Goal: Task Accomplishment & Management: Use online tool/utility

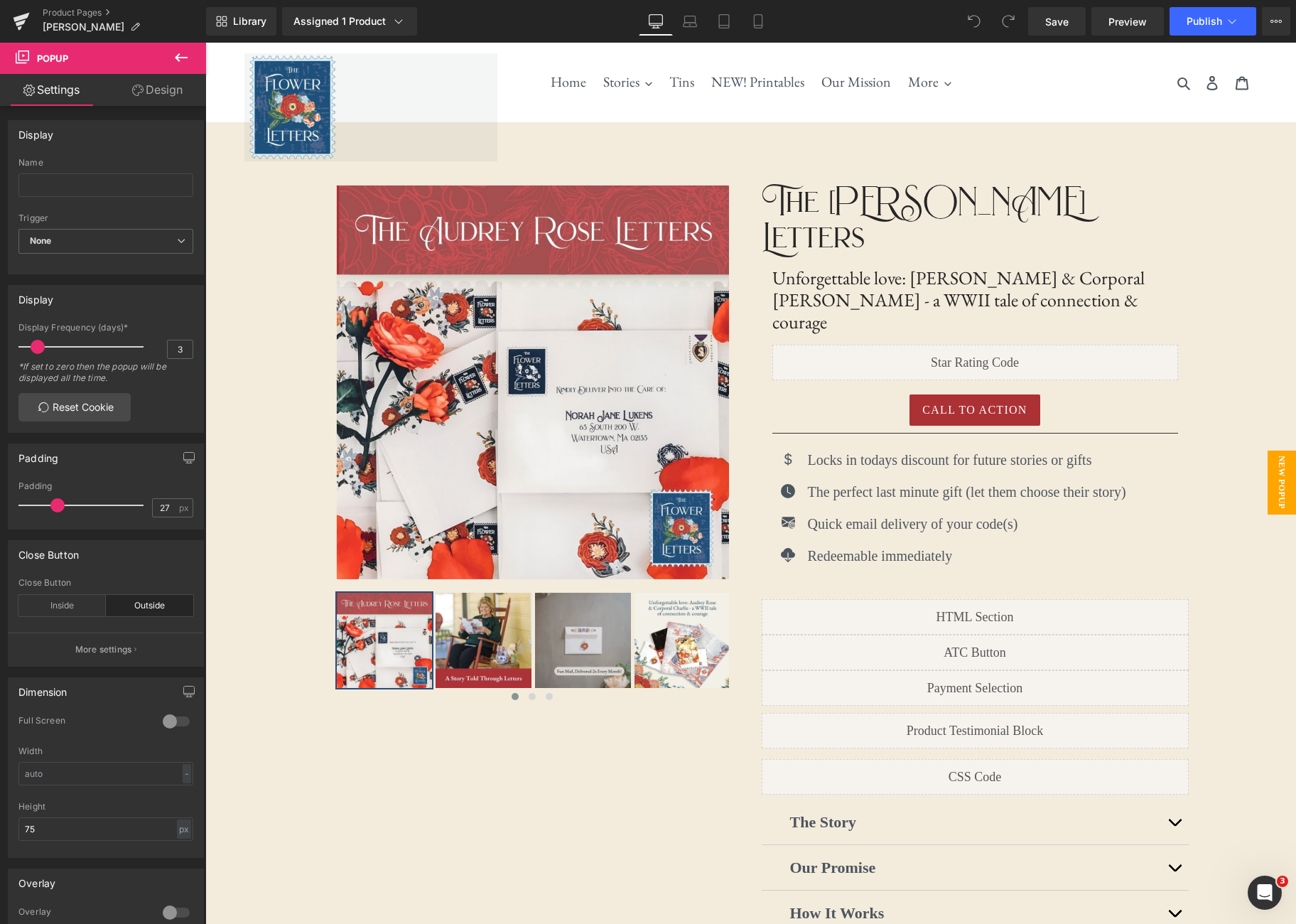
click at [1278, 484] on span "New Popup" at bounding box center [1282, 483] width 29 height 64
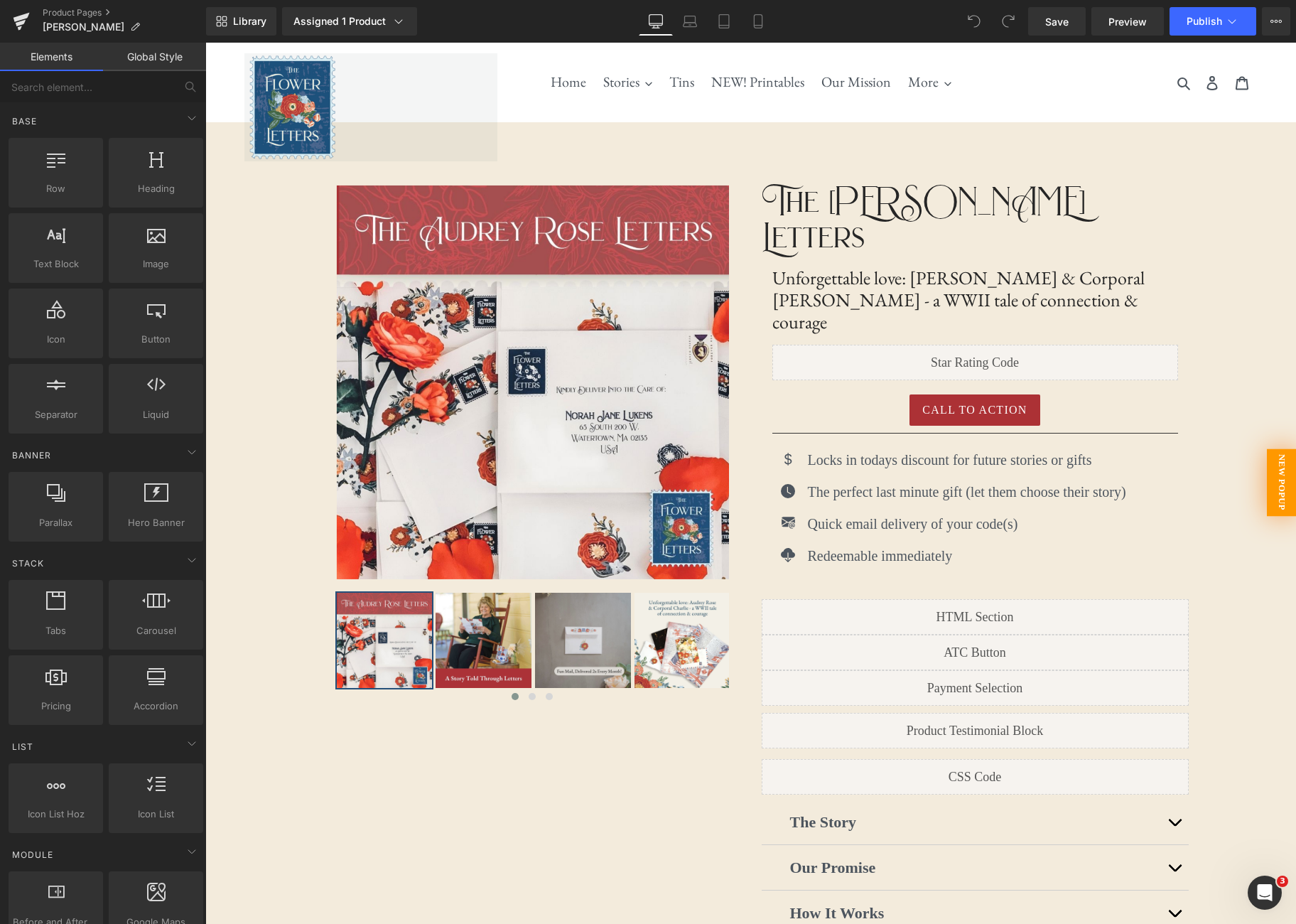
click at [1278, 484] on span "New Popup" at bounding box center [1282, 483] width 29 height 68
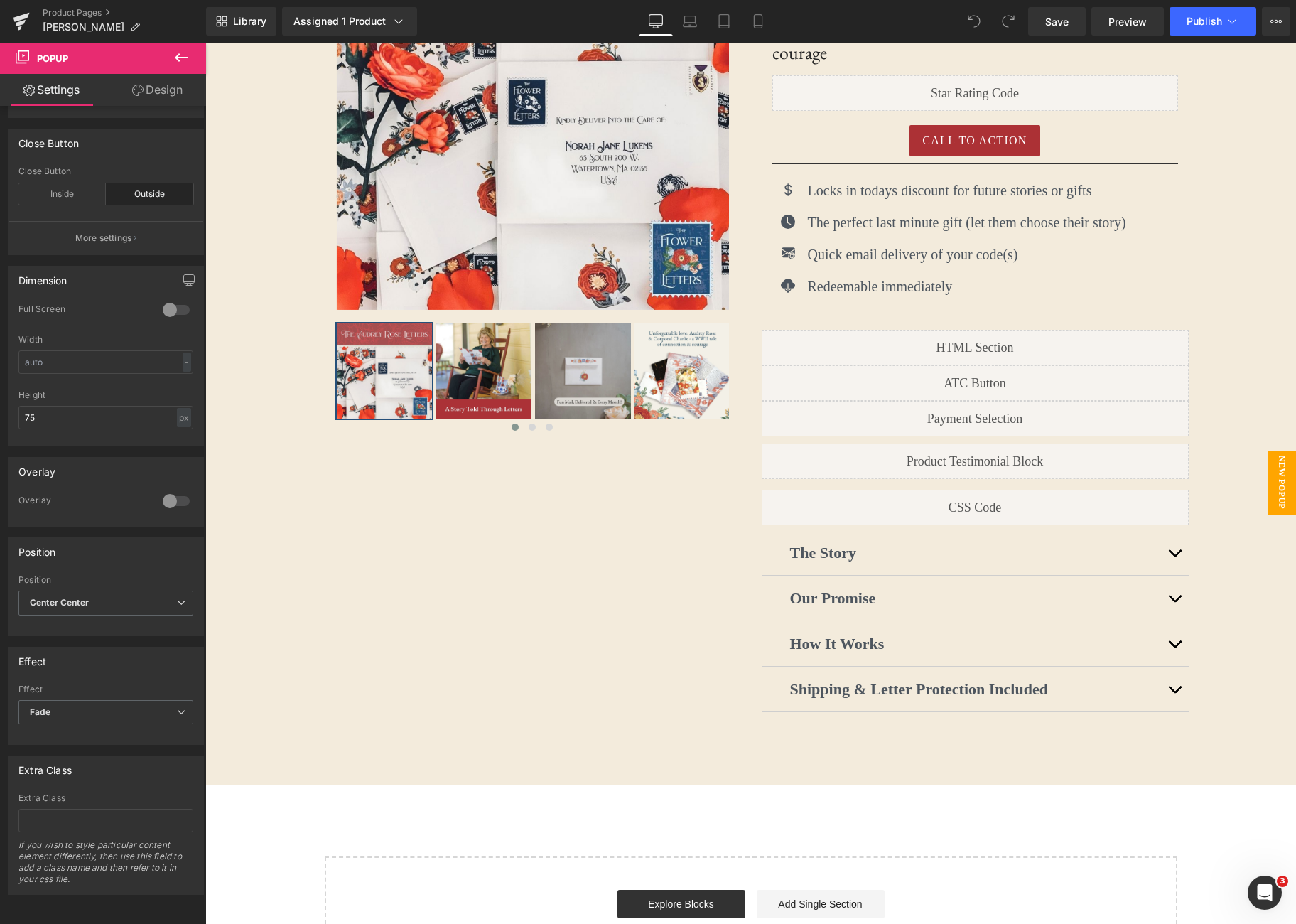
scroll to position [691, 0]
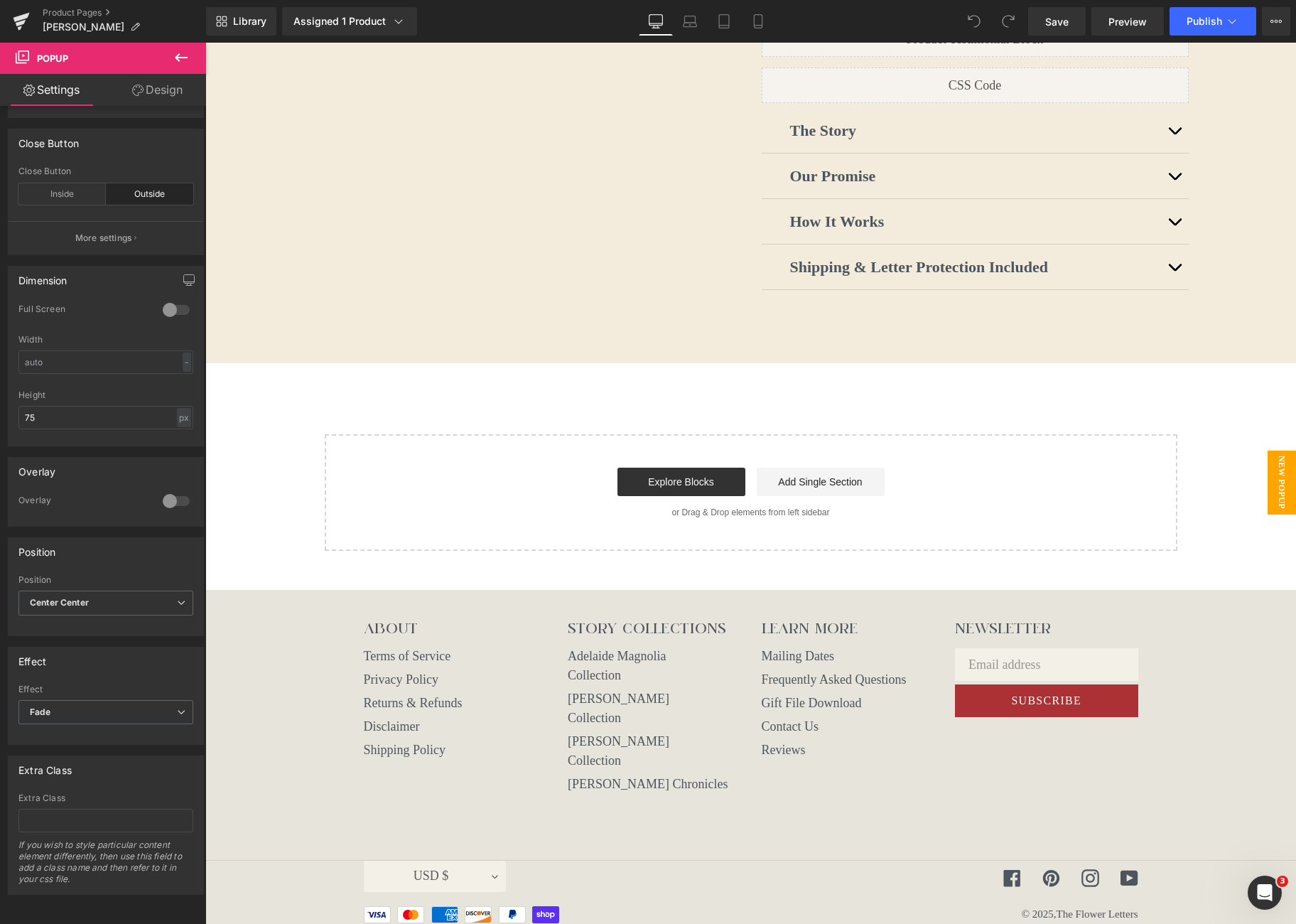
drag, startPoint x: 720, startPoint y: 836, endPoint x: 738, endPoint y: 801, distance: 39.4
click at [738, 754] on body "[DATE] [DATE] [DATE] [DATE]" at bounding box center [750, 182] width 1090 height 1664
drag, startPoint x: 699, startPoint y: 835, endPoint x: 681, endPoint y: 491, distance: 344.5
click at [681, 491] on body "[DATE] [DATE] [DATE] [DATE]" at bounding box center [750, 182] width 1090 height 1664
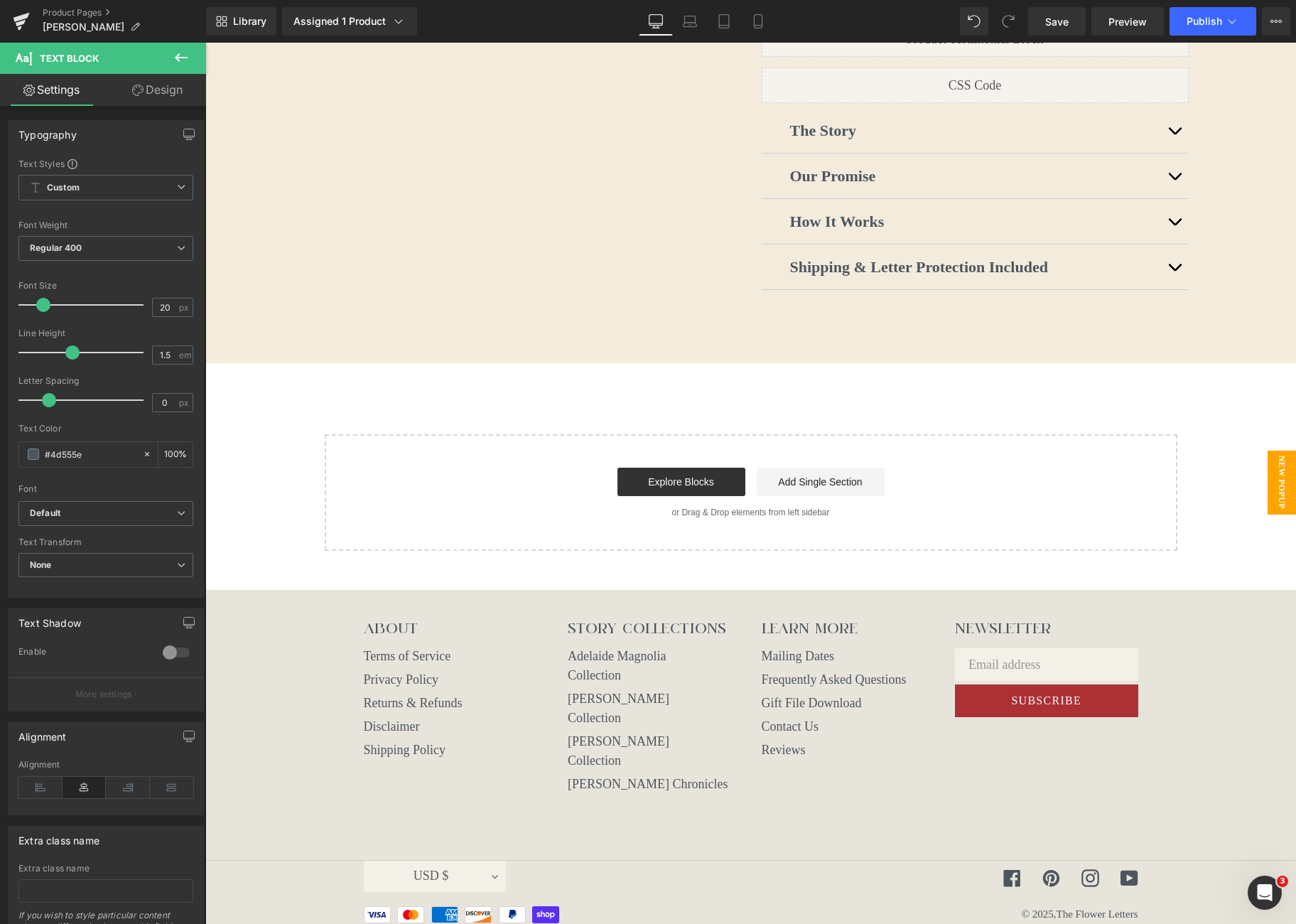
drag, startPoint x: 695, startPoint y: 832, endPoint x: 603, endPoint y: 825, distance: 92.3
click at [581, 821] on body "[DATE] [DATE] [DATE] [DATE]" at bounding box center [750, 182] width 1090 height 1664
click at [807, 923] on icon at bounding box center [809, 926] width 3 height 6
click at [783, 920] on icon at bounding box center [780, 925] width 10 height 10
click at [789, 920] on icon at bounding box center [789, 925] width 10 height 10
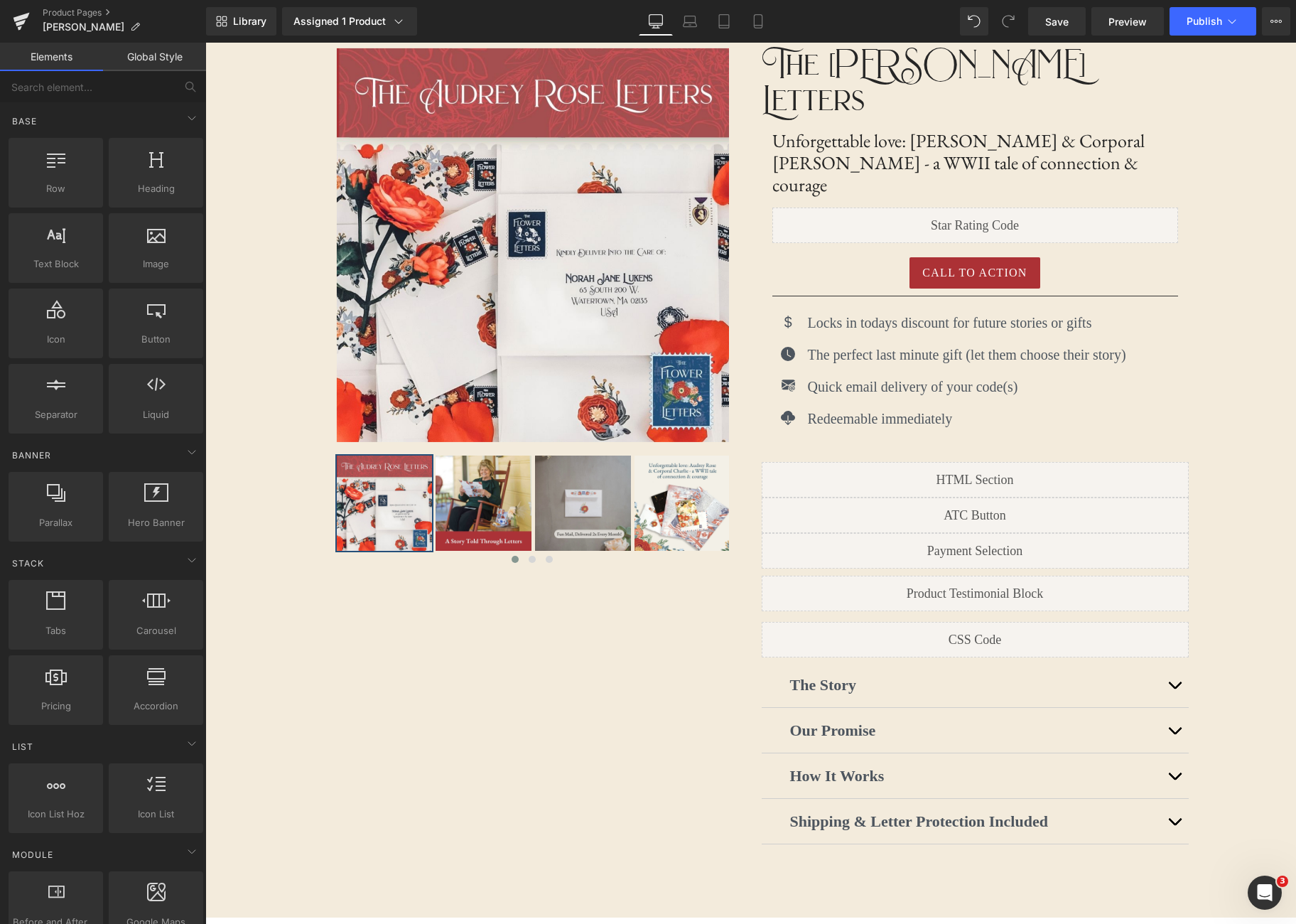
scroll to position [0, 0]
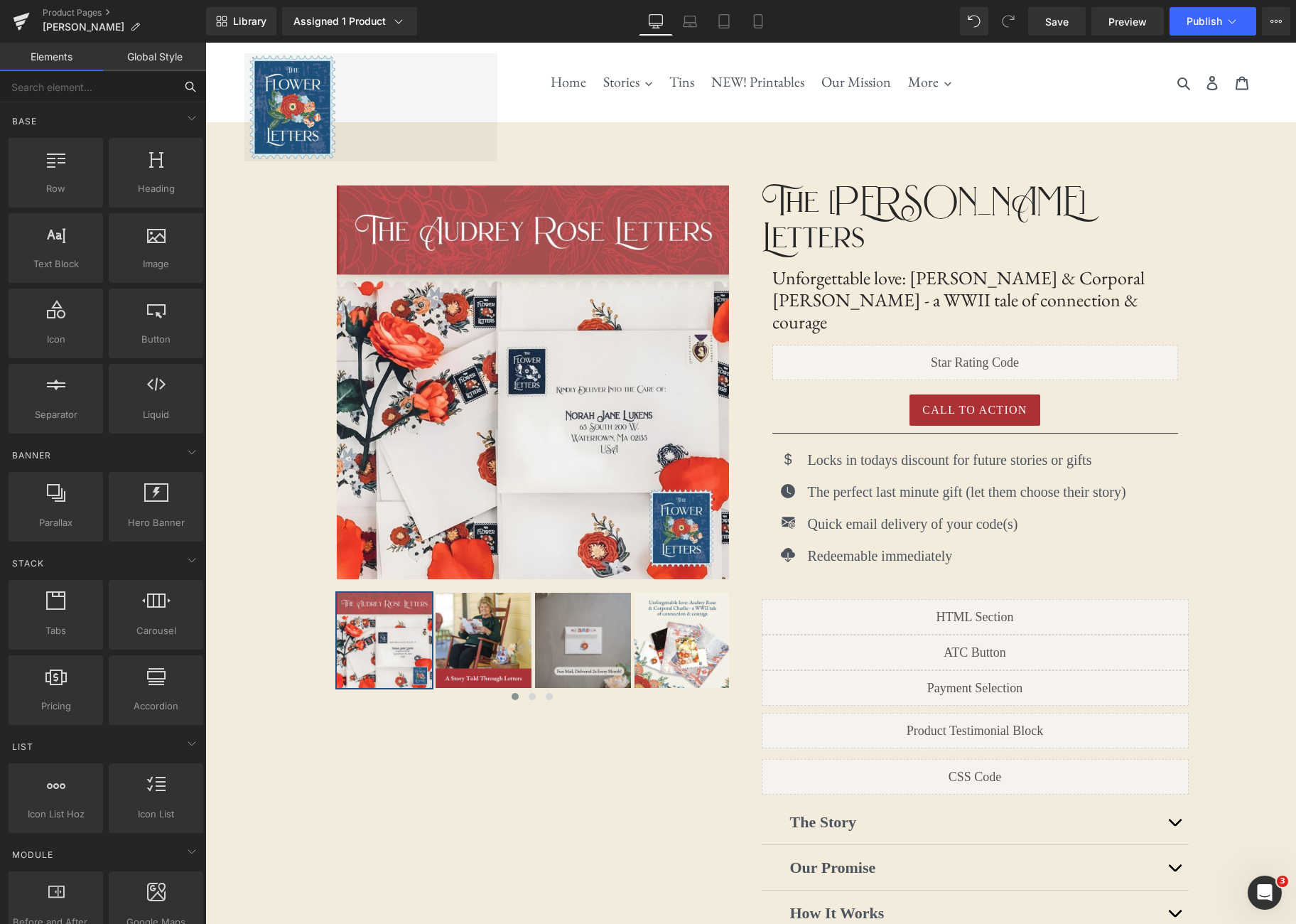
click at [110, 92] on input "text" at bounding box center [87, 86] width 174 height 31
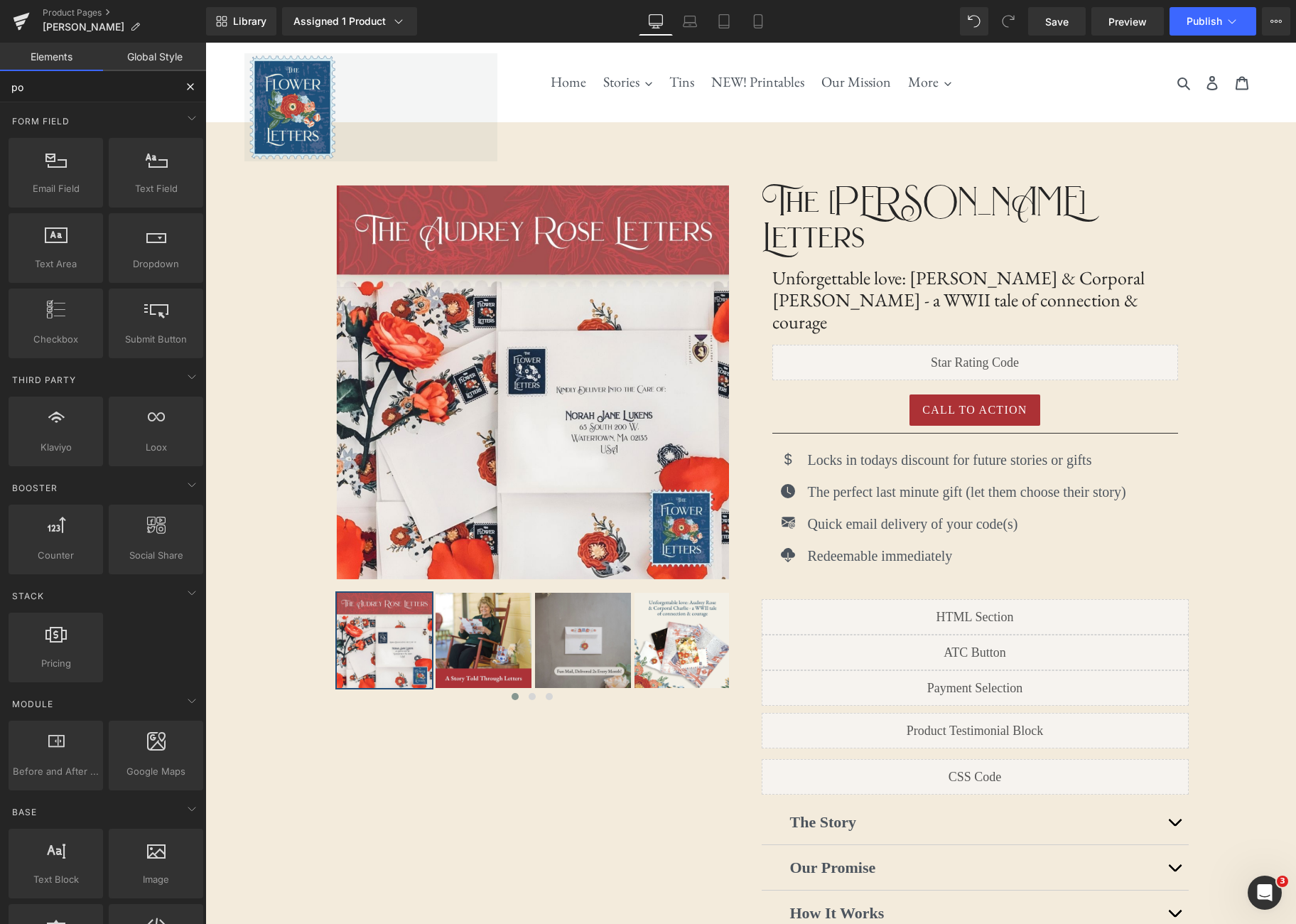
type input "pop"
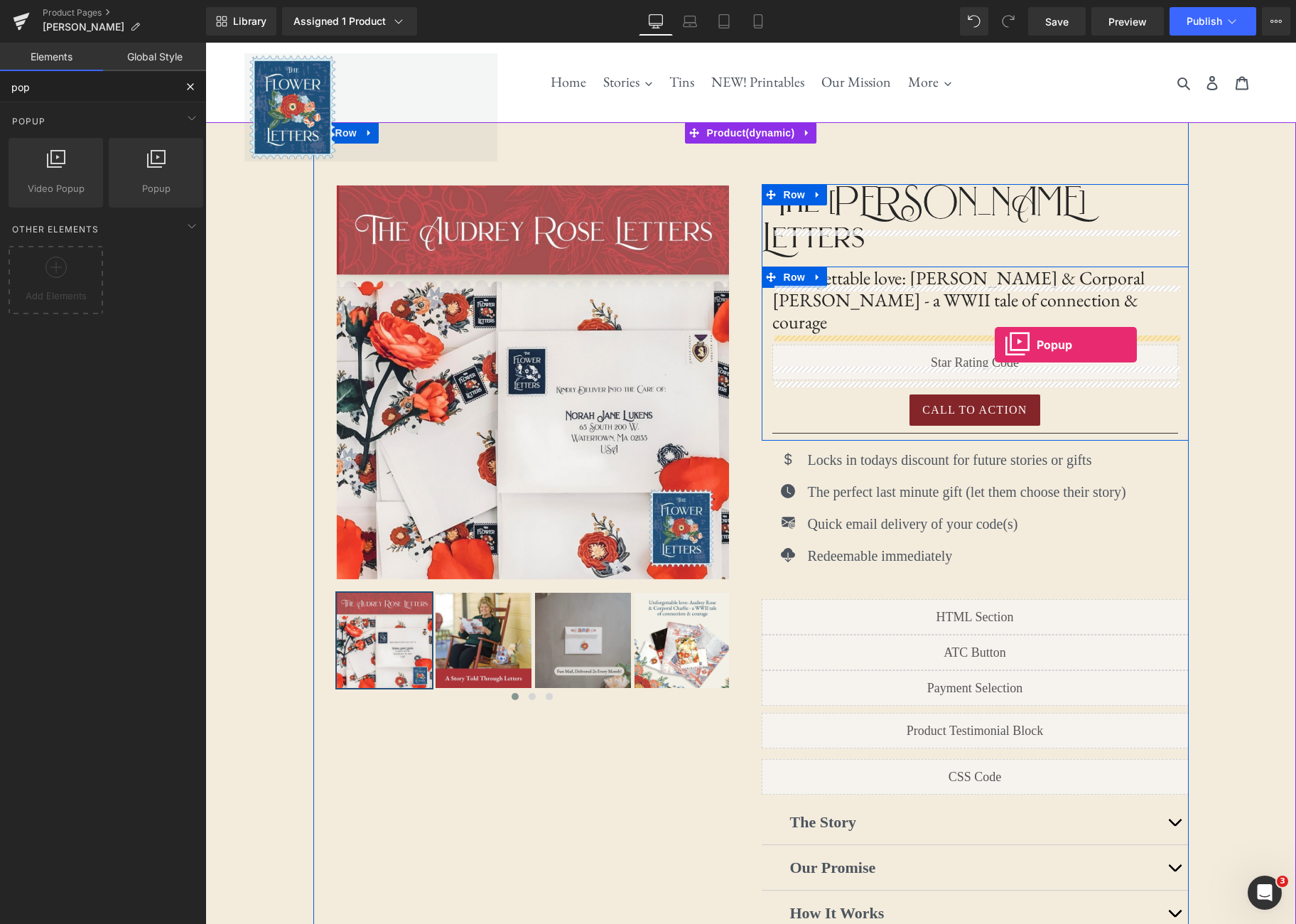
drag, startPoint x: 367, startPoint y: 213, endPoint x: 995, endPoint y: 345, distance: 641.7
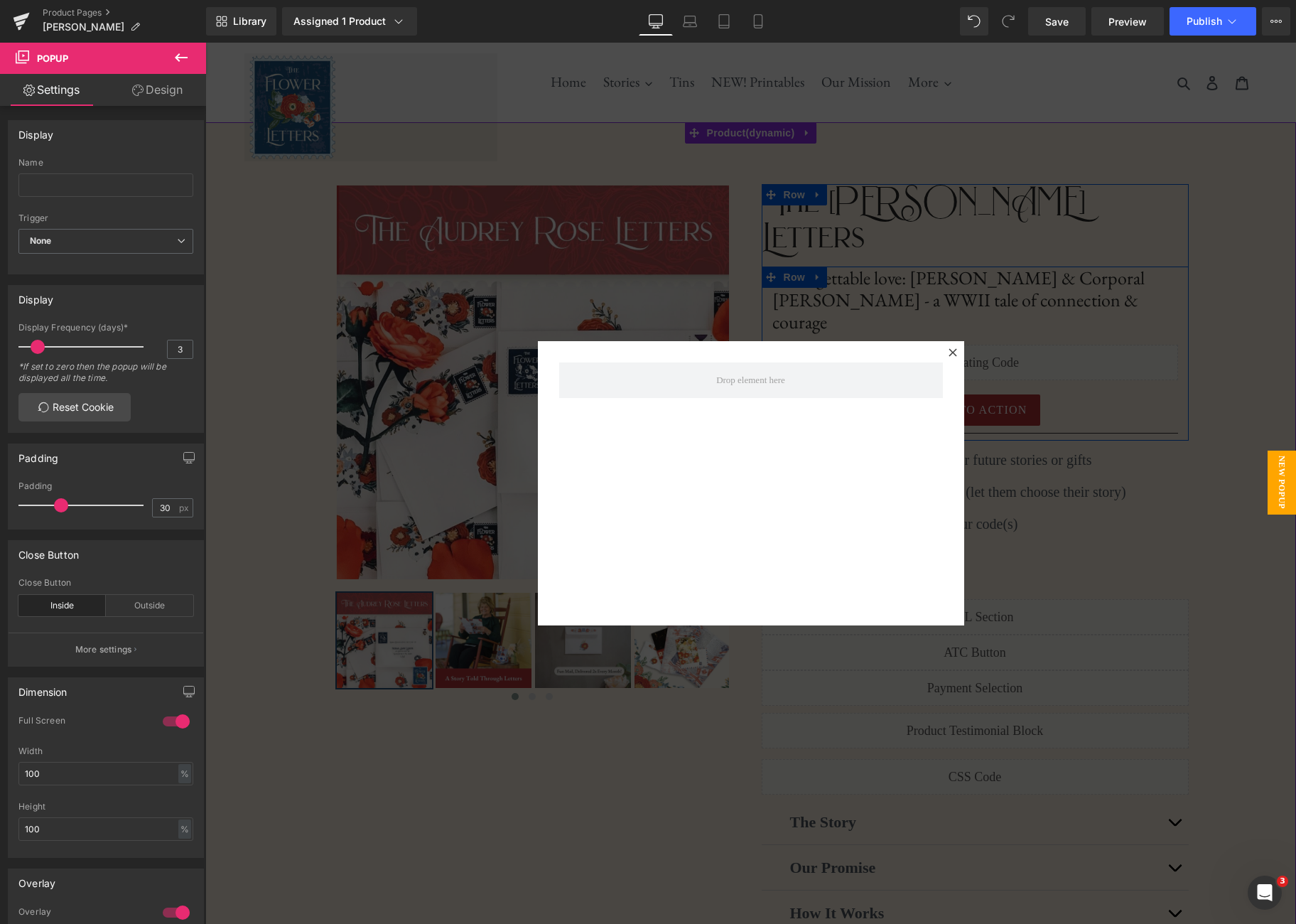
click at [182, 58] on icon at bounding box center [181, 57] width 17 height 17
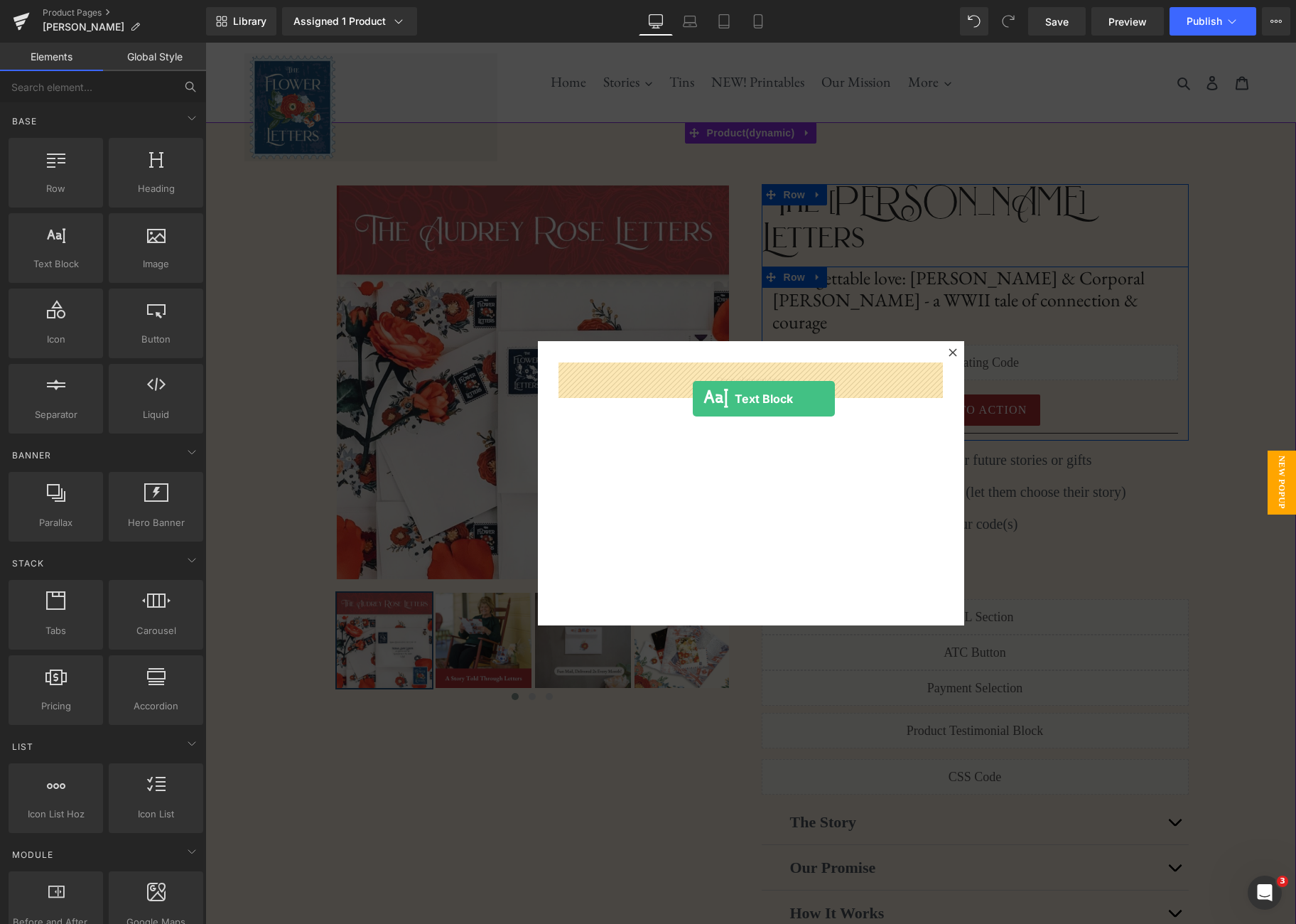
drag, startPoint x: 276, startPoint y: 298, endPoint x: 693, endPoint y: 398, distance: 428.8
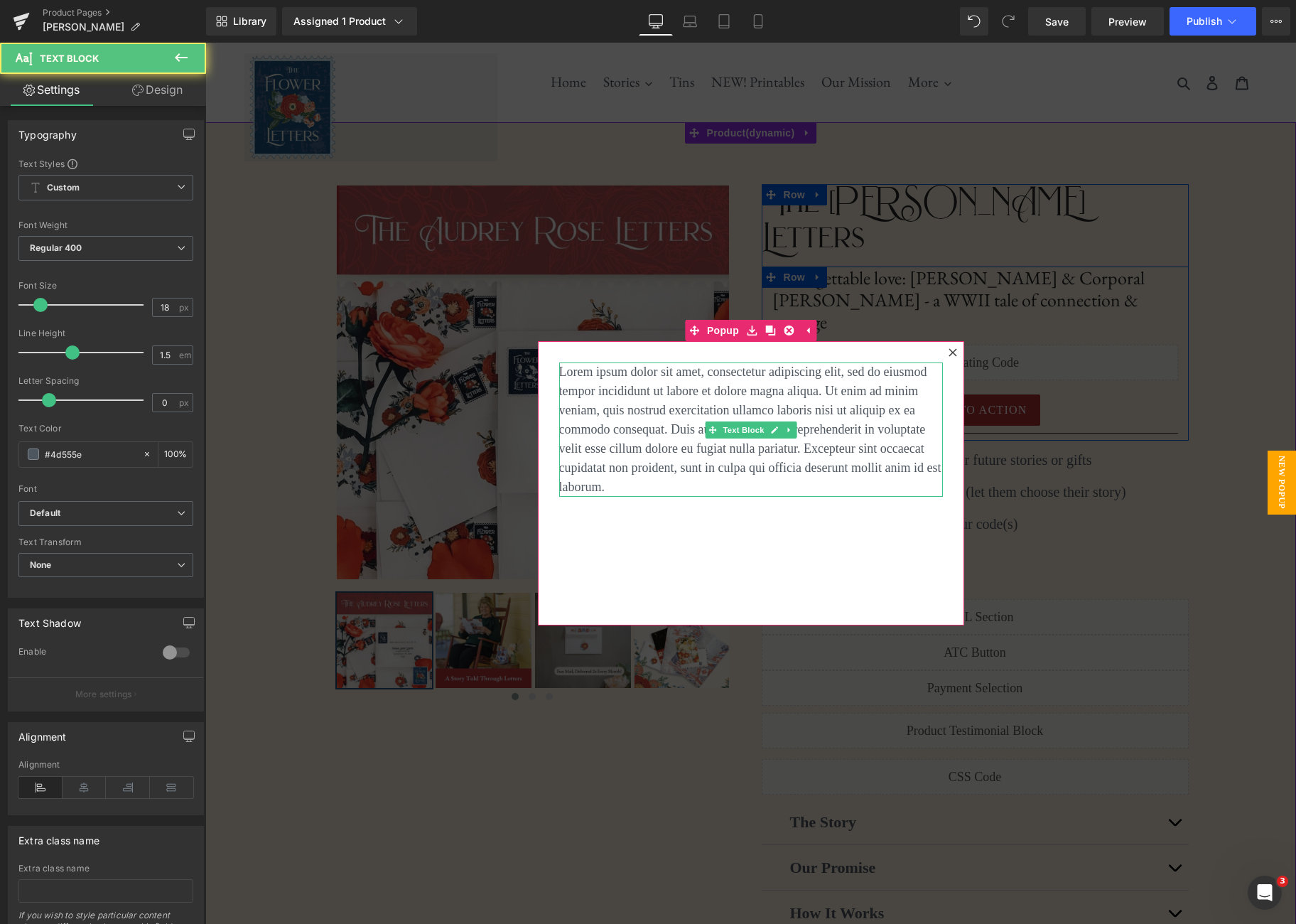
click at [609, 486] on p "Lorem ipsum dolor sit amet, consectetur adipiscing elit, sed do eiusmod tempor …" at bounding box center [751, 429] width 384 height 135
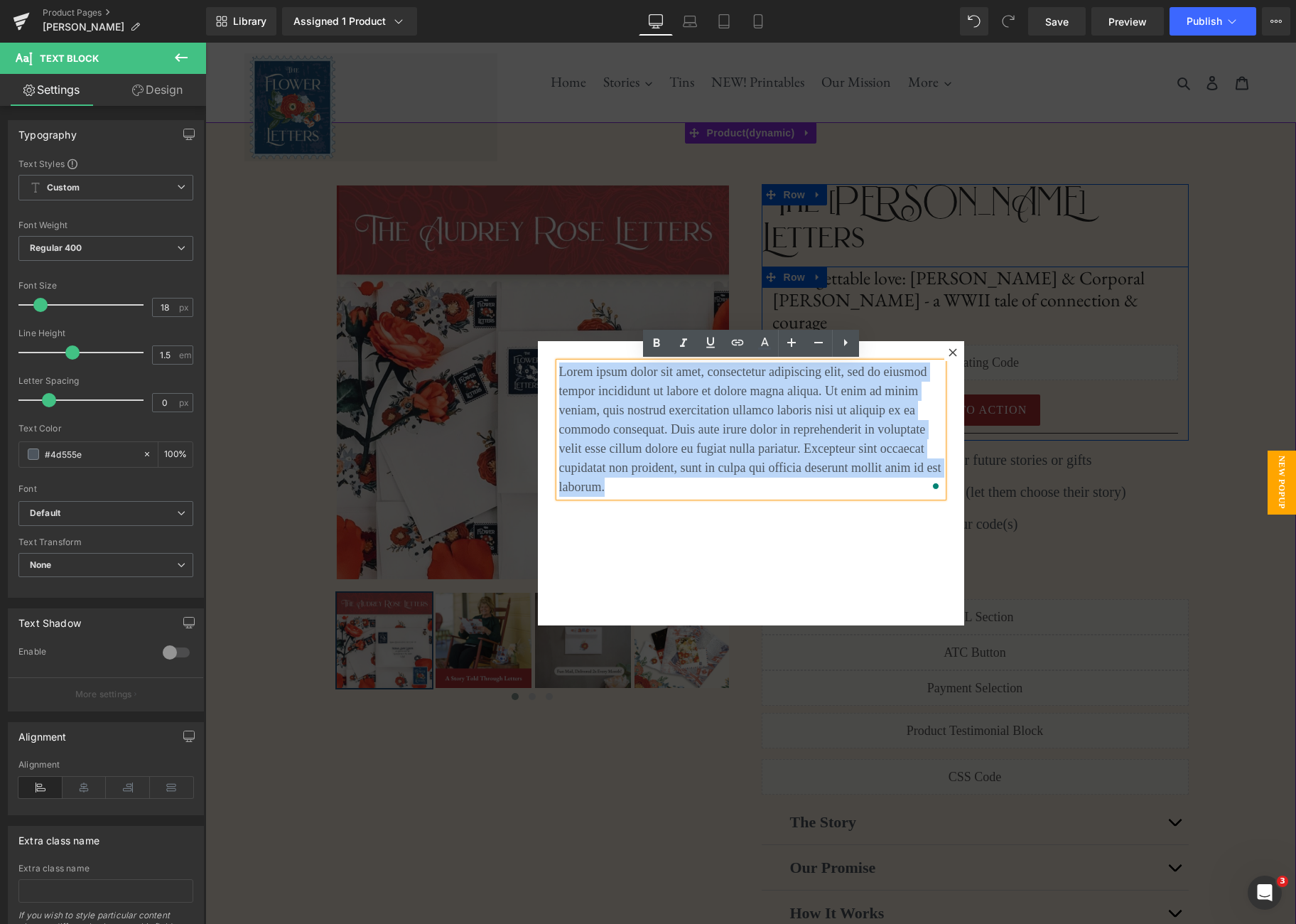
drag, startPoint x: 621, startPoint y: 489, endPoint x: 562, endPoint y: 366, distance: 136.4
click at [562, 366] on p "Lorem ipsum dolor sit amet, consectetur adipiscing elit, sed do eiusmod tempor …" at bounding box center [751, 429] width 384 height 135
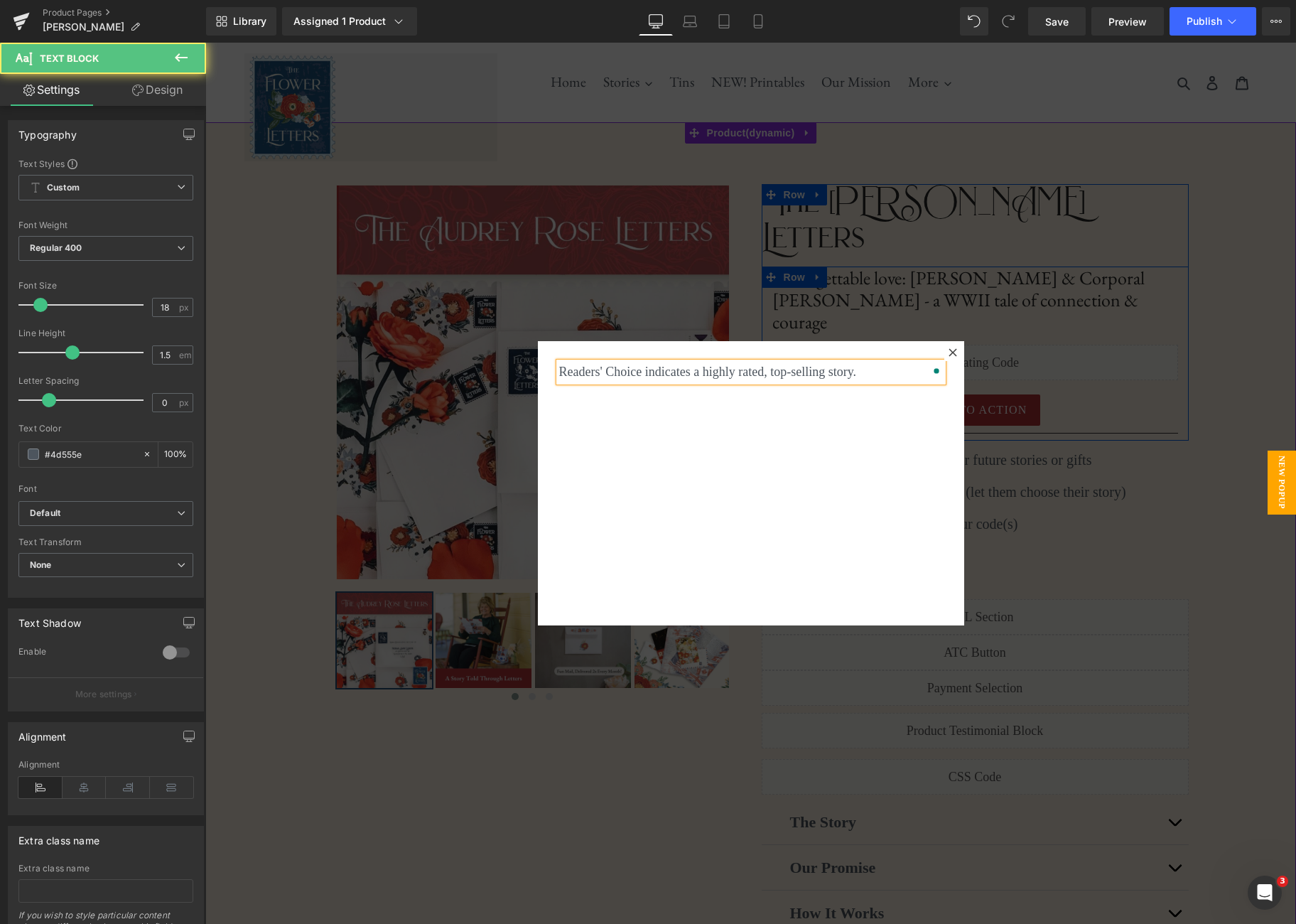
click at [886, 376] on p "Readers' Choice indicates a highly rated, top-selling story." at bounding box center [751, 372] width 384 height 19
drag, startPoint x: 859, startPoint y: 374, endPoint x: 868, endPoint y: 386, distance: 15.0
click at [868, 386] on p "Readers' Choice indicates a highly rated, top-selling story. [PERSON_NAME] has …" at bounding box center [751, 382] width 384 height 38
click at [853, 436] on div "Readers' Choice indicates a highly rated, top-selling story. Text Block" at bounding box center [750, 483] width 426 height 284
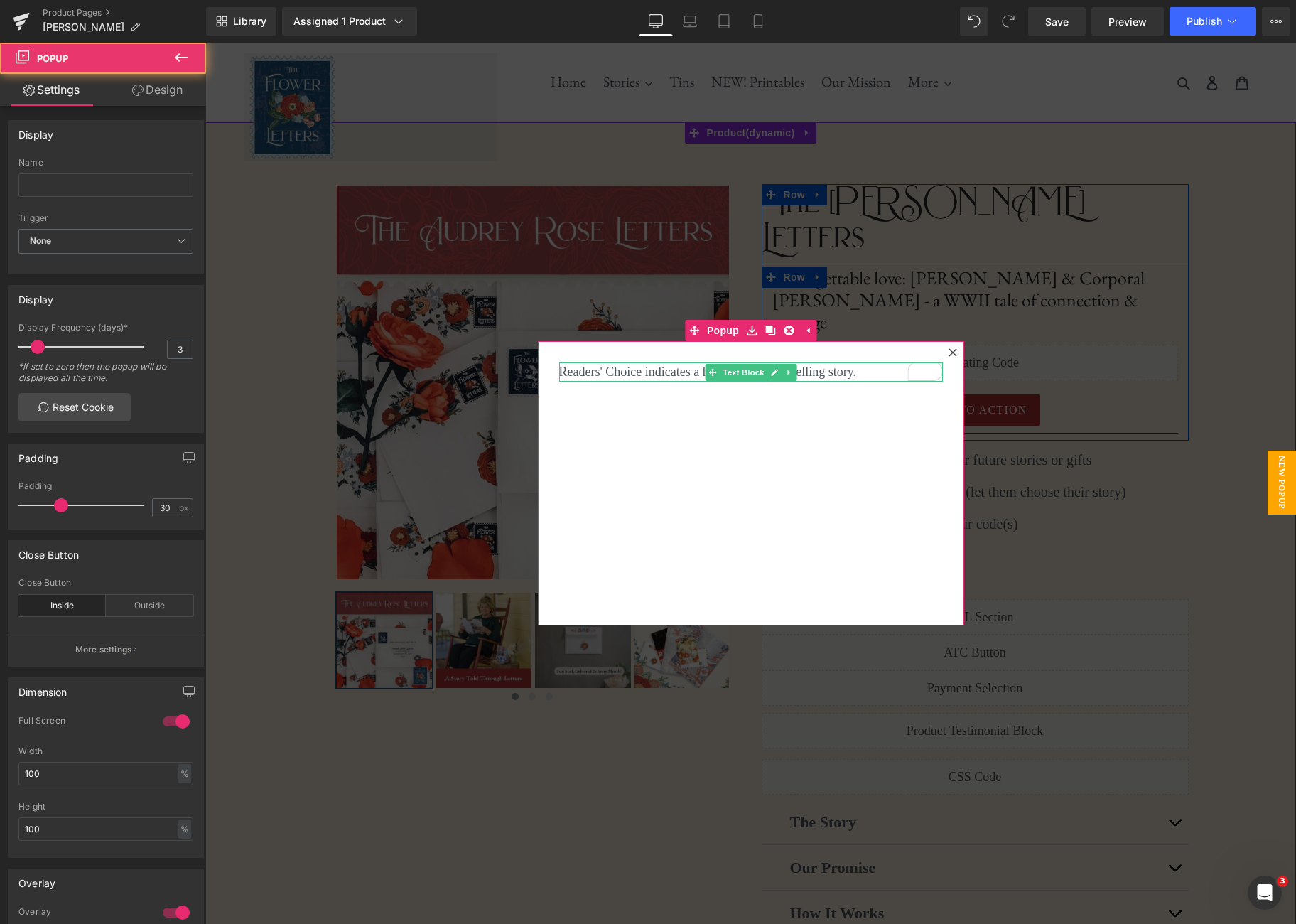
click at [870, 372] on p "Readers' Choice indicates a highly rated, top-selling story." at bounding box center [751, 372] width 384 height 19
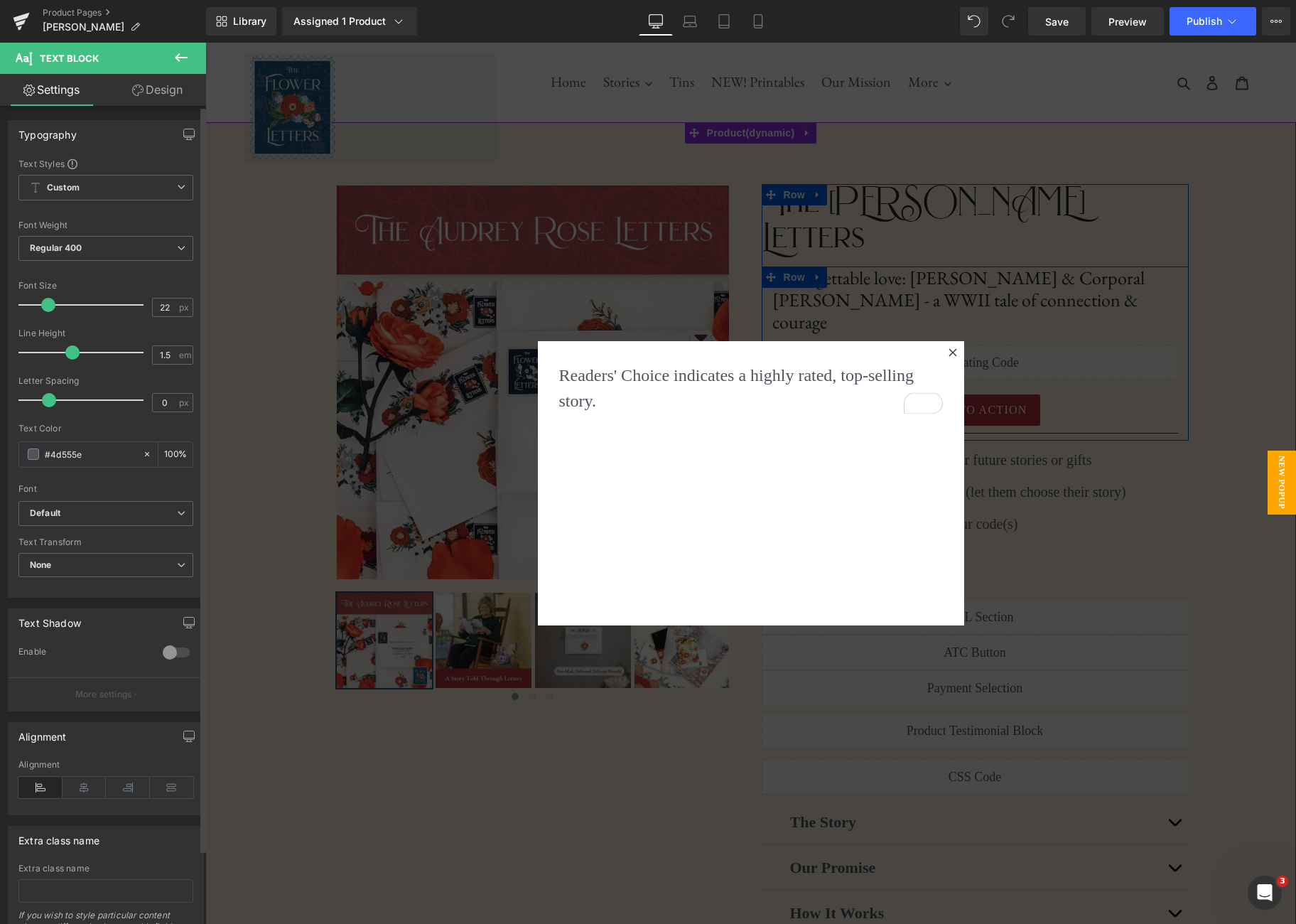
type input "21"
click at [44, 306] on span at bounding box center [44, 305] width 14 height 14
click at [757, 18] on icon at bounding box center [758, 22] width 14 height 14
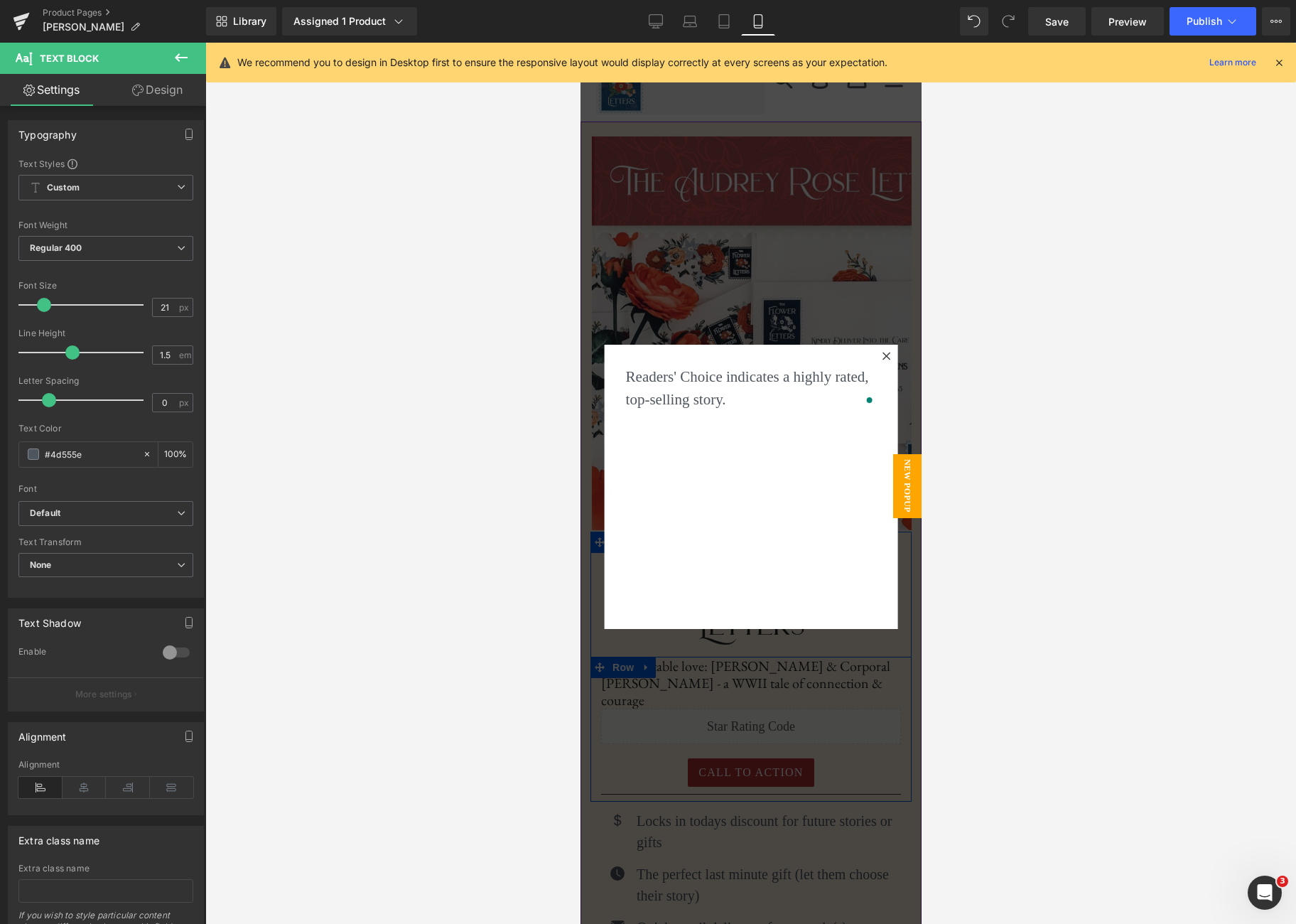
scroll to position [23, 0]
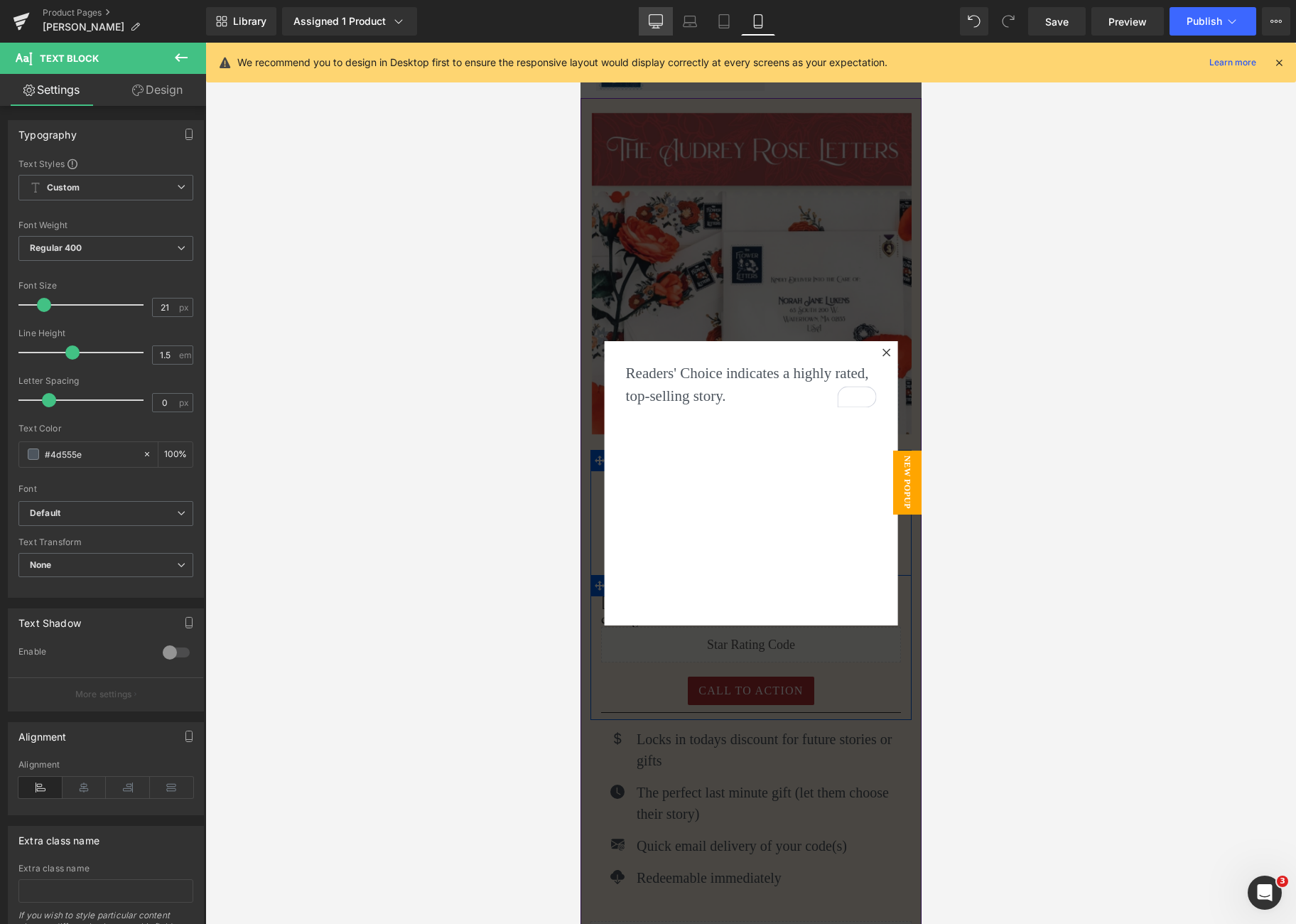
click at [659, 21] on icon at bounding box center [656, 22] width 14 height 14
type input "100"
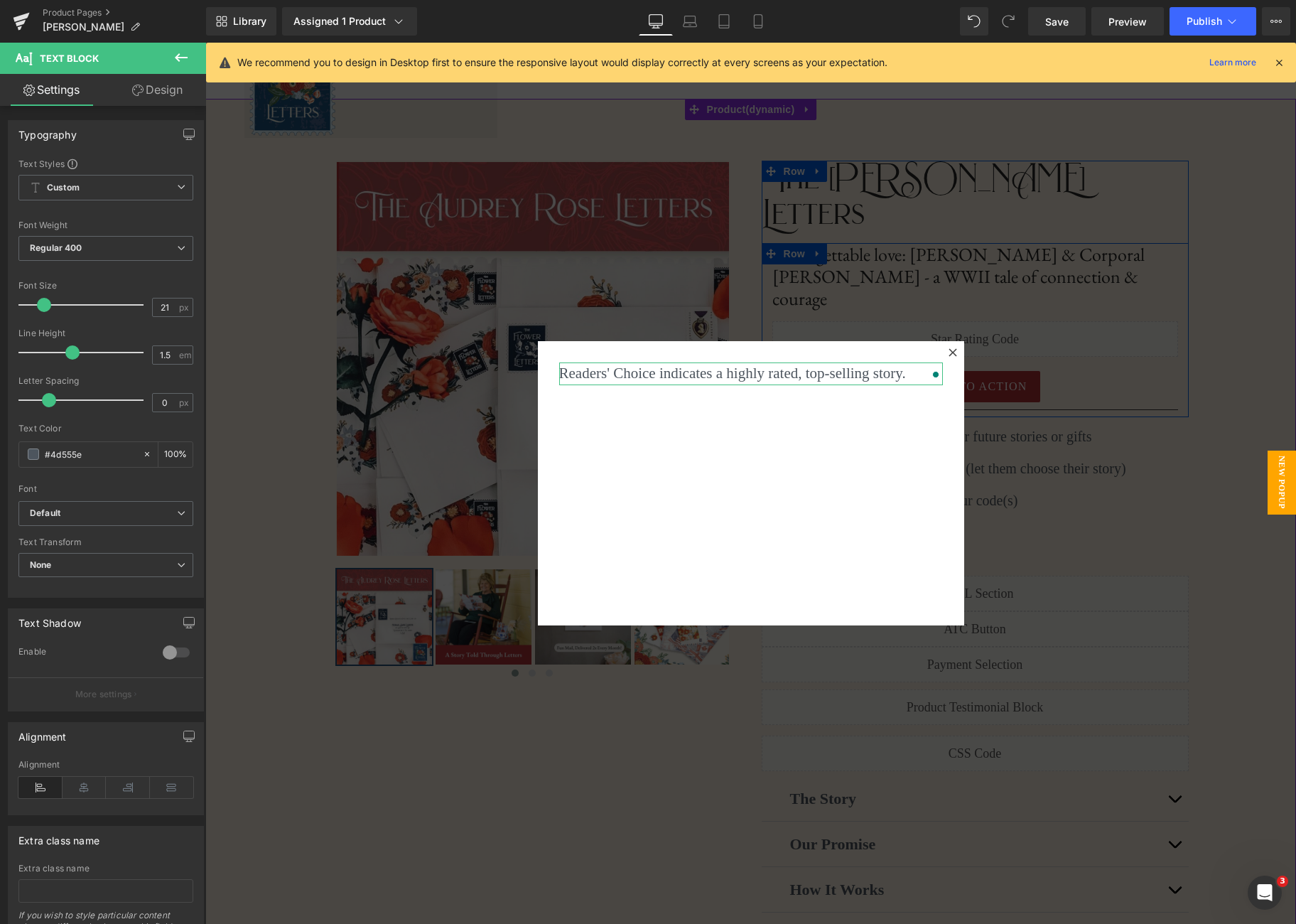
click at [159, 92] on link "Design" at bounding box center [157, 90] width 103 height 32
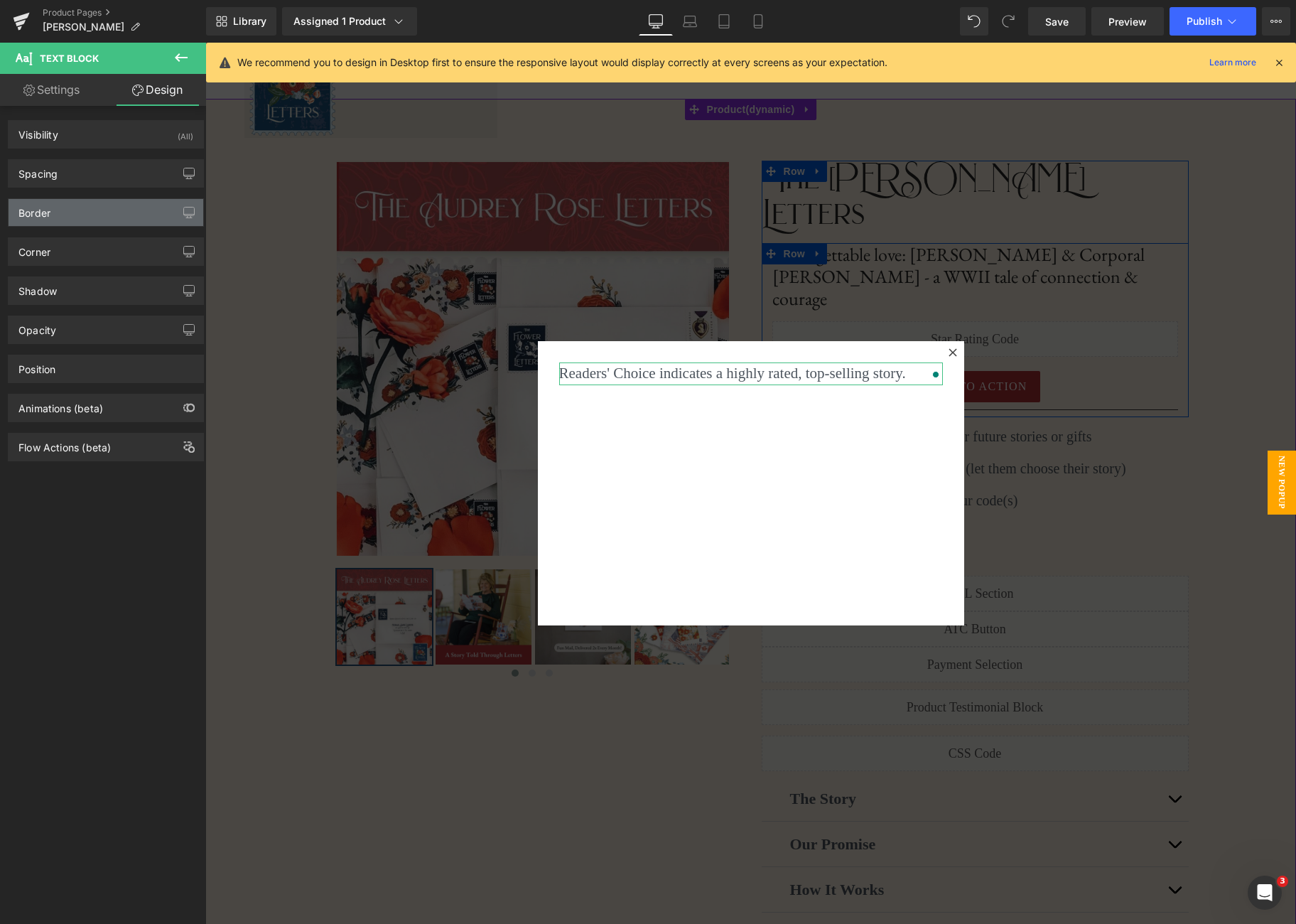
click at [77, 213] on div "Border" at bounding box center [106, 213] width 194 height 27
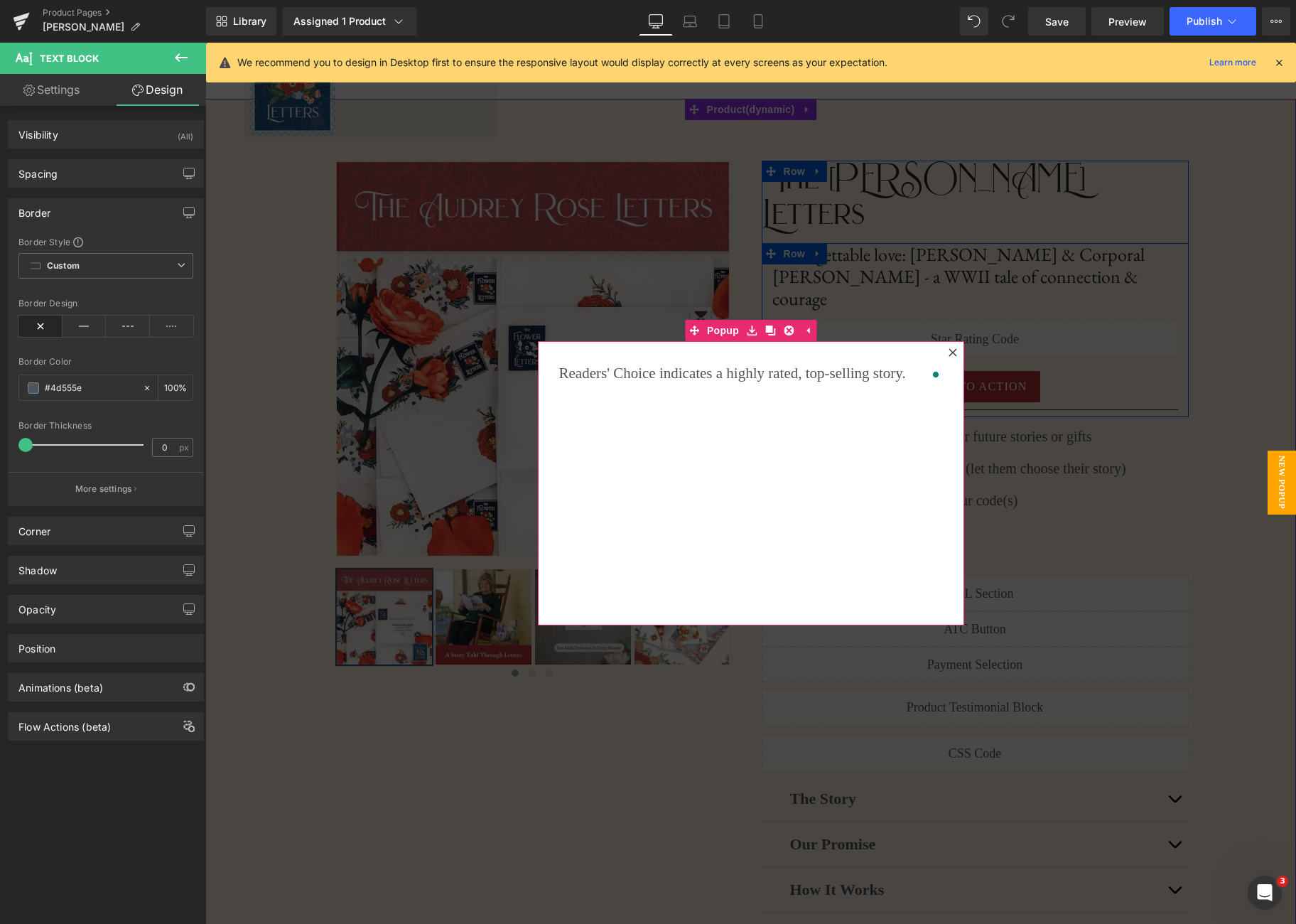
click at [795, 505] on div "Readers' Choice indicates a highly rated, top-selling story. Text Block" at bounding box center [750, 483] width 426 height 284
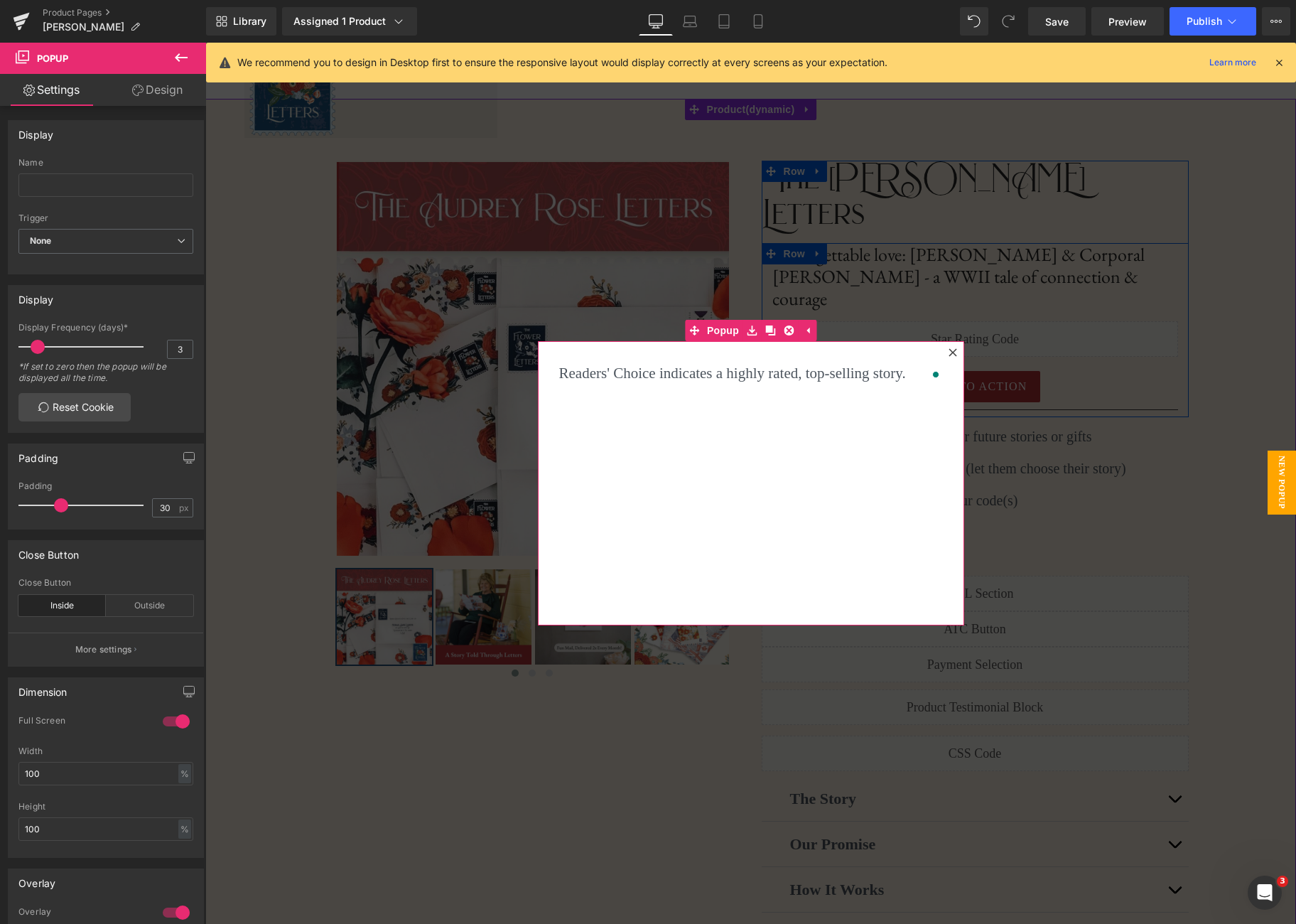
click at [171, 88] on link "Design" at bounding box center [157, 90] width 103 height 32
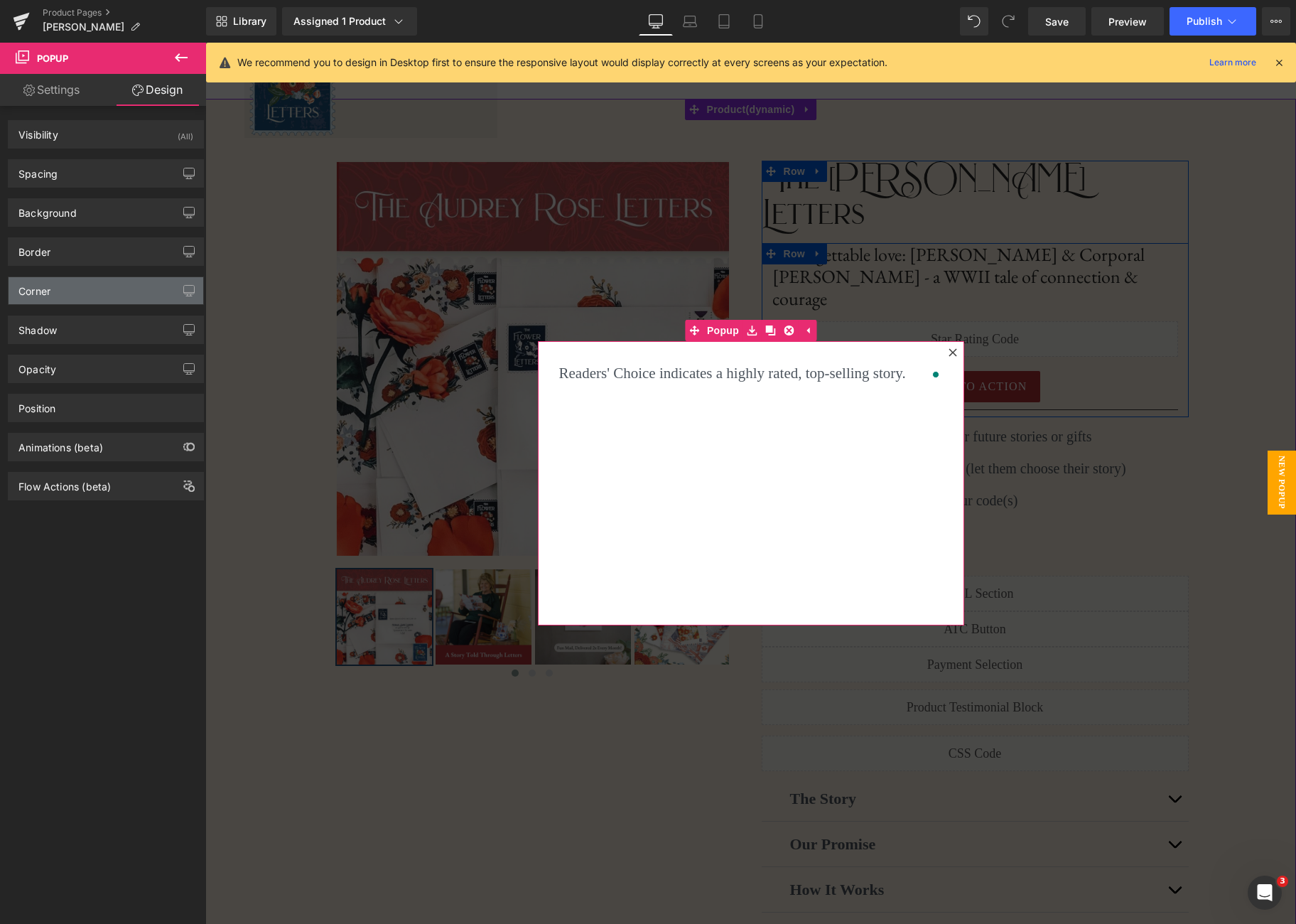
type input "#4d555e"
type input "100"
type input "0"
click at [89, 260] on div "Border" at bounding box center [106, 252] width 194 height 27
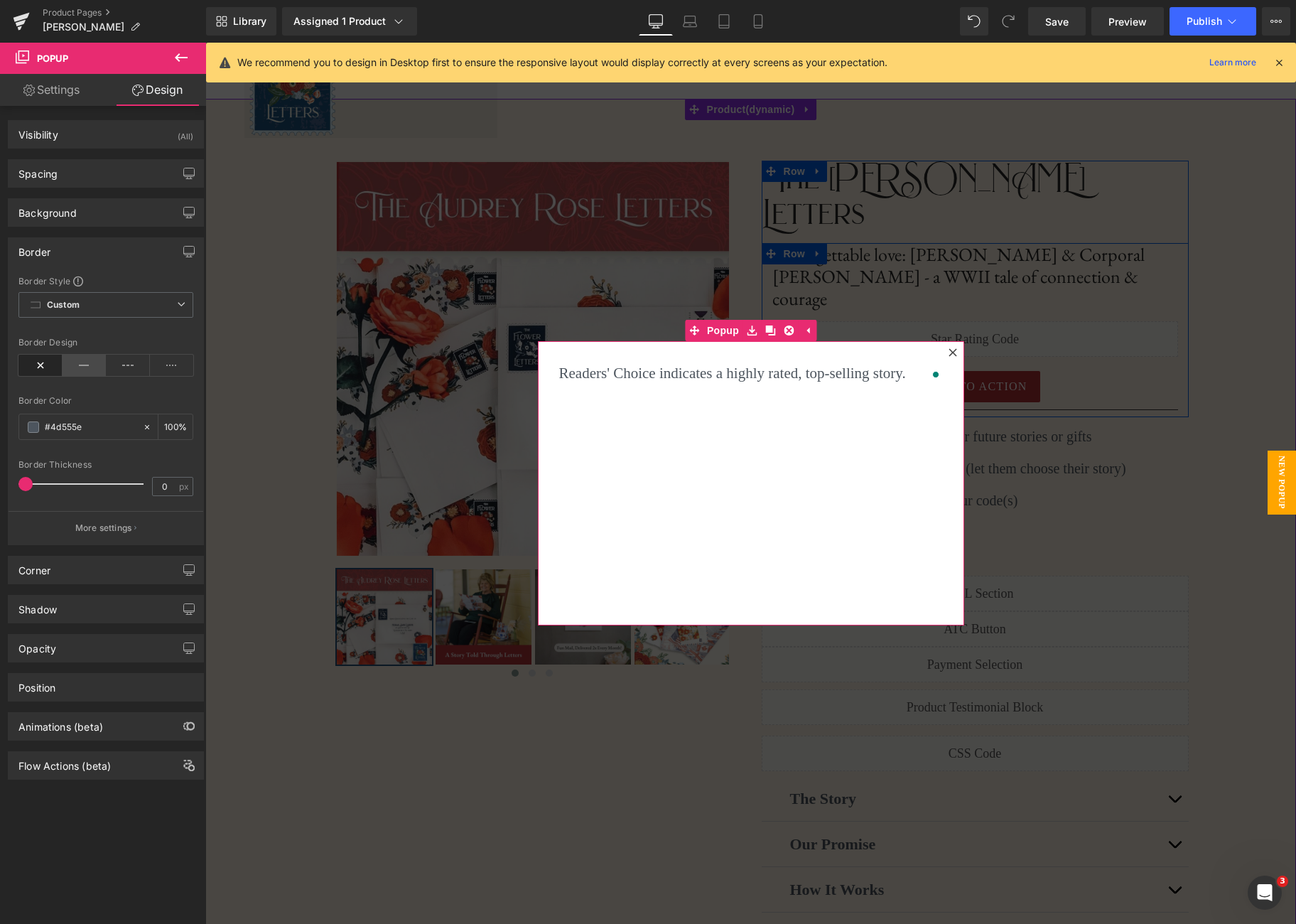
click at [77, 370] on icon at bounding box center [84, 365] width 44 height 22
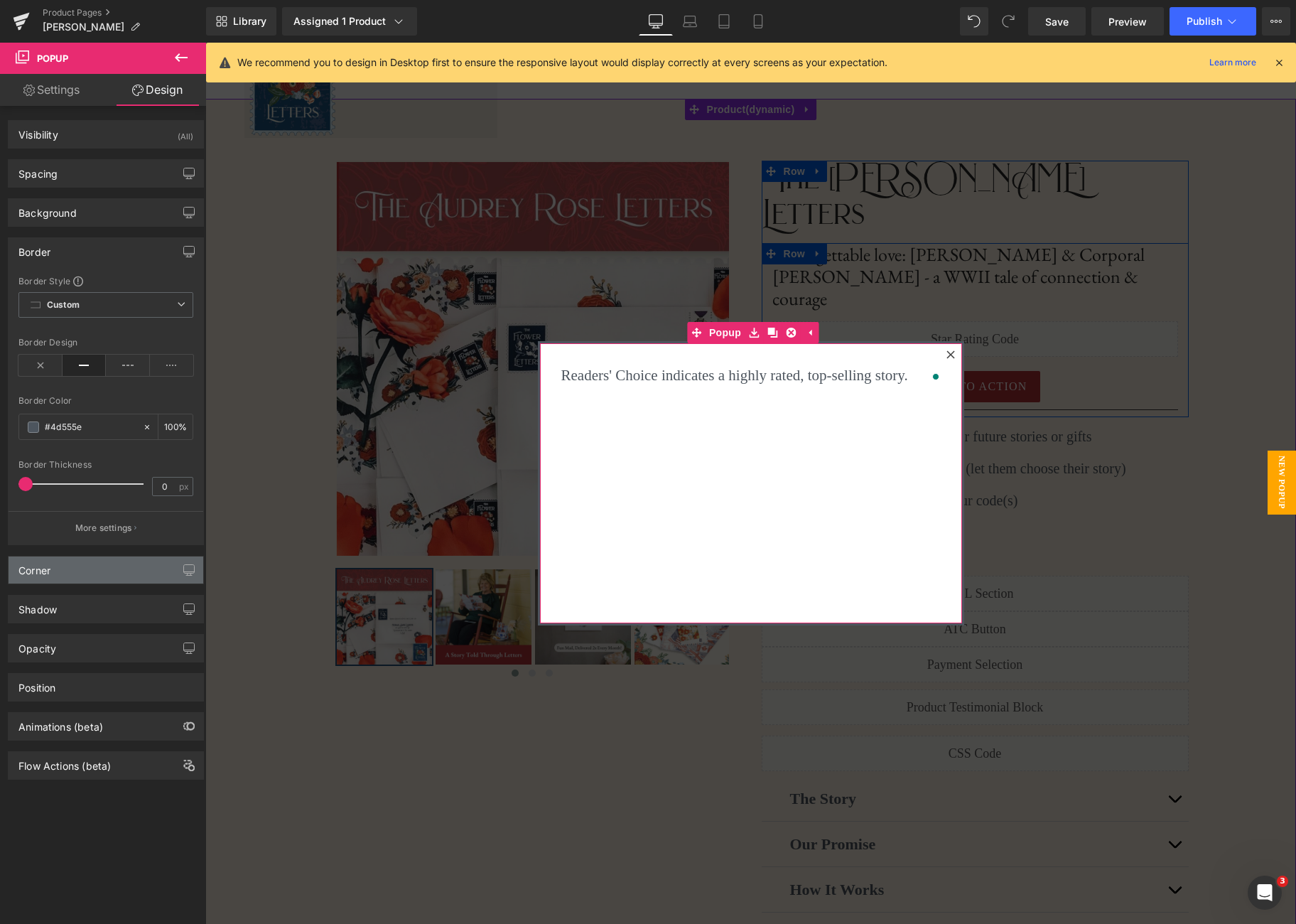
click at [69, 577] on div "Corner" at bounding box center [106, 570] width 194 height 27
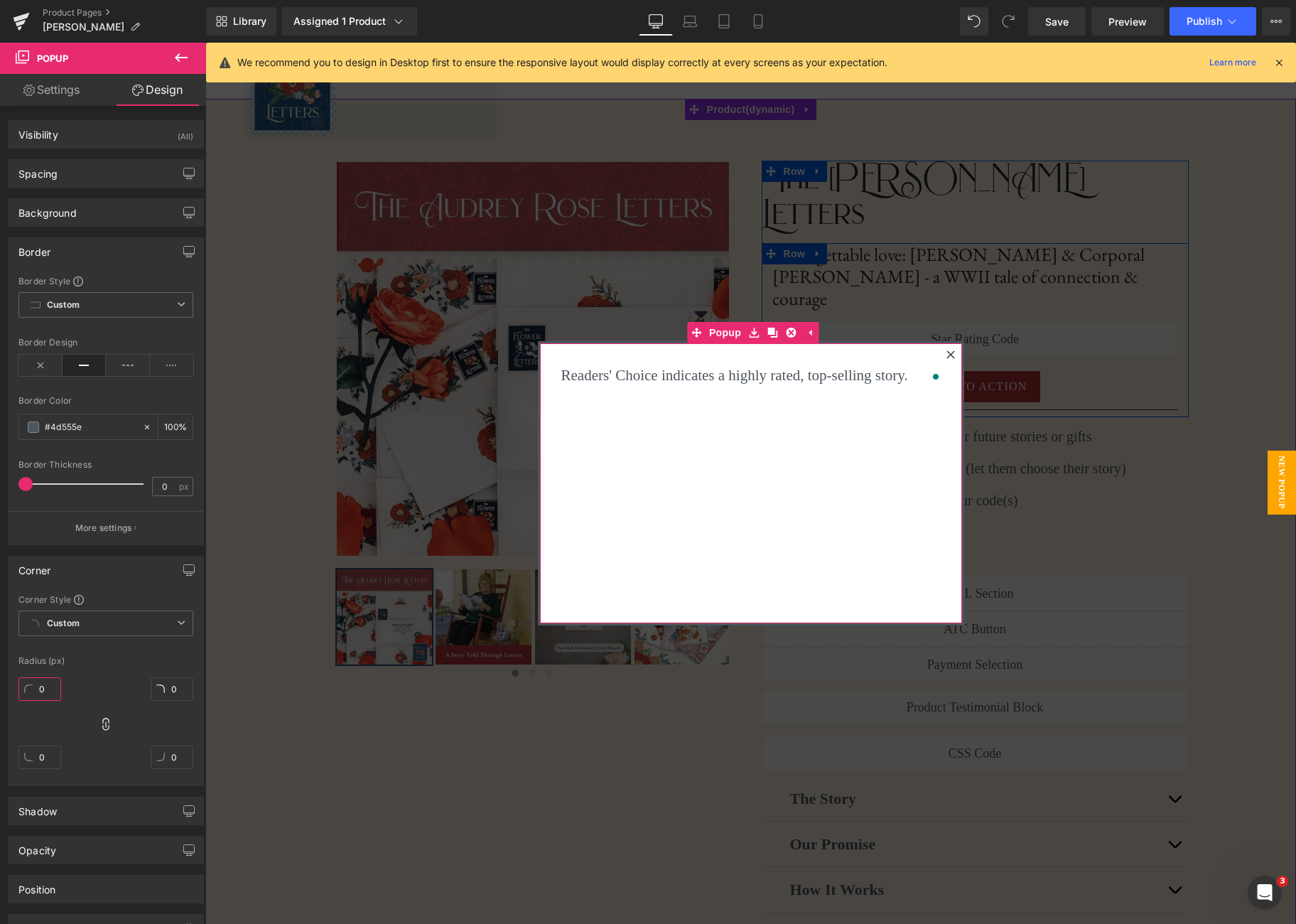
click at [53, 687] on input "0" at bounding box center [40, 688] width 43 height 23
type input "7"
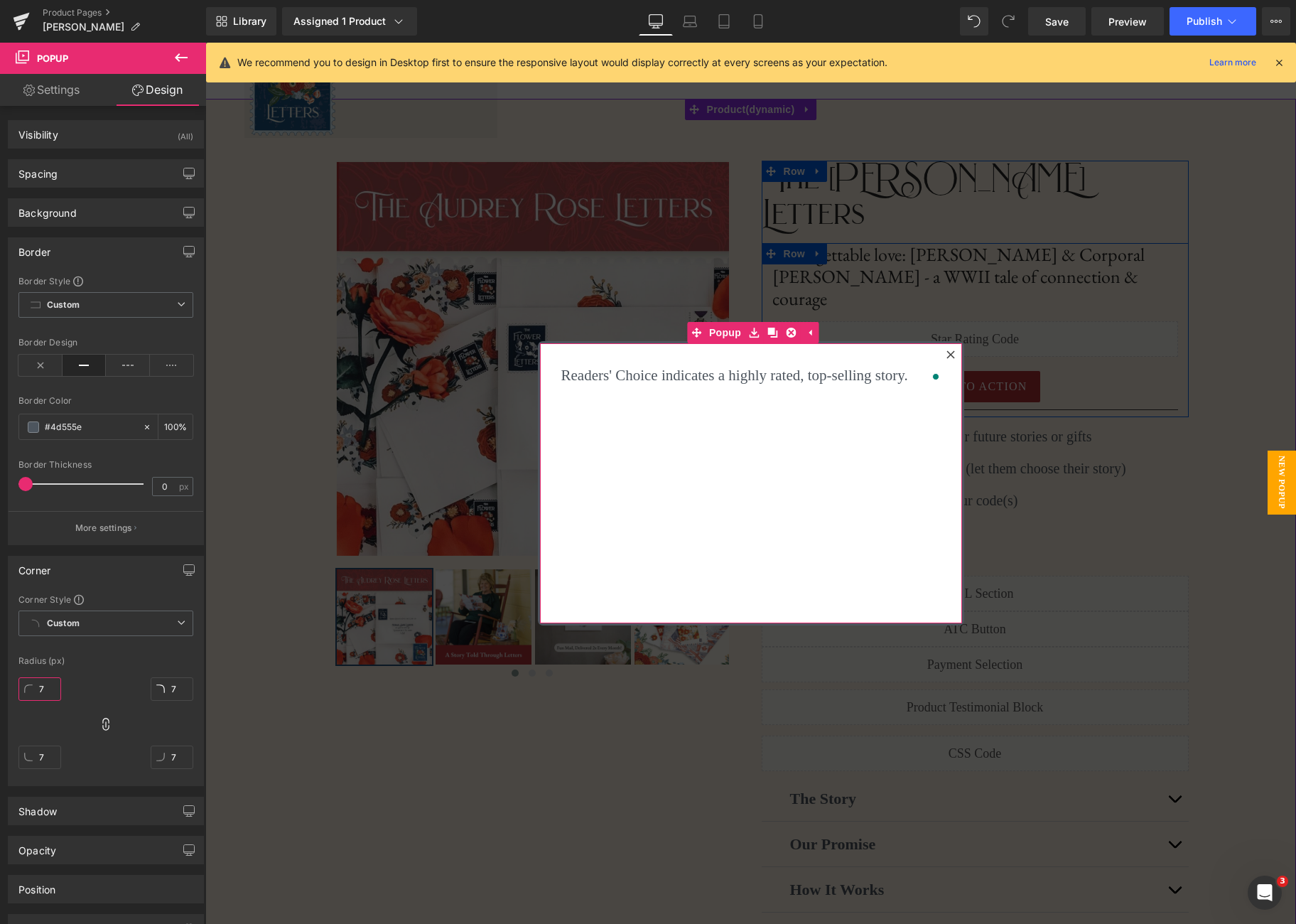
type input "7"
click at [83, 677] on div "7px 7 7px 7 7px 7 7px 7" at bounding box center [105, 728] width 174 height 114
click at [61, 84] on link "Settings" at bounding box center [51, 90] width 103 height 32
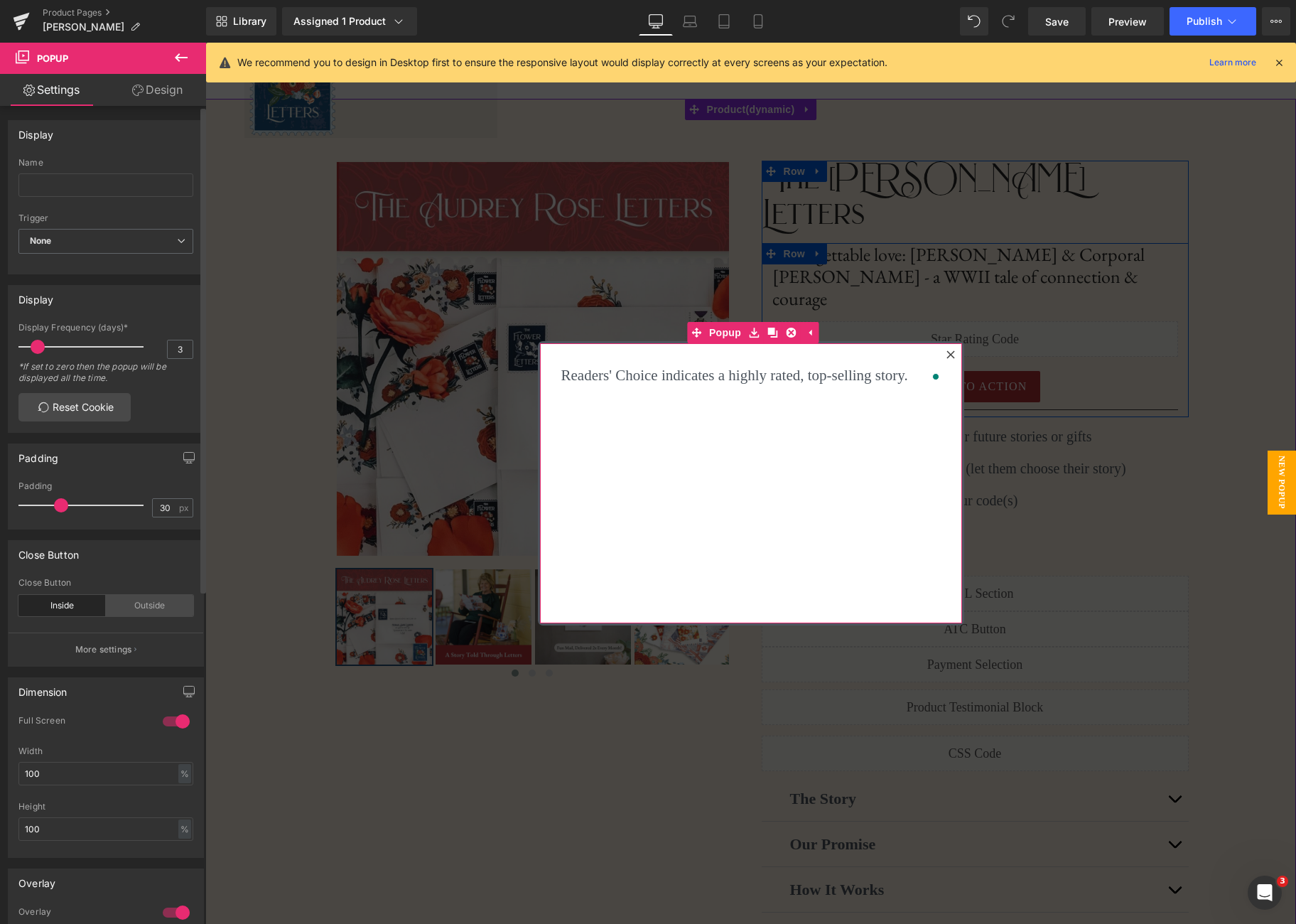
click at [137, 605] on div "Outside" at bounding box center [150, 605] width 88 height 22
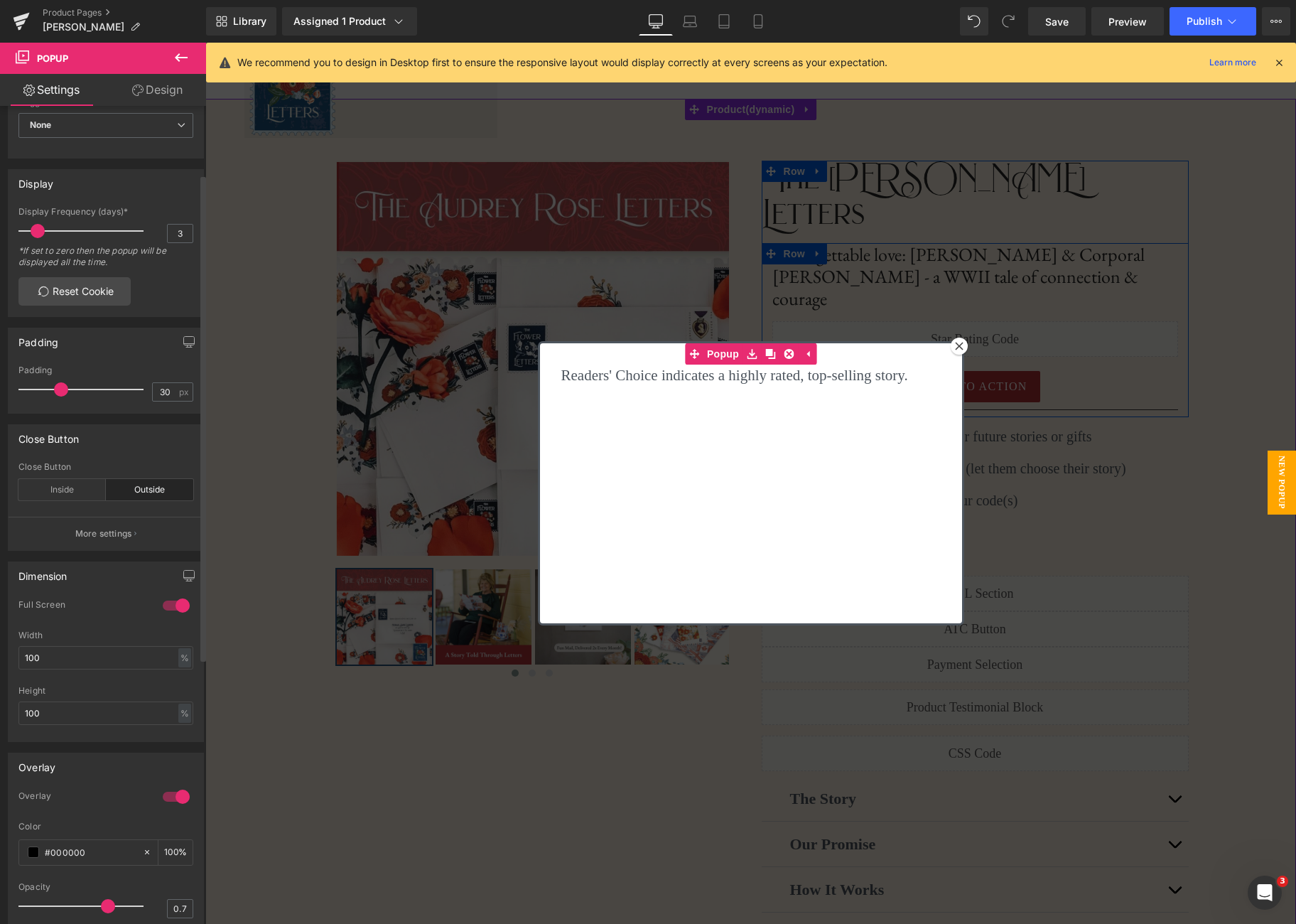
scroll to position [116, 0]
click at [164, 605] on div at bounding box center [176, 605] width 34 height 23
click at [93, 709] on input "text" at bounding box center [105, 712] width 174 height 23
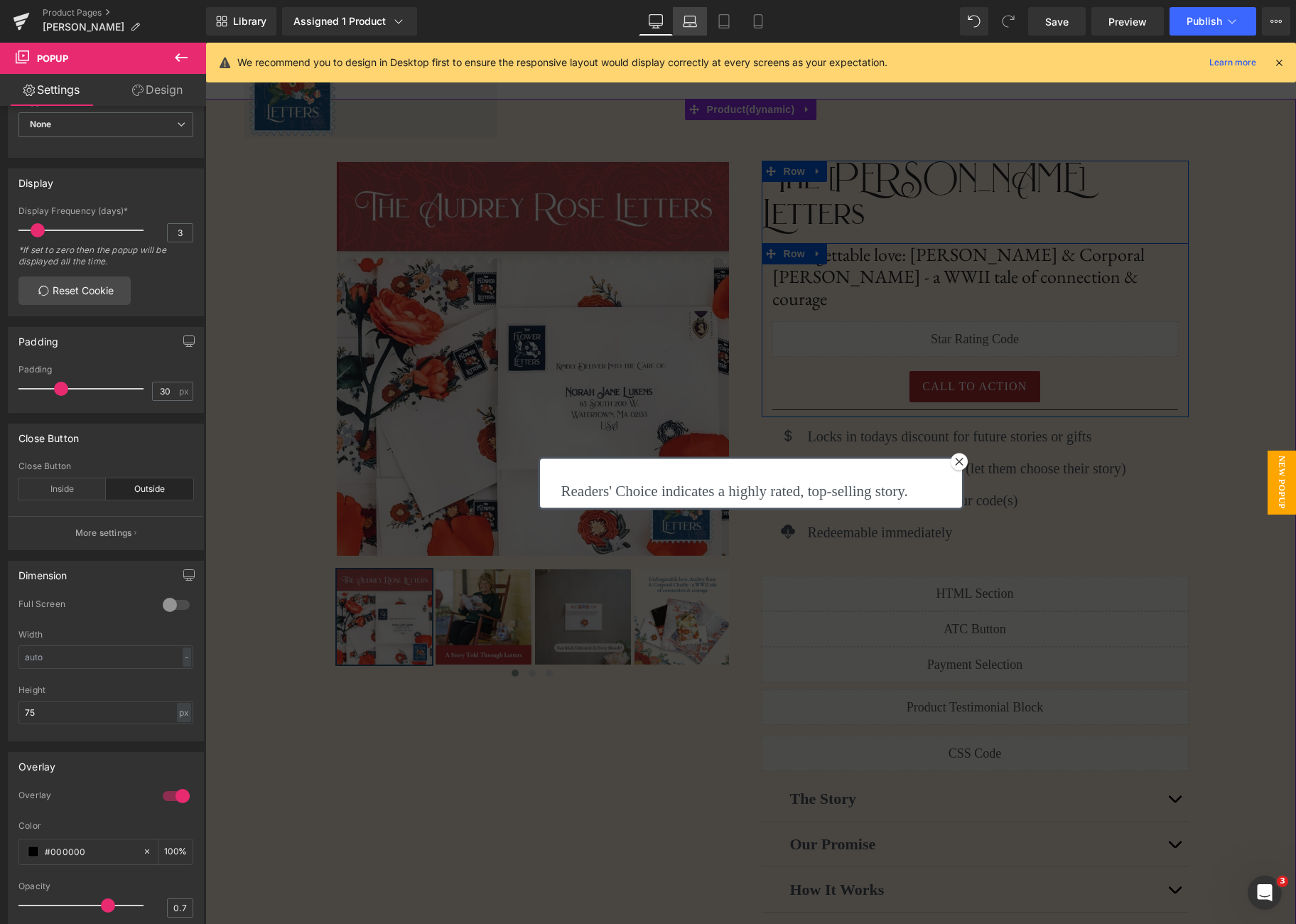
click at [703, 23] on link "Laptop" at bounding box center [690, 22] width 34 height 29
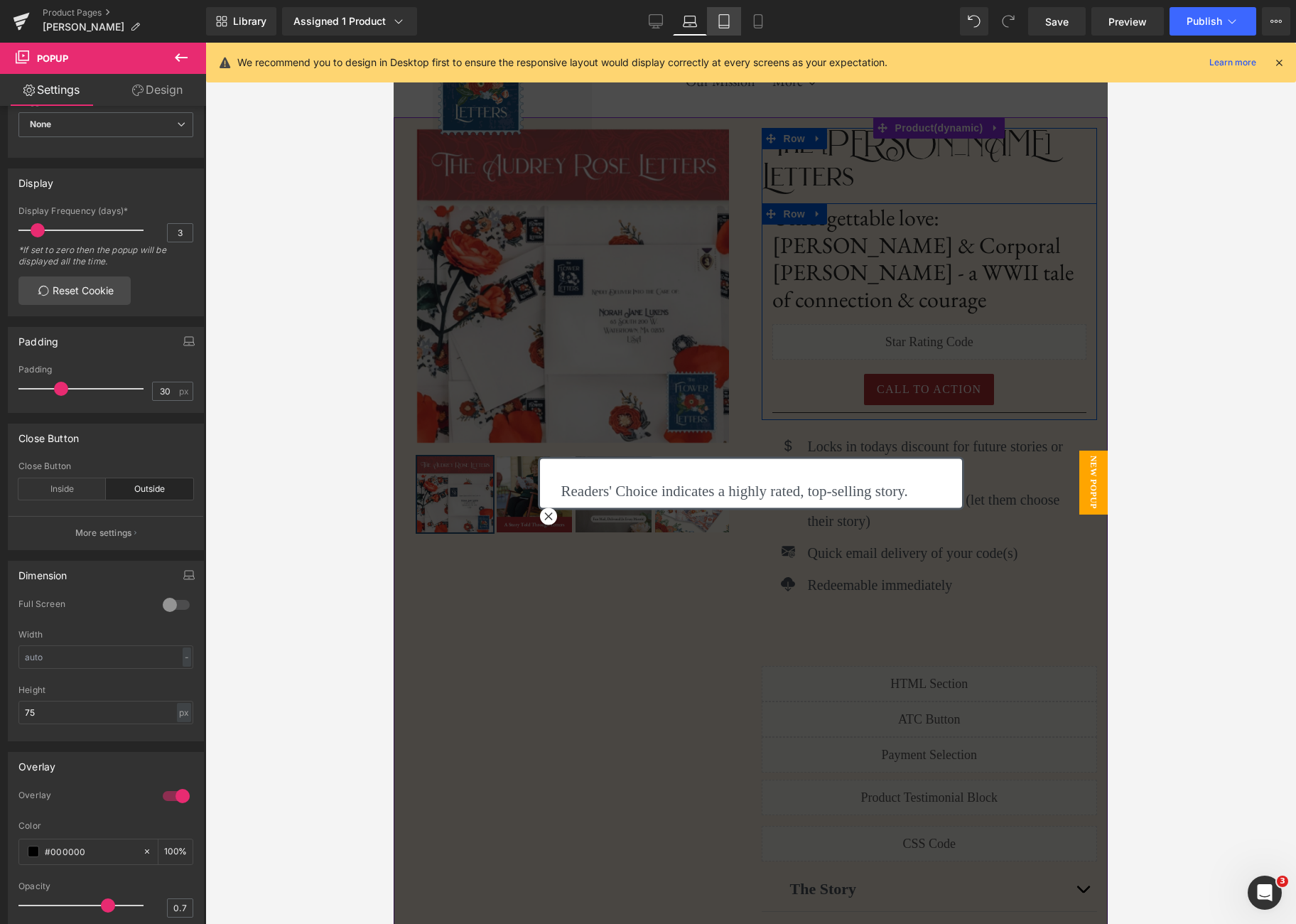
drag, startPoint x: 725, startPoint y: 23, endPoint x: 741, endPoint y: 22, distance: 16.0
click at [725, 23] on icon at bounding box center [724, 22] width 14 height 14
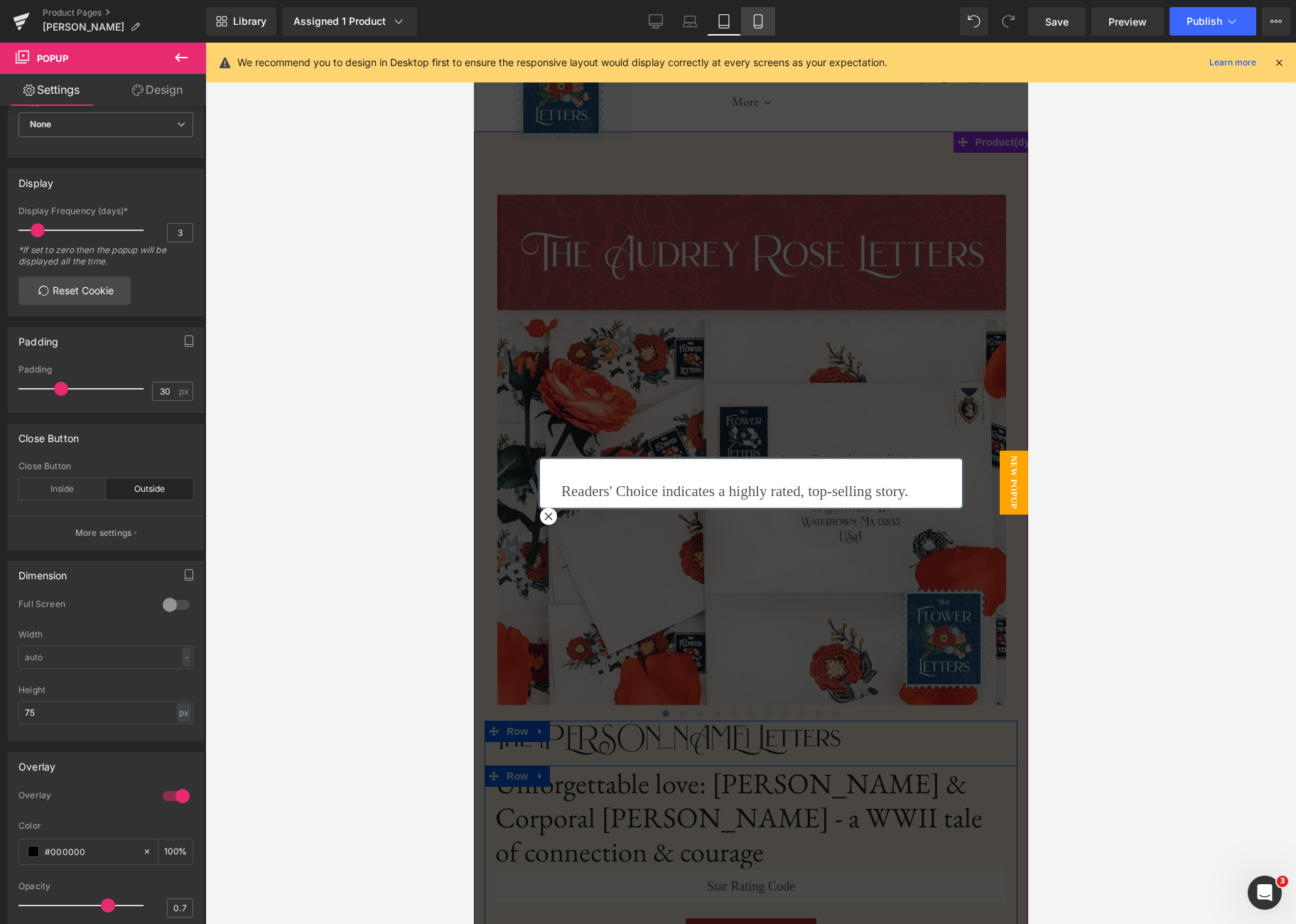
click at [754, 23] on icon at bounding box center [758, 22] width 8 height 14
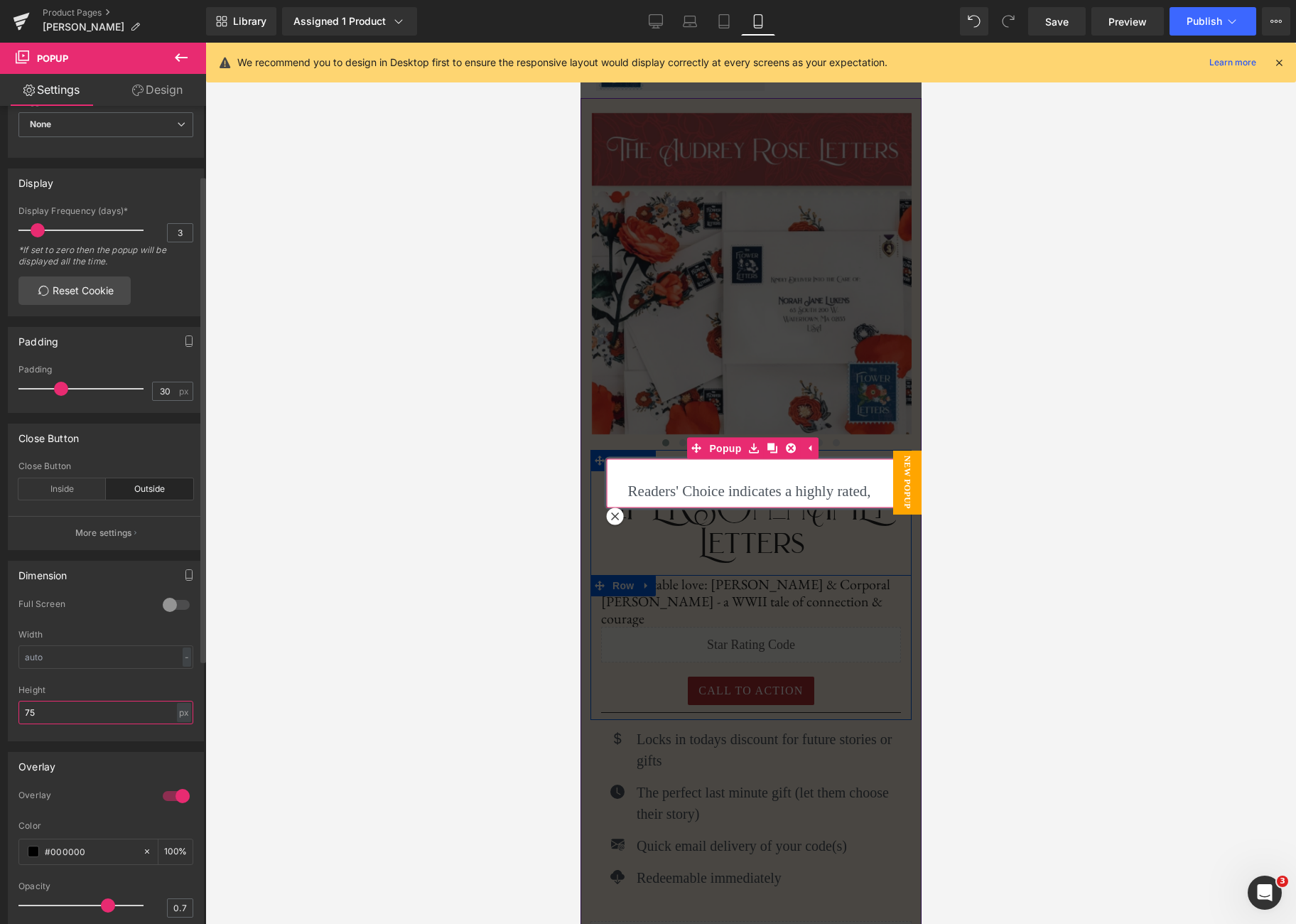
click at [60, 707] on input "75" at bounding box center [105, 712] width 174 height 23
click at [59, 707] on input "75" at bounding box center [105, 712] width 174 height 23
type input "U"
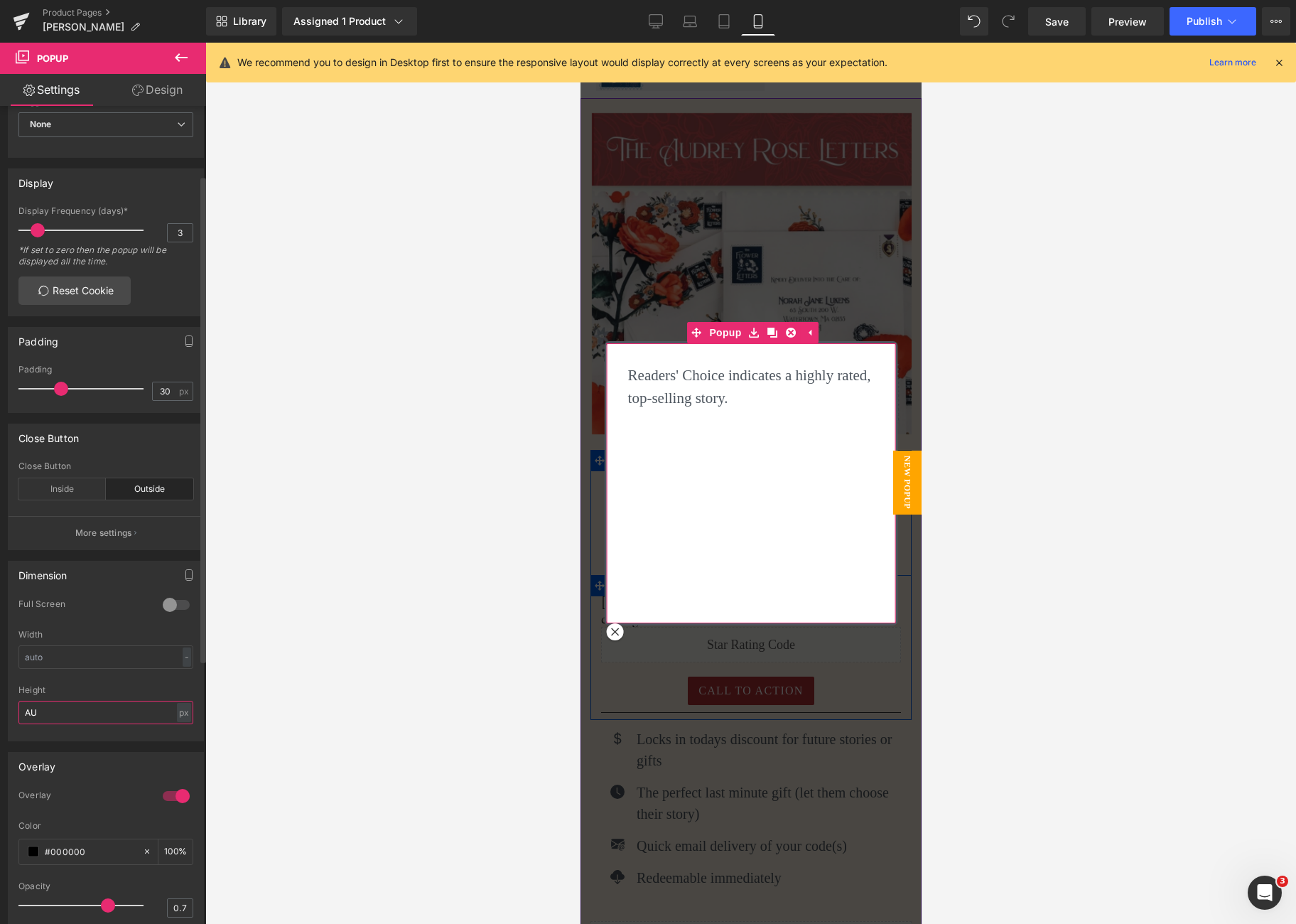
type input "A"
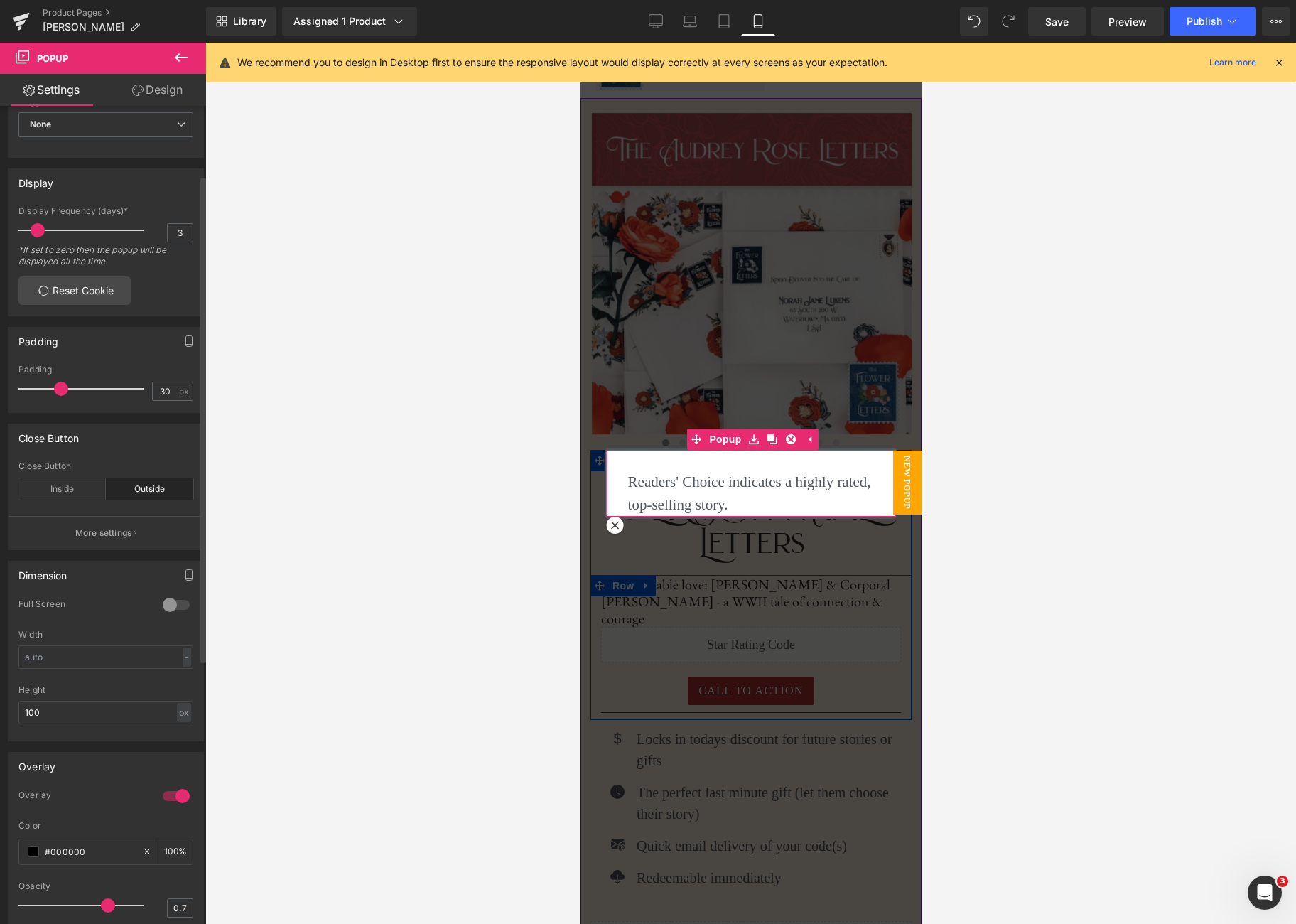
drag, startPoint x: 88, startPoint y: 734, endPoint x: 82, endPoint y: 742, distance: 10.0
click at [88, 734] on div at bounding box center [105, 736] width 174 height 10
click at [647, 22] on link "Desktop" at bounding box center [656, 22] width 34 height 29
type input "75"
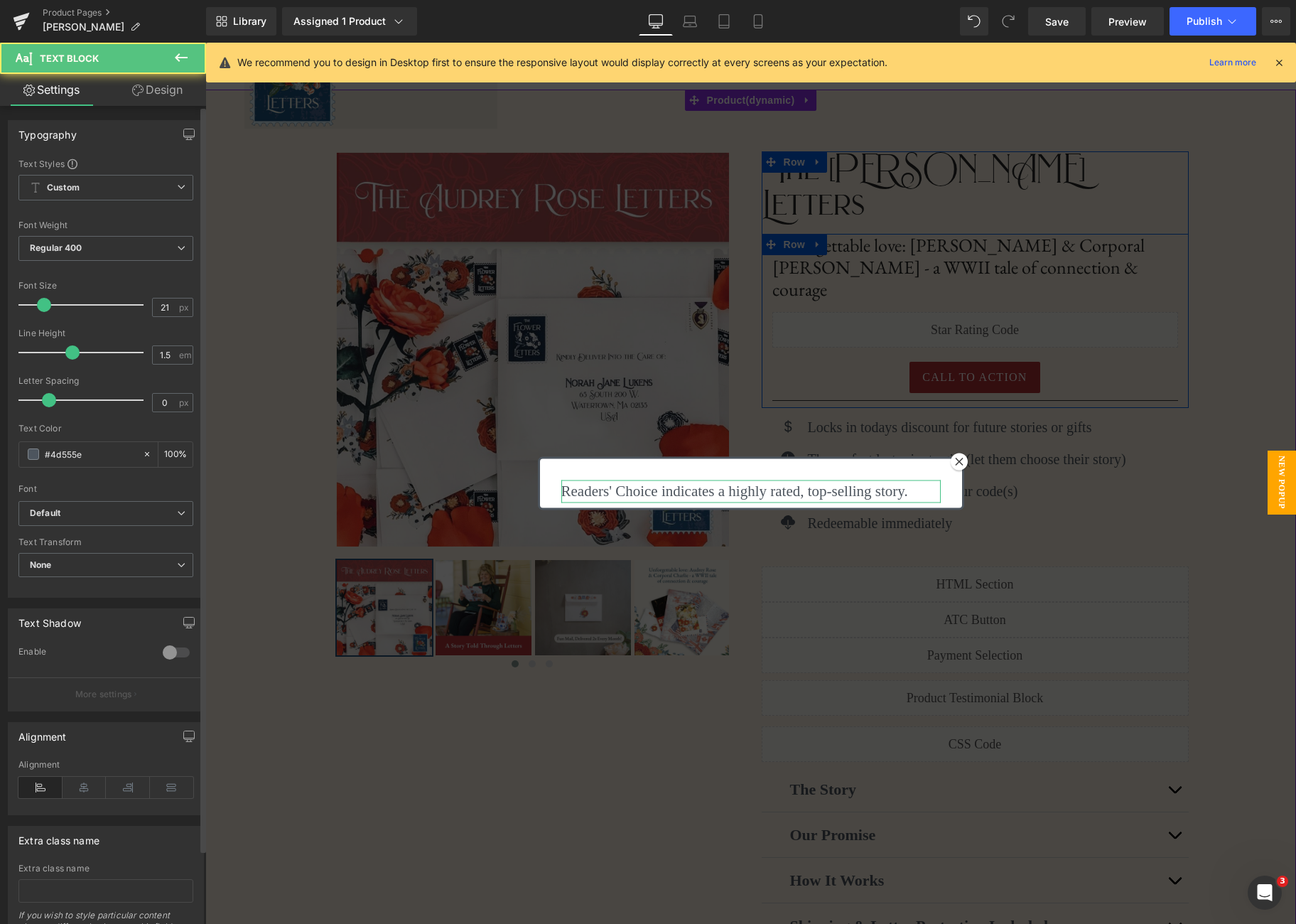
scroll to position [82, 0]
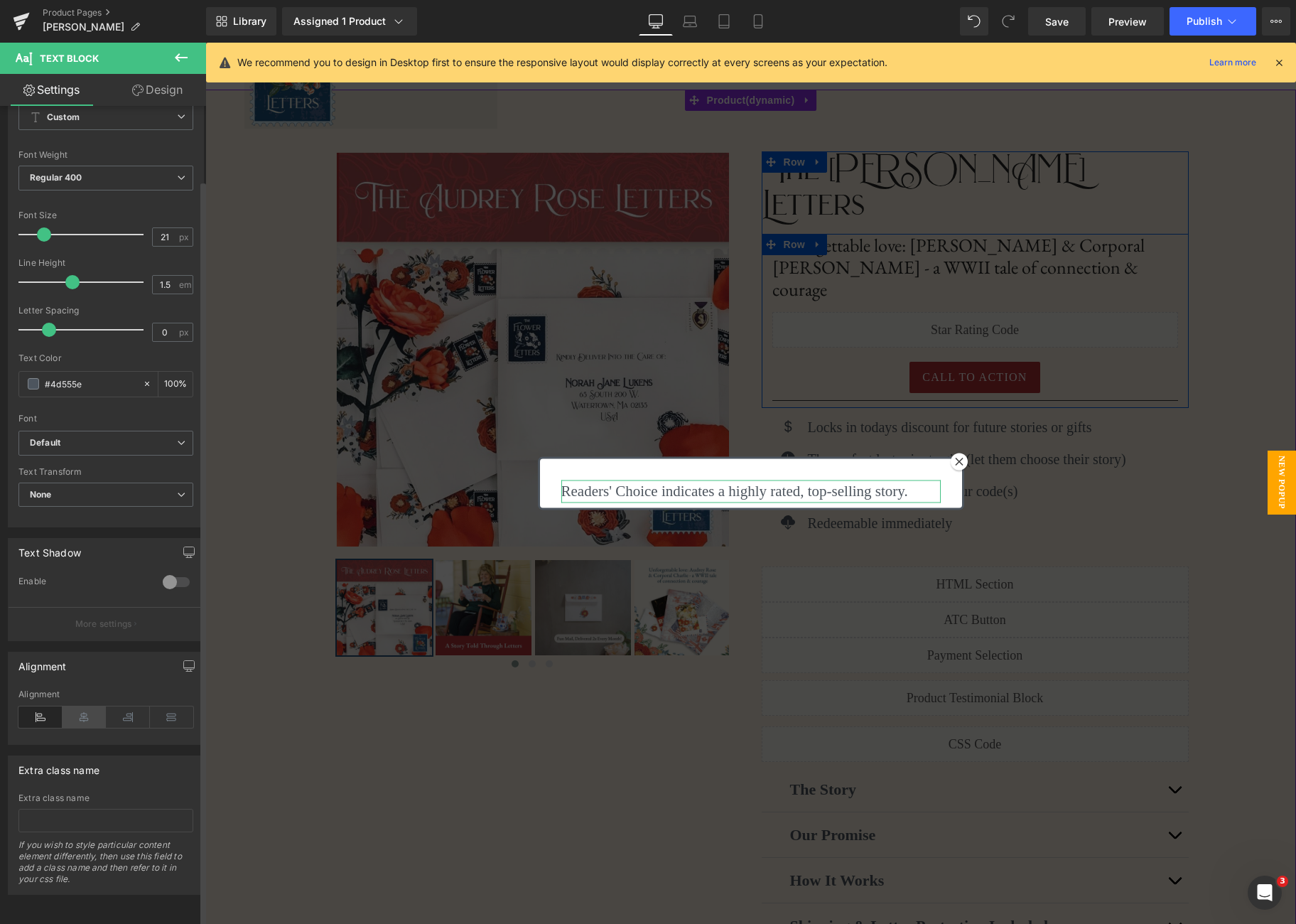
click at [81, 710] on icon at bounding box center [84, 717] width 44 height 22
click at [768, 468] on div "Readers' Choice indicates a highly rated, top-selling story. Text Block" at bounding box center [751, 484] width 422 height 49
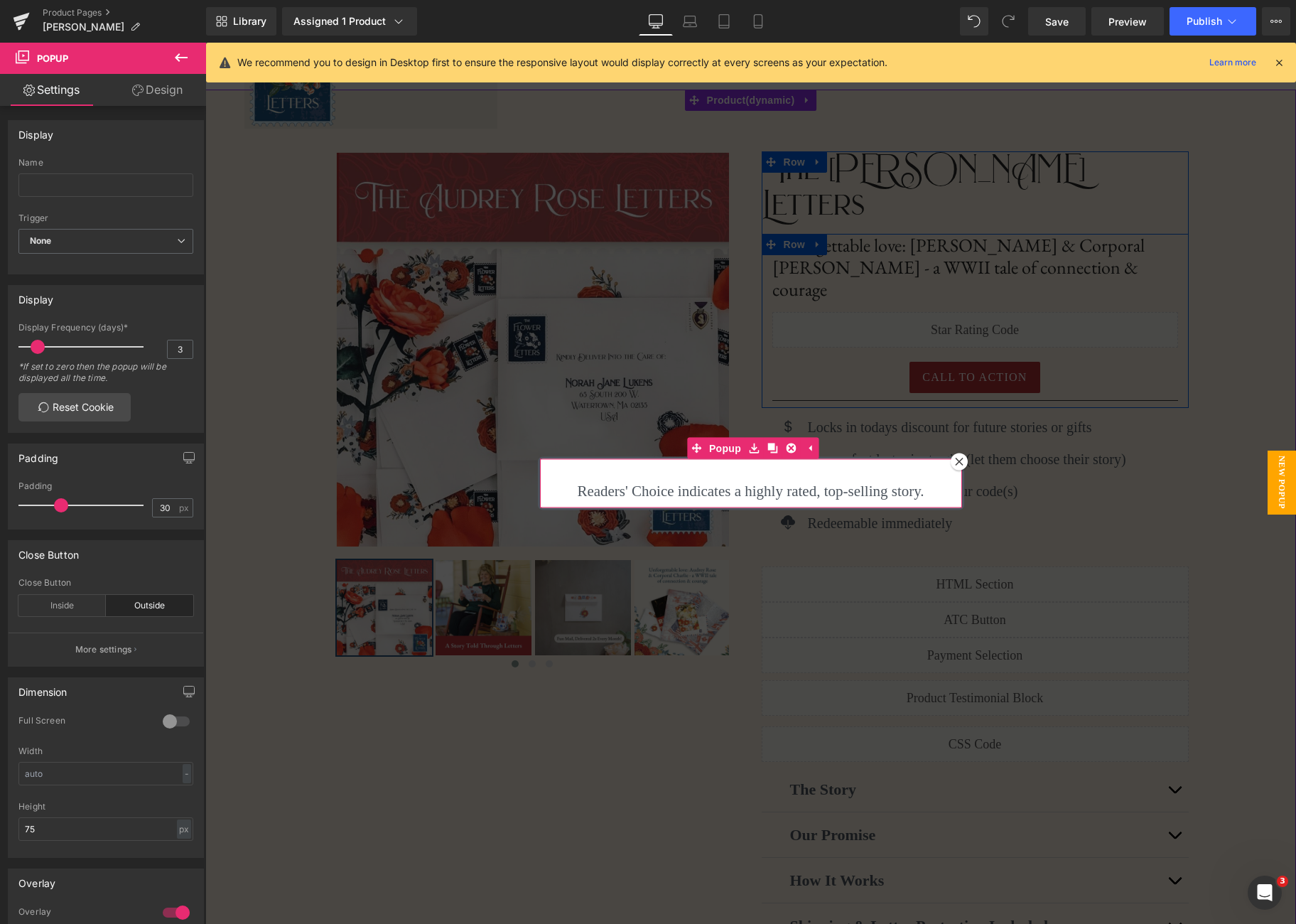
click at [589, 477] on div "Readers' Choice indicates a highly rated, top-selling story. Text Block" at bounding box center [751, 484] width 422 height 49
click at [731, 444] on span "Popup" at bounding box center [725, 448] width 39 height 22
type input "19"
drag, startPoint x: 63, startPoint y: 503, endPoint x: 50, endPoint y: 503, distance: 13.0
click at [50, 503] on span at bounding box center [49, 505] width 14 height 14
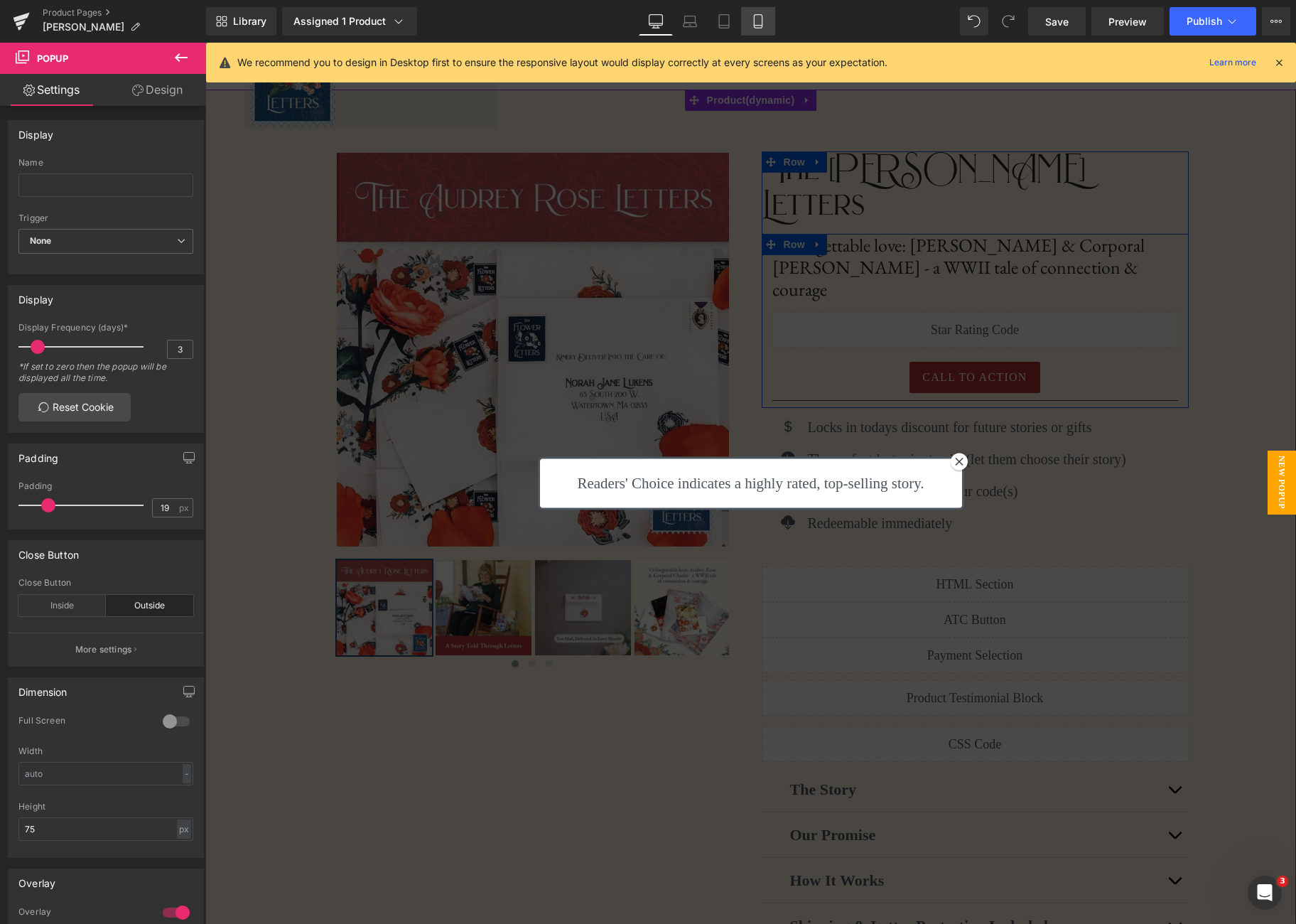
click at [756, 31] on link "Mobile" at bounding box center [758, 22] width 34 height 29
type input "100"
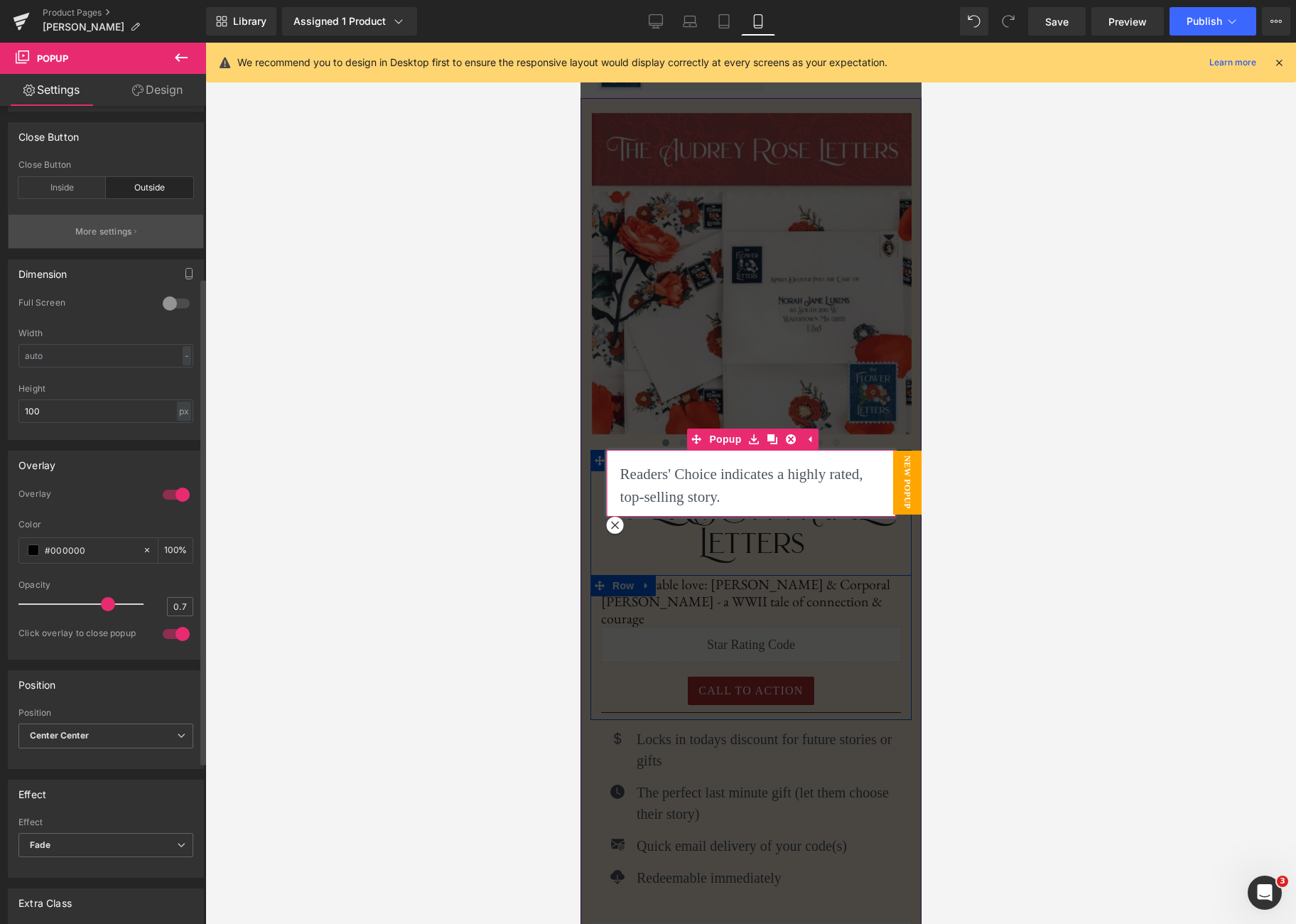
scroll to position [0, 0]
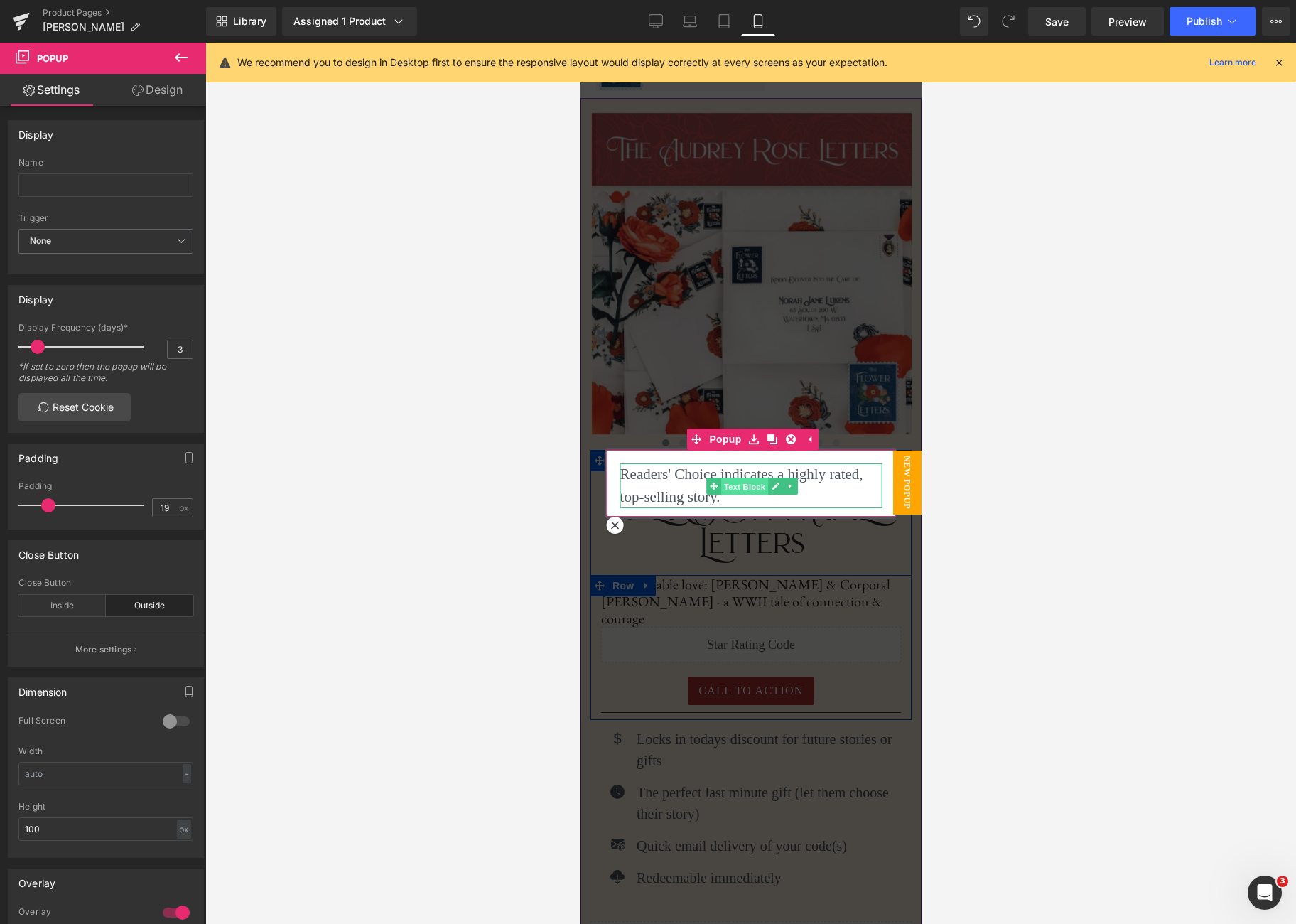
click at [745, 486] on span "Text Block" at bounding box center [744, 486] width 47 height 17
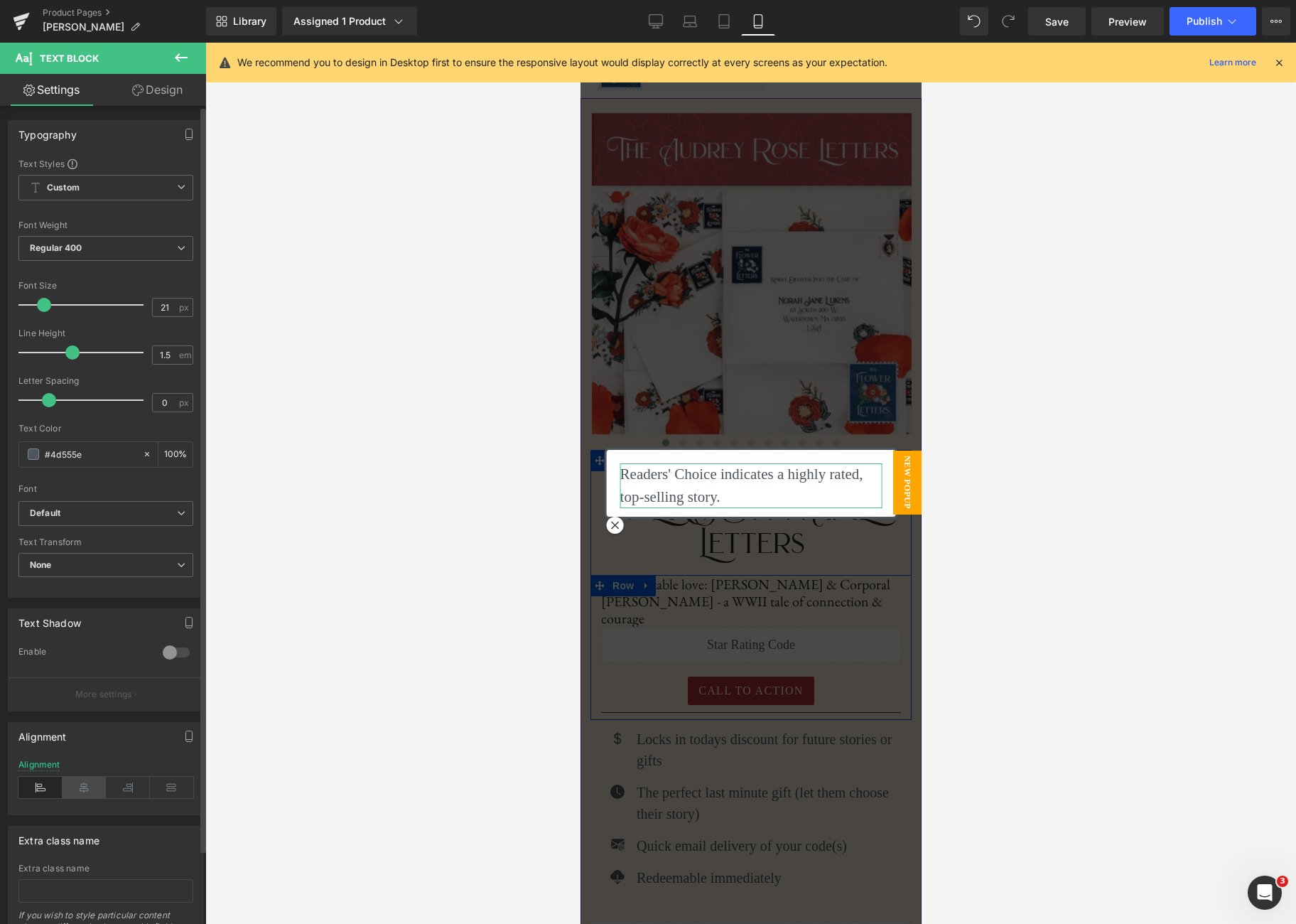
click at [83, 787] on icon at bounding box center [84, 787] width 44 height 22
click at [657, 19] on icon at bounding box center [656, 22] width 14 height 14
type input "100"
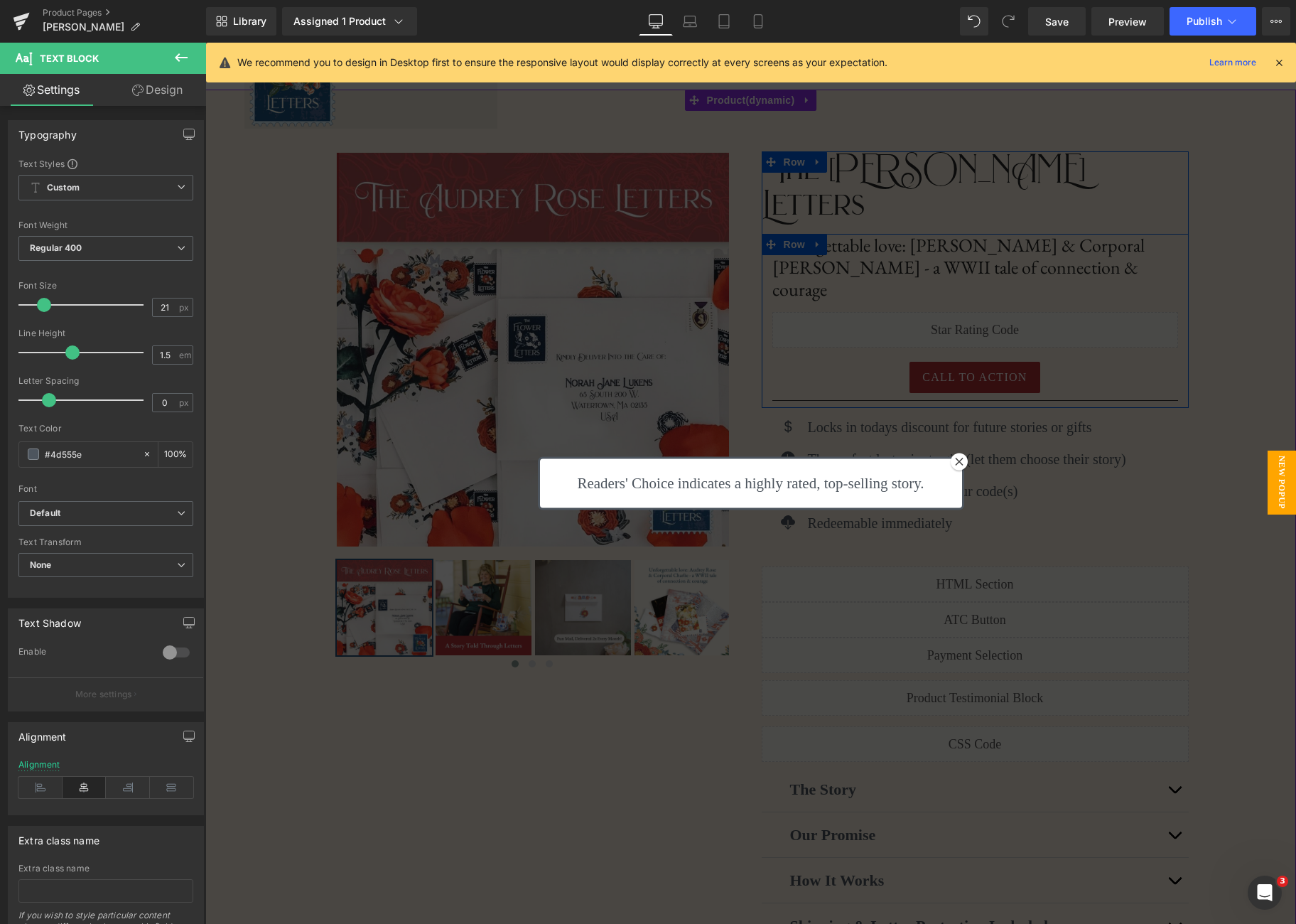
click at [727, 212] on div at bounding box center [750, 484] width 1090 height 881
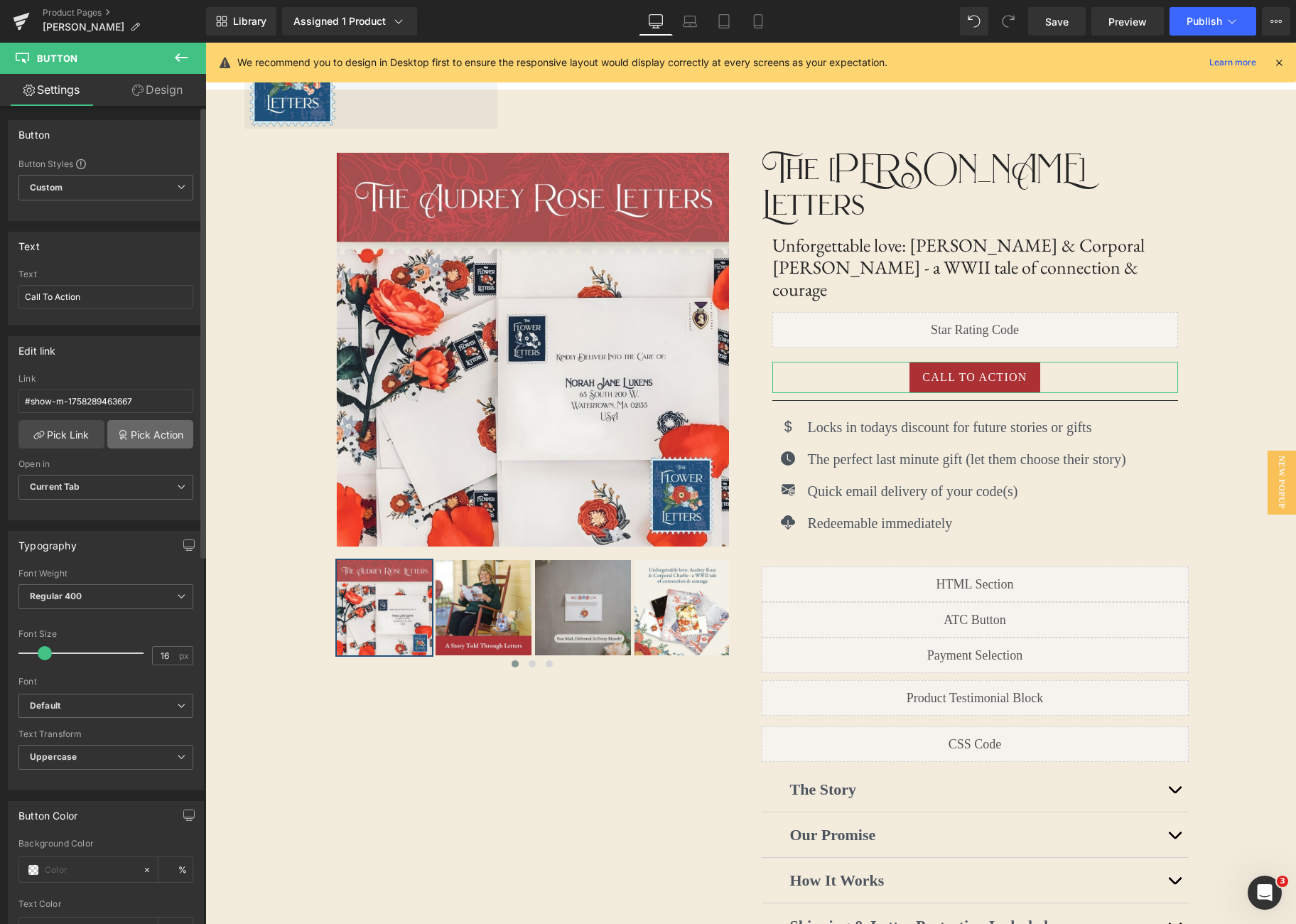
click at [163, 427] on link "Pick Action" at bounding box center [151, 434] width 86 height 29
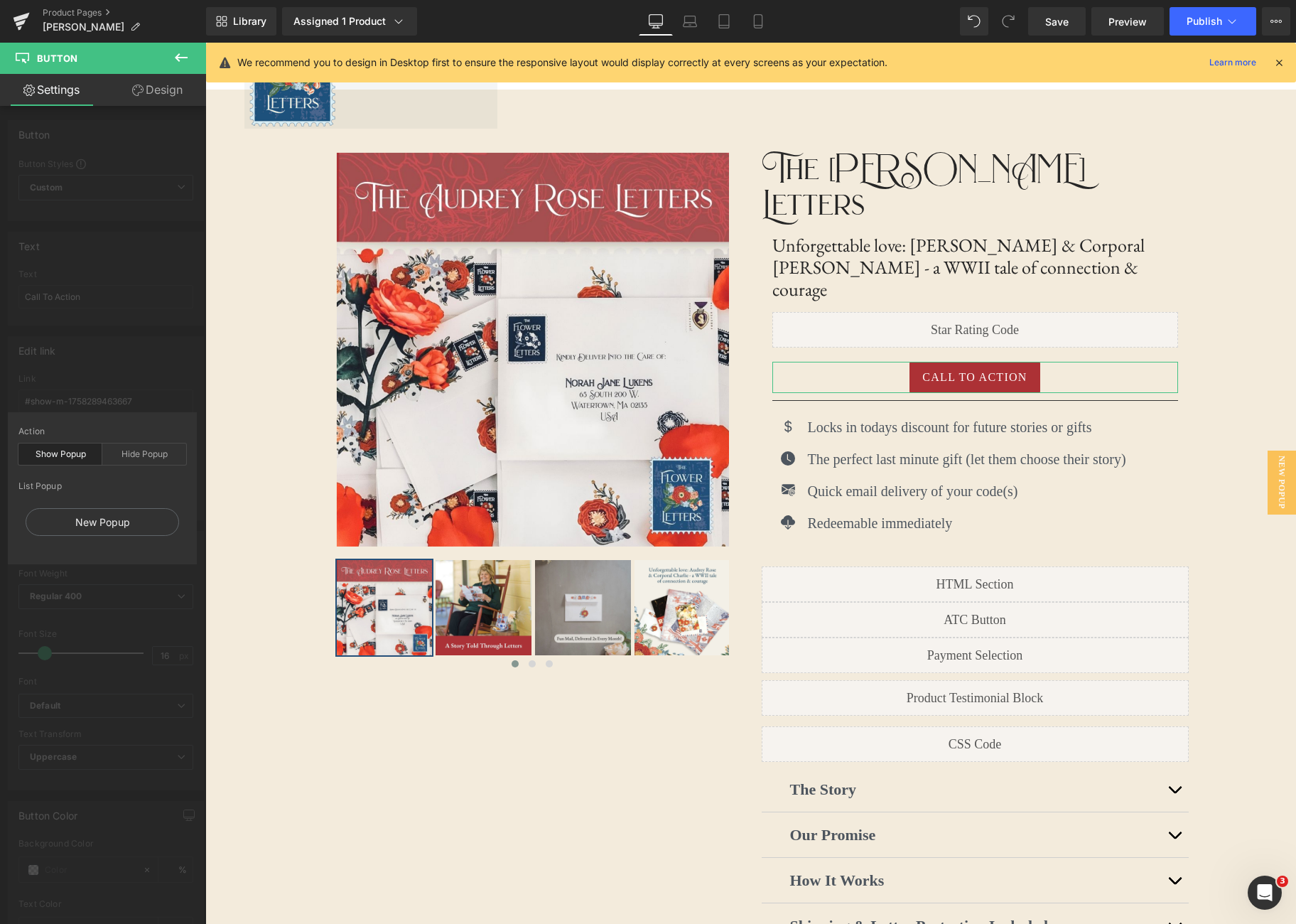
click at [77, 459] on div "Show Popup" at bounding box center [60, 454] width 84 height 22
click at [115, 527] on div "New Popup" at bounding box center [102, 522] width 154 height 28
click at [131, 515] on div "New Popup" at bounding box center [102, 522] width 154 height 28
click at [119, 518] on div "New Popup" at bounding box center [102, 522] width 154 height 28
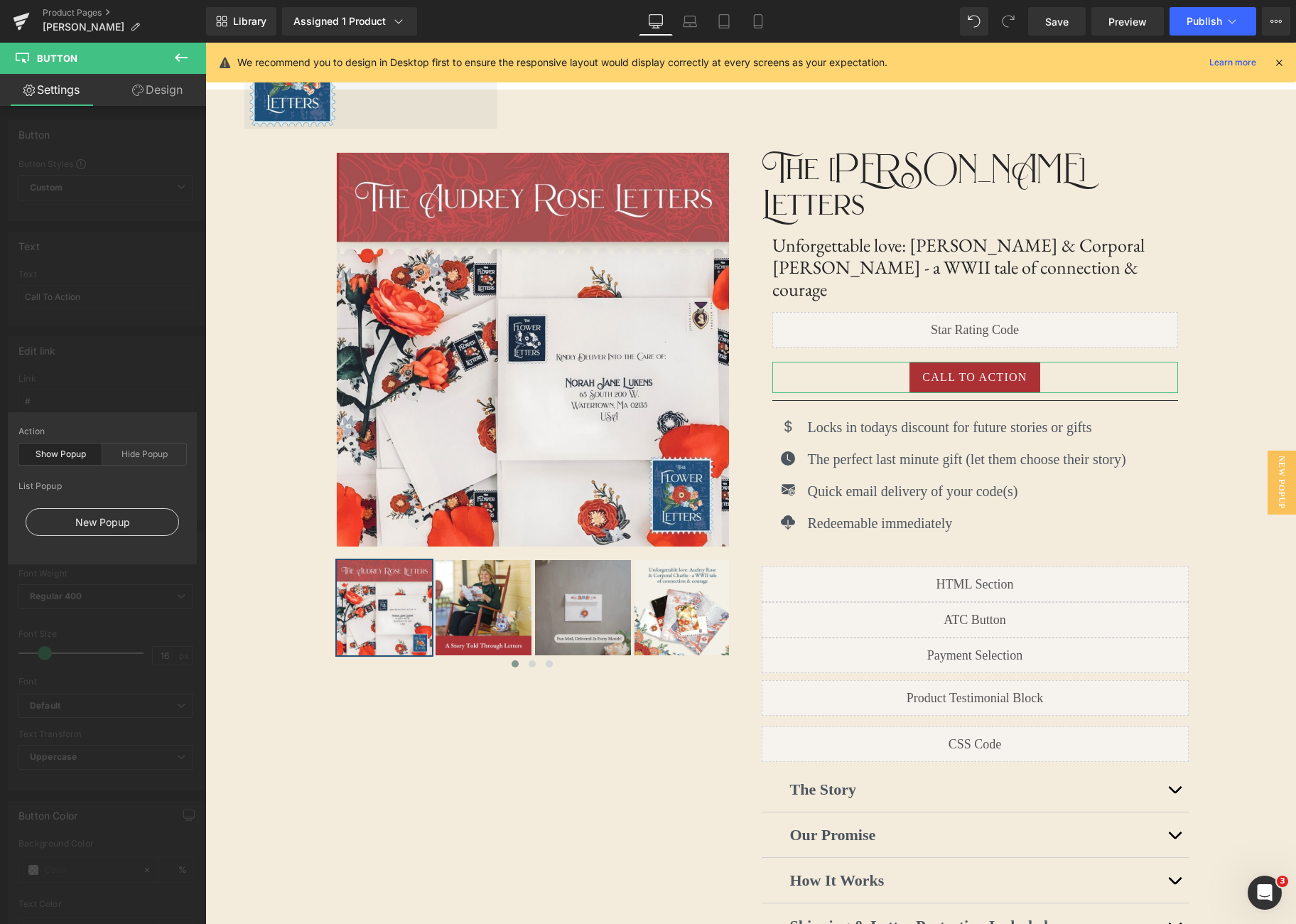
type input "#show-m-1758294752453"
click at [1071, 20] on link "Save" at bounding box center [1057, 22] width 57 height 29
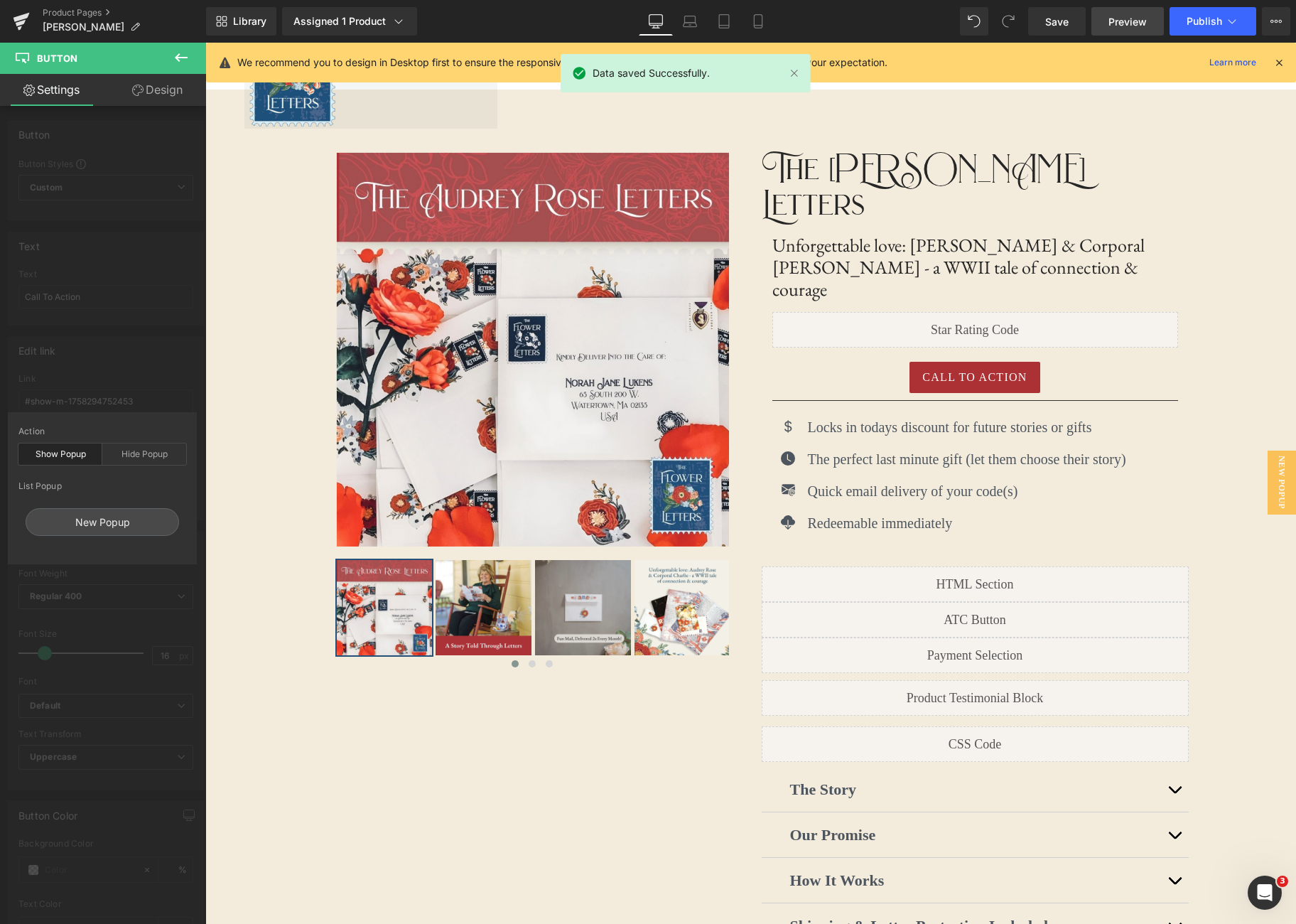
click at [1137, 25] on span "Preview" at bounding box center [1128, 22] width 38 height 15
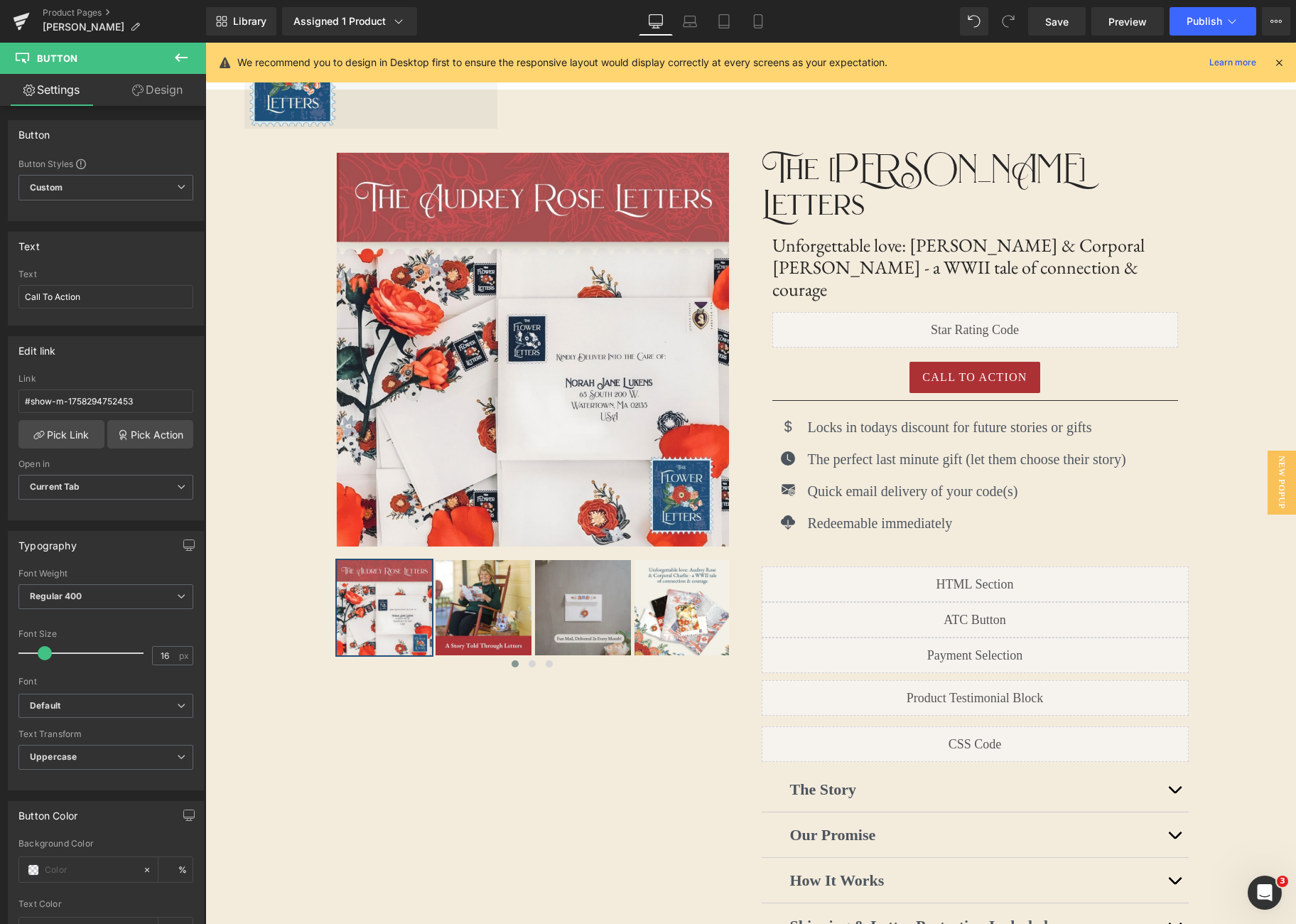
click at [976, 316] on body "[DATE] [DATE] [DATE] [DATE]" at bounding box center [750, 815] width 1090 height 1611
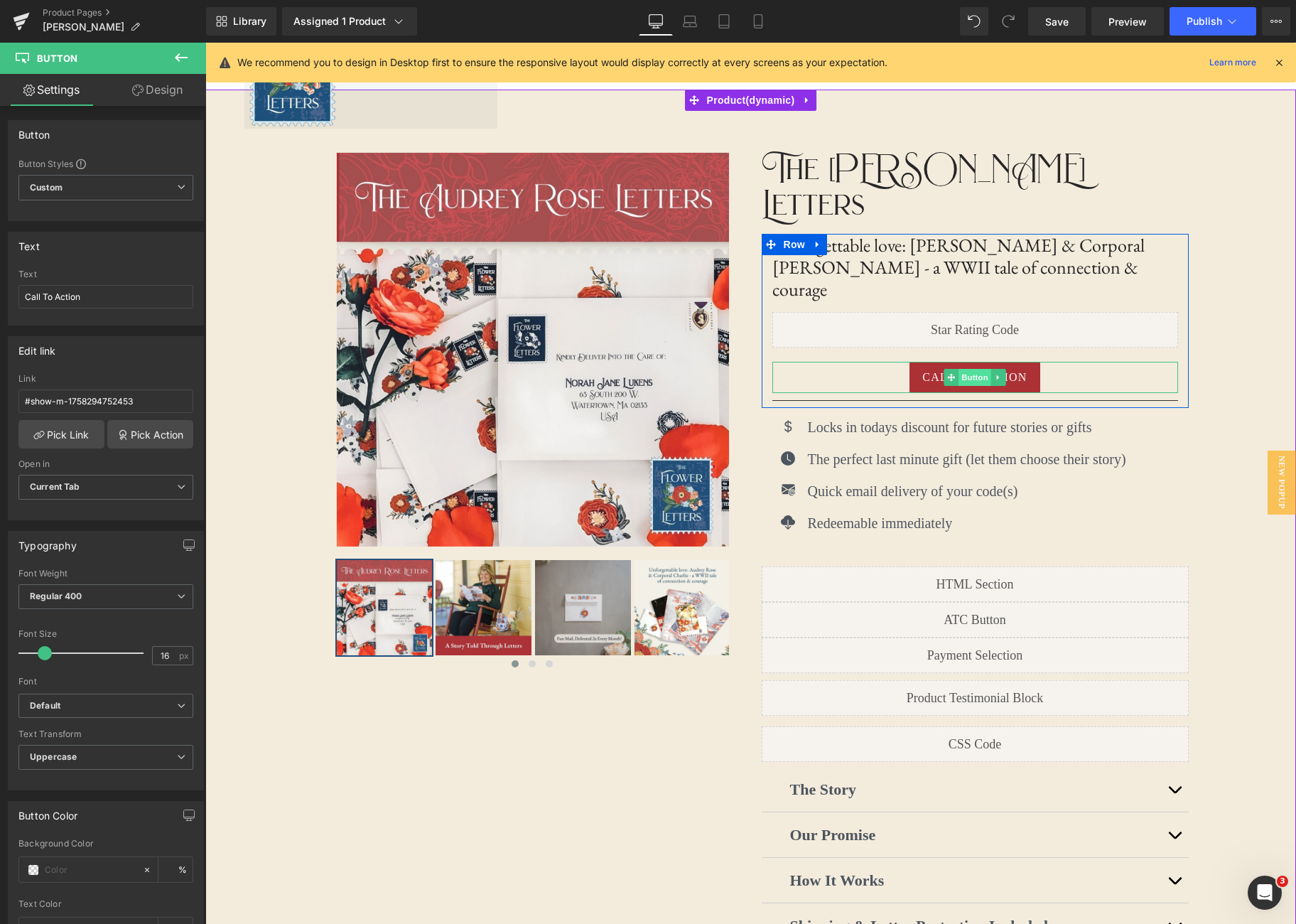
click at [974, 369] on span "Button" at bounding box center [975, 377] width 33 height 17
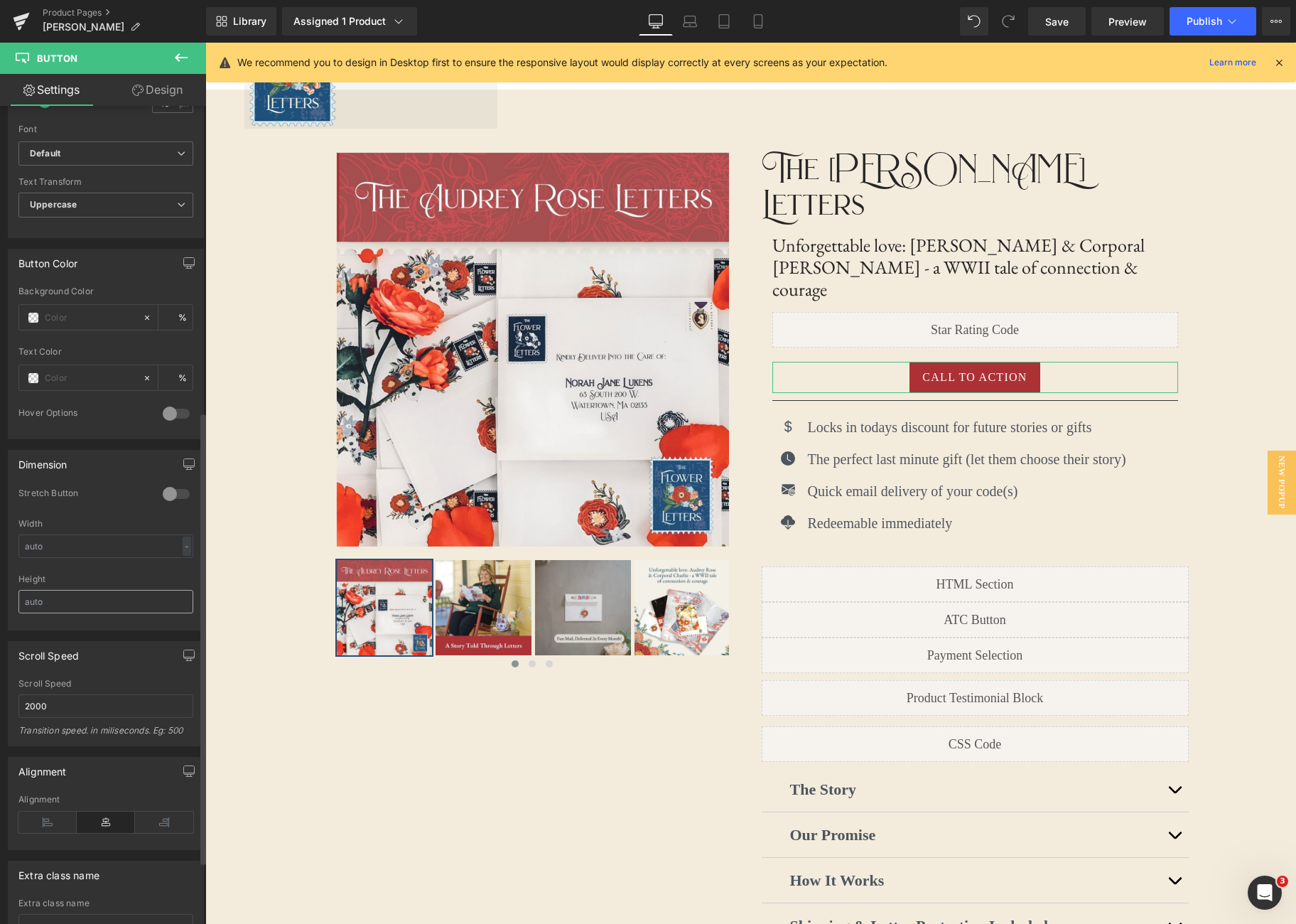
scroll to position [667, 0]
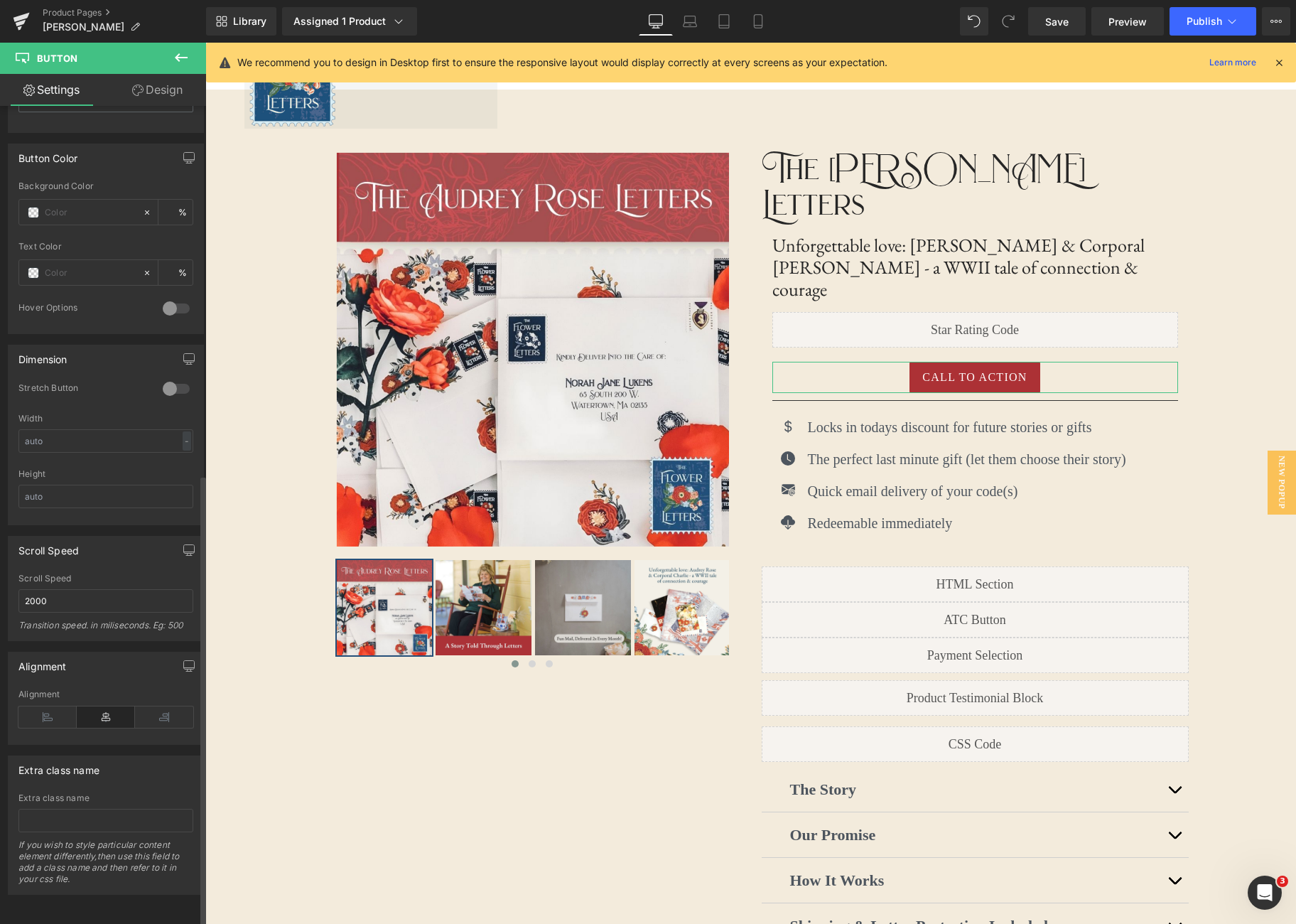
drag, startPoint x: 38, startPoint y: 705, endPoint x: 43, endPoint y: 693, distance: 13.0
click at [38, 707] on icon at bounding box center [47, 717] width 58 height 22
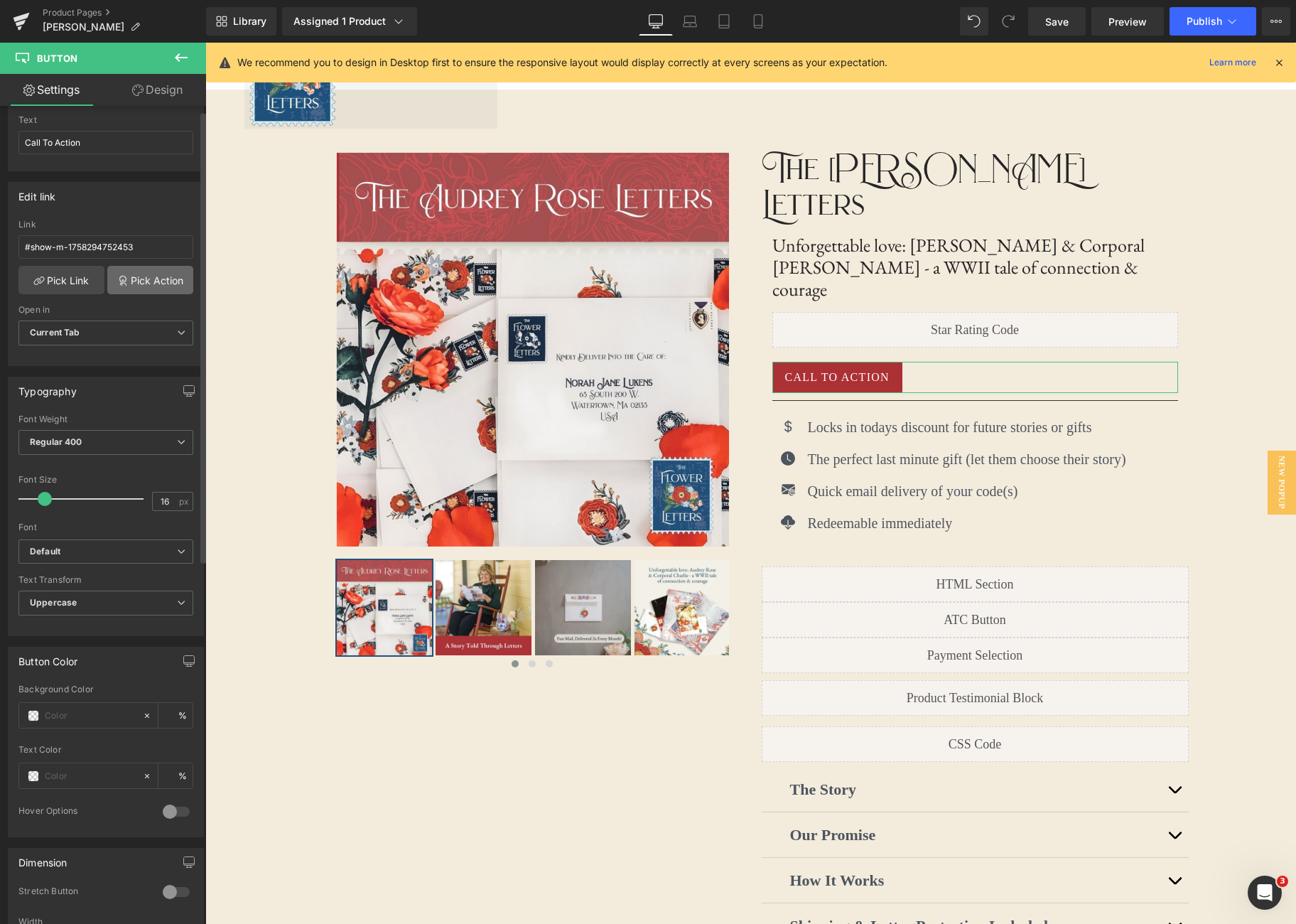
scroll to position [0, 0]
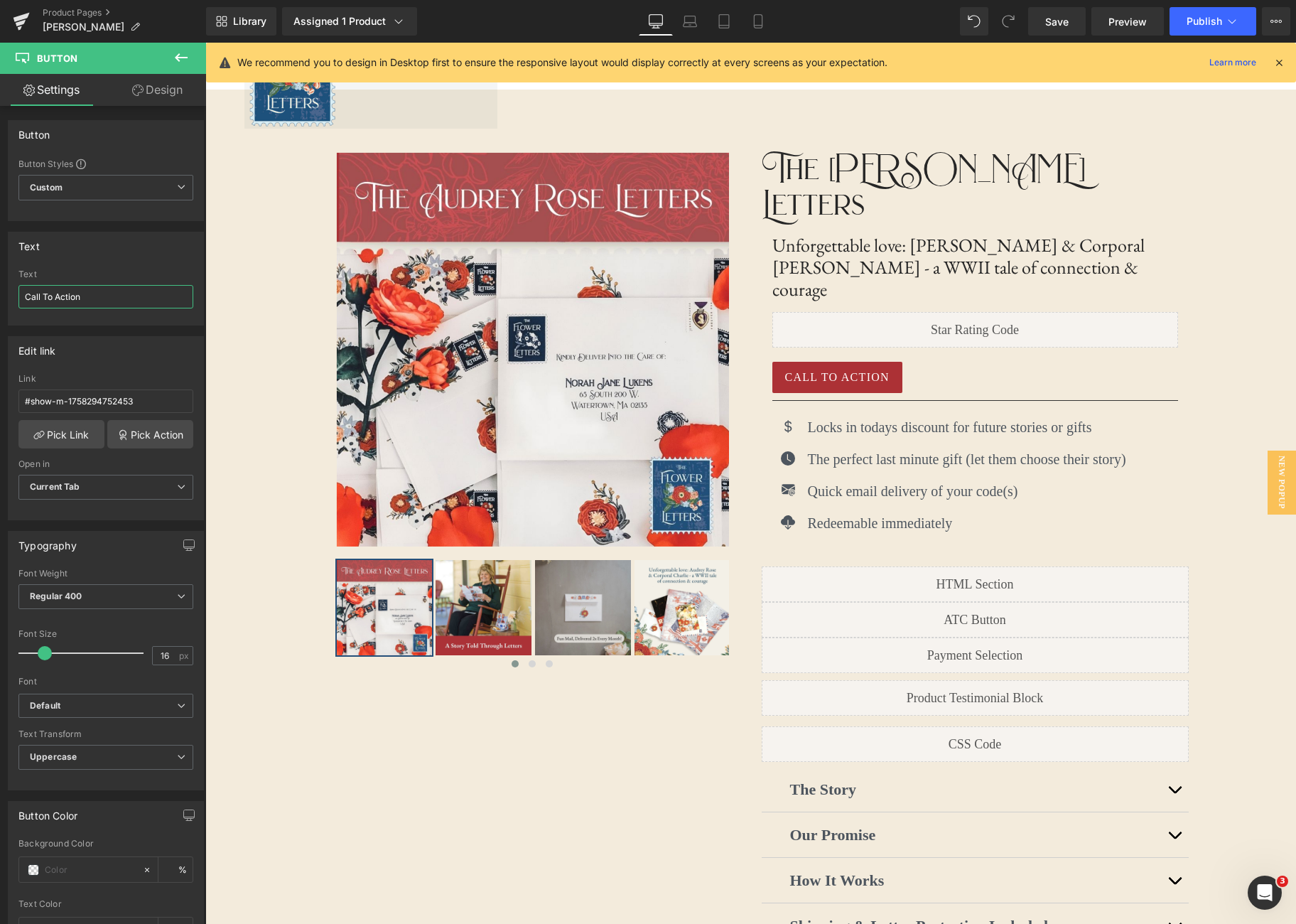
drag, startPoint x: 99, startPoint y: 300, endPoint x: -5, endPoint y: 300, distance: 104.0
click at [0, 300] on html "Button You are previewing how the will restyle your page. You can not edit Elem…" at bounding box center [648, 462] width 1296 height 924
type input "READER'S CHOICE"
click at [178, 266] on div "Text READER'S CHOICE Text READER'S CHOICE" at bounding box center [106, 279] width 196 height 94
click at [25, 296] on input "READER'S CHOICE" at bounding box center [105, 296] width 174 height 23
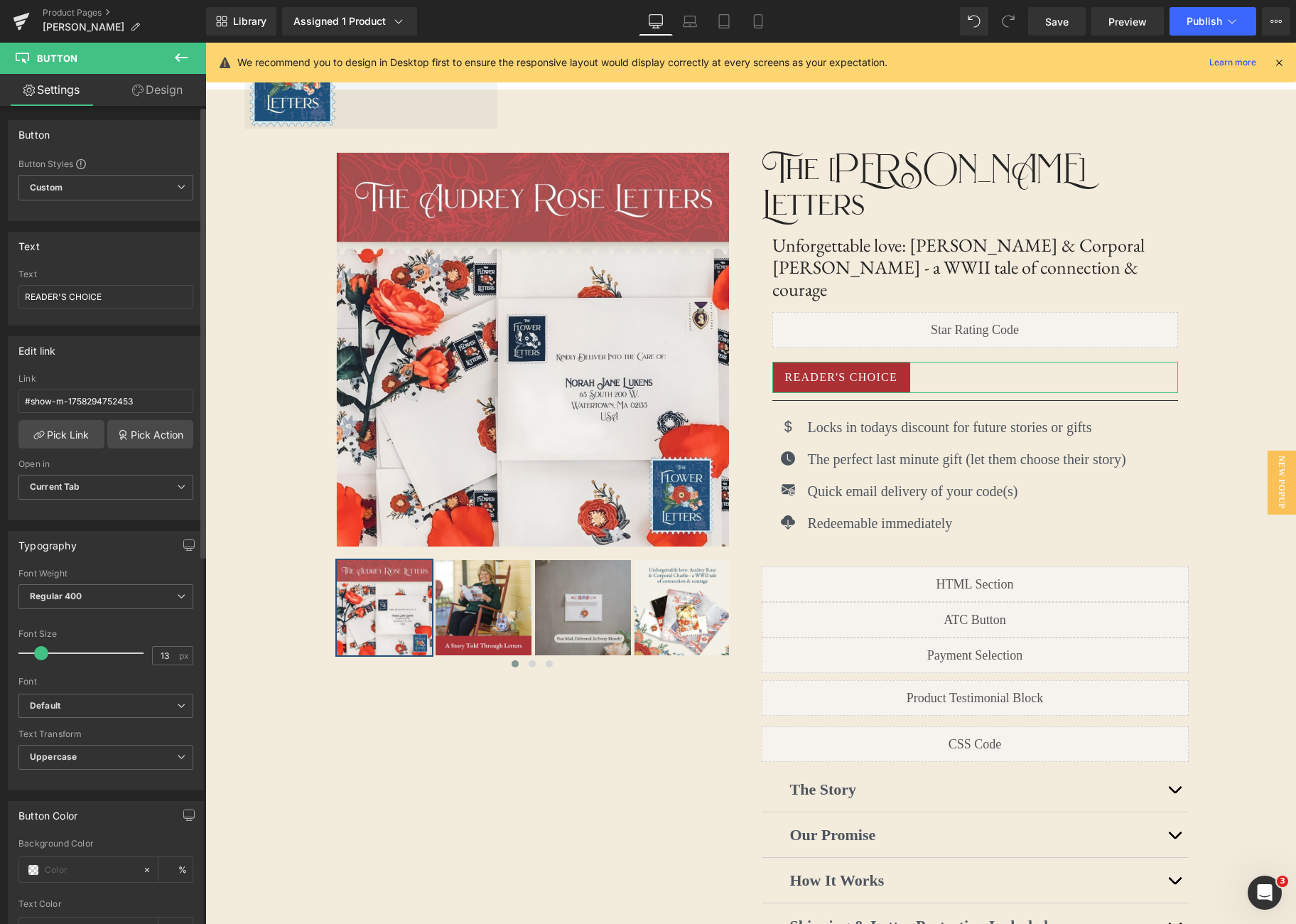
type input "12"
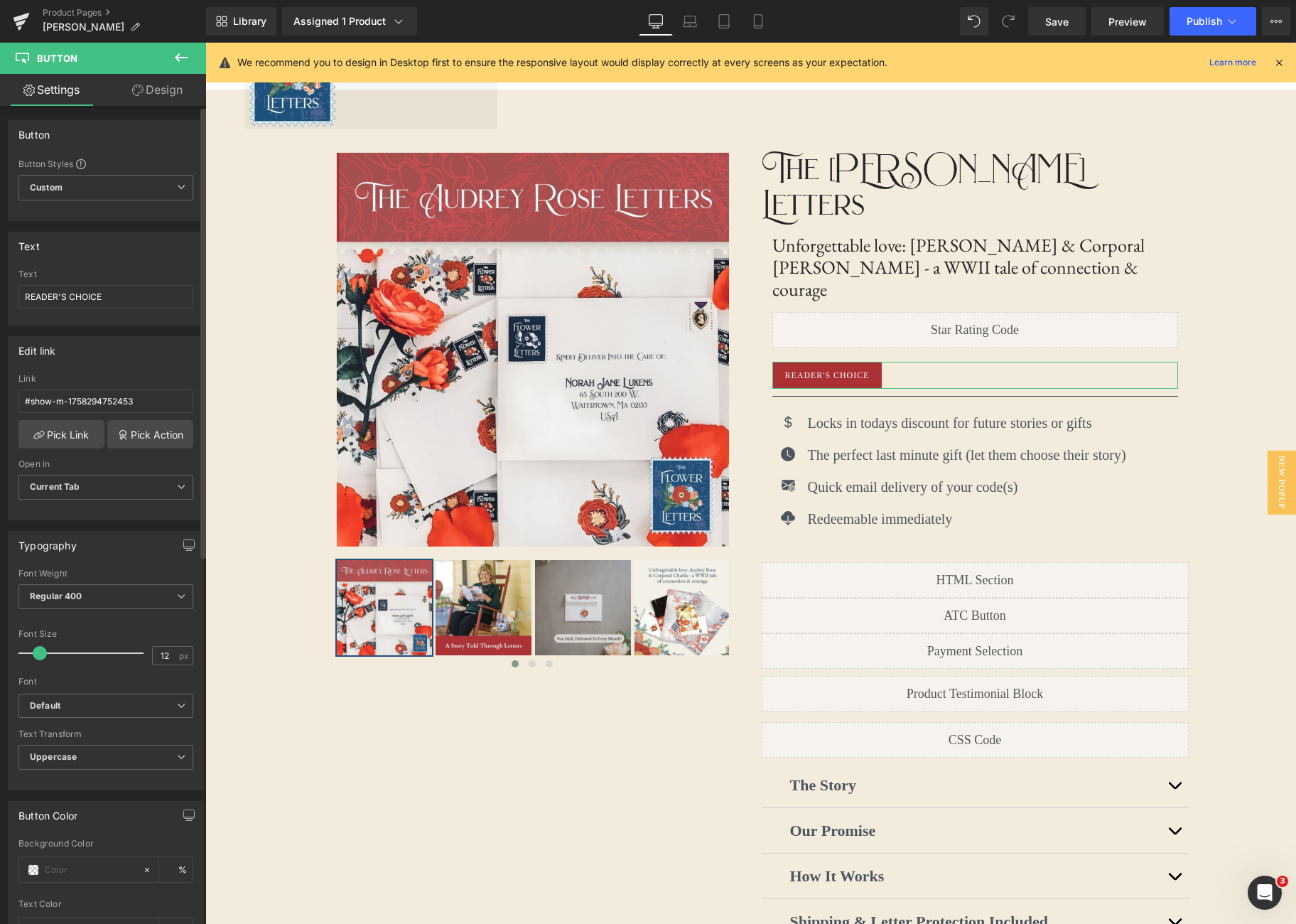
click at [38, 656] on span at bounding box center [40, 653] width 14 height 14
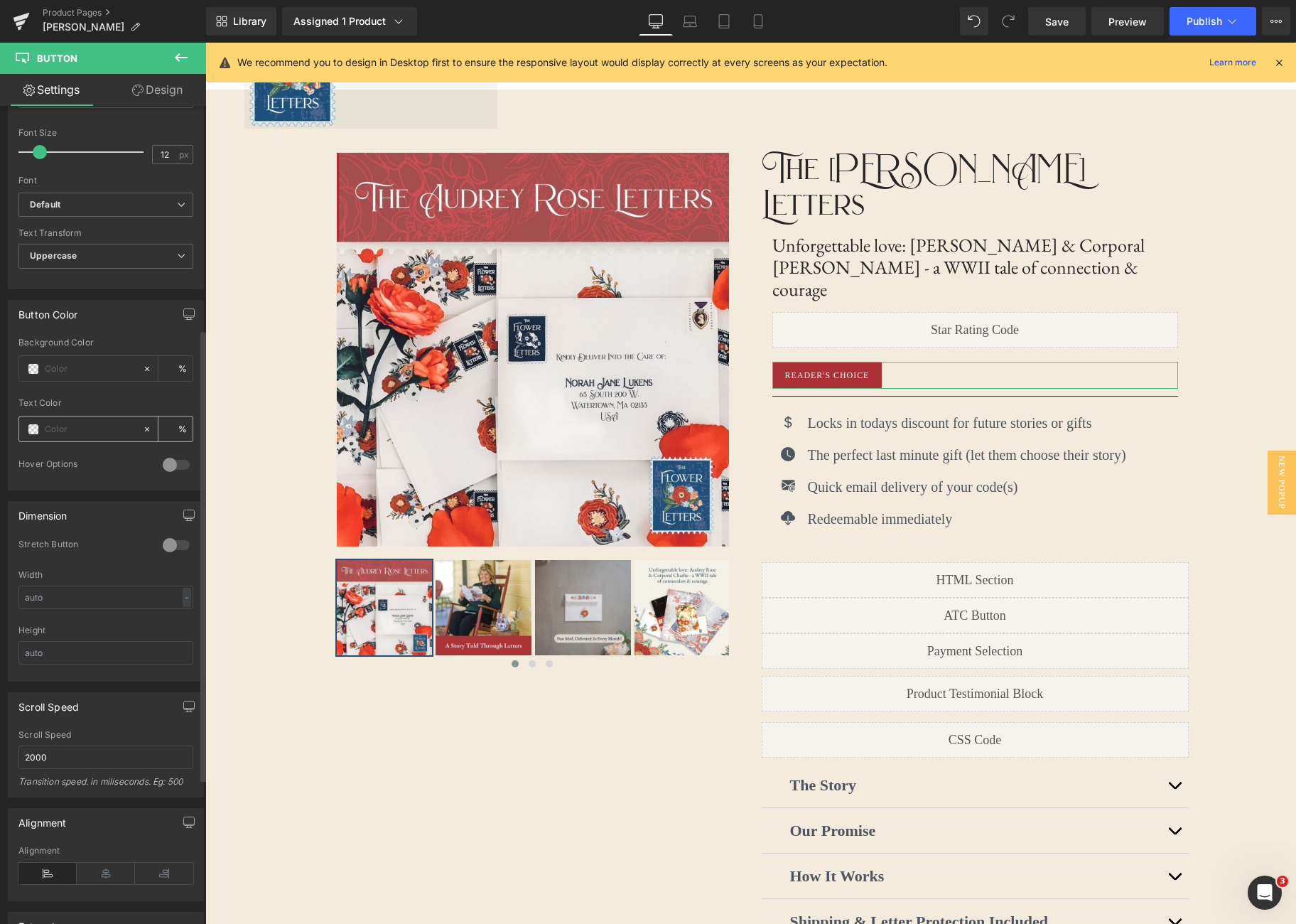
scroll to position [575, 0]
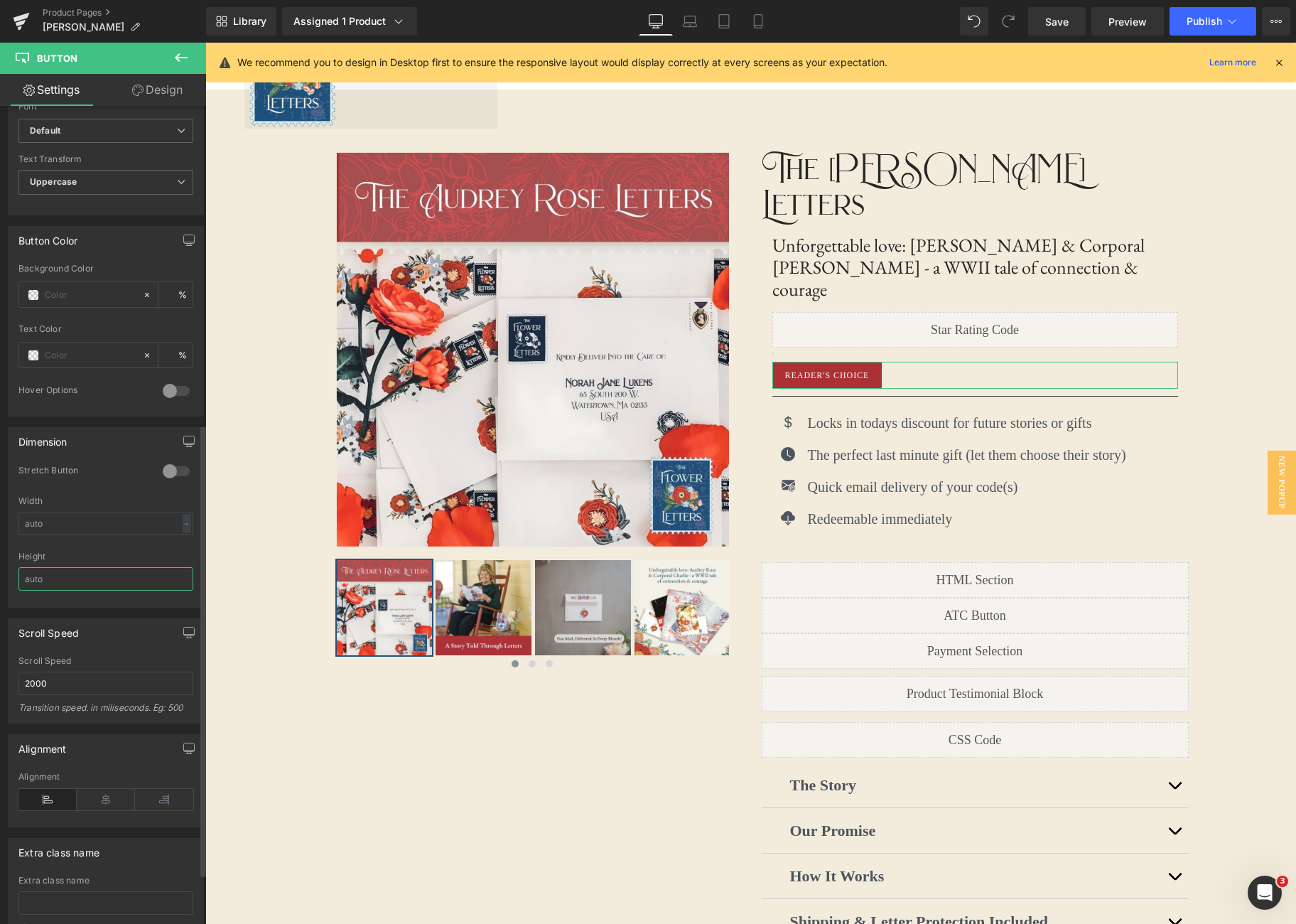
click at [80, 575] on input "text" at bounding box center [105, 578] width 174 height 23
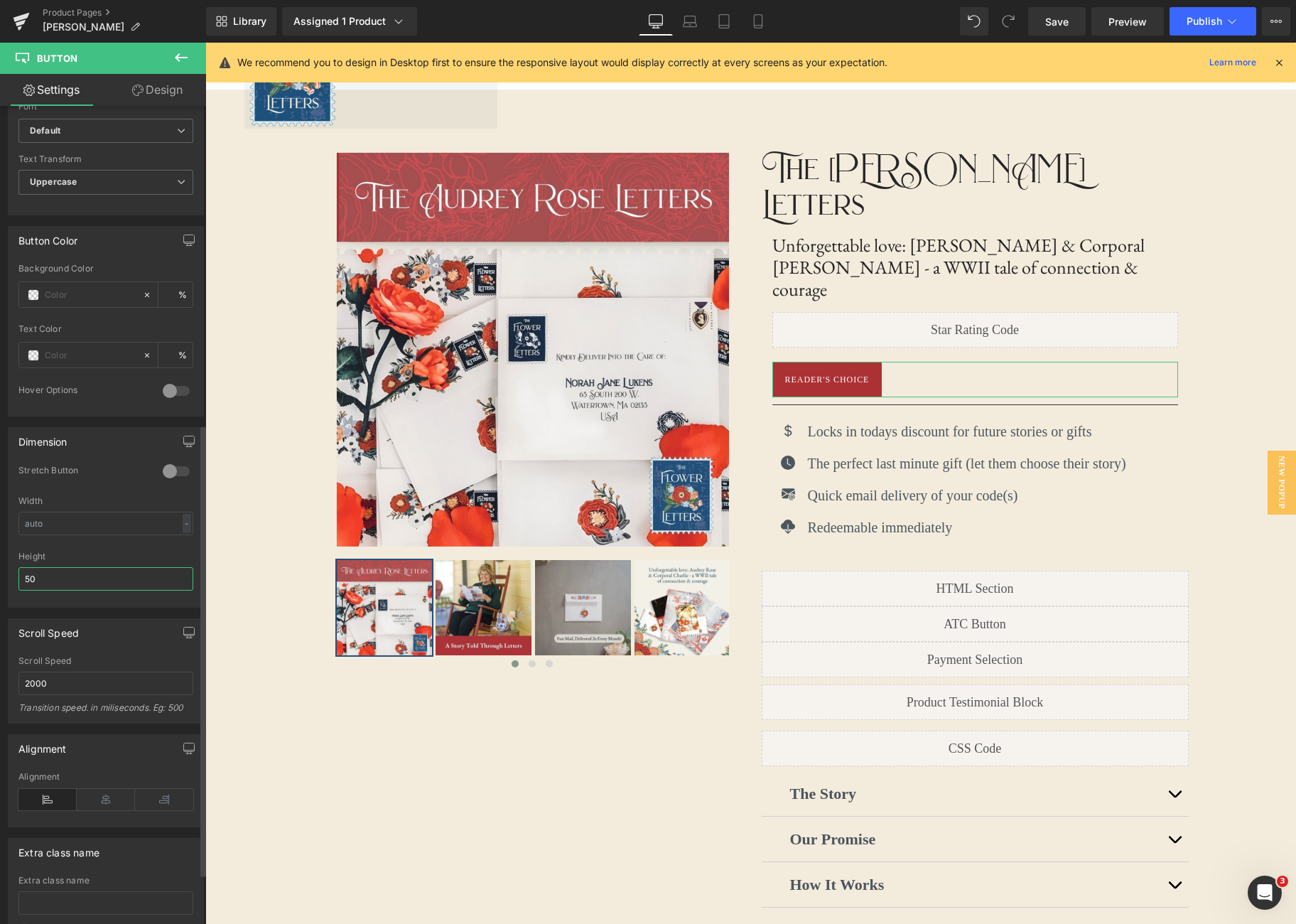
type input "5"
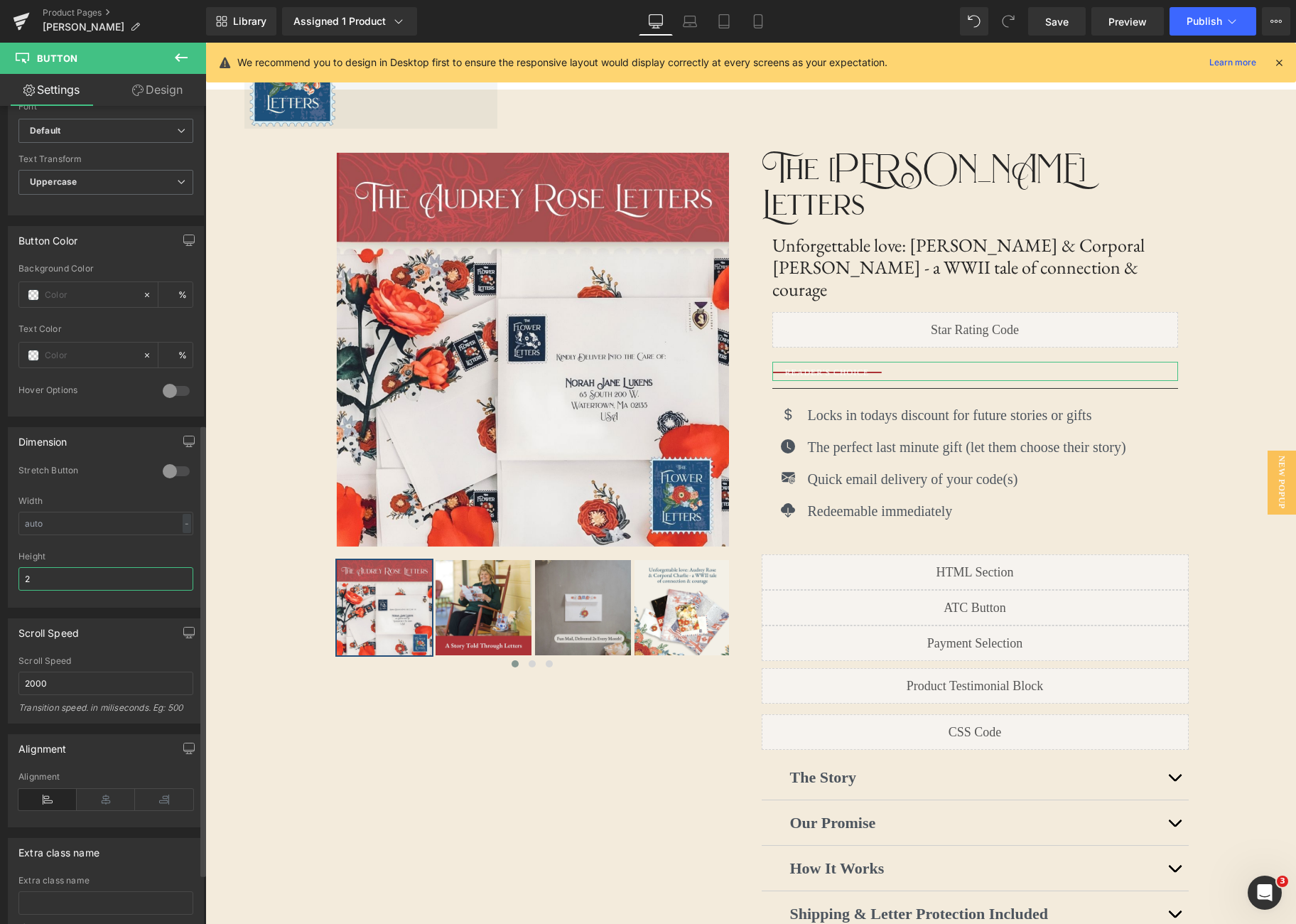
type input "20"
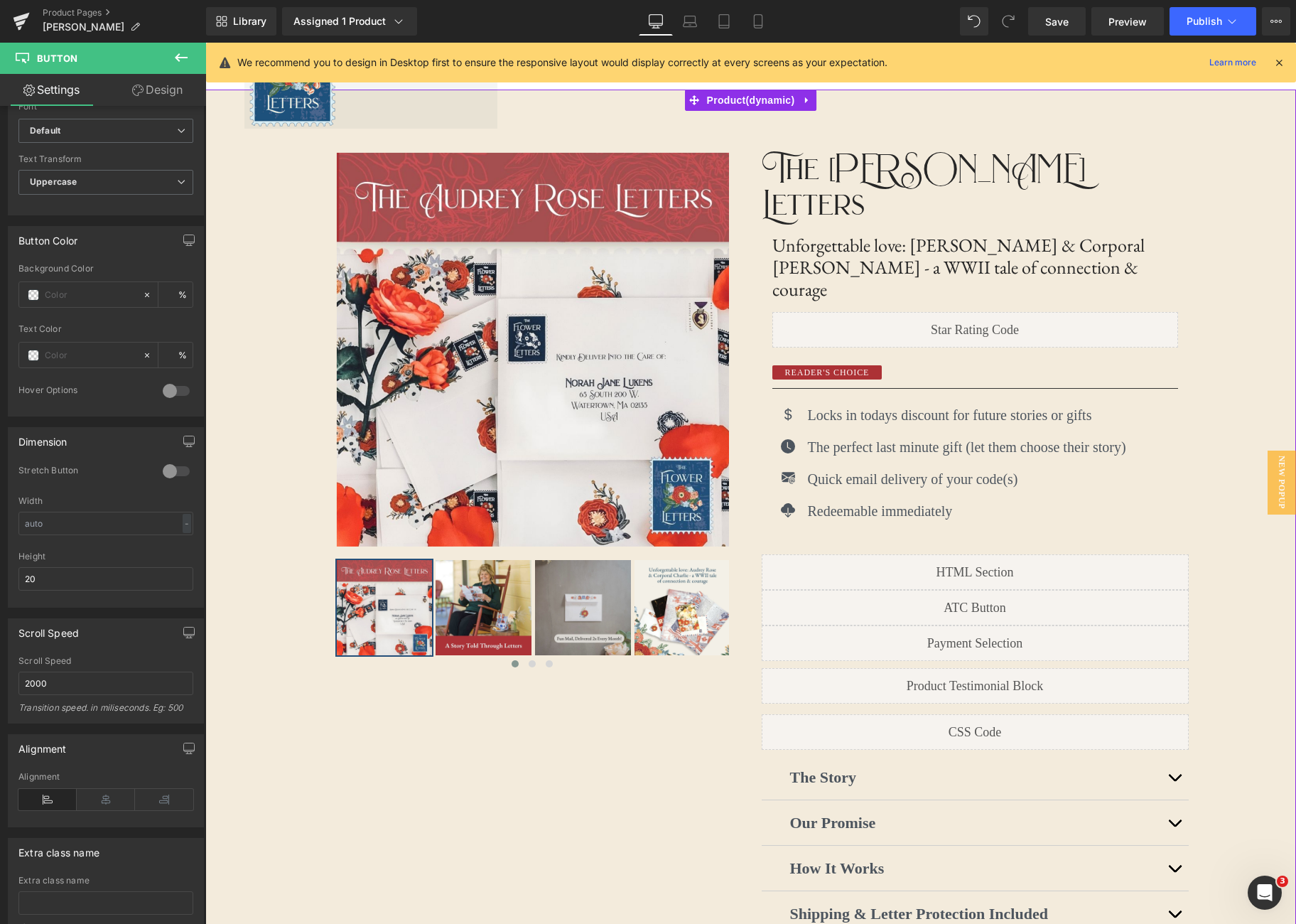
click at [1230, 349] on div "‹ ›" at bounding box center [750, 549] width 1090 height 920
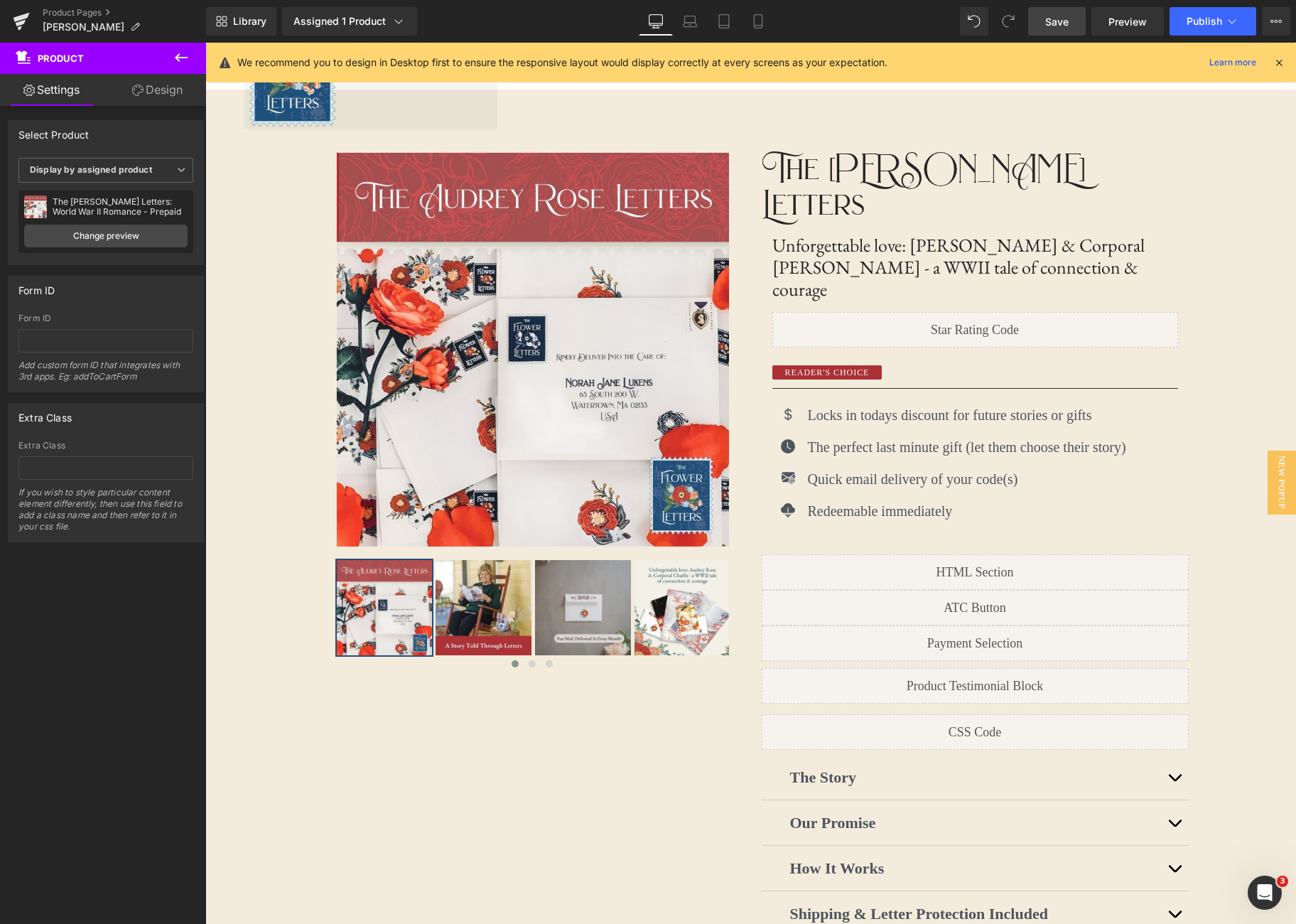
click at [1058, 23] on span "Save" at bounding box center [1056, 22] width 23 height 15
click at [1130, 21] on span "Preview" at bounding box center [1128, 22] width 38 height 15
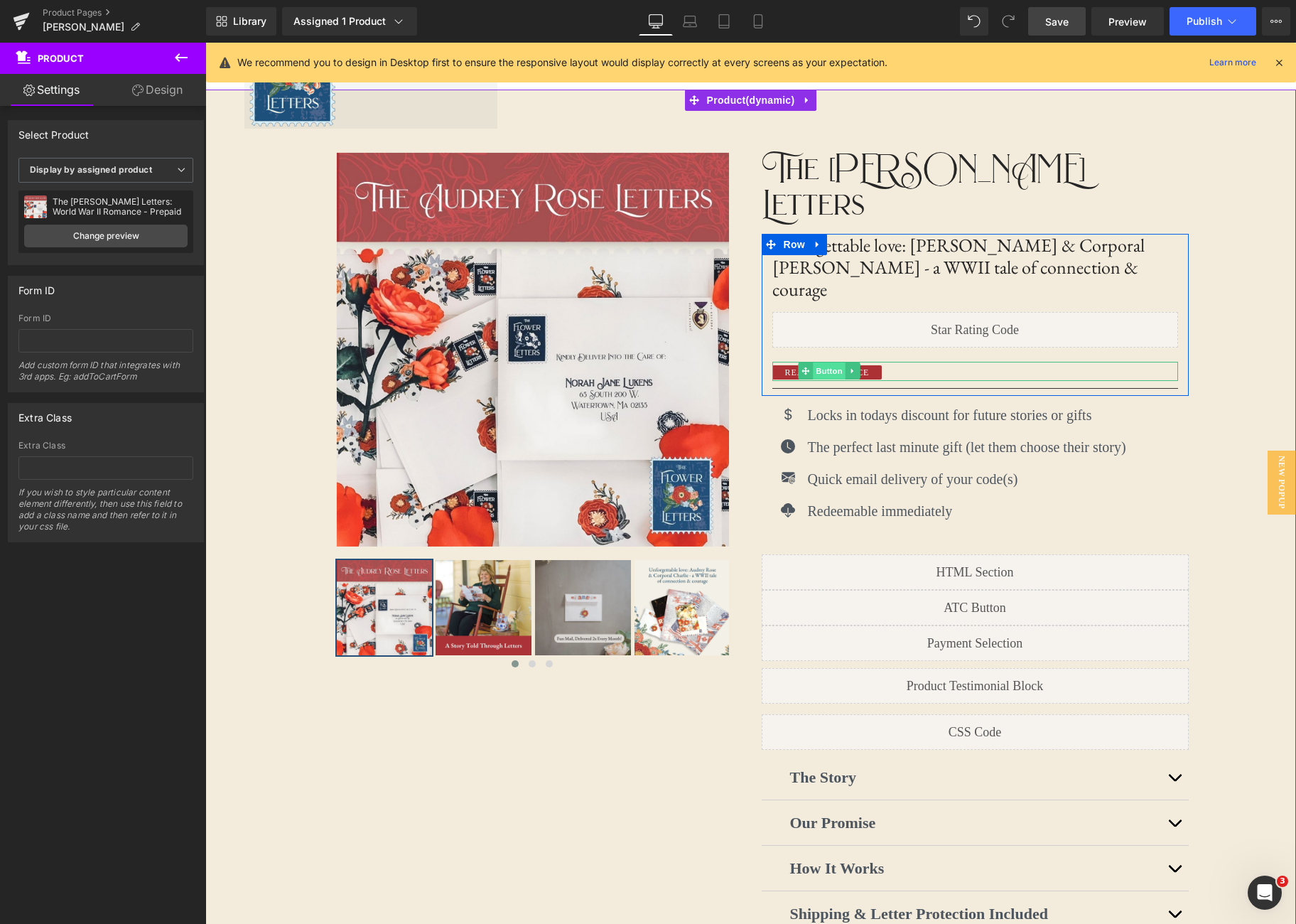
click at [835, 362] on span "Button" at bounding box center [829, 370] width 33 height 17
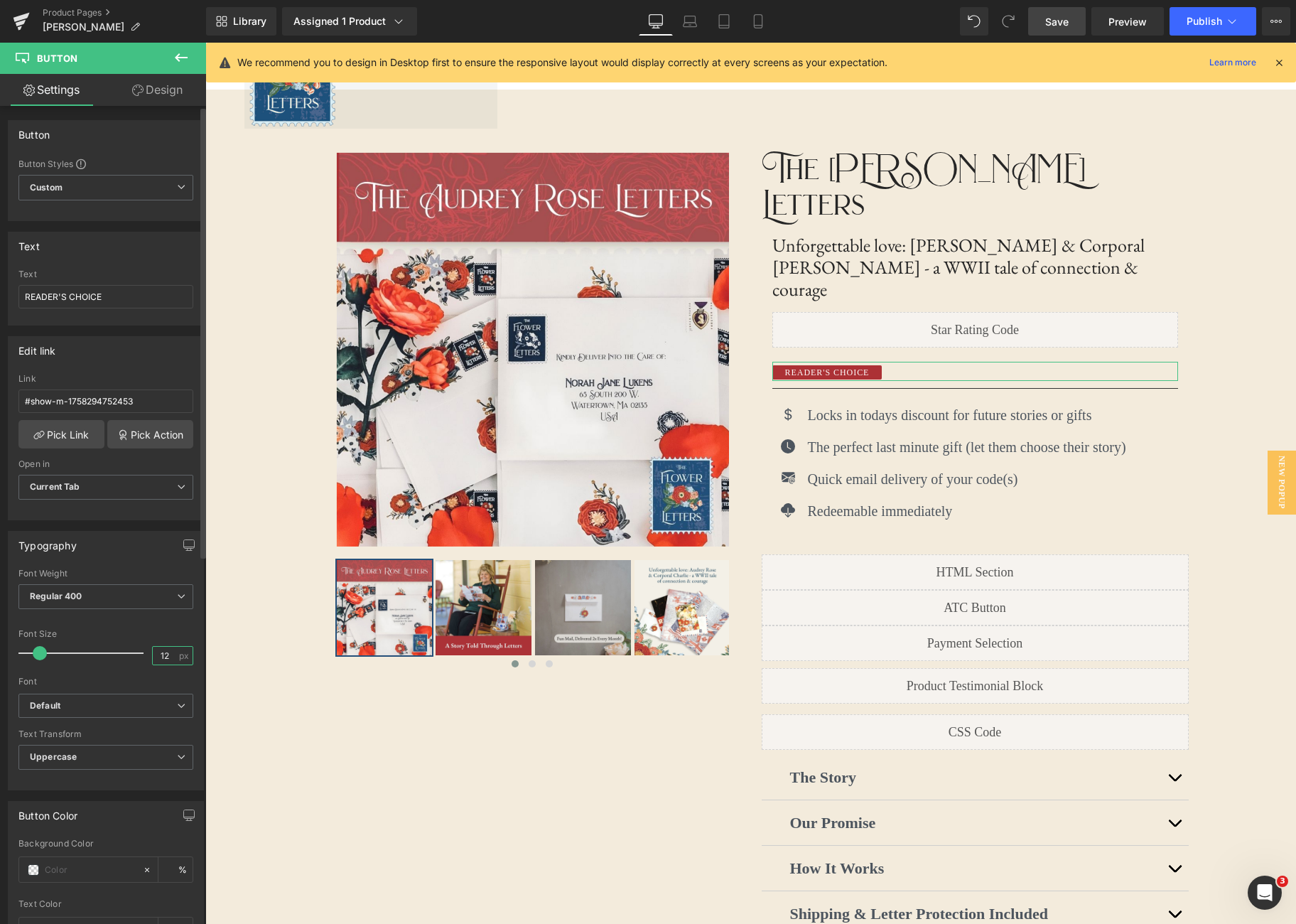
click at [168, 655] on input "12" at bounding box center [165, 656] width 25 height 18
type input "14"
click at [132, 626] on div "Font Default Work Sans [PERSON_NAME] Bodoni Moda EB Garamond Poppins IM Fell Do…" at bounding box center [105, 631] width 174 height 125
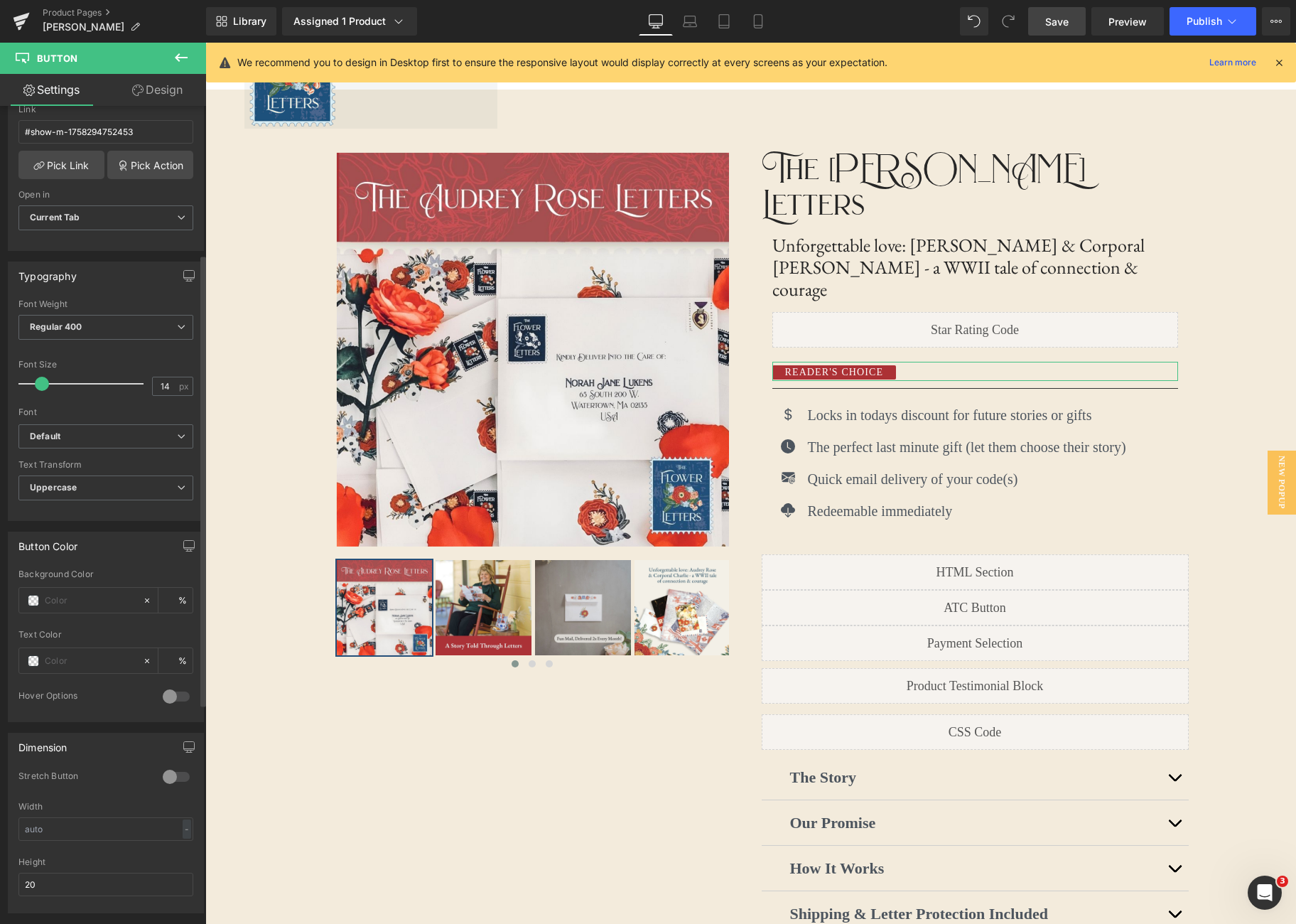
scroll to position [0, 0]
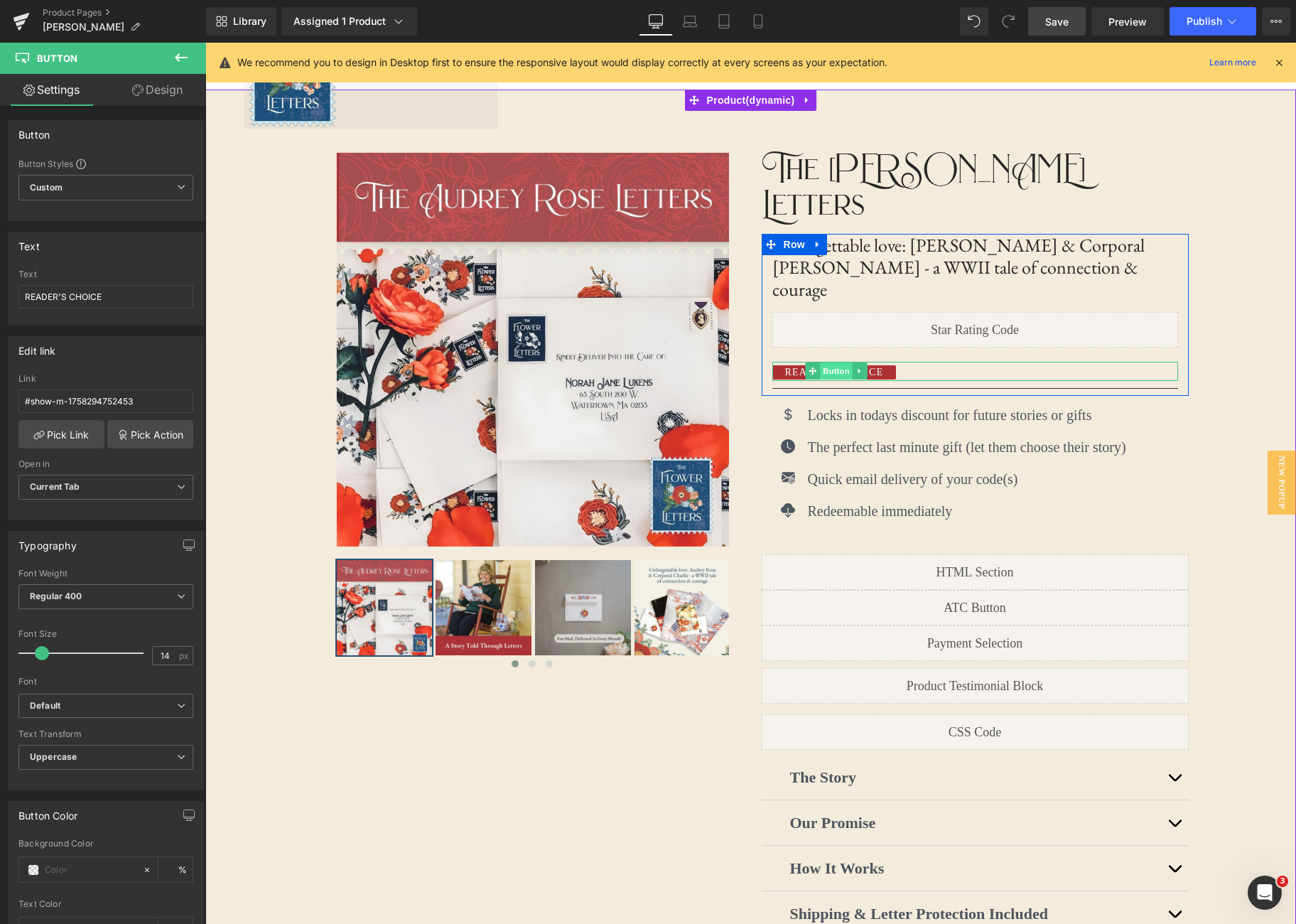
click at [835, 362] on span "Button" at bounding box center [836, 370] width 33 height 17
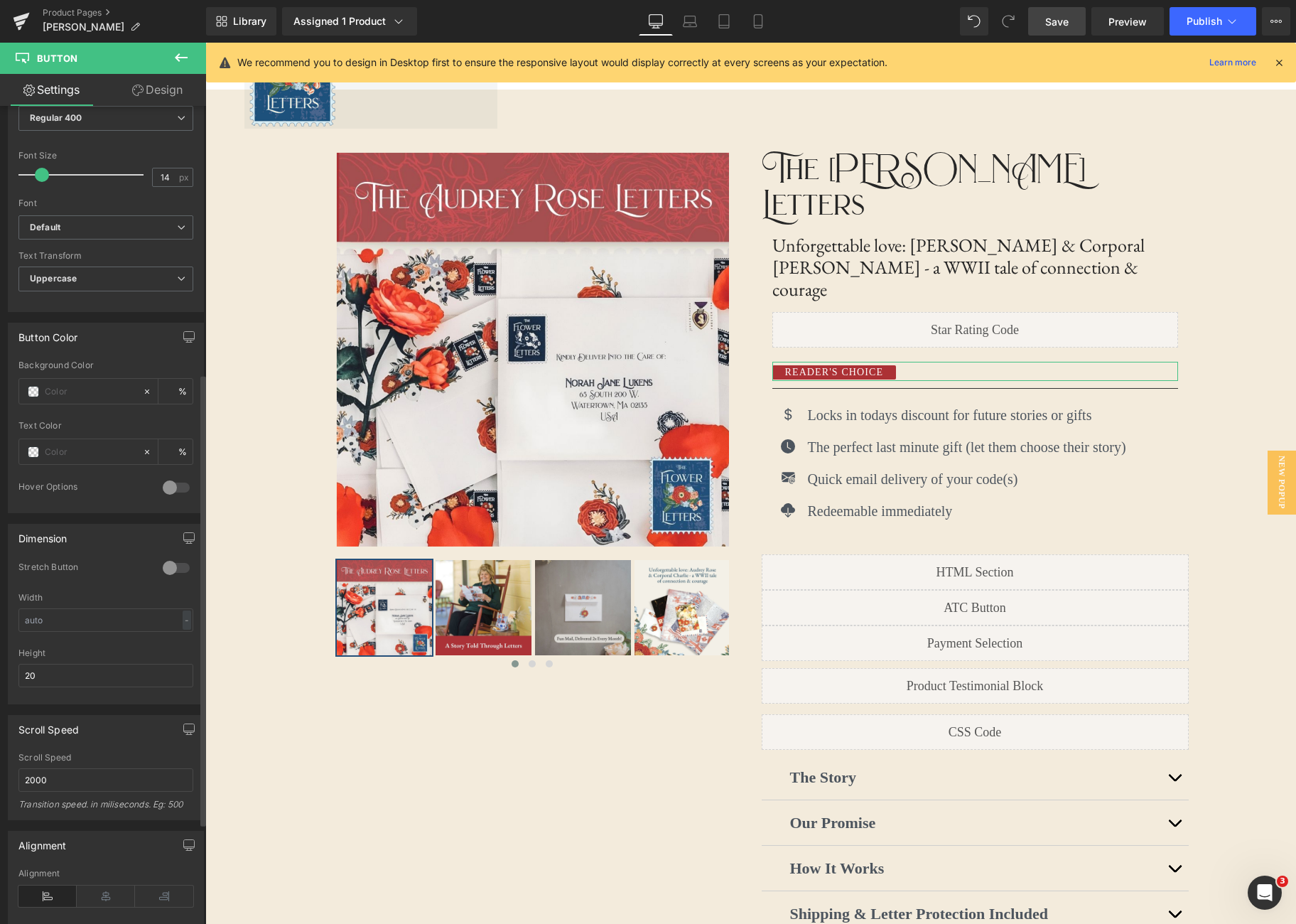
scroll to position [490, 0]
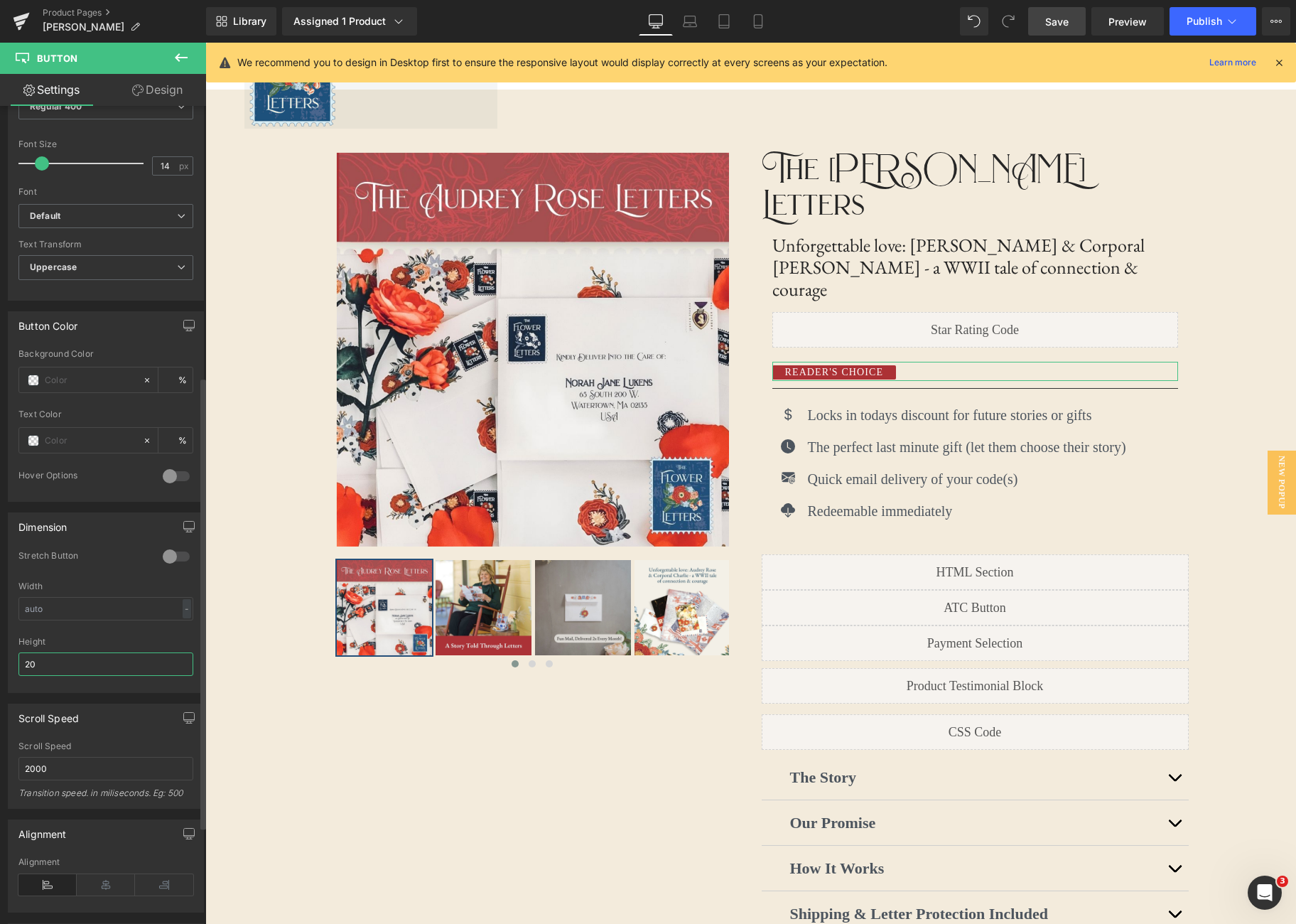
click at [49, 667] on input "20" at bounding box center [105, 664] width 174 height 23
type input "25"
click at [106, 632] on div at bounding box center [105, 632] width 174 height 10
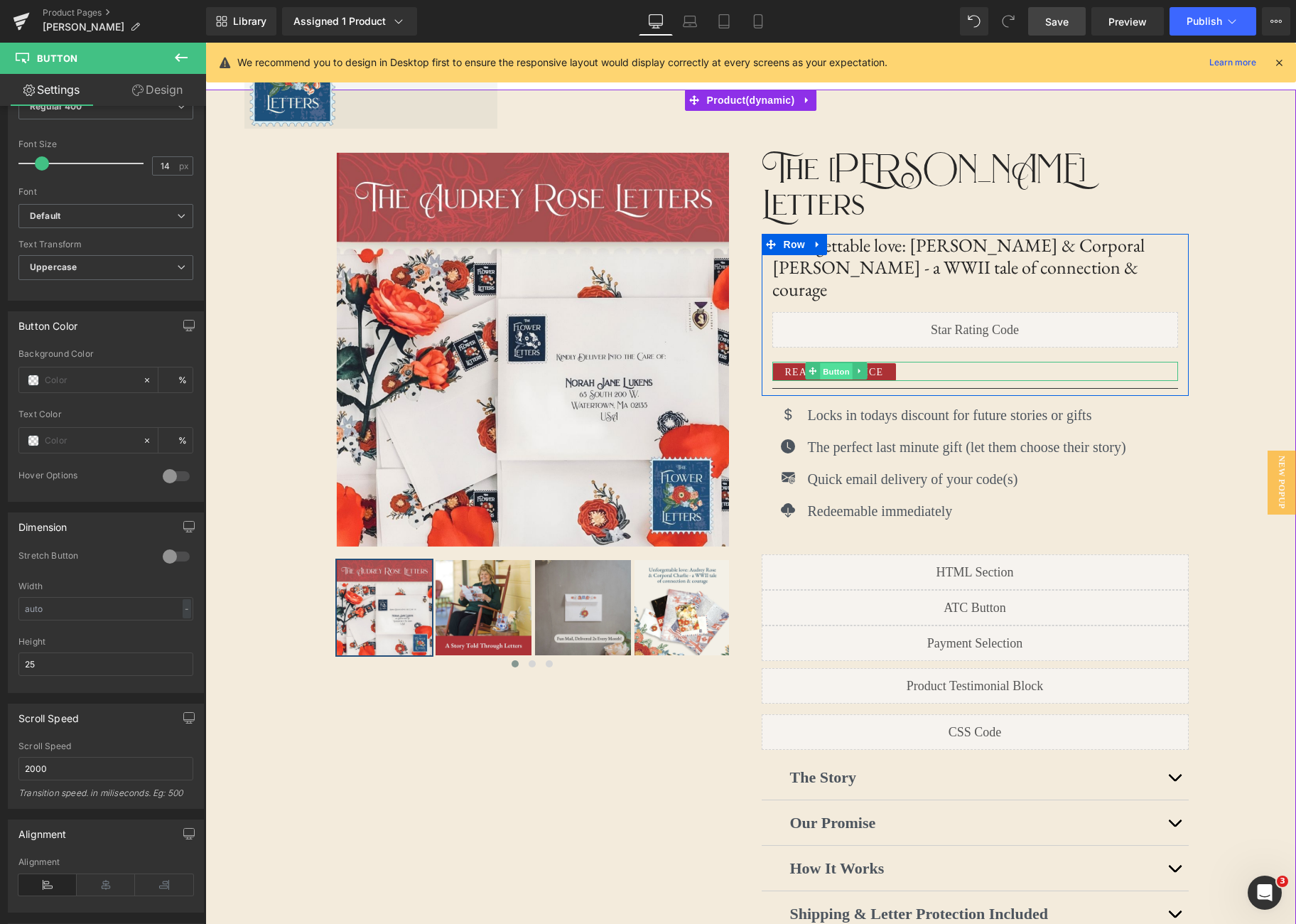
click at [843, 363] on span "Button" at bounding box center [836, 371] width 33 height 17
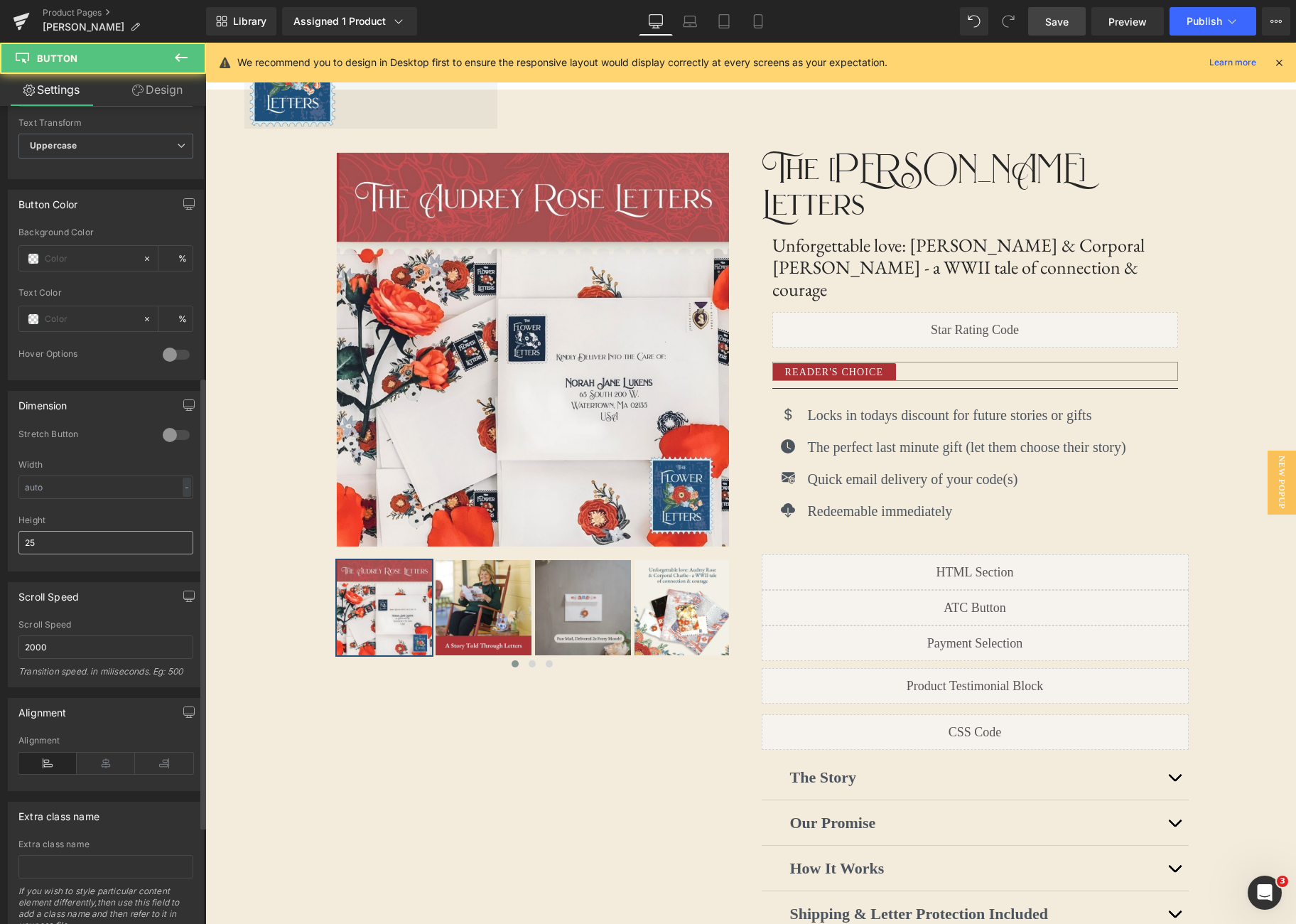
scroll to position [667, 0]
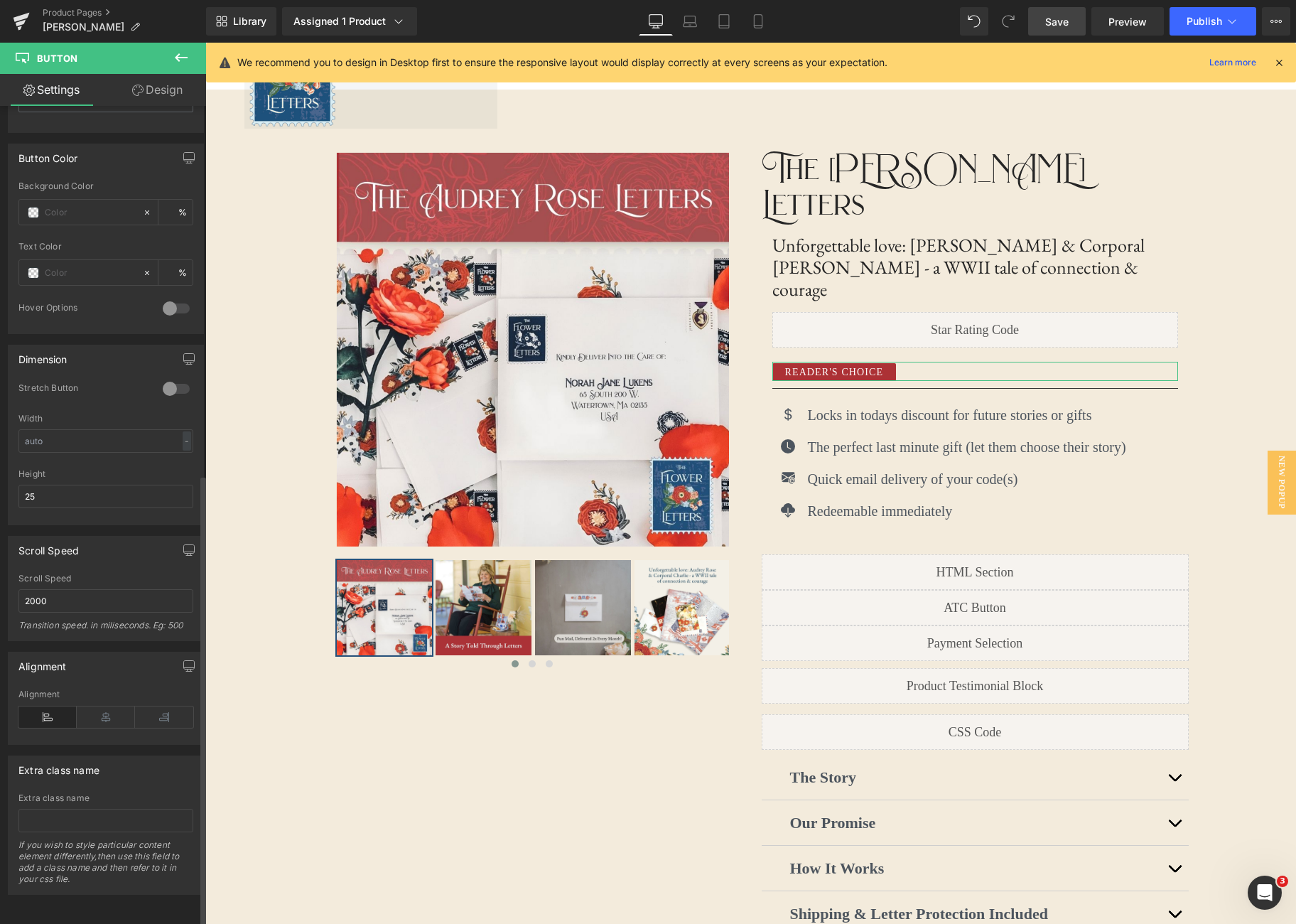
click at [43, 707] on icon at bounding box center [47, 717] width 58 height 22
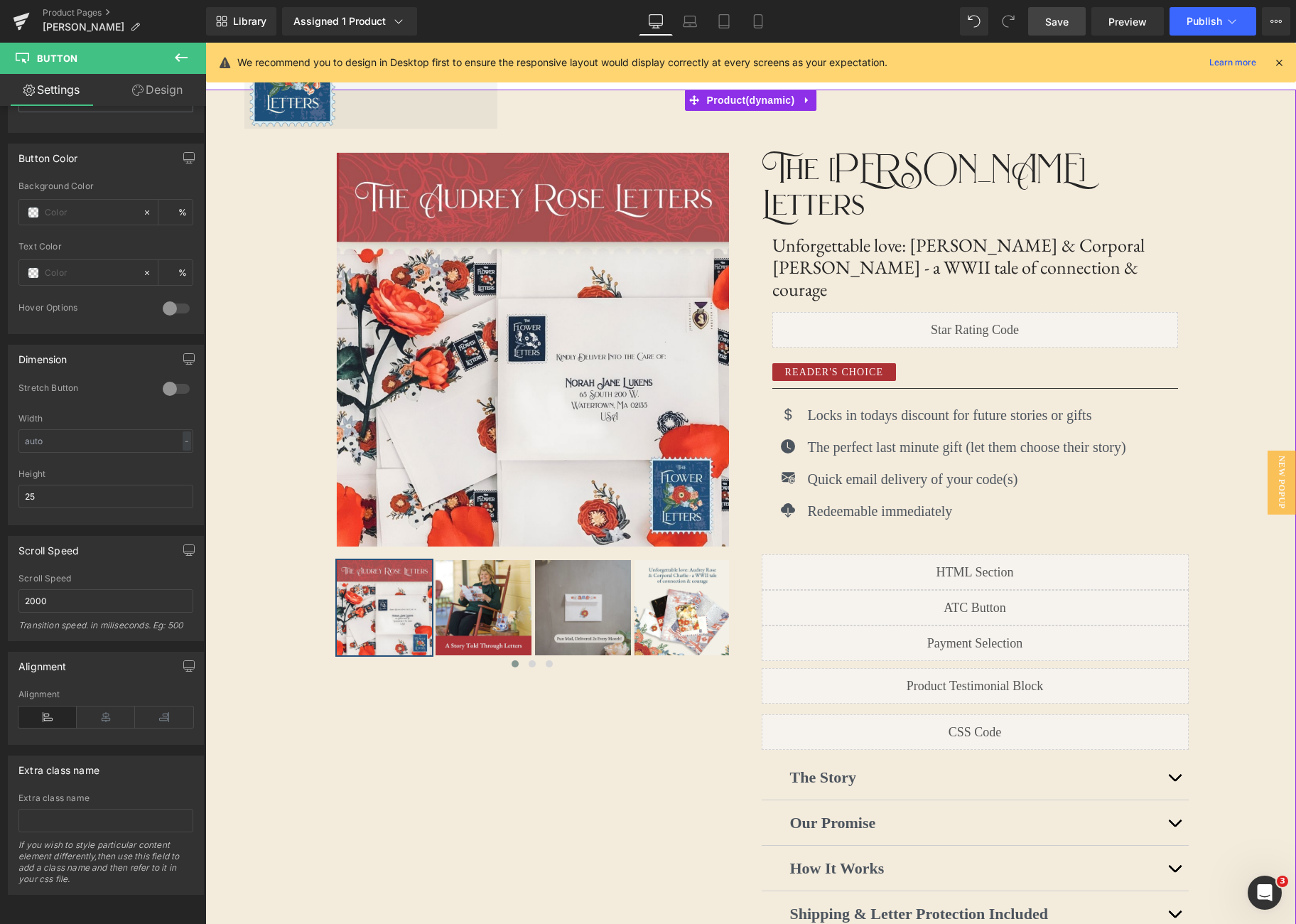
scroll to position [0, 0]
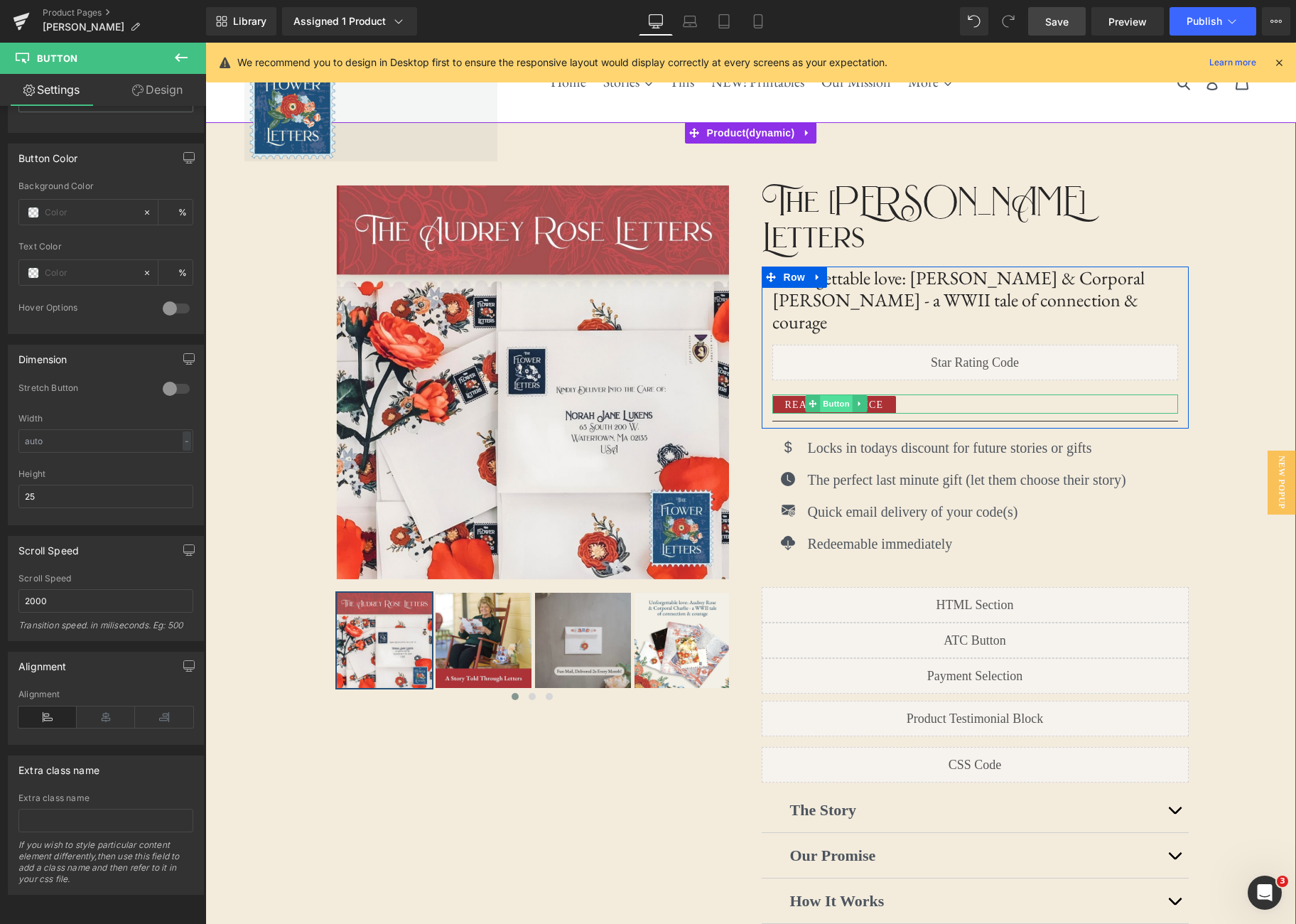
click at [840, 395] on span "Button" at bounding box center [836, 403] width 33 height 17
click at [833, 395] on span "Button" at bounding box center [836, 403] width 33 height 17
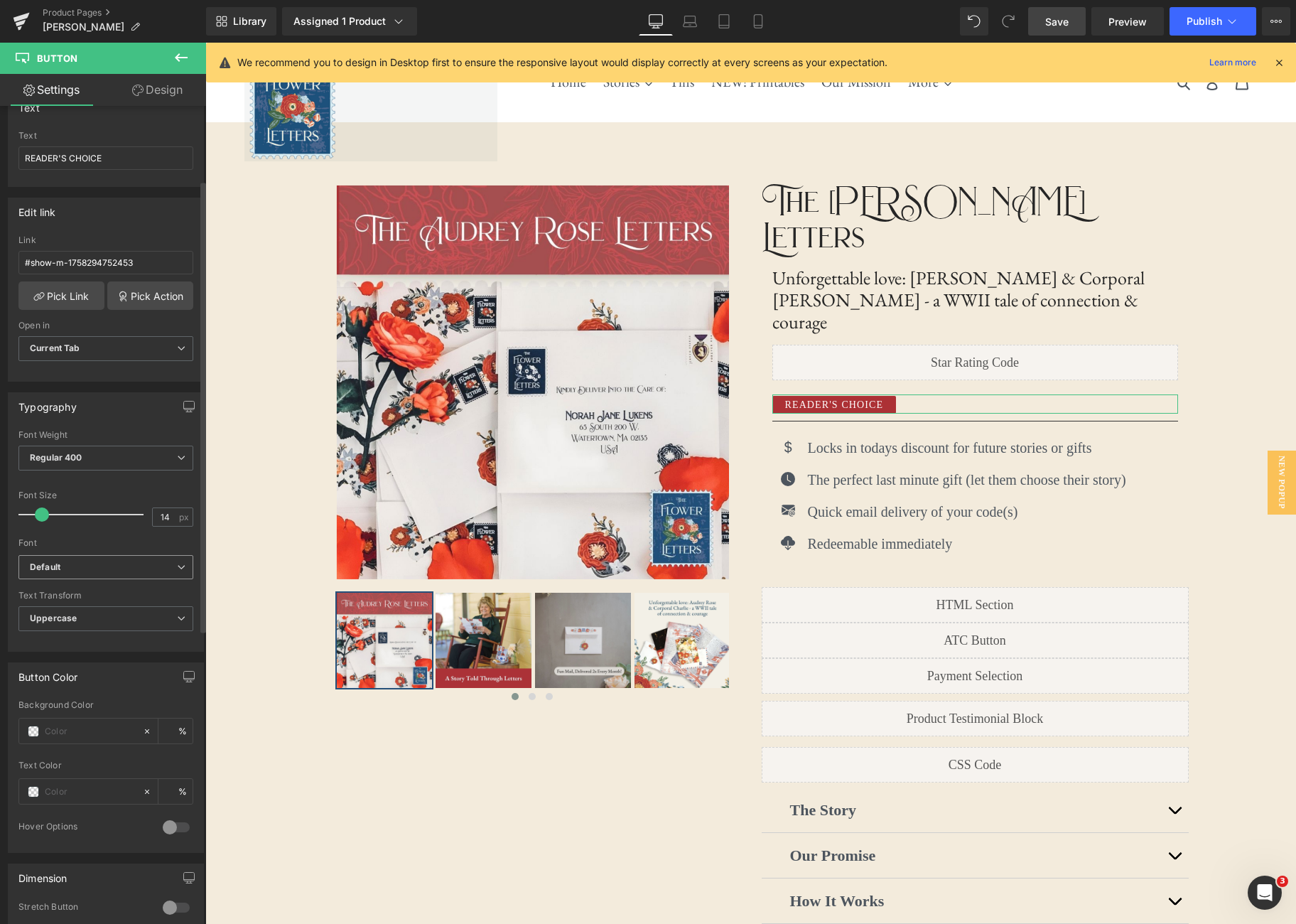
scroll to position [141, 0]
click at [177, 565] on icon at bounding box center [181, 565] width 9 height 9
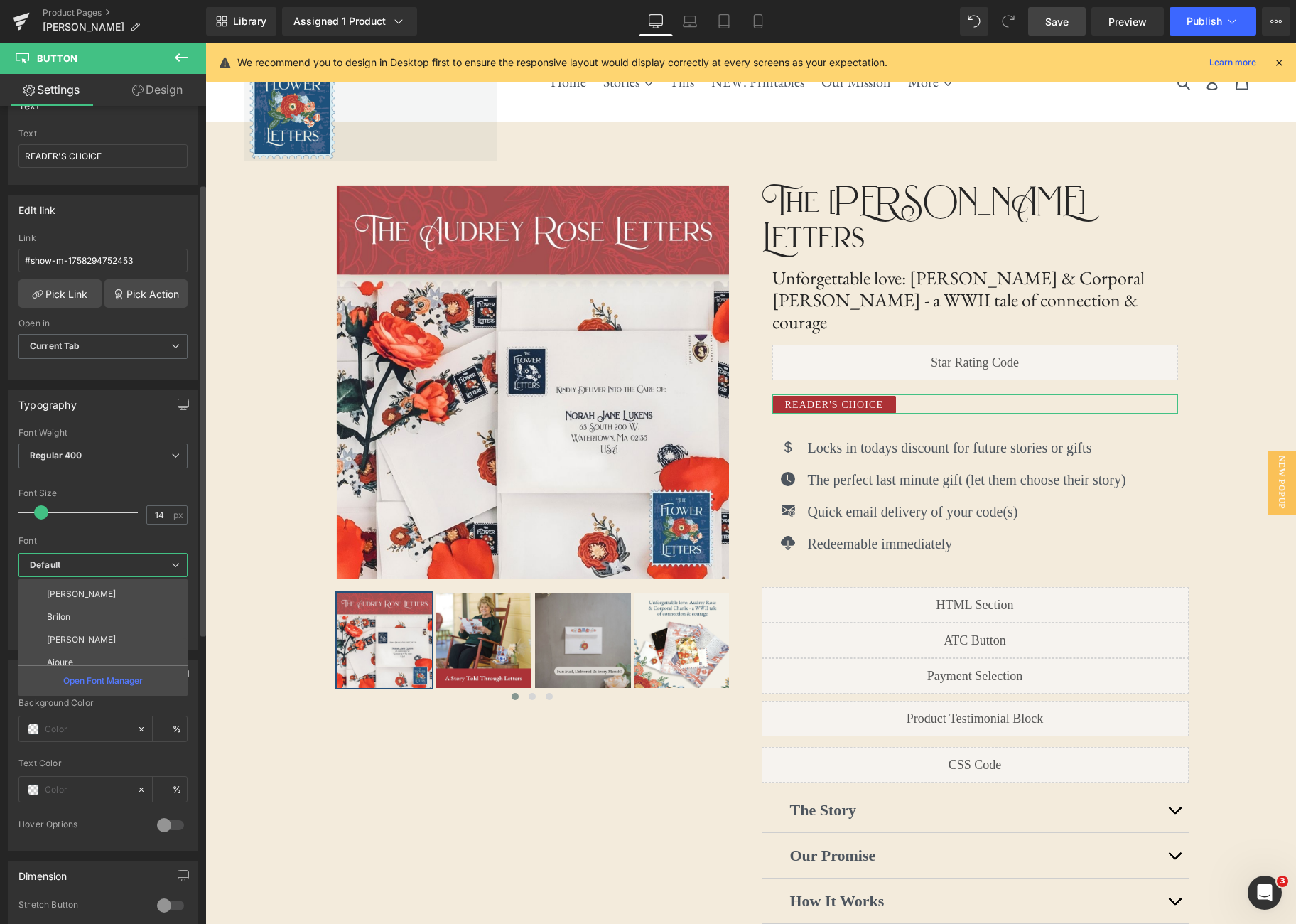
scroll to position [203, 0]
click at [121, 612] on li "Brilon" at bounding box center [106, 614] width 175 height 23
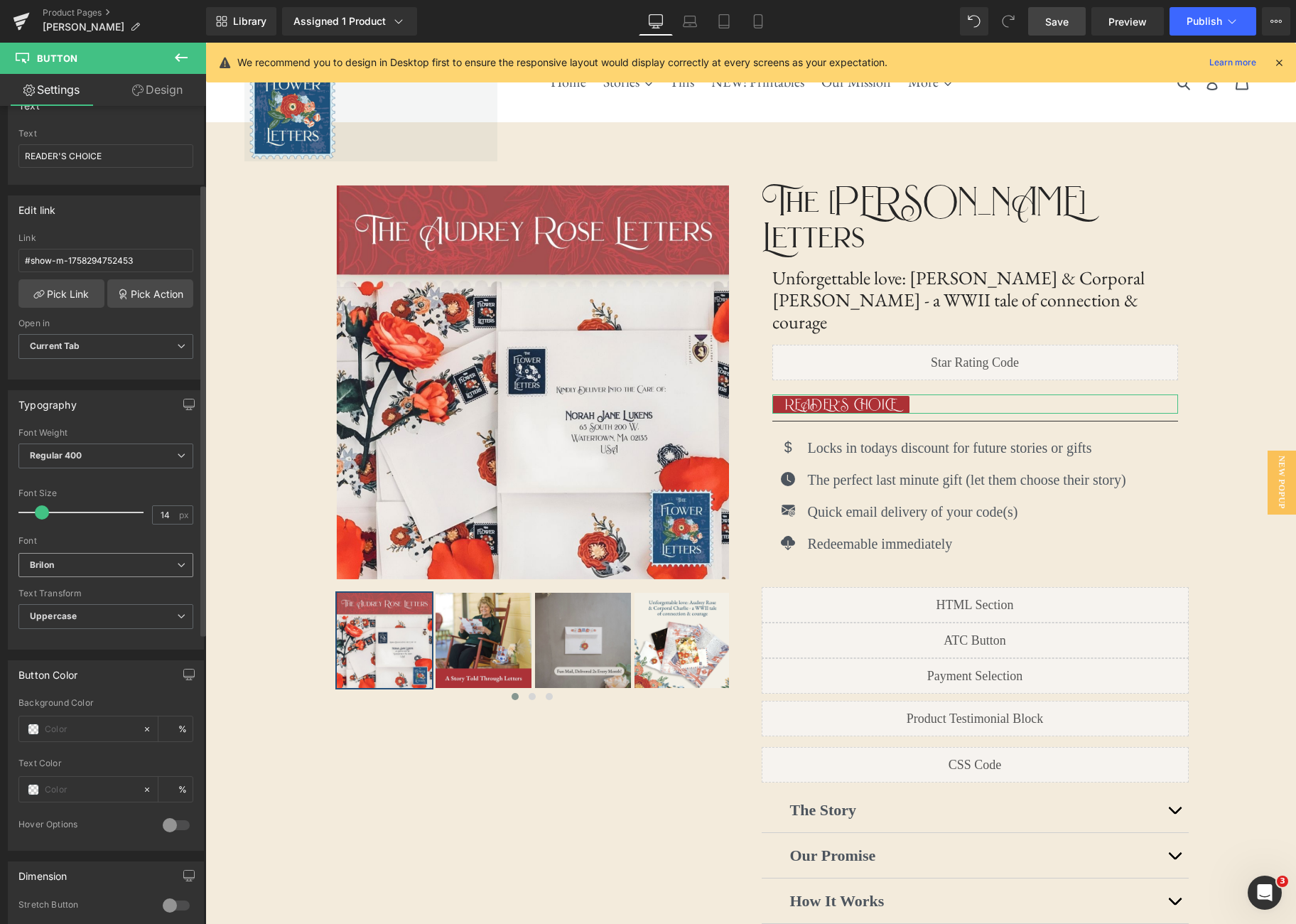
click at [118, 567] on b "Brilon" at bounding box center [103, 565] width 147 height 12
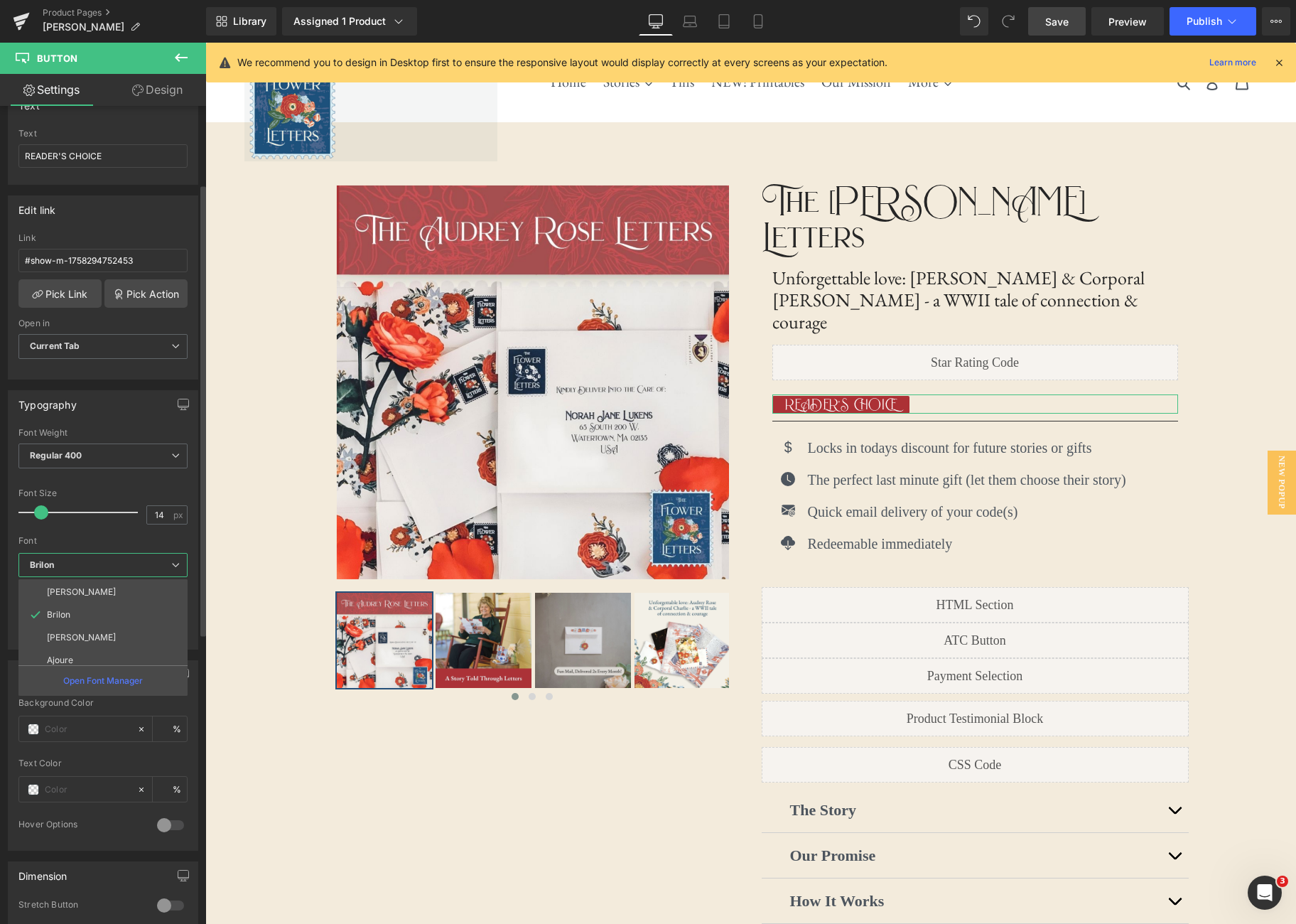
click at [118, 567] on b "Brilon" at bounding box center [100, 565] width 142 height 12
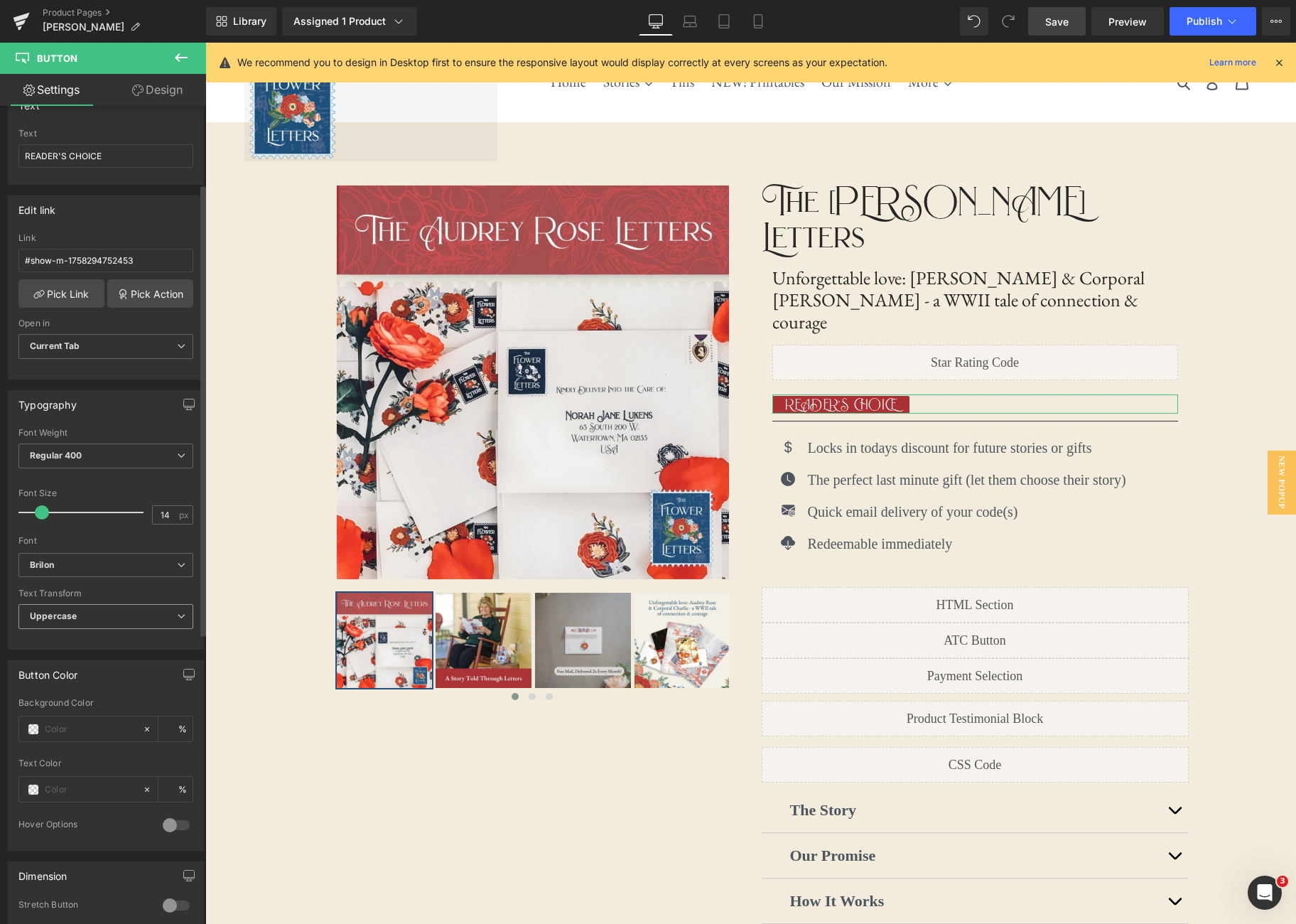
click at [114, 613] on span "Uppercase" at bounding box center [105, 616] width 174 height 25
click at [91, 633] on li "None" at bounding box center [103, 641] width 169 height 22
drag, startPoint x: 131, startPoint y: 151, endPoint x: -14, endPoint y: 156, distance: 145.1
click at [0, 156] on html "Button You are previewing how the will restyle your page. You can not edit Elem…" at bounding box center [648, 462] width 1296 height 924
type input "Reader's Choice"
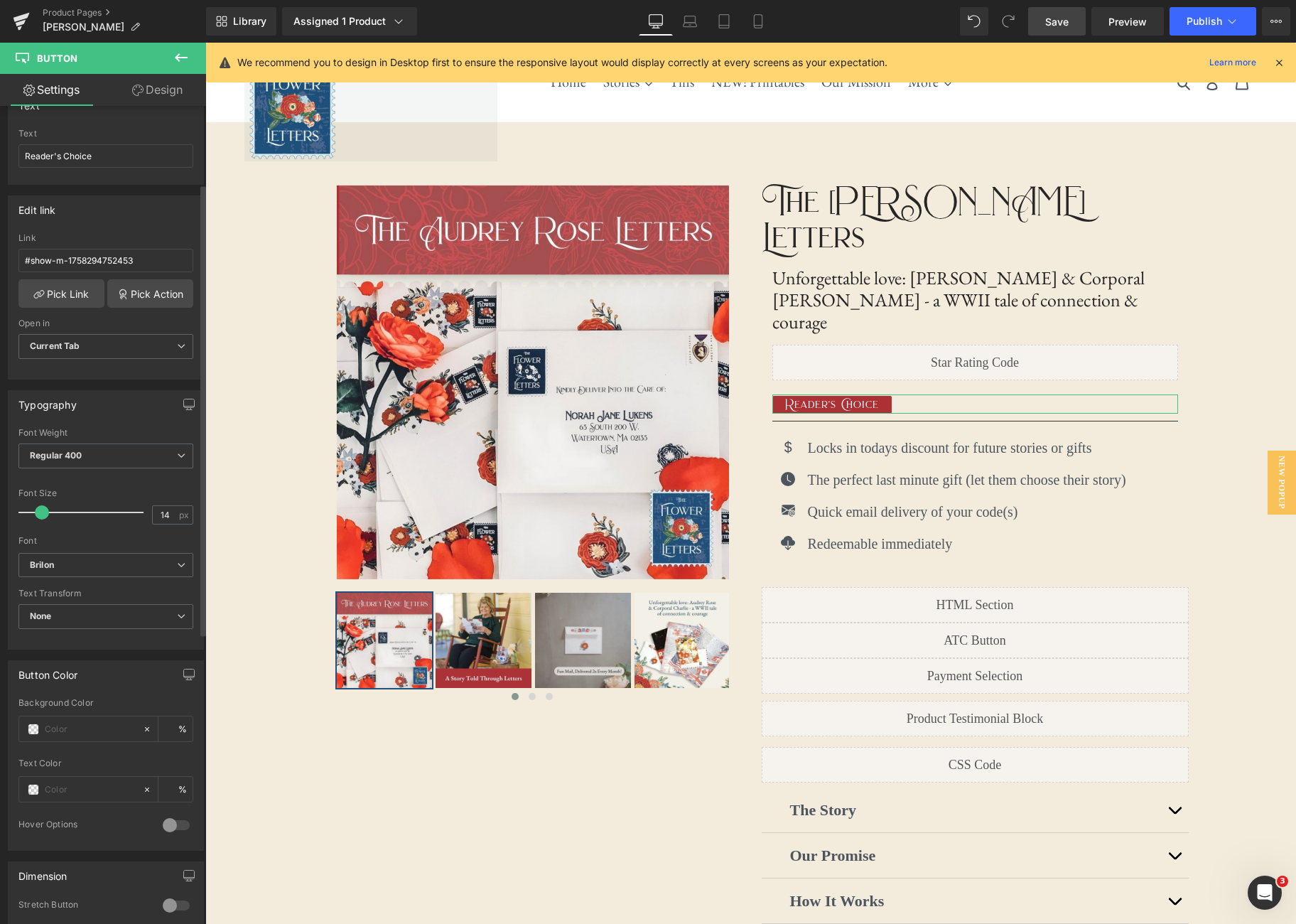
click at [131, 213] on div "Edit link" at bounding box center [106, 209] width 194 height 27
click at [177, 566] on icon at bounding box center [181, 565] width 9 height 9
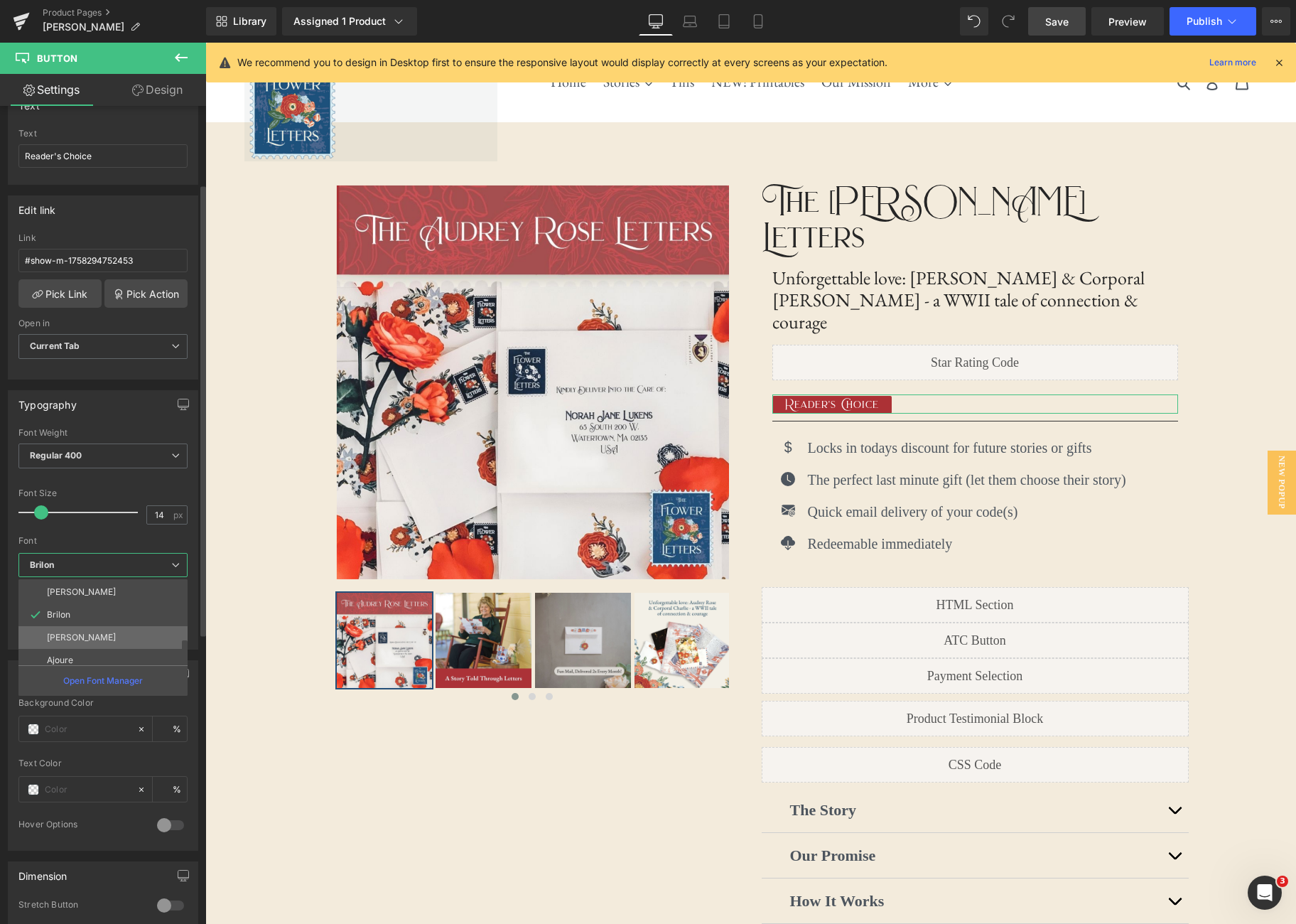
click at [128, 636] on li "[PERSON_NAME]" at bounding box center [106, 637] width 175 height 23
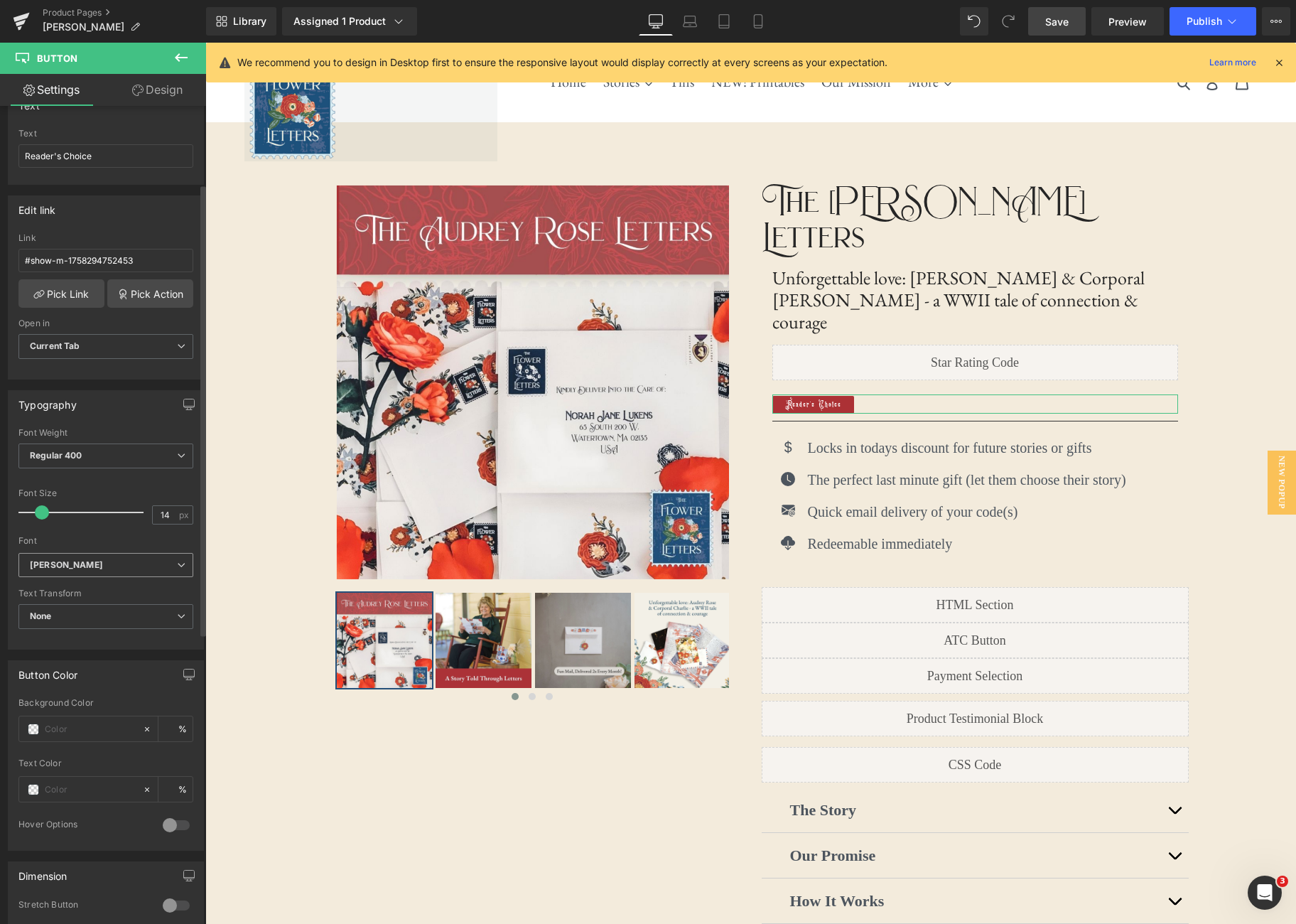
click at [163, 568] on b "[PERSON_NAME]" at bounding box center [103, 565] width 147 height 12
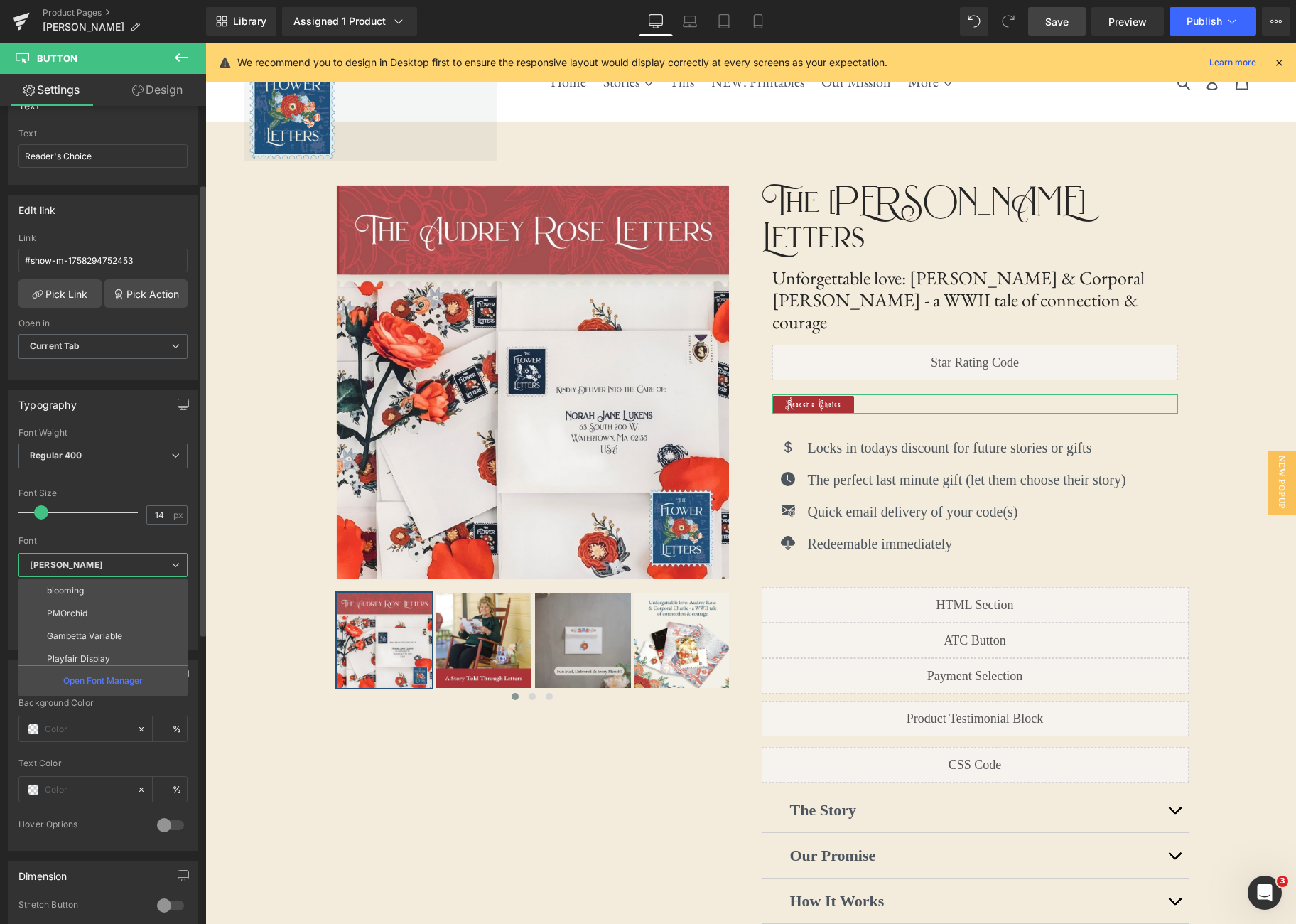
scroll to position [301, 0]
click at [115, 624] on li "Gambetta Variable" at bounding box center [106, 630] width 175 height 23
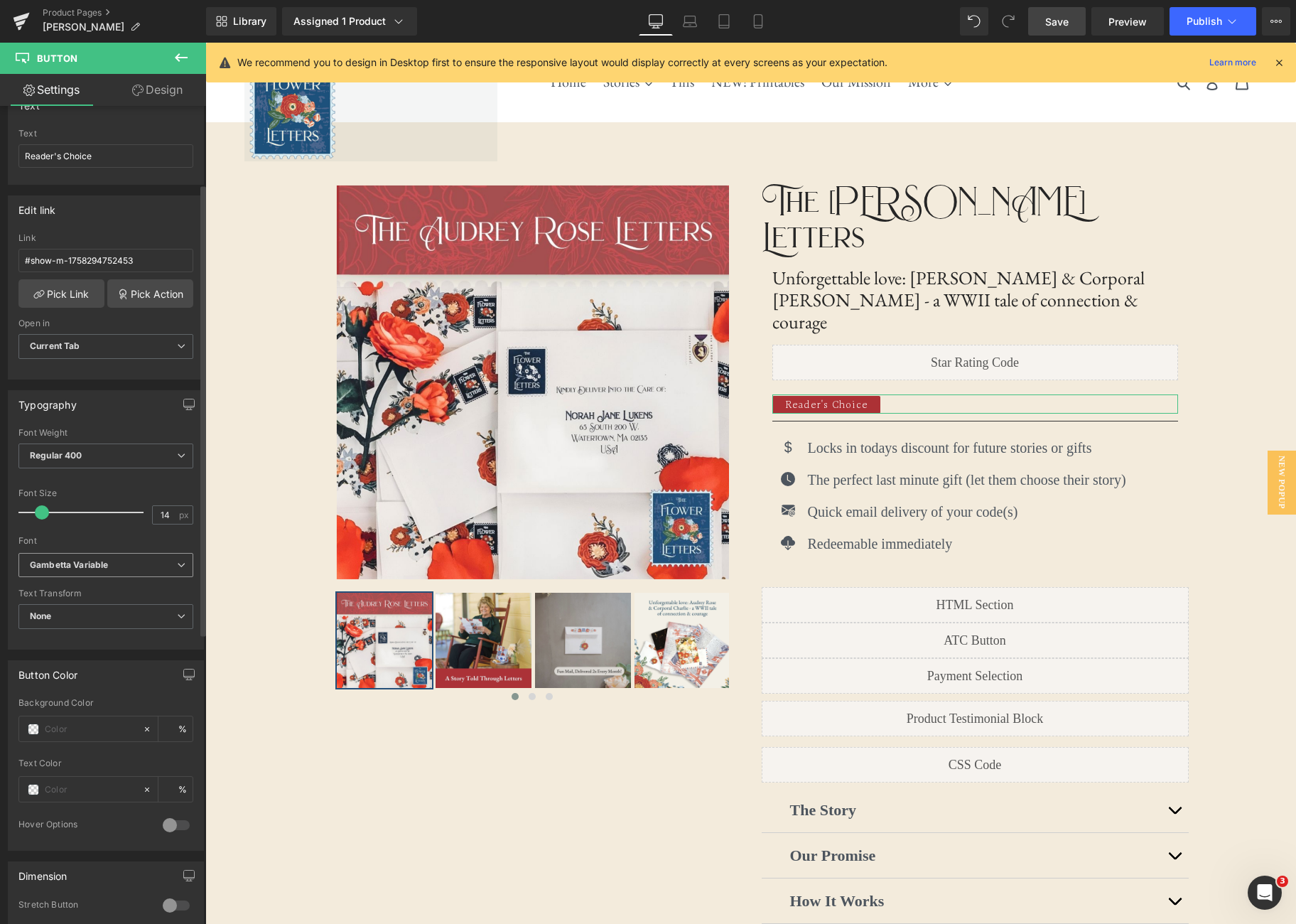
click at [180, 570] on span "Gambetta Variable" at bounding box center [105, 565] width 174 height 25
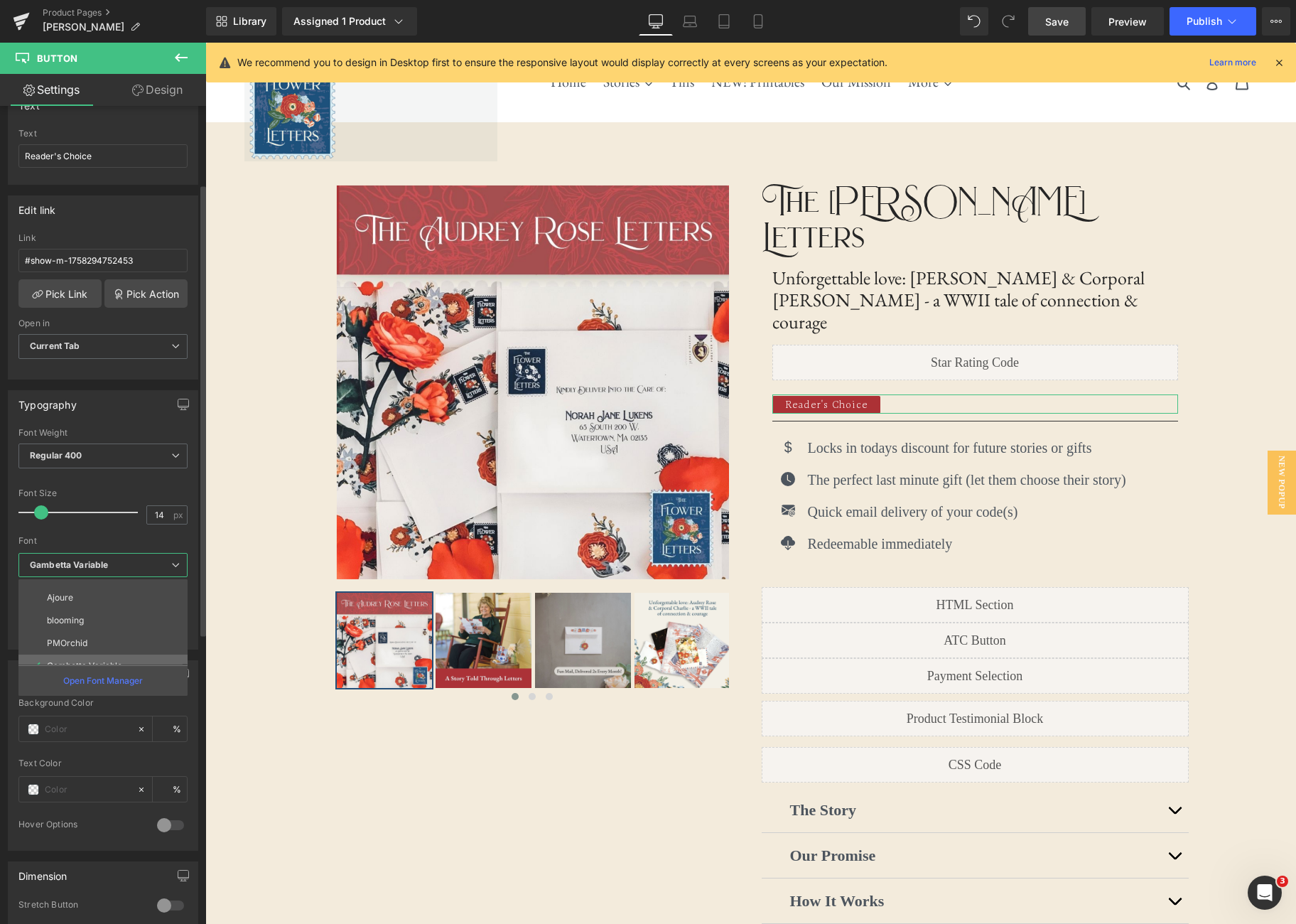
scroll to position [258, 0]
click at [119, 629] on li "blooming" at bounding box center [106, 628] width 175 height 23
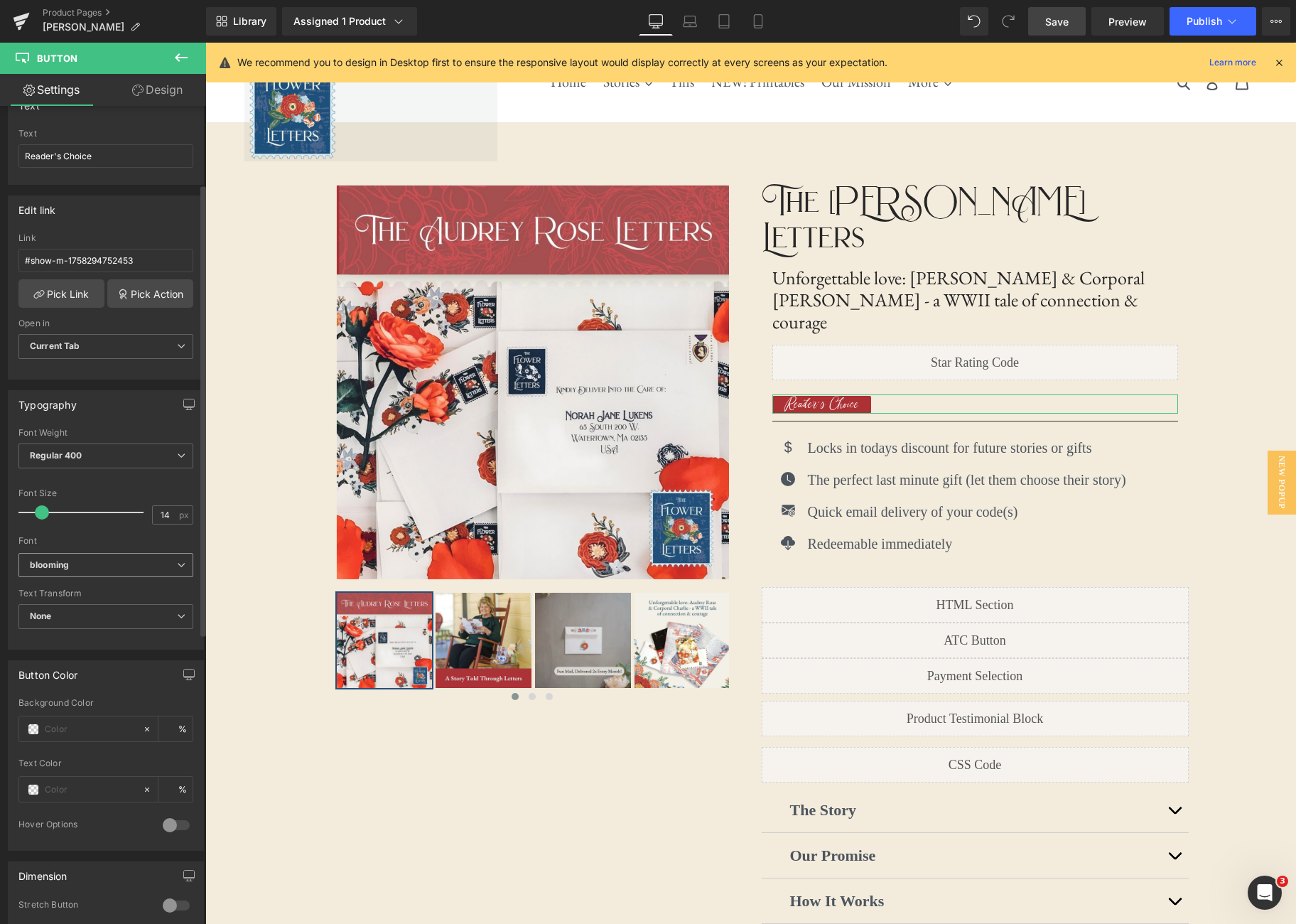
click at [177, 565] on icon at bounding box center [181, 565] width 9 height 9
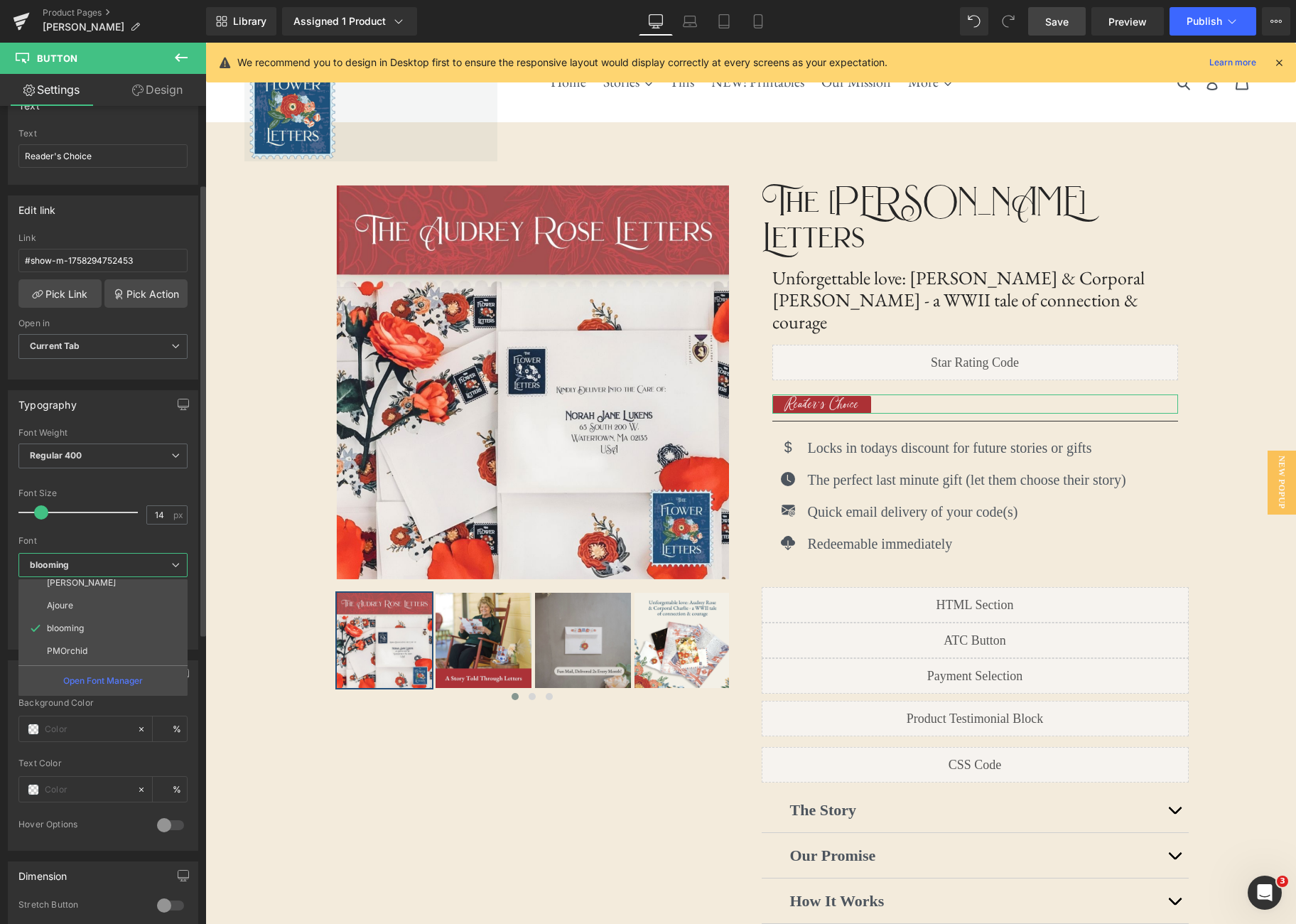
click at [171, 565] on icon at bounding box center [175, 565] width 9 height 9
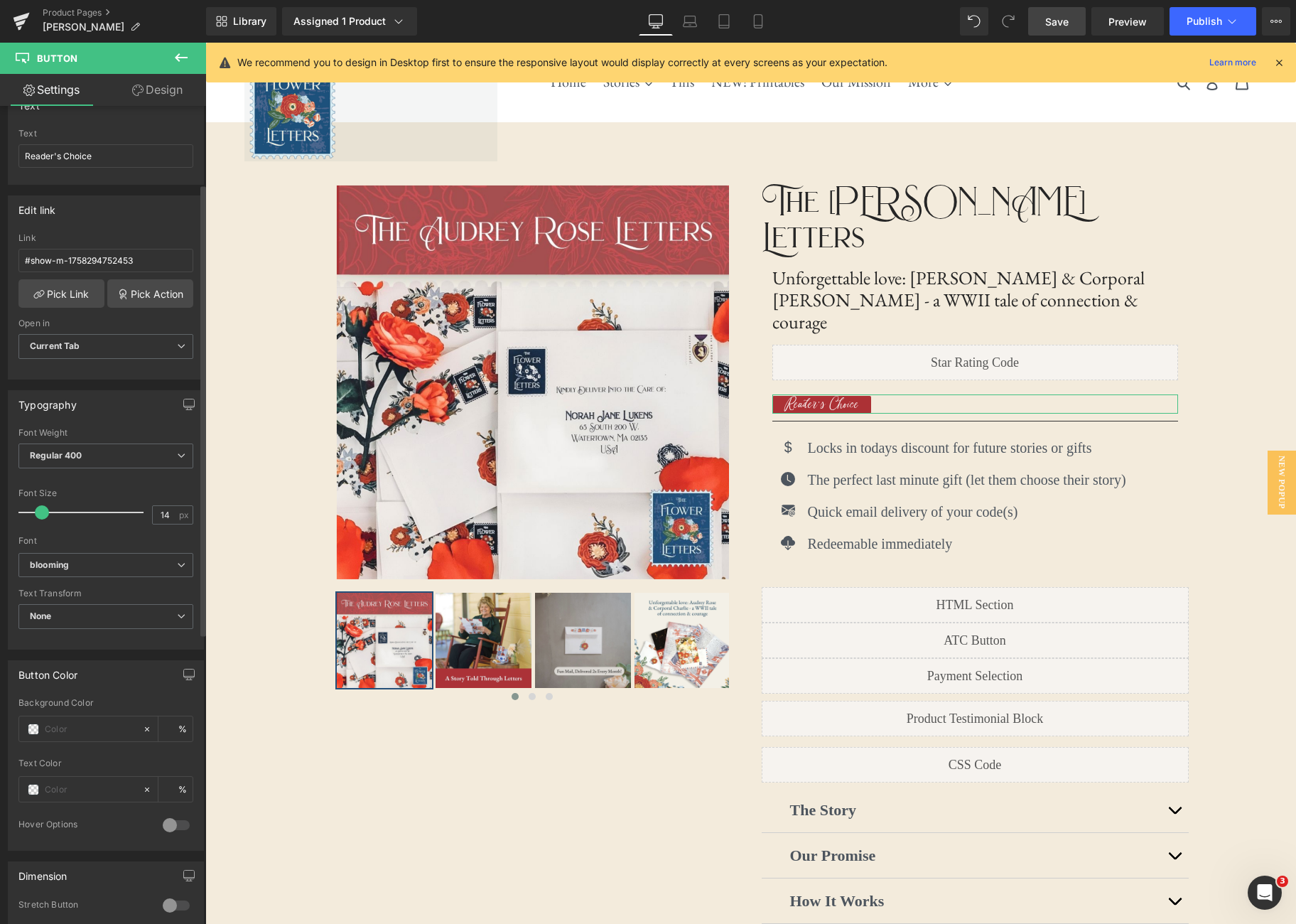
click at [45, 511] on span at bounding box center [42, 512] width 14 height 14
type input "12"
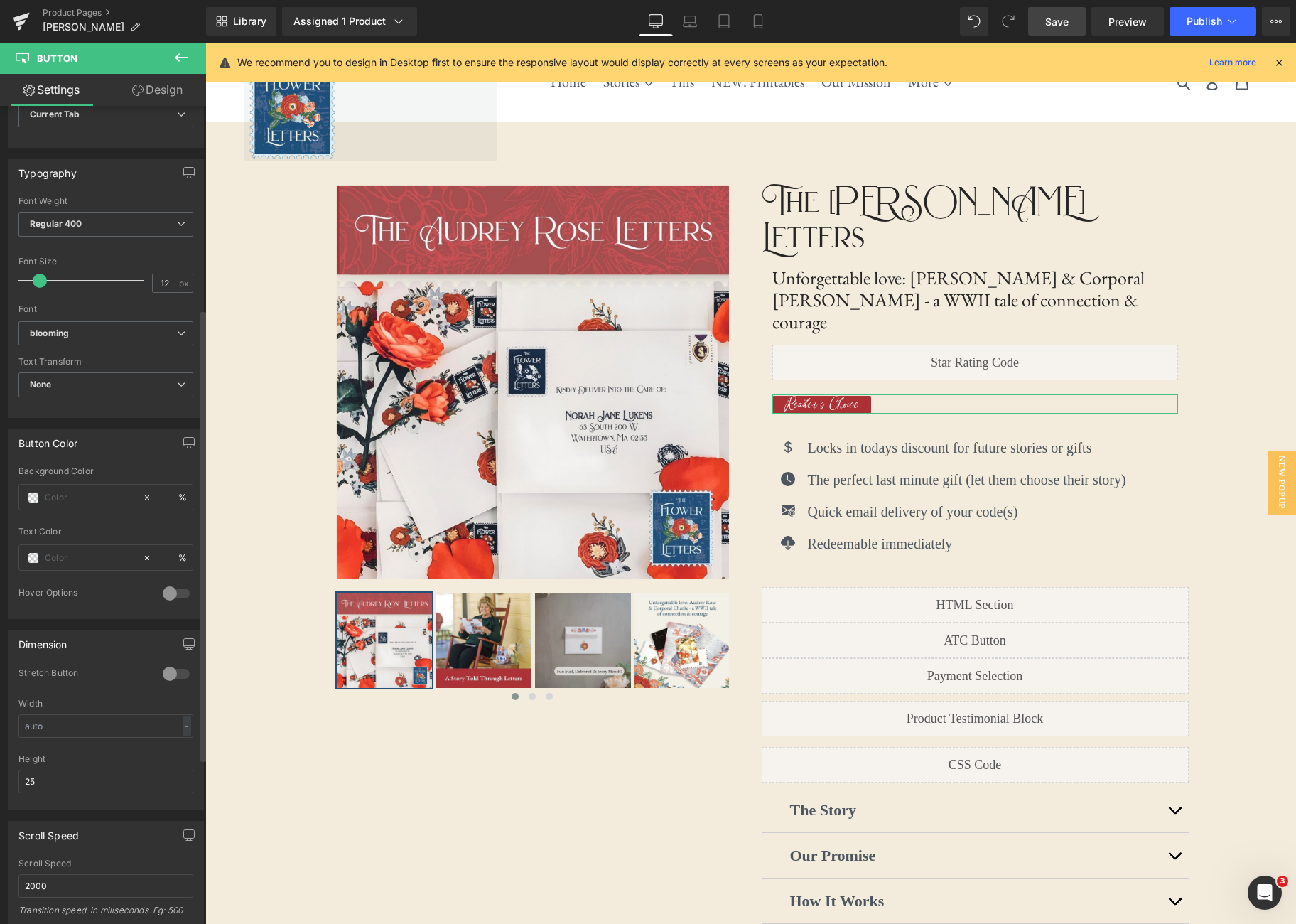
scroll to position [417, 0]
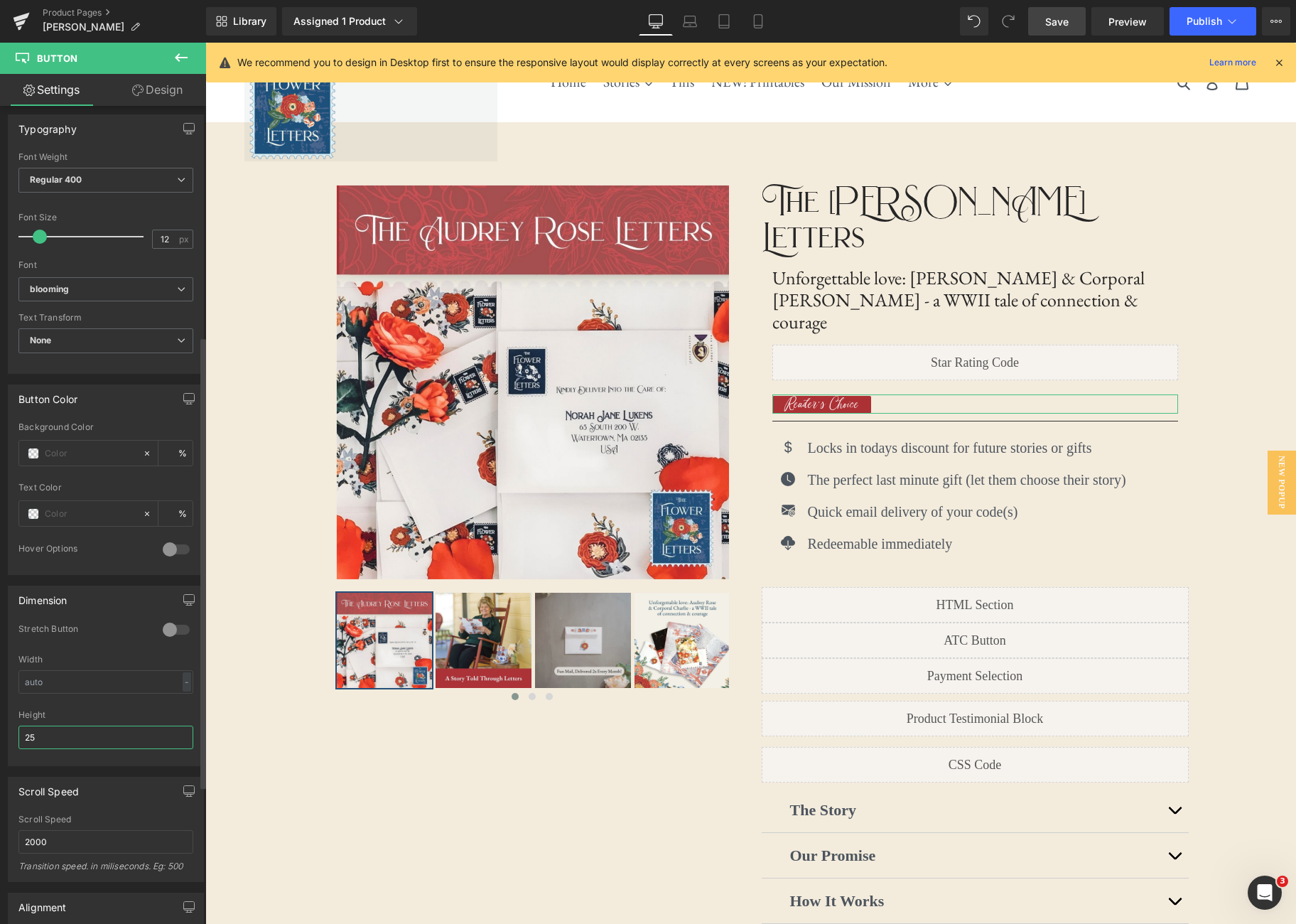
click at [61, 734] on input "25" at bounding box center [105, 737] width 174 height 23
type input "2"
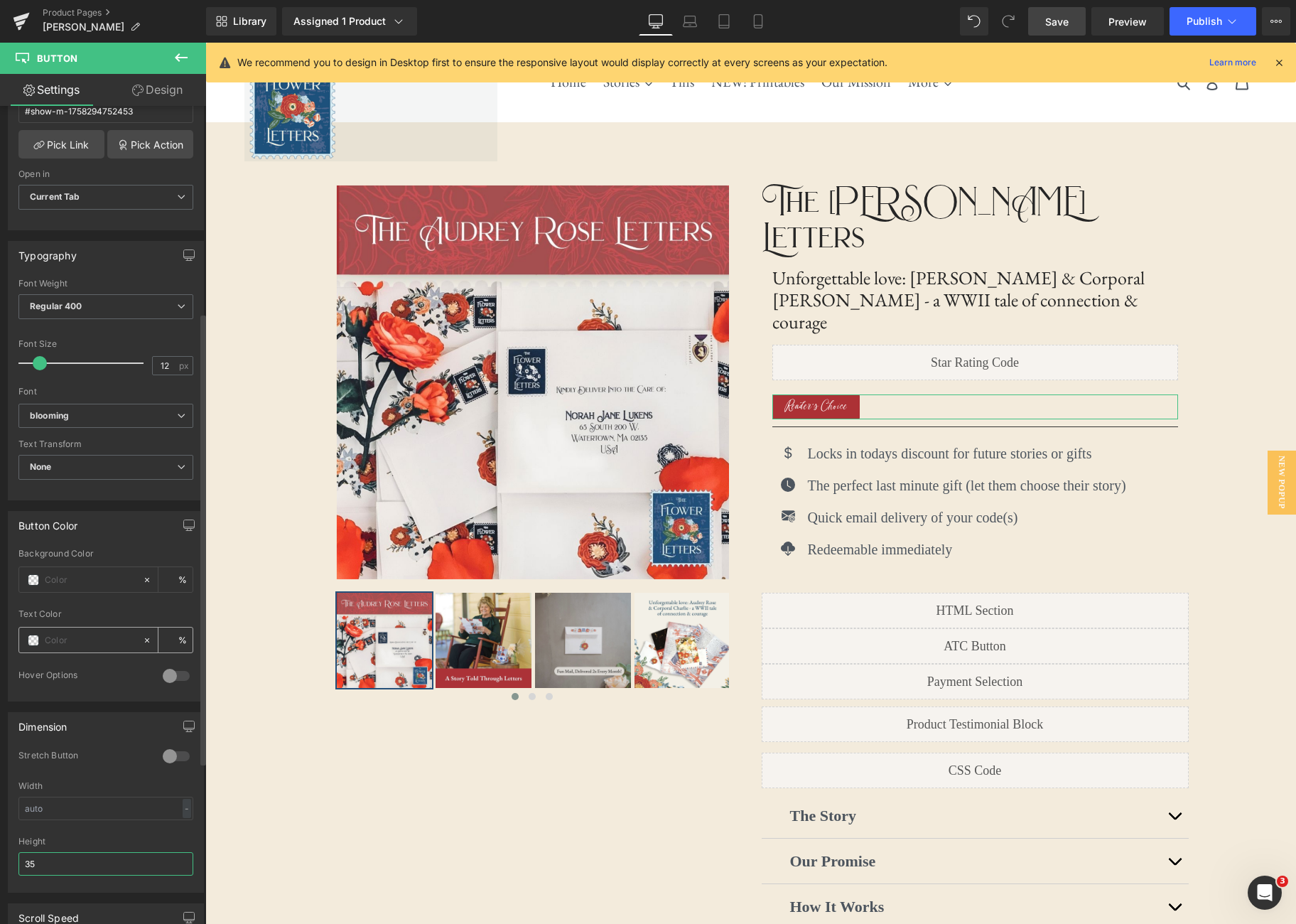
scroll to position [247, 0]
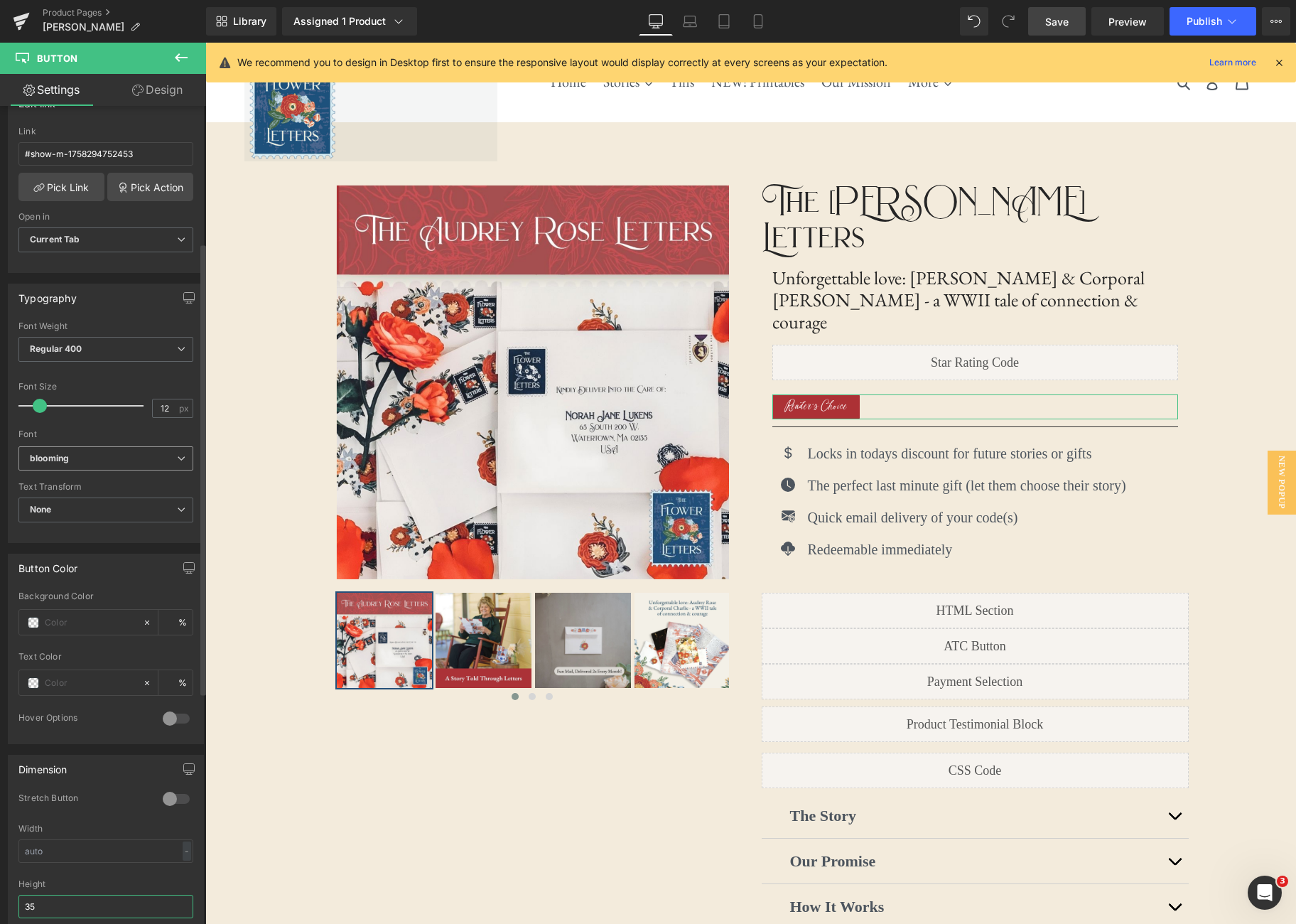
type input "35"
click at [182, 458] on span "blooming" at bounding box center [105, 458] width 174 height 25
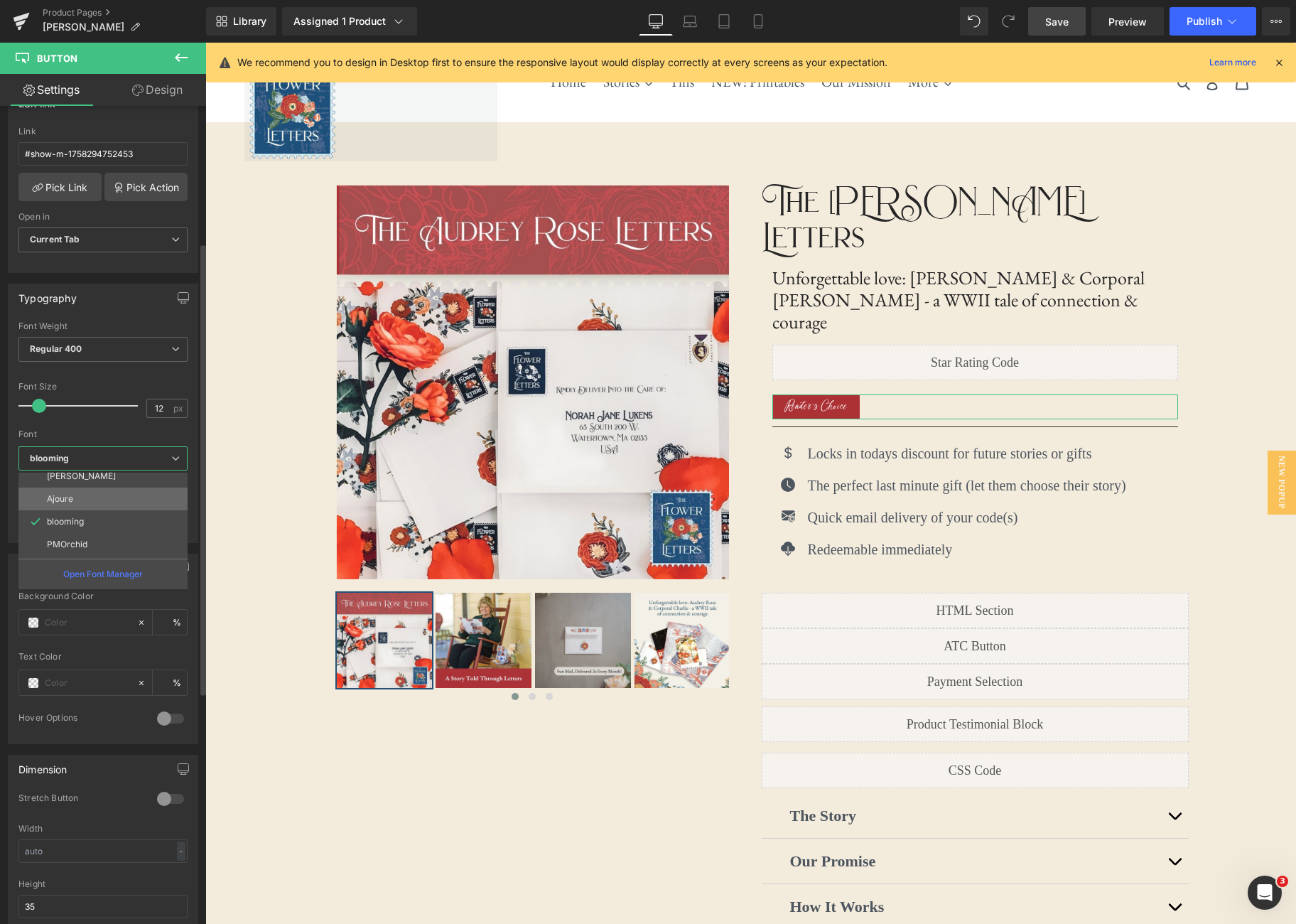
click at [152, 495] on li "Ajoure" at bounding box center [106, 499] width 175 height 23
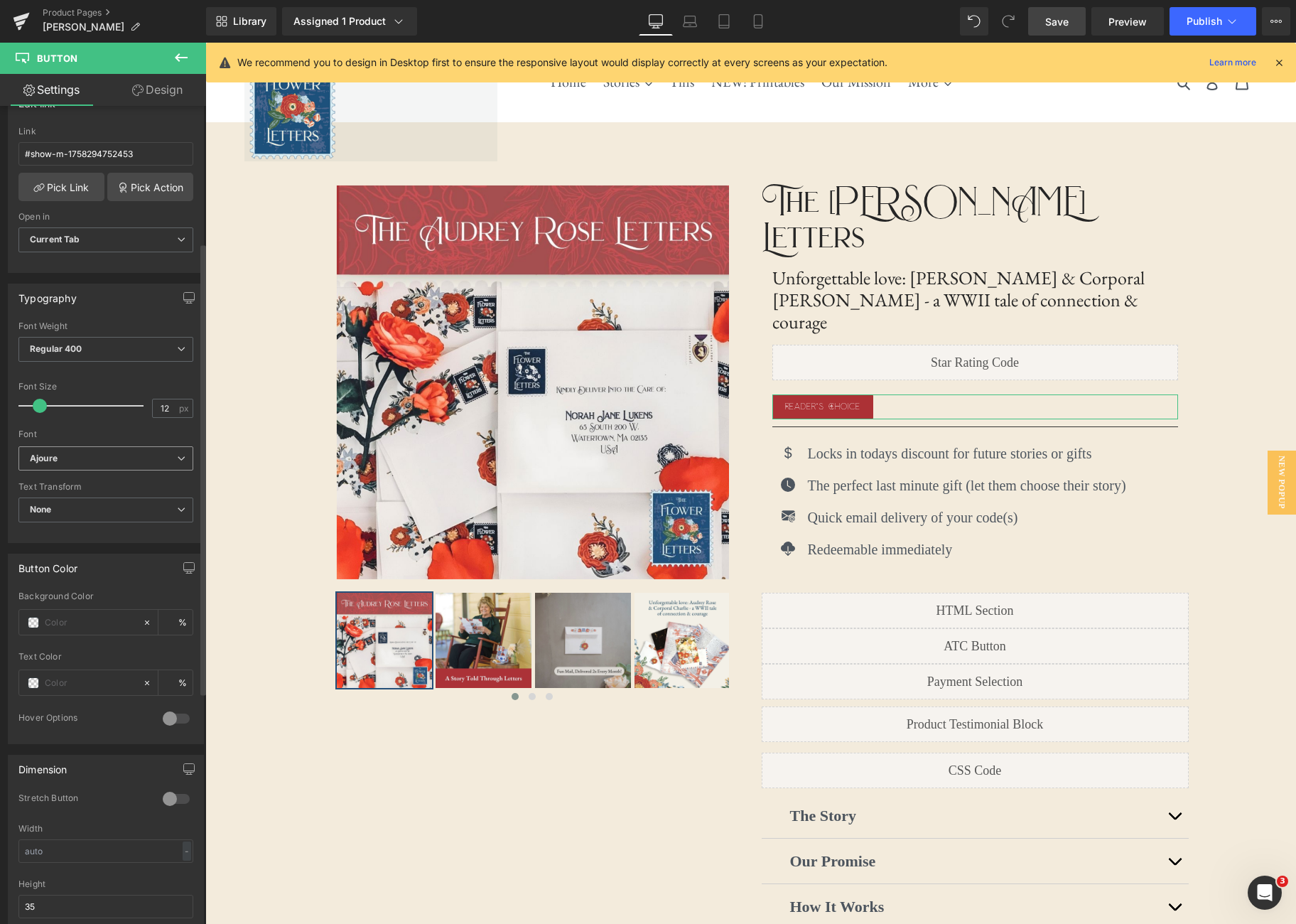
click at [177, 458] on icon at bounding box center [181, 458] width 9 height 9
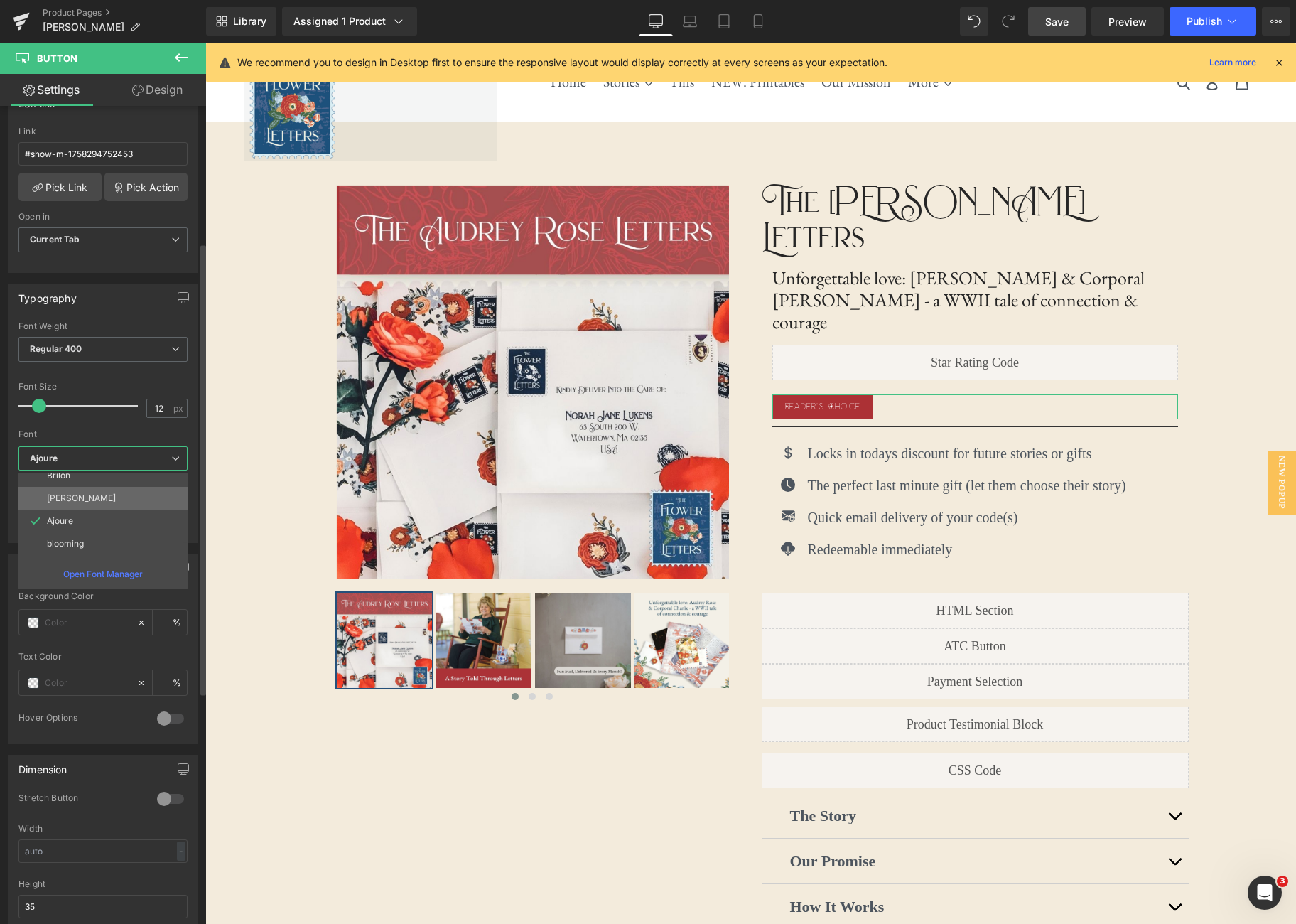
scroll to position [234, 0]
click at [152, 495] on li "[PERSON_NAME]" at bounding box center [106, 499] width 175 height 23
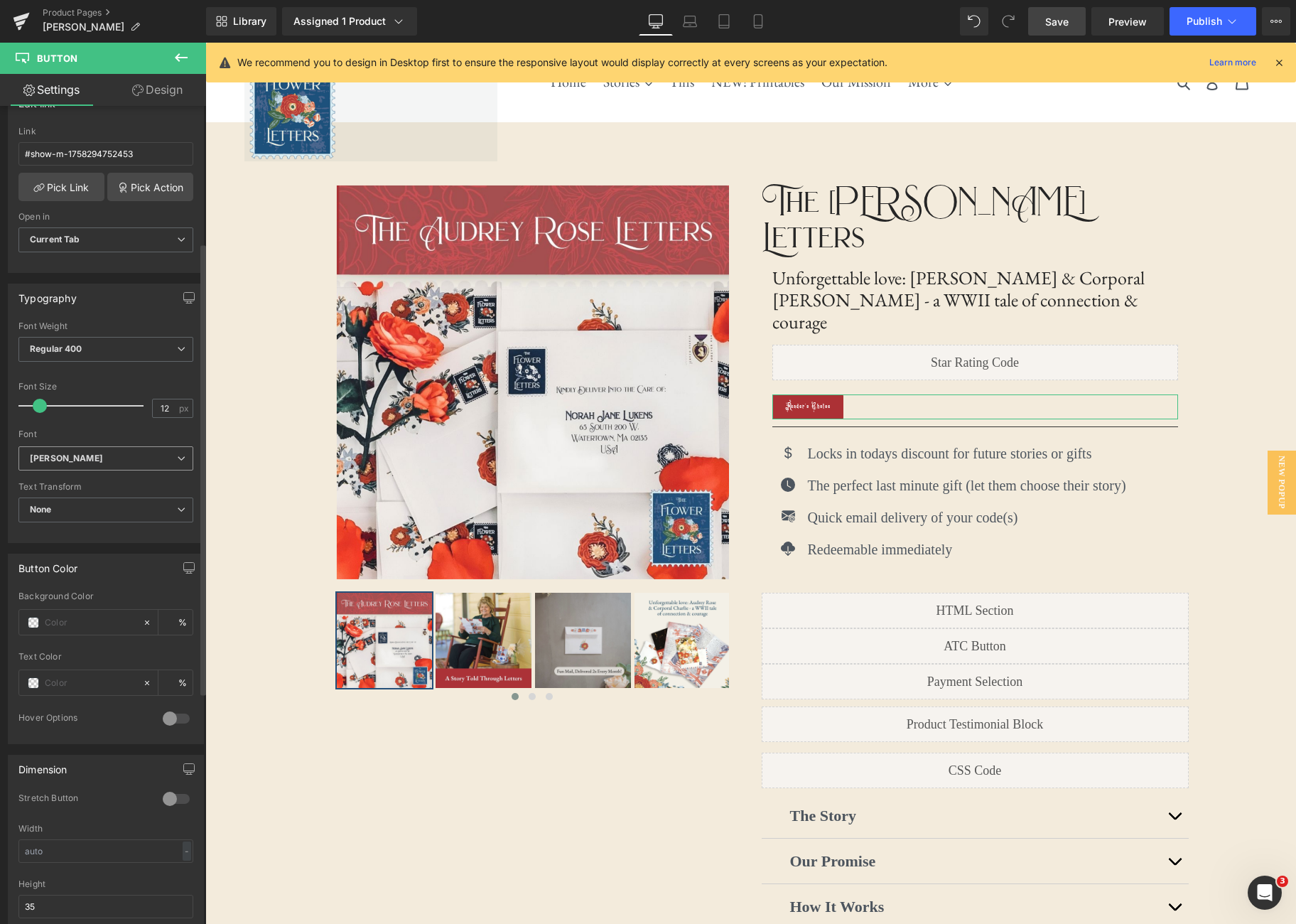
click at [181, 456] on span "[PERSON_NAME]" at bounding box center [105, 458] width 174 height 25
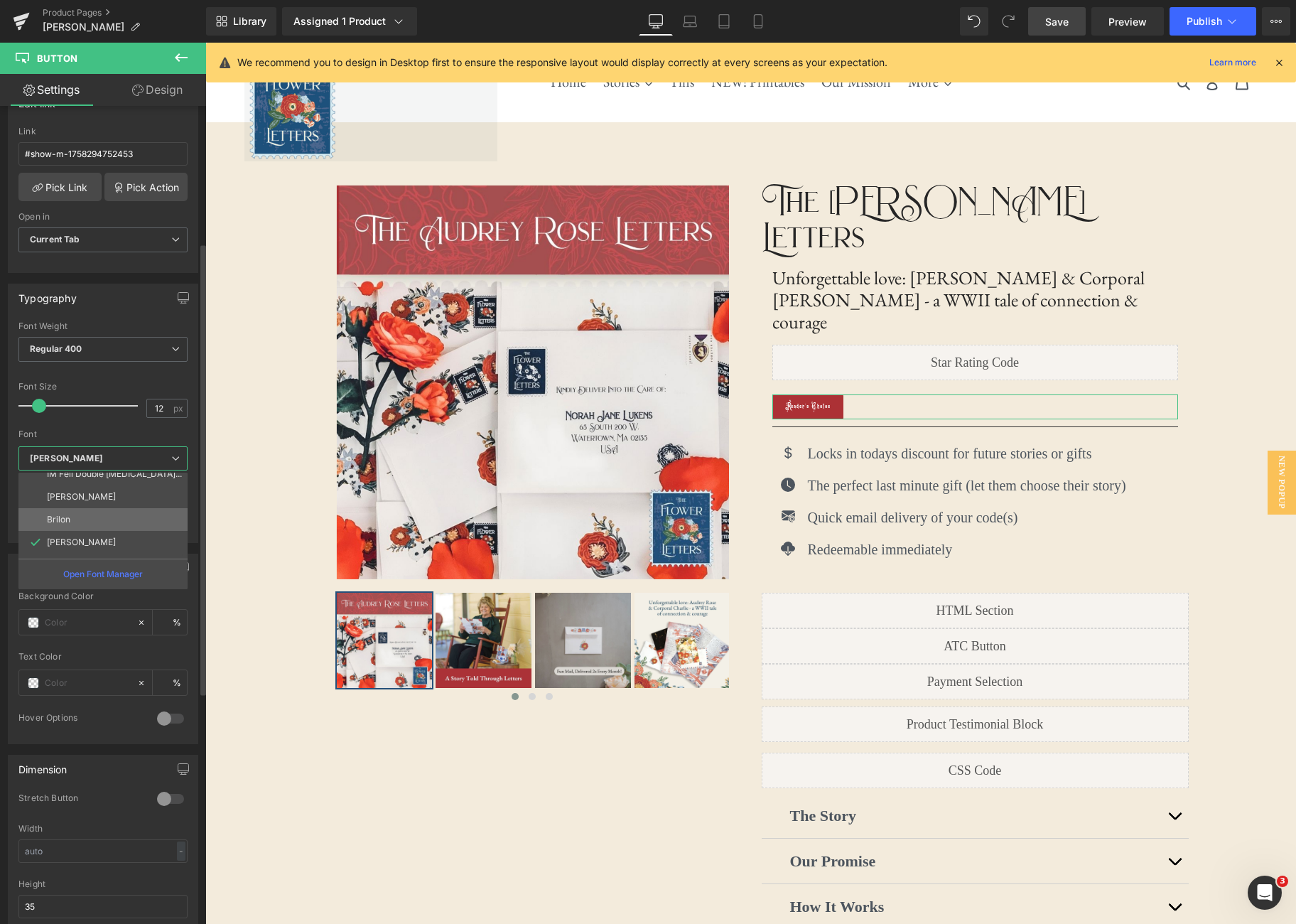
scroll to position [194, 0]
click at [141, 491] on li "[PERSON_NAME]" at bounding box center [106, 495] width 175 height 23
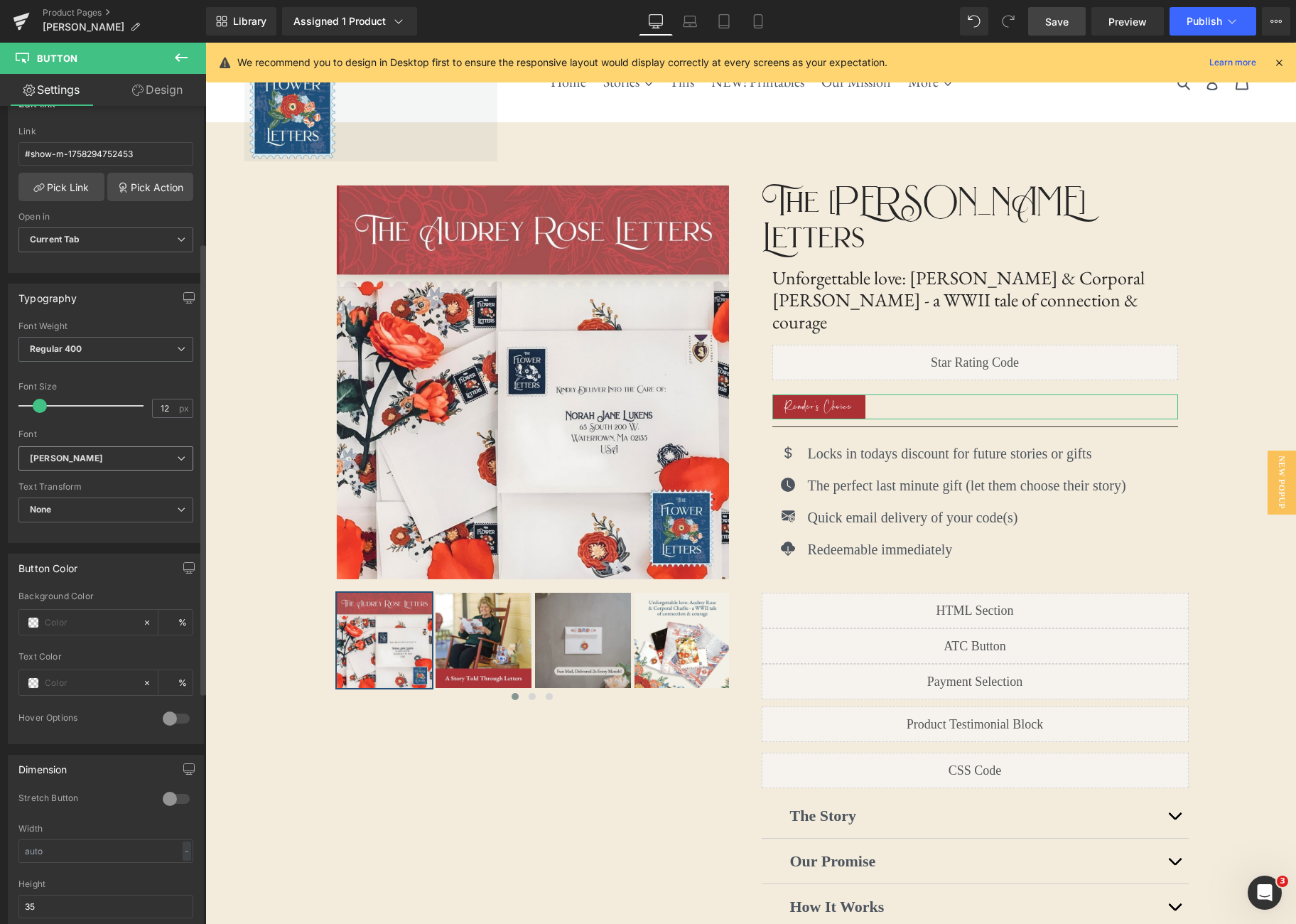
click at [177, 455] on icon at bounding box center [181, 458] width 9 height 9
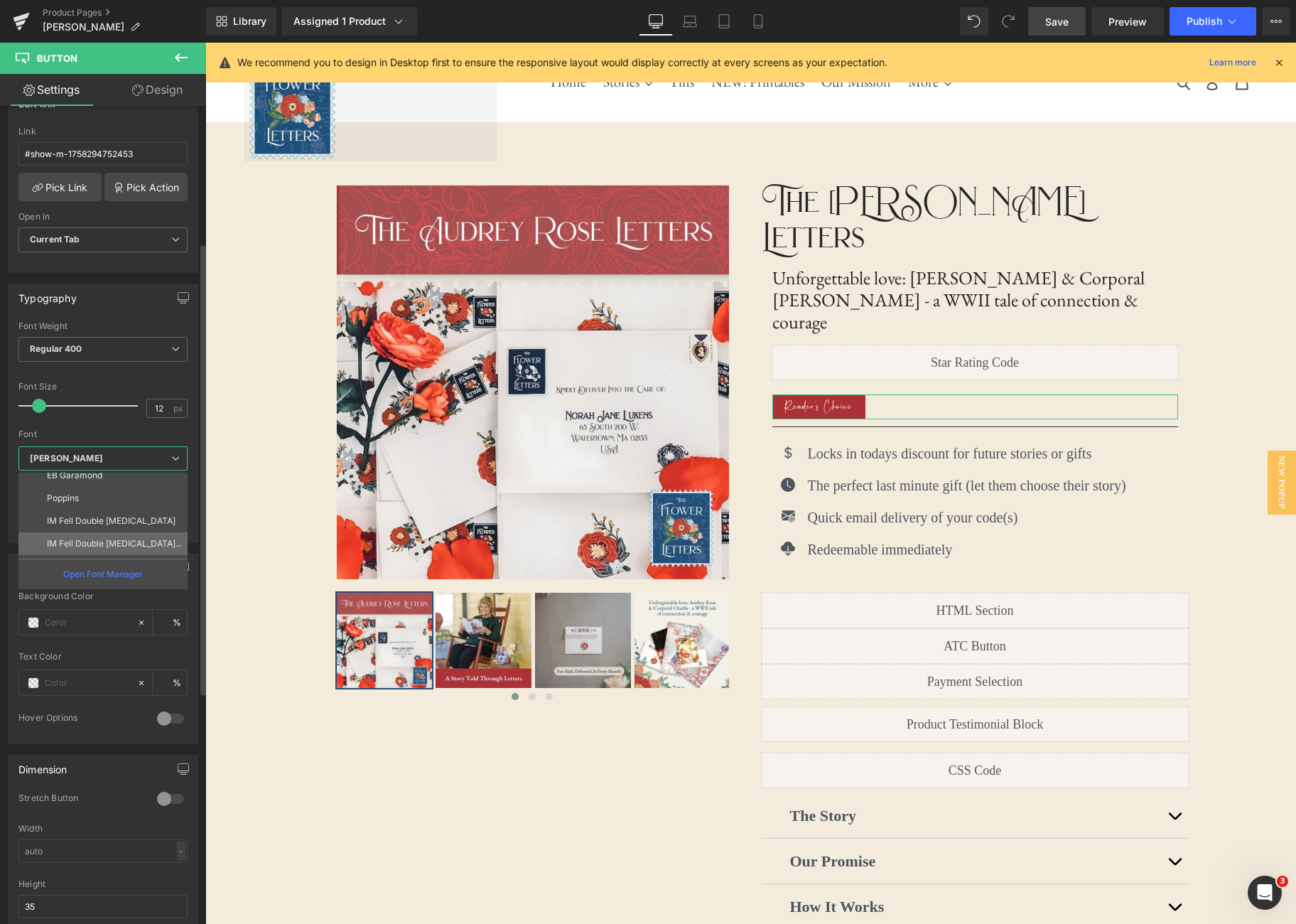
scroll to position [101, 0]
click at [135, 515] on li "Poppins" at bounding box center [106, 519] width 175 height 23
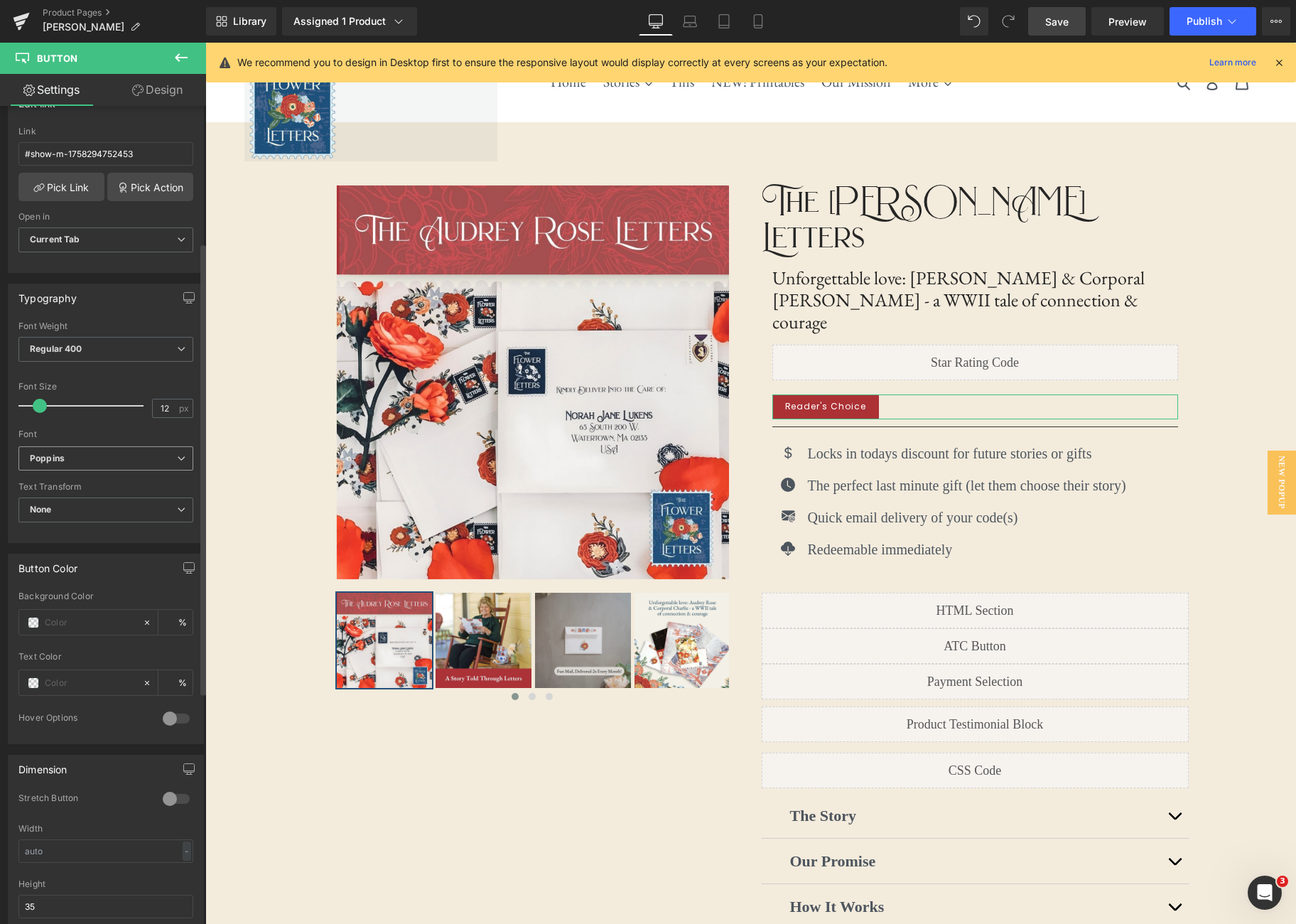
click at [177, 456] on icon at bounding box center [181, 458] width 9 height 9
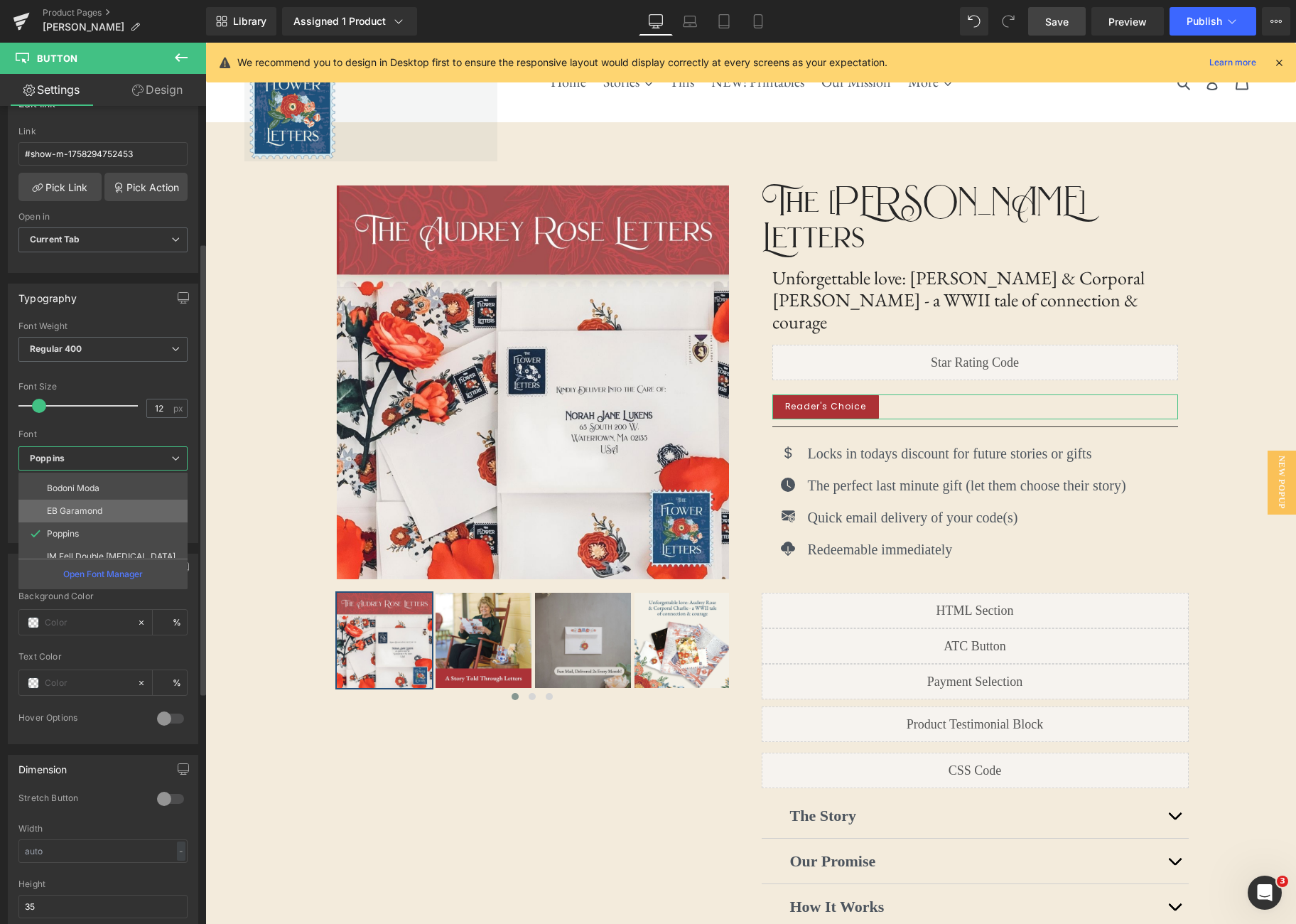
scroll to position [80, 0]
click at [143, 512] on li "EB Garamond" at bounding box center [106, 518] width 175 height 23
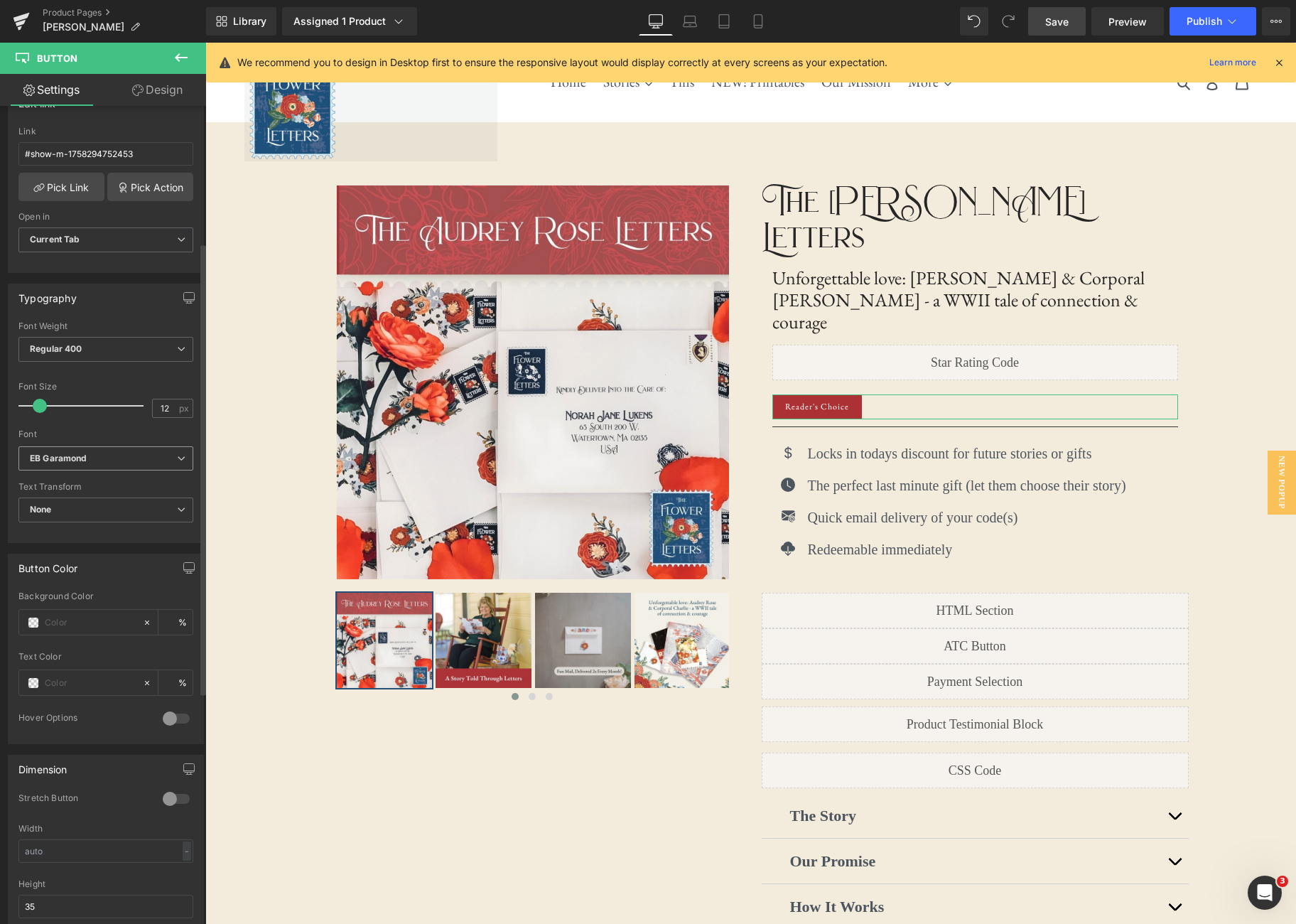
click at [173, 462] on span "EB Garamond" at bounding box center [105, 458] width 174 height 25
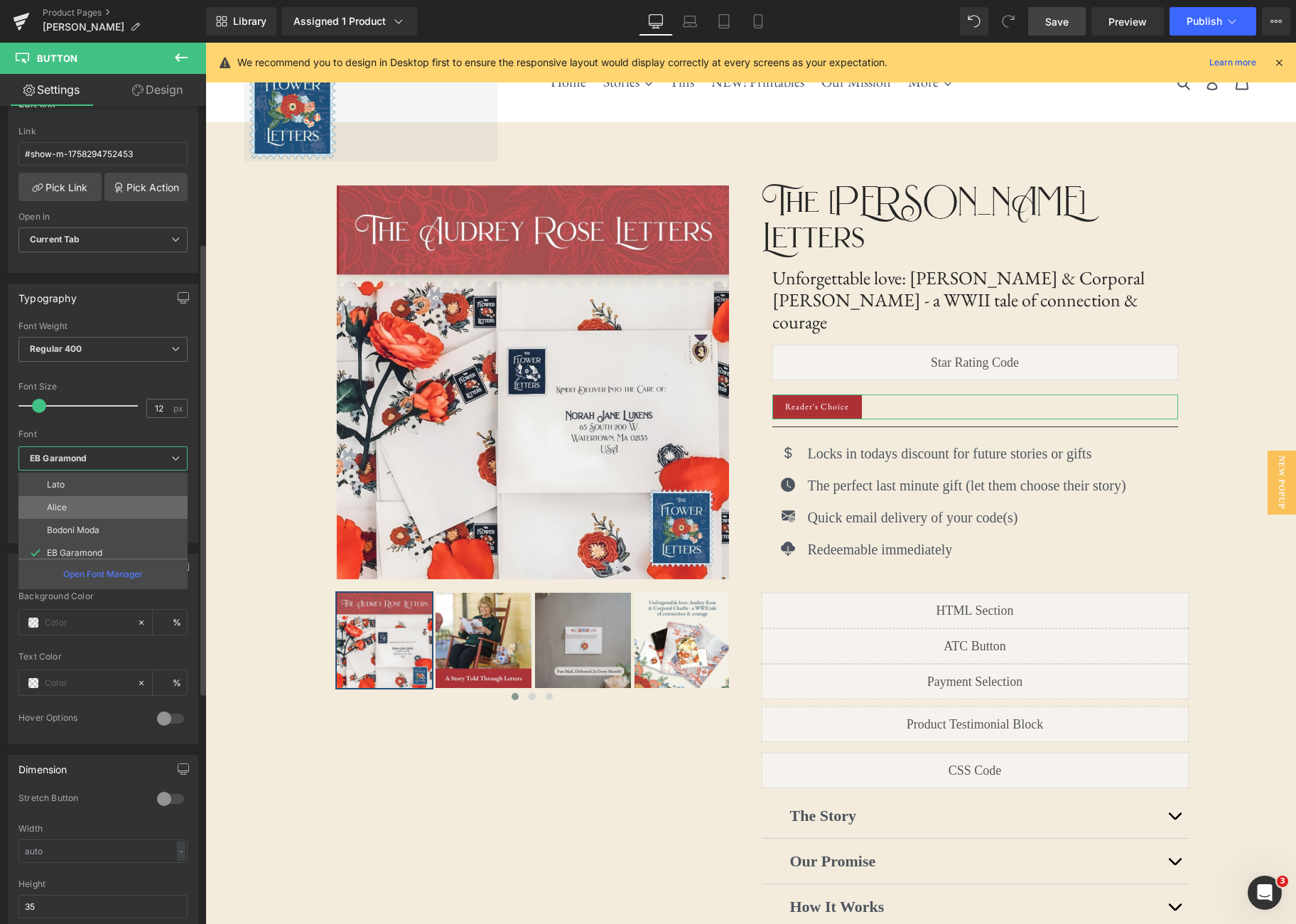
scroll to position [43, 0]
drag, startPoint x: 150, startPoint y: 499, endPoint x: 166, endPoint y: 481, distance: 24.1
click at [150, 499] on li "Alice" at bounding box center [106, 509] width 175 height 23
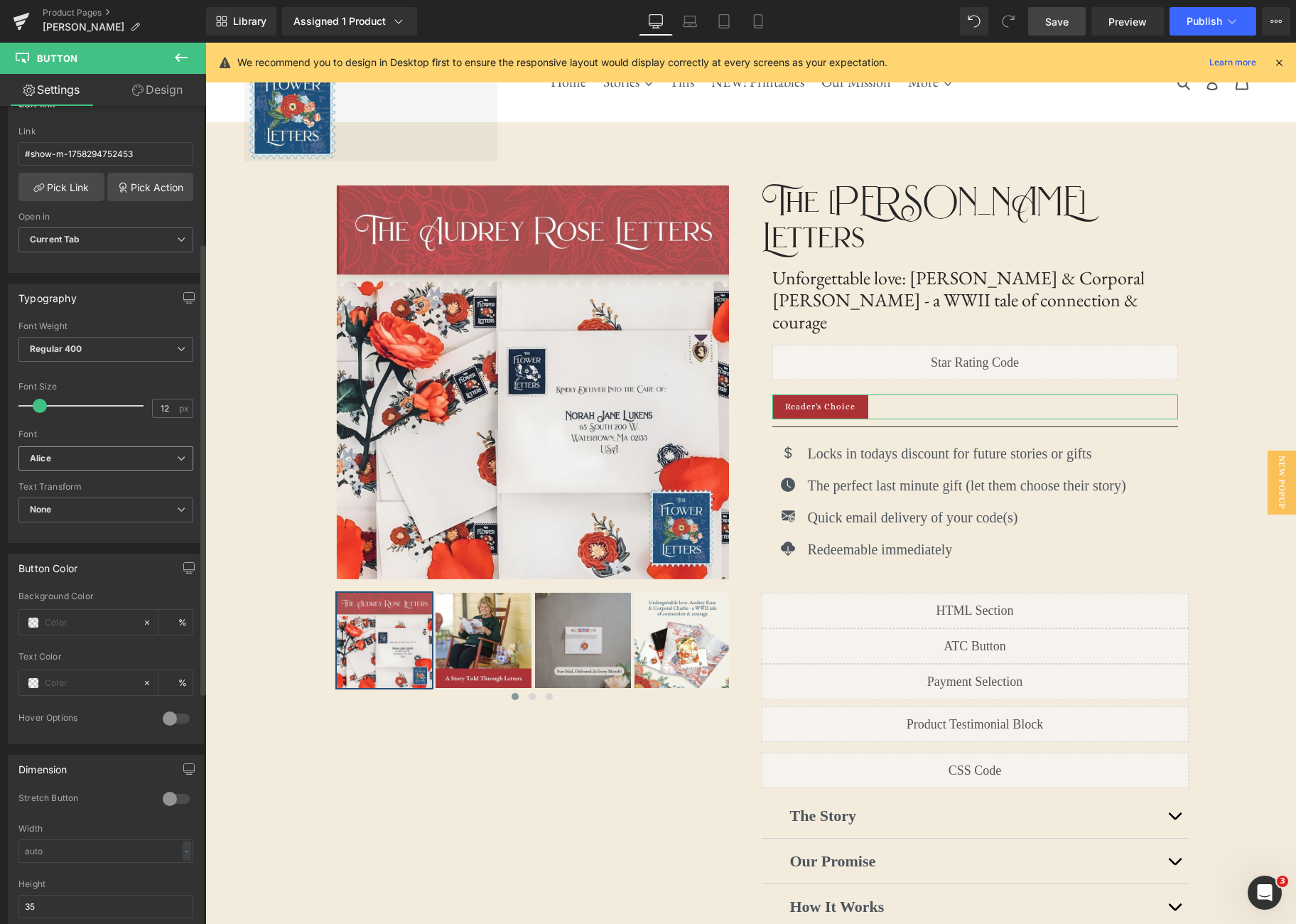
click at [177, 458] on icon at bounding box center [181, 458] width 9 height 9
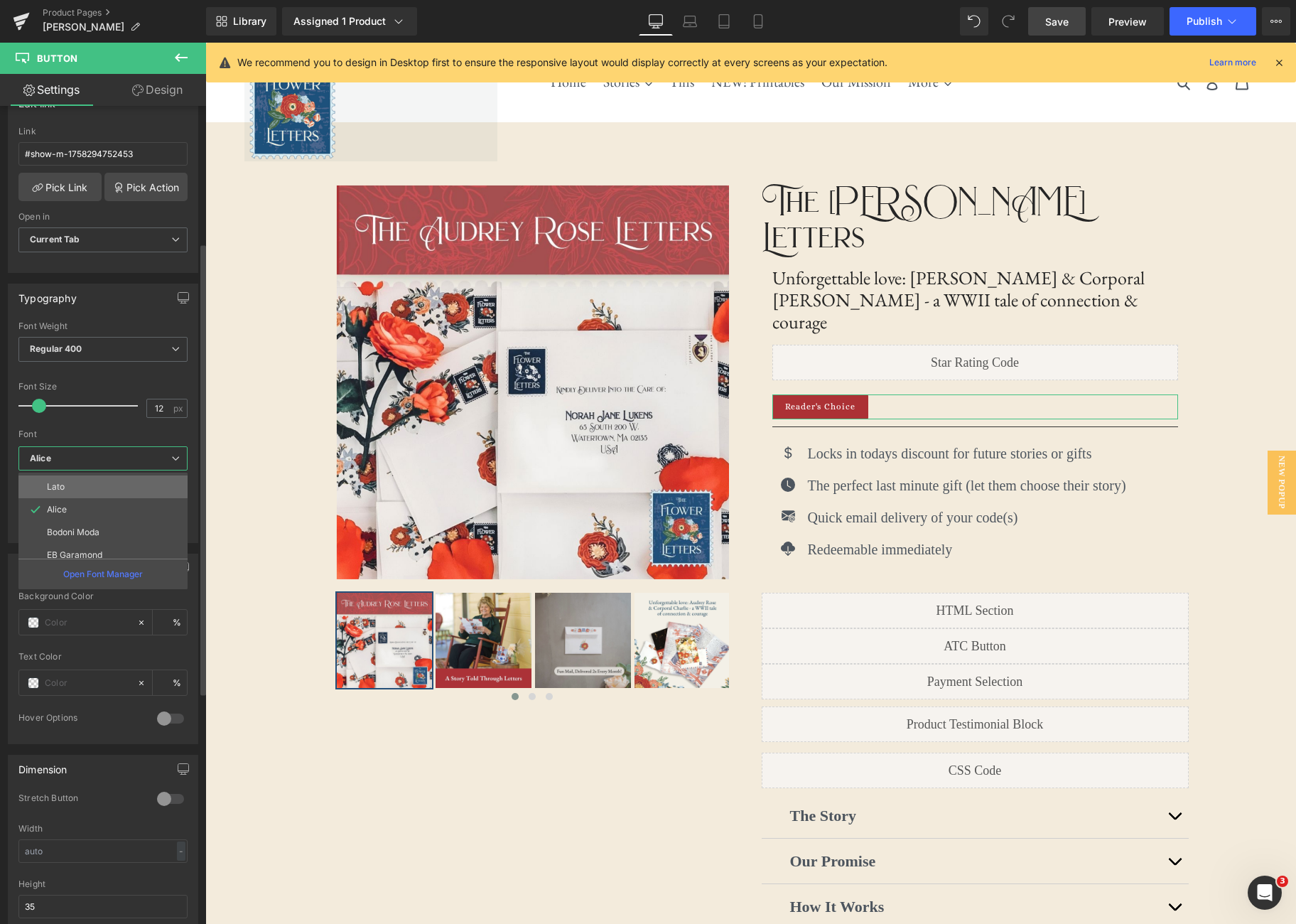
click at [142, 491] on li "Lato" at bounding box center [106, 487] width 175 height 23
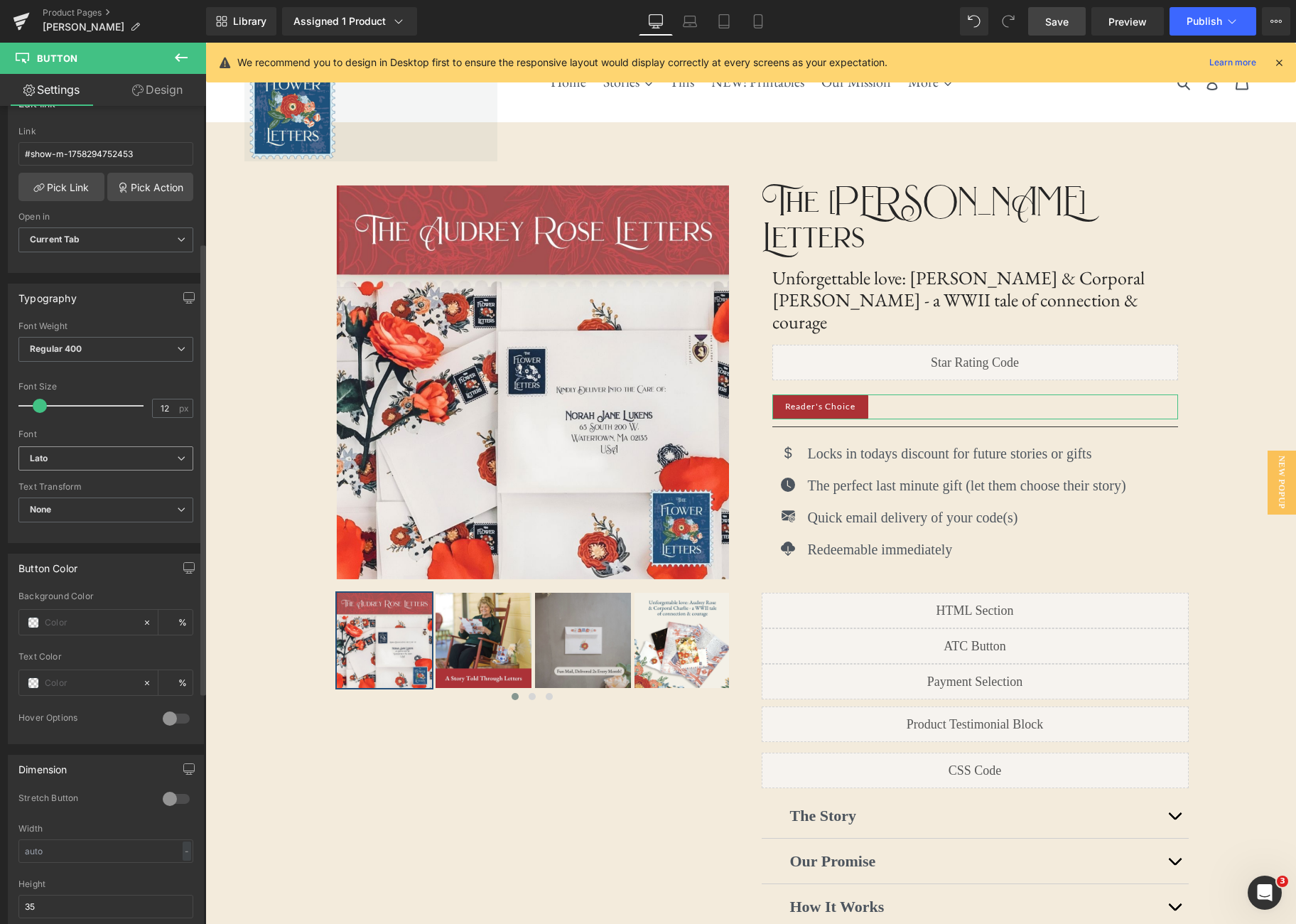
click at [170, 460] on b "Lato" at bounding box center [103, 458] width 147 height 12
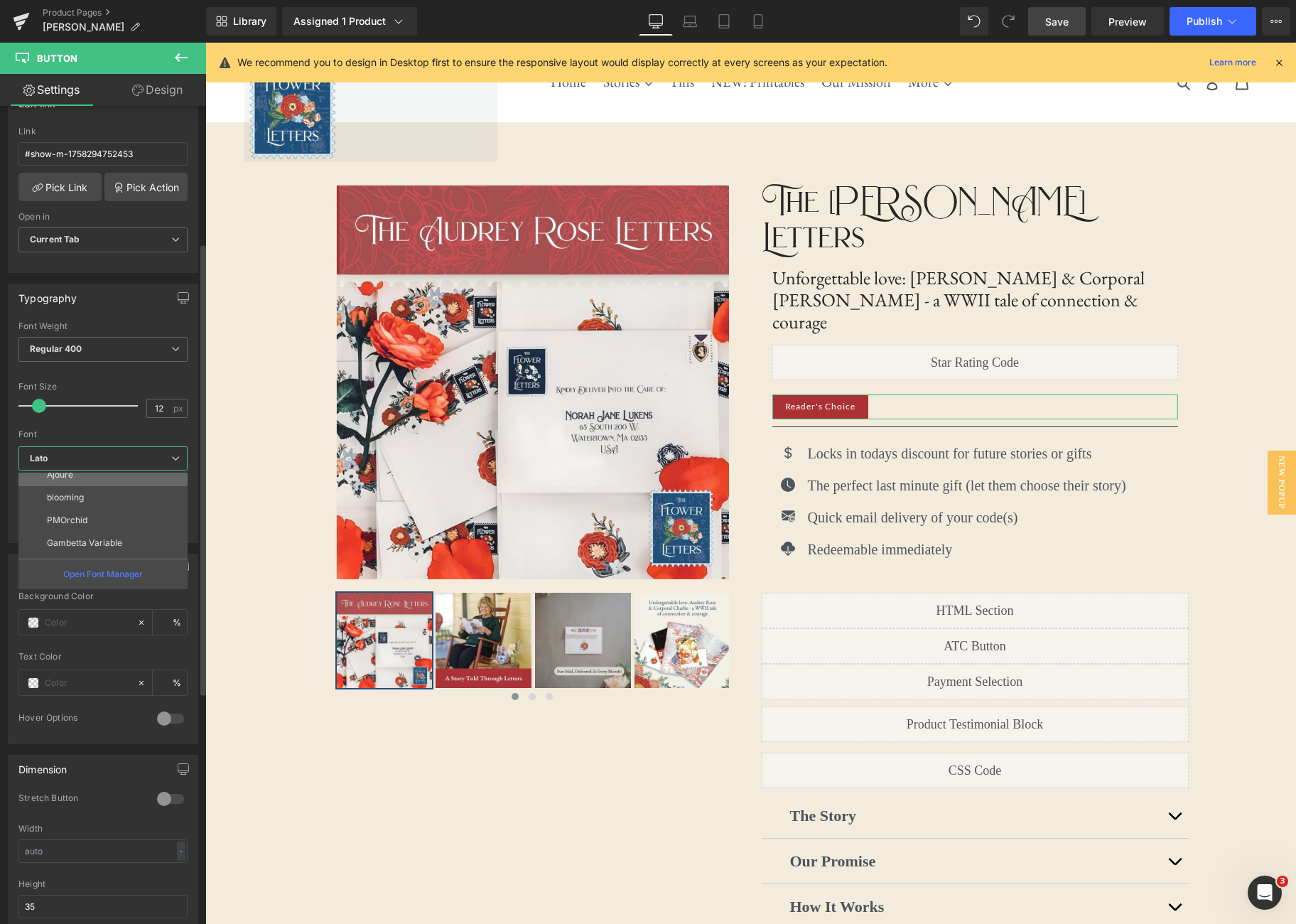
scroll to position [278, 0]
click at [100, 506] on li "blooming" at bounding box center [106, 502] width 175 height 23
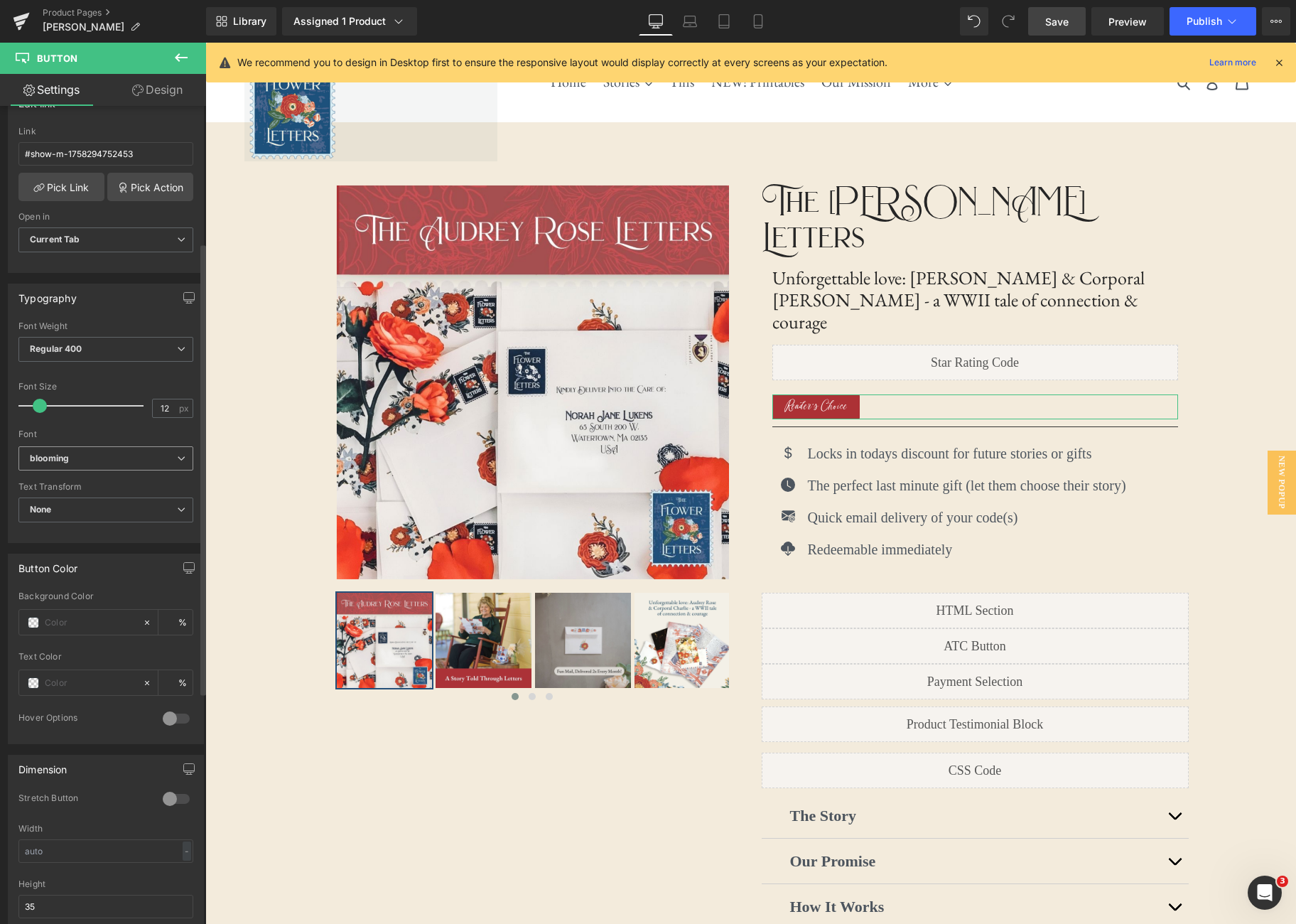
click at [159, 464] on span "blooming" at bounding box center [105, 458] width 174 height 25
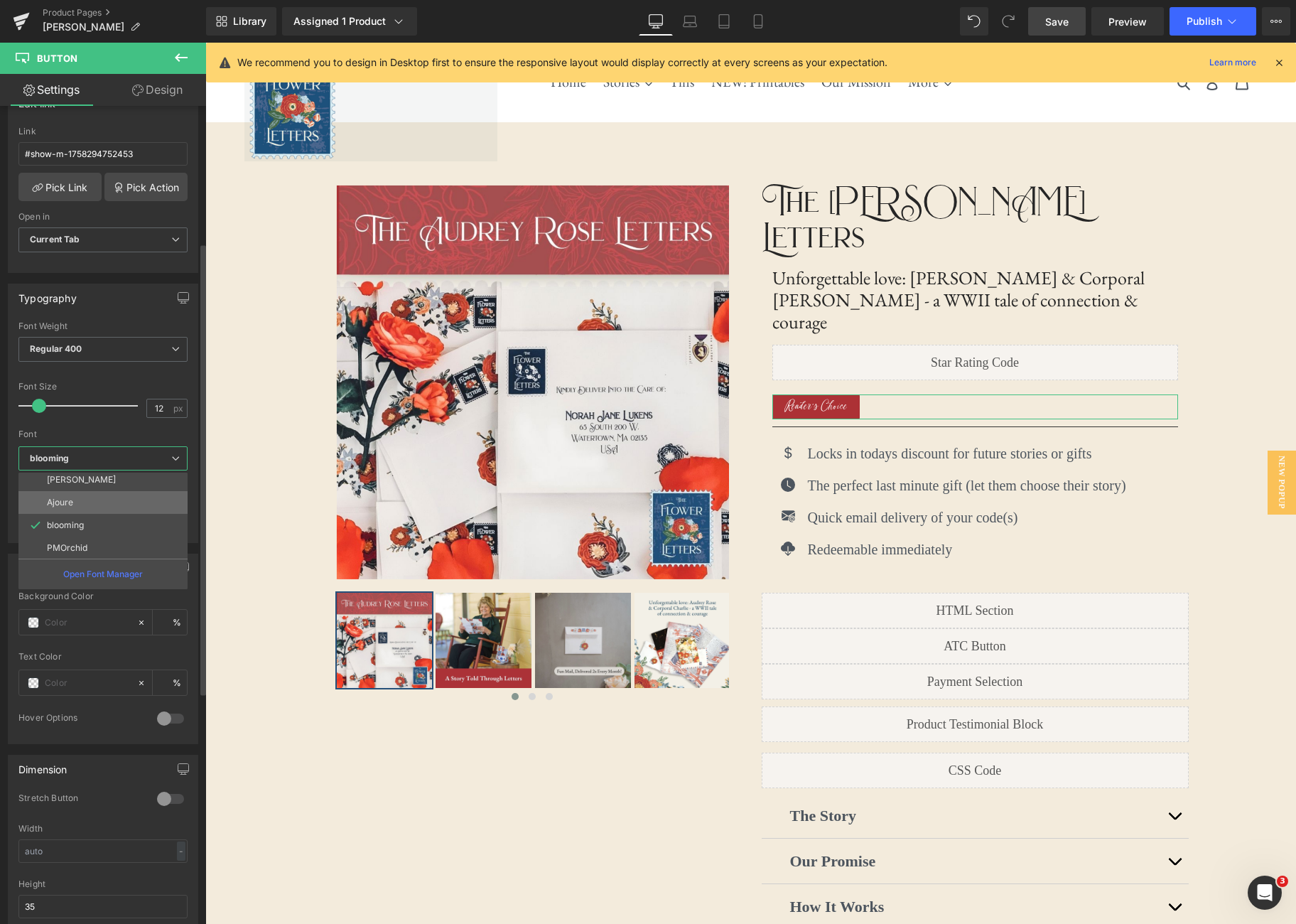
scroll to position [253, 0]
click at [143, 507] on li "Ajoure" at bounding box center [106, 503] width 175 height 23
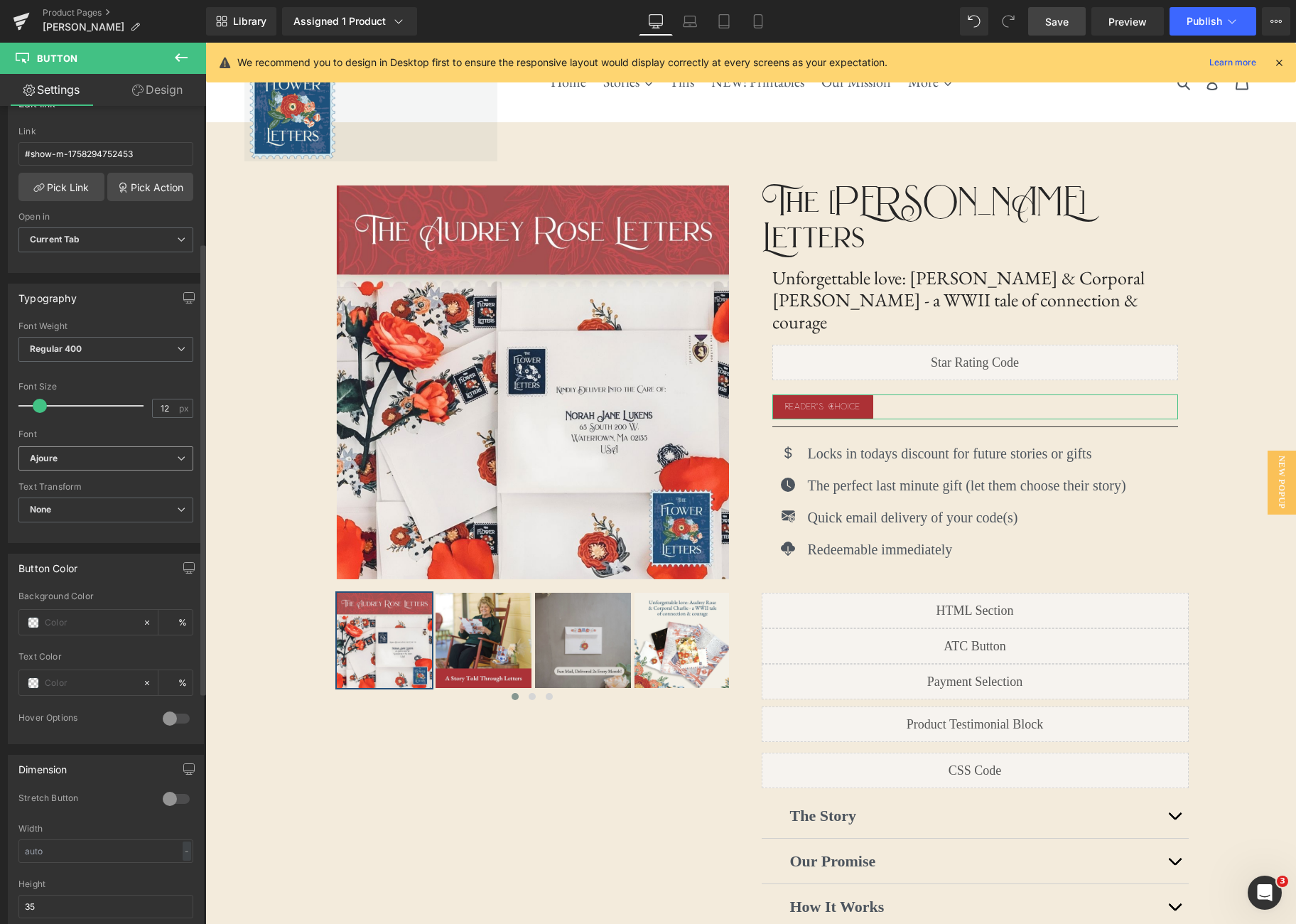
click at [173, 462] on span "Ajoure" at bounding box center [105, 458] width 174 height 25
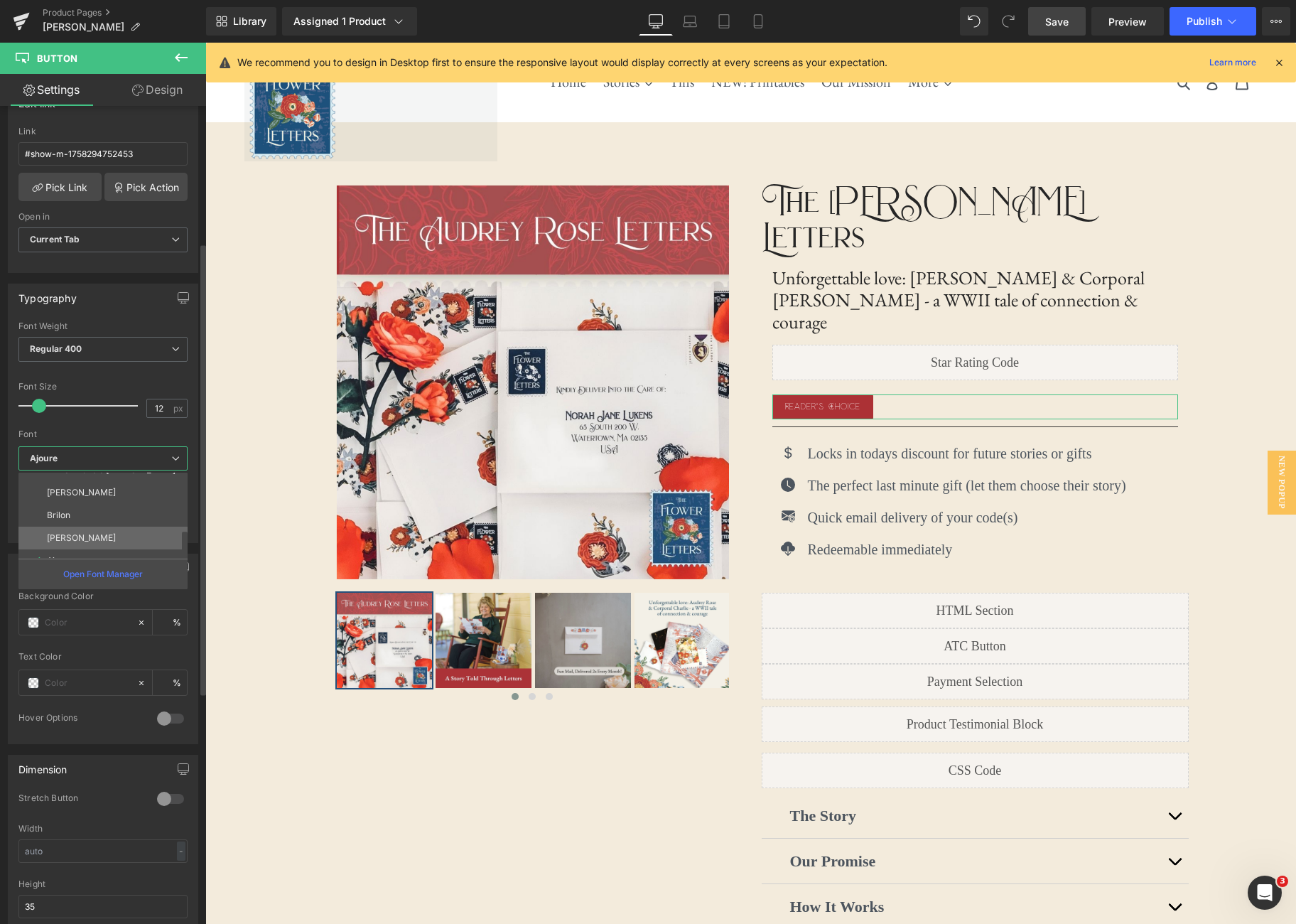
scroll to position [182, 0]
click at [151, 497] on li "[PERSON_NAME]" at bounding box center [106, 506] width 175 height 23
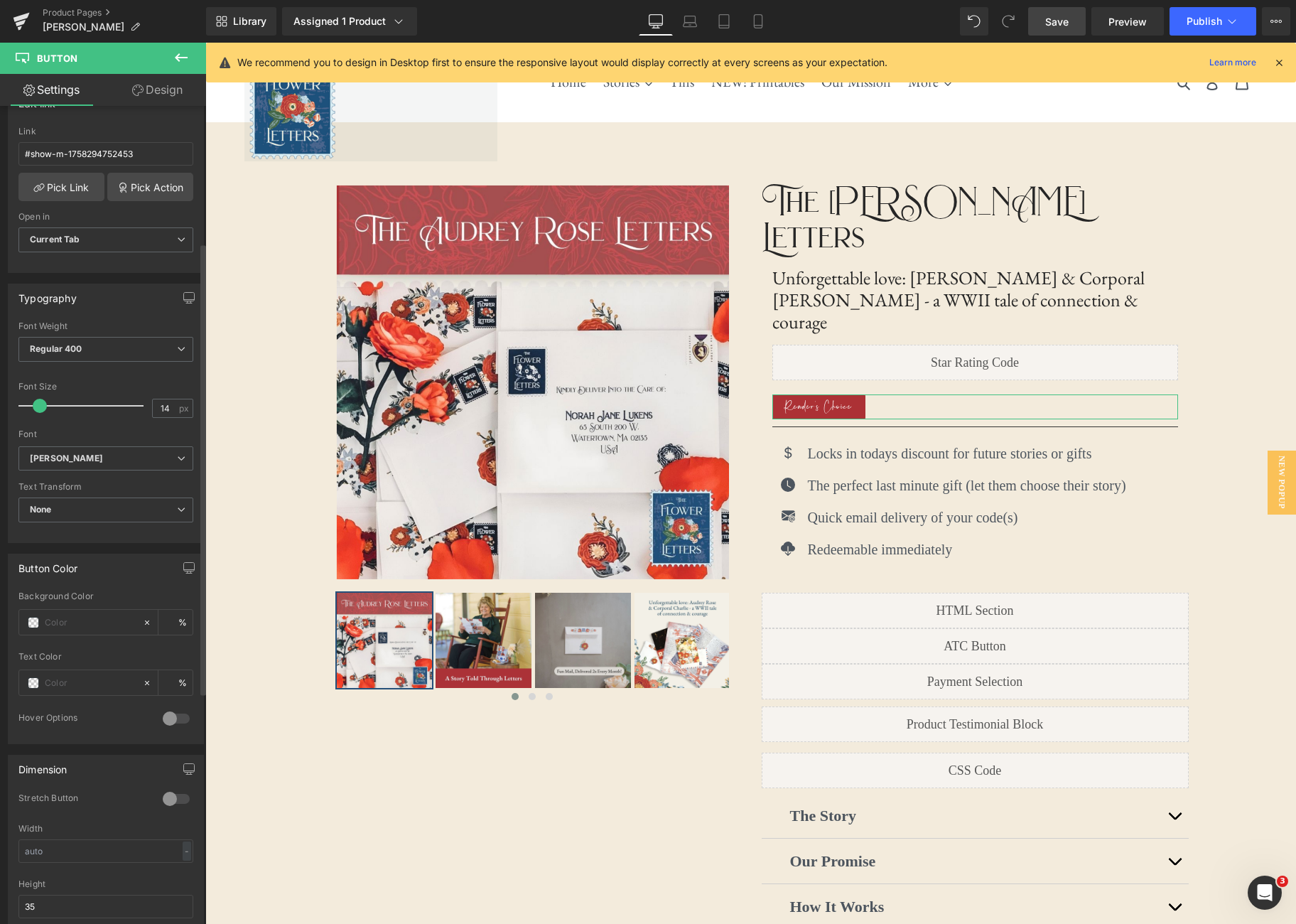
type input "15"
click at [40, 403] on span at bounding box center [43, 405] width 14 height 14
click at [168, 457] on b "[PERSON_NAME]" at bounding box center [103, 458] width 147 height 12
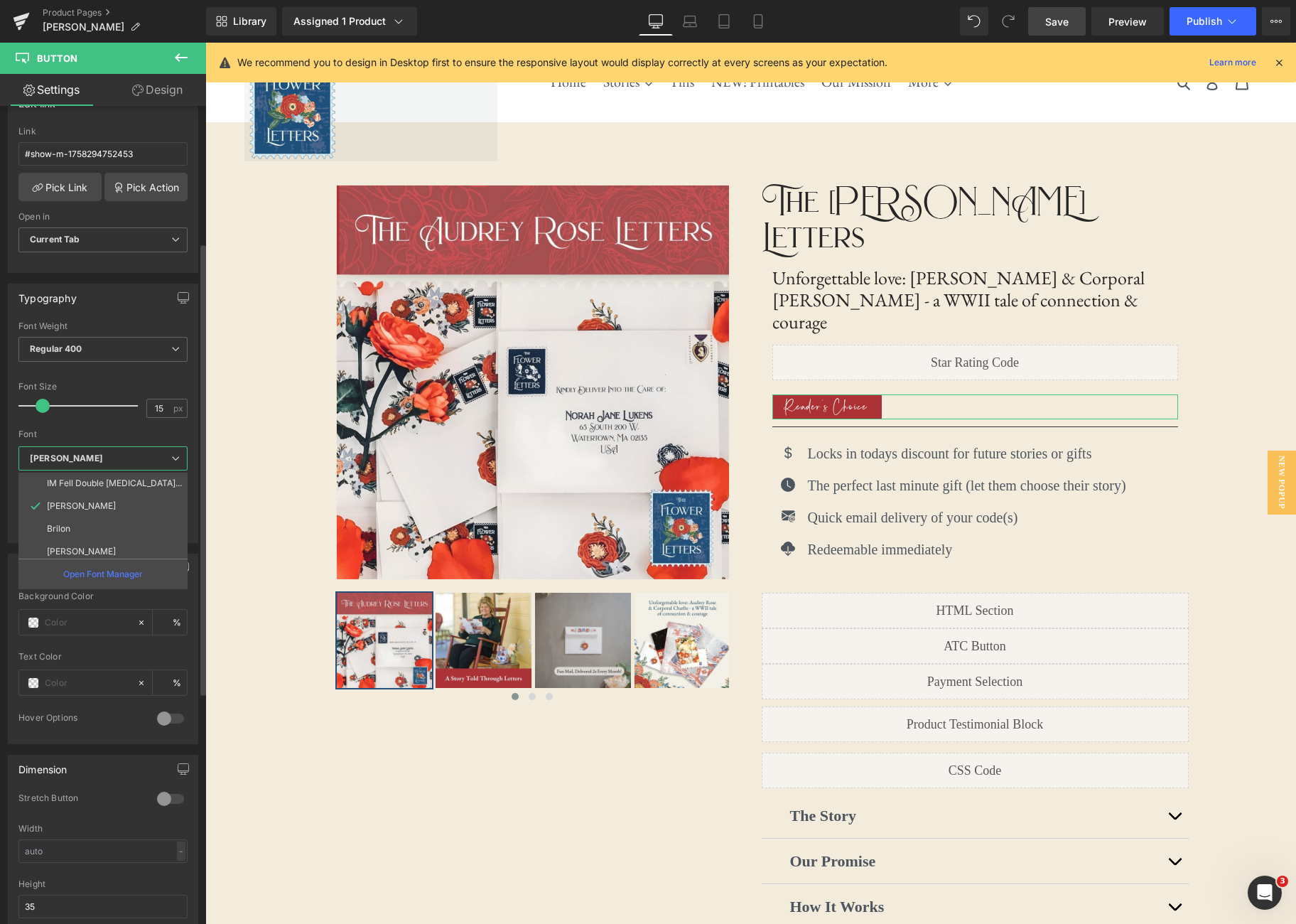
click at [144, 484] on li "IM Fell Double [MEDICAL_DATA] SC" at bounding box center [106, 483] width 175 height 23
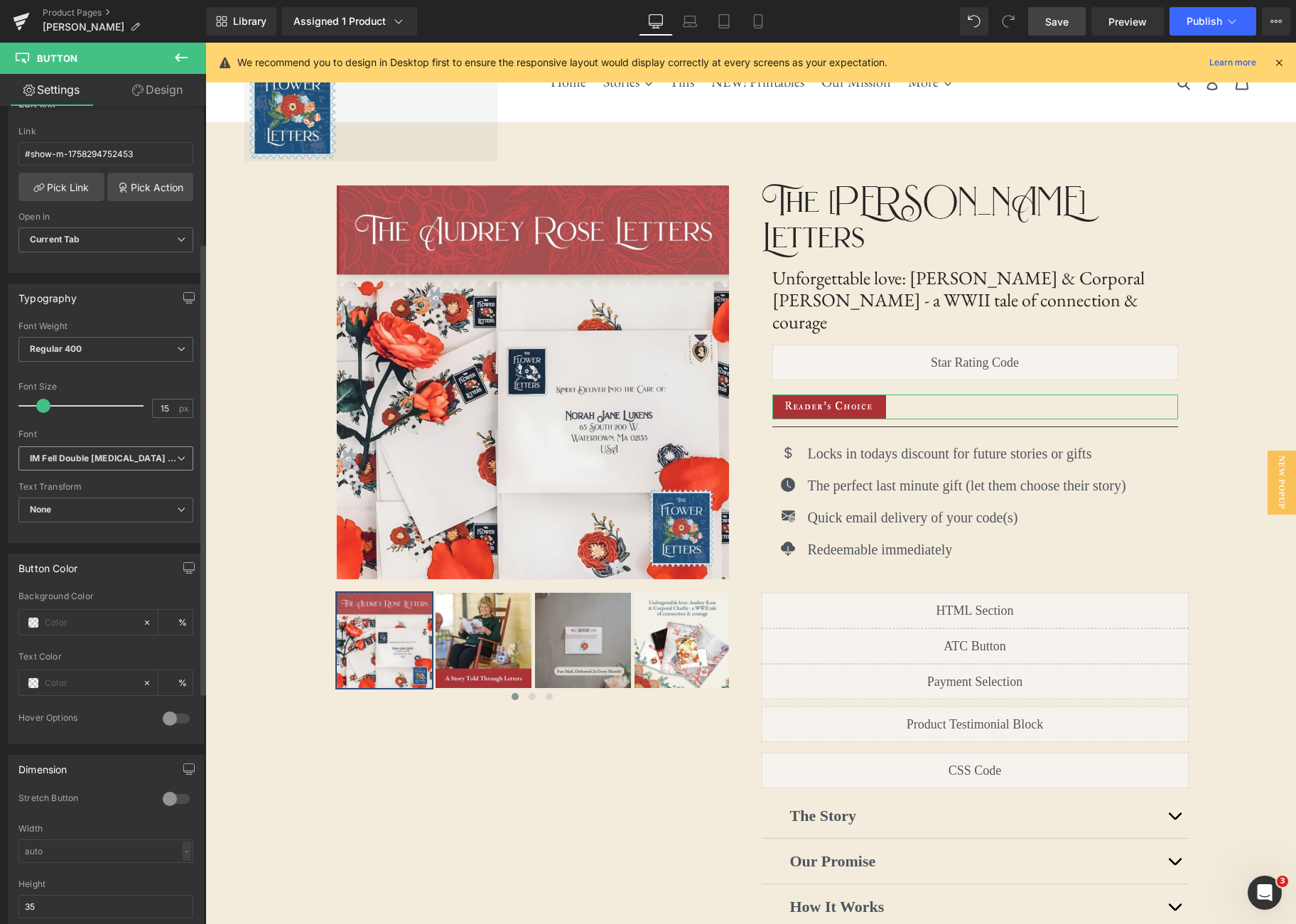
click at [170, 460] on b "IM Fell Double [MEDICAL_DATA] SC" at bounding box center [103, 458] width 147 height 12
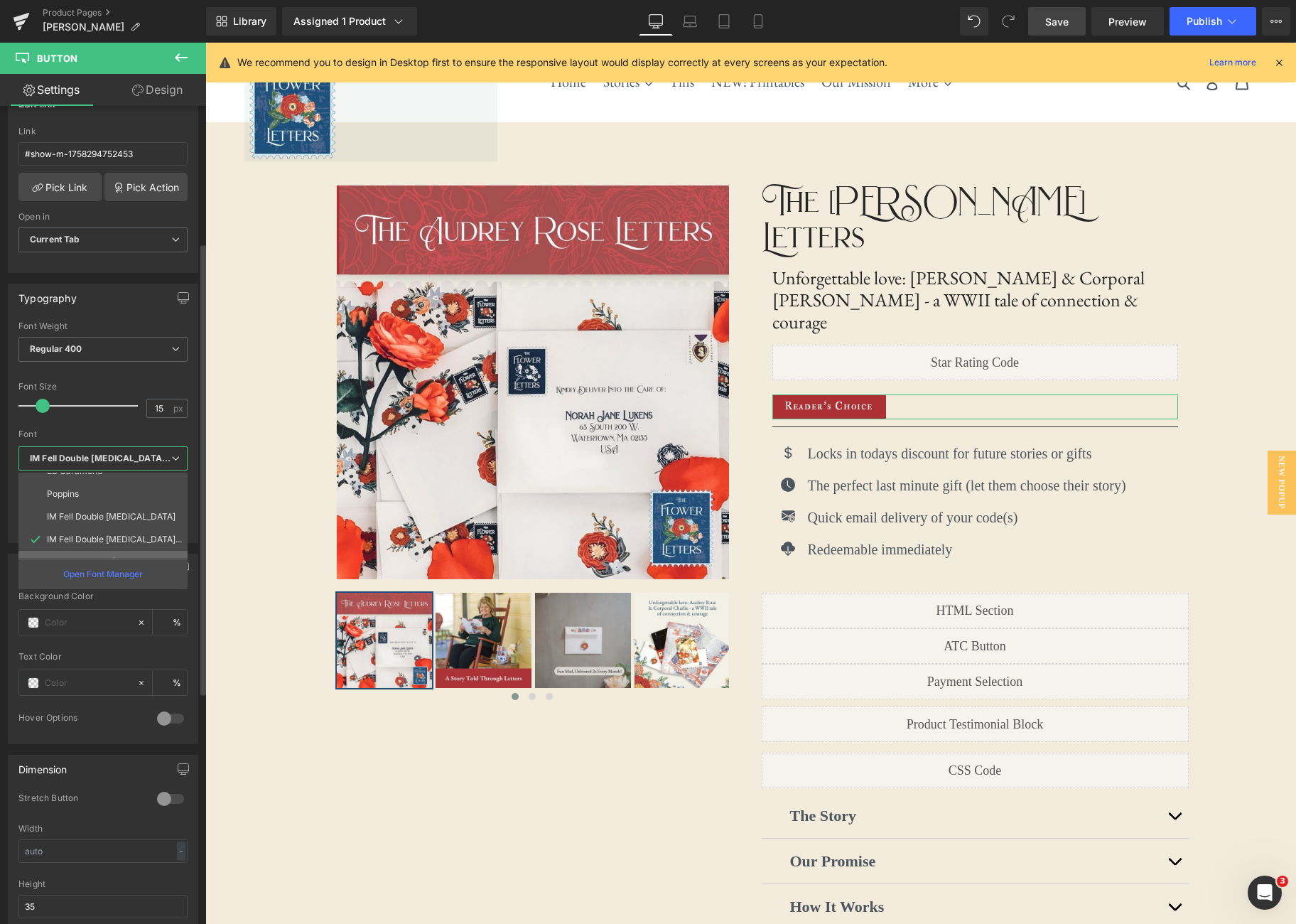
scroll to position [128, 0]
click at [146, 491] on li "Poppins" at bounding box center [106, 492] width 175 height 23
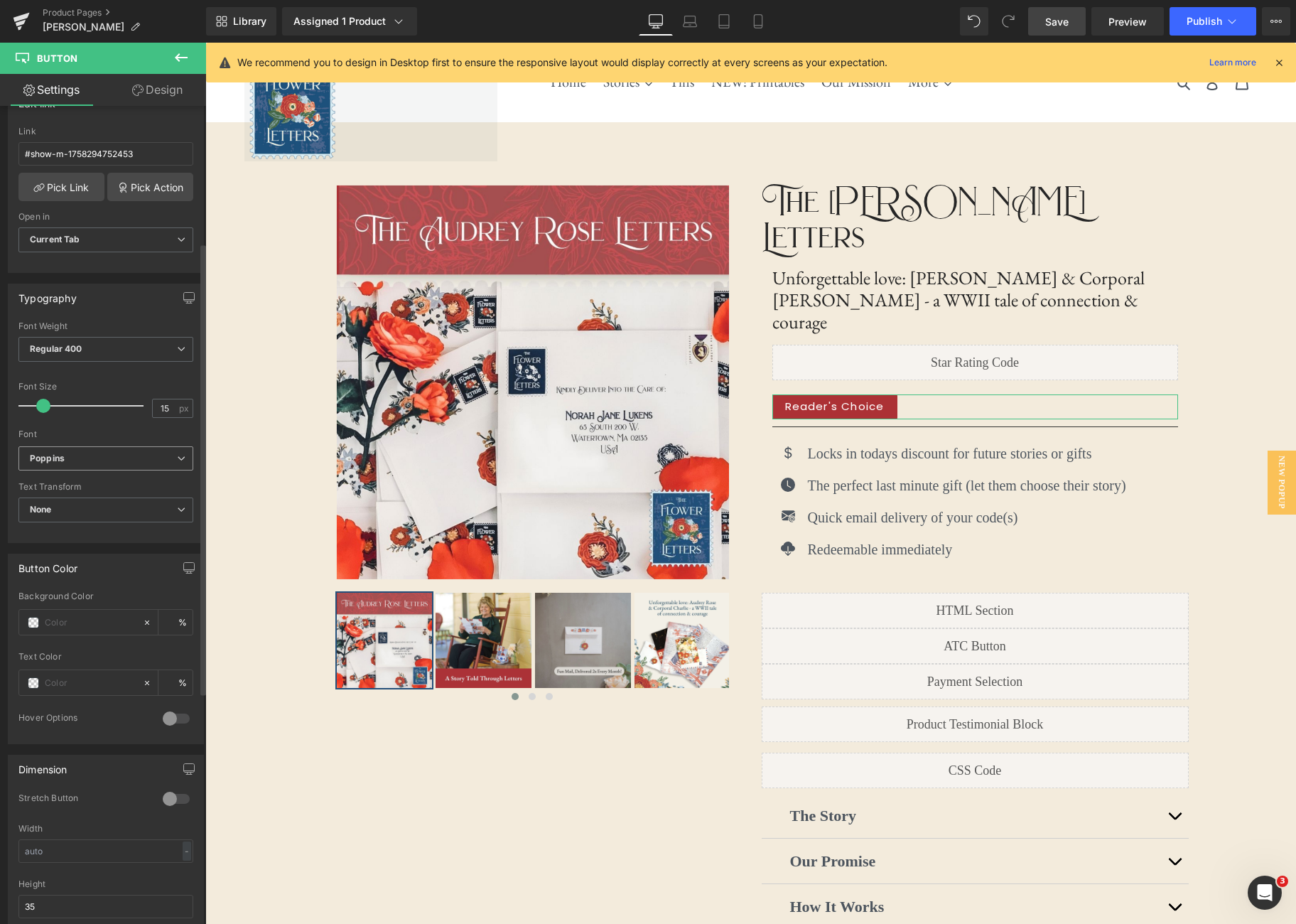
click at [185, 458] on span "Poppins" at bounding box center [105, 458] width 174 height 25
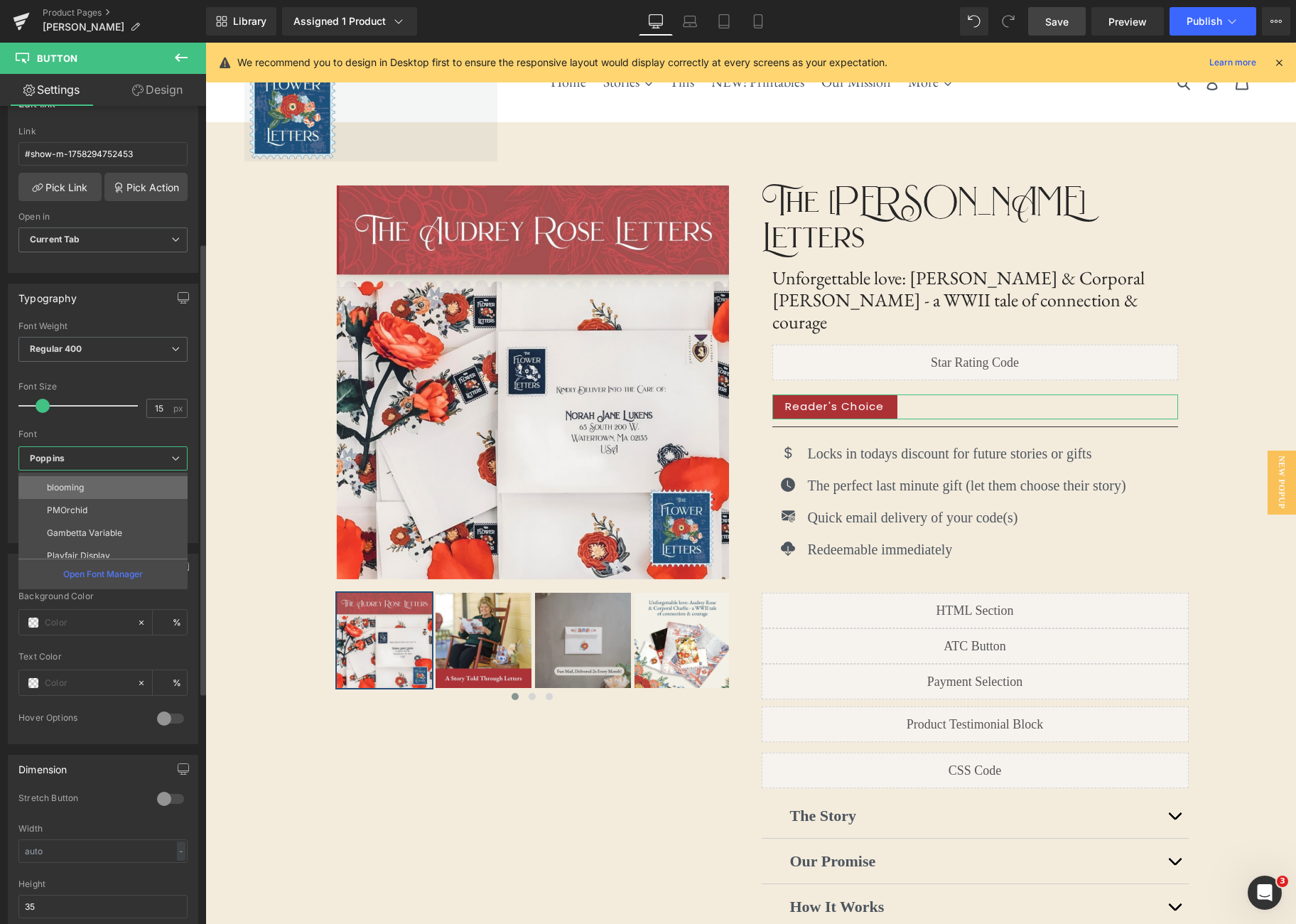
scroll to position [301, 0]
click at [126, 541] on li "Playfair Display" at bounding box center [106, 546] width 175 height 23
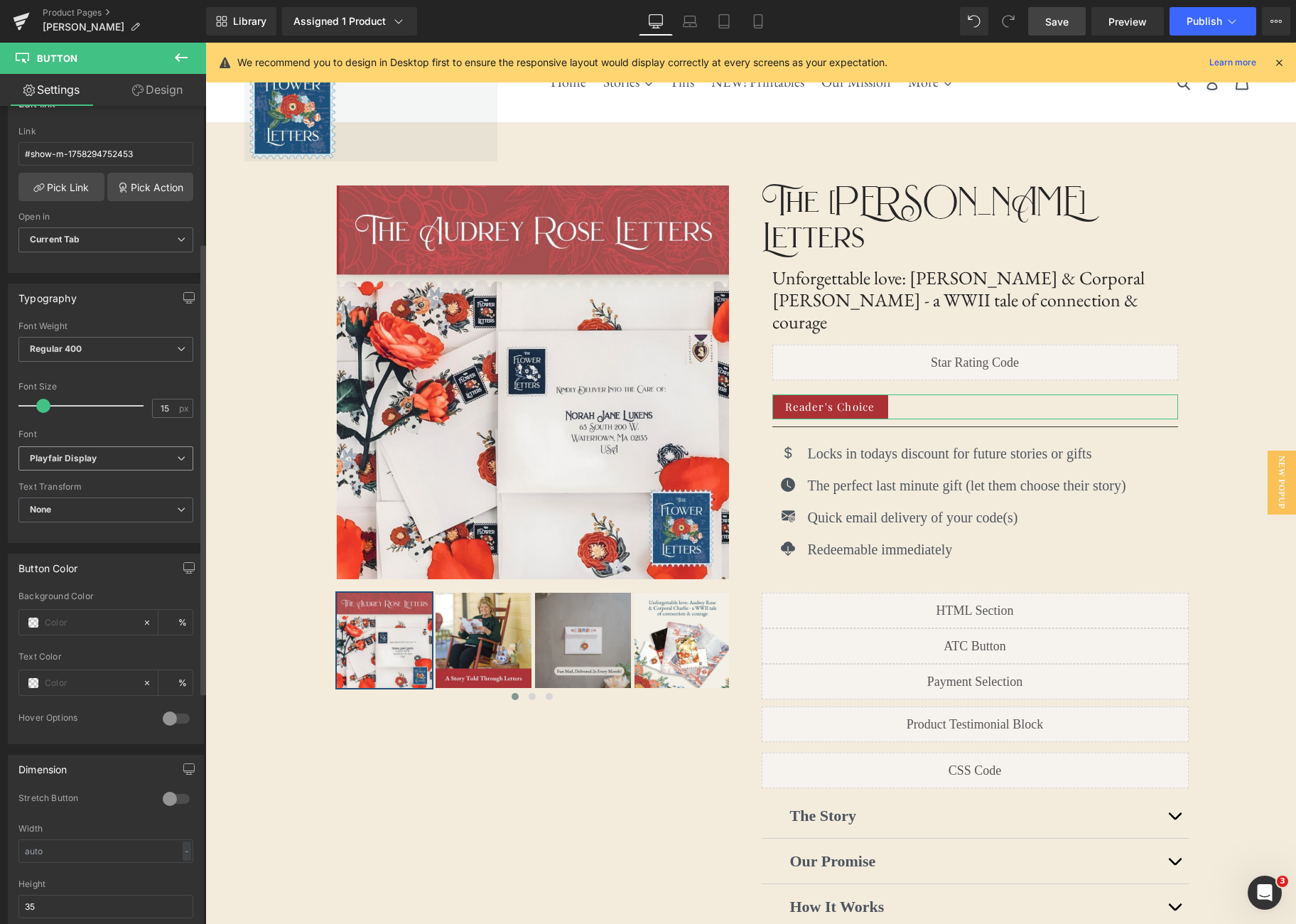
click at [170, 458] on b "Playfair Display" at bounding box center [103, 458] width 147 height 12
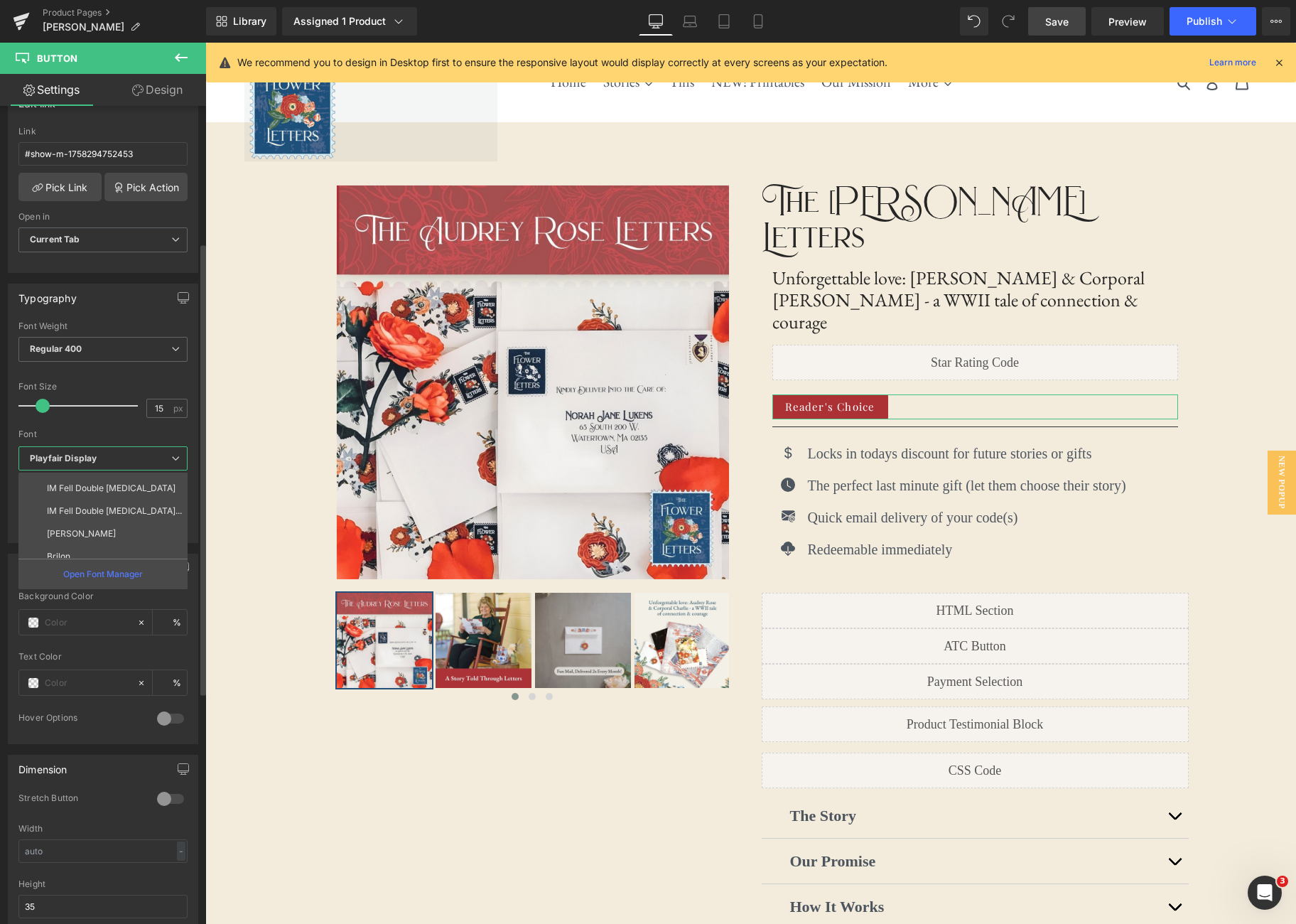
scroll to position [154, 0]
click at [850, 353] on body "[DATE] [DATE] [DATE] [DATE]" at bounding box center [750, 845] width 1090 height 1604
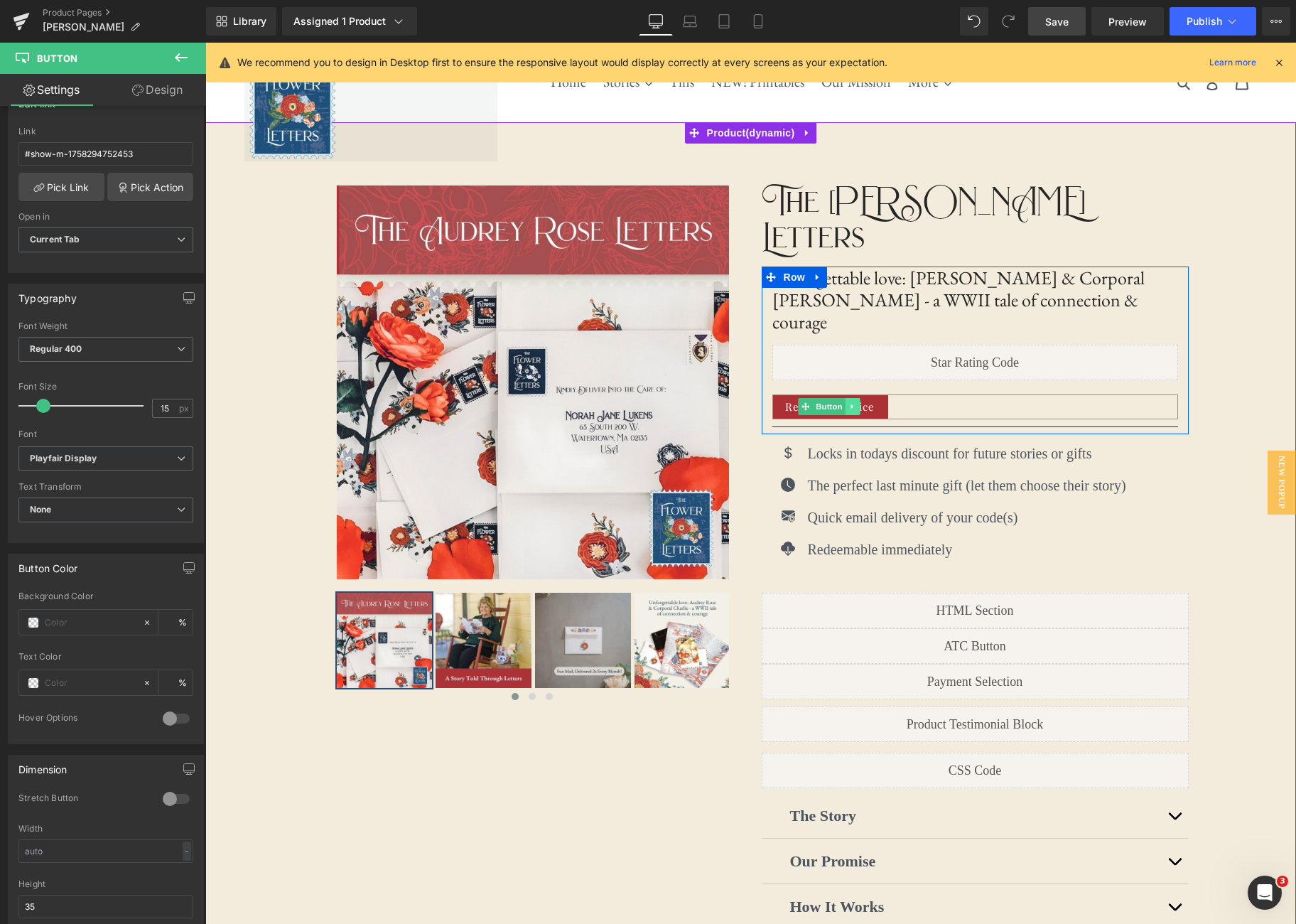
click at [854, 402] on icon at bounding box center [853, 406] width 8 height 9
click at [863, 403] on icon at bounding box center [860, 407] width 8 height 8
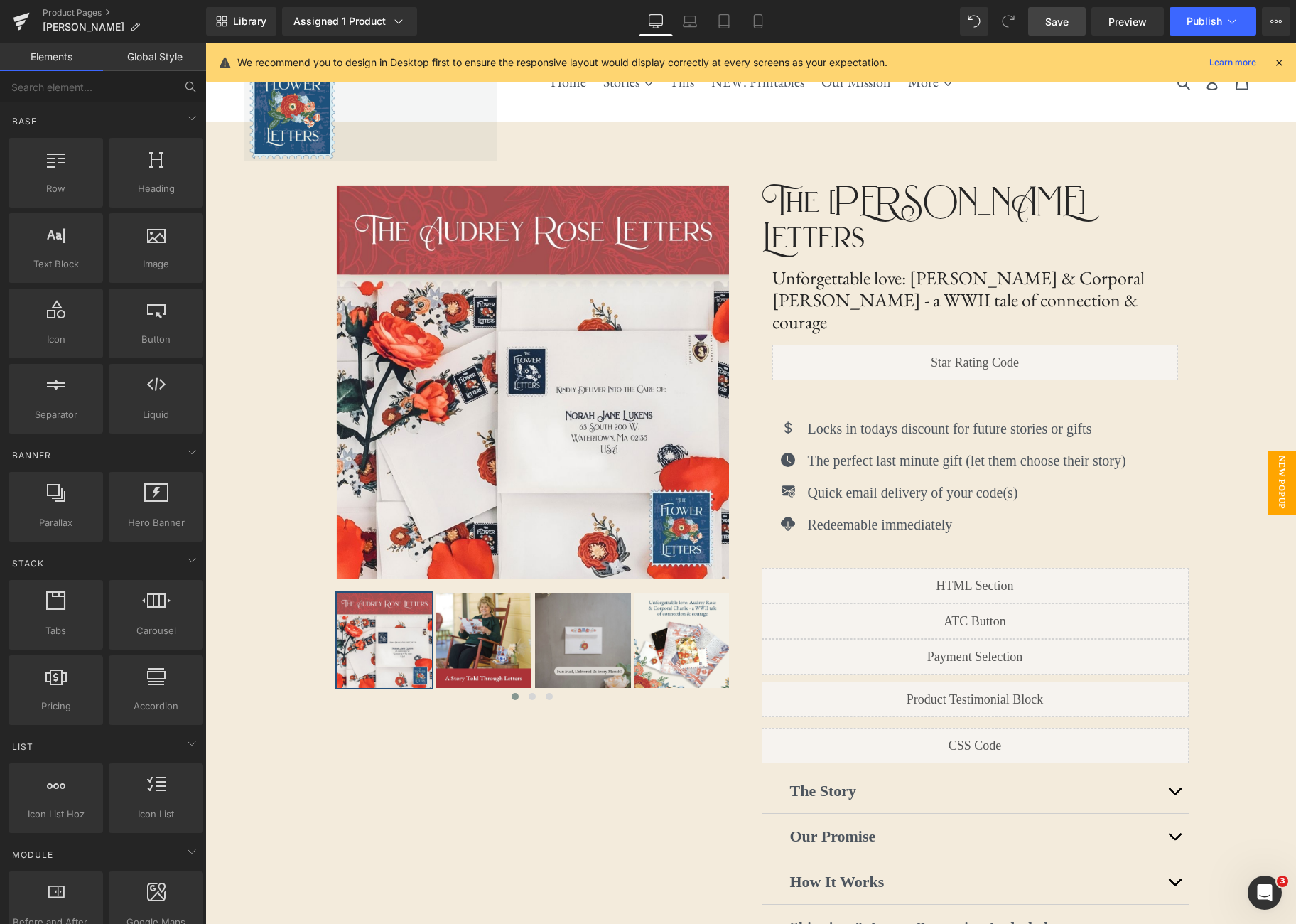
click at [1287, 497] on span "New Popup" at bounding box center [1282, 483] width 29 height 64
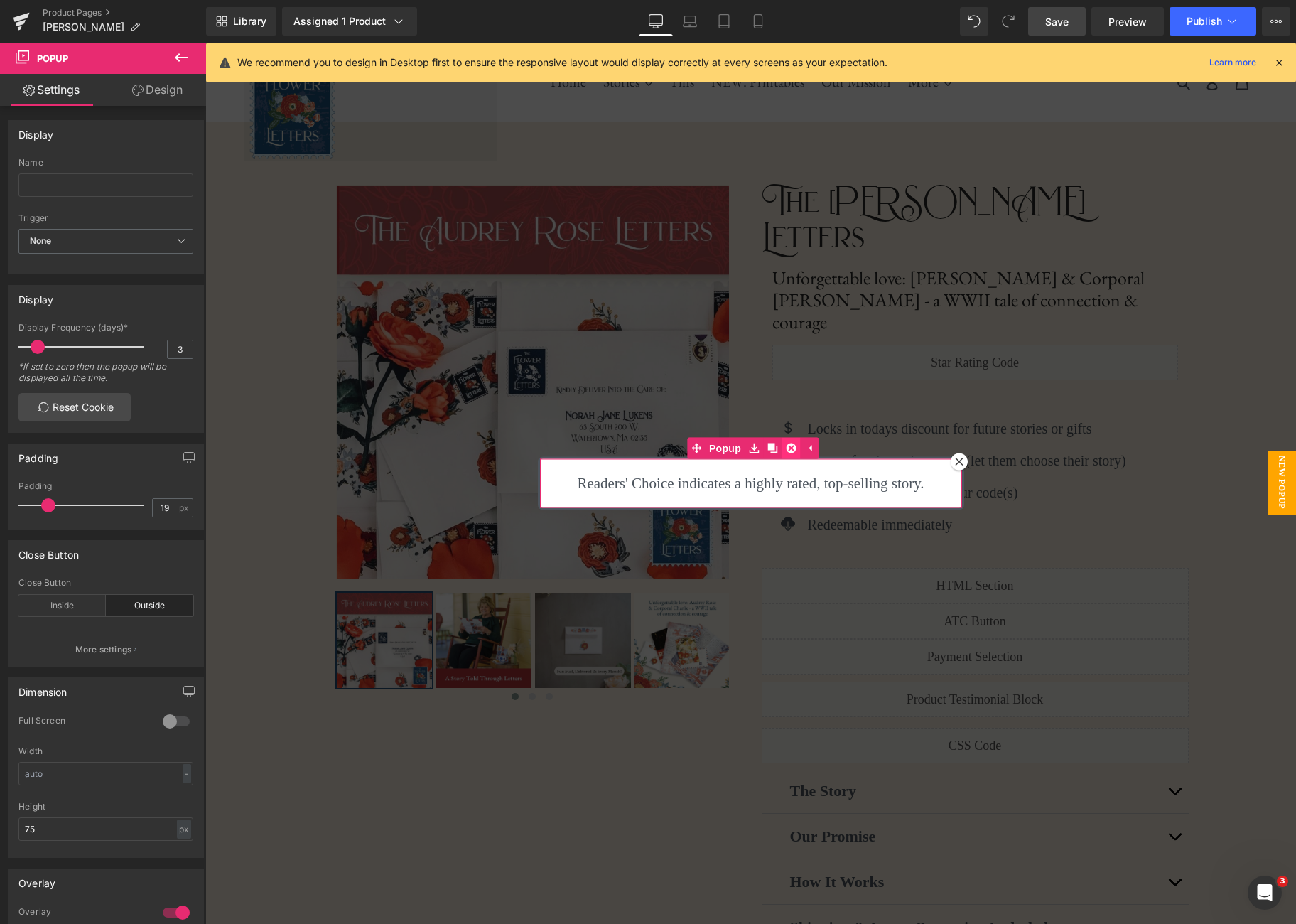
click at [783, 447] on link at bounding box center [790, 448] width 18 height 22
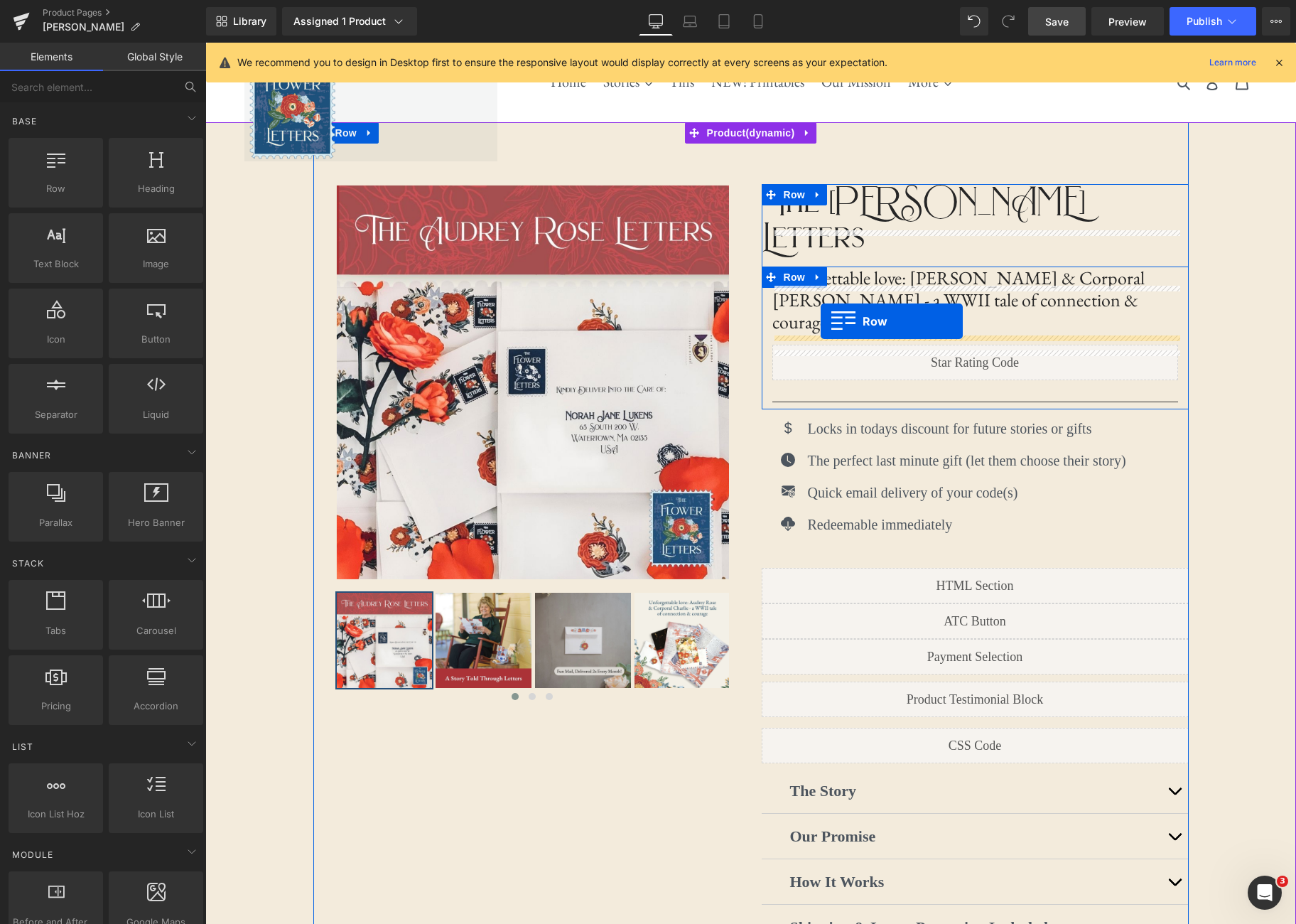
drag, startPoint x: 257, startPoint y: 215, endPoint x: 820, endPoint y: 321, distance: 572.9
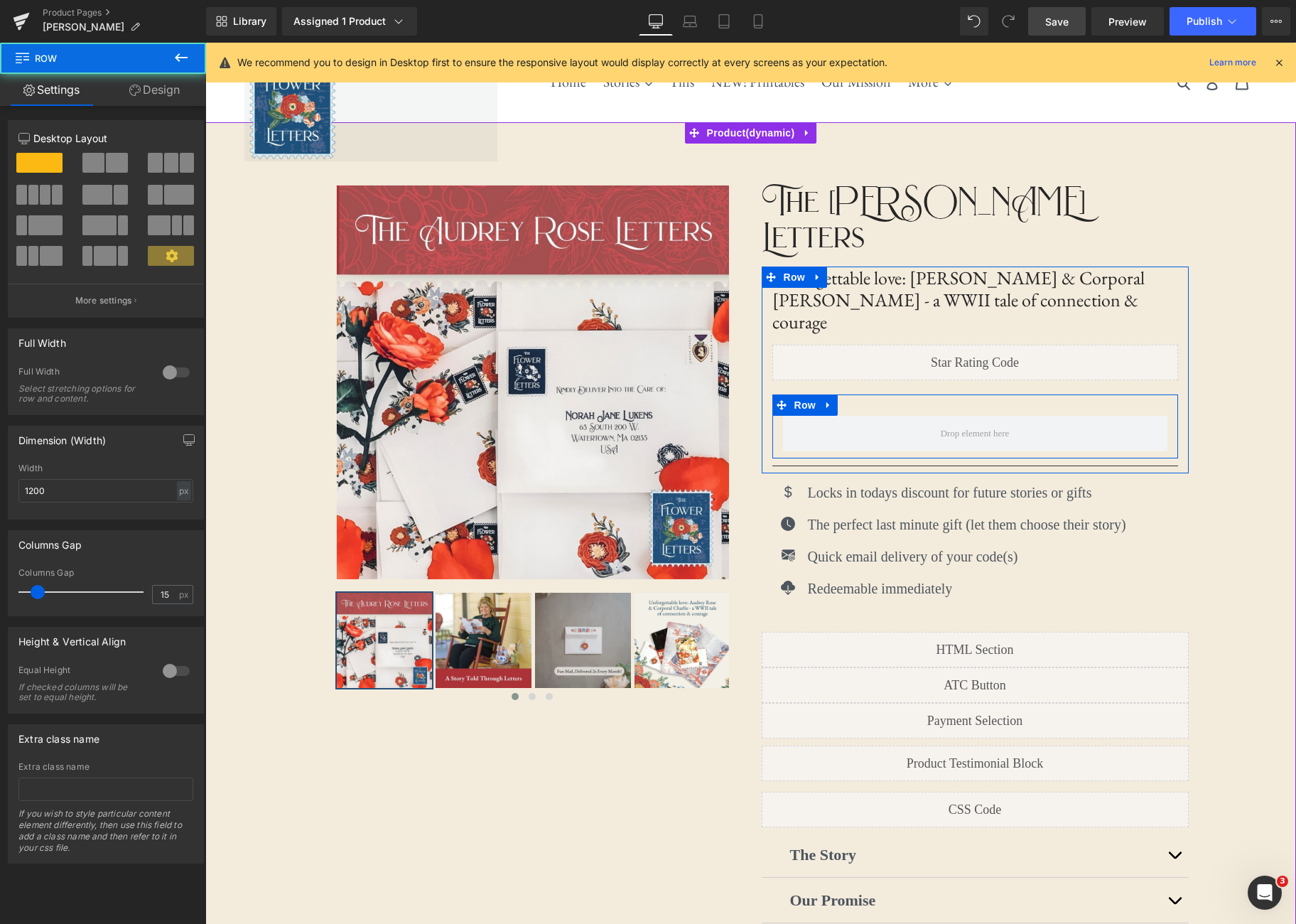
click at [885, 394] on div "Row" at bounding box center [975, 426] width 405 height 64
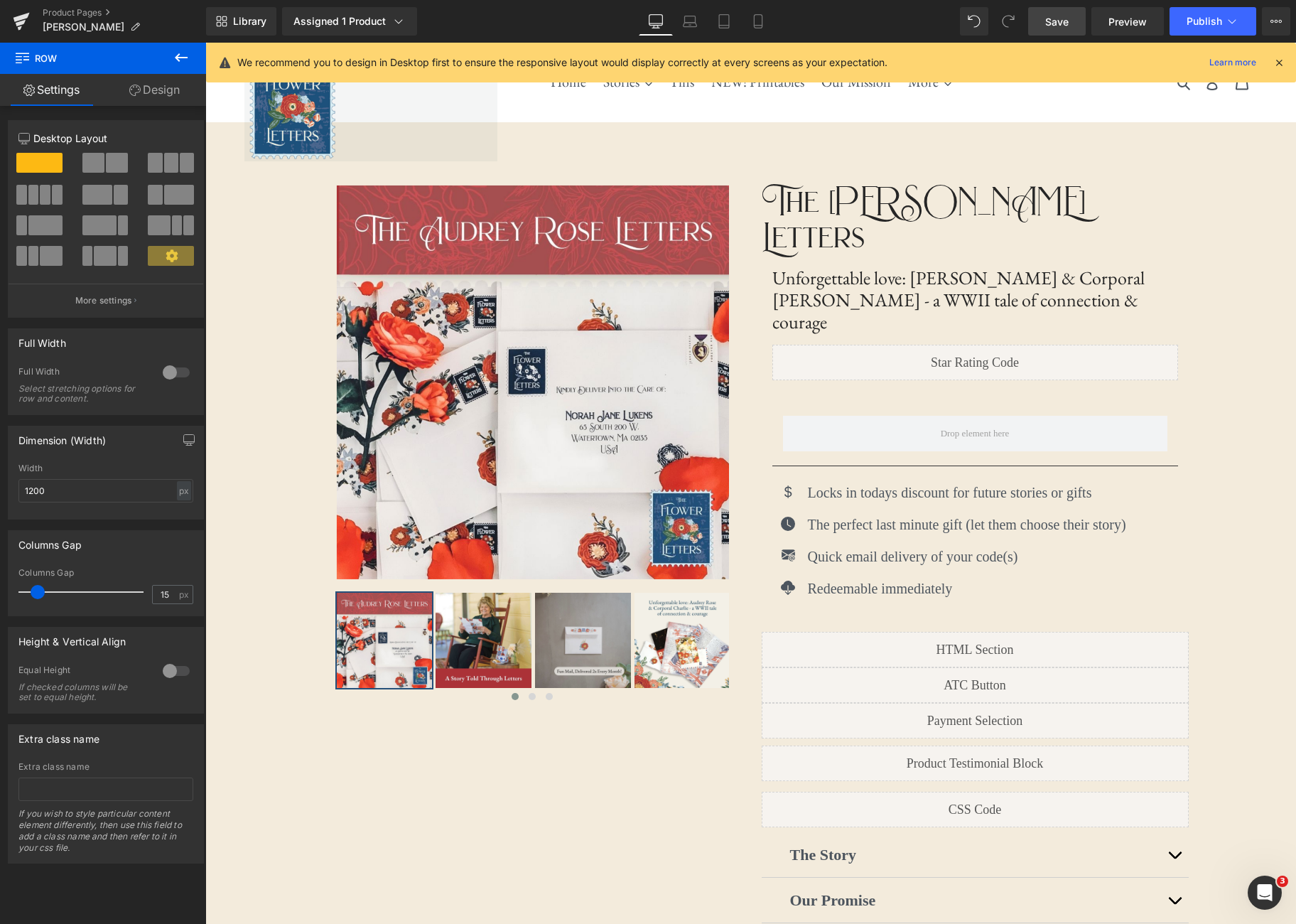
click at [178, 59] on icon at bounding box center [181, 57] width 13 height 9
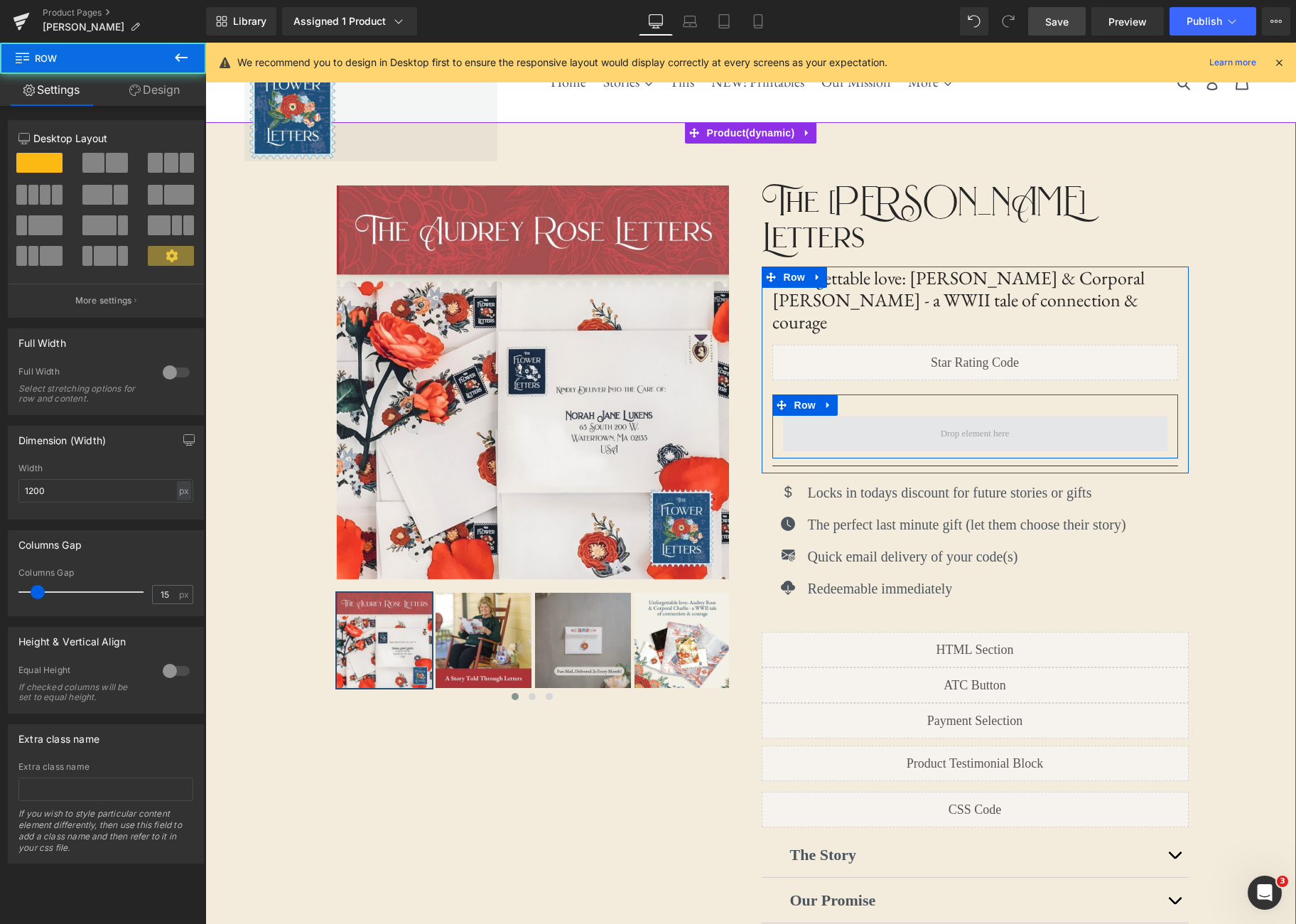
click at [1016, 416] on span at bounding box center [975, 433] width 385 height 36
click at [928, 416] on span at bounding box center [975, 433] width 385 height 36
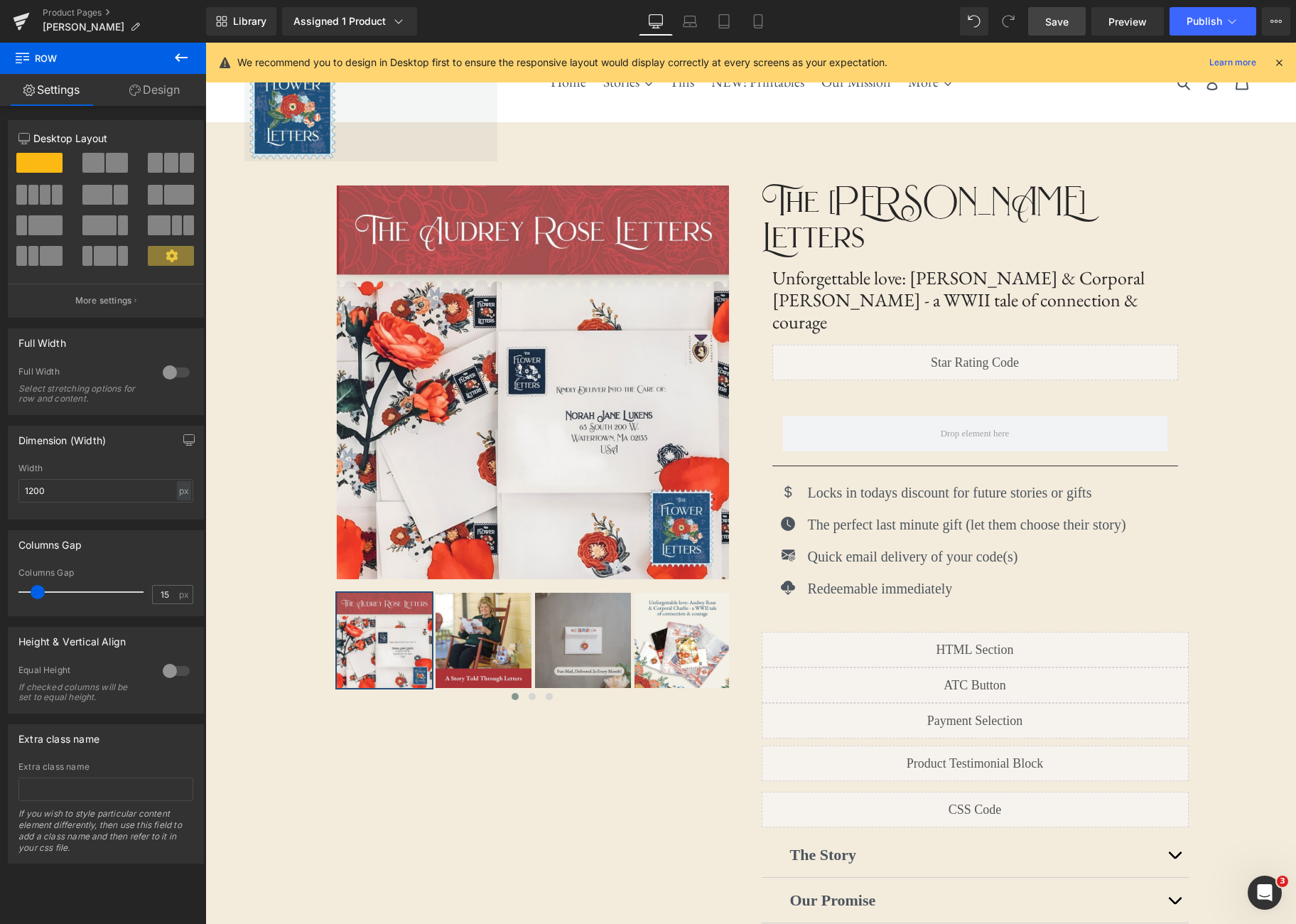
click at [194, 59] on button at bounding box center [181, 58] width 49 height 31
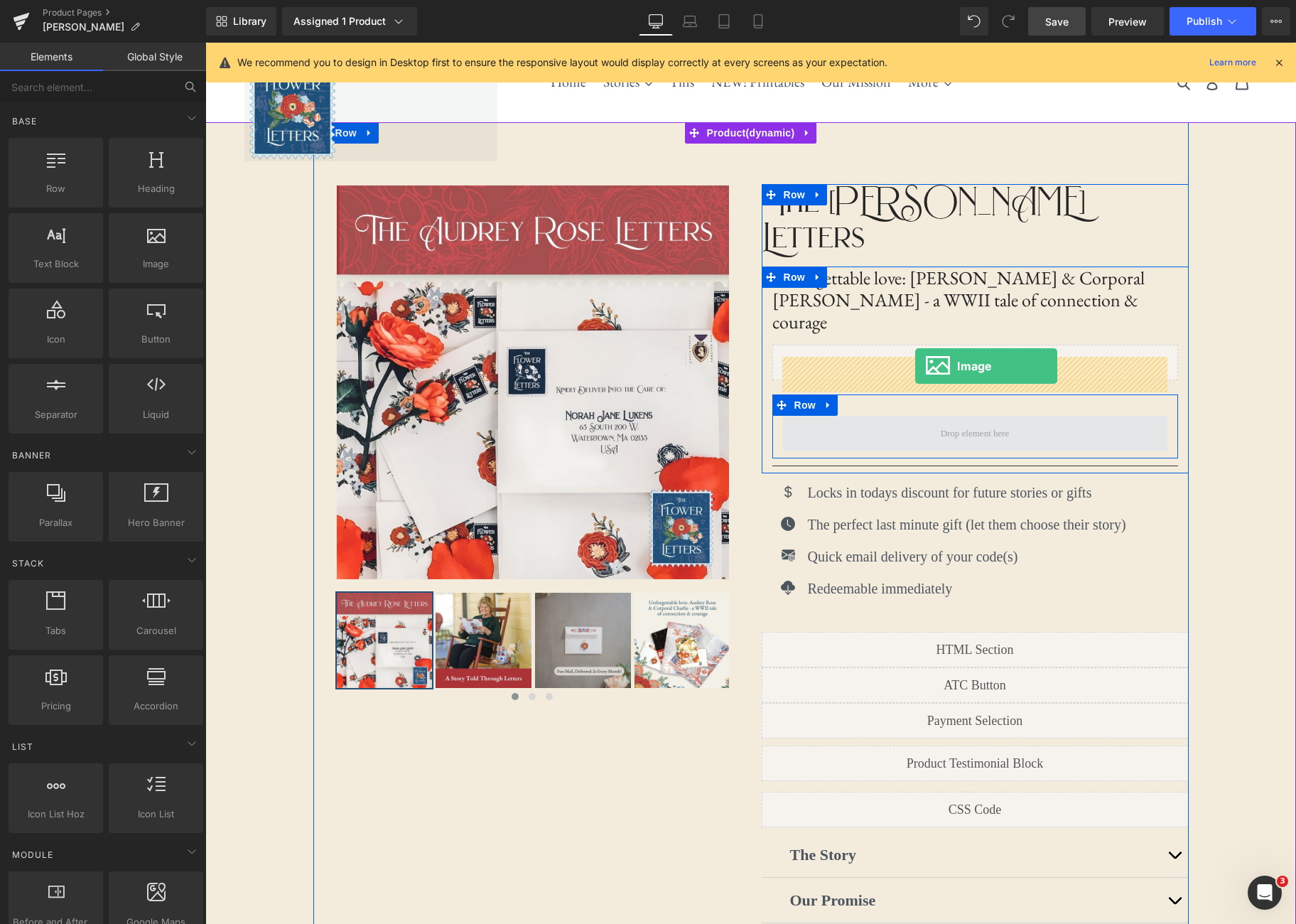
drag, startPoint x: 374, startPoint y: 290, endPoint x: 915, endPoint y: 366, distance: 546.3
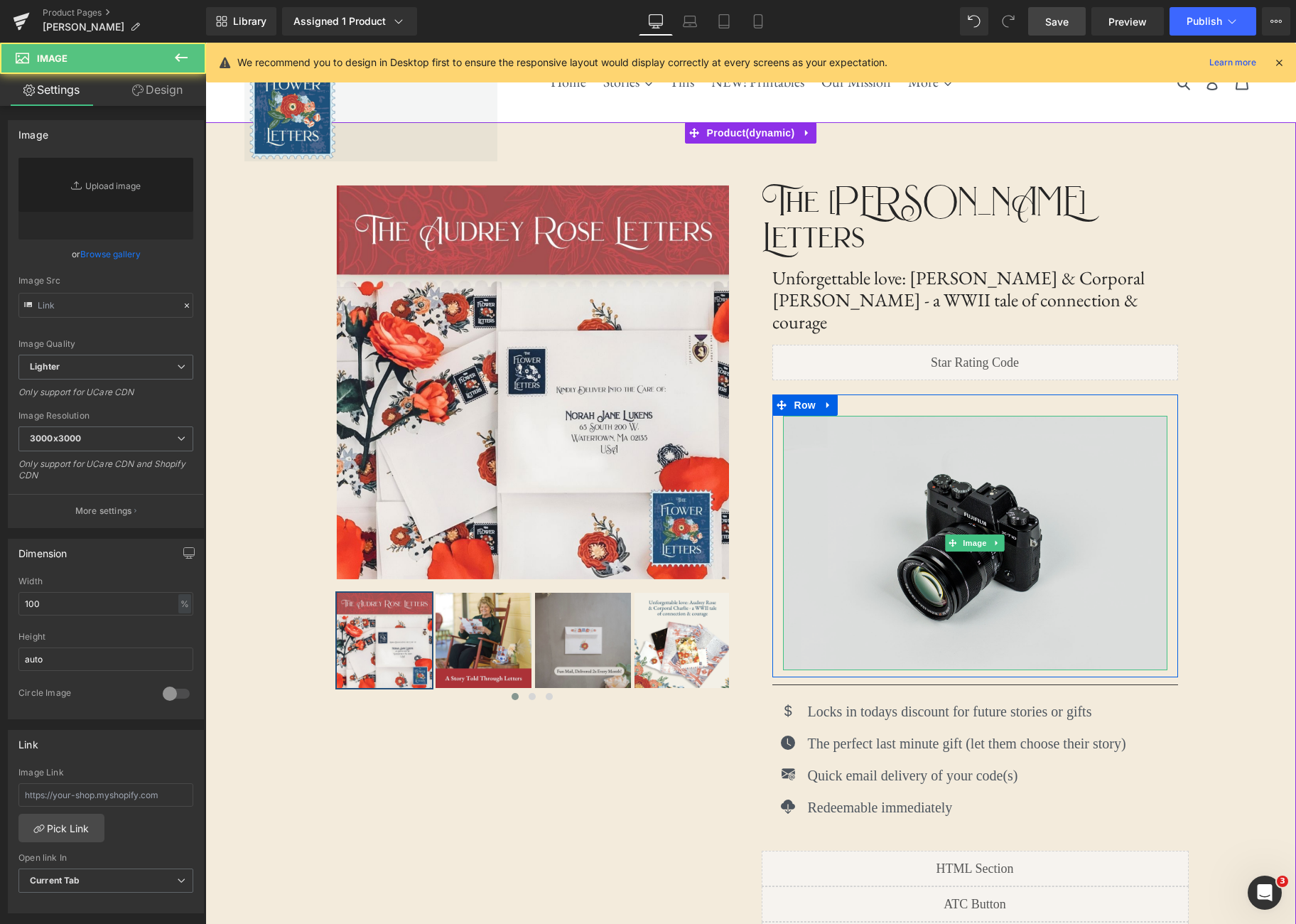
type input "//[DOMAIN_NAME][URL]"
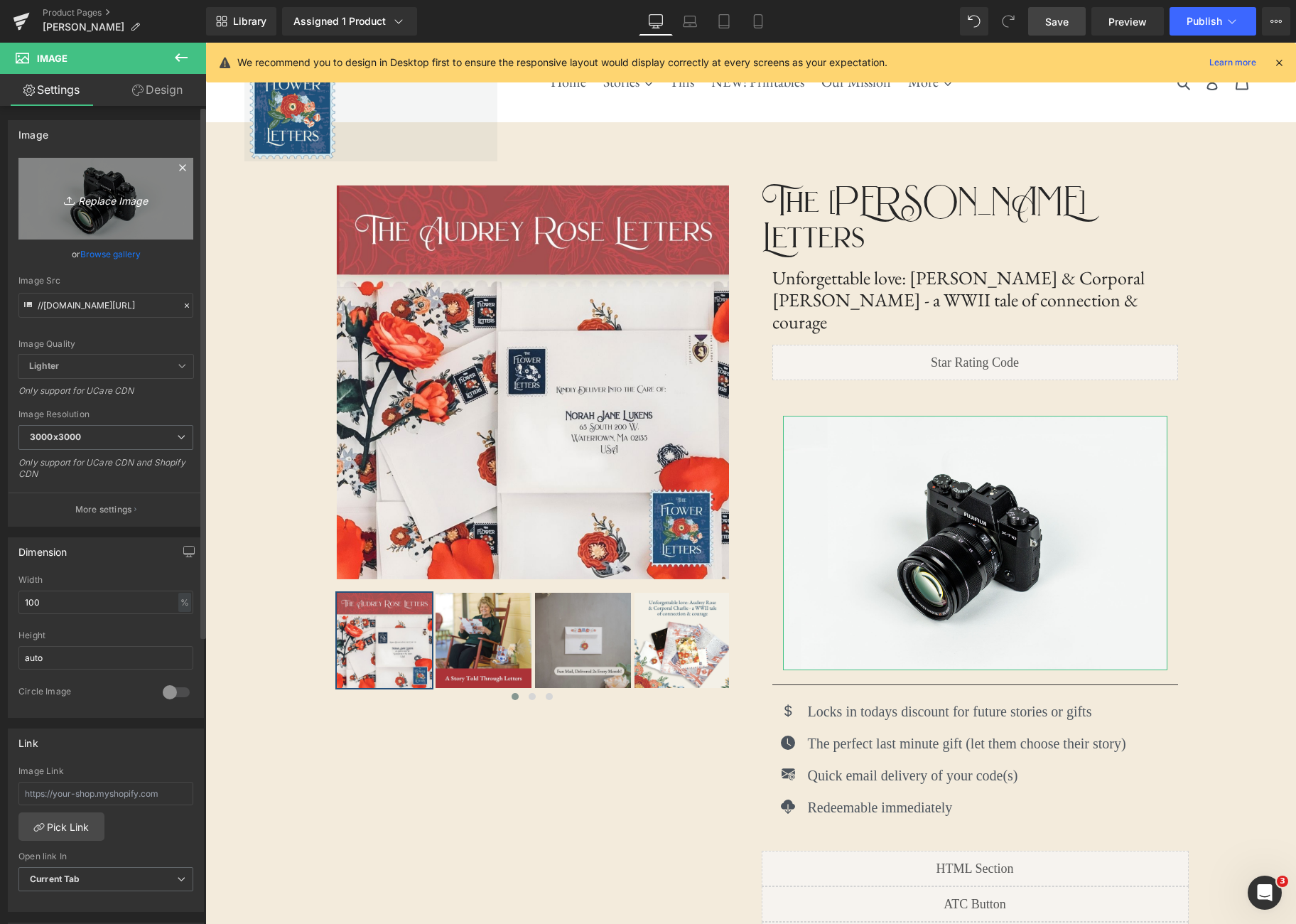
click at [108, 202] on icon "Replace Image" at bounding box center [106, 198] width 114 height 18
type input "C:\fakepath\Signature Story.png"
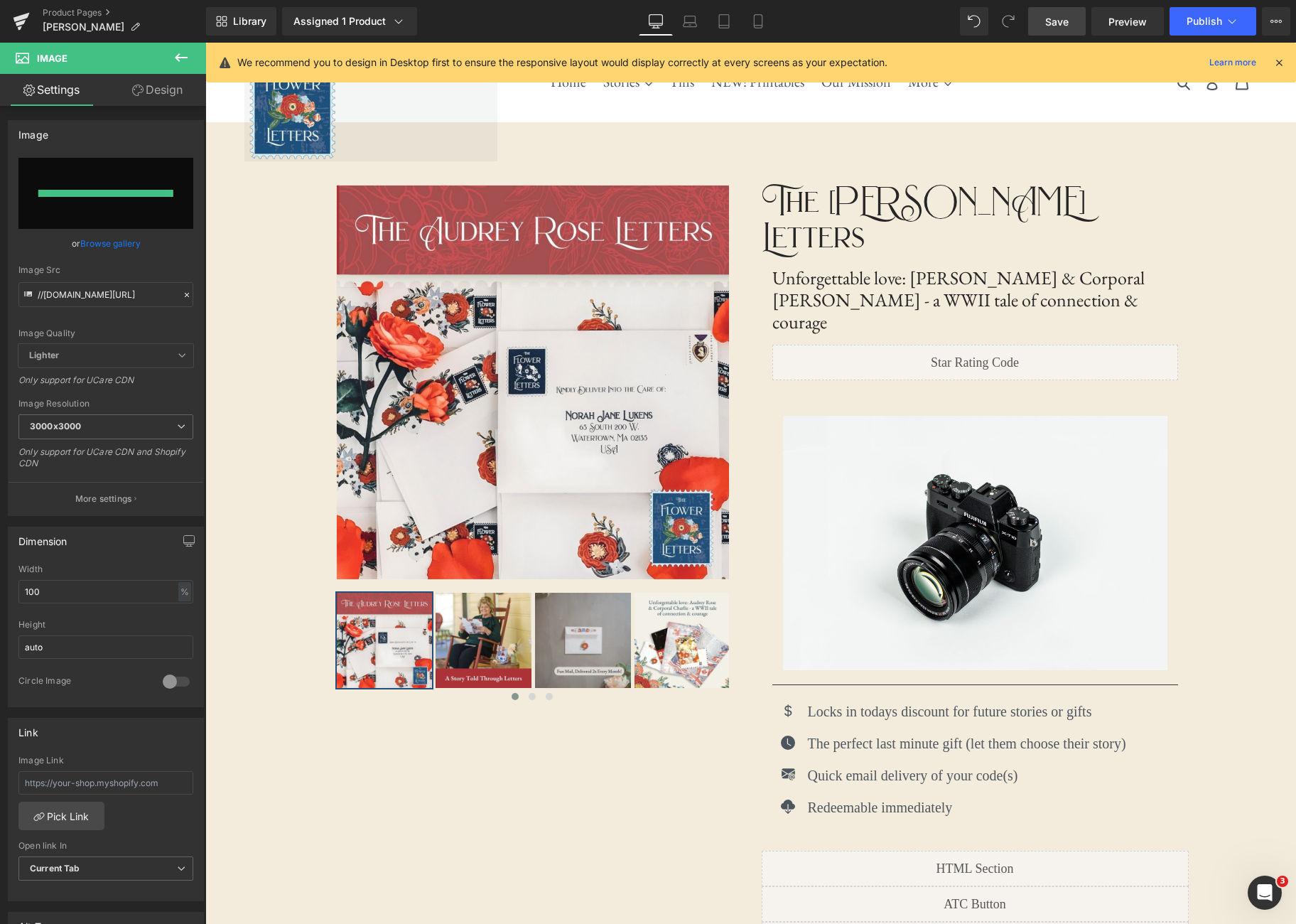
type input "[URL][DOMAIN_NAME]"
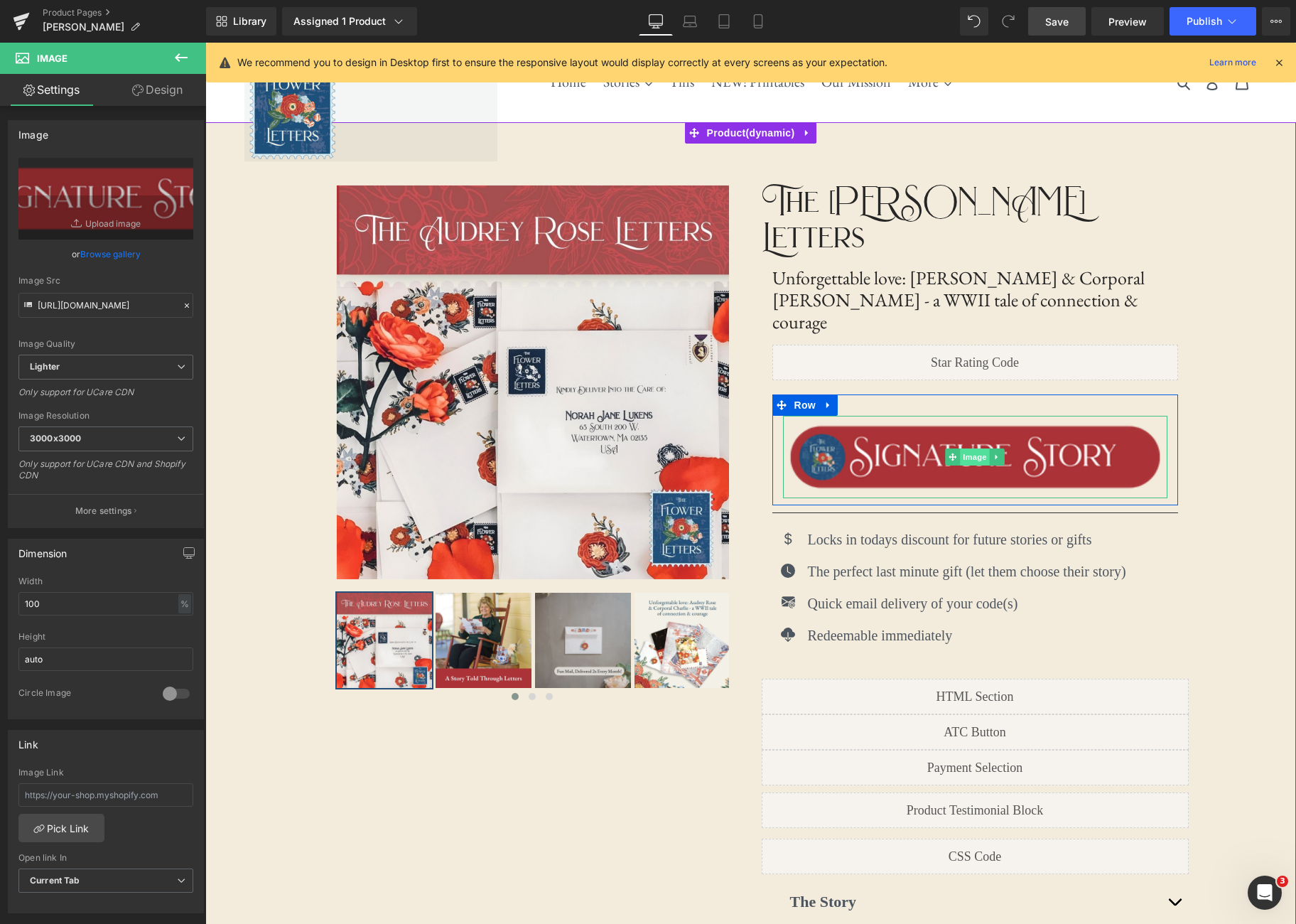
click at [972, 448] on span "Image" at bounding box center [974, 456] width 29 height 17
click at [982, 448] on span "Image" at bounding box center [974, 456] width 29 height 17
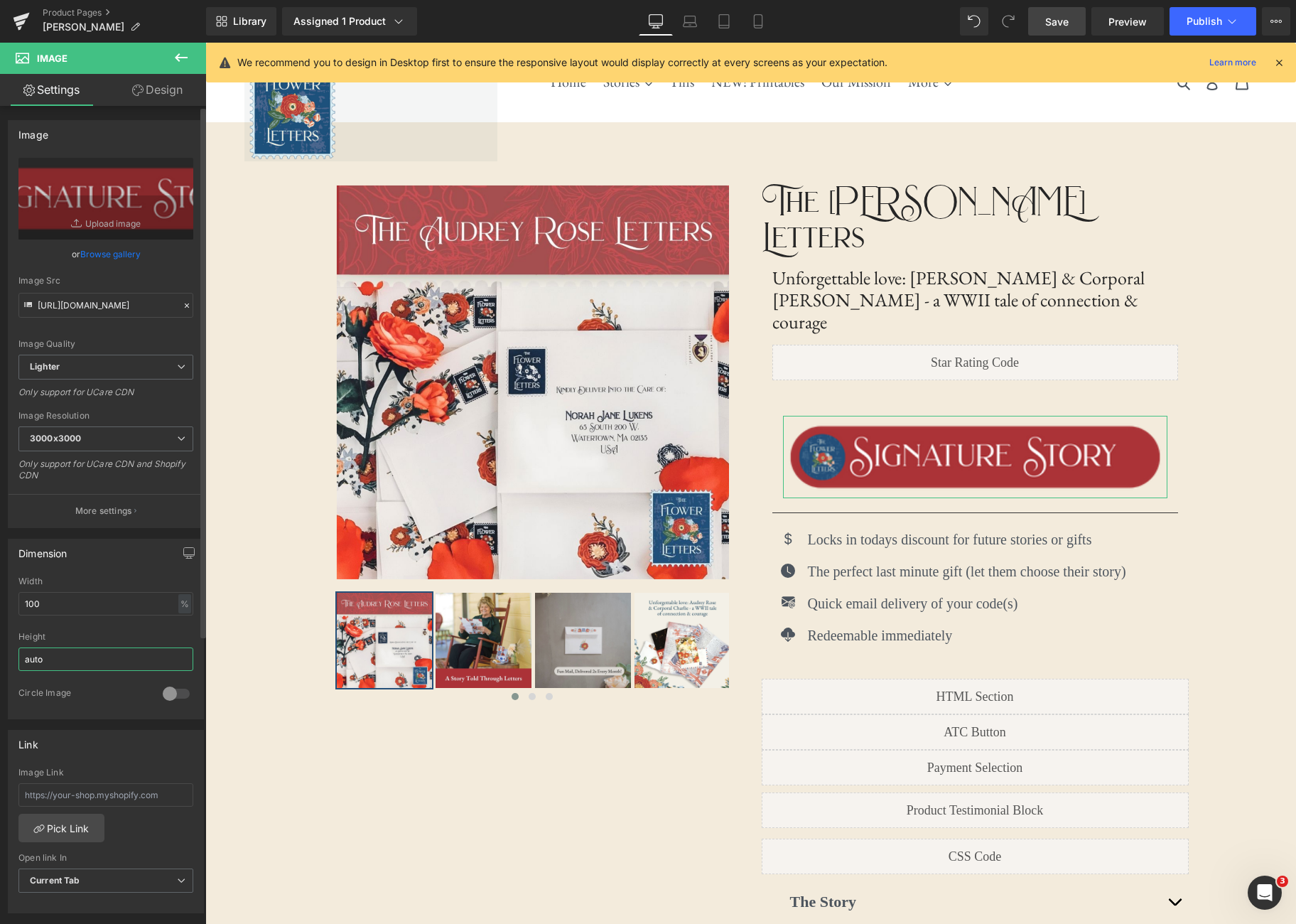
click at [61, 660] on input "auto" at bounding box center [105, 659] width 174 height 23
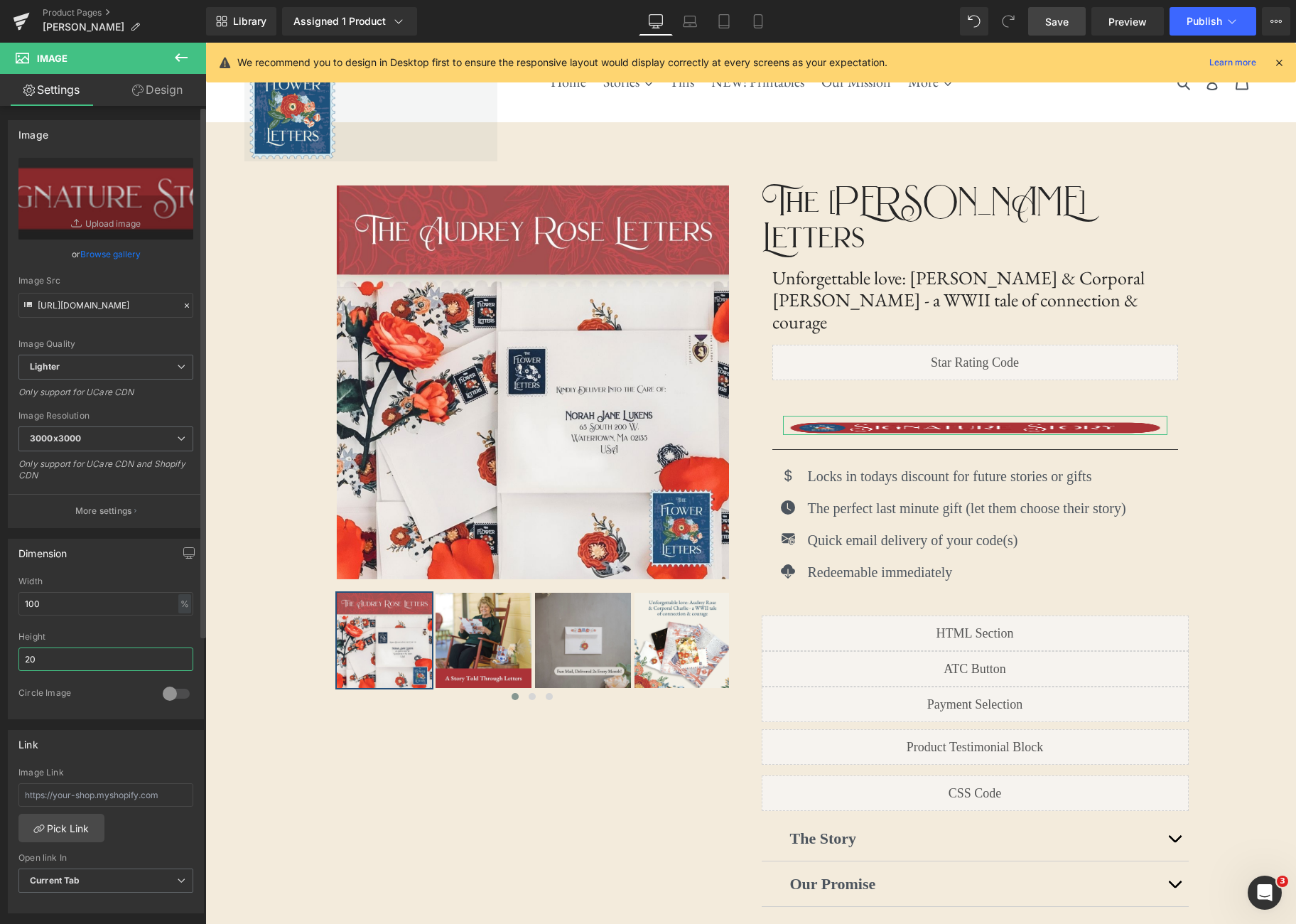
type input "2"
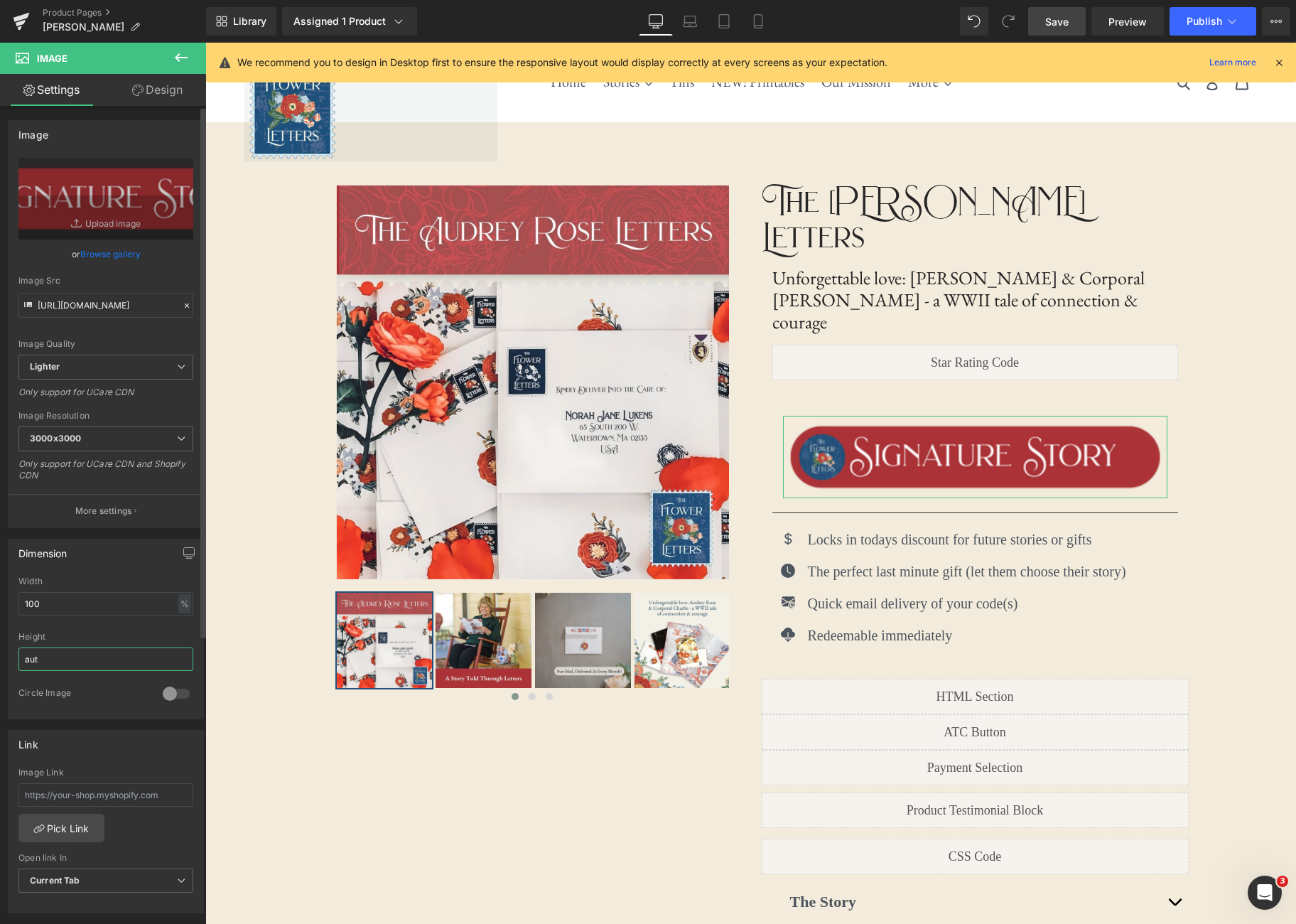
type input "auto"
click at [101, 625] on div at bounding box center [105, 628] width 174 height 10
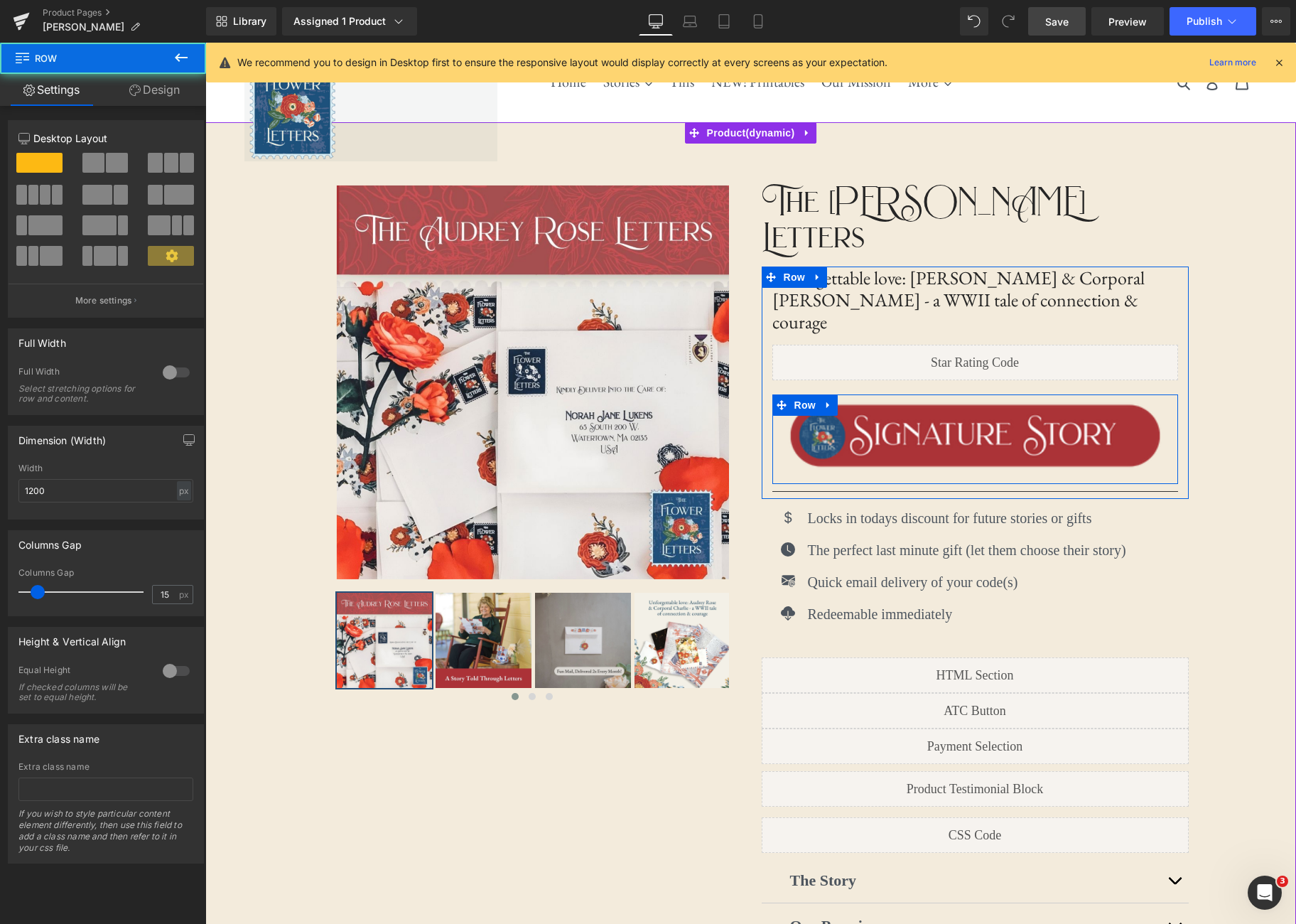
drag, startPoint x: 1075, startPoint y: 348, endPoint x: 1076, endPoint y: 327, distance: 21.0
click at [1076, 327] on div "Unforgettable love: [PERSON_NAME] & Corporal [PERSON_NAME] - a WWII tale of con…" at bounding box center [975, 383] width 427 height 233
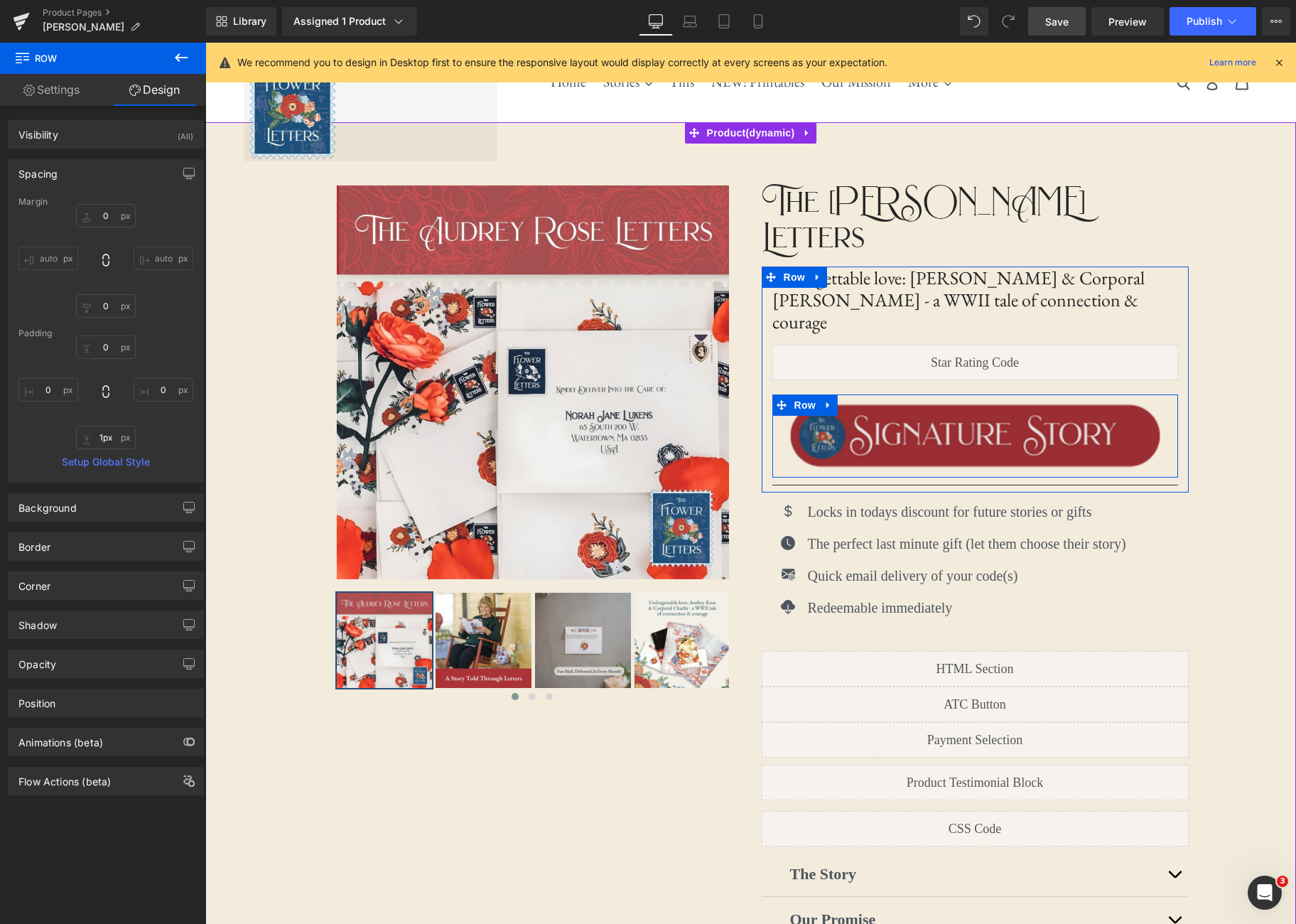
type input "0px"
drag, startPoint x: 1064, startPoint y: 421, endPoint x: 1072, endPoint y: 409, distance: 14.4
click at [1067, 412] on div "Image Row" at bounding box center [975, 435] width 405 height 82
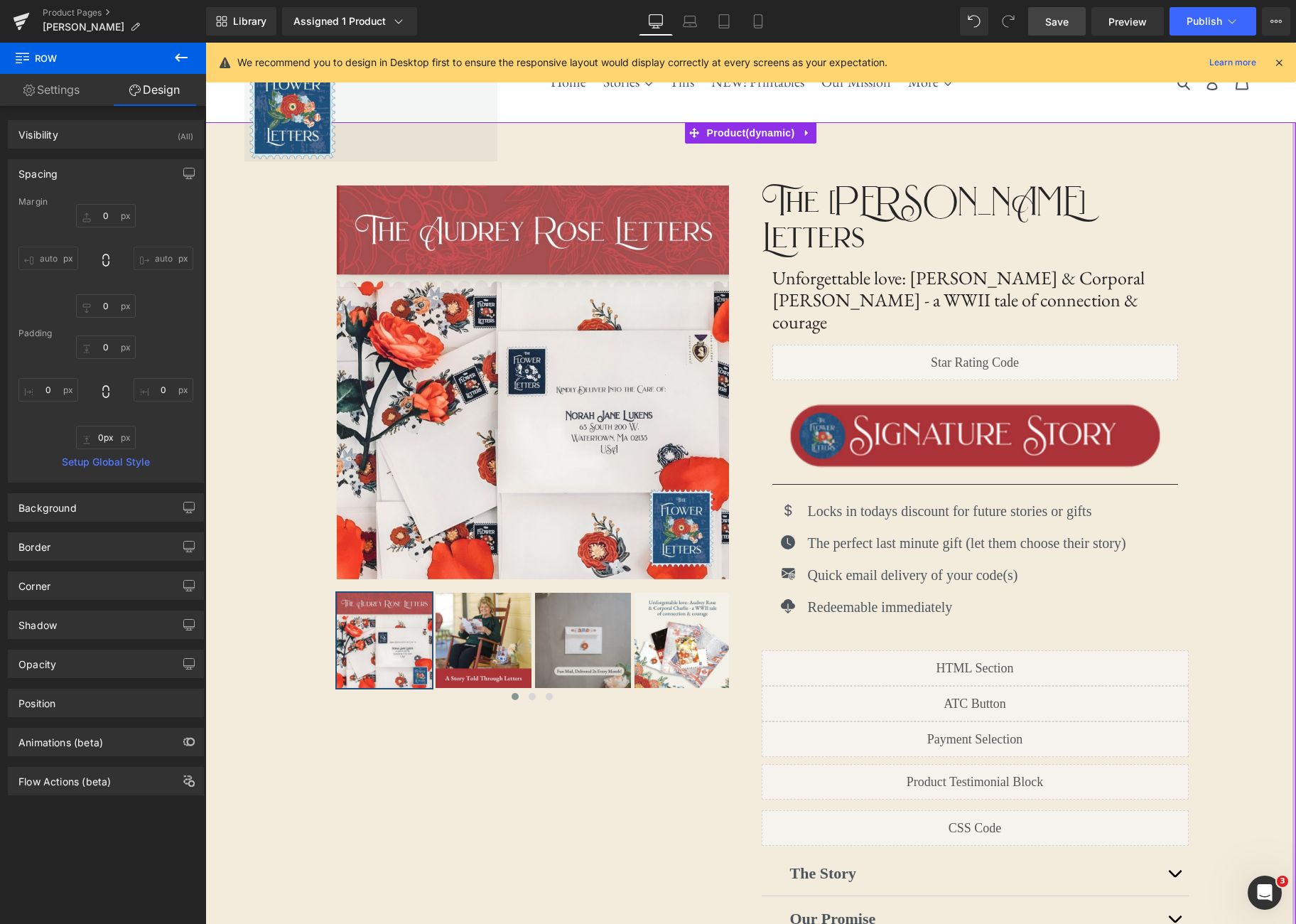
click at [1294, 323] on div at bounding box center [1294, 613] width 3 height 984
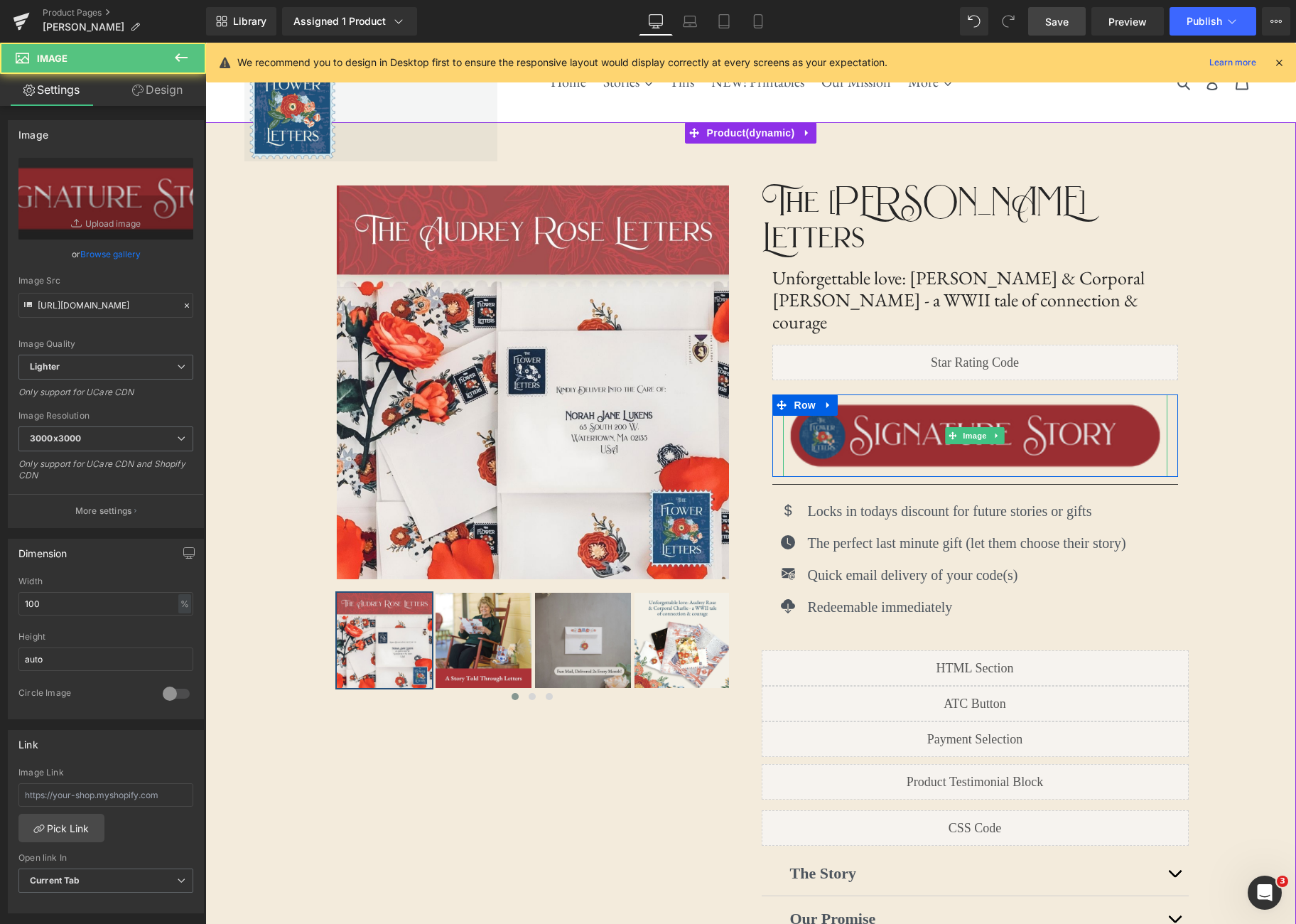
click at [1079, 394] on img at bounding box center [975, 435] width 385 height 82
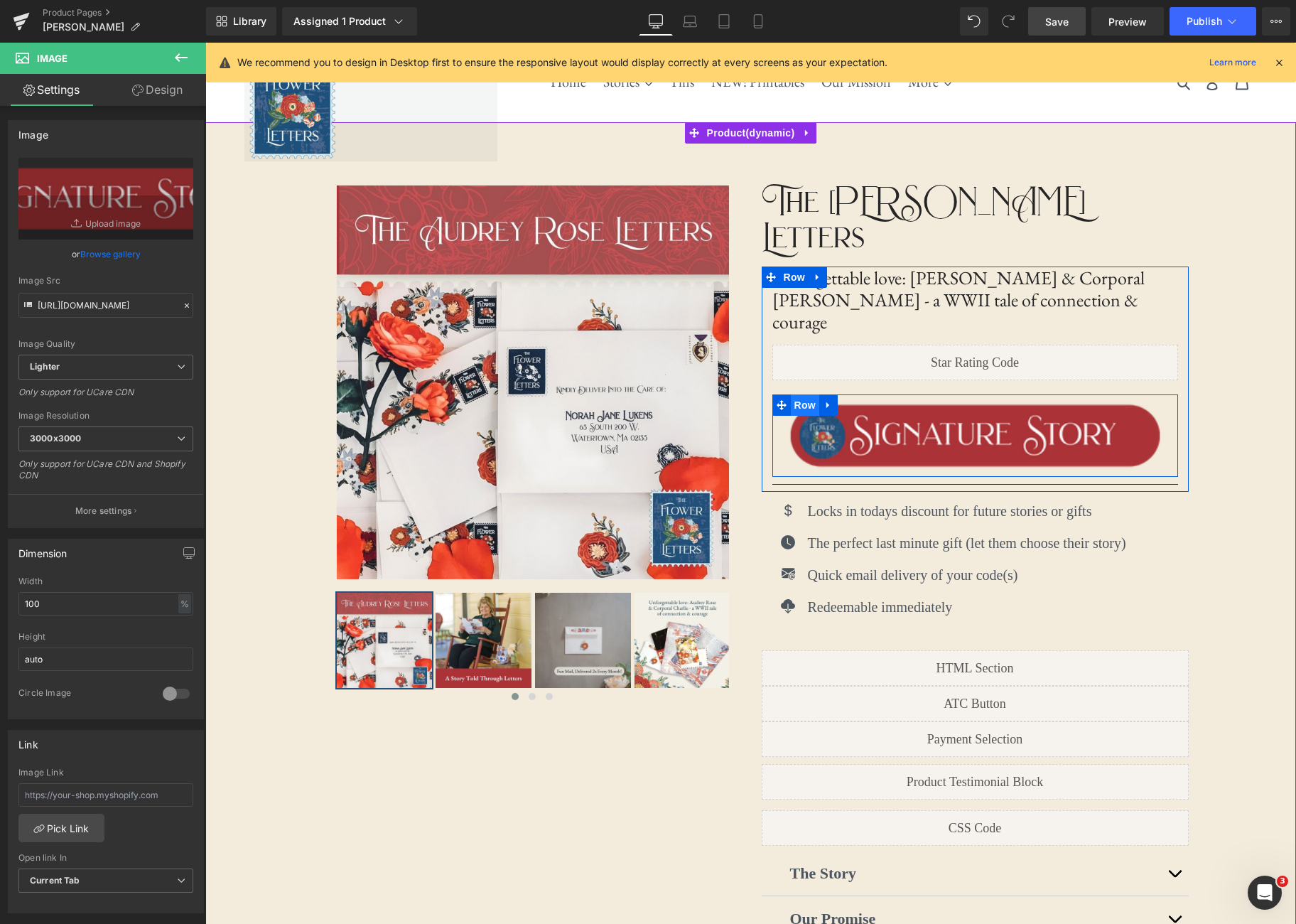
click at [805, 394] on span "Row" at bounding box center [805, 405] width 29 height 22
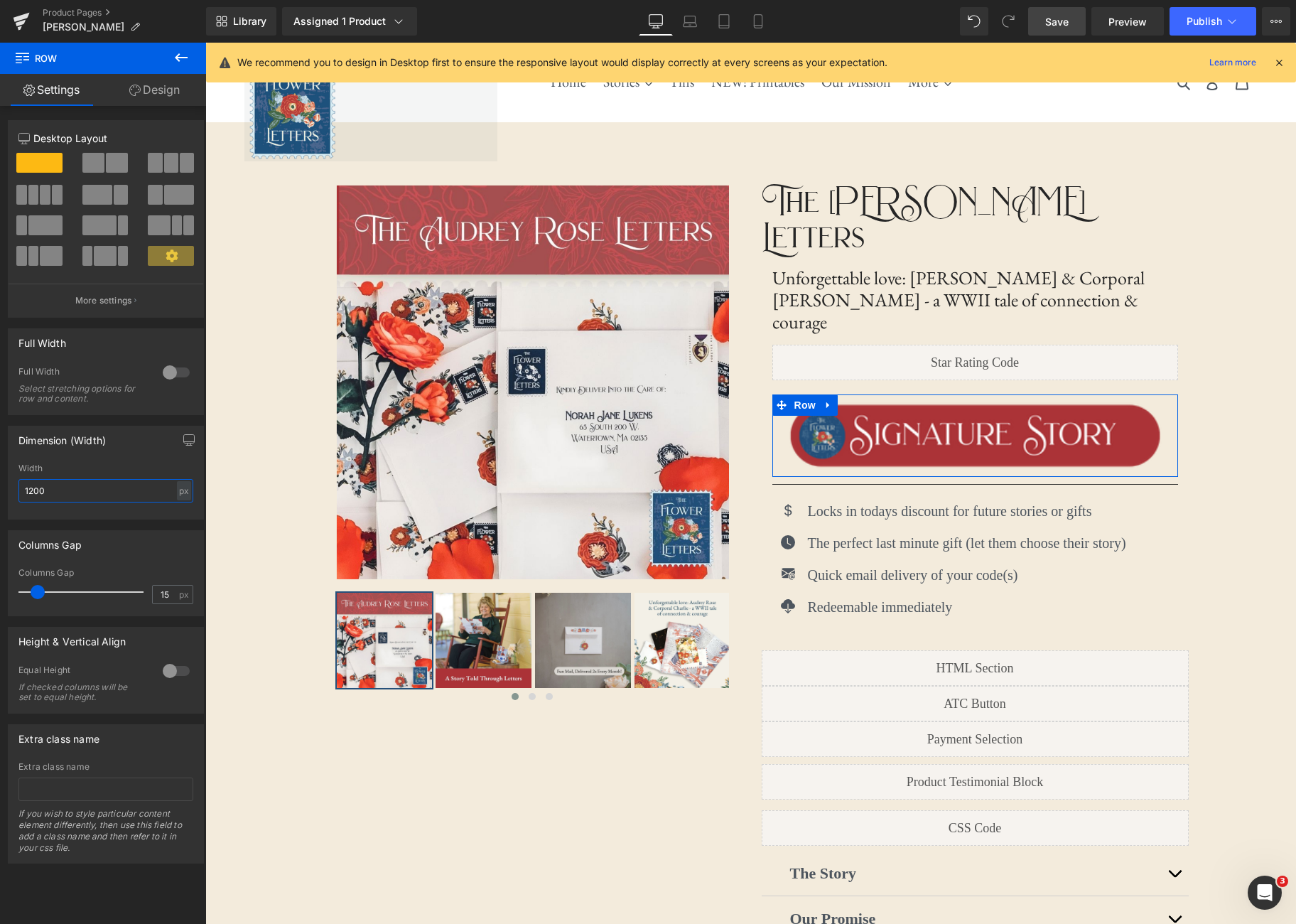
click at [98, 489] on input "1200" at bounding box center [105, 490] width 174 height 23
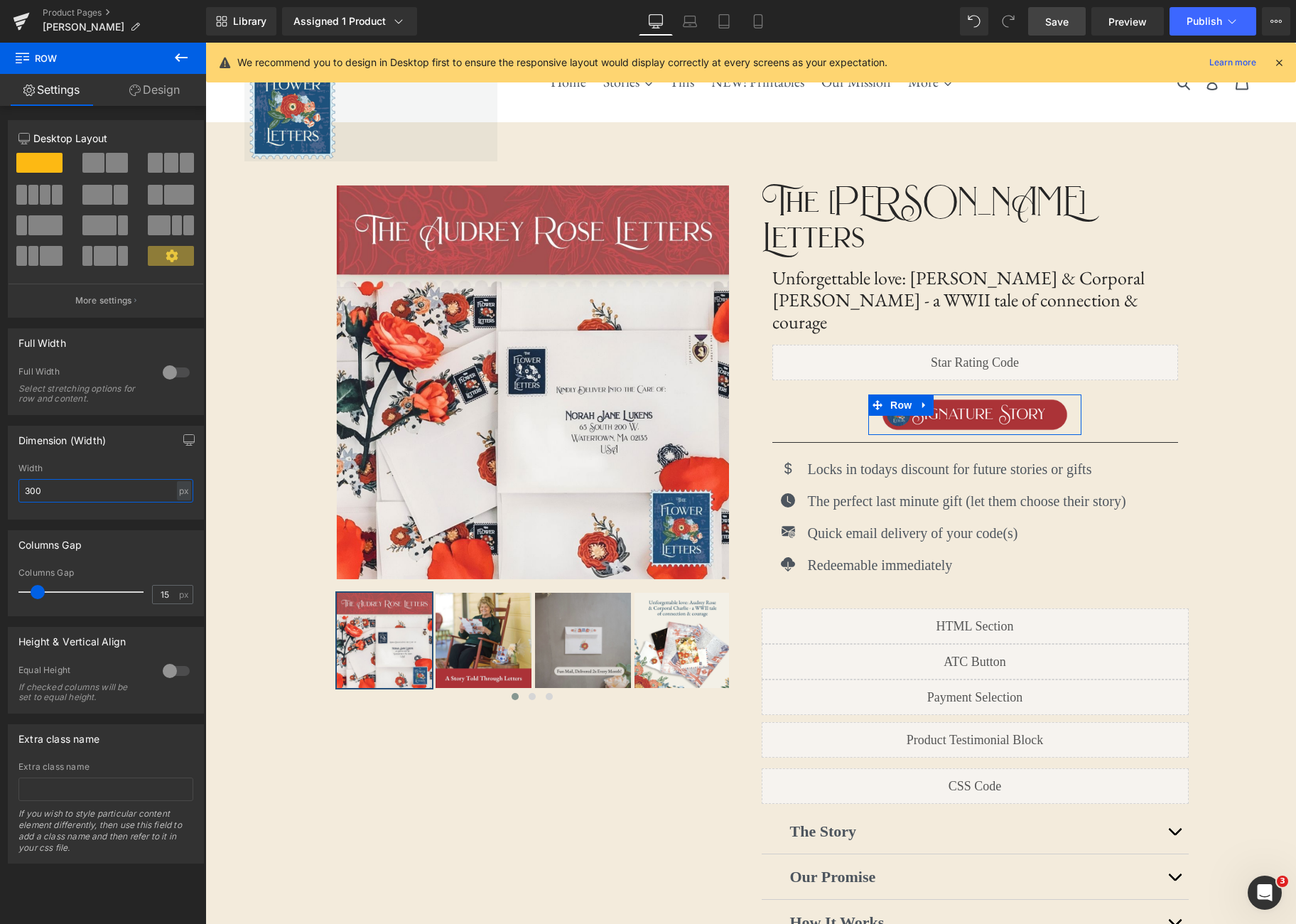
type input "300"
click at [135, 464] on div "Width" at bounding box center [105, 468] width 174 height 10
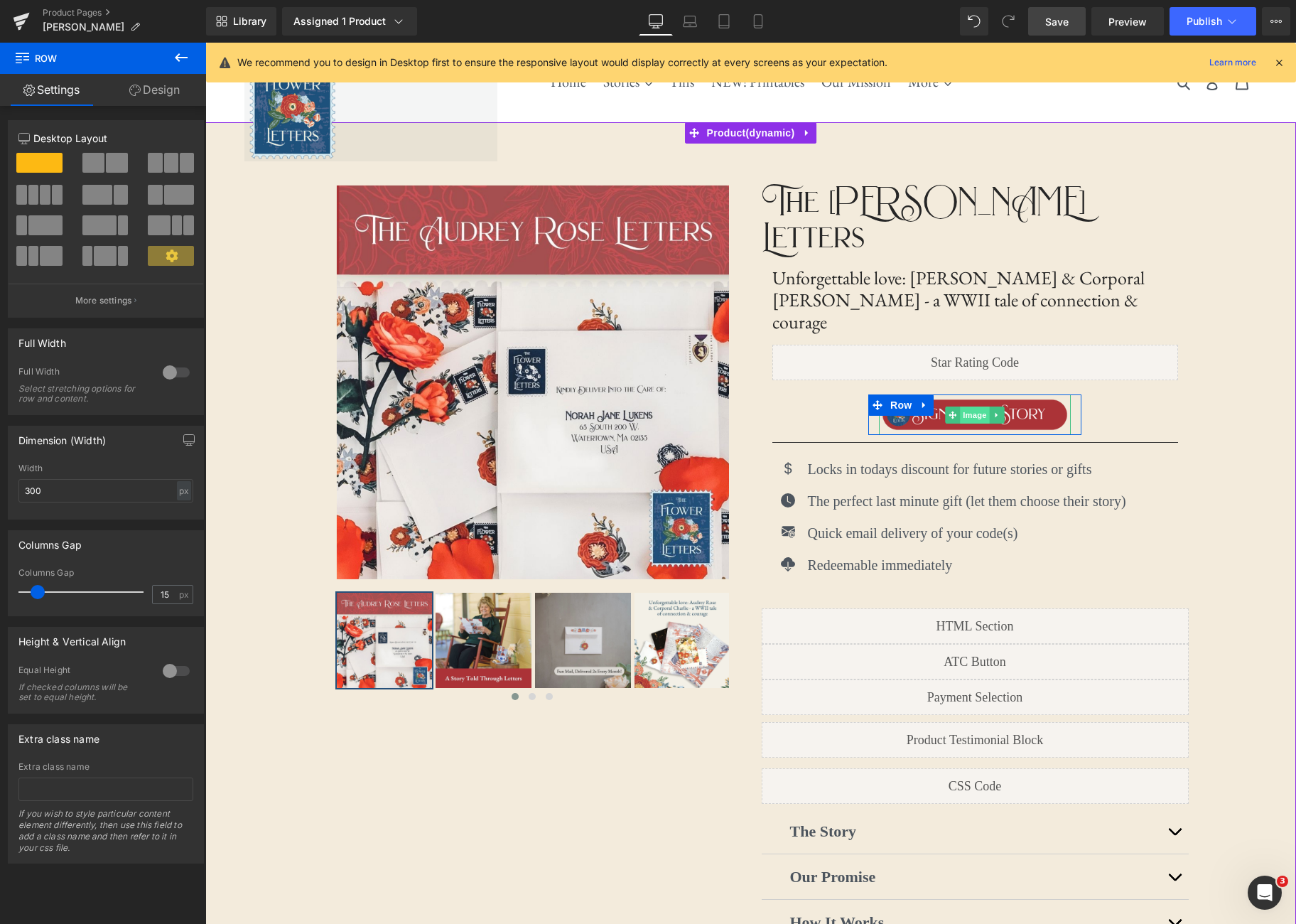
click at [968, 406] on span "Image" at bounding box center [974, 414] width 29 height 17
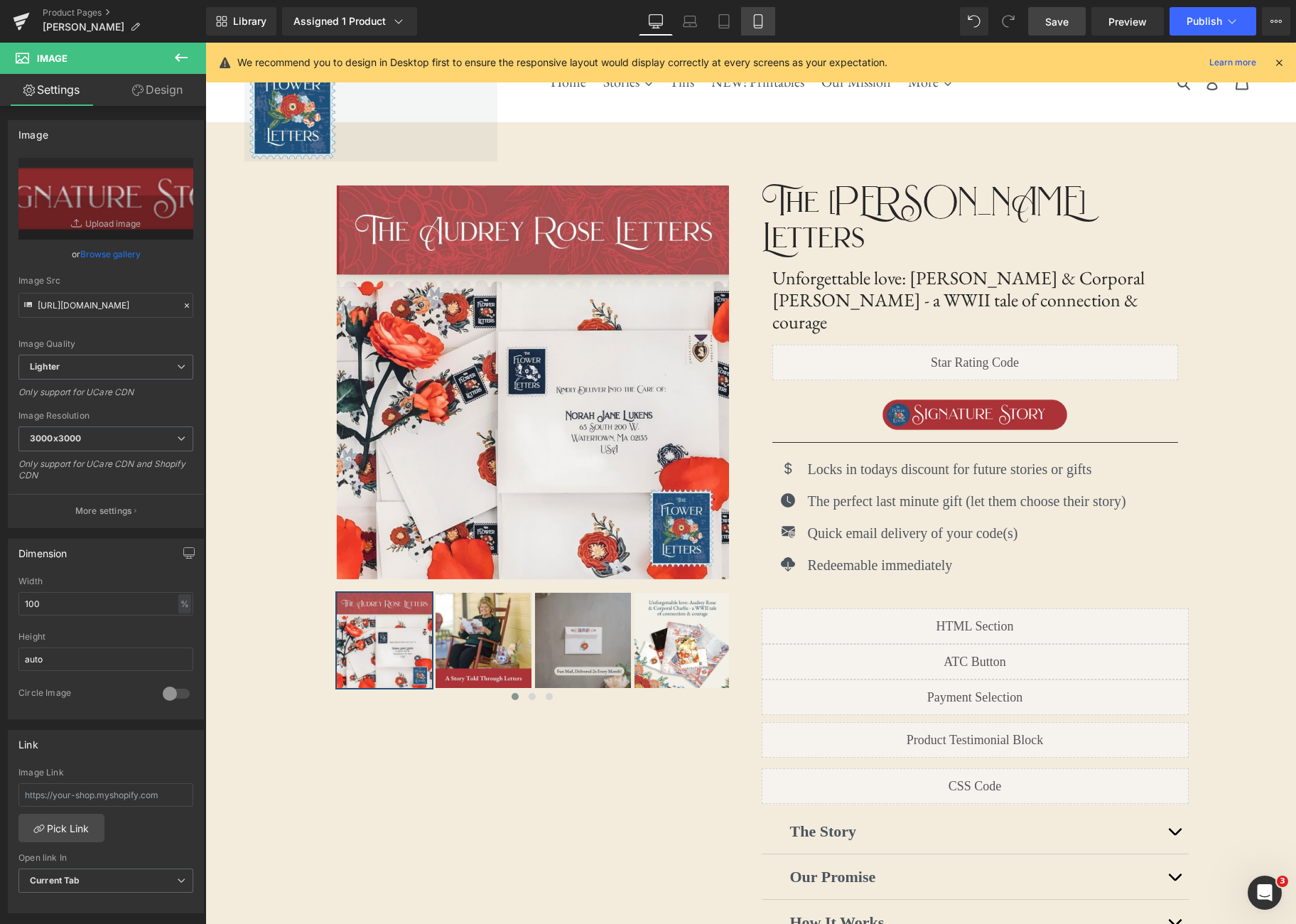
click at [766, 29] on link "Mobile" at bounding box center [758, 22] width 34 height 29
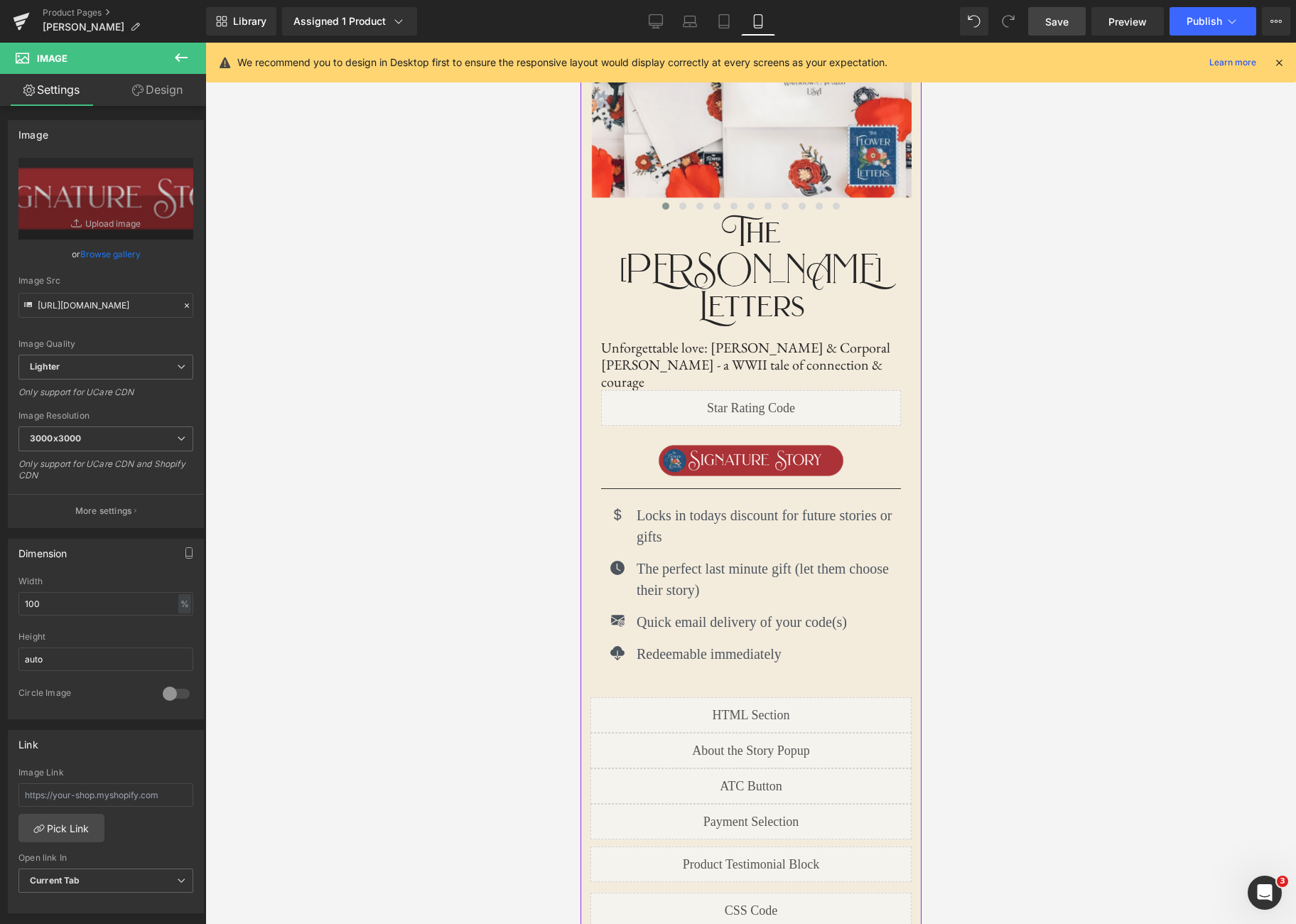
scroll to position [244, 0]
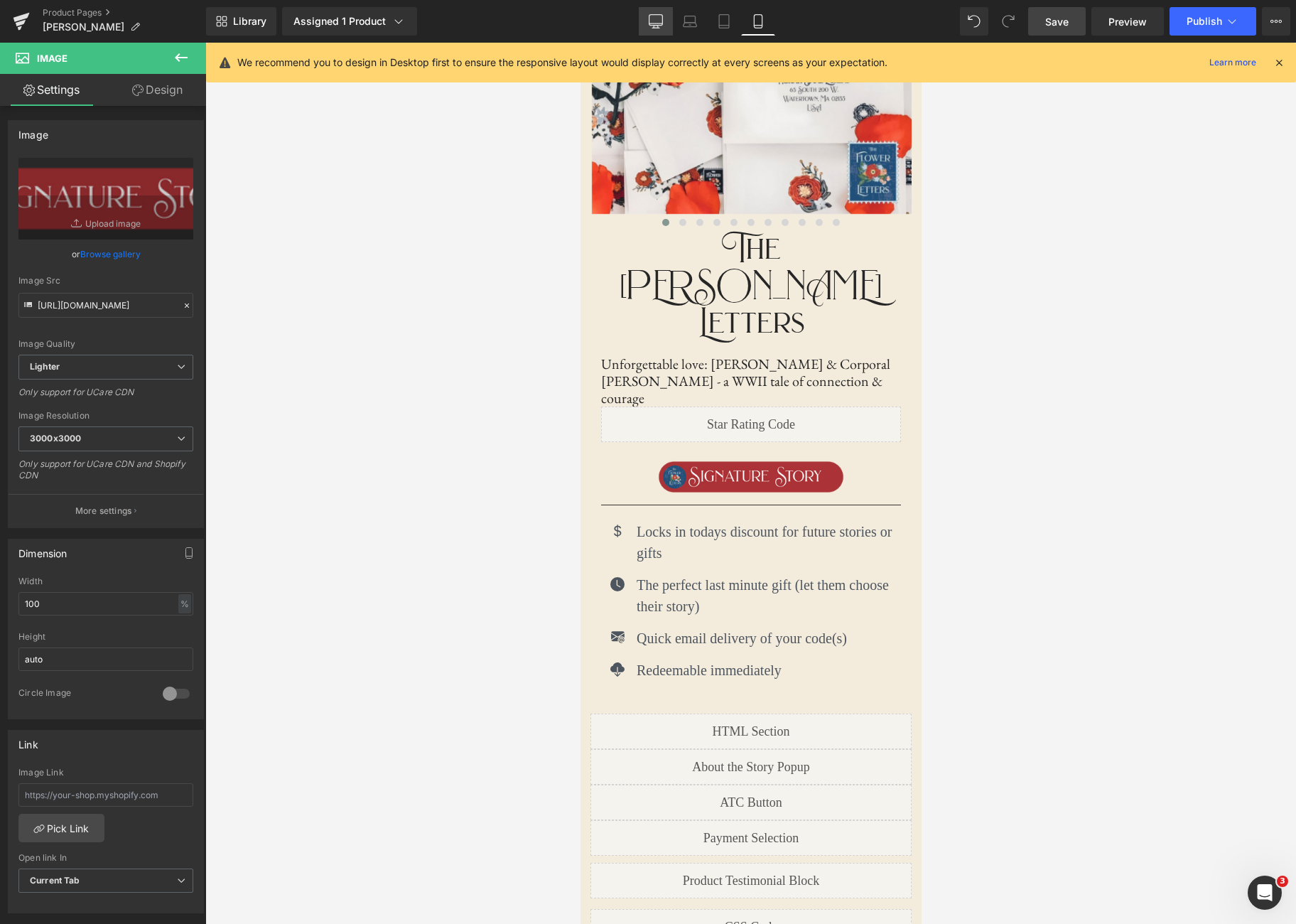
click at [656, 18] on icon at bounding box center [656, 22] width 14 height 14
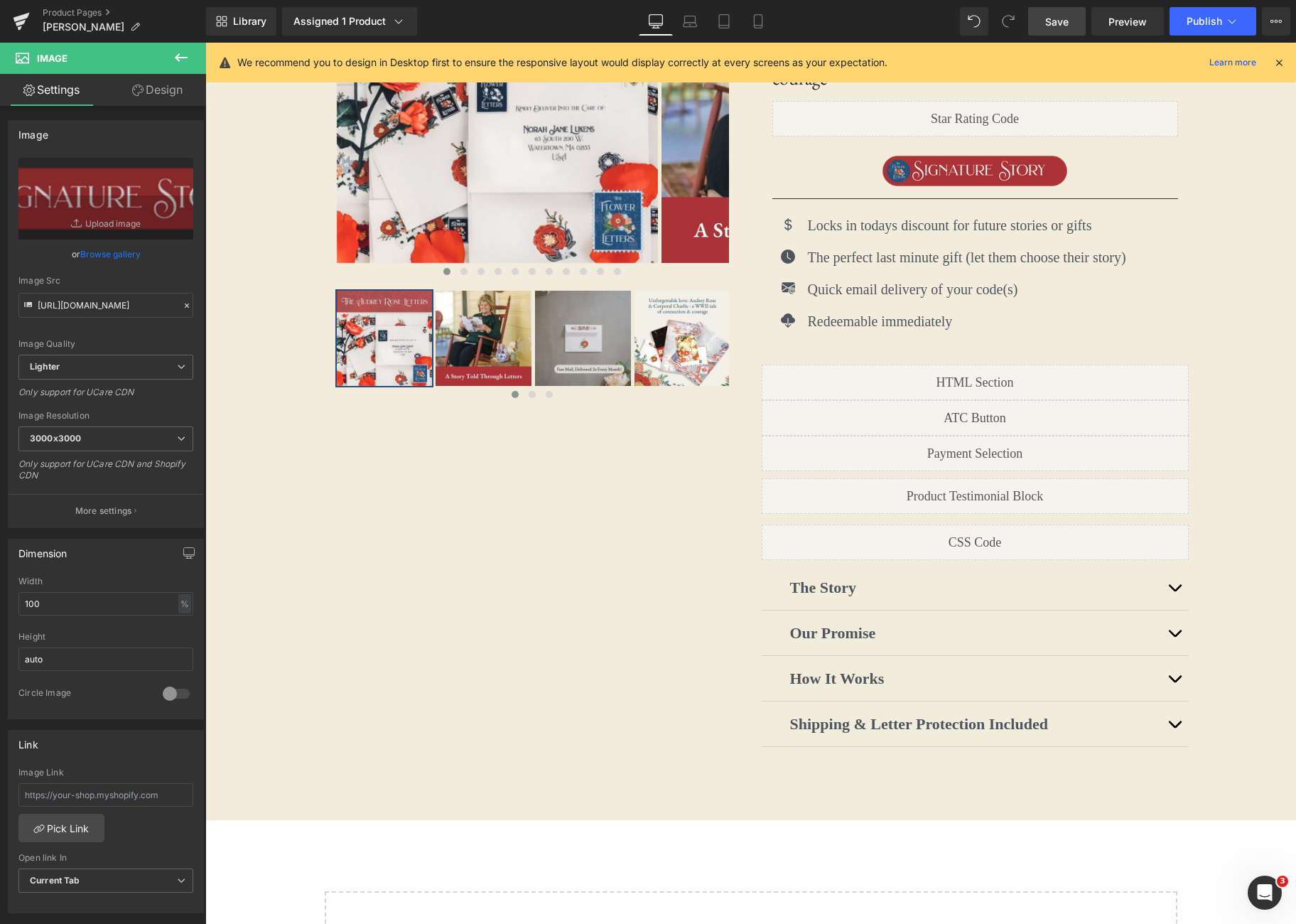
scroll to position [0, 0]
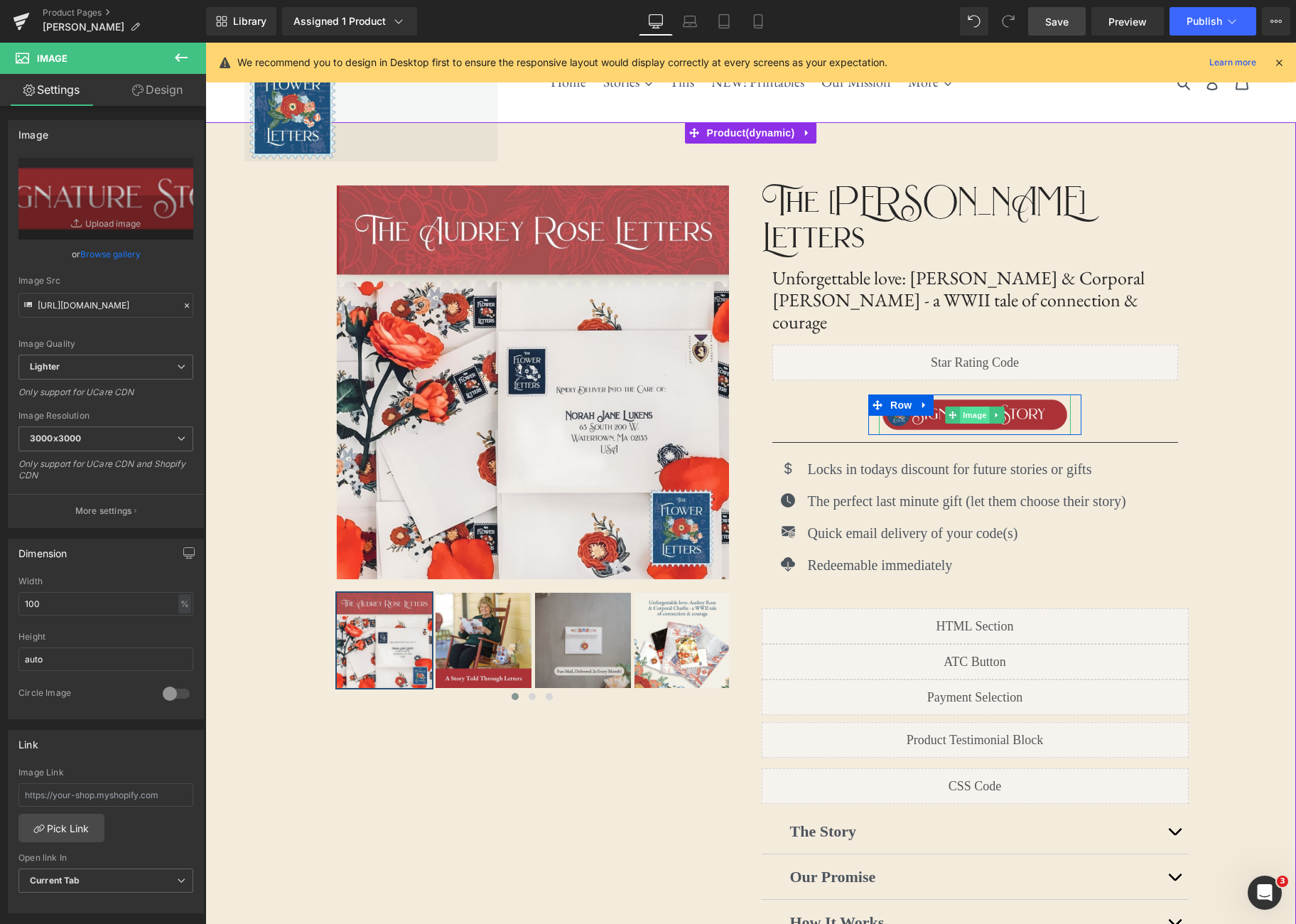
click at [964, 406] on span "Image" at bounding box center [974, 414] width 29 height 17
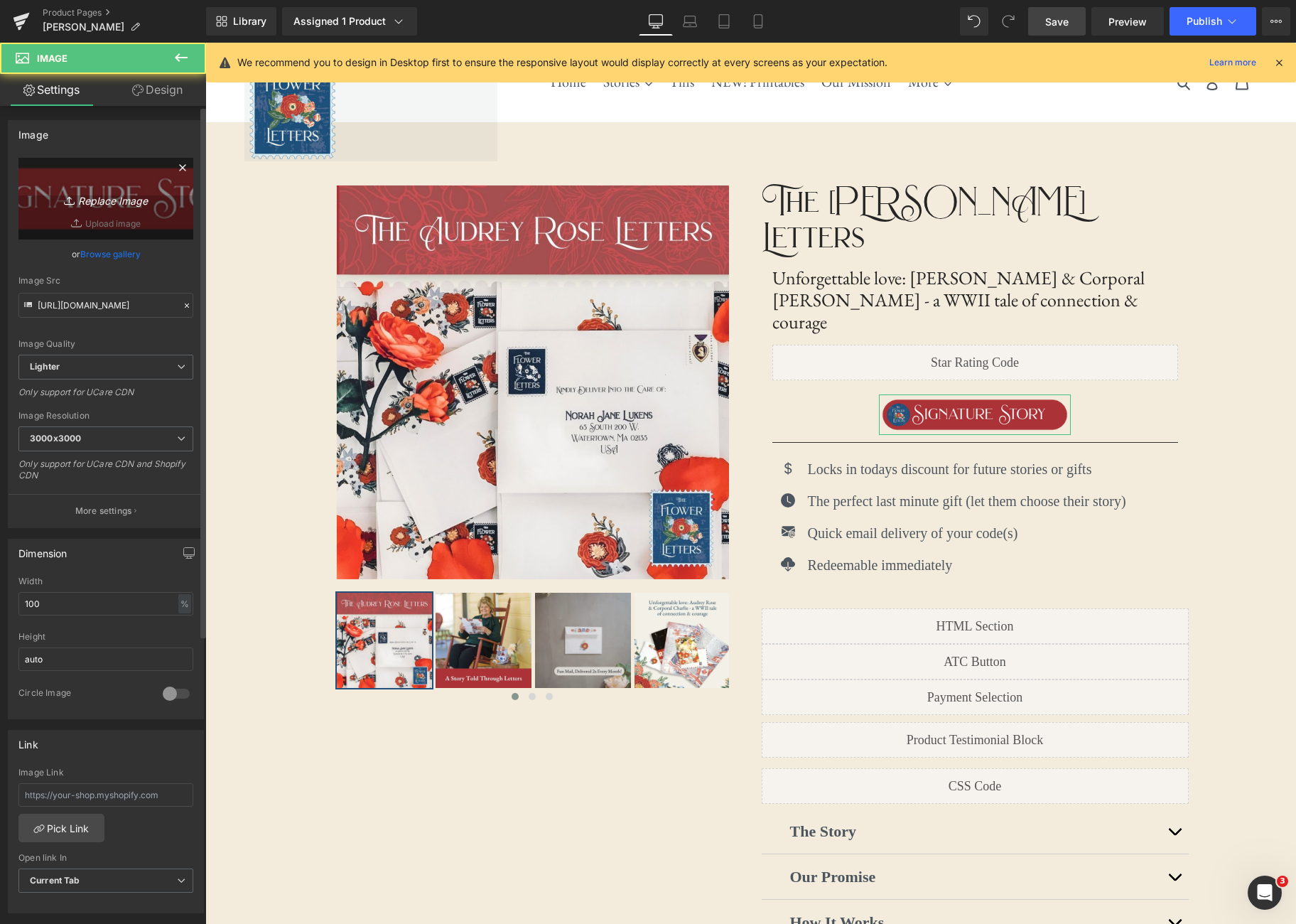
click at [124, 204] on icon "Replace Image" at bounding box center [106, 198] width 114 height 18
type input "C:\fakepath\Signature Story (1).png"
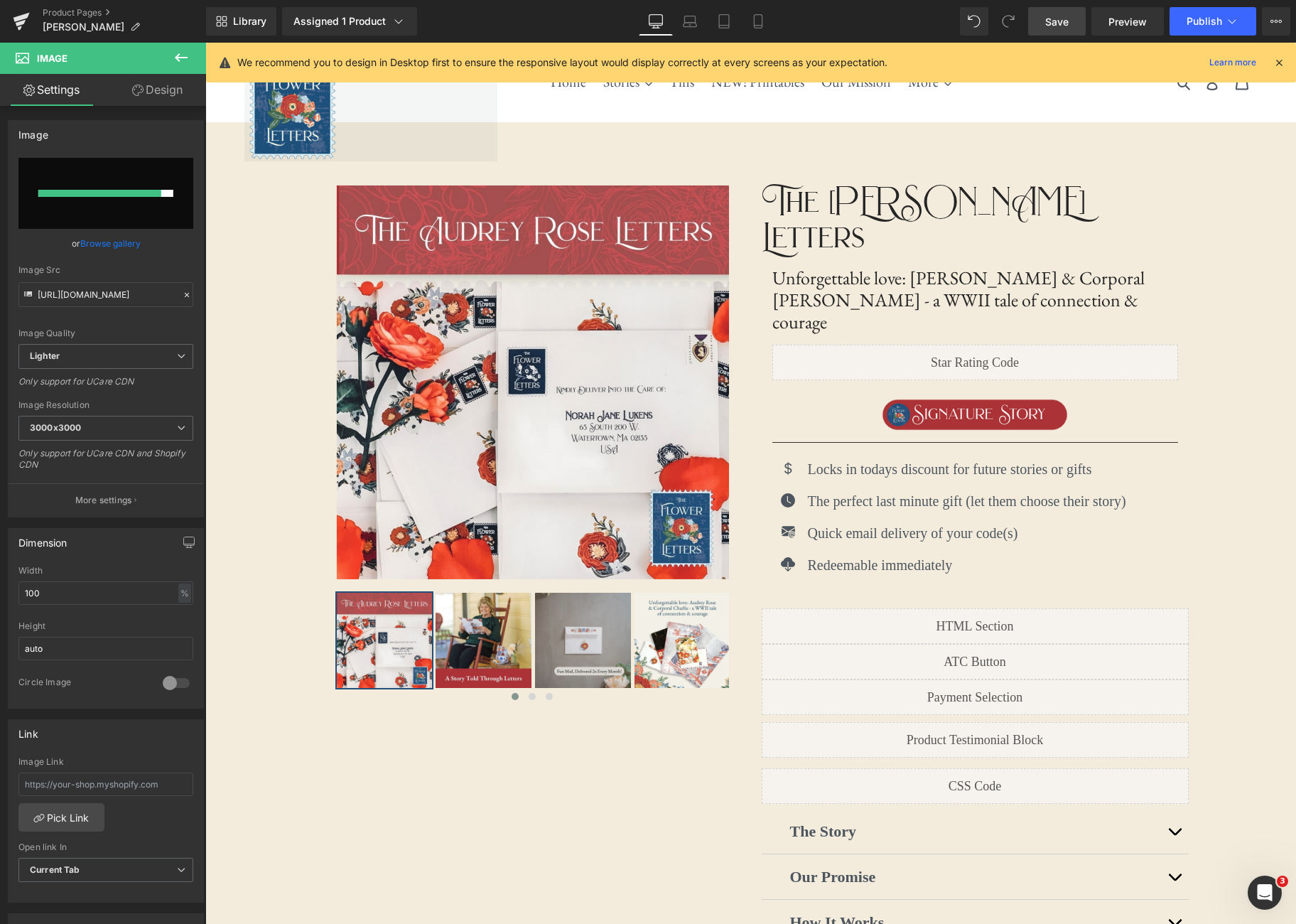
type input "[URL][DOMAIN_NAME]"
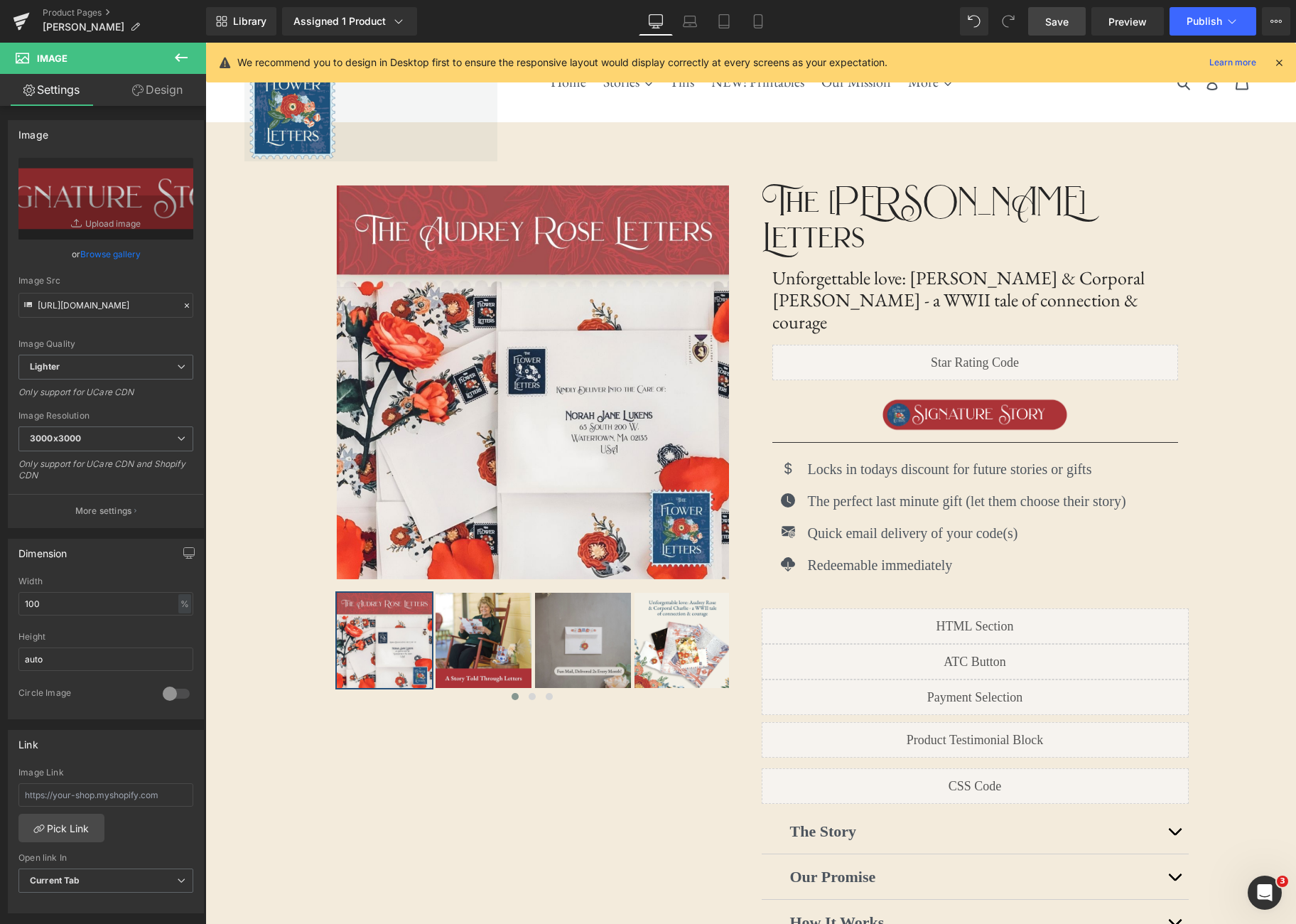
click at [174, 53] on icon at bounding box center [181, 57] width 17 height 17
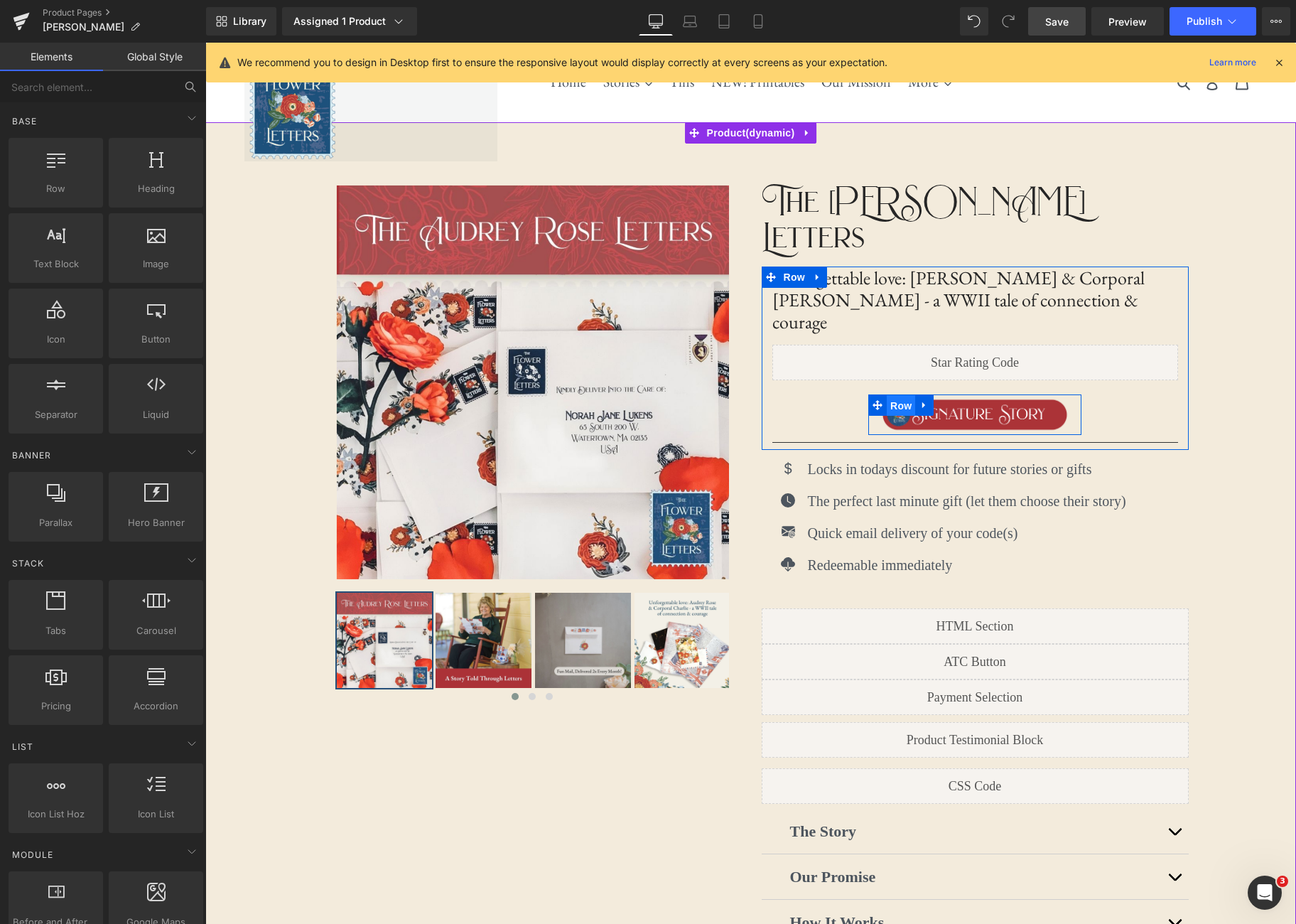
click at [903, 395] on span "Row" at bounding box center [901, 405] width 29 height 22
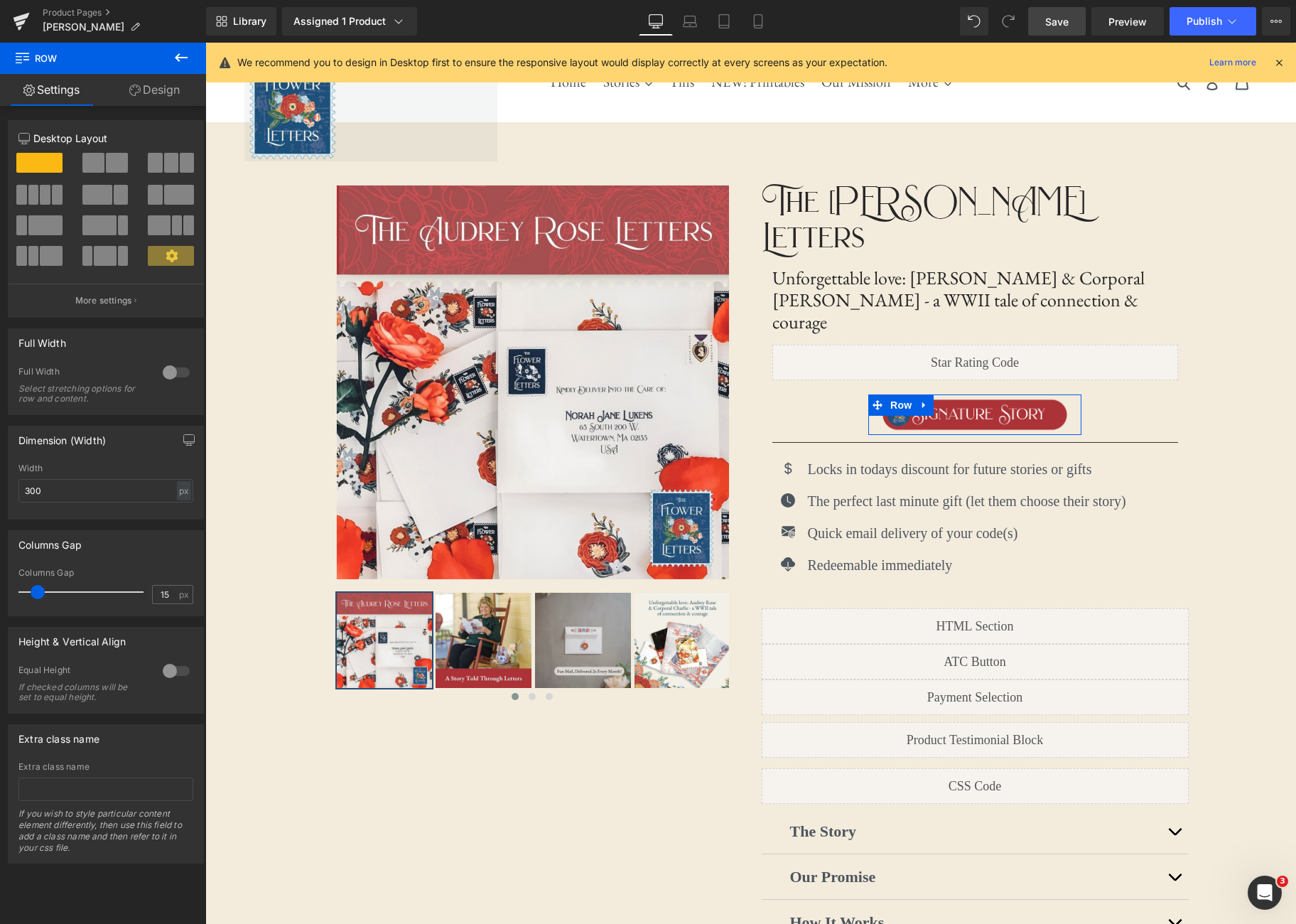
click at [166, 374] on div at bounding box center [176, 372] width 34 height 23
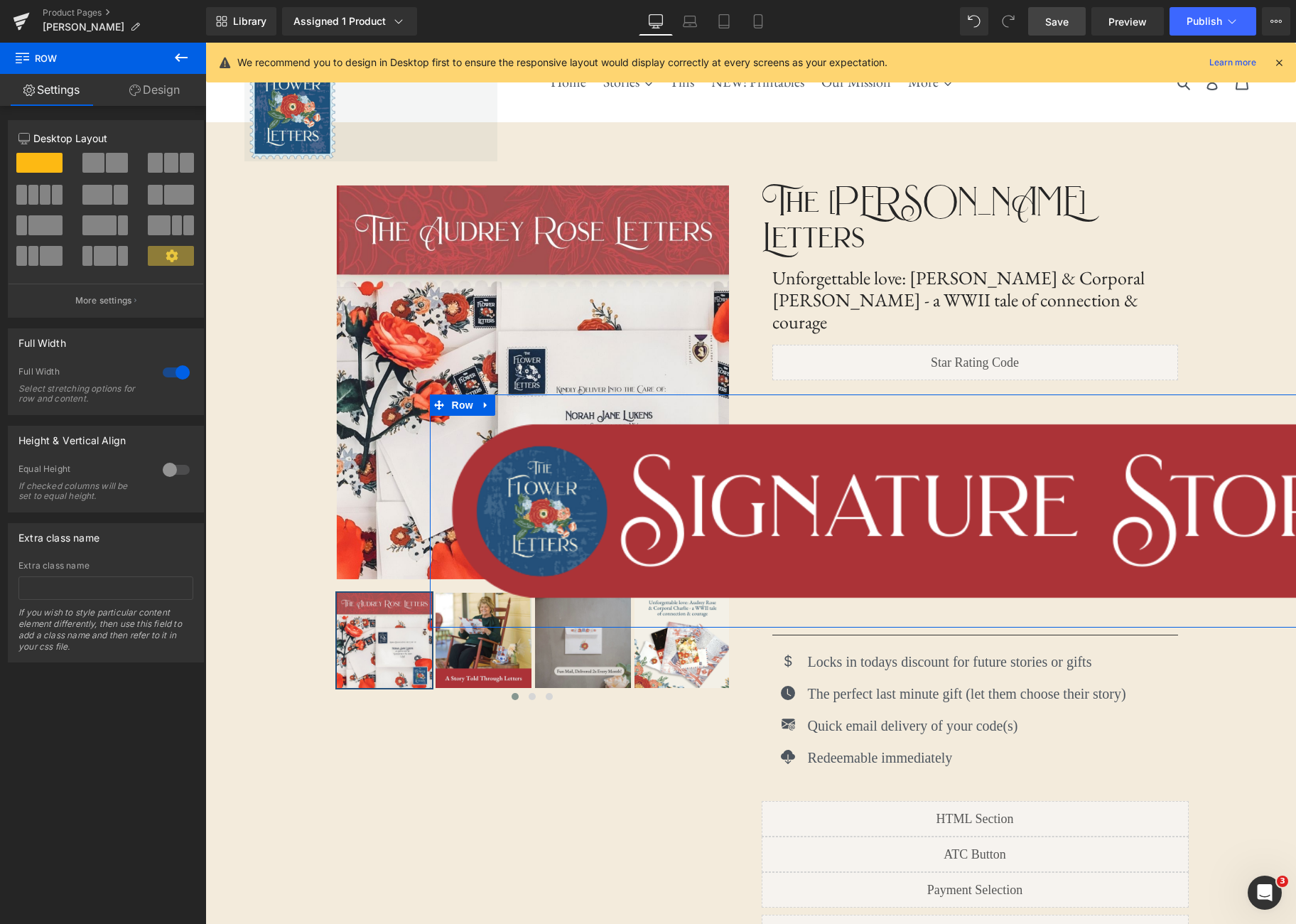
click at [166, 374] on div at bounding box center [176, 372] width 34 height 23
type input "1200"
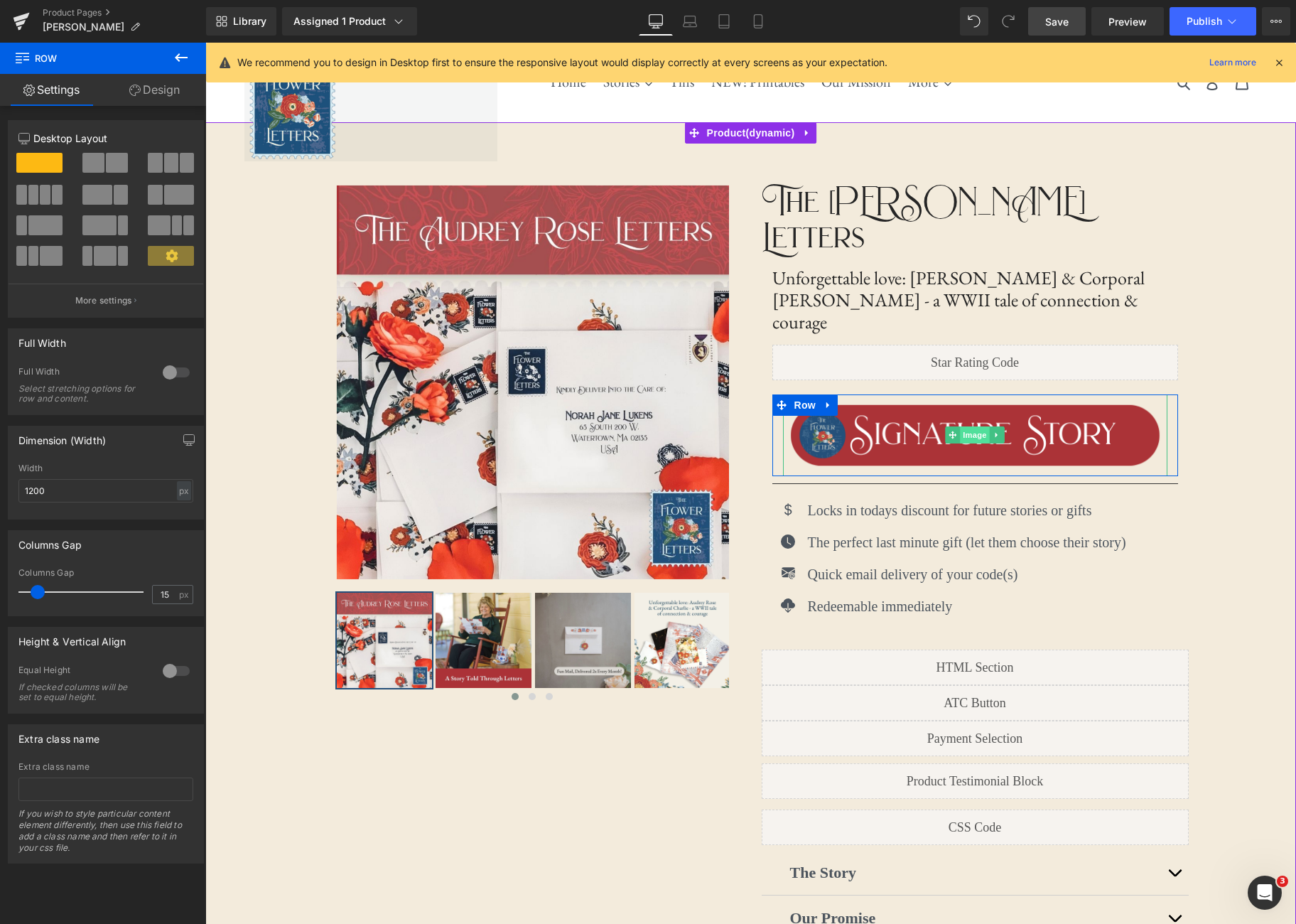
click at [973, 426] on span "Image" at bounding box center [974, 434] width 29 height 17
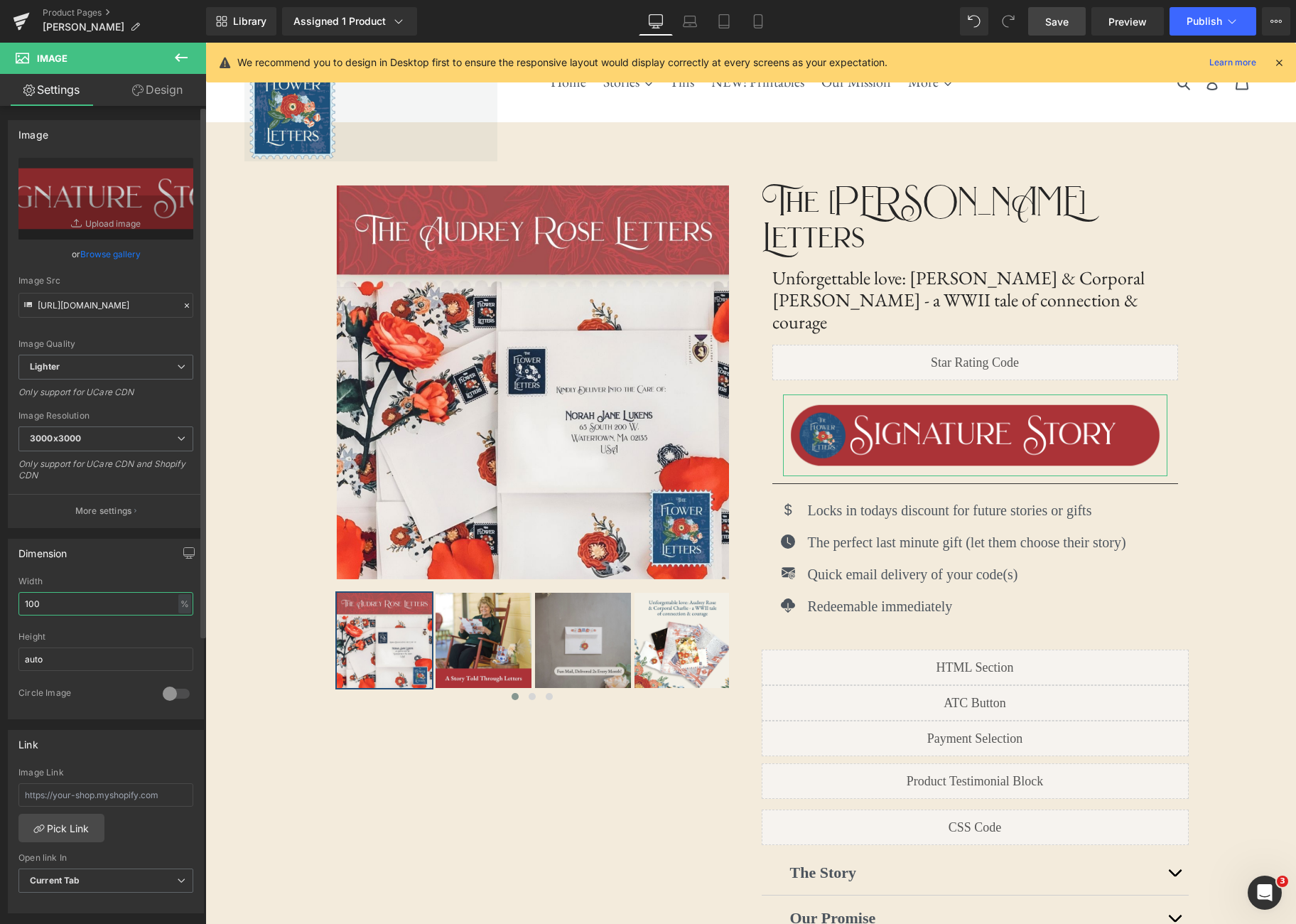
click at [56, 600] on input "100" at bounding box center [105, 603] width 174 height 23
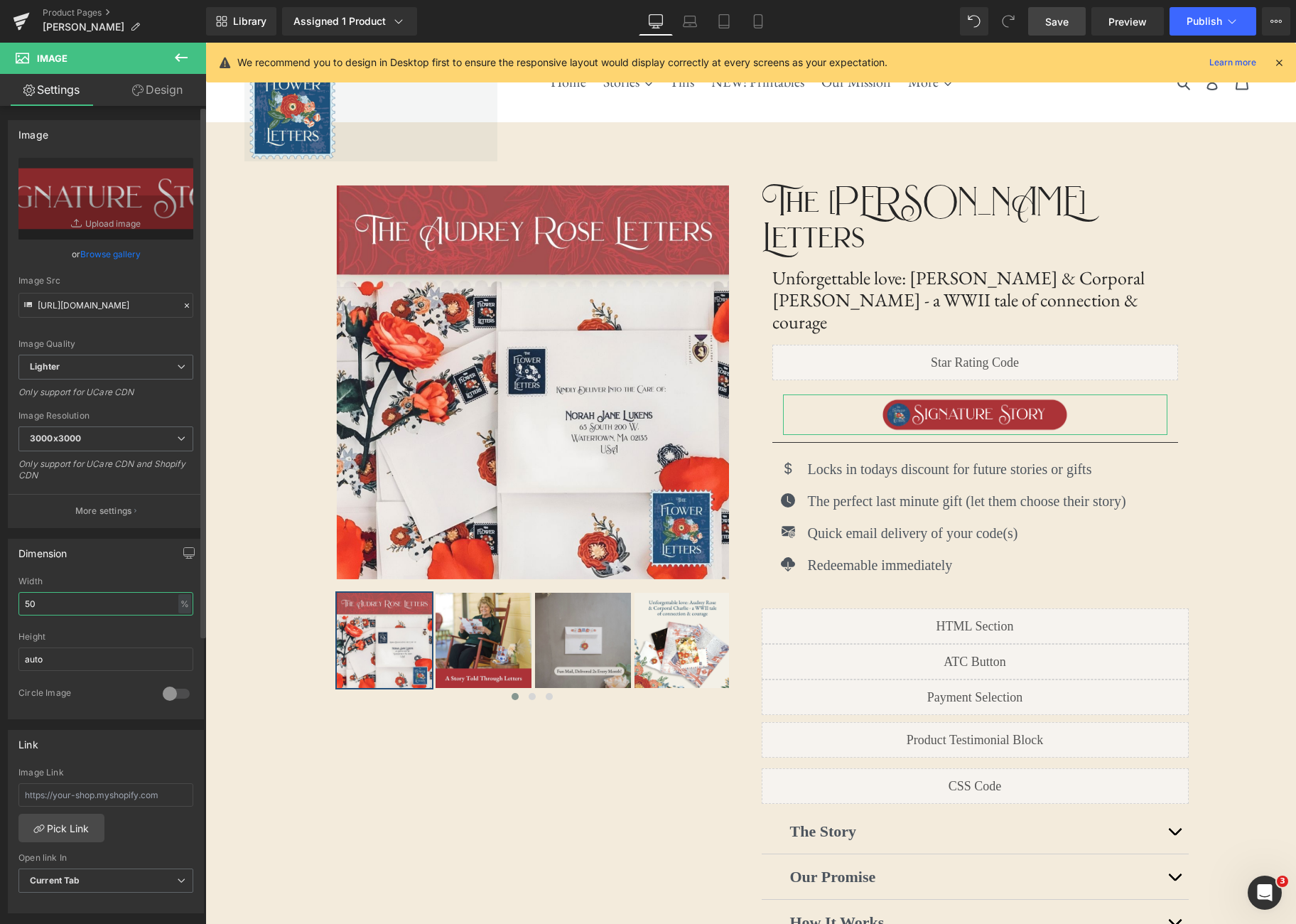
click at [49, 602] on input "50" at bounding box center [105, 603] width 174 height 23
type input "5"
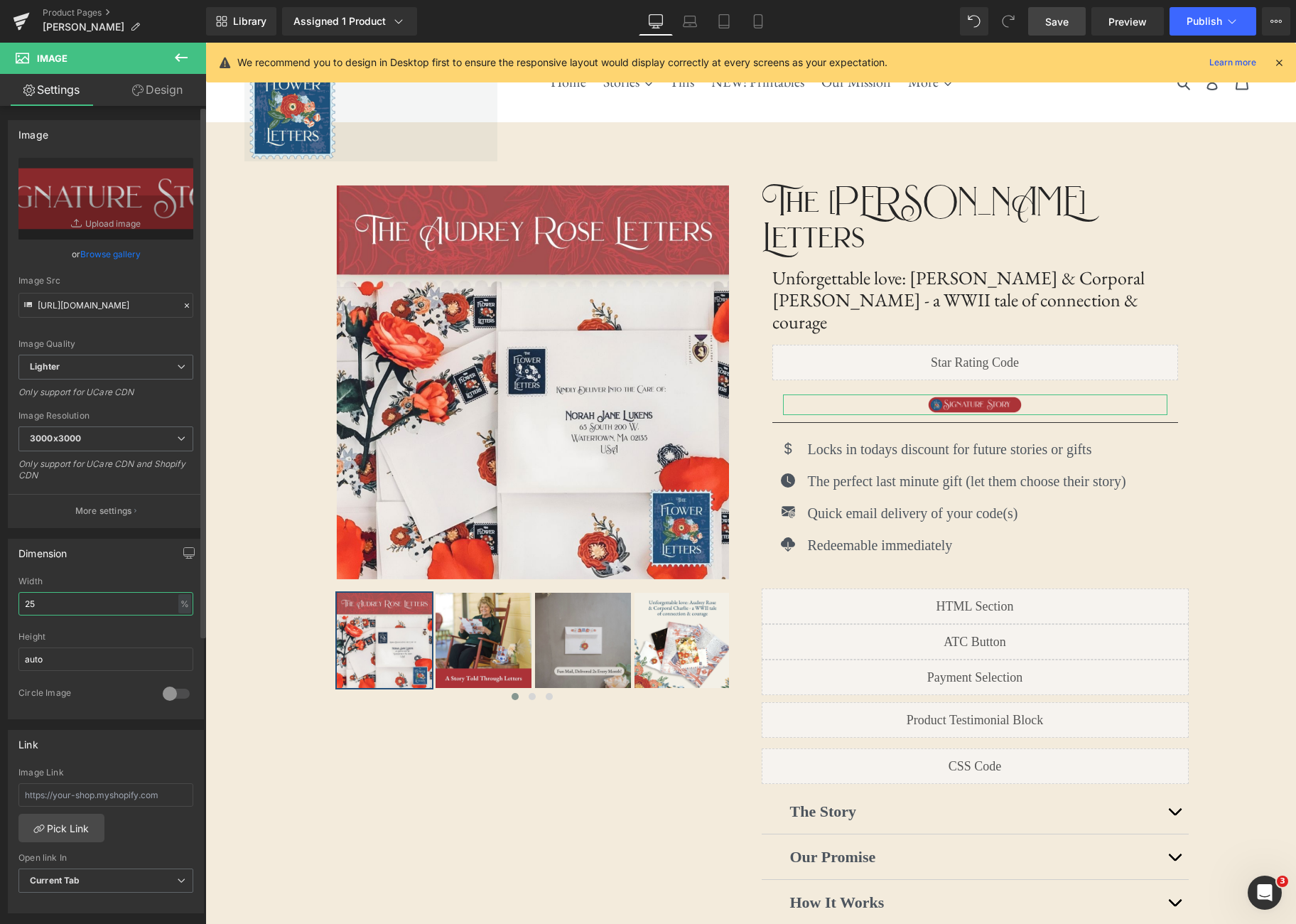
type input "2"
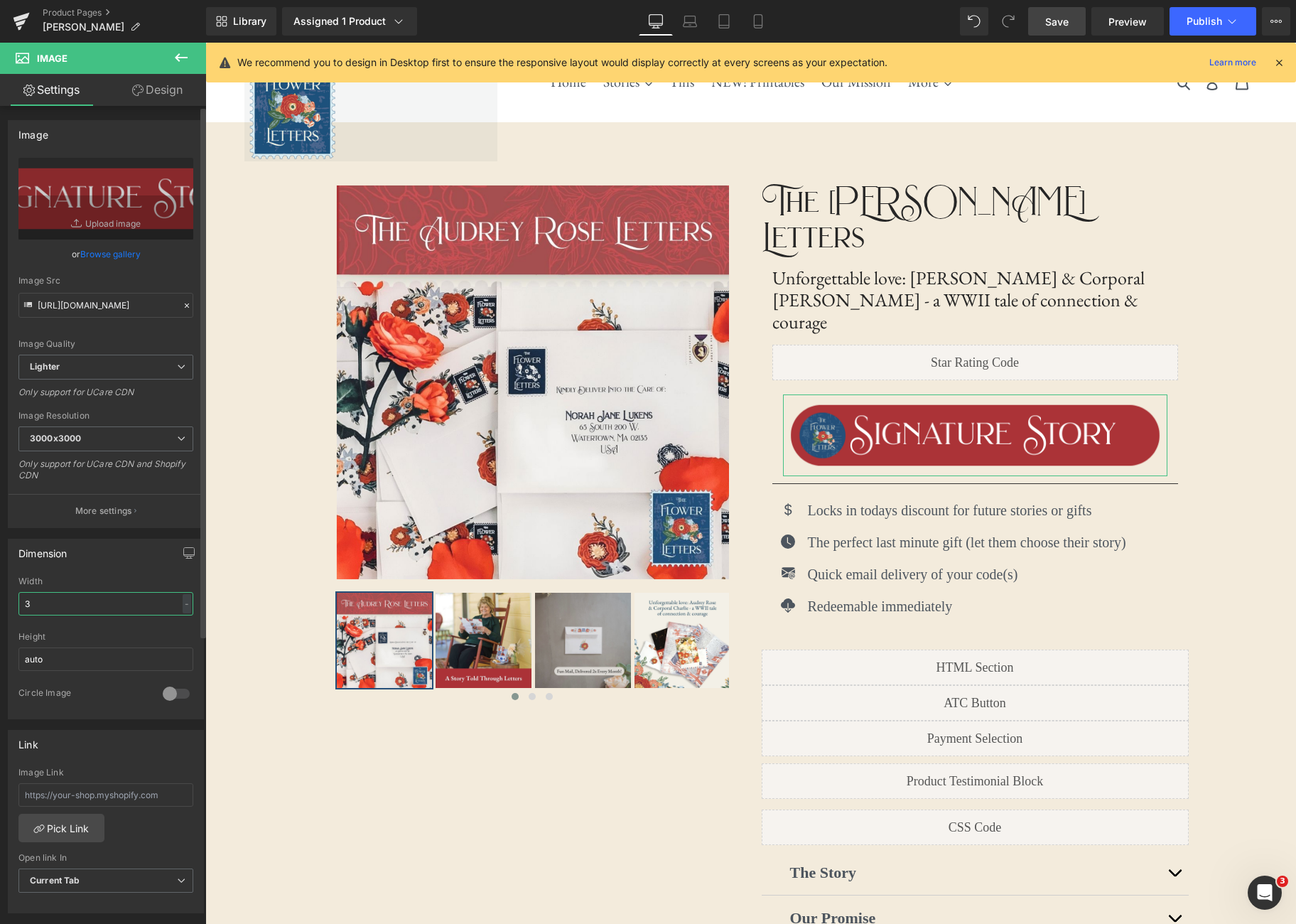
type input "30"
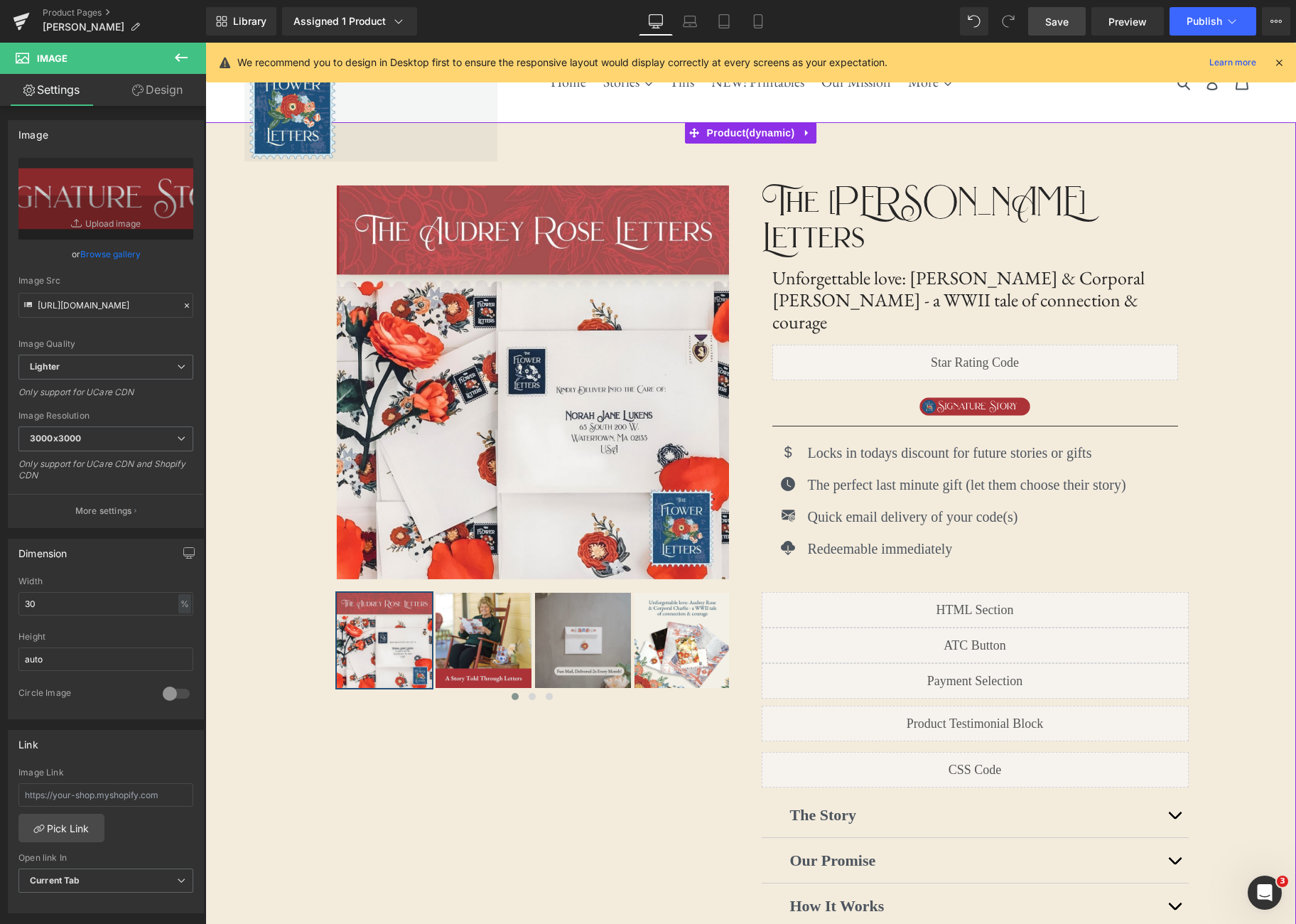
click at [1244, 326] on div "‹ ›" at bounding box center [750, 585] width 1090 height 926
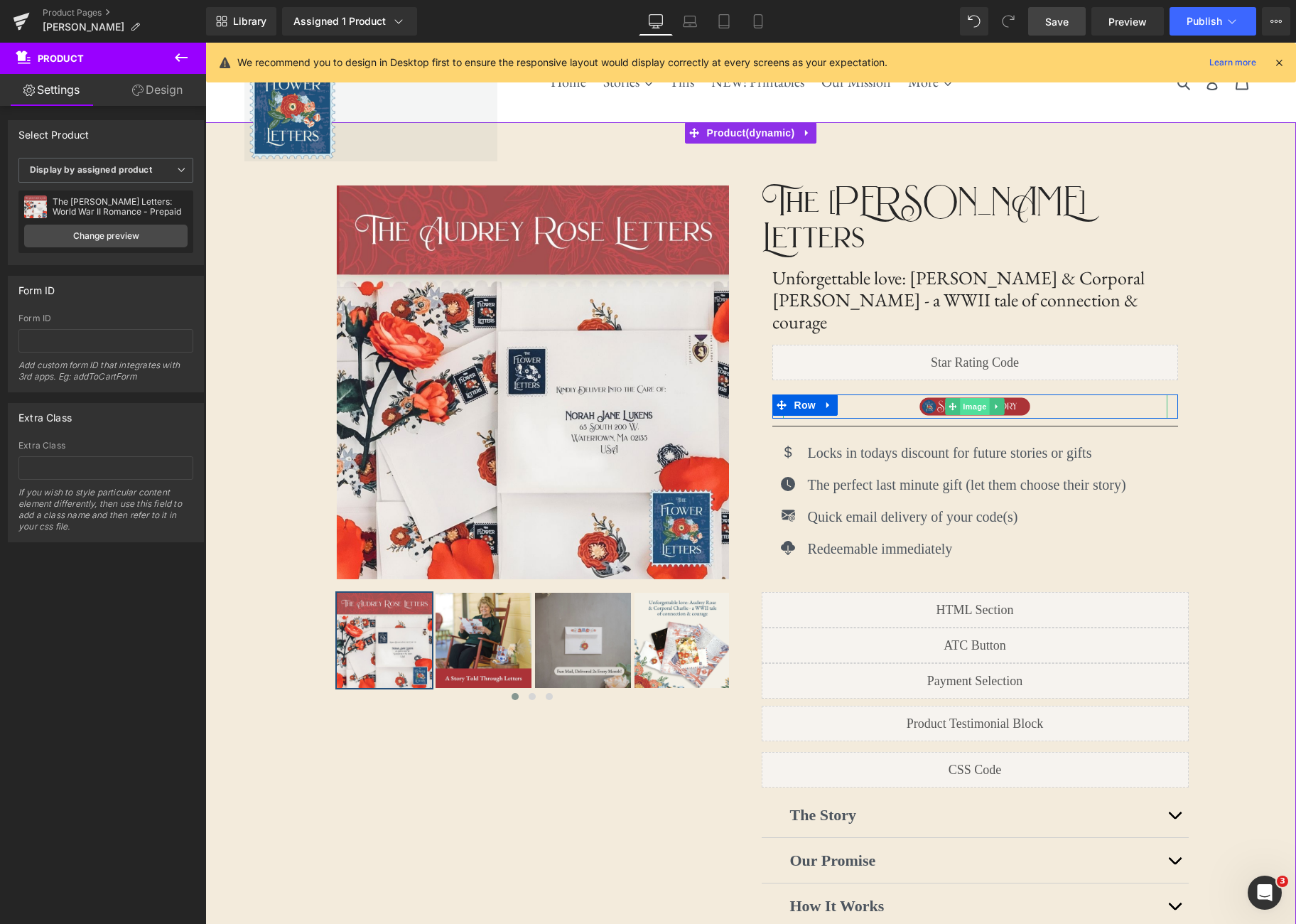
click at [975, 398] on span "Image" at bounding box center [974, 406] width 29 height 17
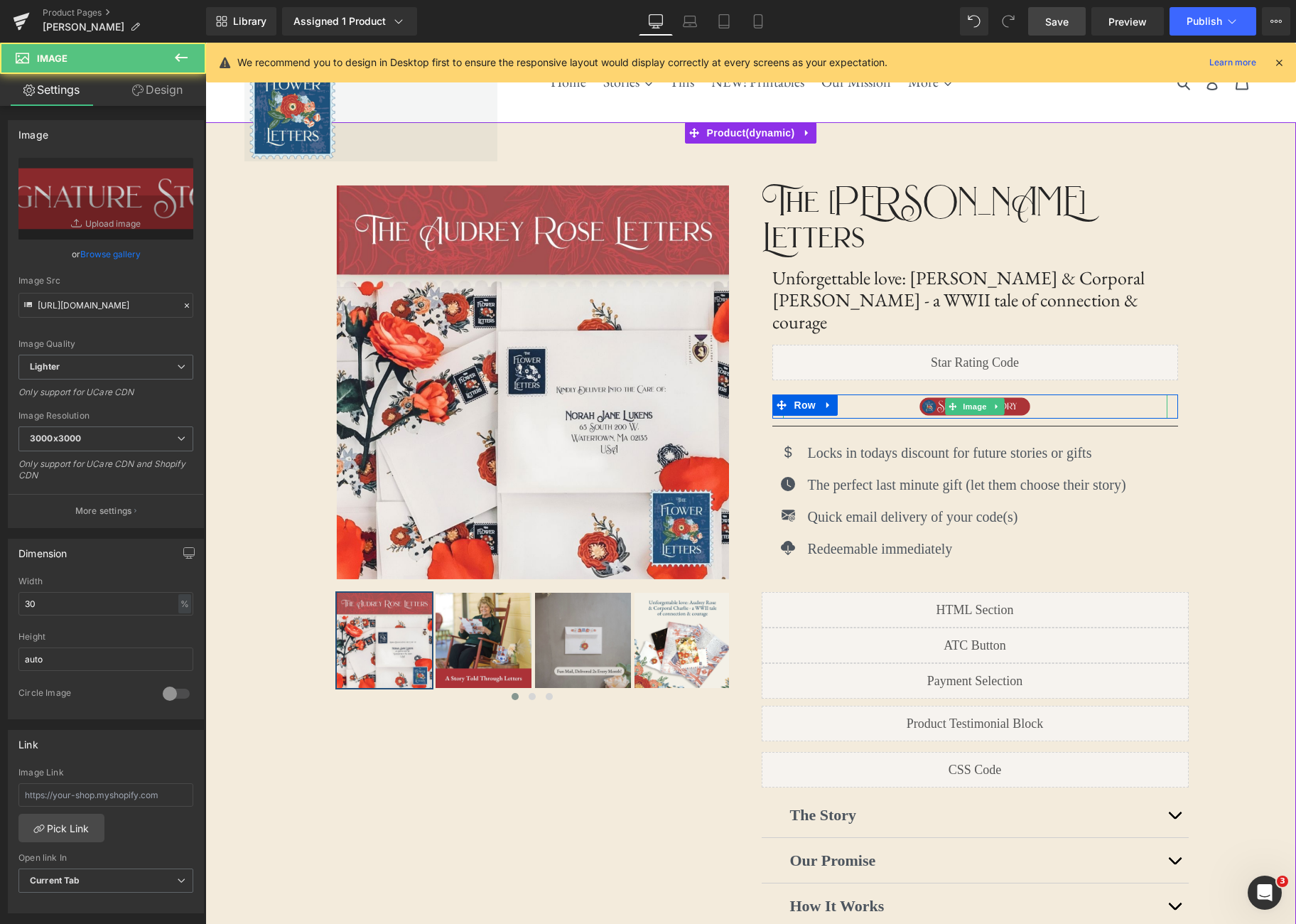
click at [863, 394] on div at bounding box center [975, 406] width 385 height 25
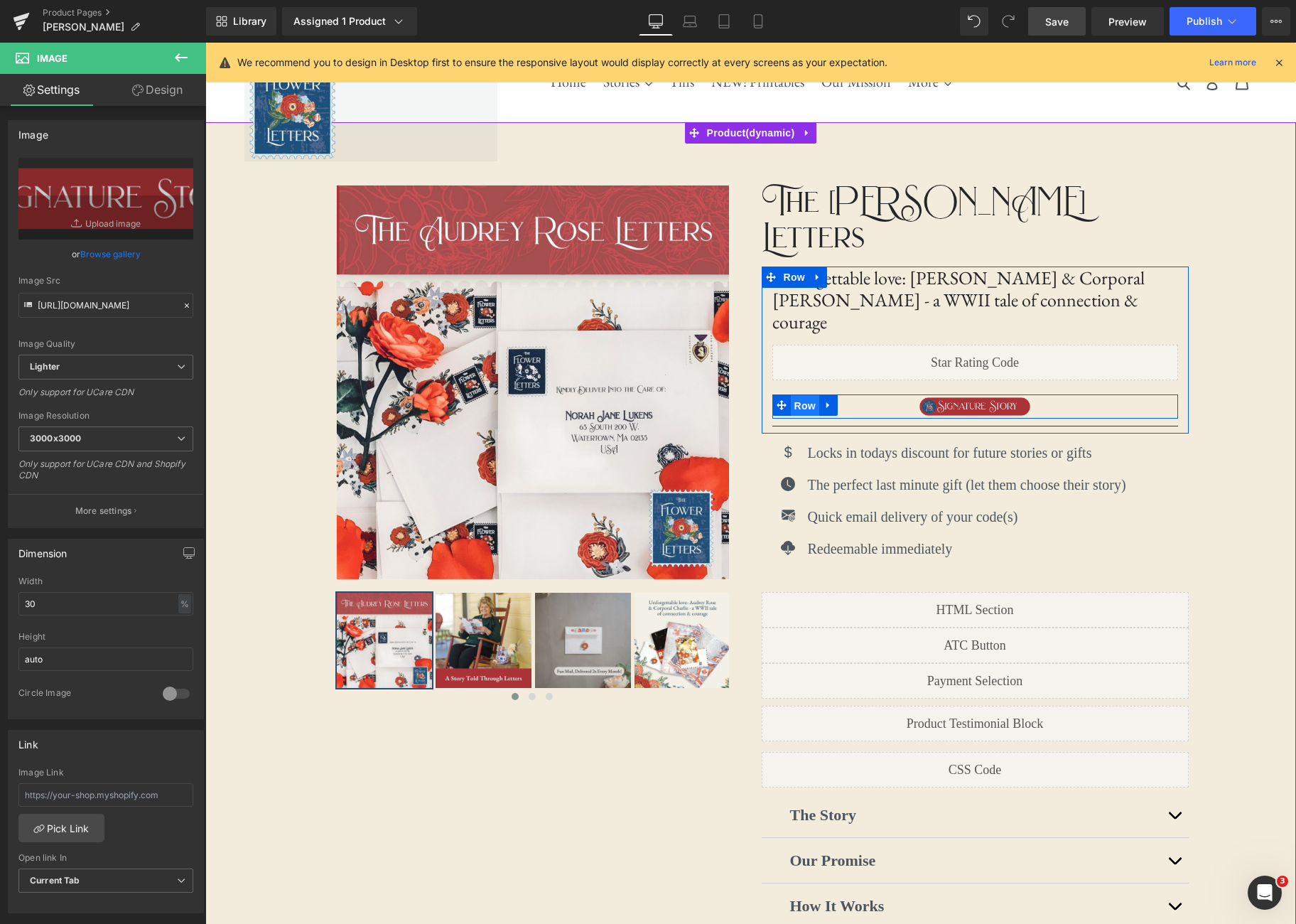
click at [805, 395] on span "Row" at bounding box center [805, 405] width 29 height 22
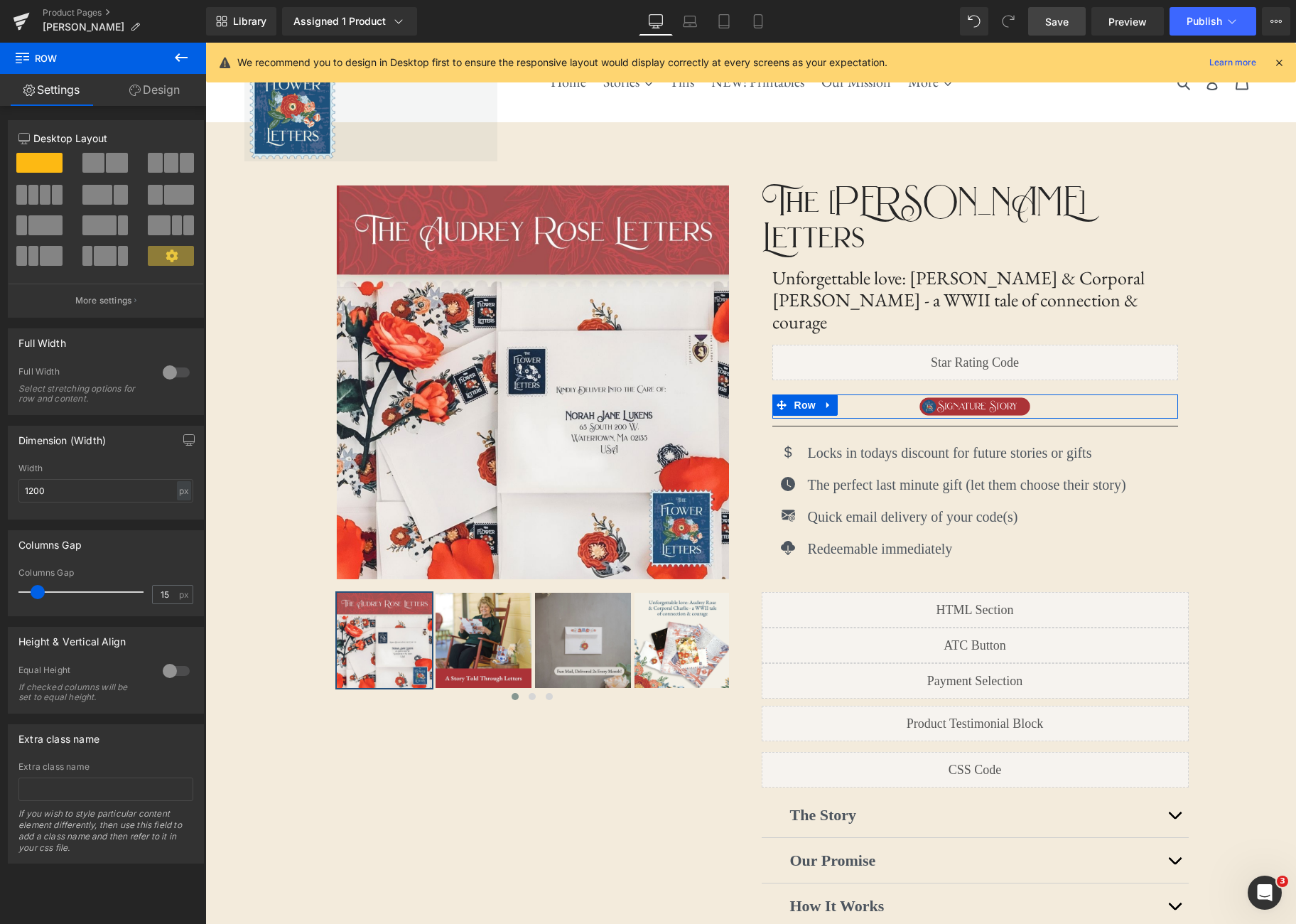
click at [100, 162] on span at bounding box center [93, 162] width 22 height 20
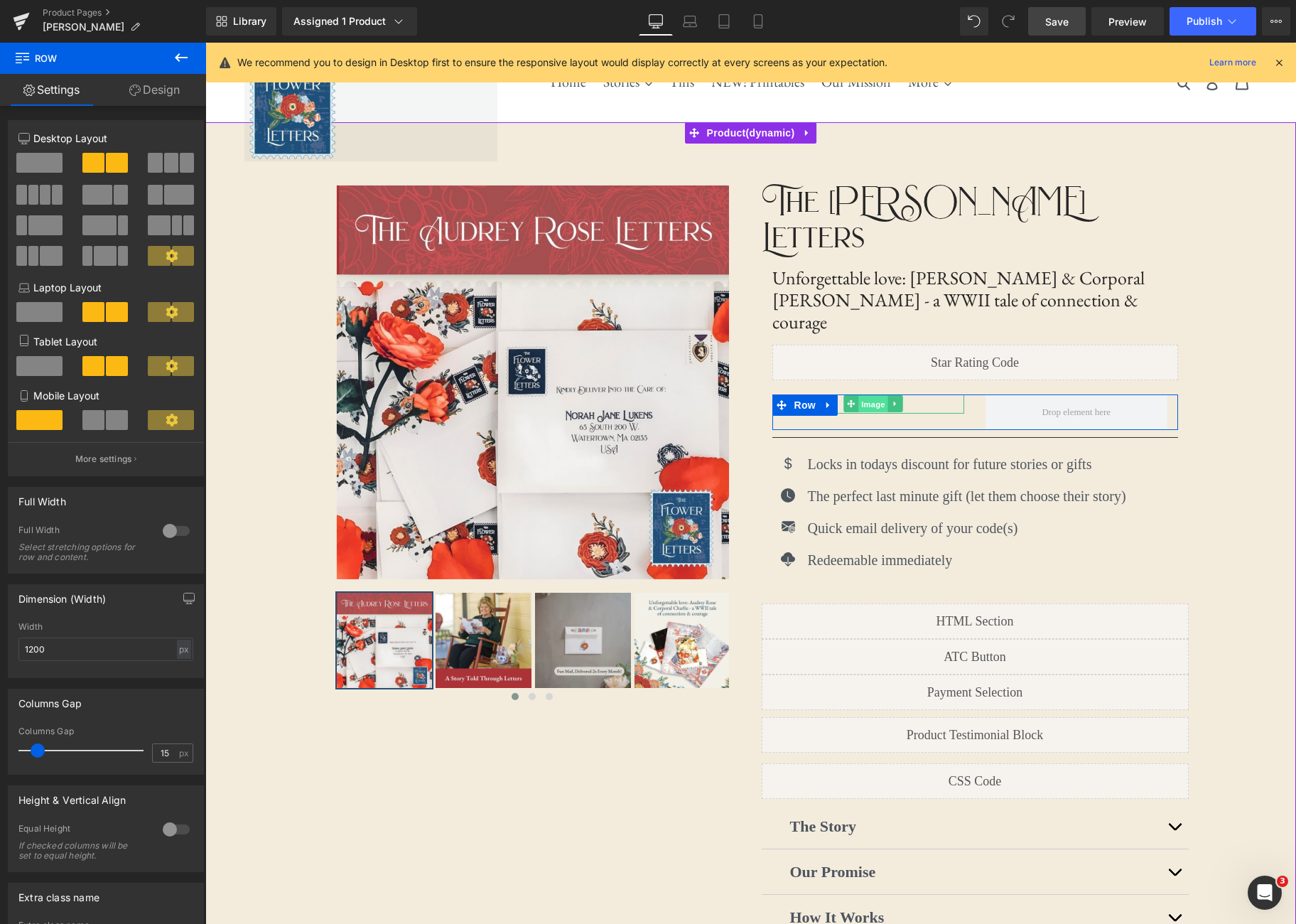
click at [875, 396] on span "Image" at bounding box center [873, 404] width 29 height 17
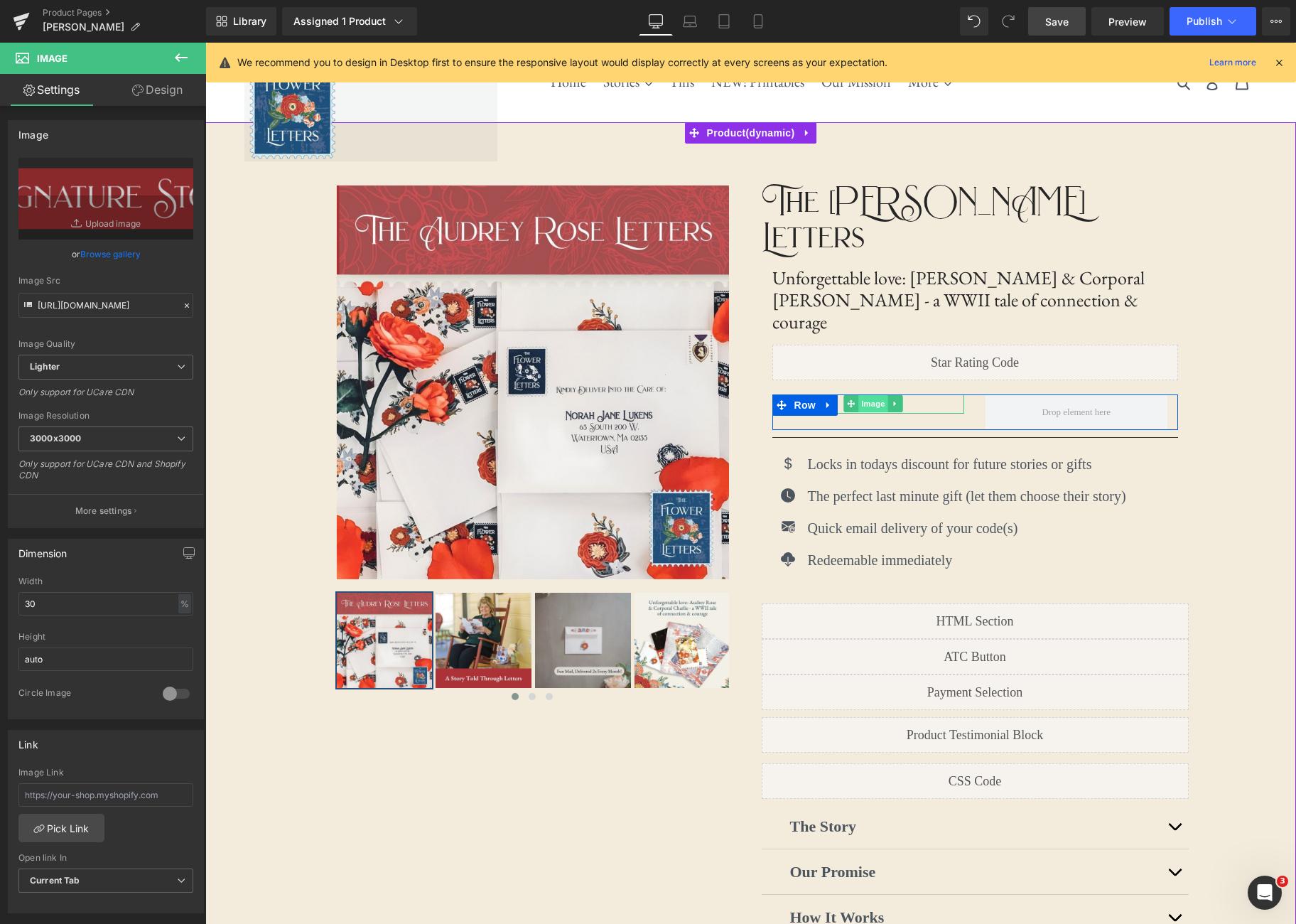
click at [875, 395] on span "Image" at bounding box center [873, 403] width 29 height 17
click at [880, 396] on span "Image" at bounding box center [873, 404] width 29 height 17
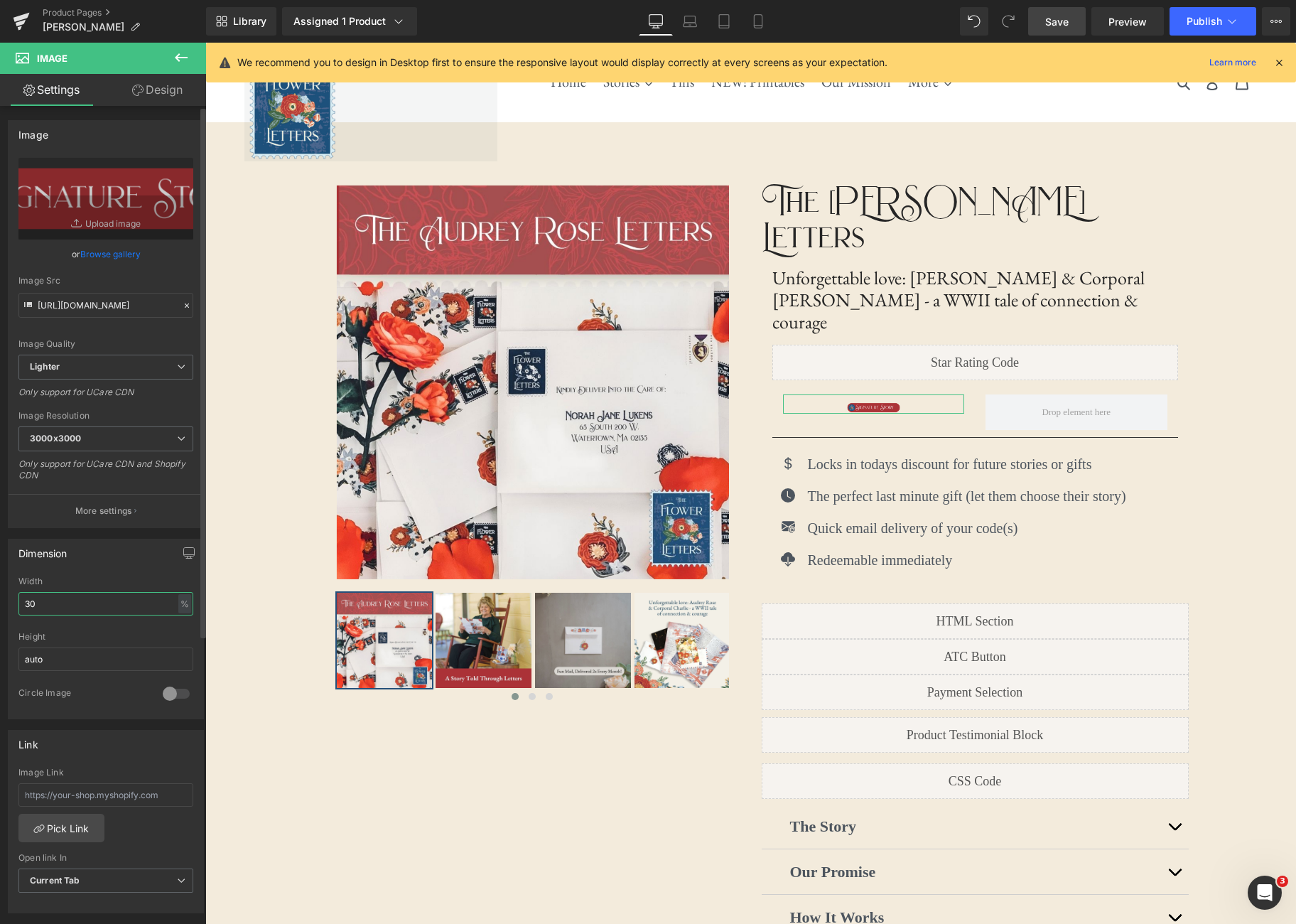
click at [66, 599] on input "30" at bounding box center [105, 603] width 174 height 23
type input "500"
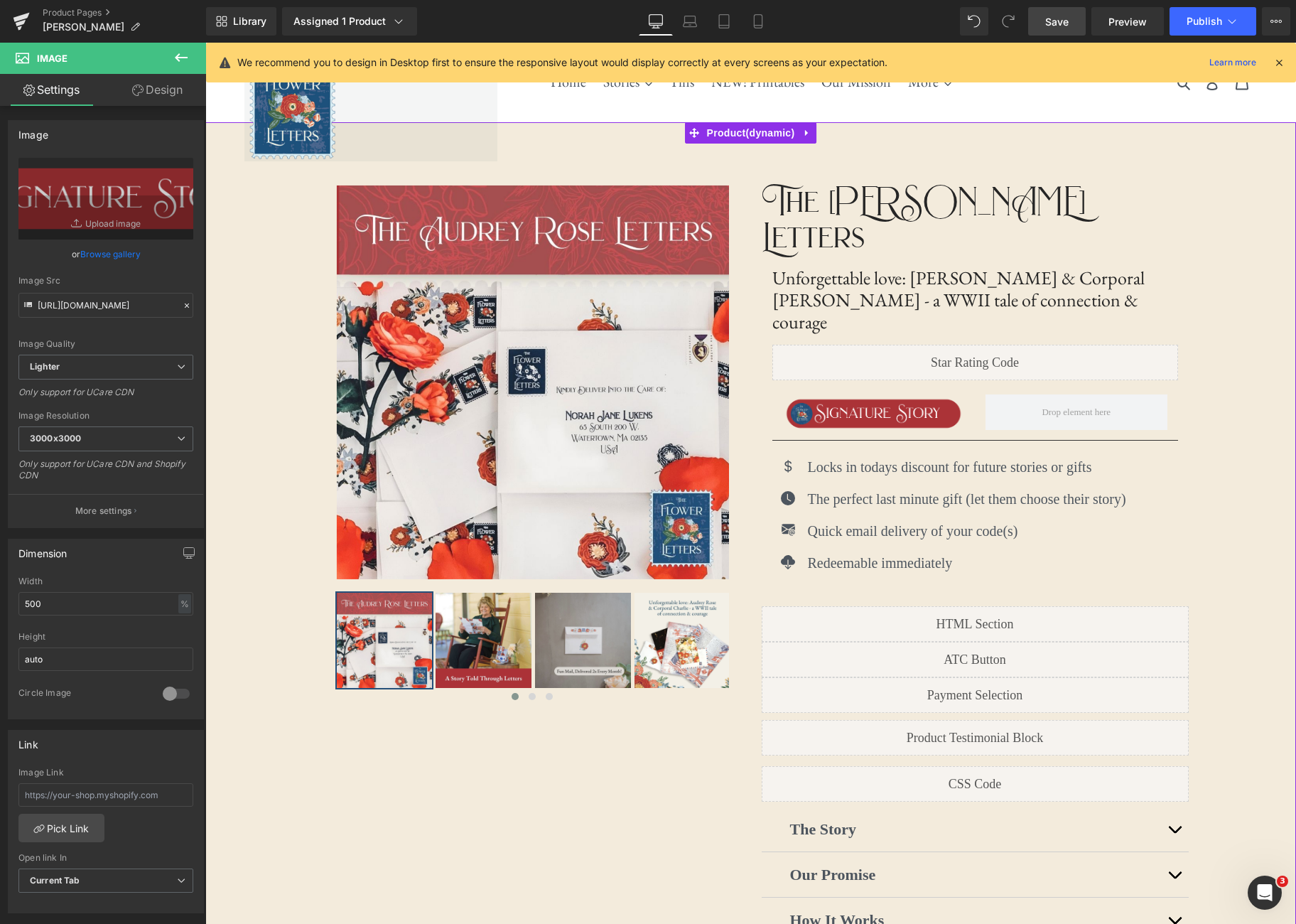
click at [1269, 472] on div "‹ ›" at bounding box center [750, 592] width 1090 height 940
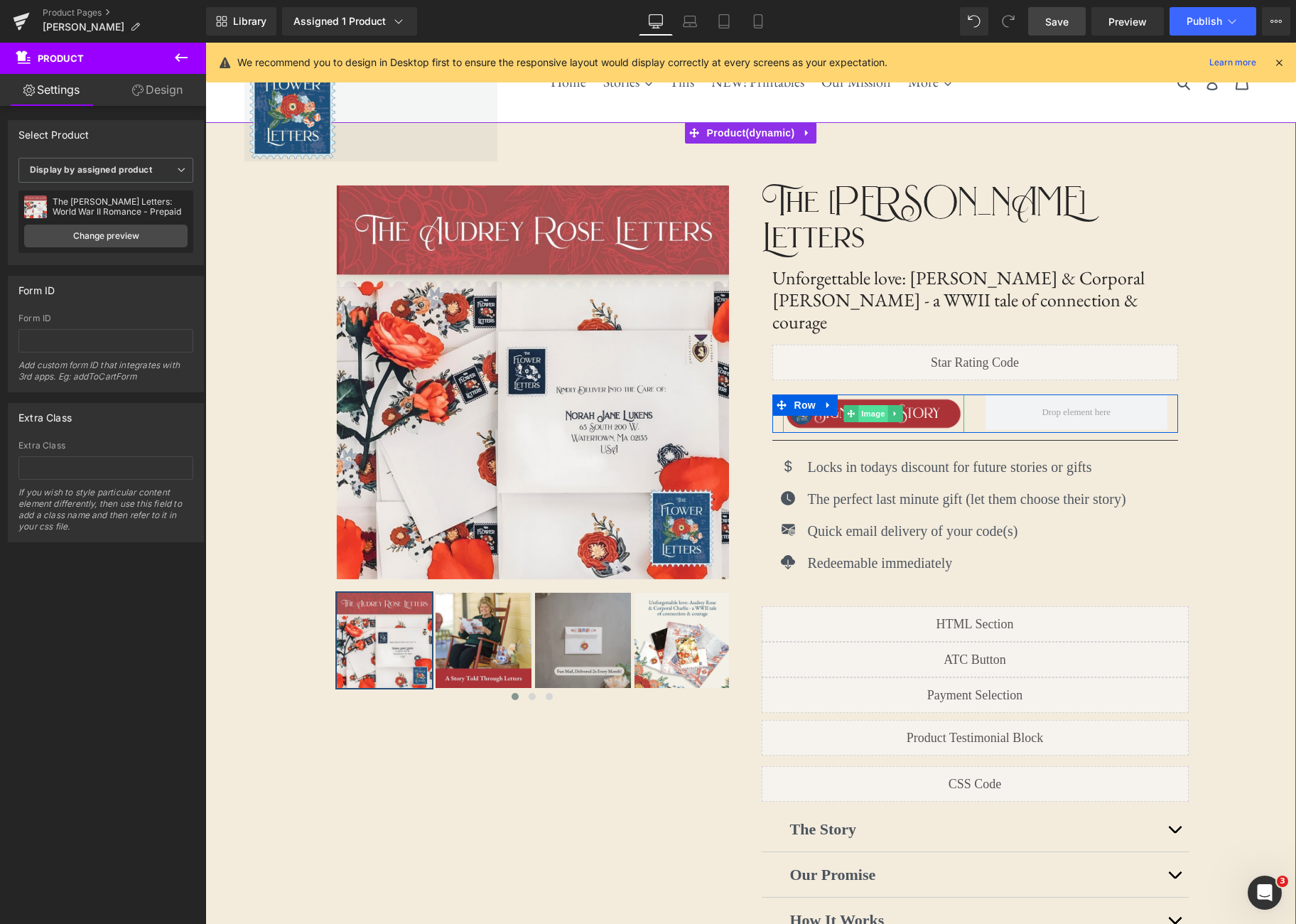
click at [874, 405] on span "Image" at bounding box center [873, 413] width 29 height 17
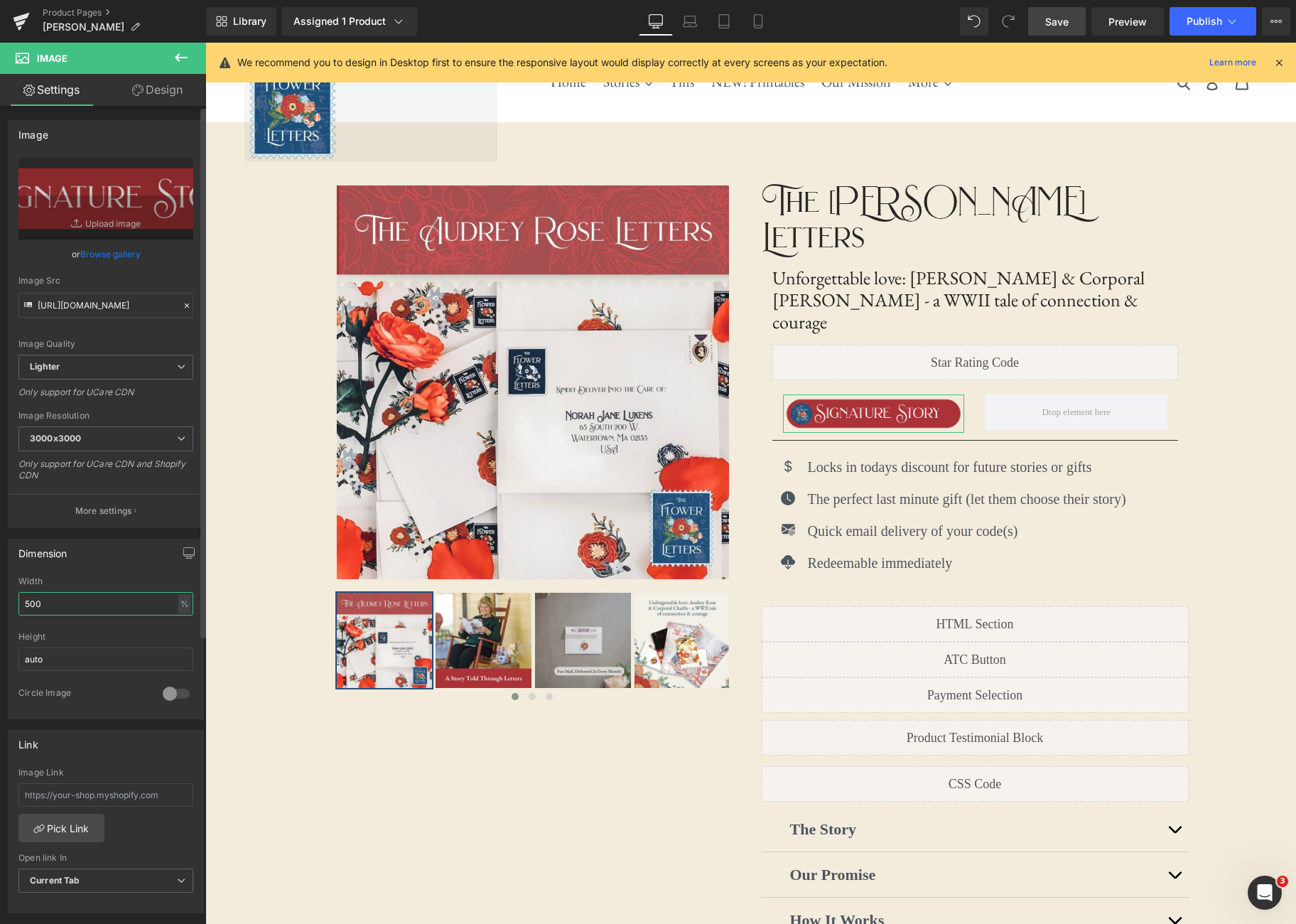
click at [105, 598] on input "500" at bounding box center [105, 603] width 174 height 23
type input "300"
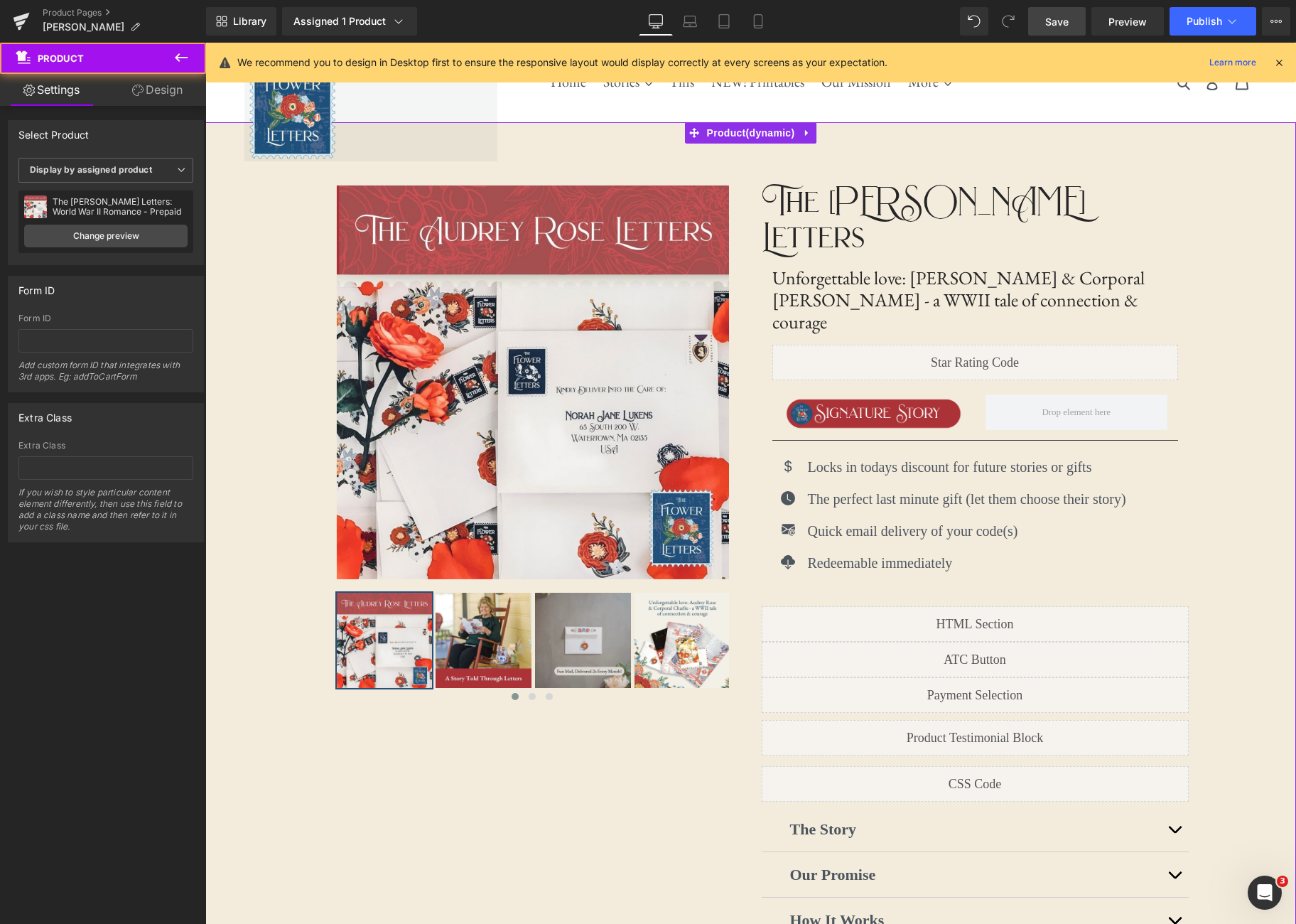
click at [1234, 379] on div "‹ ›" at bounding box center [750, 592] width 1090 height 940
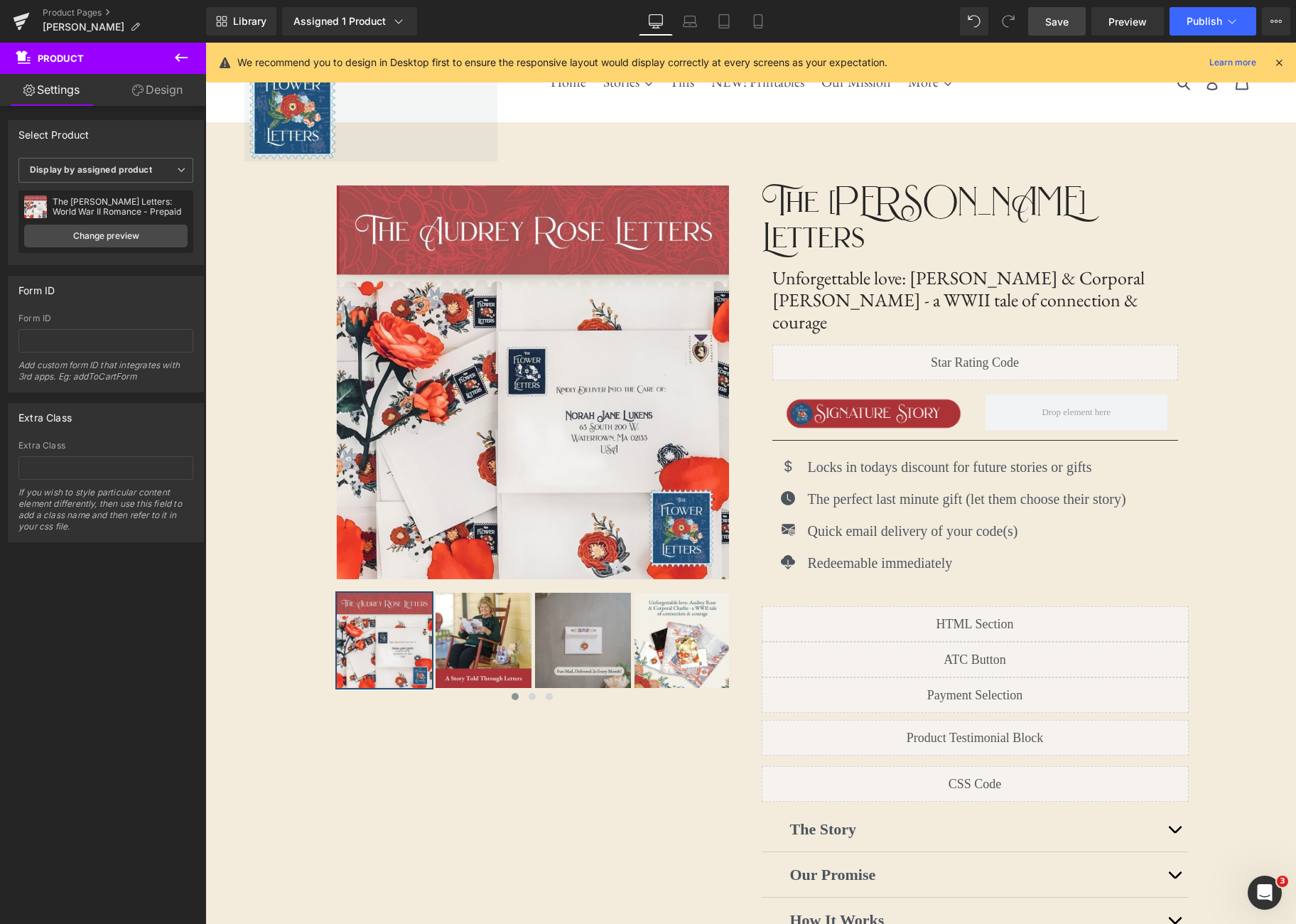
click at [1063, 32] on link "Save" at bounding box center [1057, 22] width 57 height 29
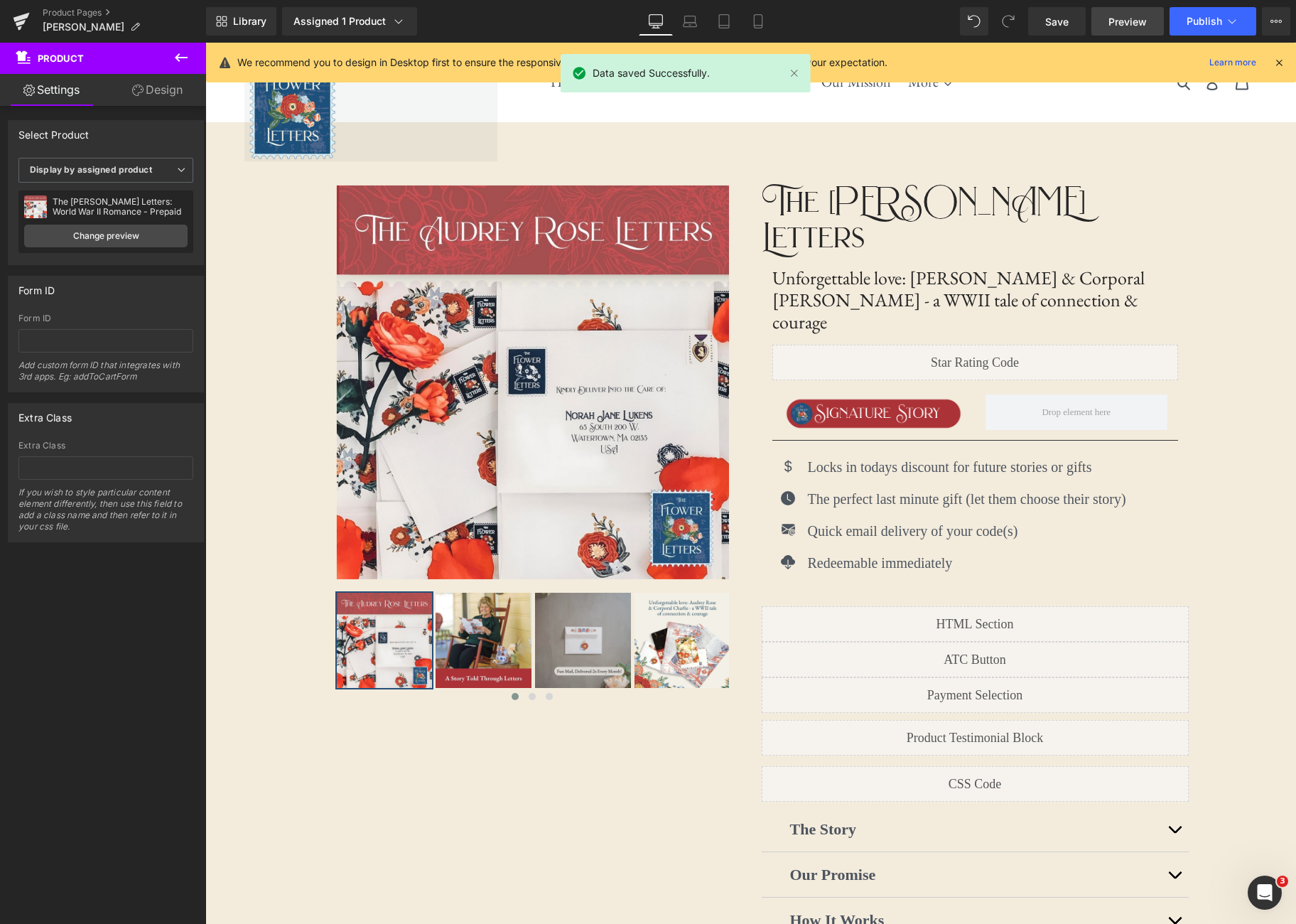
click at [1122, 24] on span "Preview" at bounding box center [1128, 22] width 38 height 15
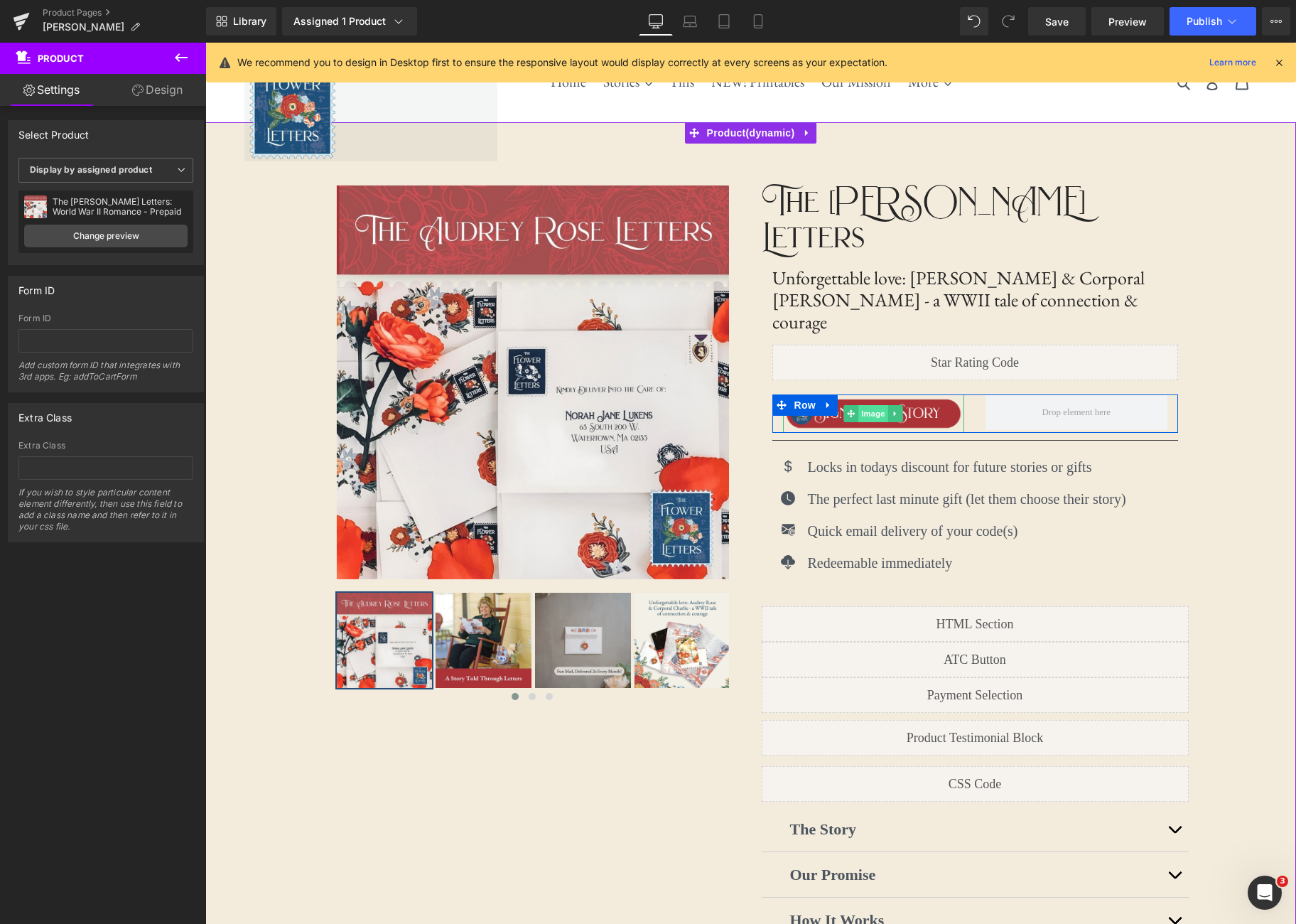
click at [872, 405] on span "Image" at bounding box center [873, 413] width 29 height 17
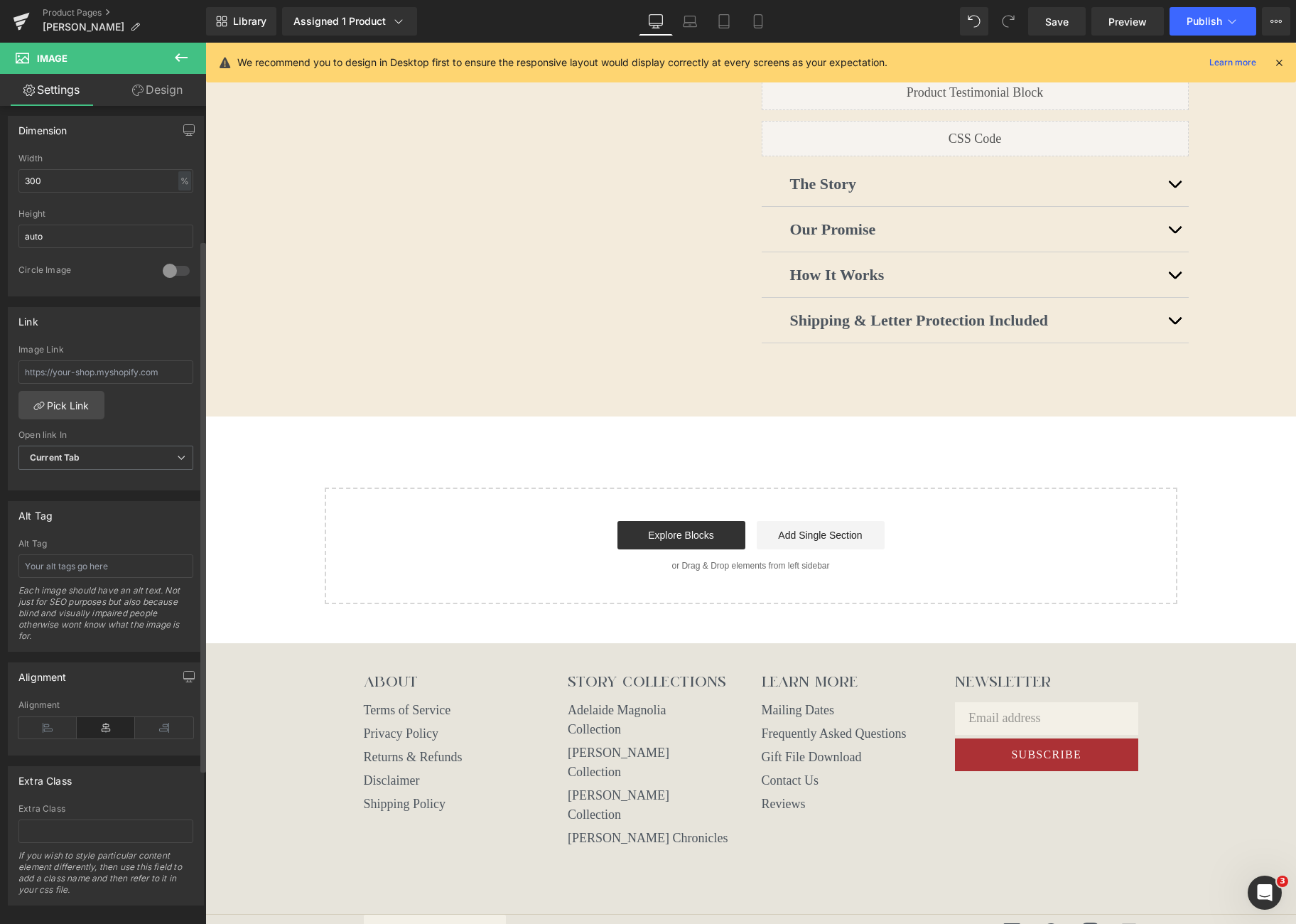
scroll to position [444, 0]
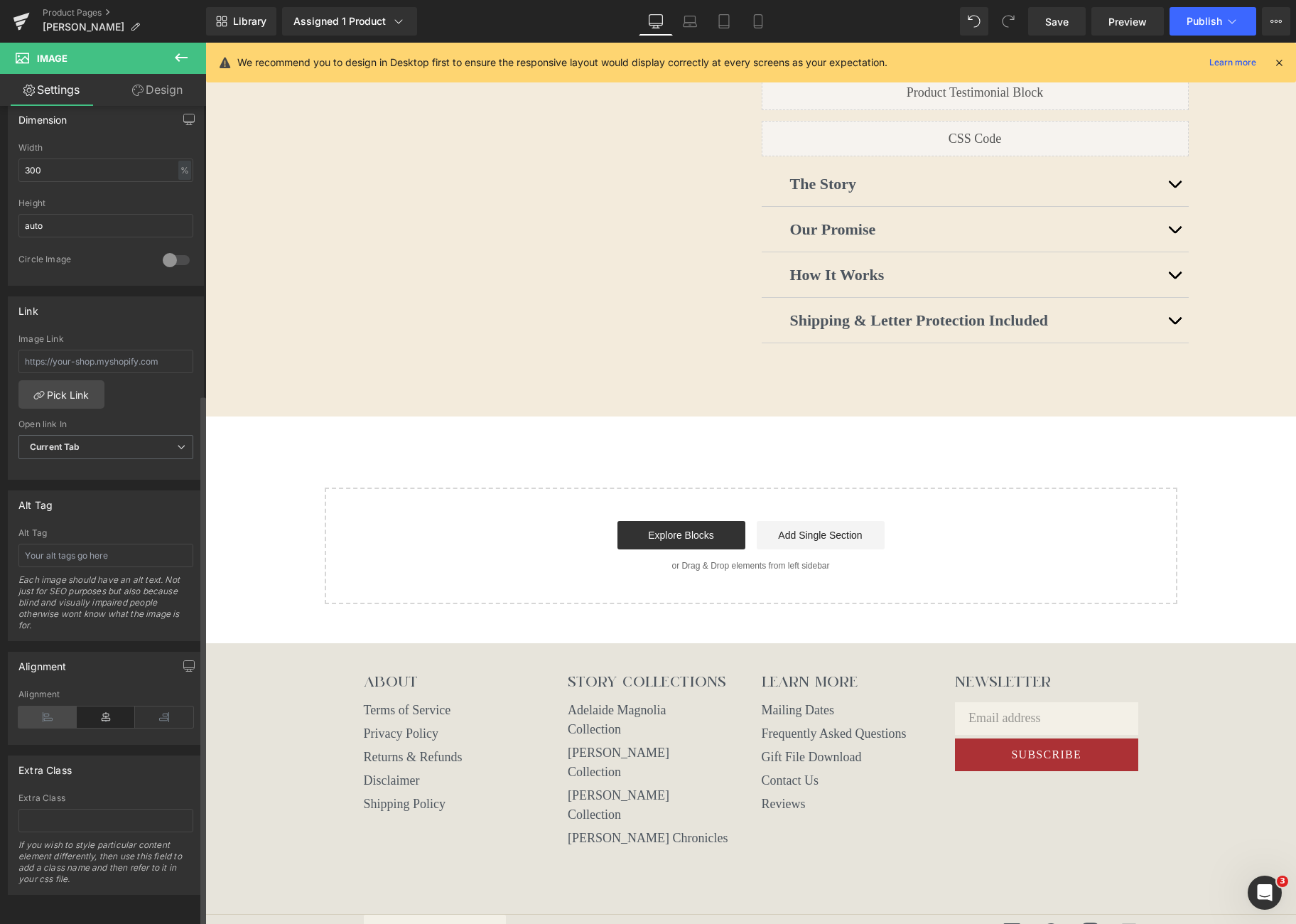
click at [56, 707] on icon at bounding box center [47, 717] width 58 height 22
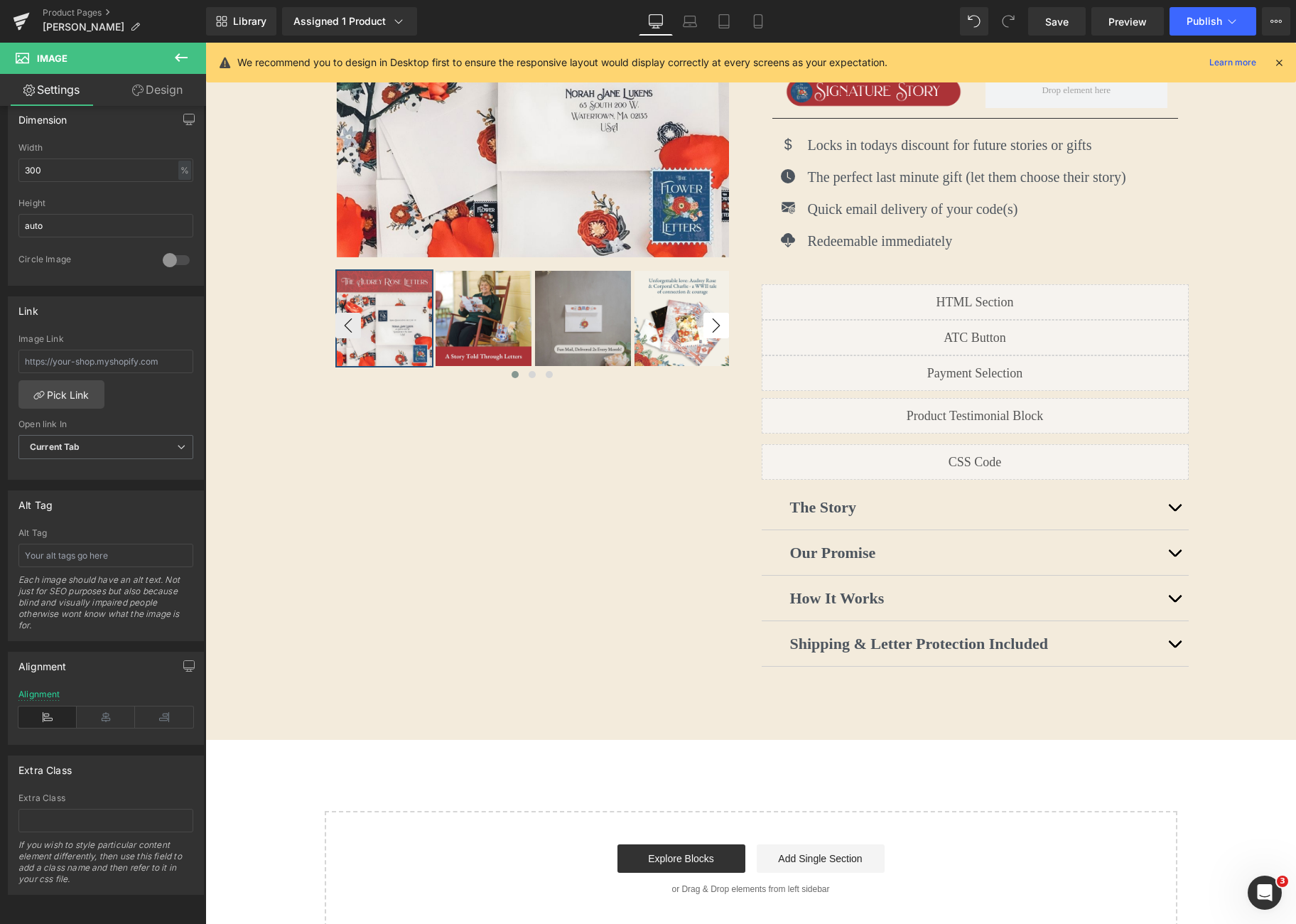
scroll to position [0, 0]
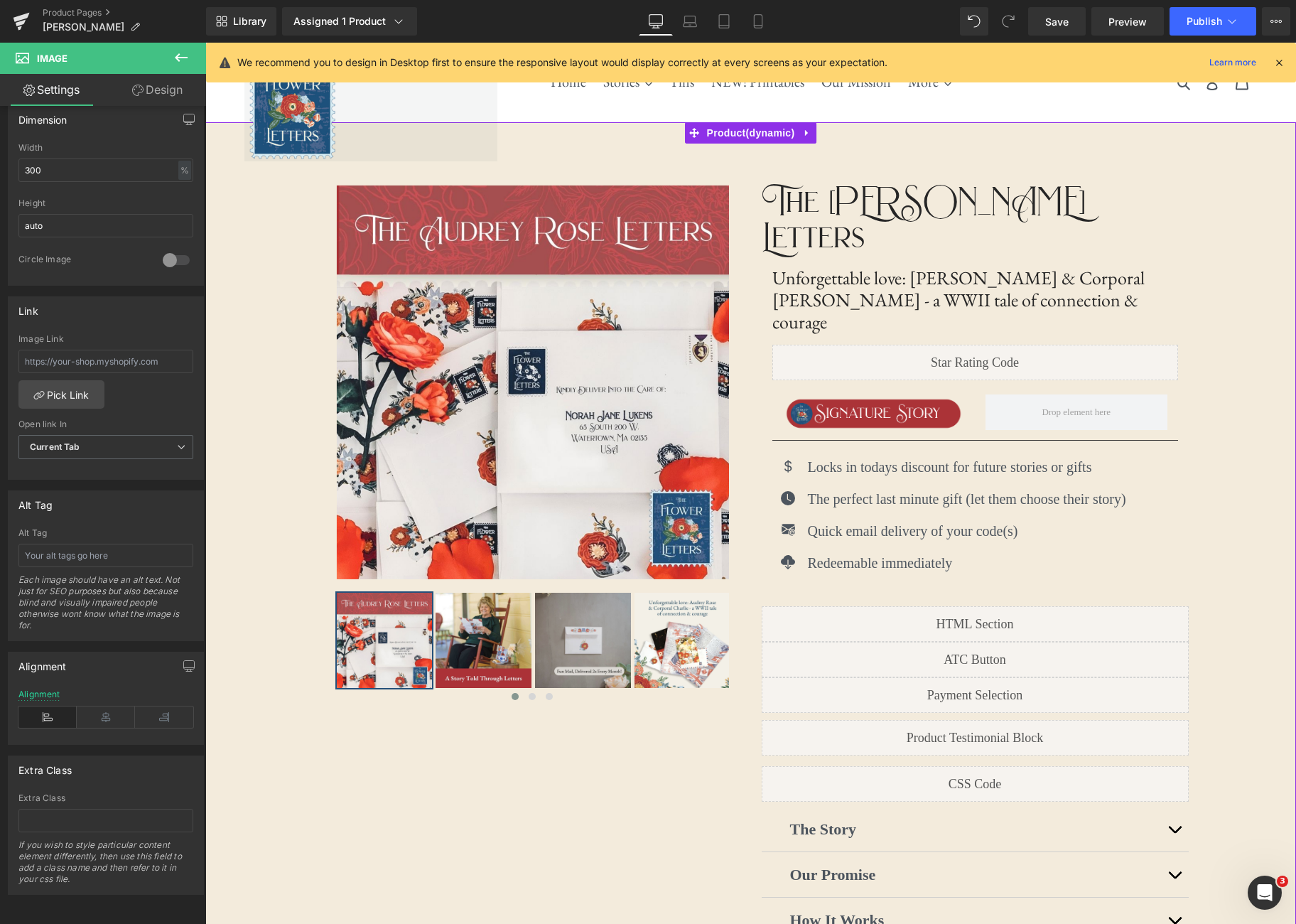
click at [1263, 266] on div "‹ ›" at bounding box center [750, 592] width 1090 height 940
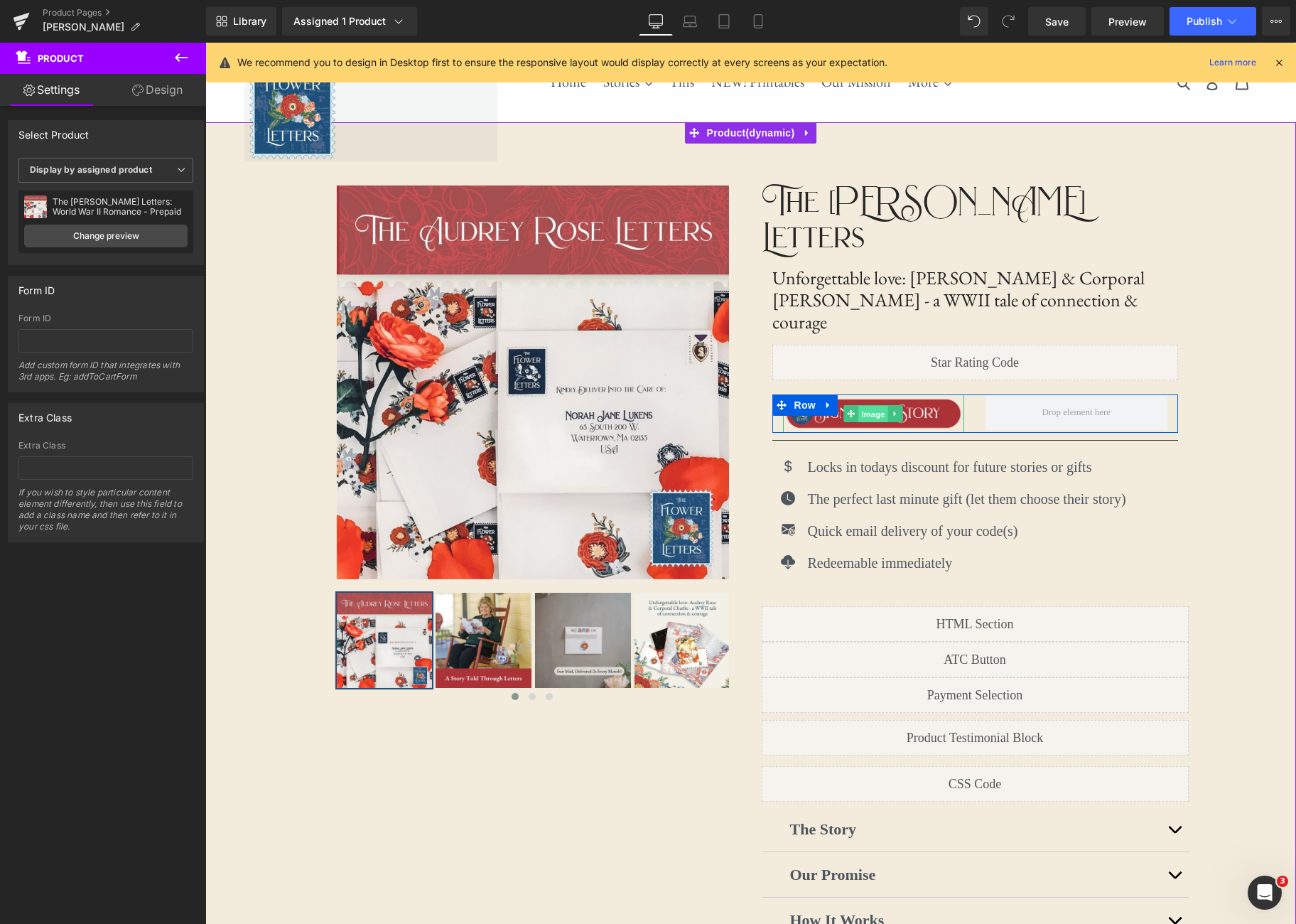
click at [875, 405] on span "Image" at bounding box center [873, 413] width 29 height 17
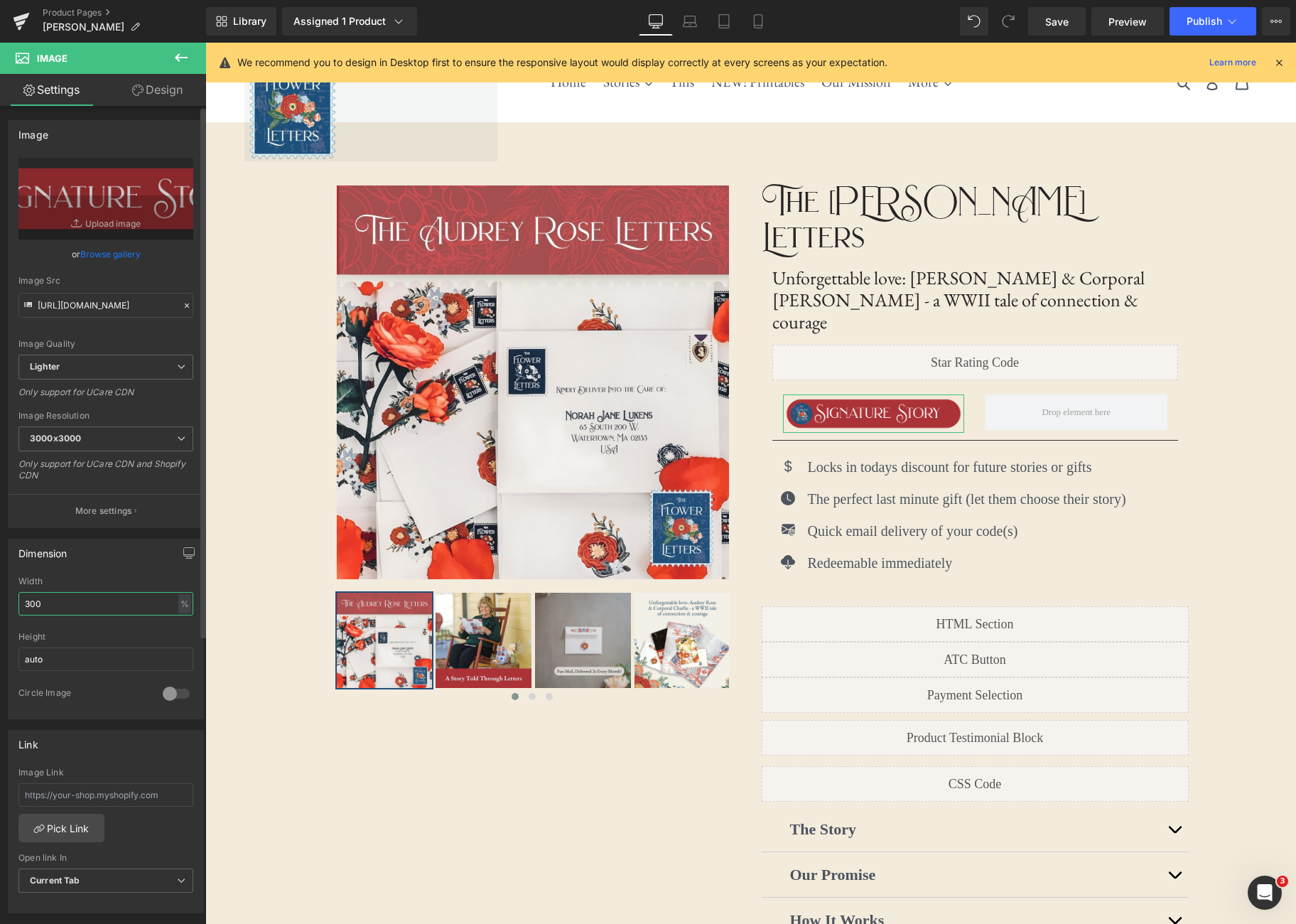
click at [67, 606] on input "300" at bounding box center [105, 603] width 174 height 23
click at [99, 583] on div "Width" at bounding box center [105, 581] width 174 height 10
click at [69, 601] on input "200" at bounding box center [105, 603] width 174 height 23
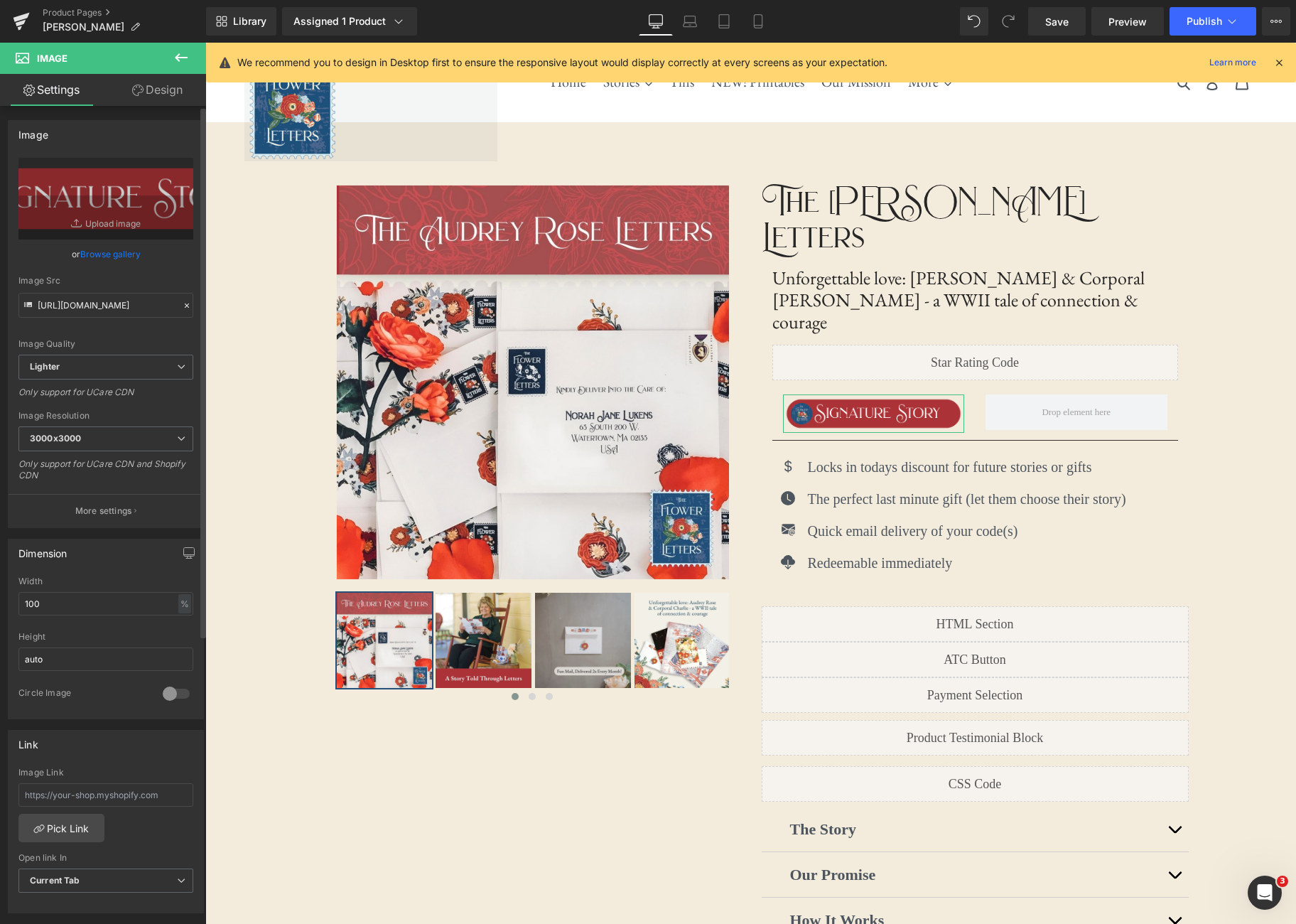
click at [77, 580] on div "Width" at bounding box center [105, 581] width 174 height 10
click at [116, 623] on div at bounding box center [105, 628] width 174 height 10
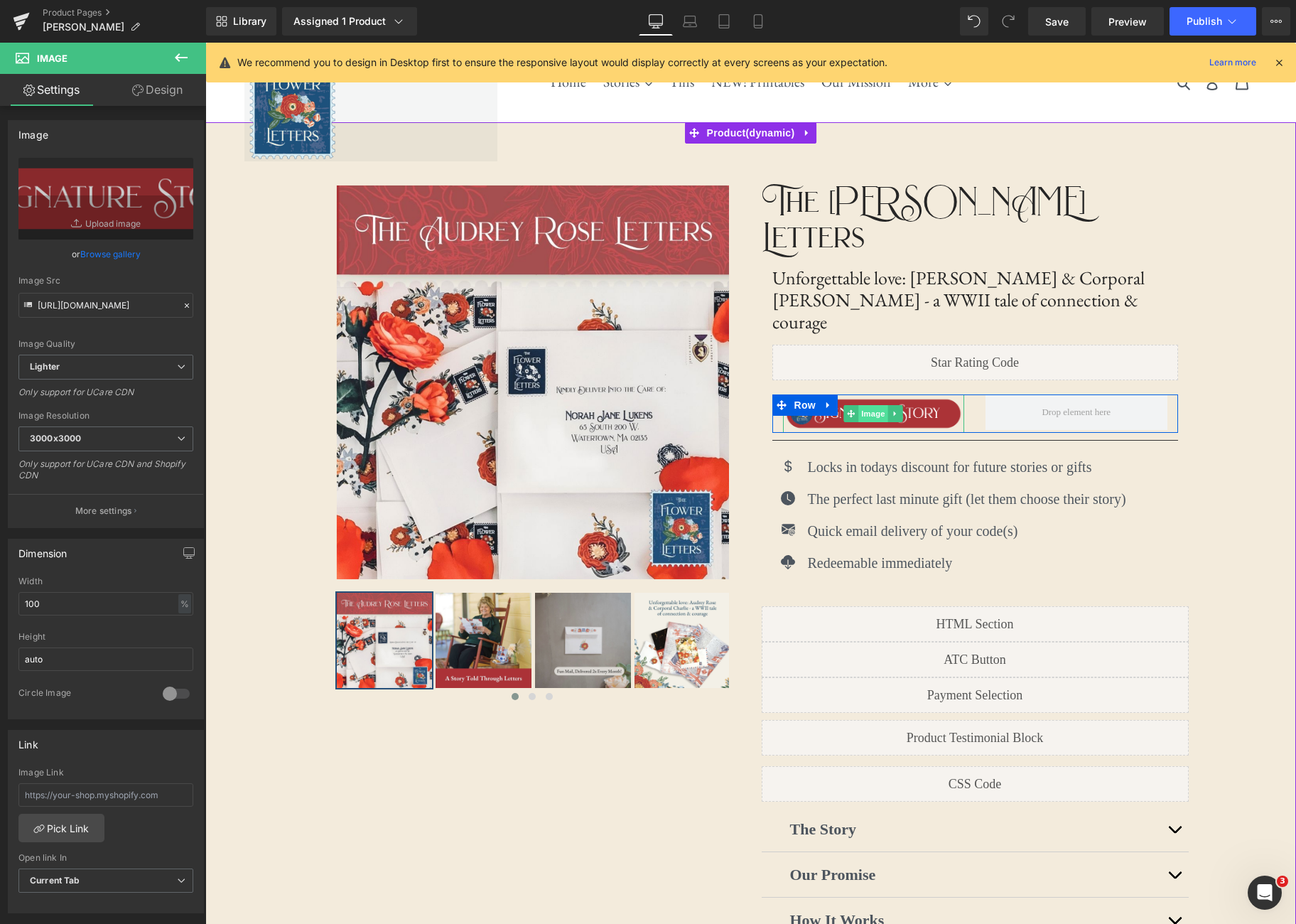
click at [869, 405] on span "Image" at bounding box center [873, 413] width 29 height 17
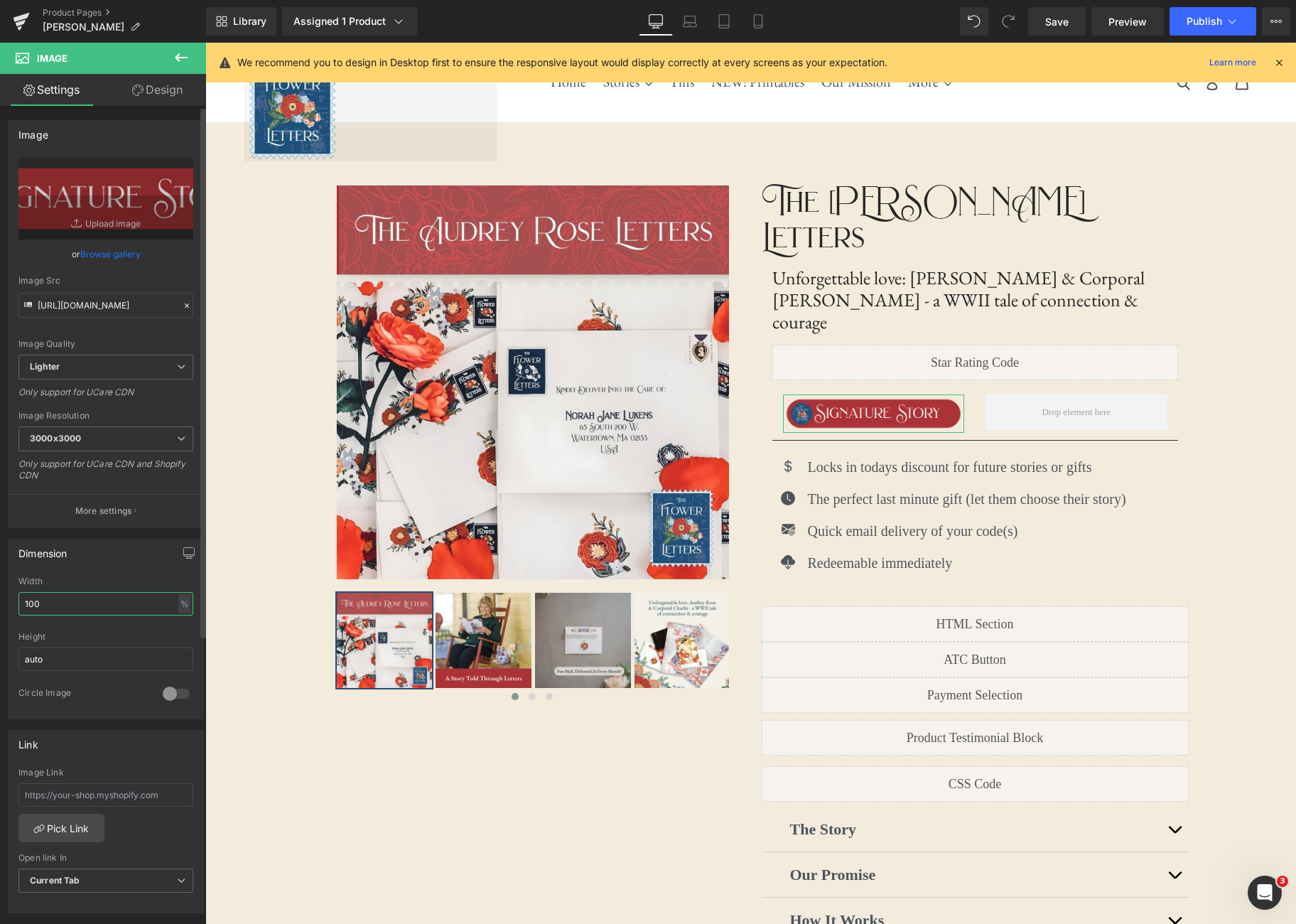
click at [117, 600] on input "100" at bounding box center [105, 603] width 174 height 23
type input "1000"
click at [163, 570] on div "Dimension 1000% Width 1000 % % px auto Height auto 0 Circle Image" at bounding box center [106, 628] width 196 height 181
click at [85, 611] on input "1000" at bounding box center [105, 603] width 174 height 23
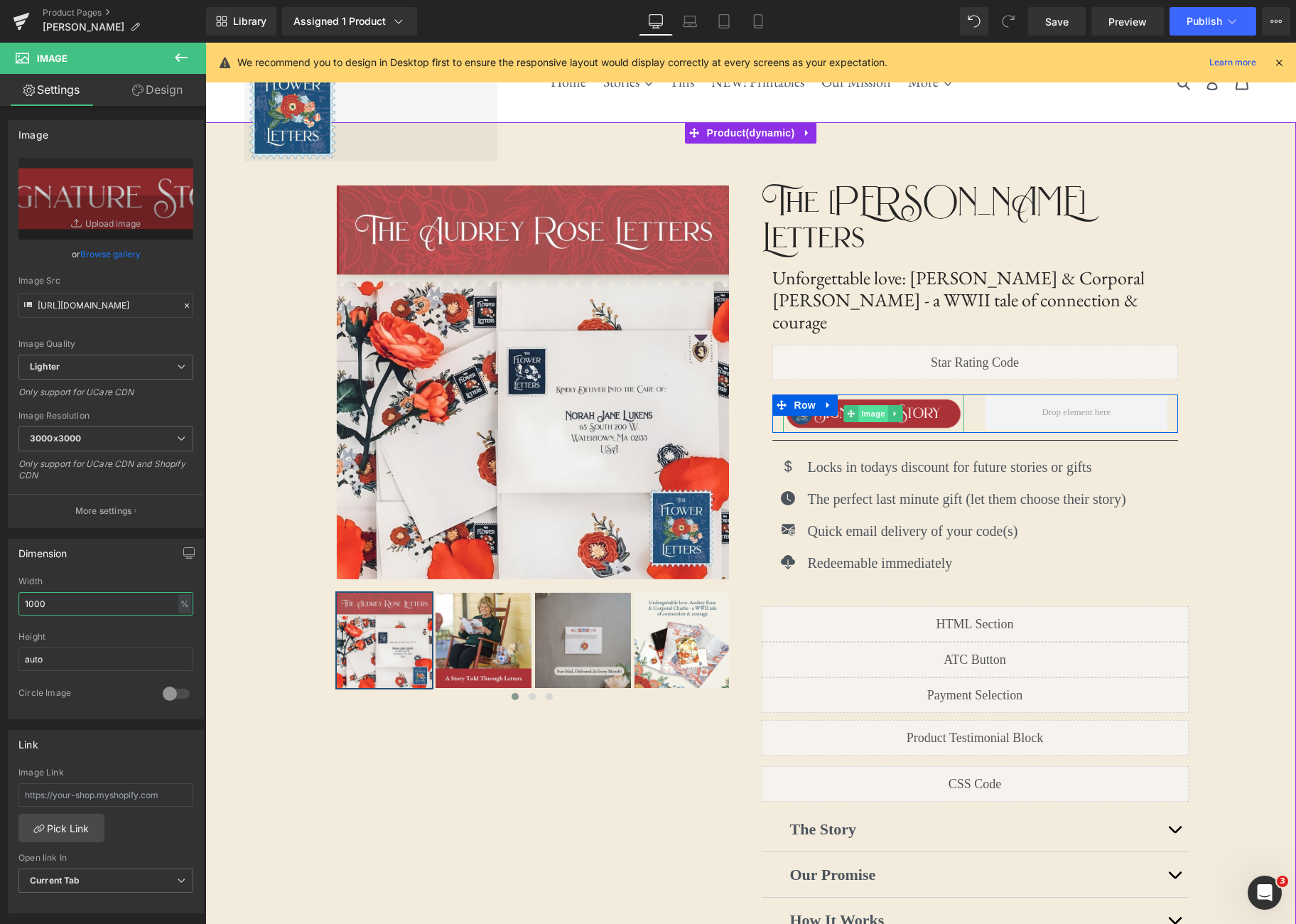
click at [874, 405] on span "Image" at bounding box center [873, 413] width 29 height 17
click at [879, 405] on span "Image" at bounding box center [873, 413] width 29 height 17
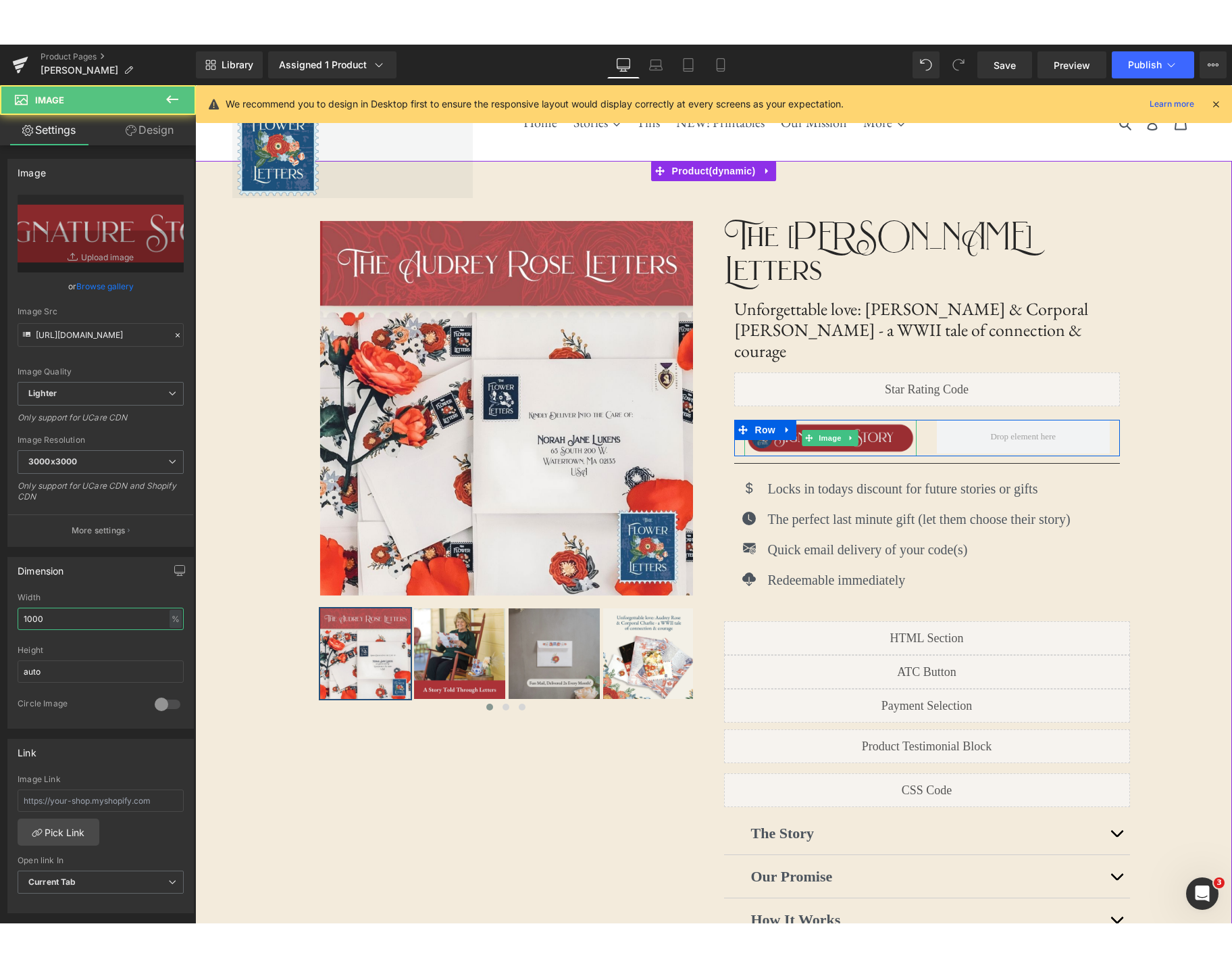
scroll to position [1, 0]
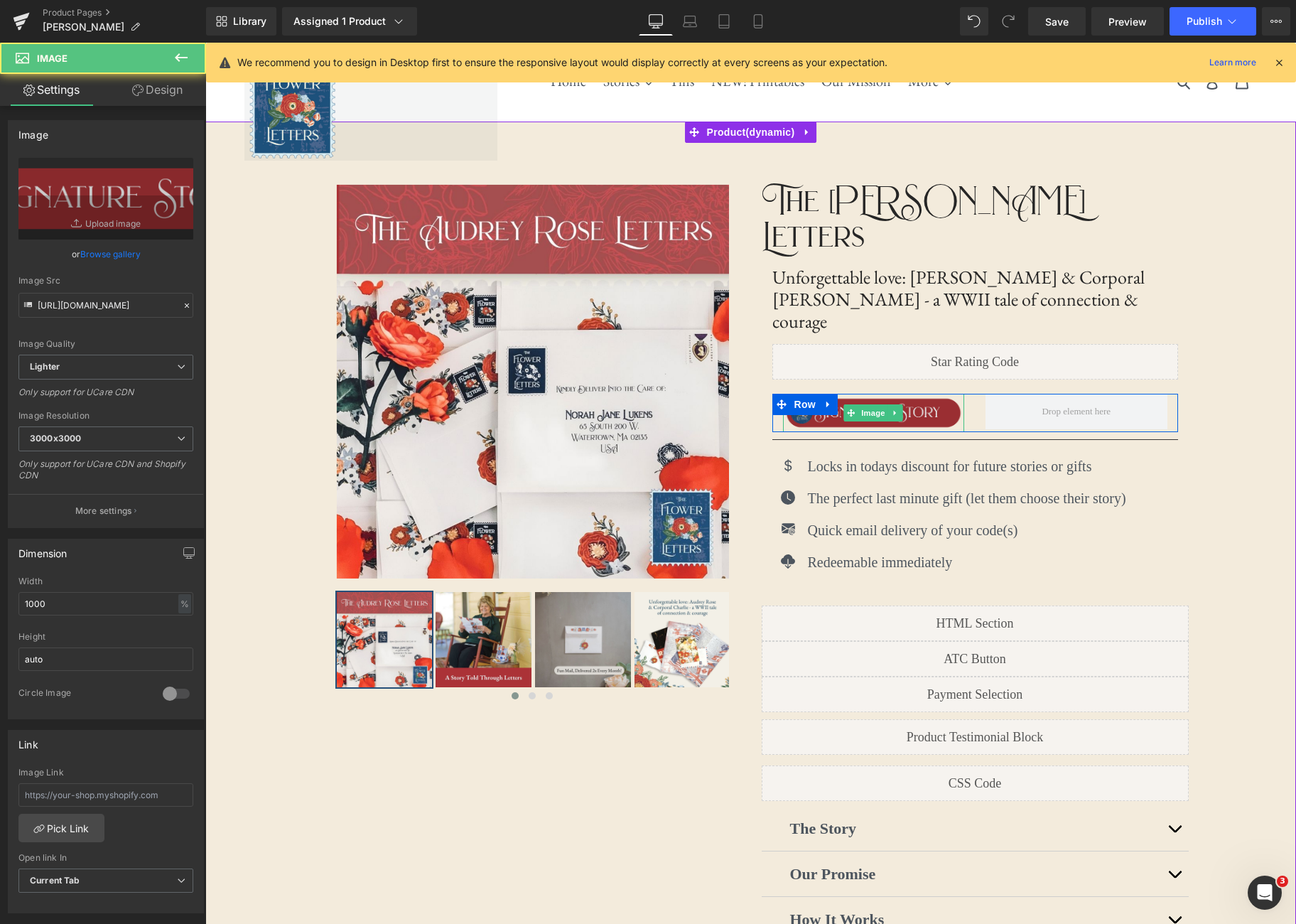
click at [936, 393] on img at bounding box center [874, 413] width 182 height 39
click at [880, 405] on span "Image" at bounding box center [873, 413] width 29 height 17
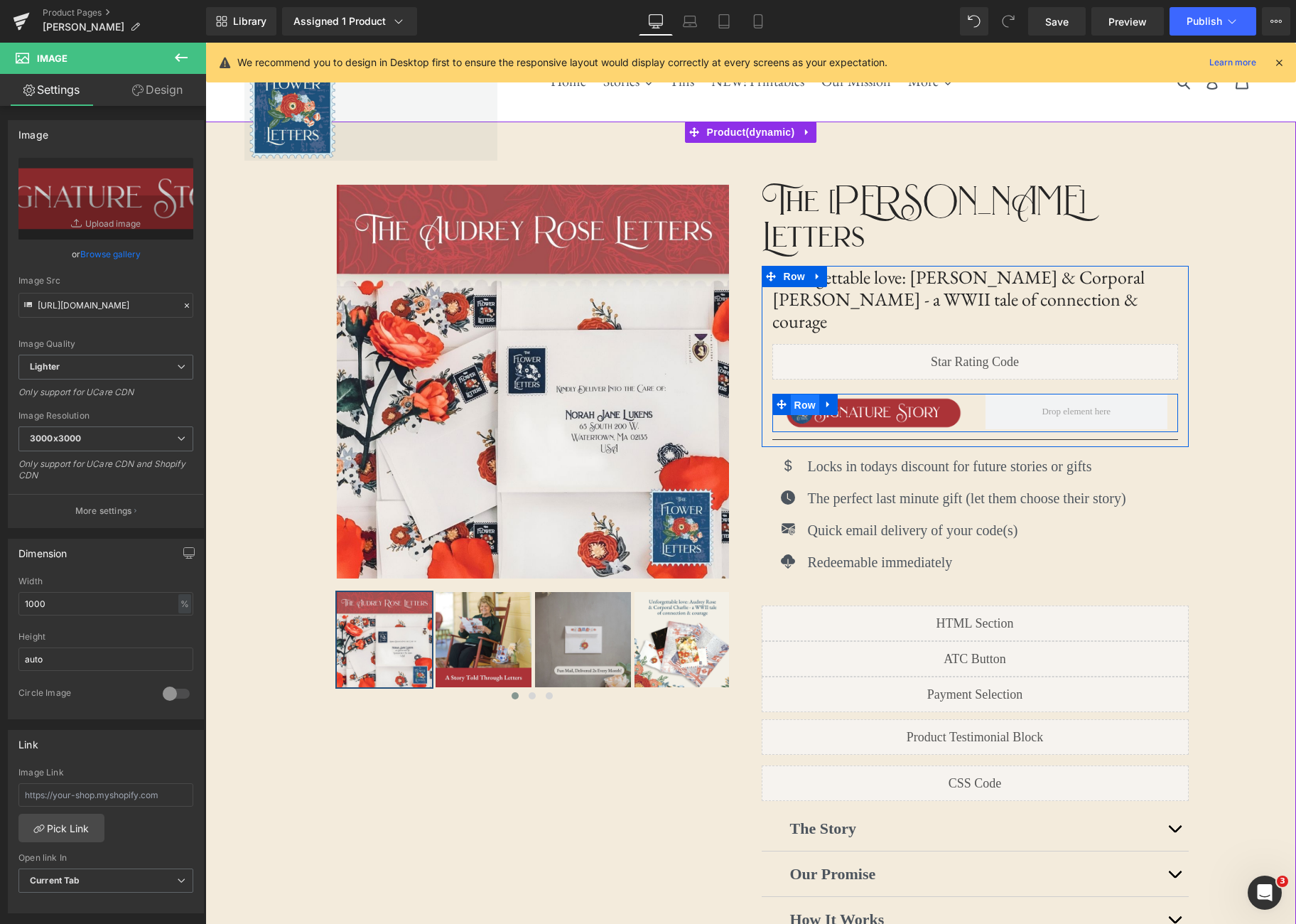
click at [796, 394] on span "Row" at bounding box center [805, 405] width 29 height 22
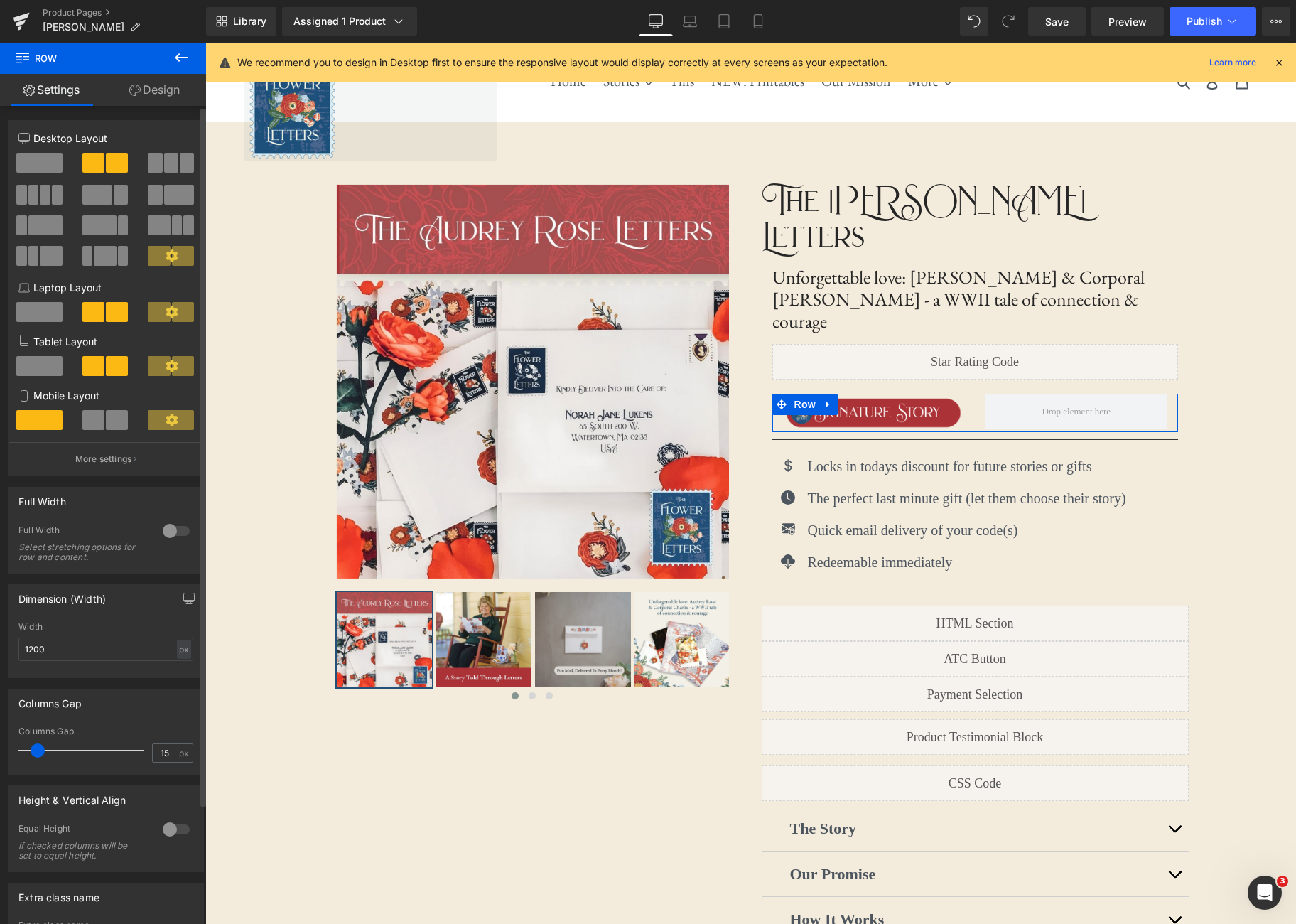
click at [31, 225] on span at bounding box center [45, 225] width 34 height 20
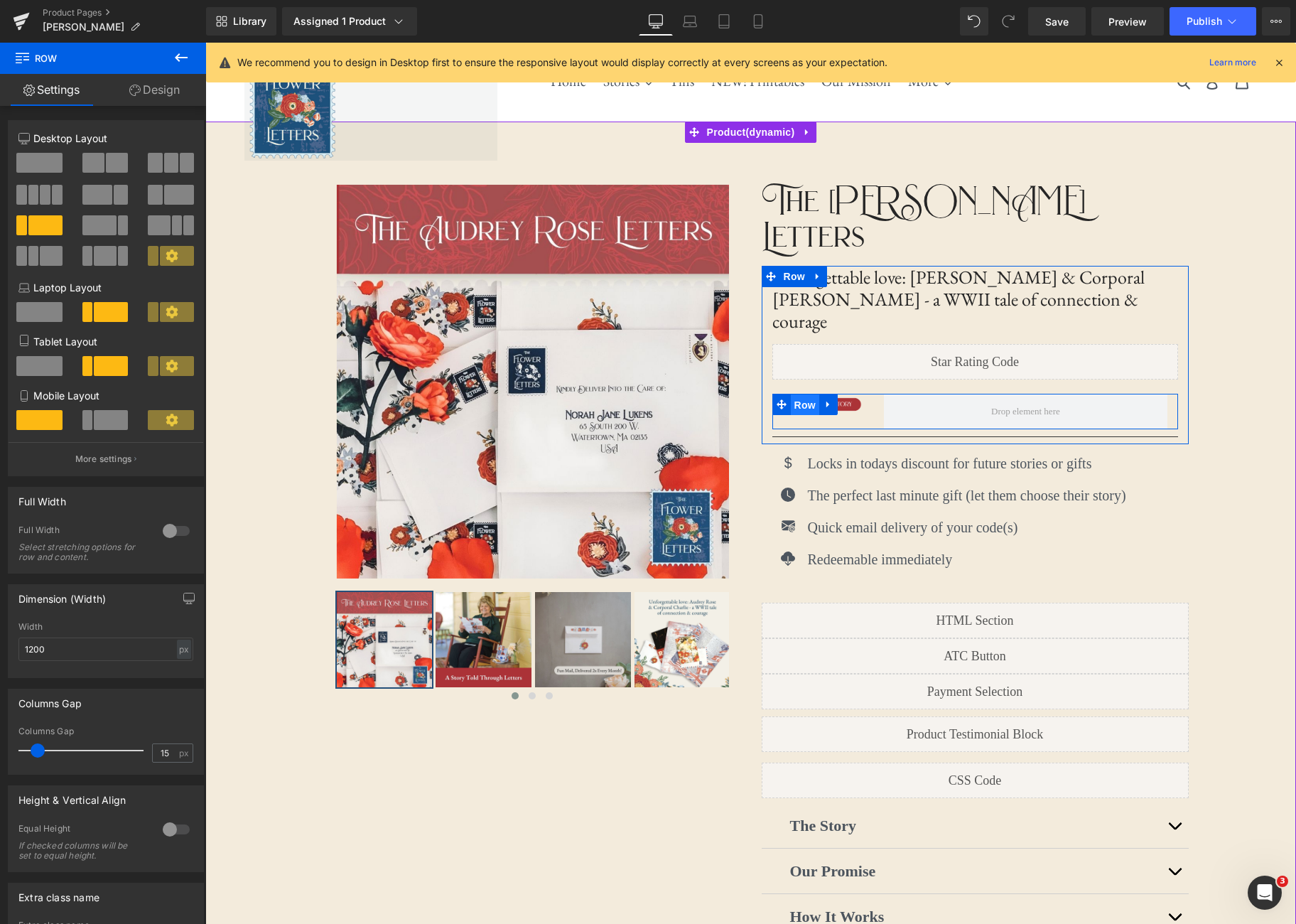
click at [813, 394] on span "Row" at bounding box center [805, 405] width 29 height 22
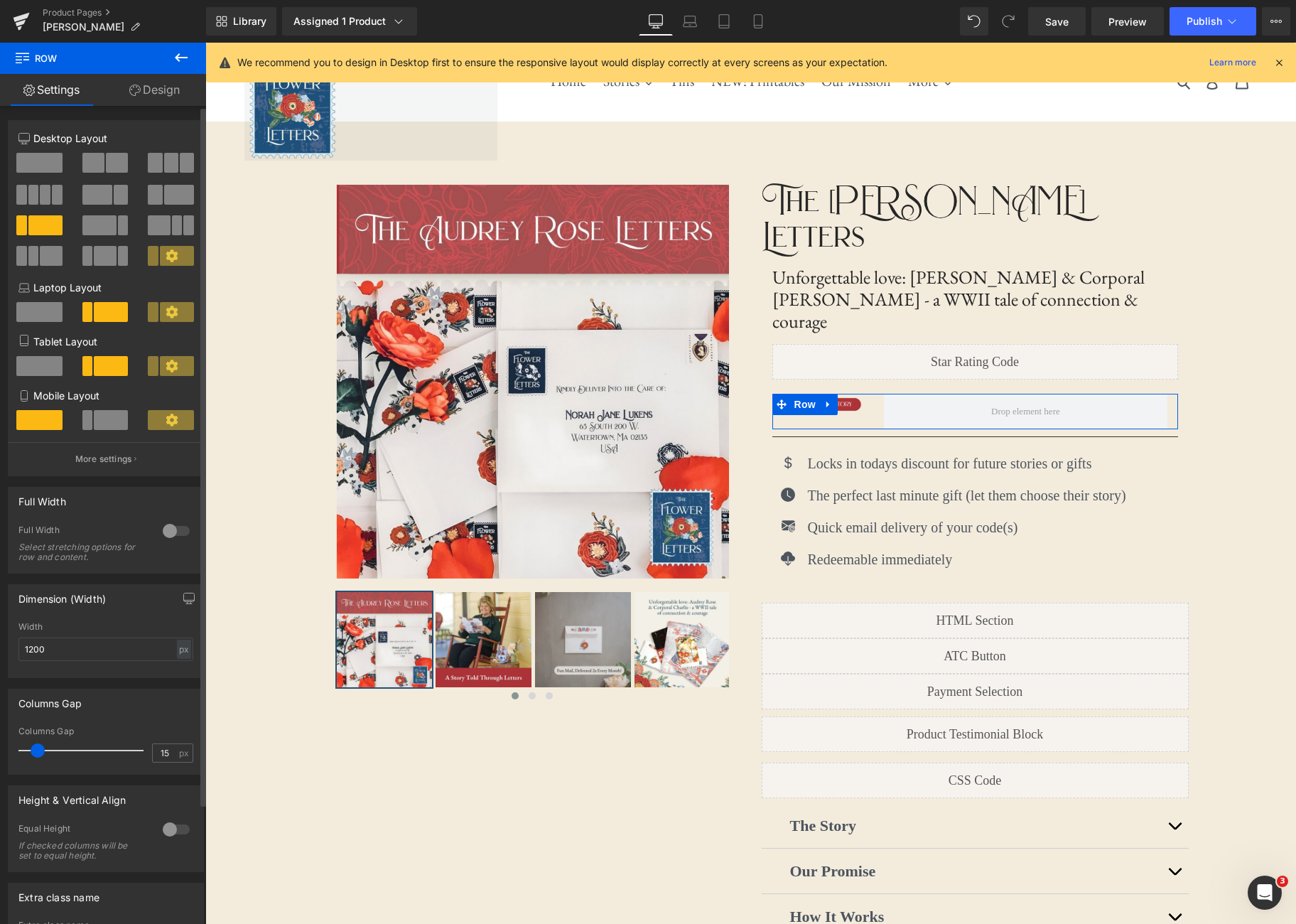
click at [100, 167] on span at bounding box center [93, 162] width 22 height 20
click at [45, 240] on div at bounding box center [40, 230] width 66 height 30
click at [44, 231] on span at bounding box center [45, 225] width 34 height 20
click at [166, 197] on span at bounding box center [178, 194] width 29 height 20
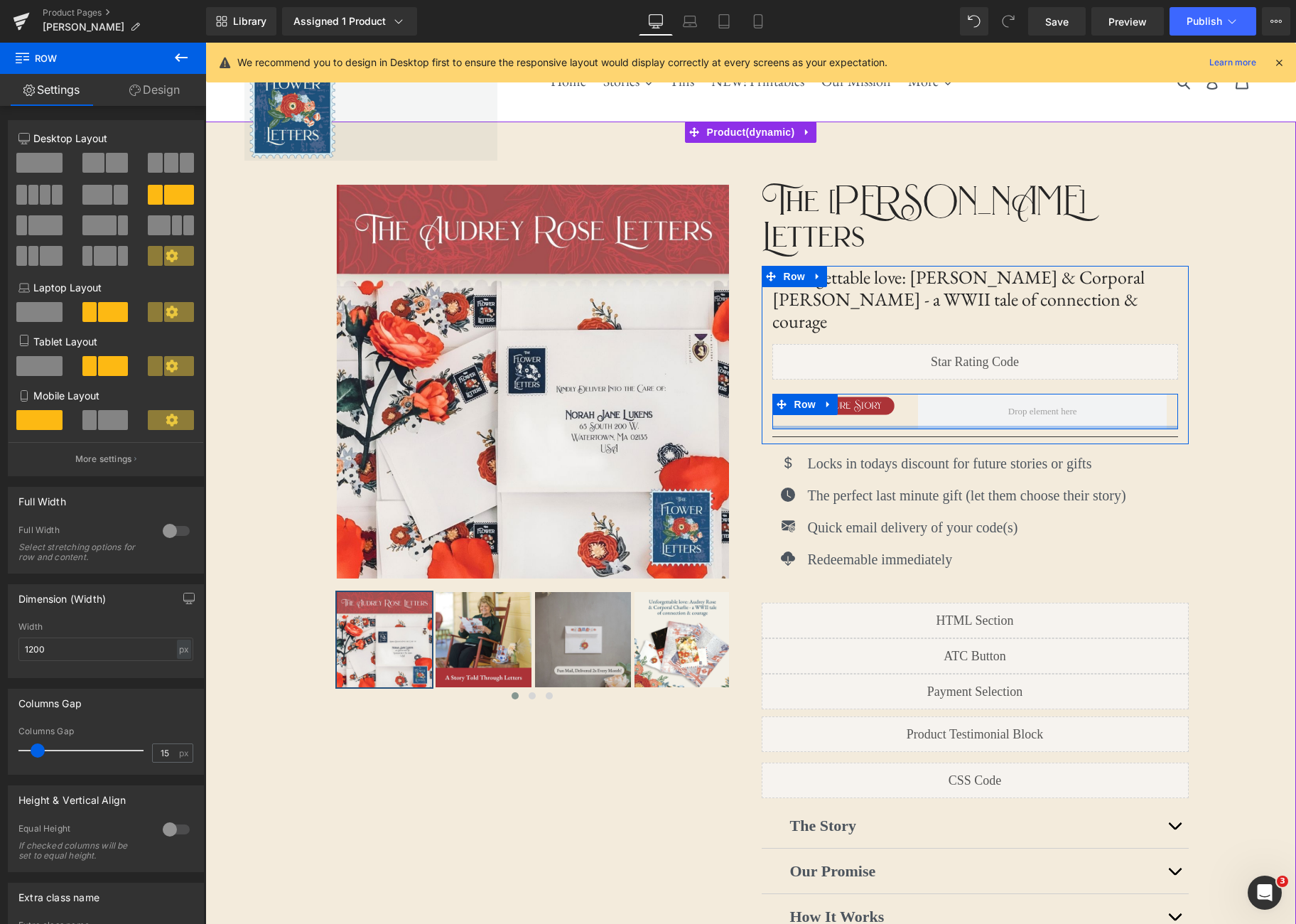
drag, startPoint x: 909, startPoint y: 366, endPoint x: 906, endPoint y: 358, distance: 8.5
click at [909, 393] on div "Image Row" at bounding box center [975, 411] width 405 height 36
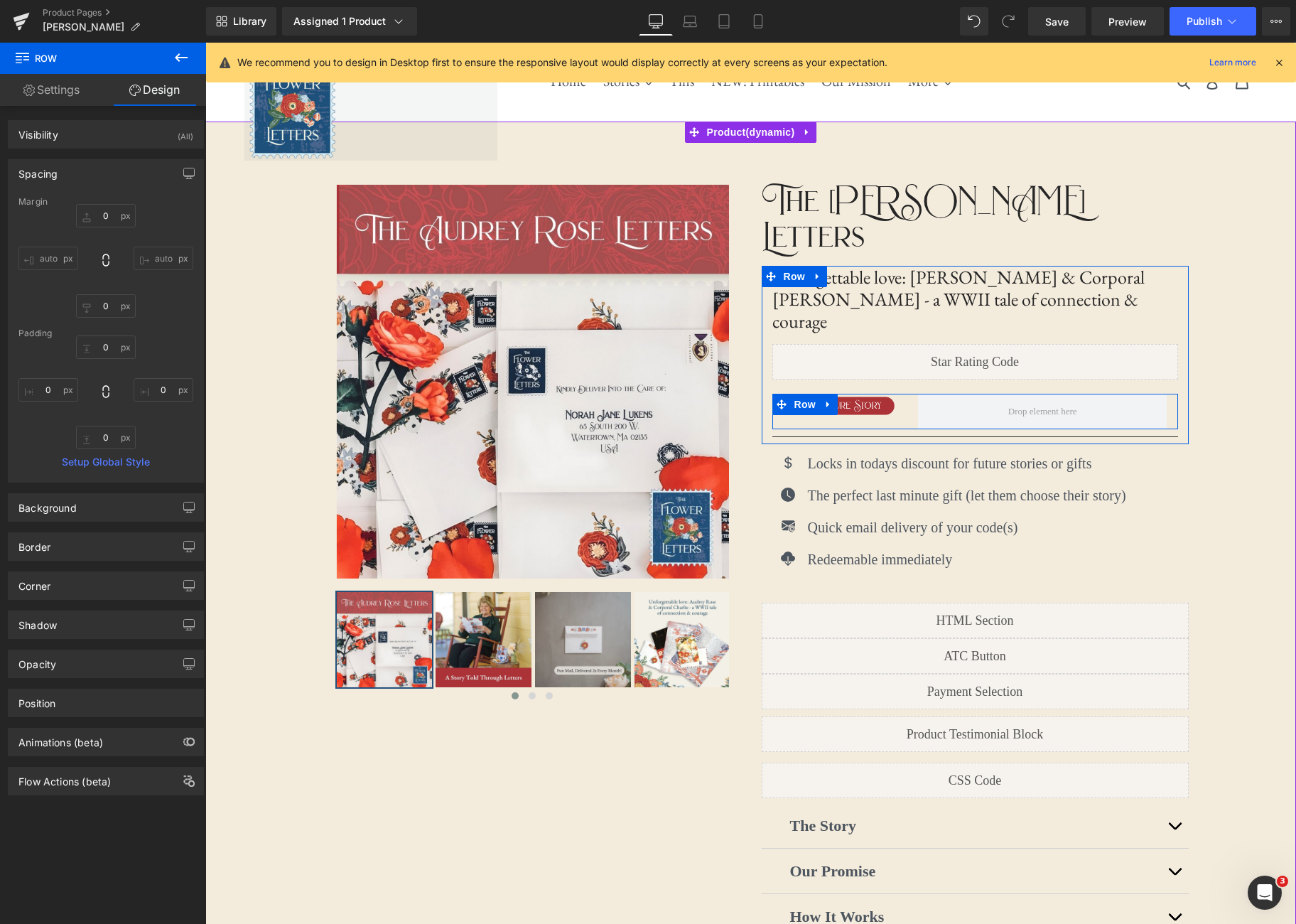
click at [910, 393] on div at bounding box center [1043, 411] width 271 height 36
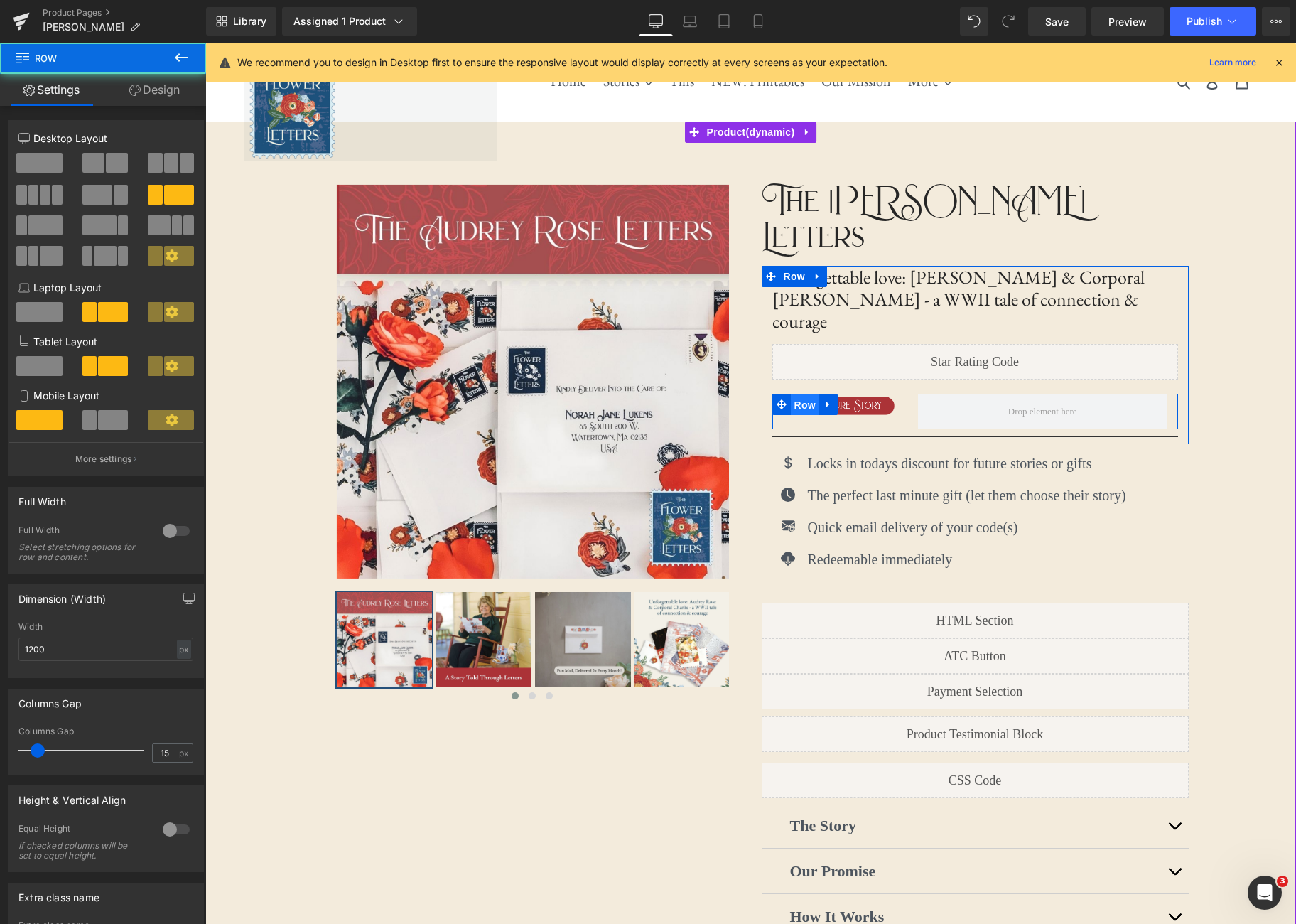
click at [814, 394] on span "Row" at bounding box center [805, 405] width 29 height 22
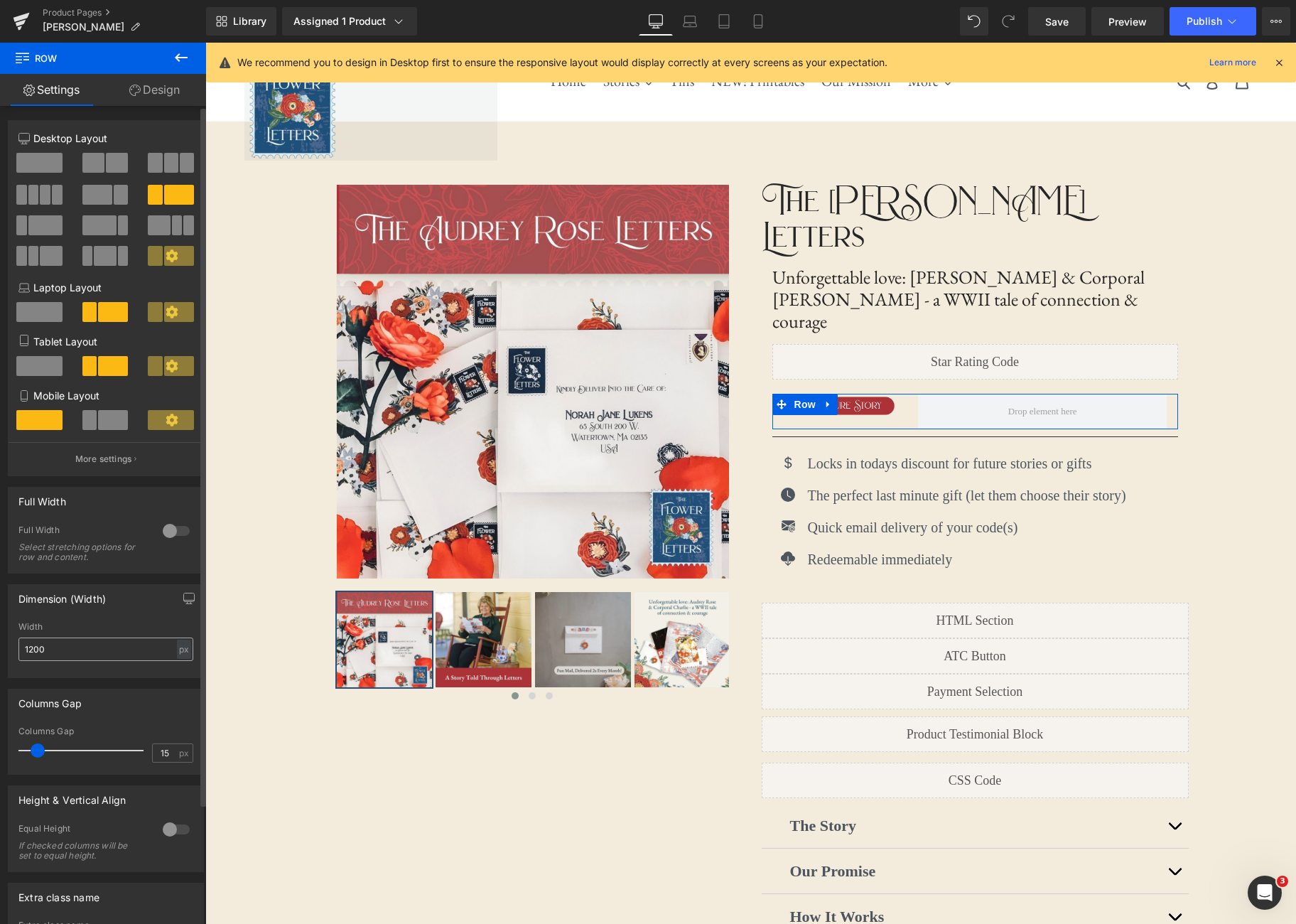
click at [77, 649] on input "1200" at bounding box center [105, 648] width 174 height 23
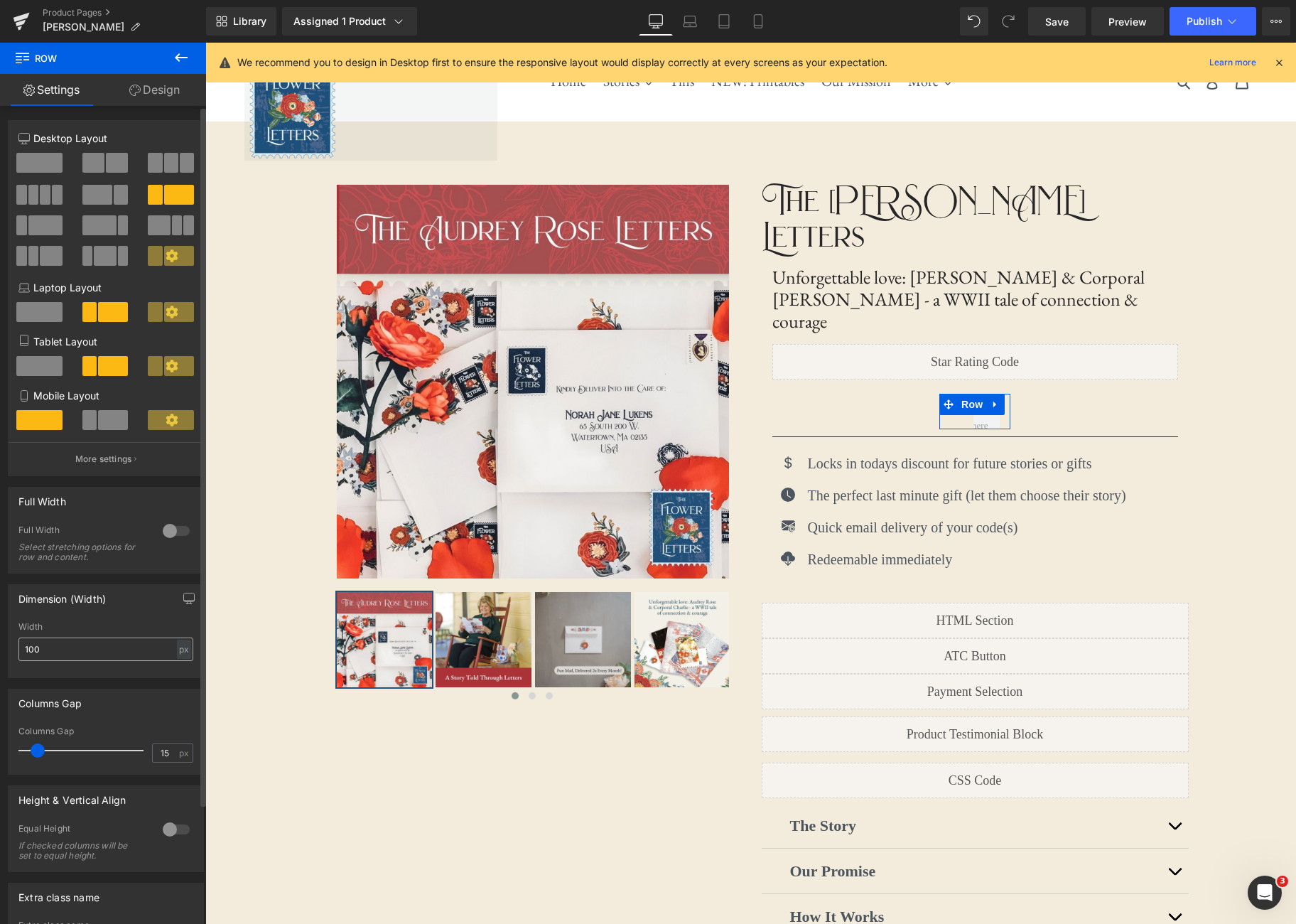
type input "1000"
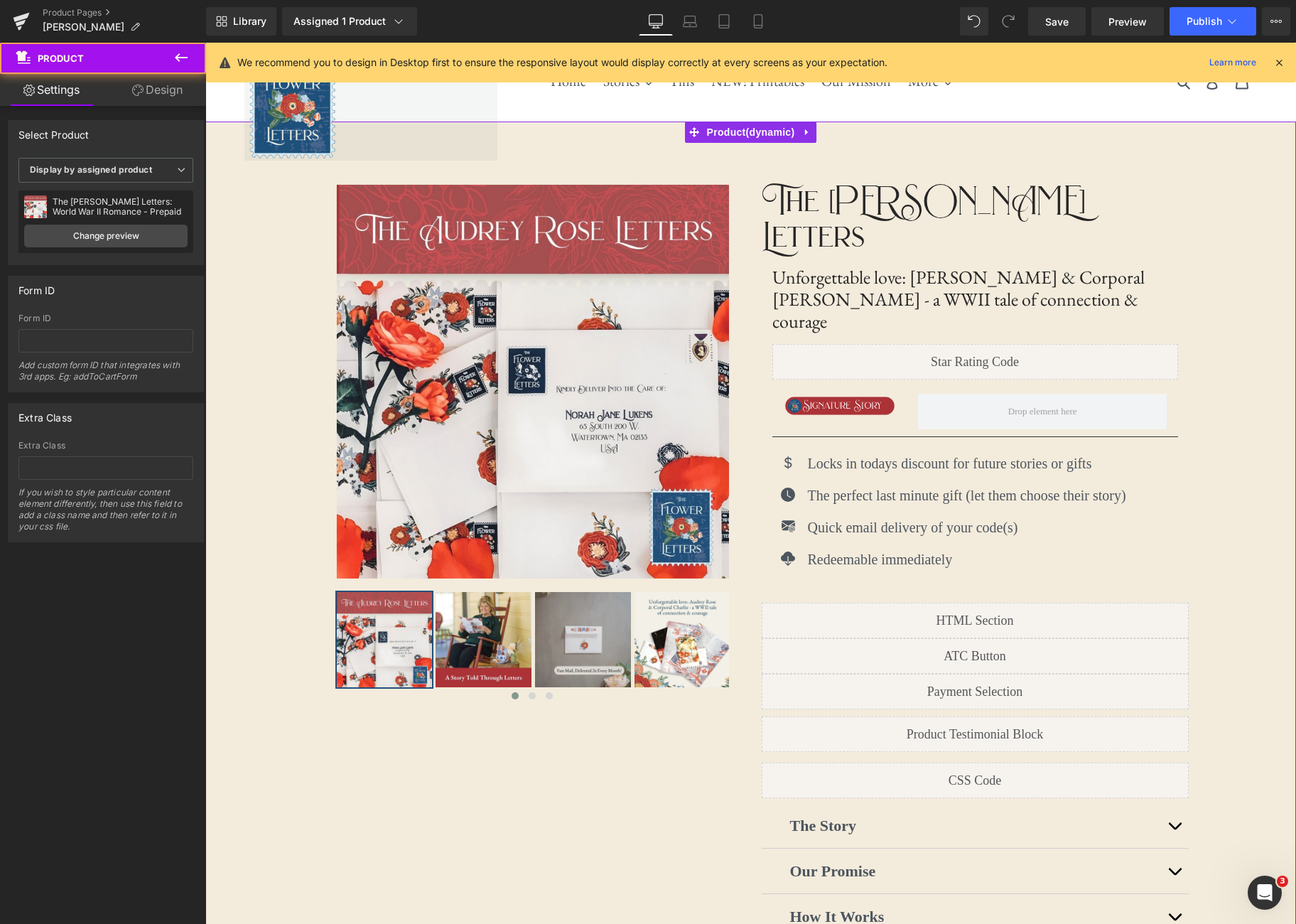
click at [1268, 390] on div "‹ ›" at bounding box center [750, 590] width 1090 height 937
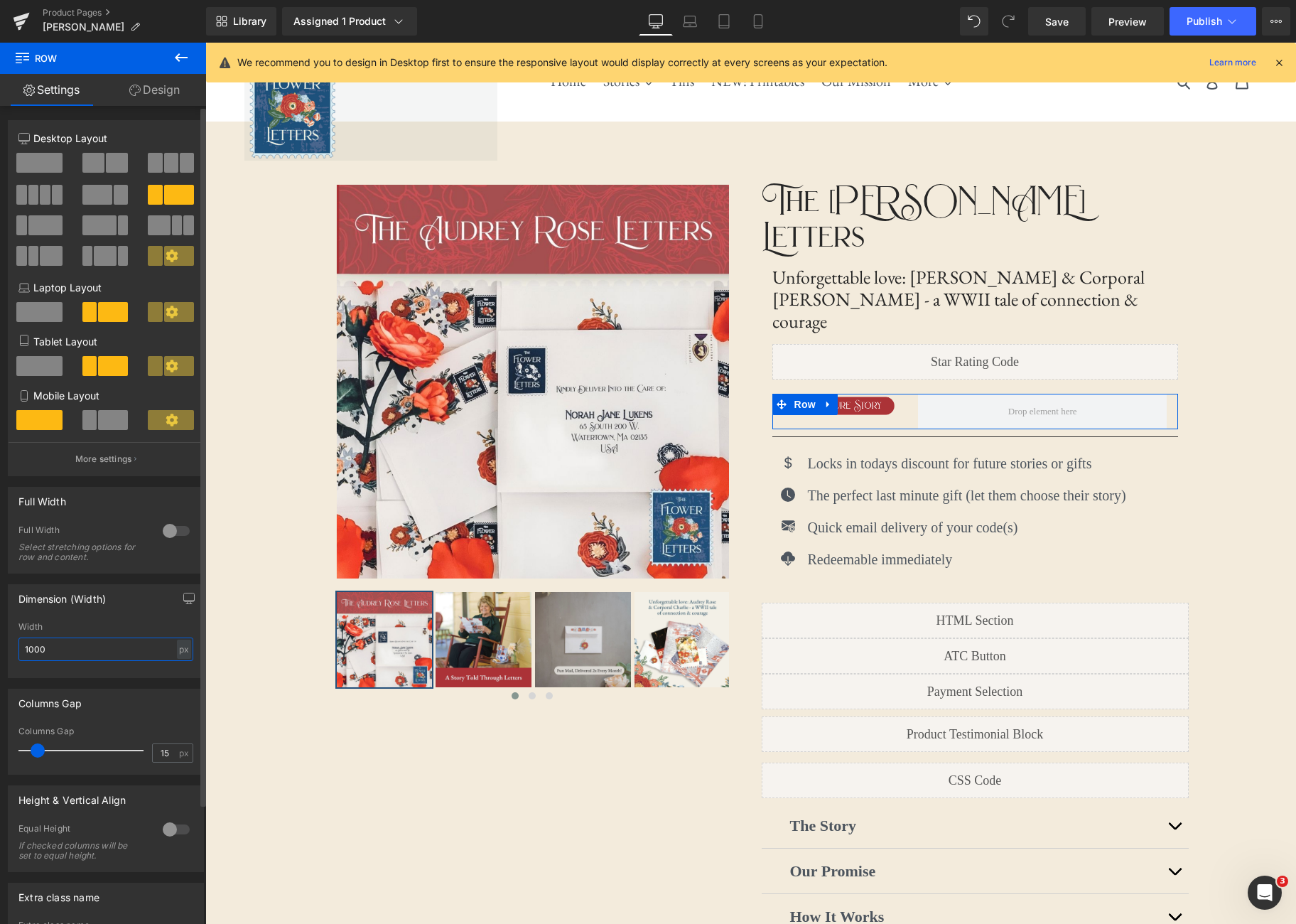
click at [108, 651] on input "1000" at bounding box center [105, 648] width 174 height 23
type input "2000"
click at [158, 623] on div "Dimension (Width) 2000px Width 2000 px % px" at bounding box center [106, 631] width 196 height 94
type input "0"
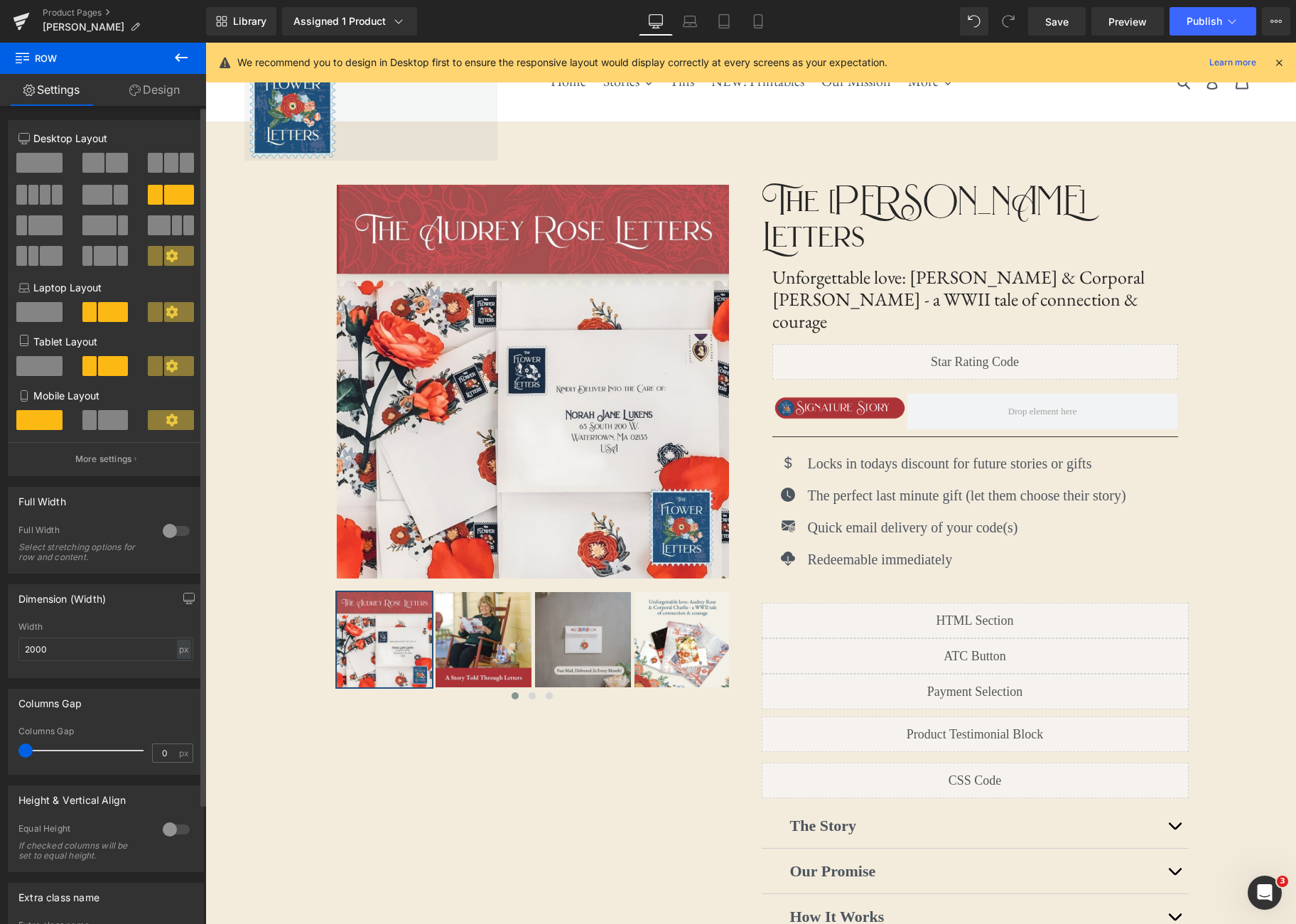
drag, startPoint x: 37, startPoint y: 750, endPoint x: 82, endPoint y: 722, distance: 53.0
click at [0, 754] on html "Row You are previewing how the will restyle your page. You can not edit Element…" at bounding box center [648, 462] width 1296 height 924
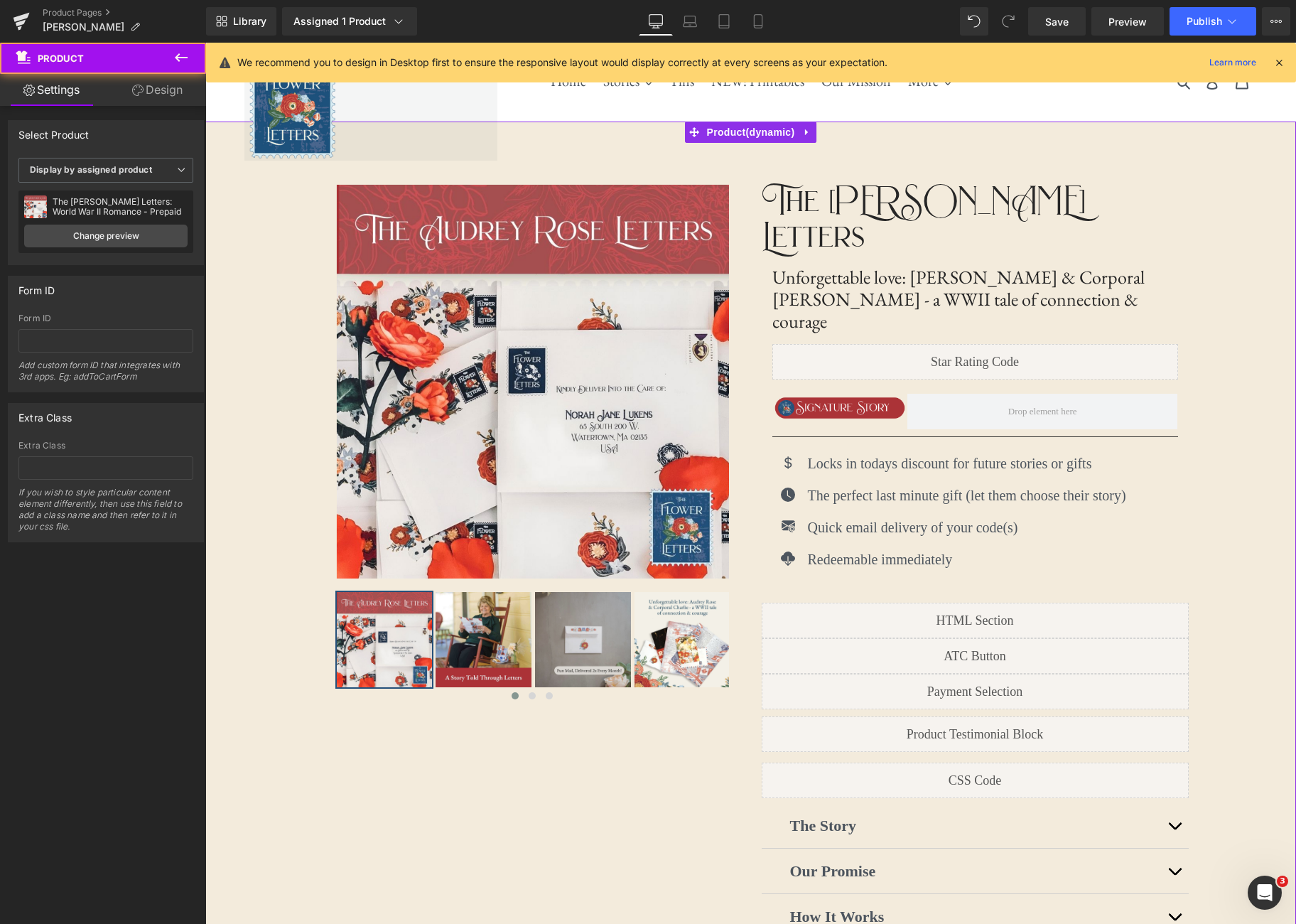
click at [1253, 405] on div "‹ ›" at bounding box center [750, 590] width 1090 height 937
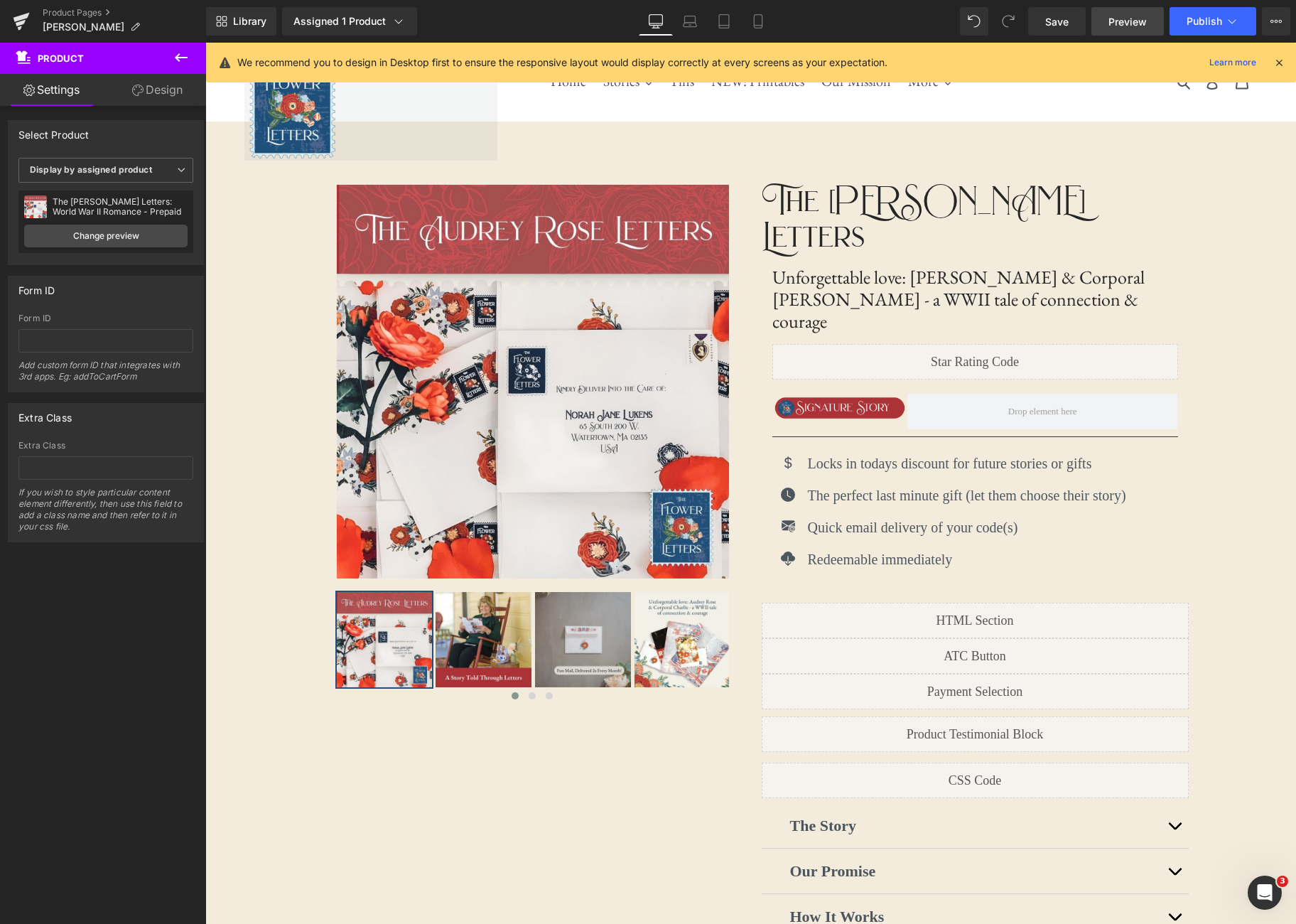
drag, startPoint x: 1071, startPoint y: 21, endPoint x: 1138, endPoint y: 29, distance: 67.5
click at [1071, 21] on link "Save" at bounding box center [1057, 22] width 57 height 29
click at [1137, 33] on link "Preview" at bounding box center [1127, 22] width 72 height 29
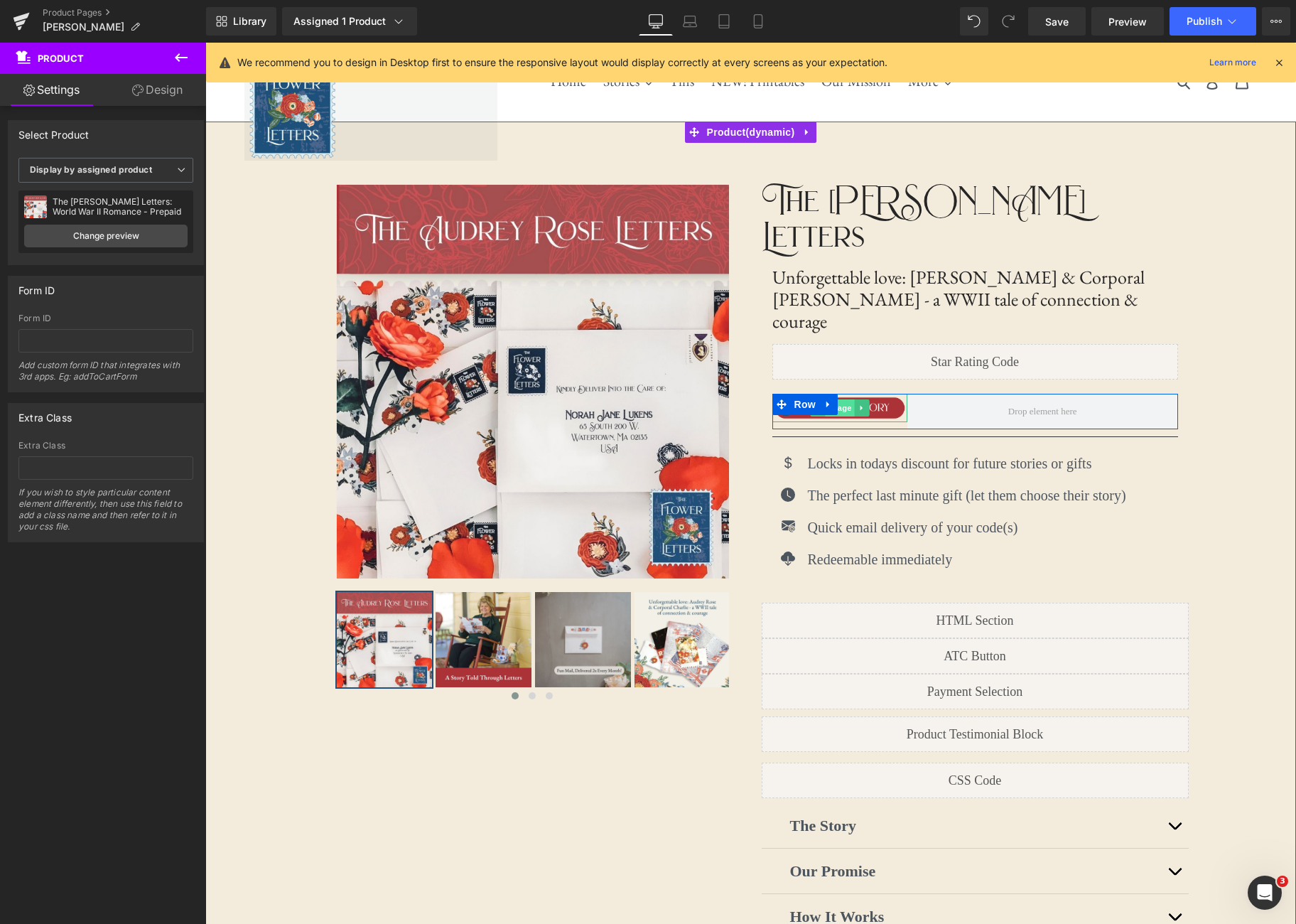
click at [848, 399] on span "Image" at bounding box center [840, 407] width 29 height 17
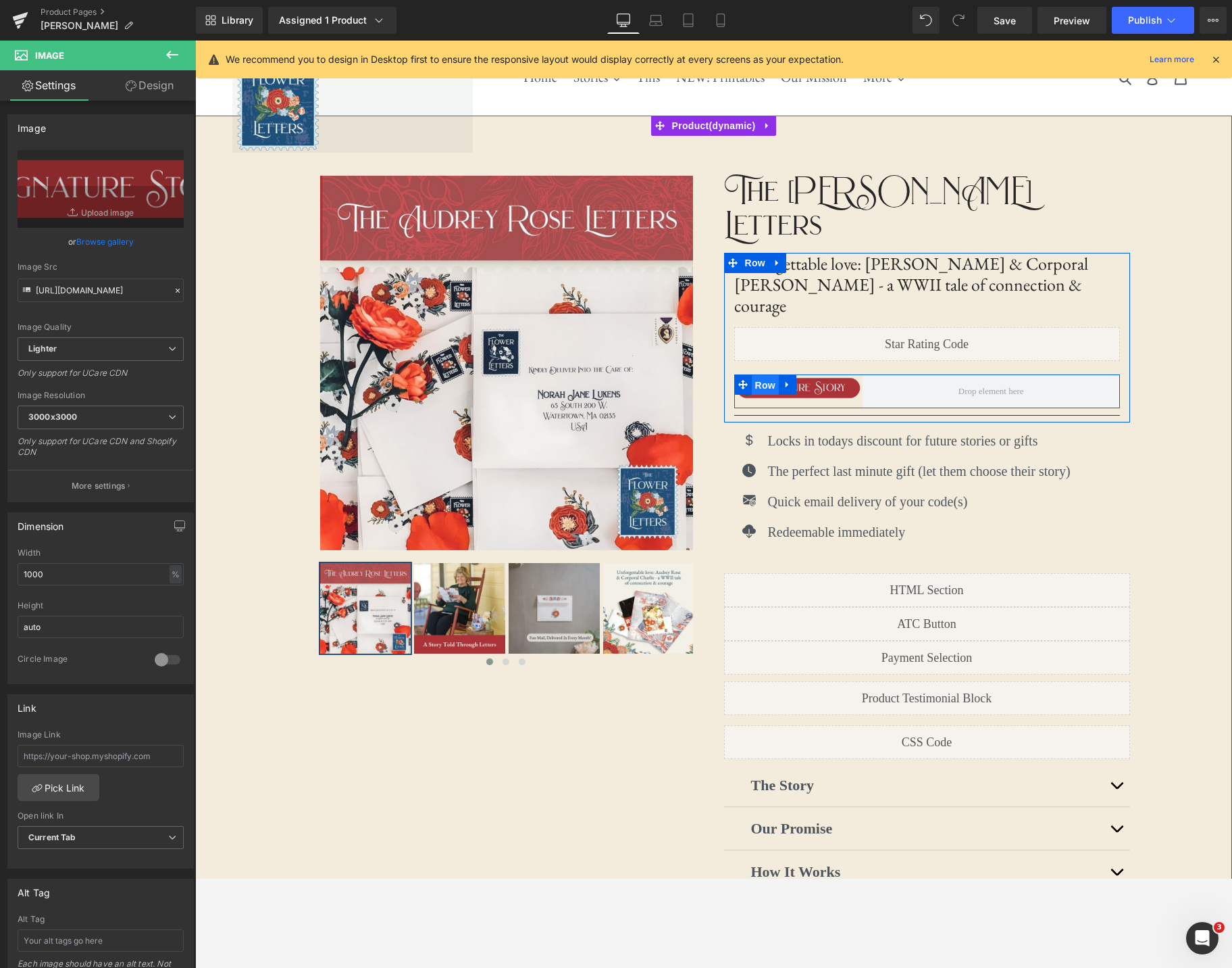
click at [767, 375] on span "Row" at bounding box center [766, 385] width 27 height 20
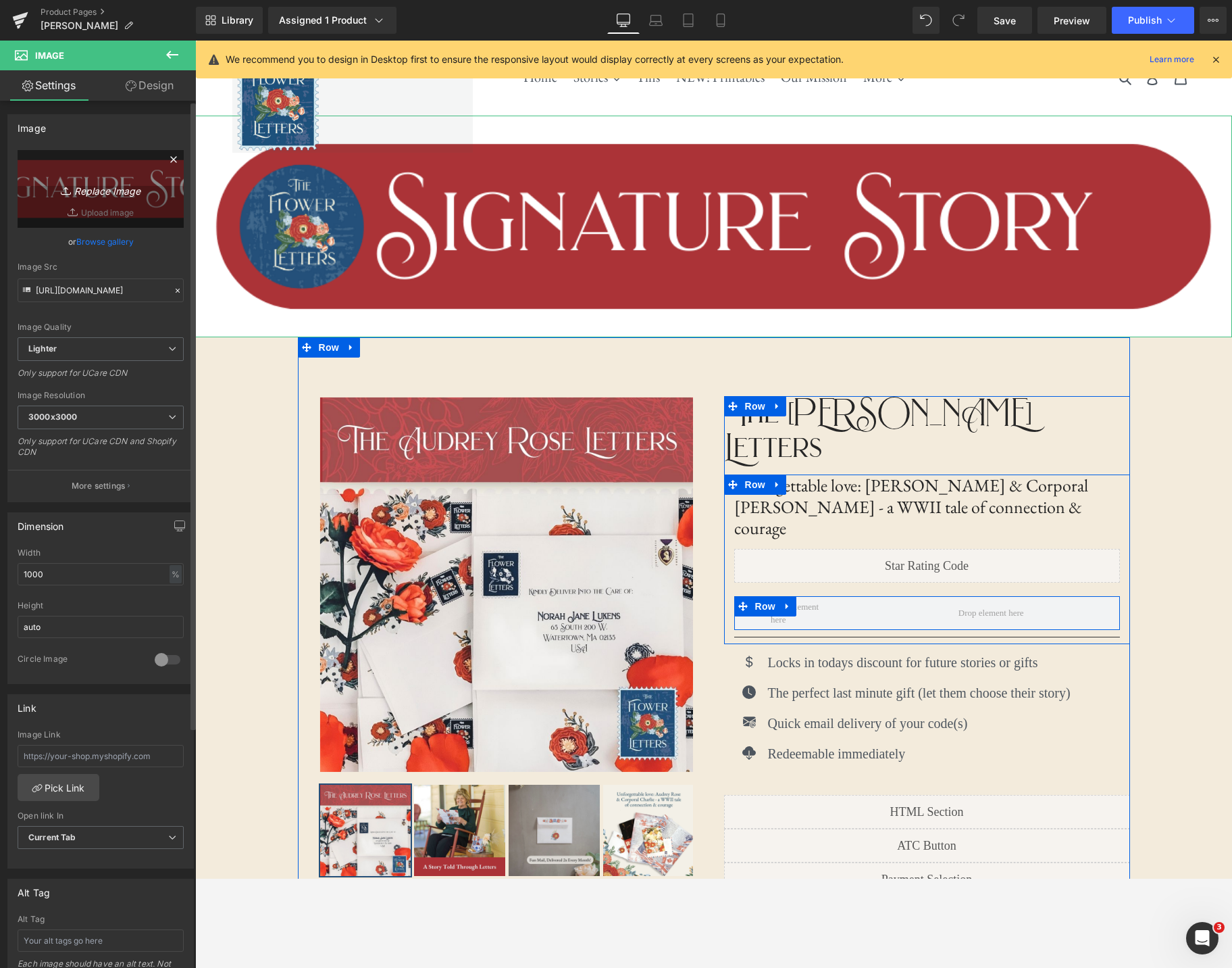
click at [100, 186] on icon "Replace Image" at bounding box center [101, 189] width 108 height 17
type input "C:\fakepath\Signature Story (2).png"
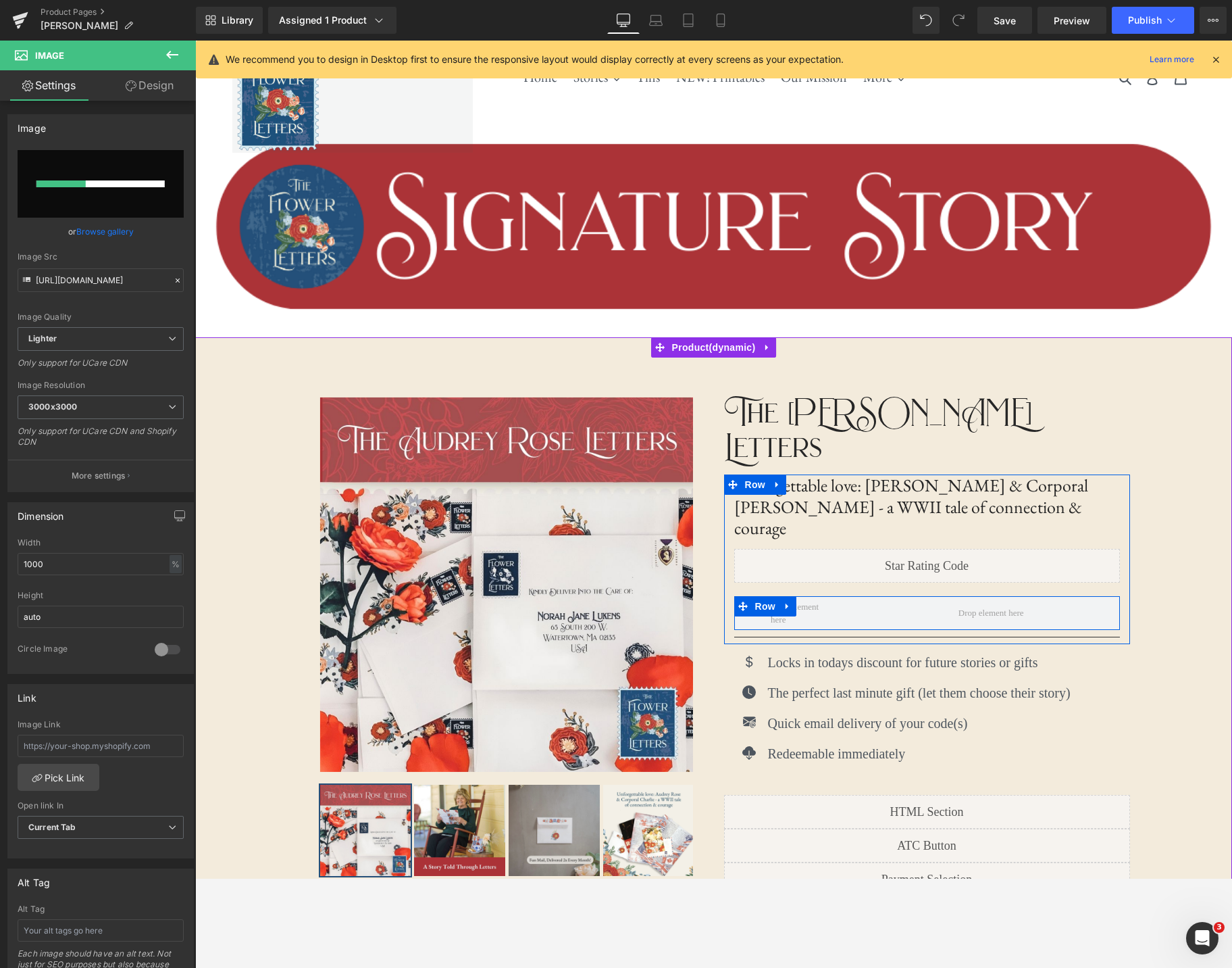
scroll to position [0, 0]
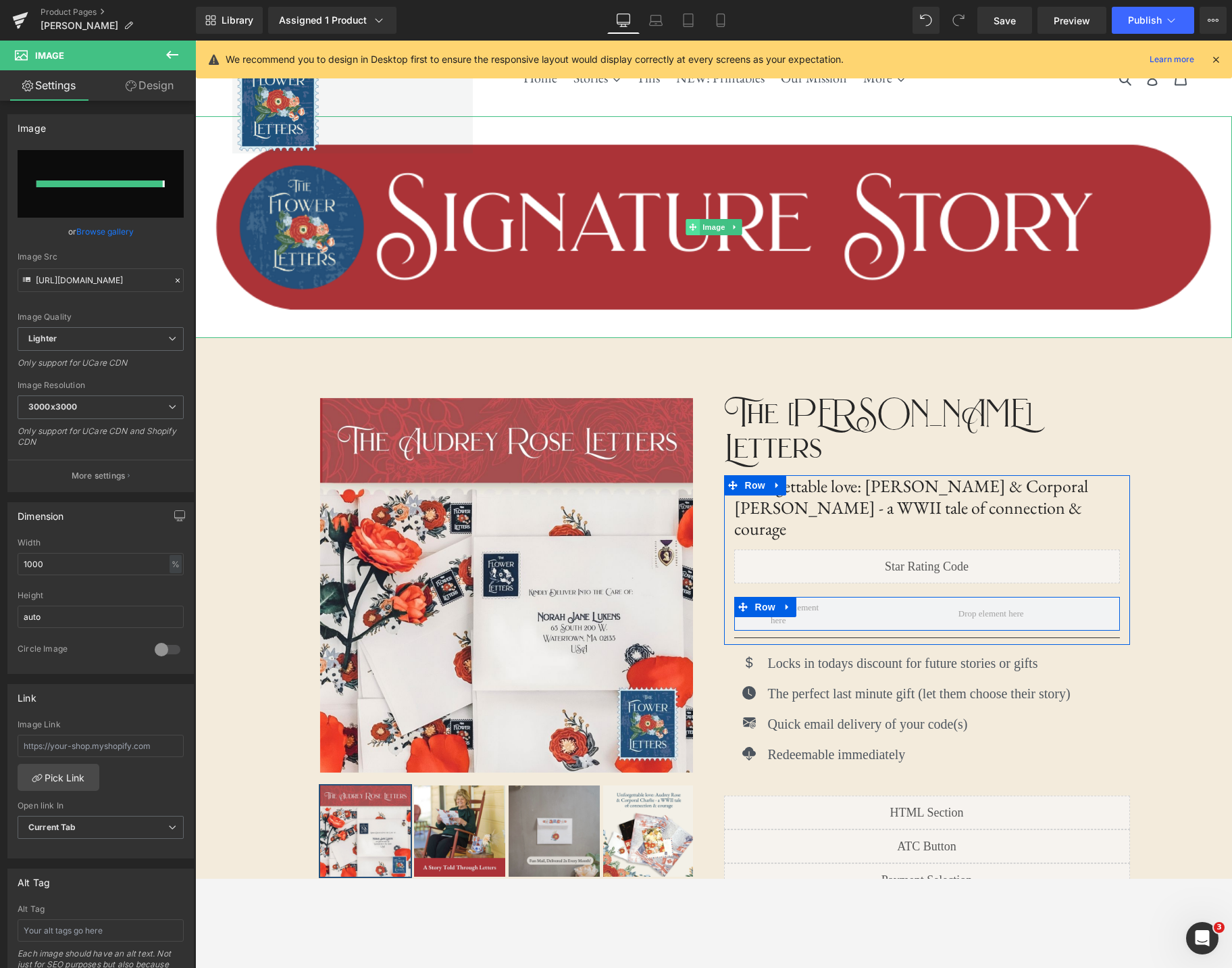
type input "[URL][DOMAIN_NAME]"
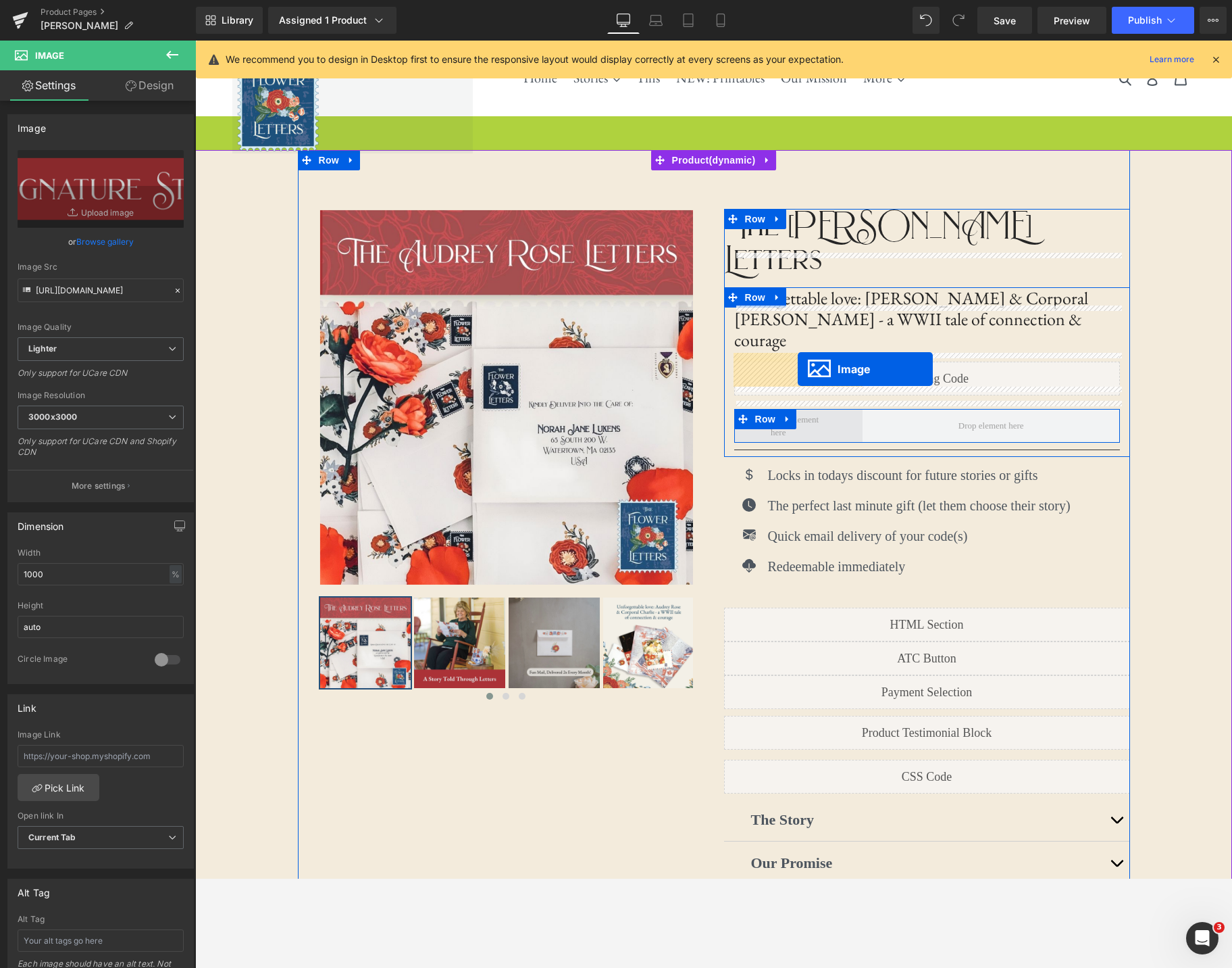
drag, startPoint x: 691, startPoint y: 225, endPoint x: 798, endPoint y: 369, distance: 179.4
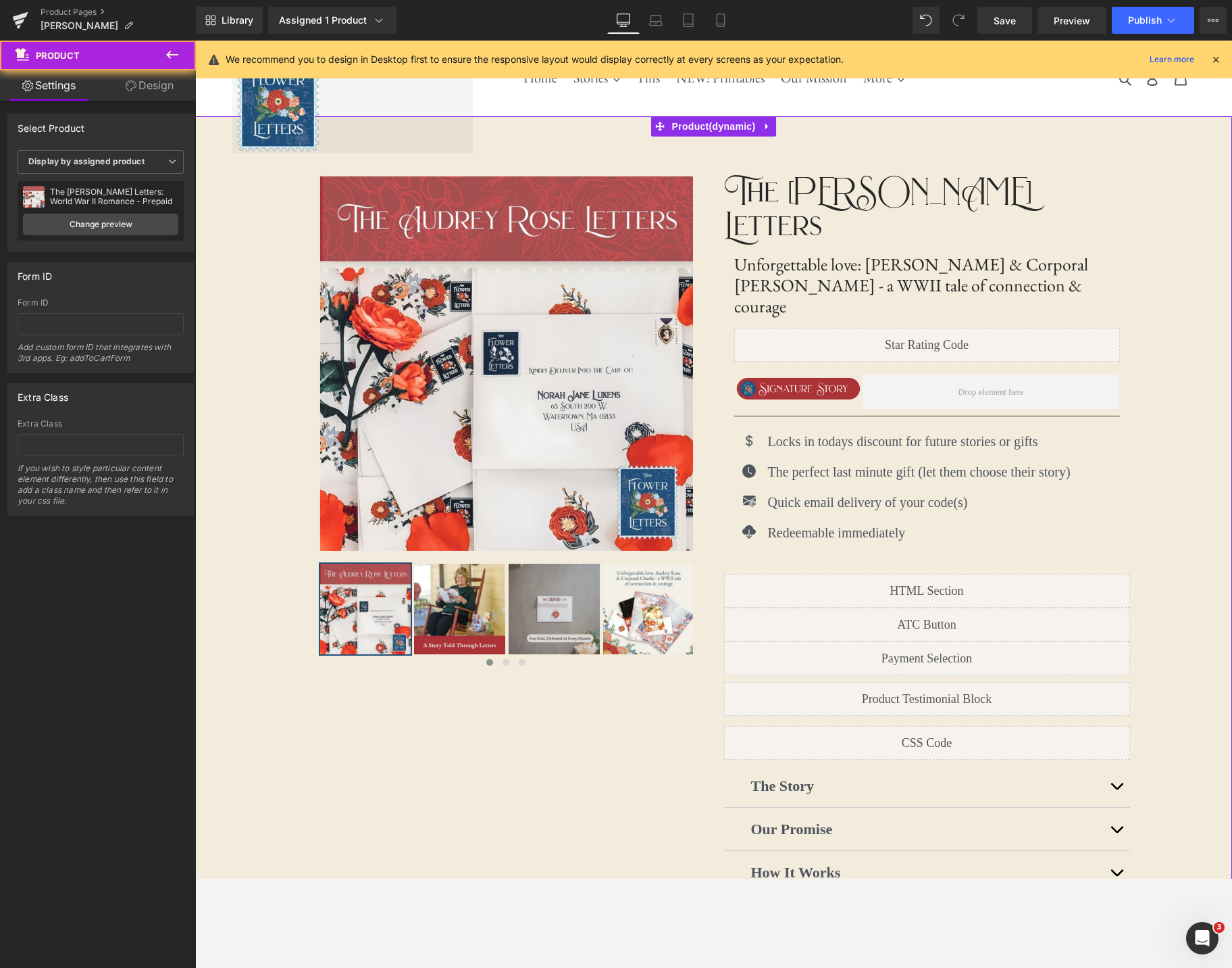
click at [1199, 326] on div "‹ ›" at bounding box center [713, 561] width 1037 height 891
click at [1204, 283] on div "‹ ›" at bounding box center [713, 561] width 1037 height 891
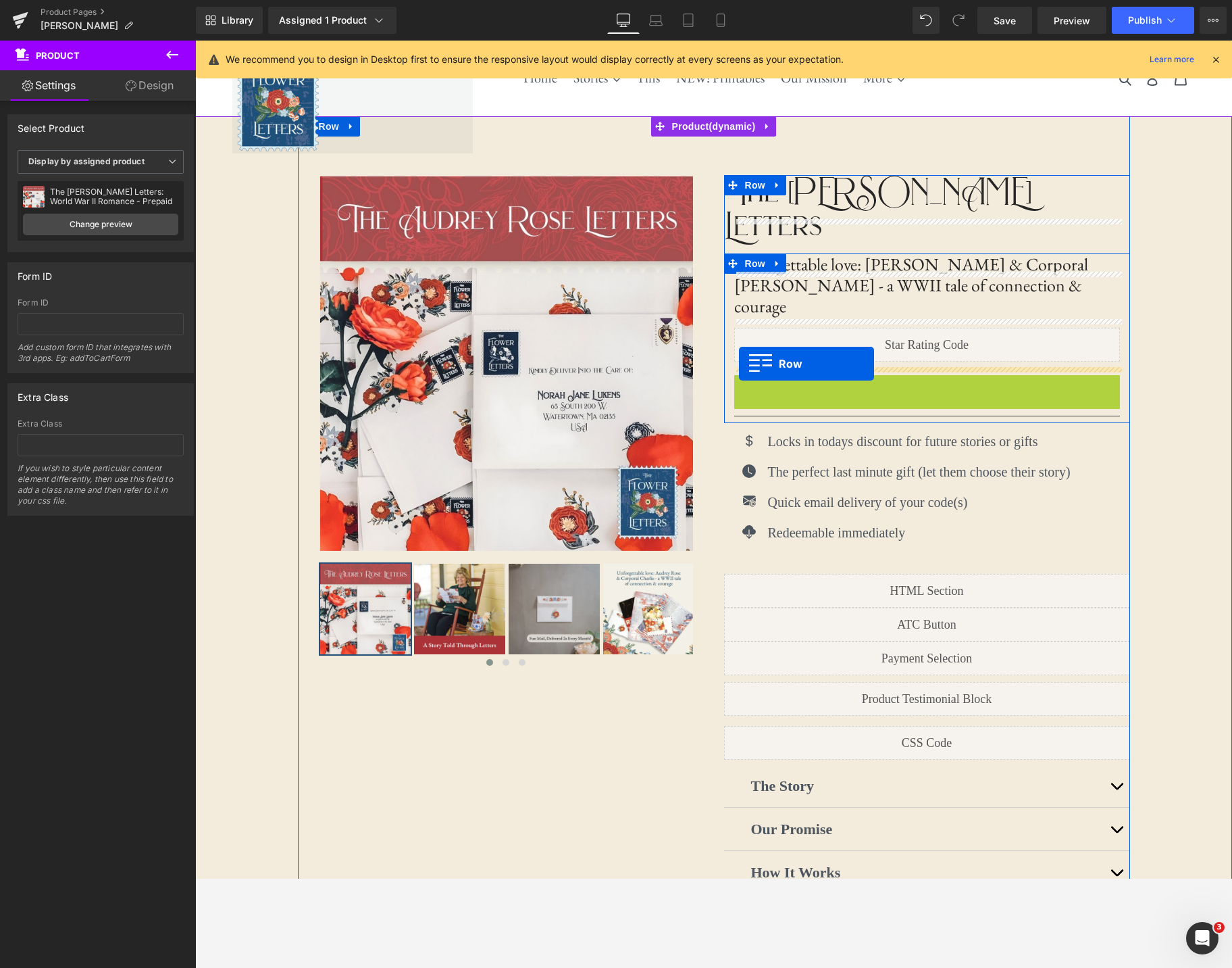
drag, startPoint x: 738, startPoint y: 330, endPoint x: 739, endPoint y: 364, distance: 34.0
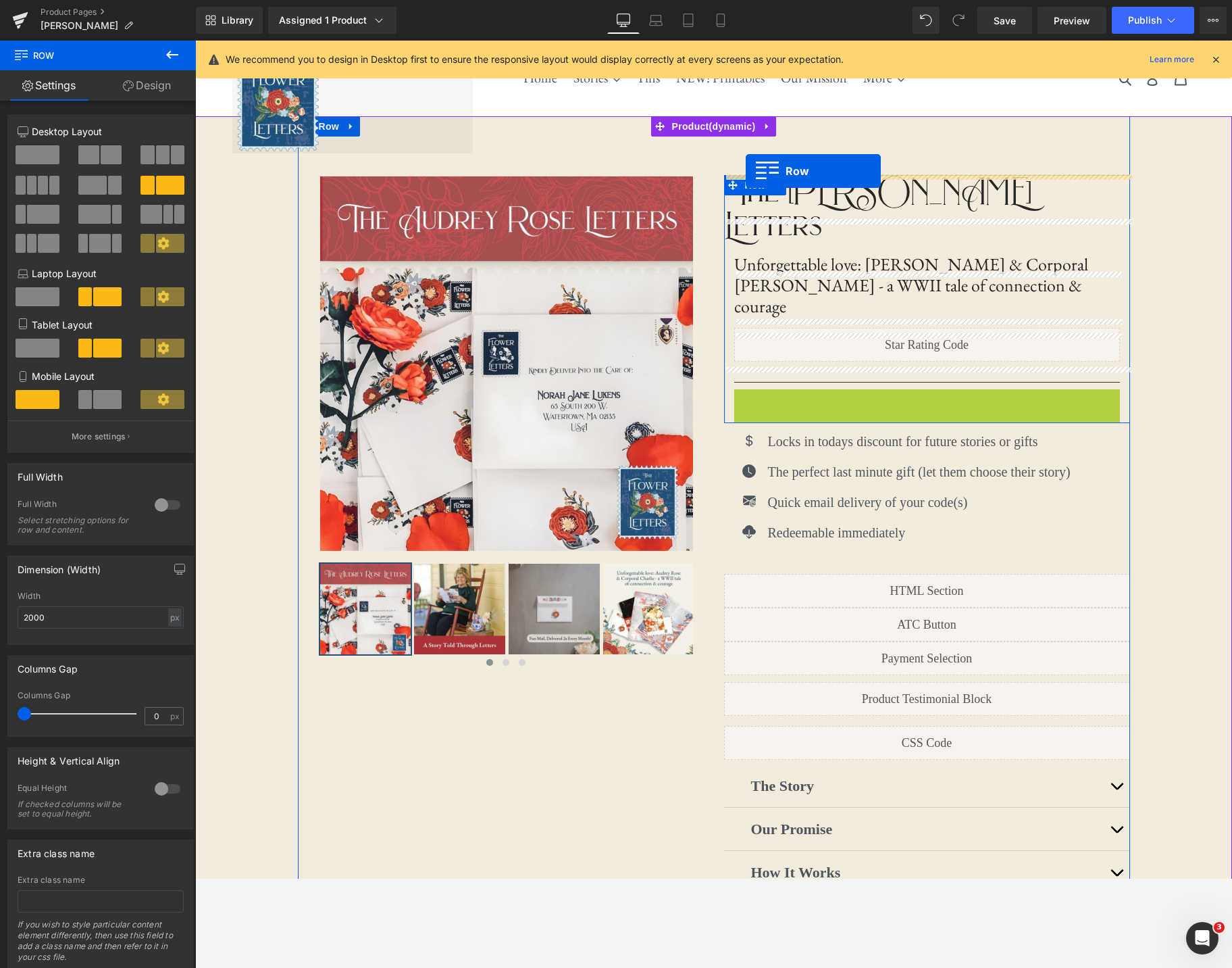
drag, startPoint x: 736, startPoint y: 341, endPoint x: 746, endPoint y: 171, distance: 170.3
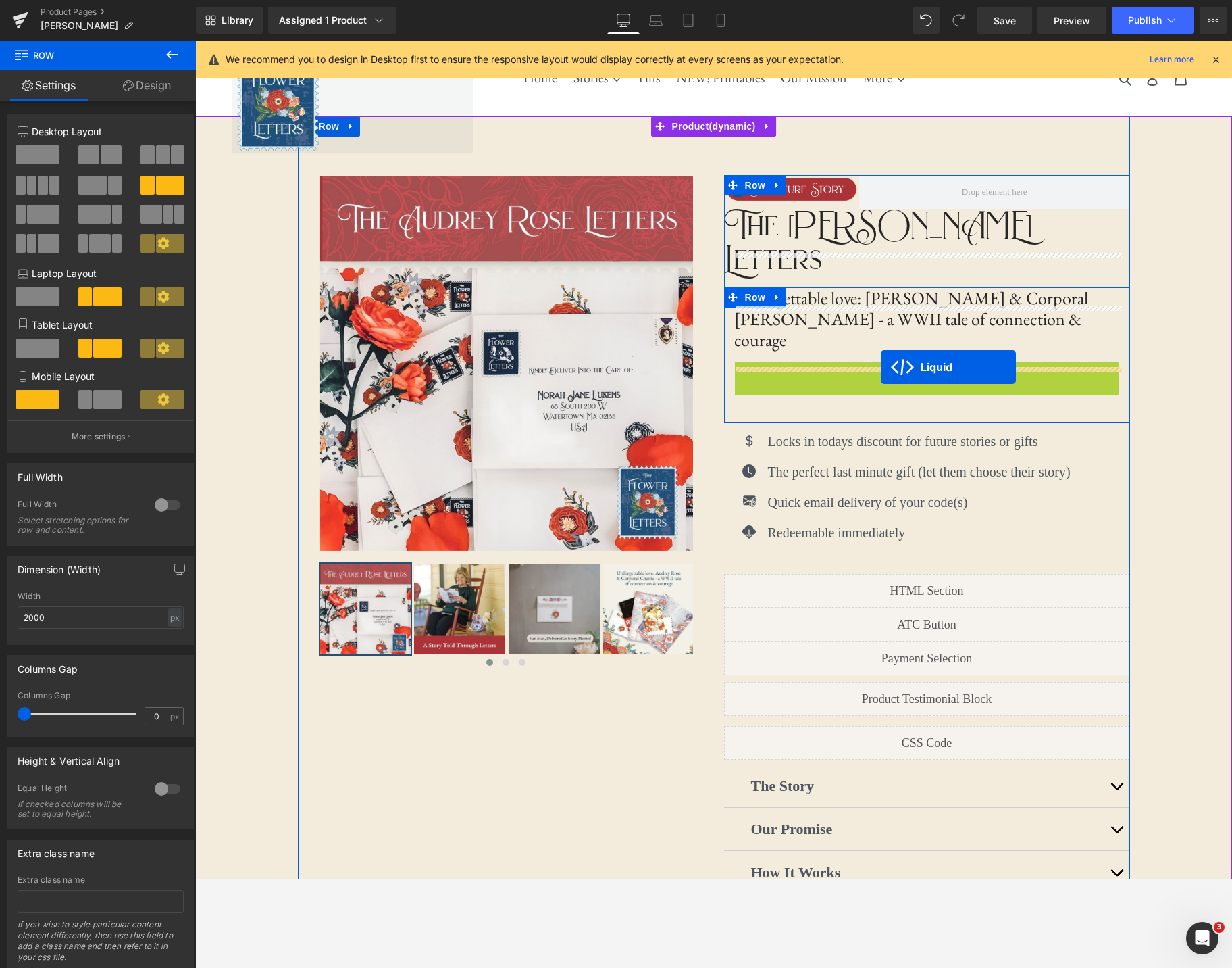
drag, startPoint x: 893, startPoint y: 317, endPoint x: 881, endPoint y: 367, distance: 51.4
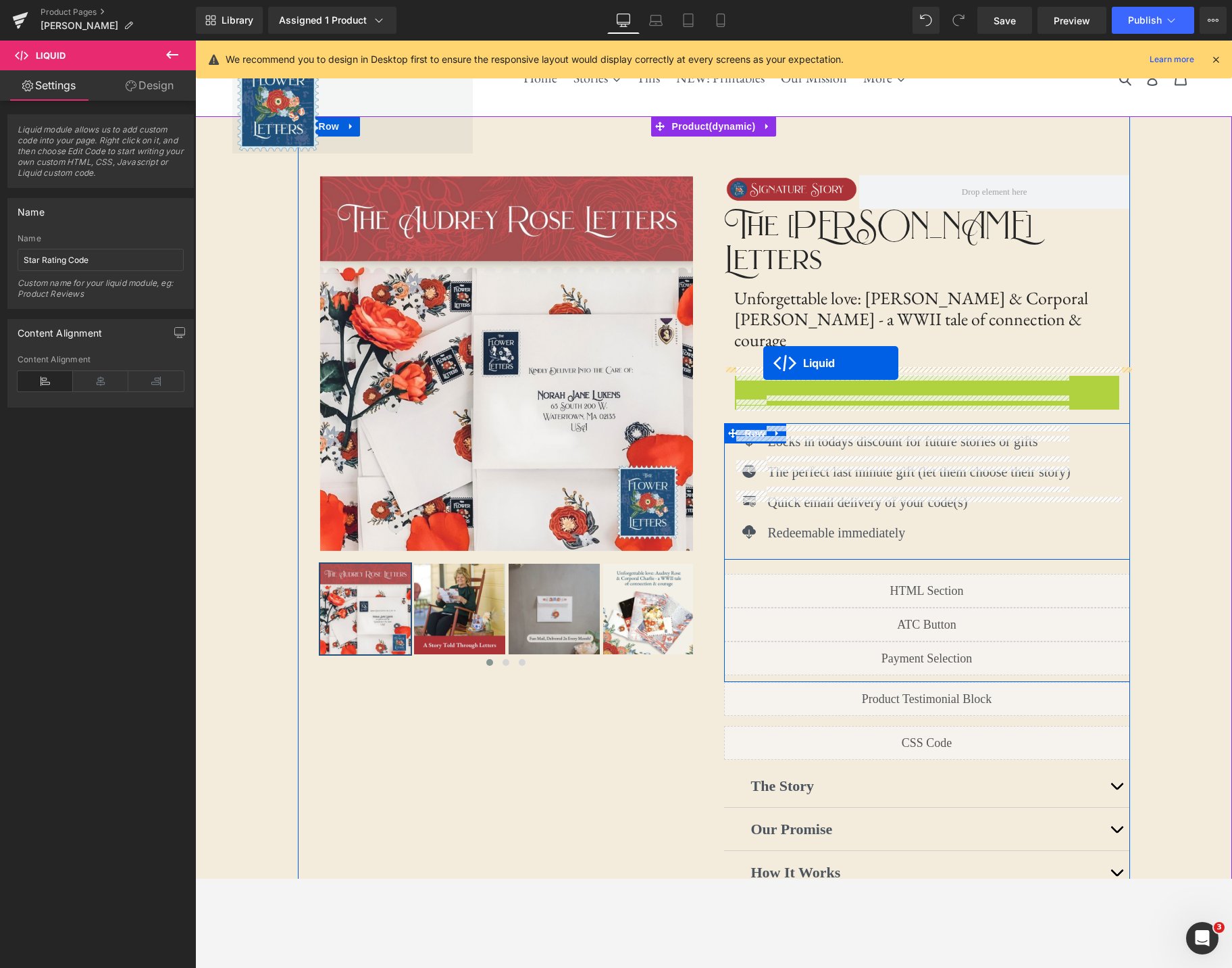
drag, startPoint x: 888, startPoint y: 331, endPoint x: 763, endPoint y: 363, distance: 129.0
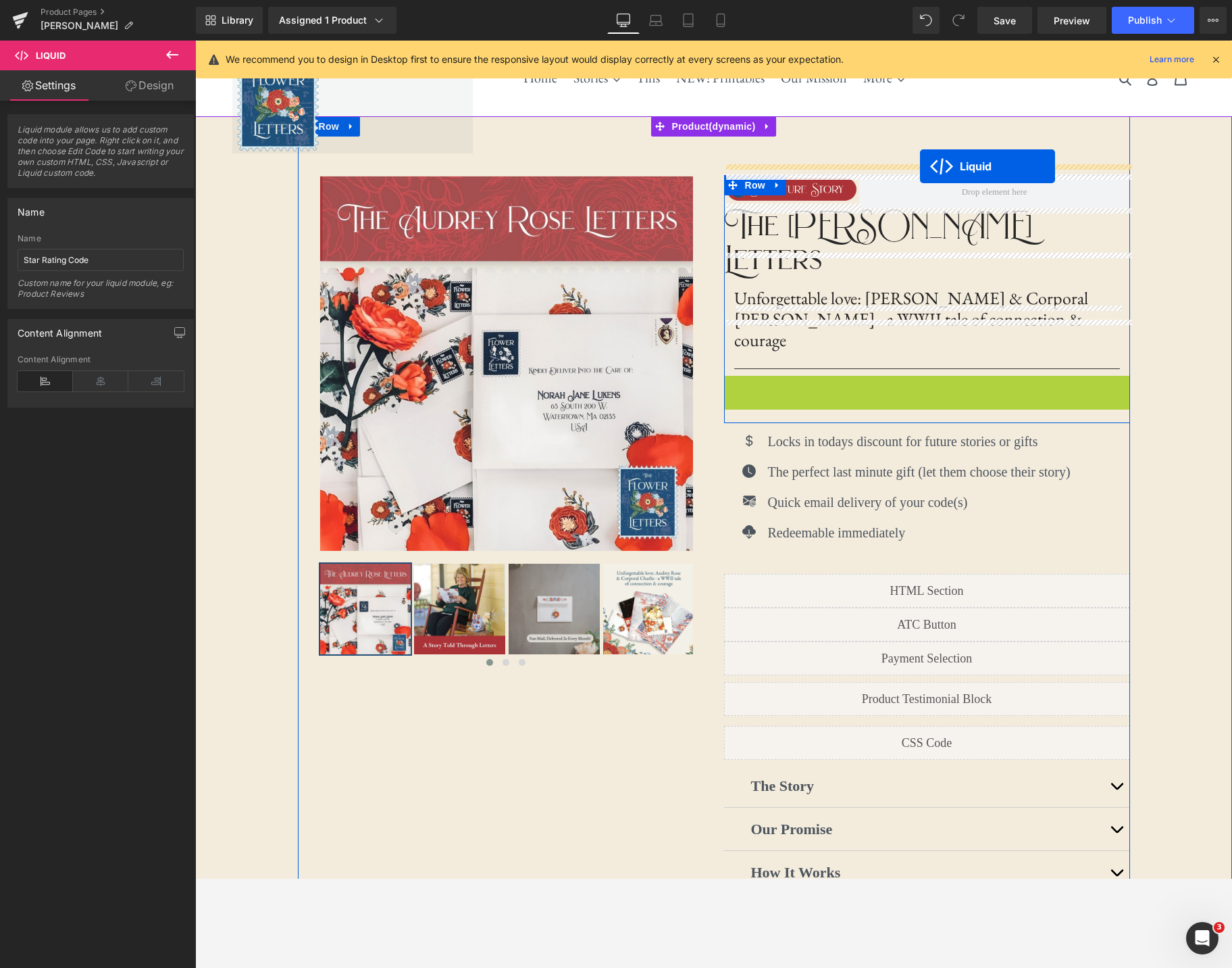
drag, startPoint x: 890, startPoint y: 329, endPoint x: 920, endPoint y: 166, distance: 165.7
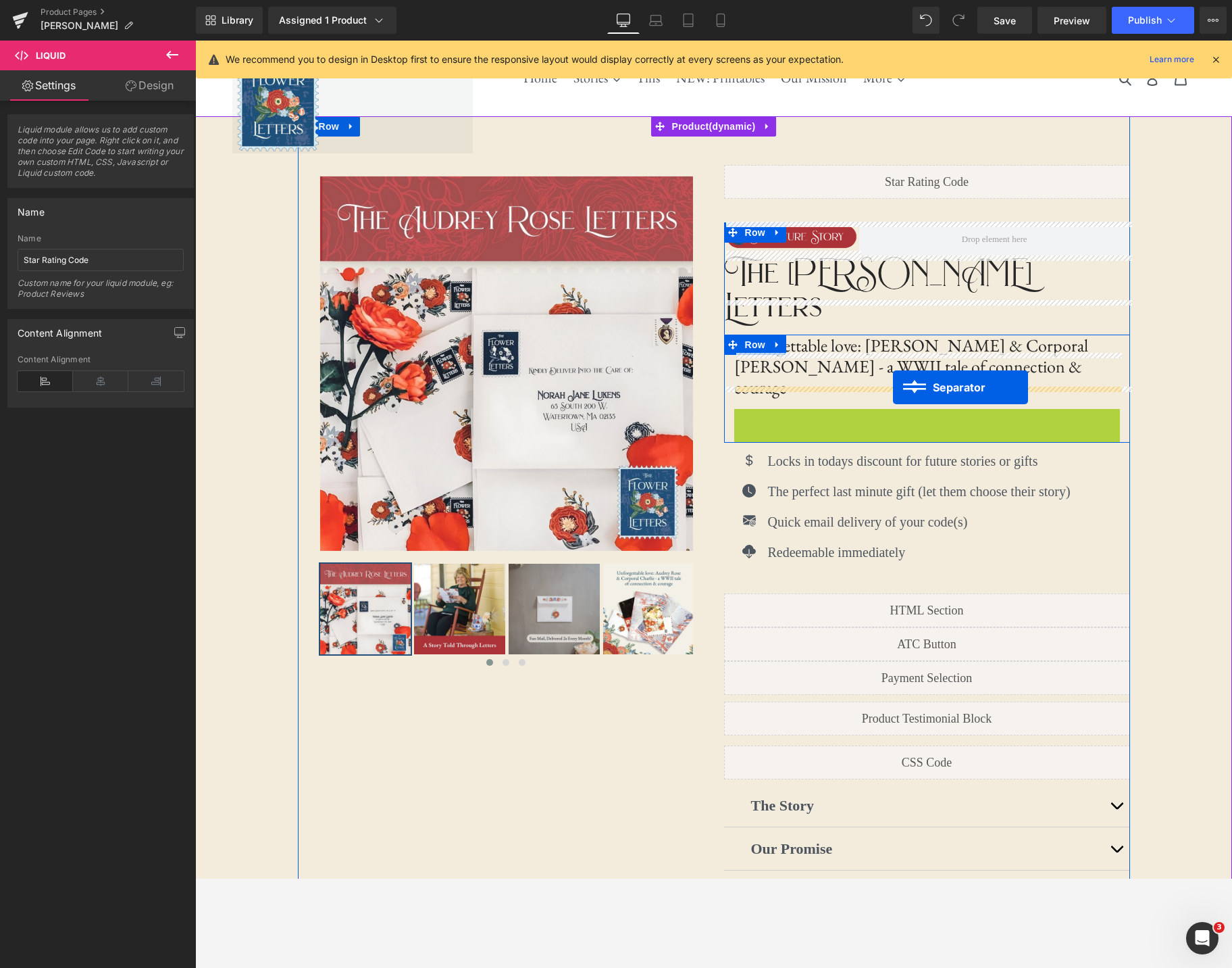
drag, startPoint x: 899, startPoint y: 361, endPoint x: 893, endPoint y: 387, distance: 26.7
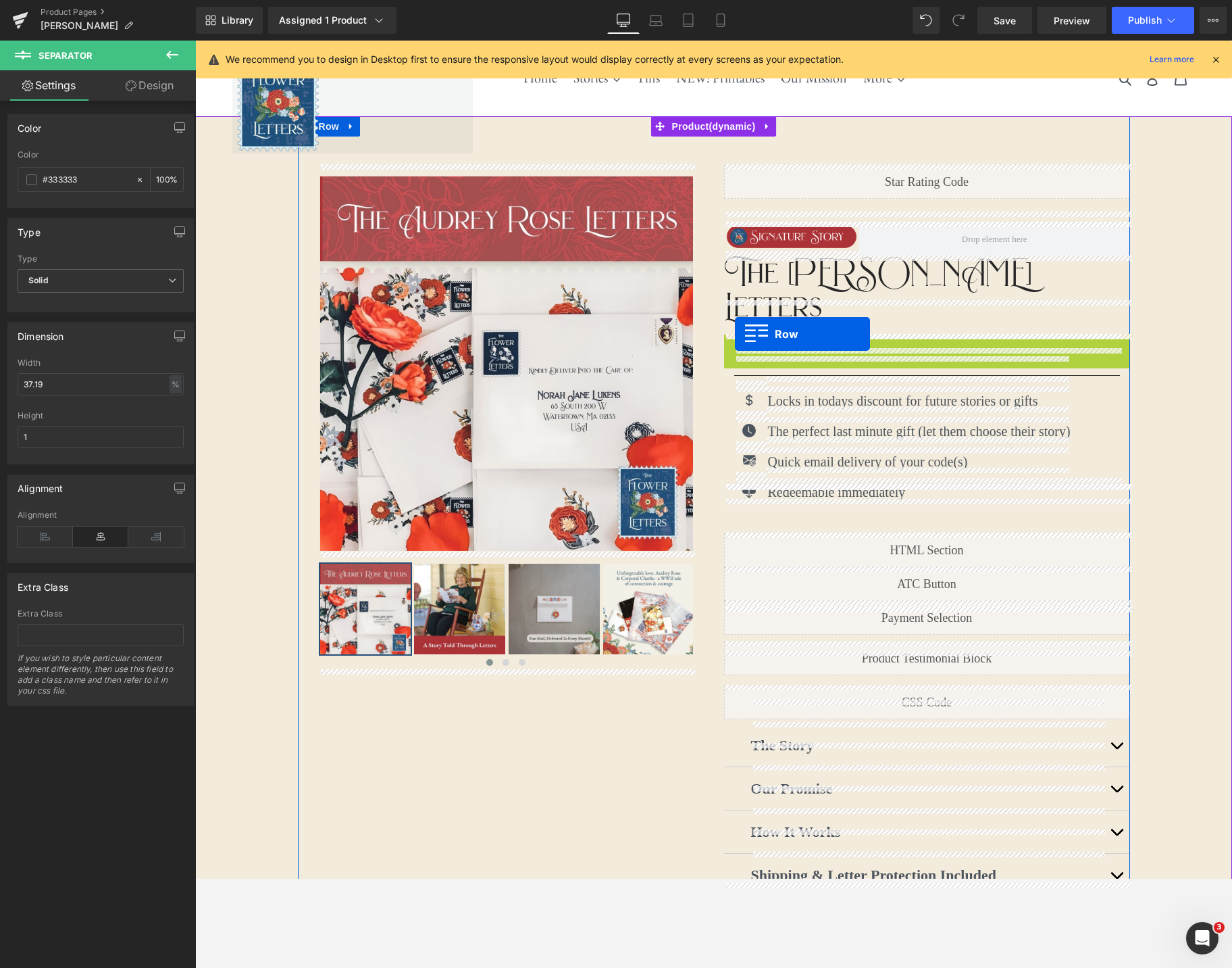
drag, startPoint x: 730, startPoint y: 310, endPoint x: 735, endPoint y: 334, distance: 24.5
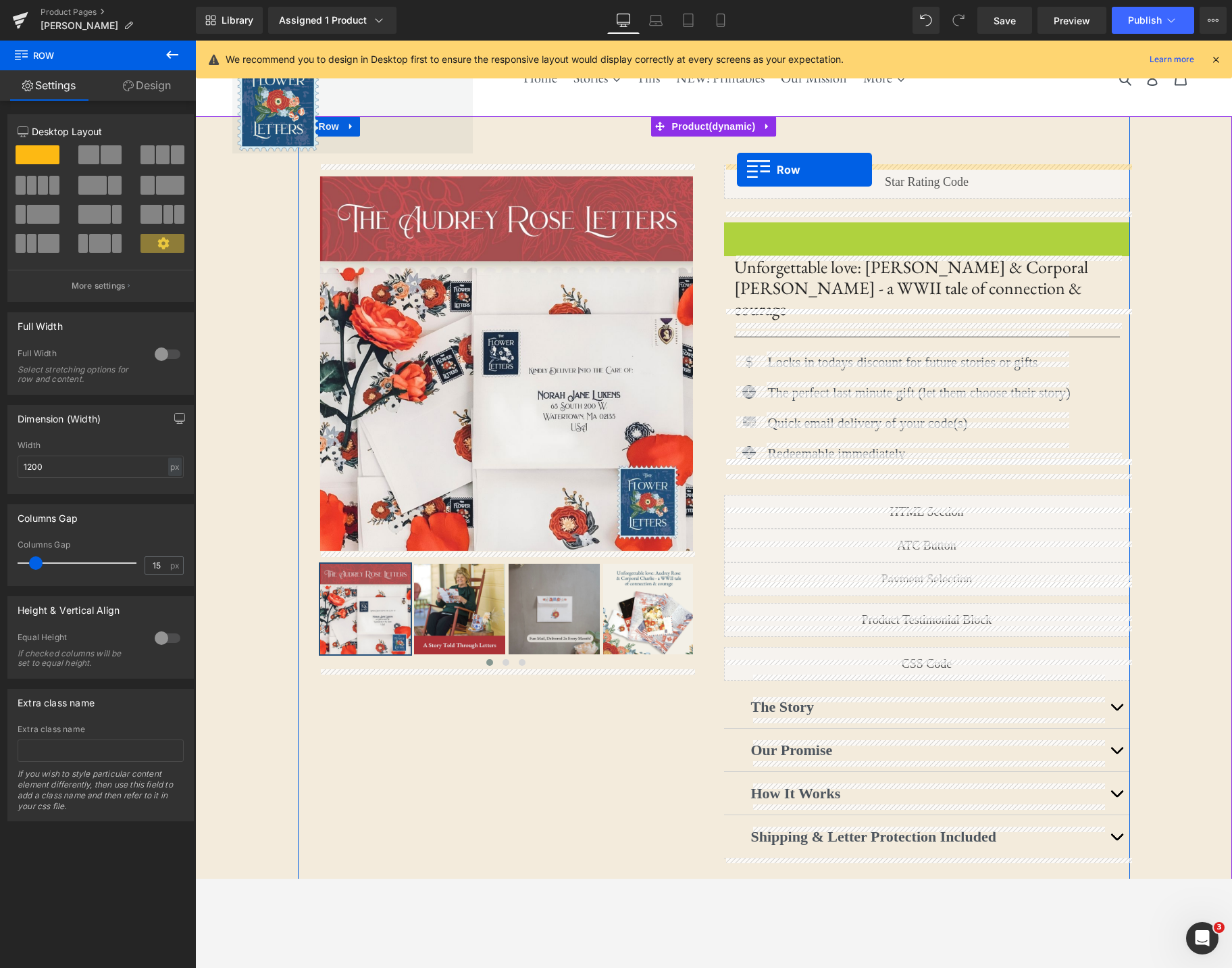
drag, startPoint x: 731, startPoint y: 233, endPoint x: 737, endPoint y: 170, distance: 63.3
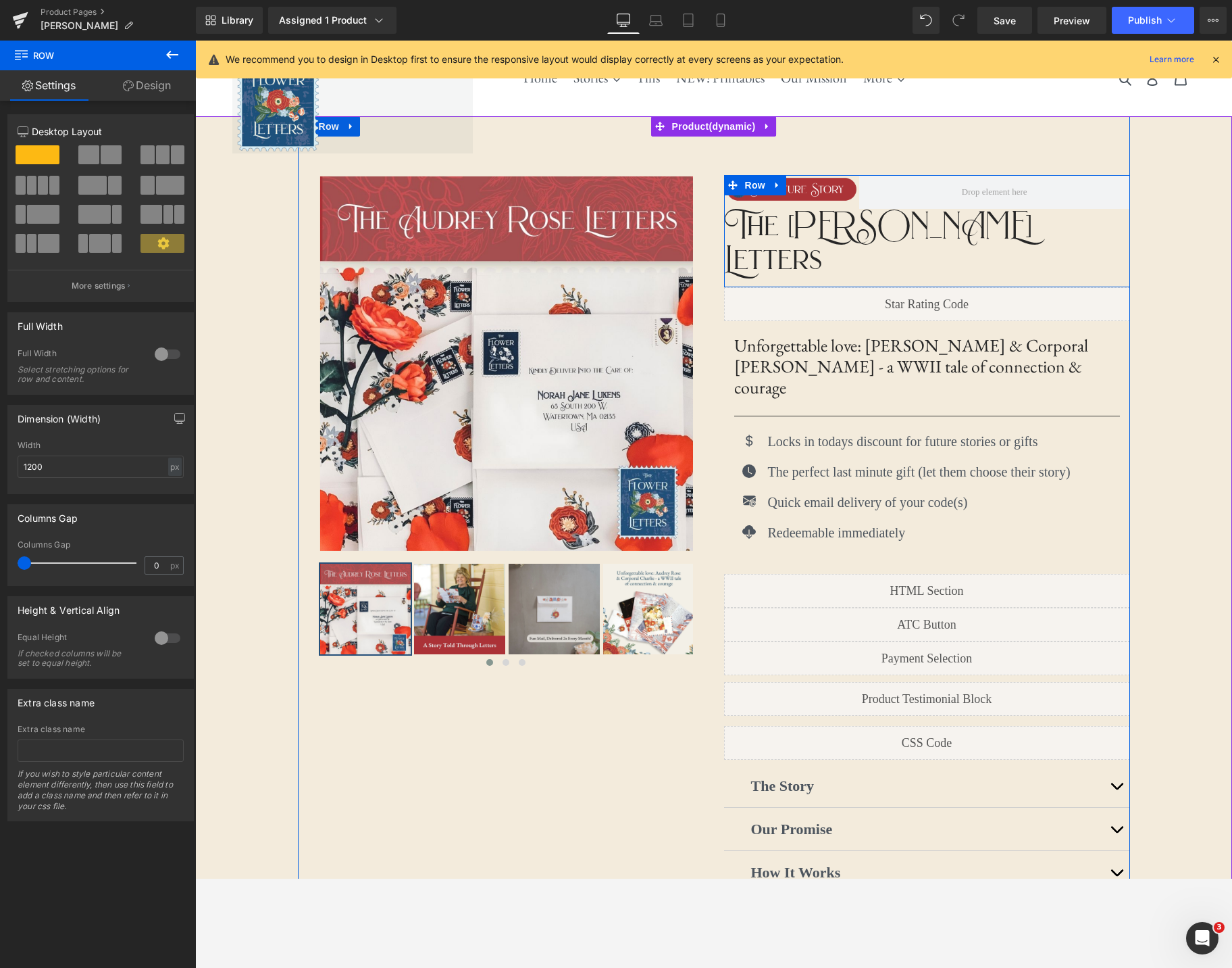
click at [782, 186] on link at bounding box center [777, 185] width 17 height 20
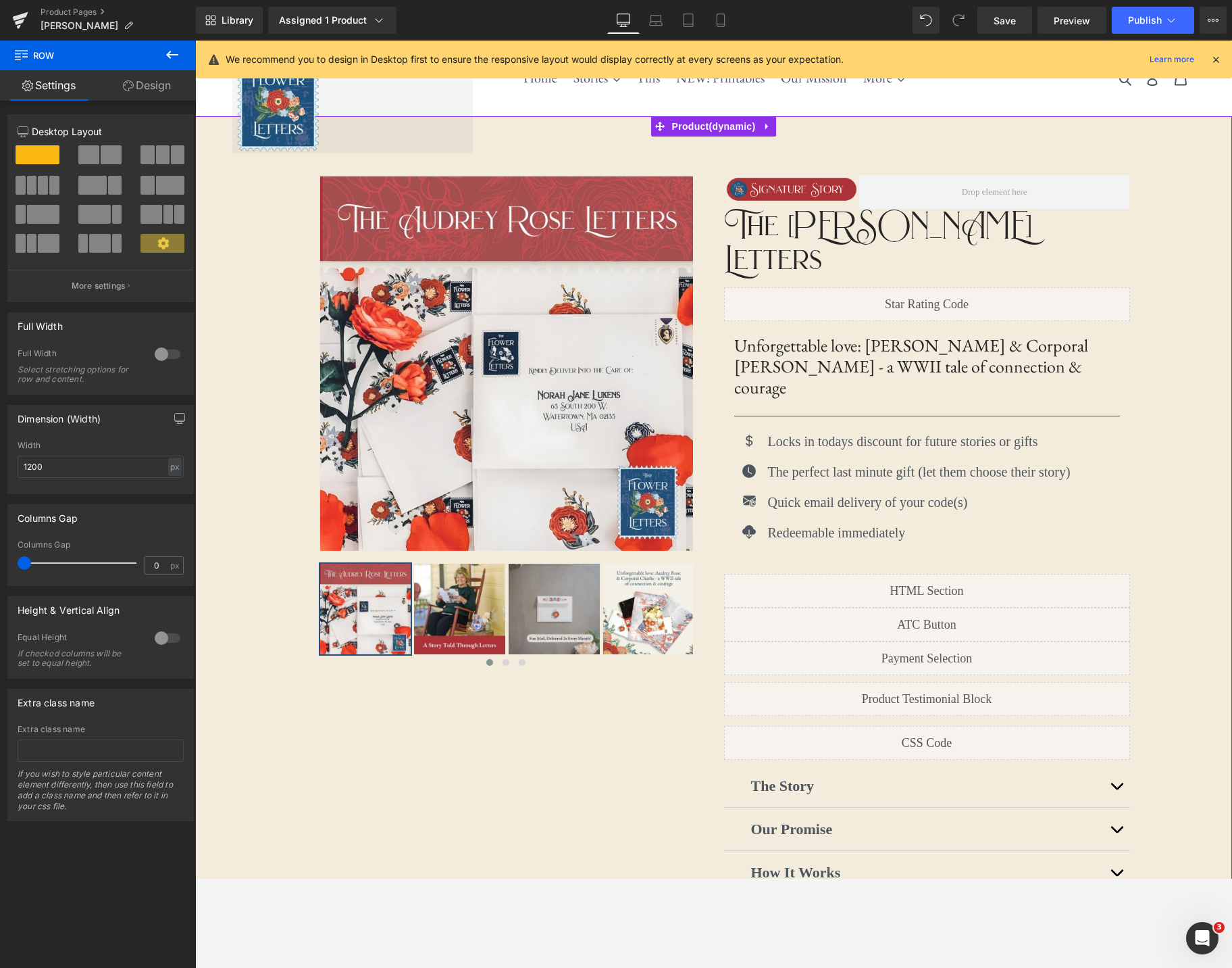
drag, startPoint x: 1199, startPoint y: 145, endPoint x: 1040, endPoint y: 172, distance: 161.3
click at [1199, 145] on div "‹ ›" at bounding box center [713, 561] width 1037 height 891
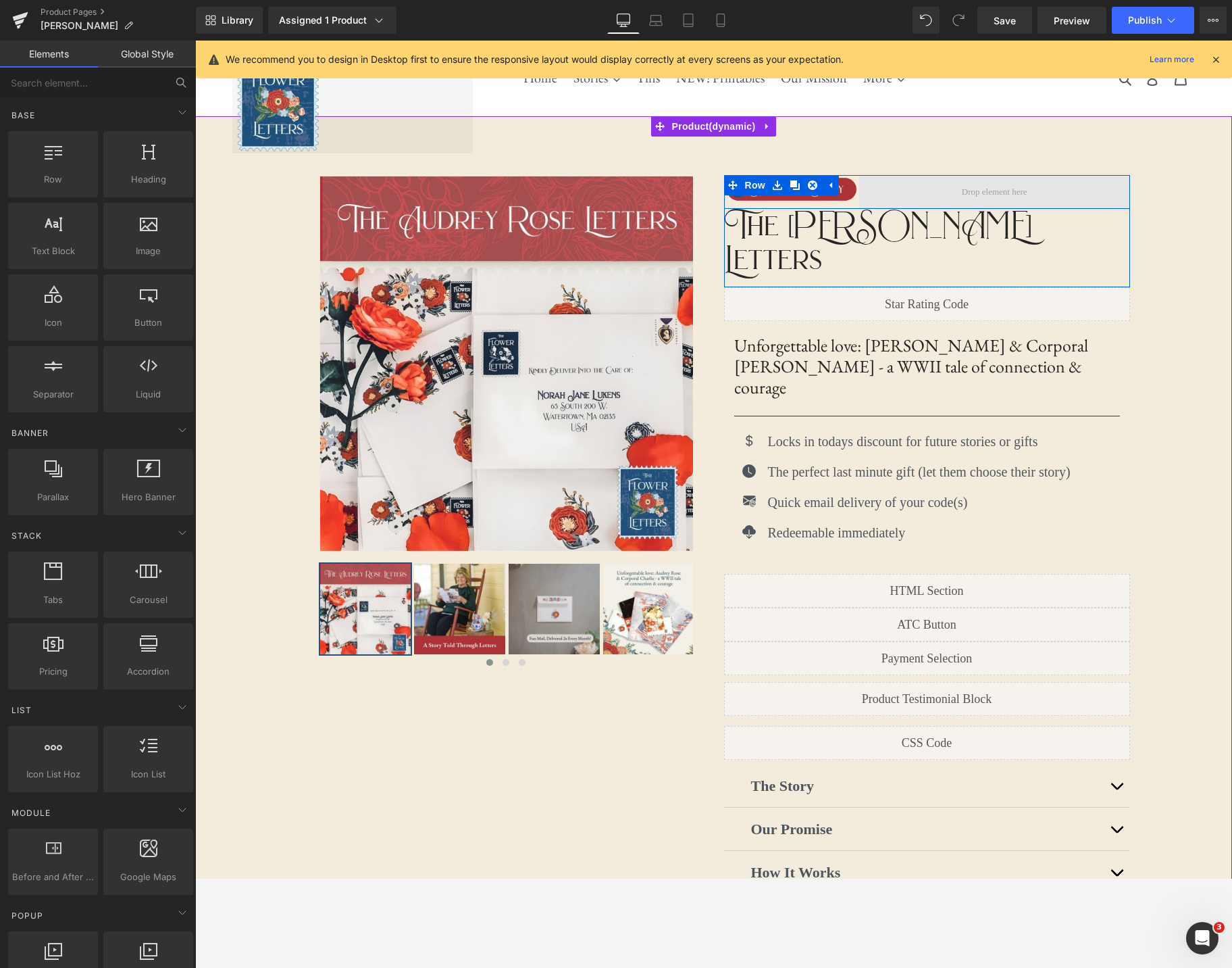
click at [1018, 185] on span at bounding box center [994, 192] width 75 height 20
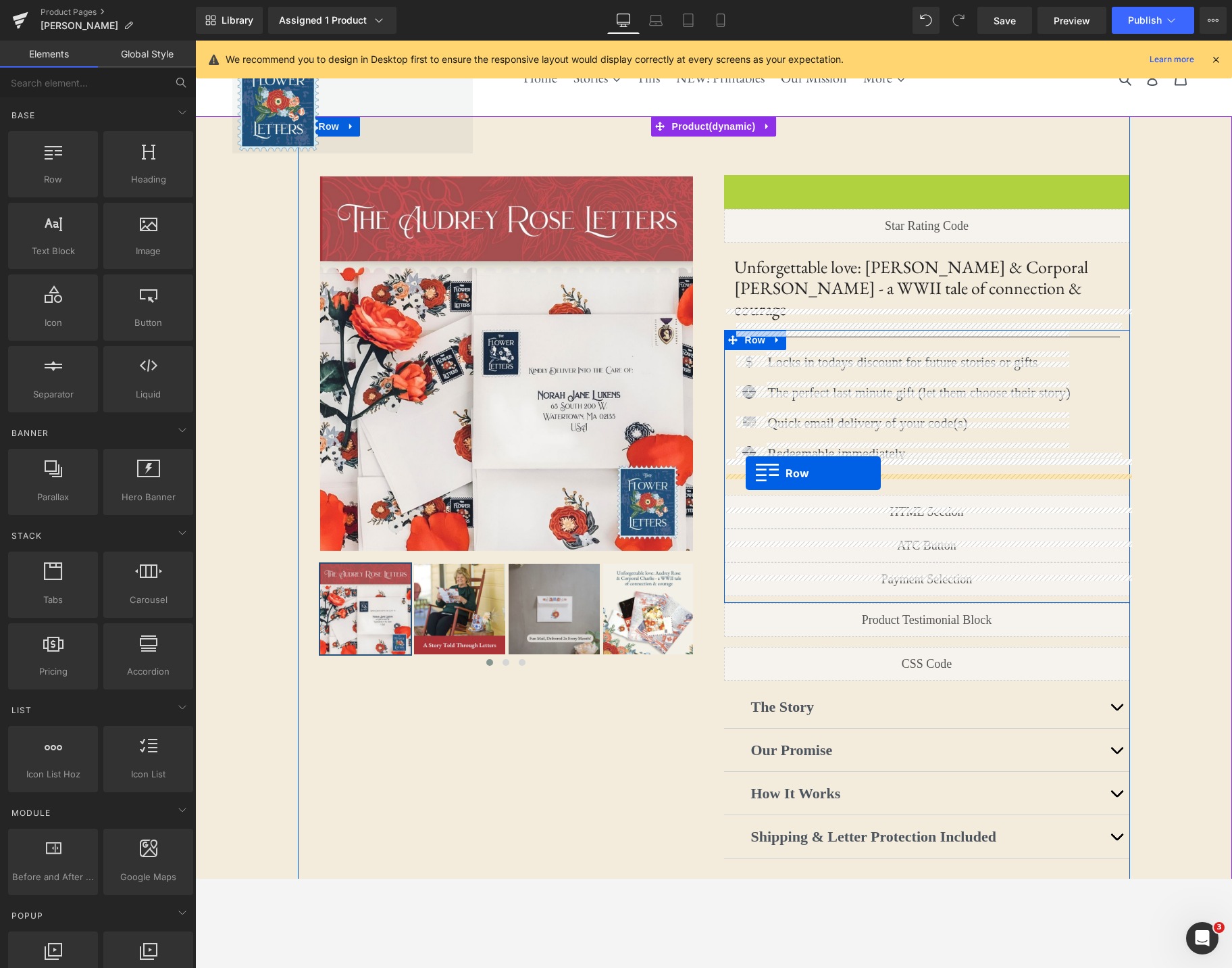
drag, startPoint x: 729, startPoint y: 185, endPoint x: 746, endPoint y: 473, distance: 288.5
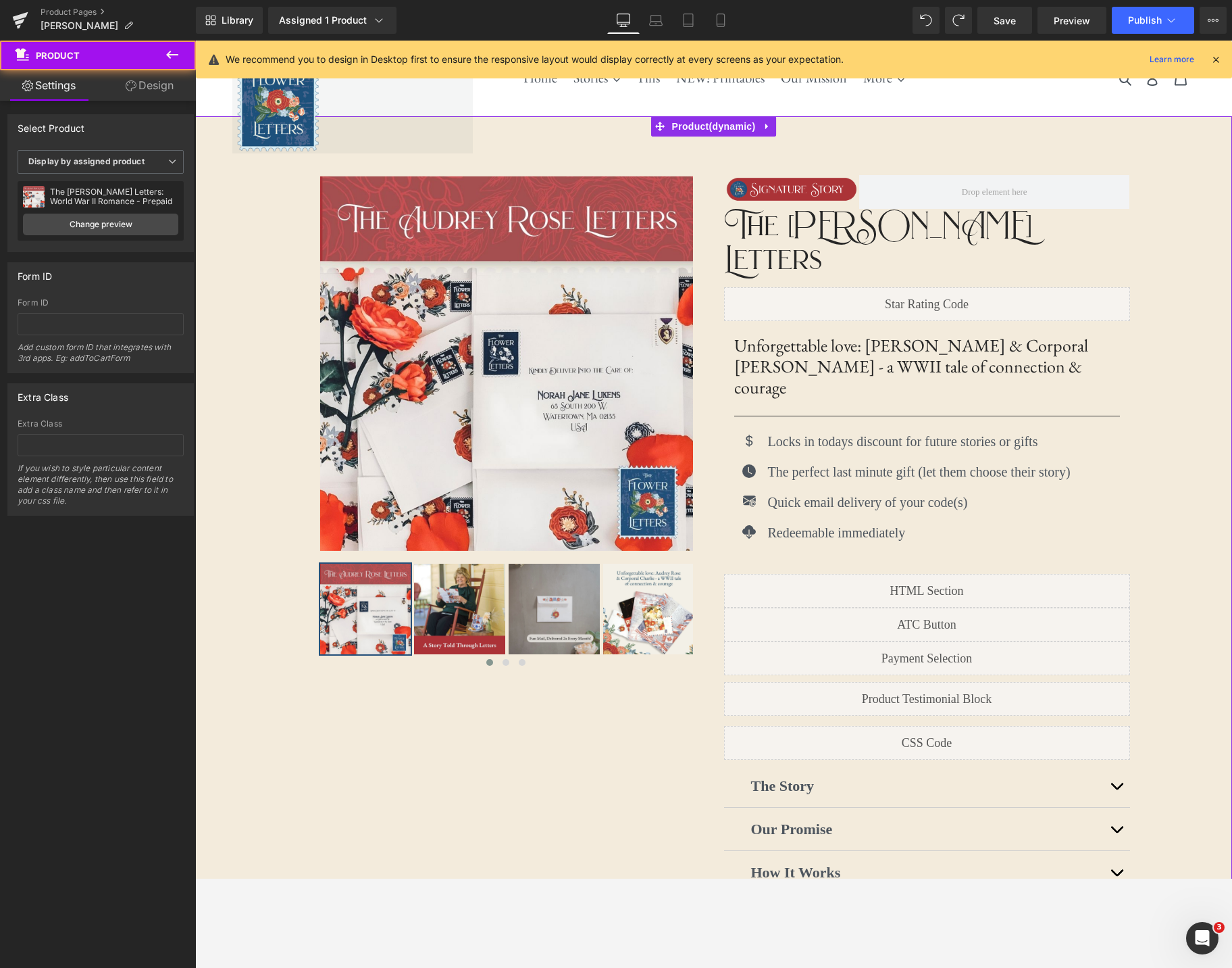
click at [1175, 173] on div "‹ ›" at bounding box center [713, 561] width 1037 height 891
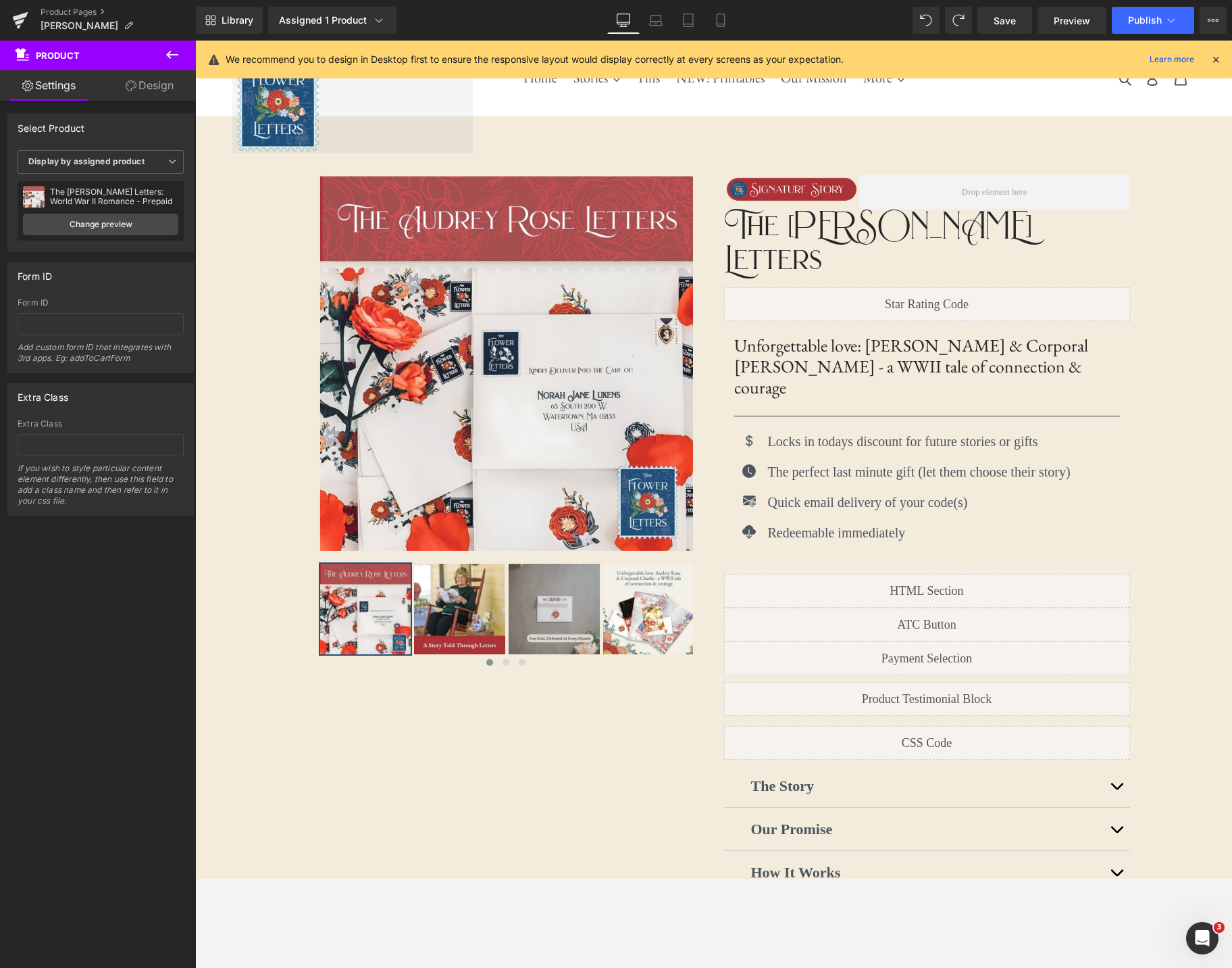
click at [173, 52] on icon at bounding box center [172, 55] width 16 height 16
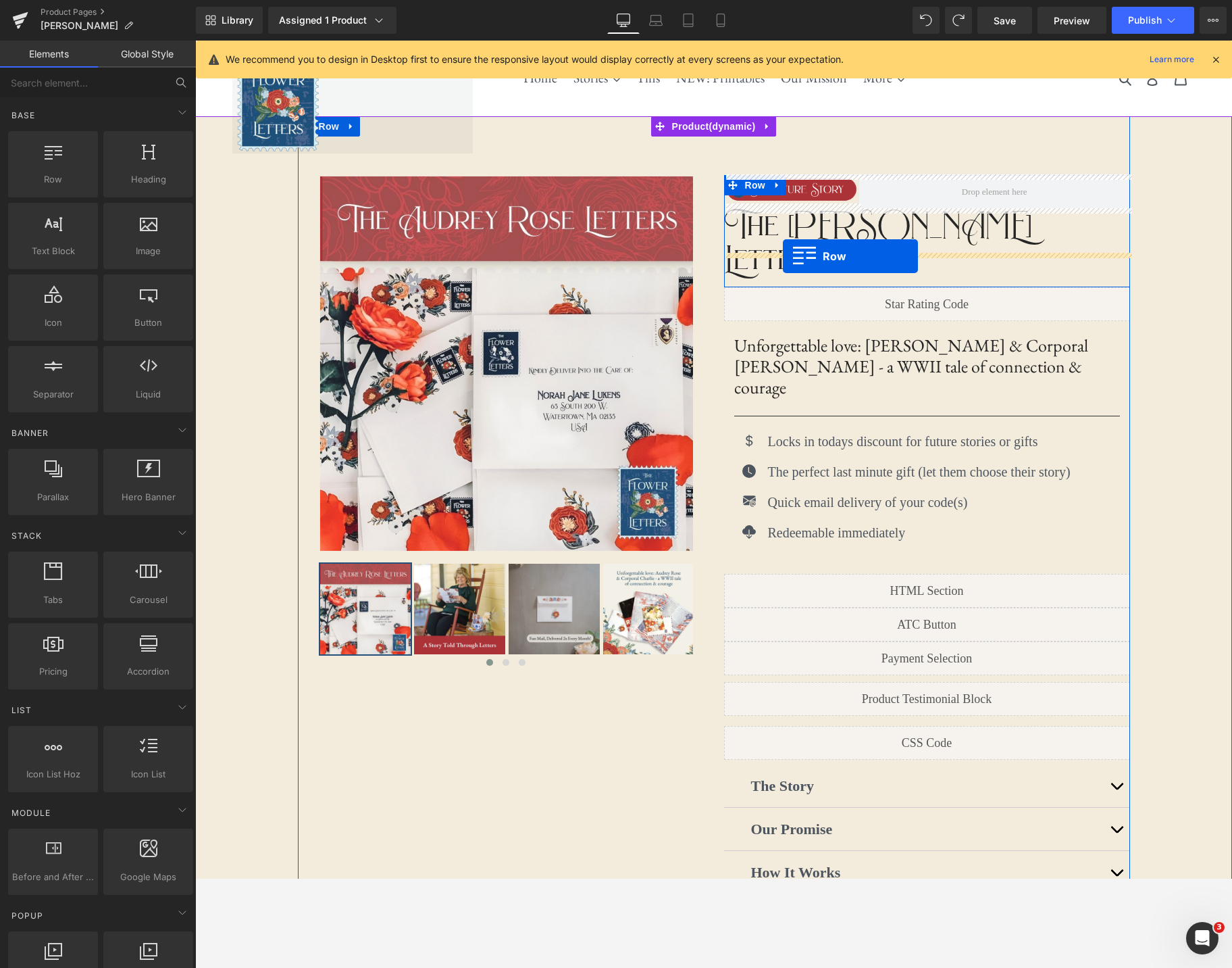
drag, startPoint x: 216, startPoint y: 197, endPoint x: 782, endPoint y: 256, distance: 569.1
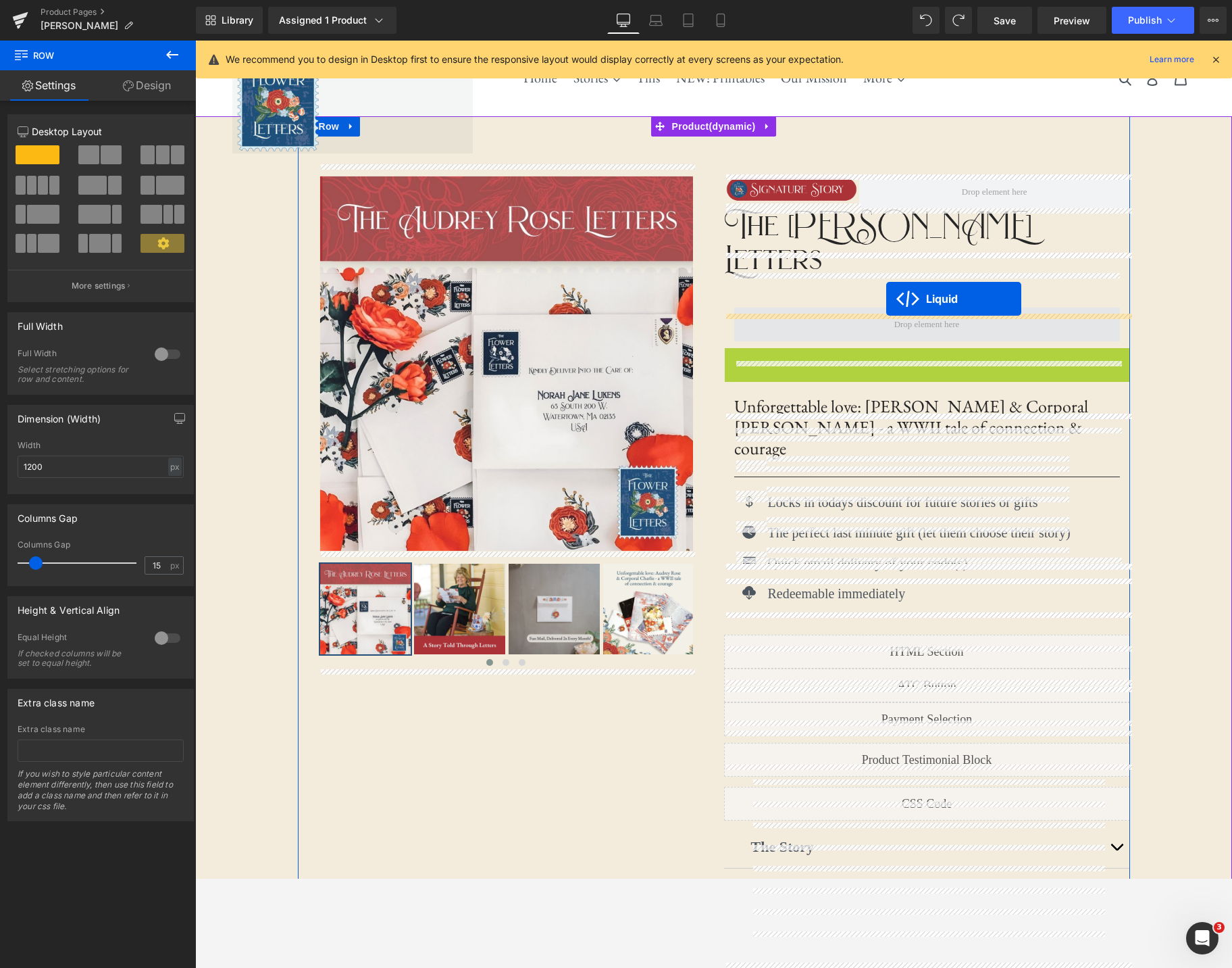
drag, startPoint x: 892, startPoint y: 326, endPoint x: 886, endPoint y: 298, distance: 28.6
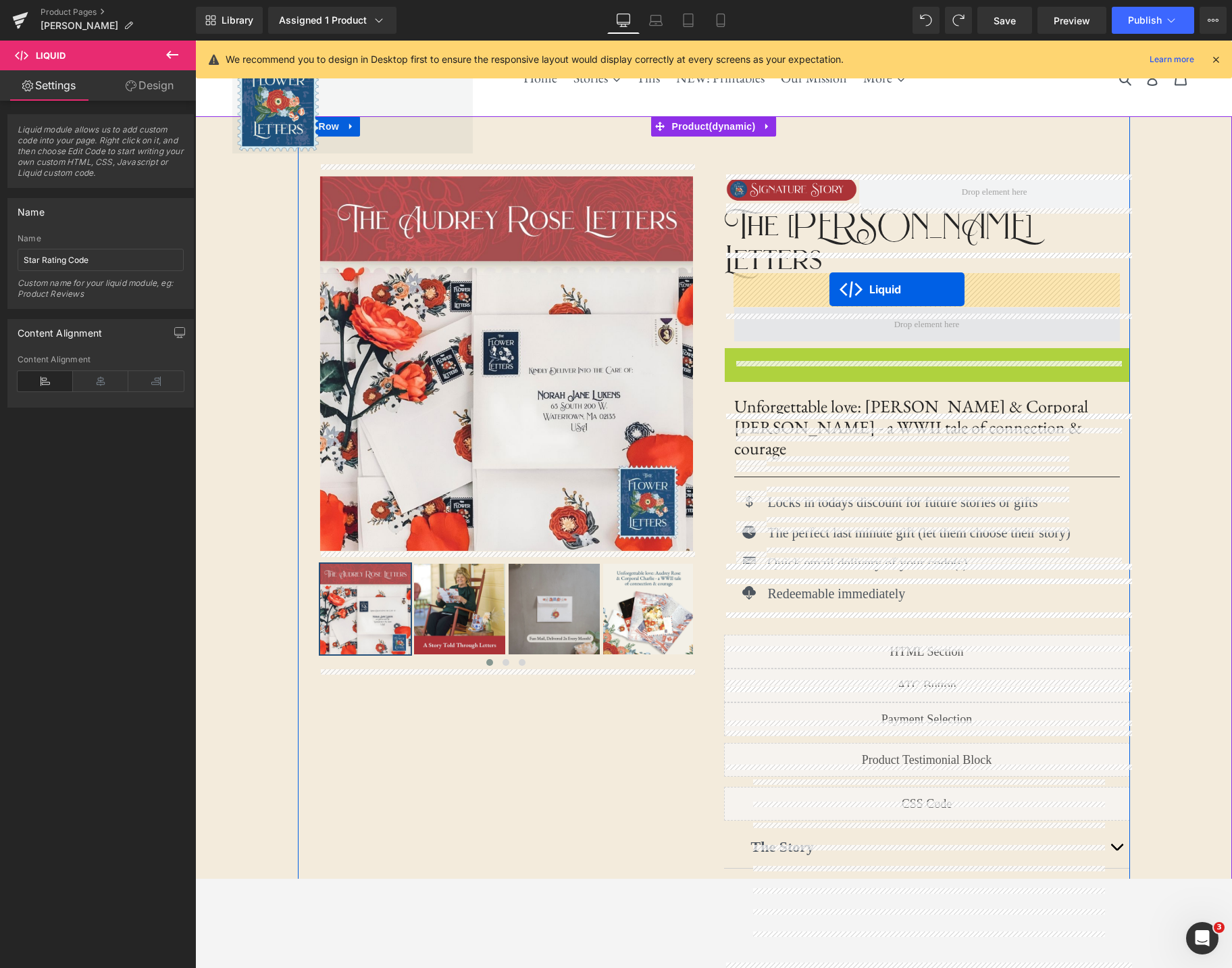
drag, startPoint x: 890, startPoint y: 324, endPoint x: 829, endPoint y: 289, distance: 70.3
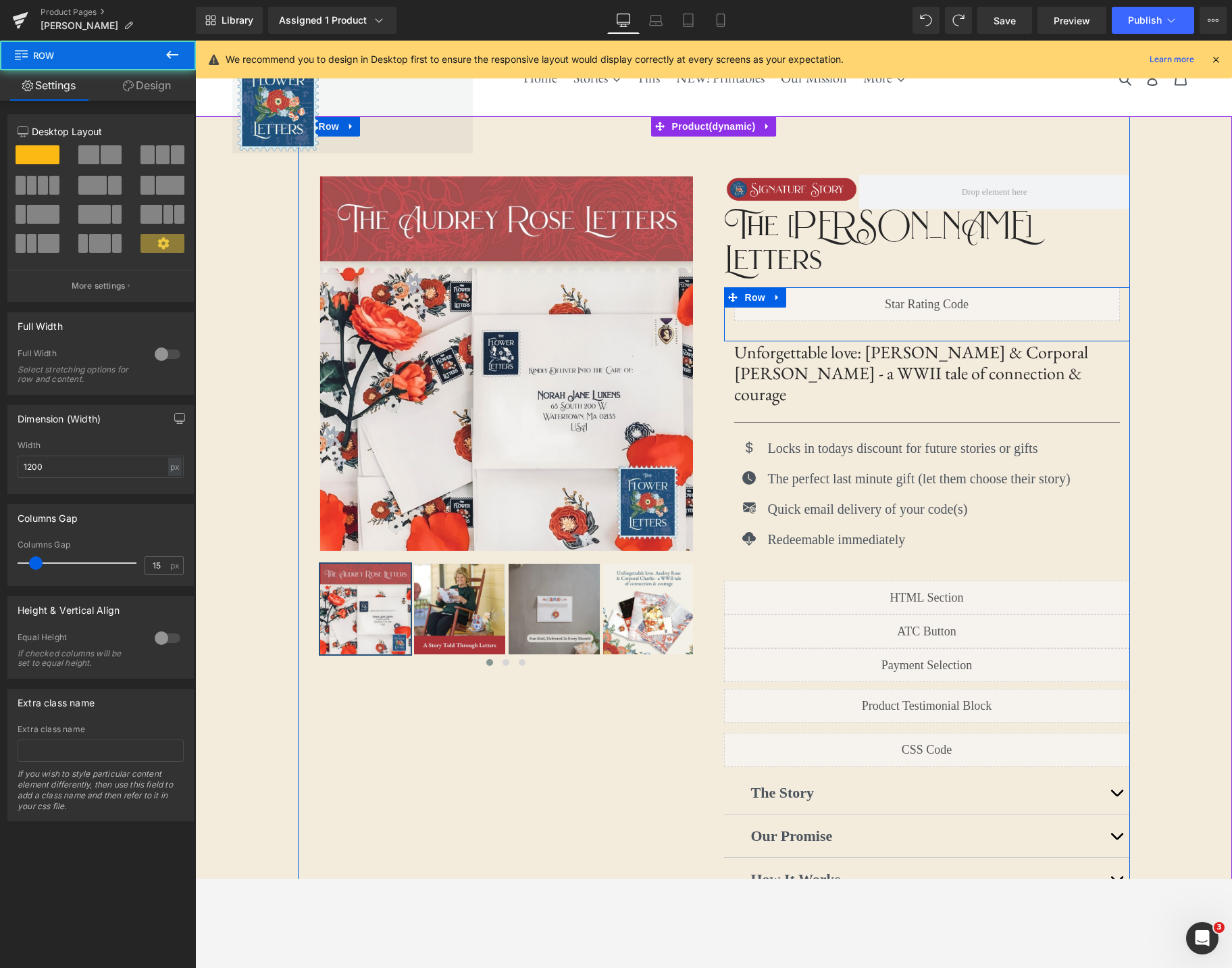
drag, startPoint x: 936, startPoint y: 268, endPoint x: 941, endPoint y: 290, distance: 22.6
click at [936, 248] on div "Image Row The [PERSON_NAME] Letters Text Block Row Liquid Row Unforgettable lov…" at bounding box center [922, 564] width 416 height 799
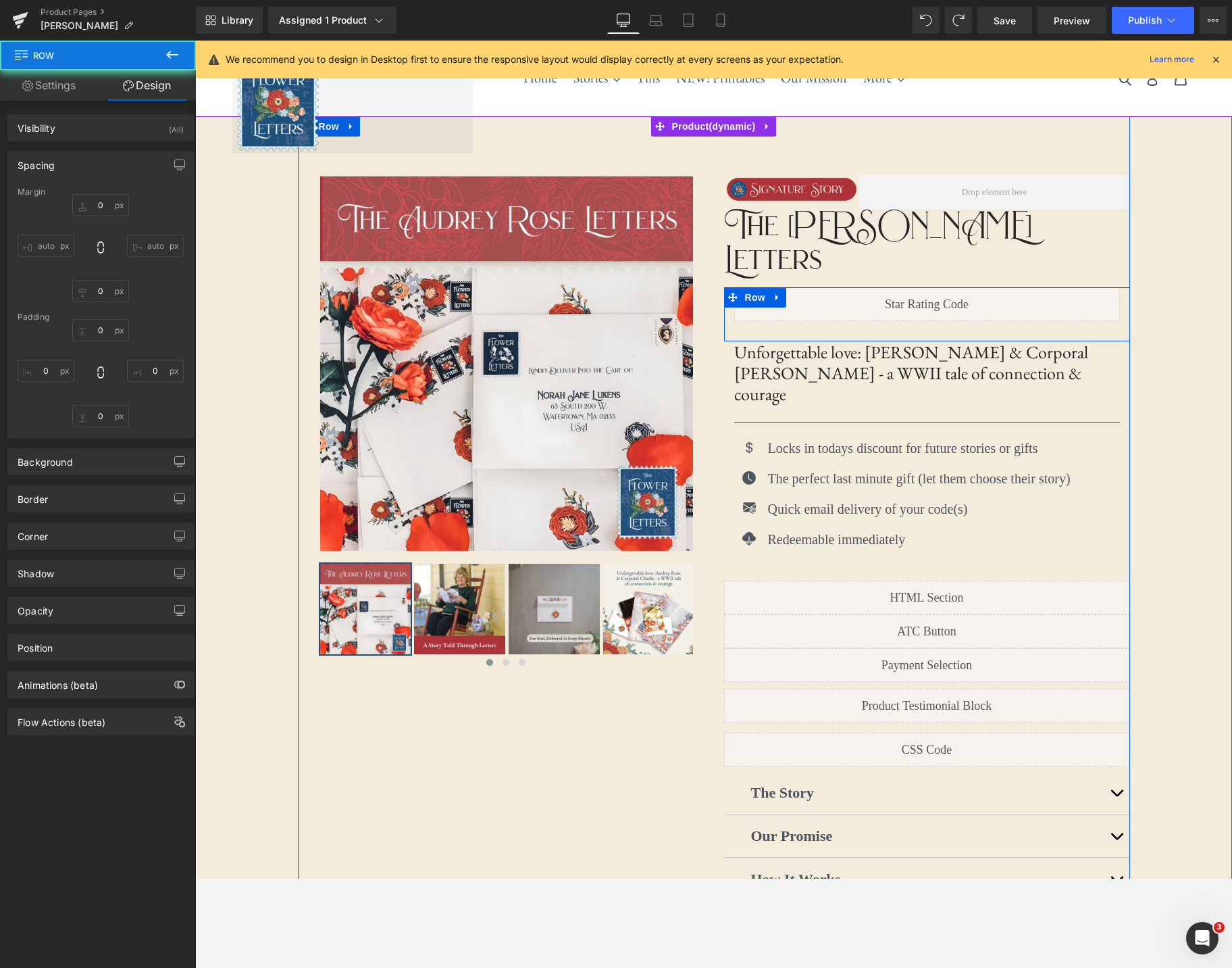
type input "0"
type input "10"
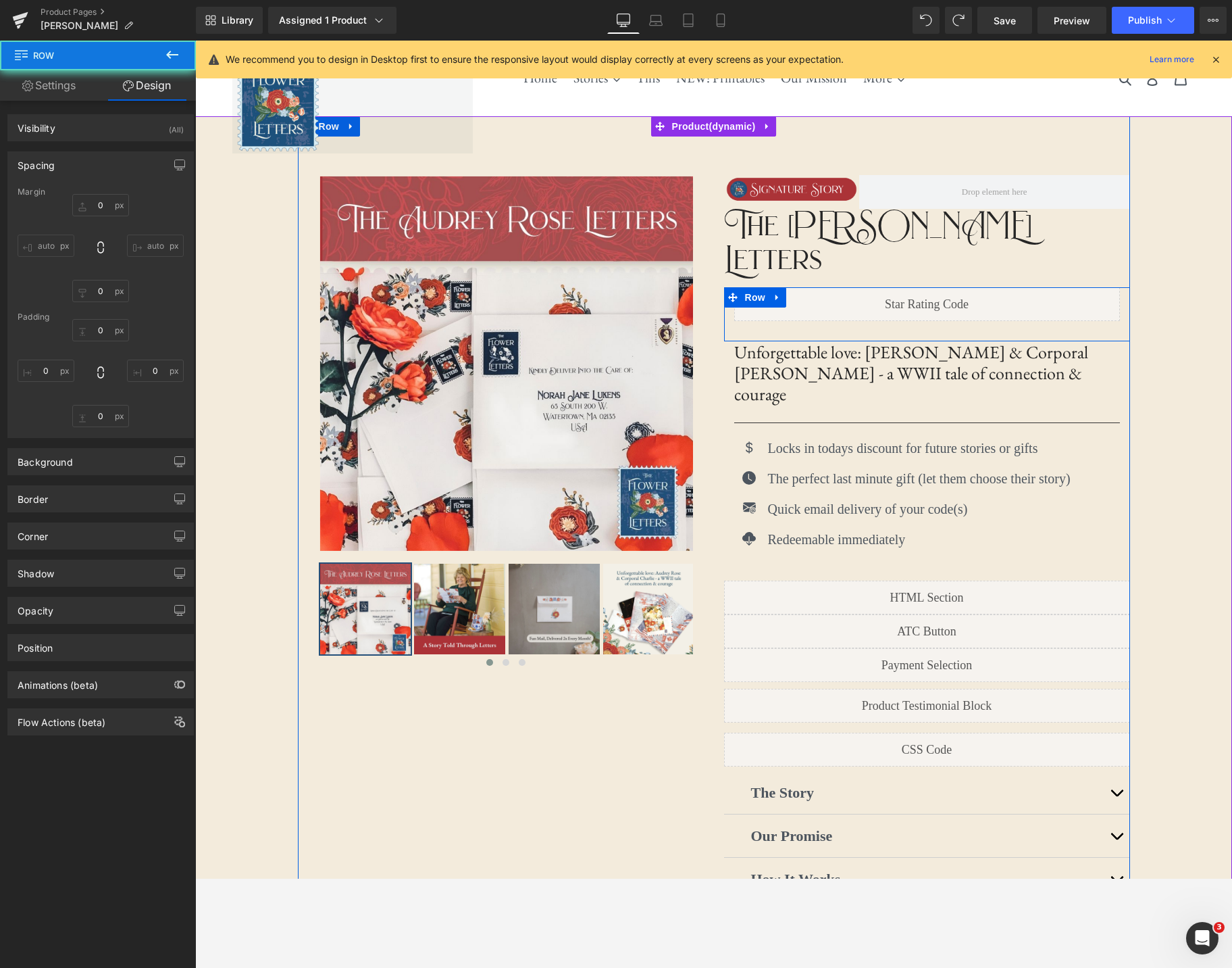
type input "0"
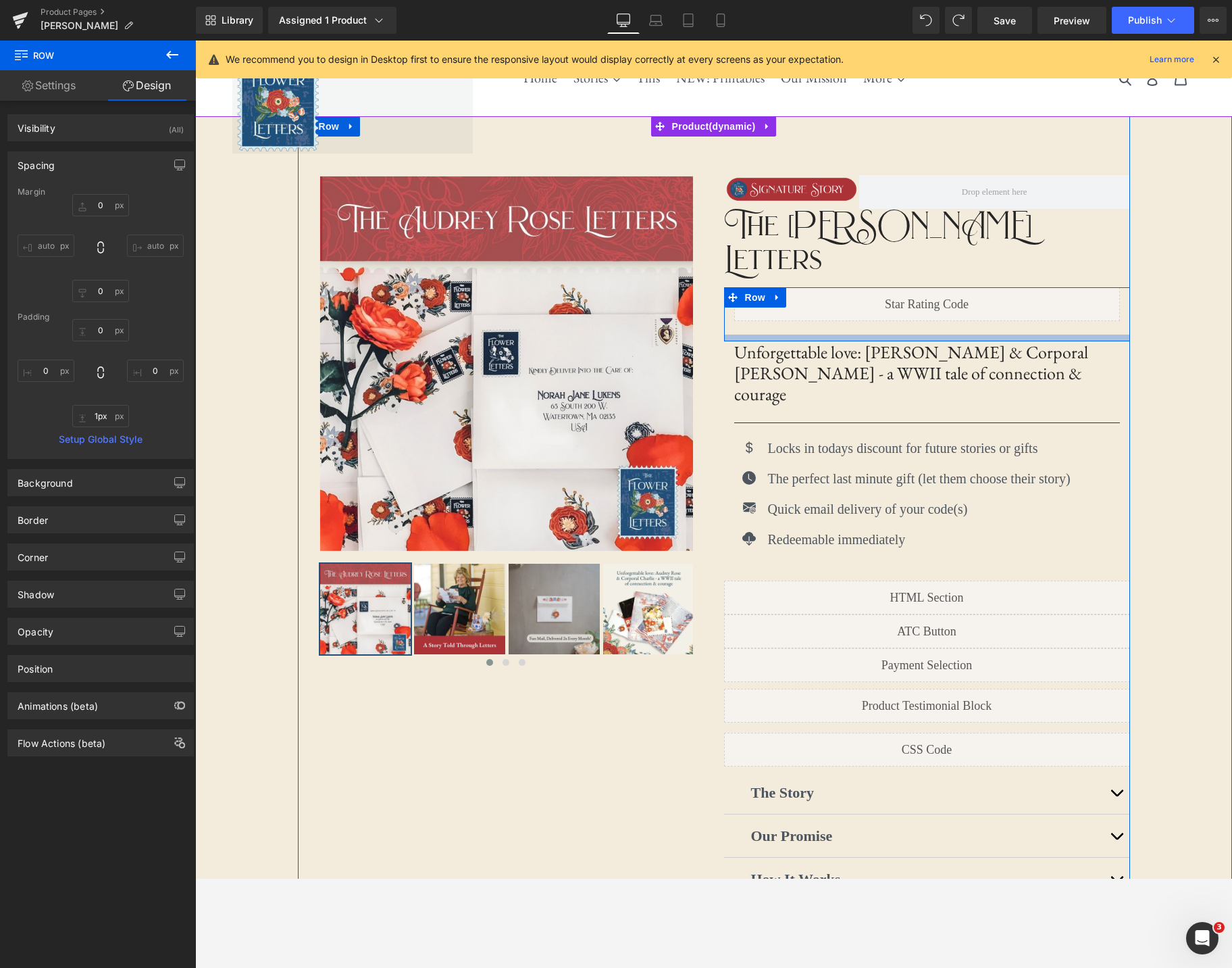
type input "0px"
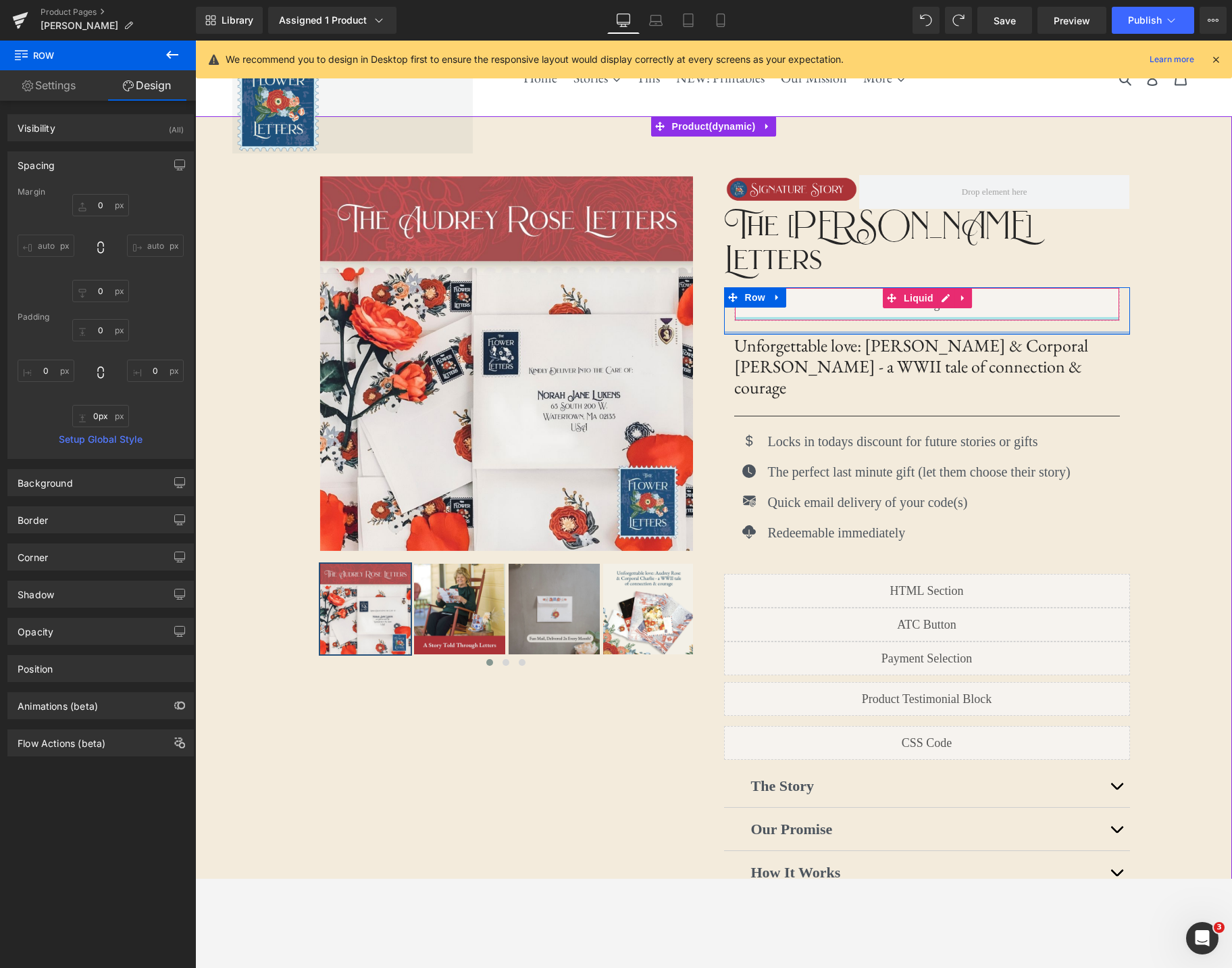
drag, startPoint x: 940, startPoint y: 301, endPoint x: 986, endPoint y: 263, distance: 59.7
click at [943, 287] on div "Liquid Row" at bounding box center [927, 311] width 406 height 47
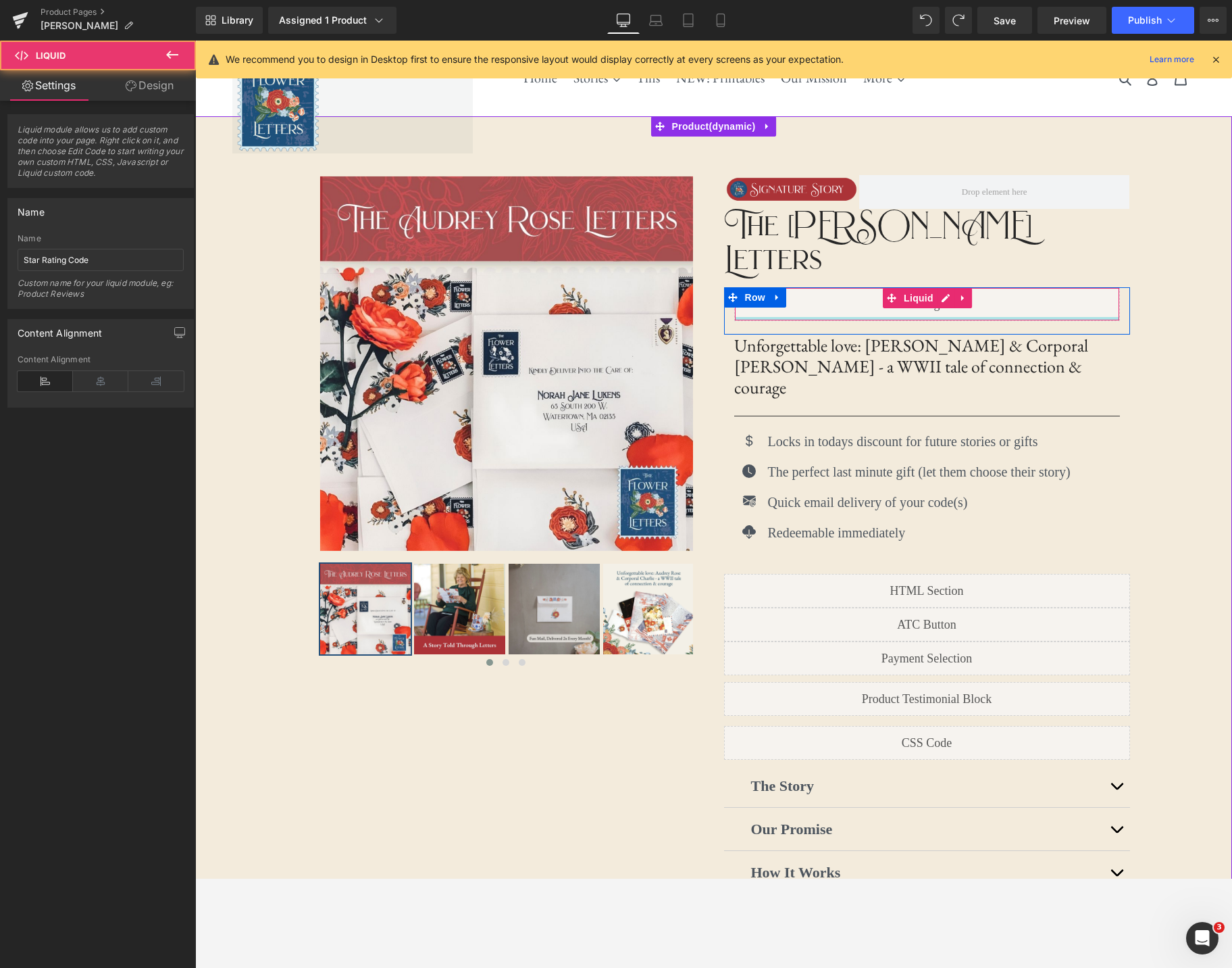
click at [844, 317] on div at bounding box center [928, 318] width 385 height 3
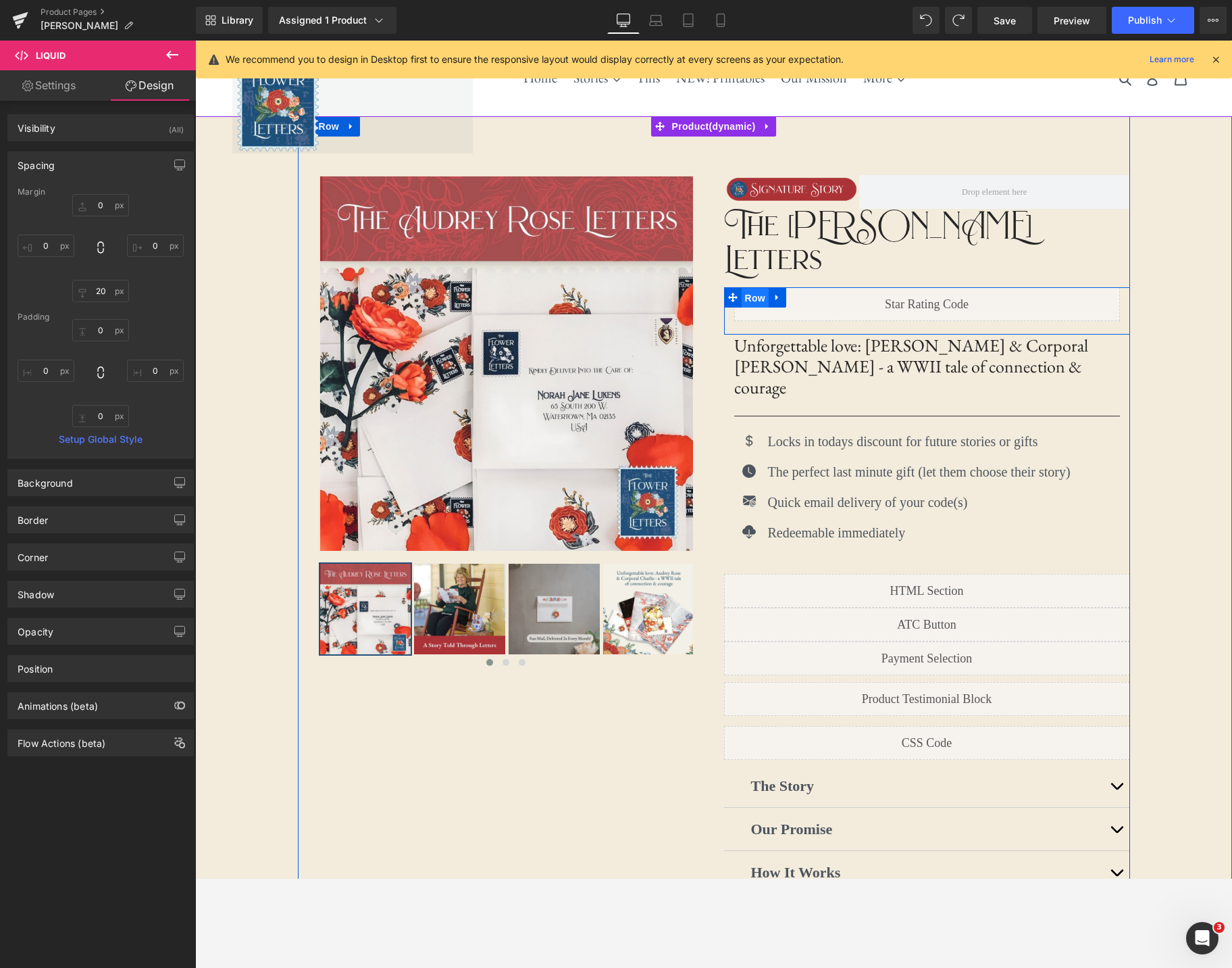
click at [760, 288] on span "Row" at bounding box center [756, 298] width 27 height 20
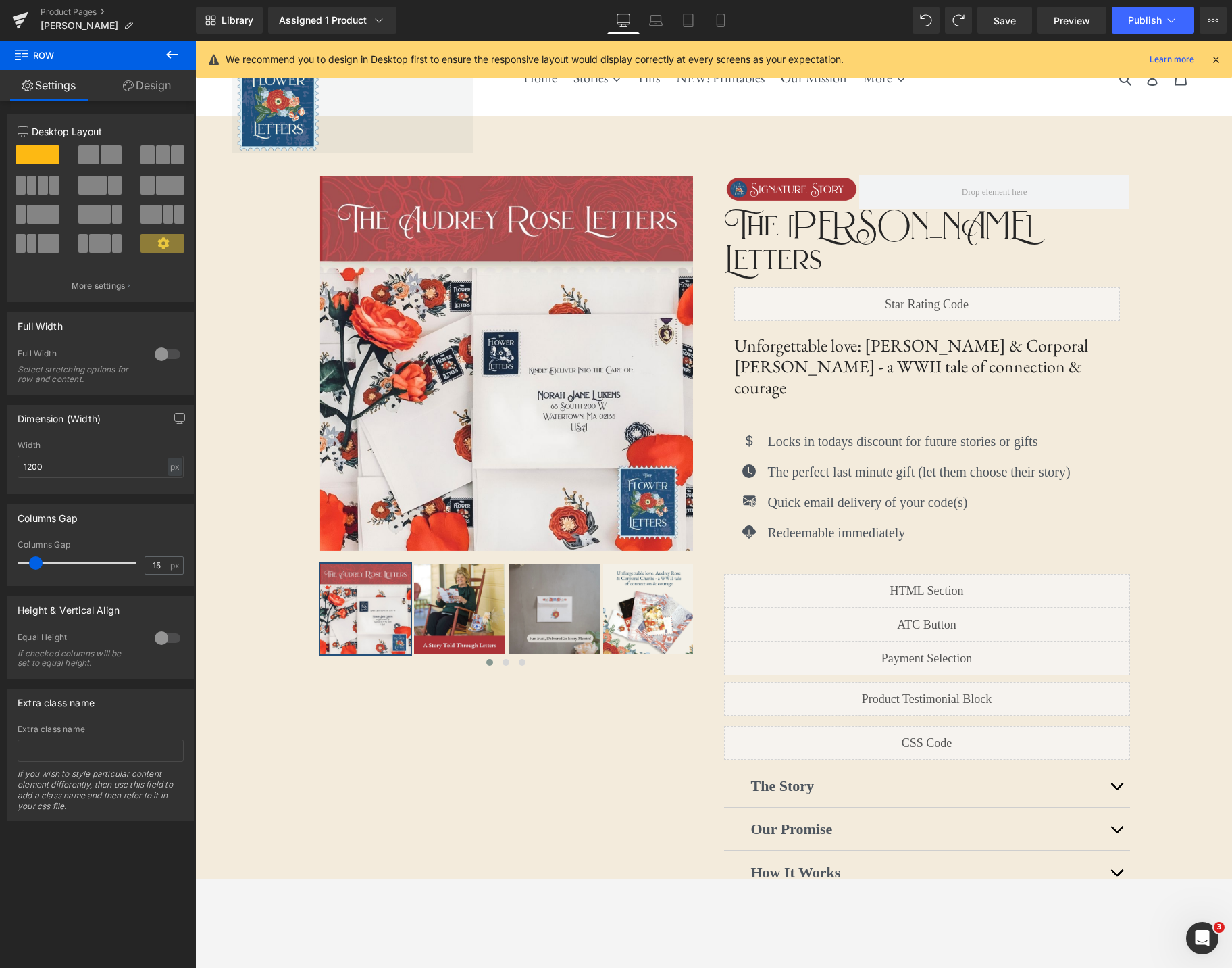
click at [175, 52] on icon at bounding box center [172, 55] width 16 height 16
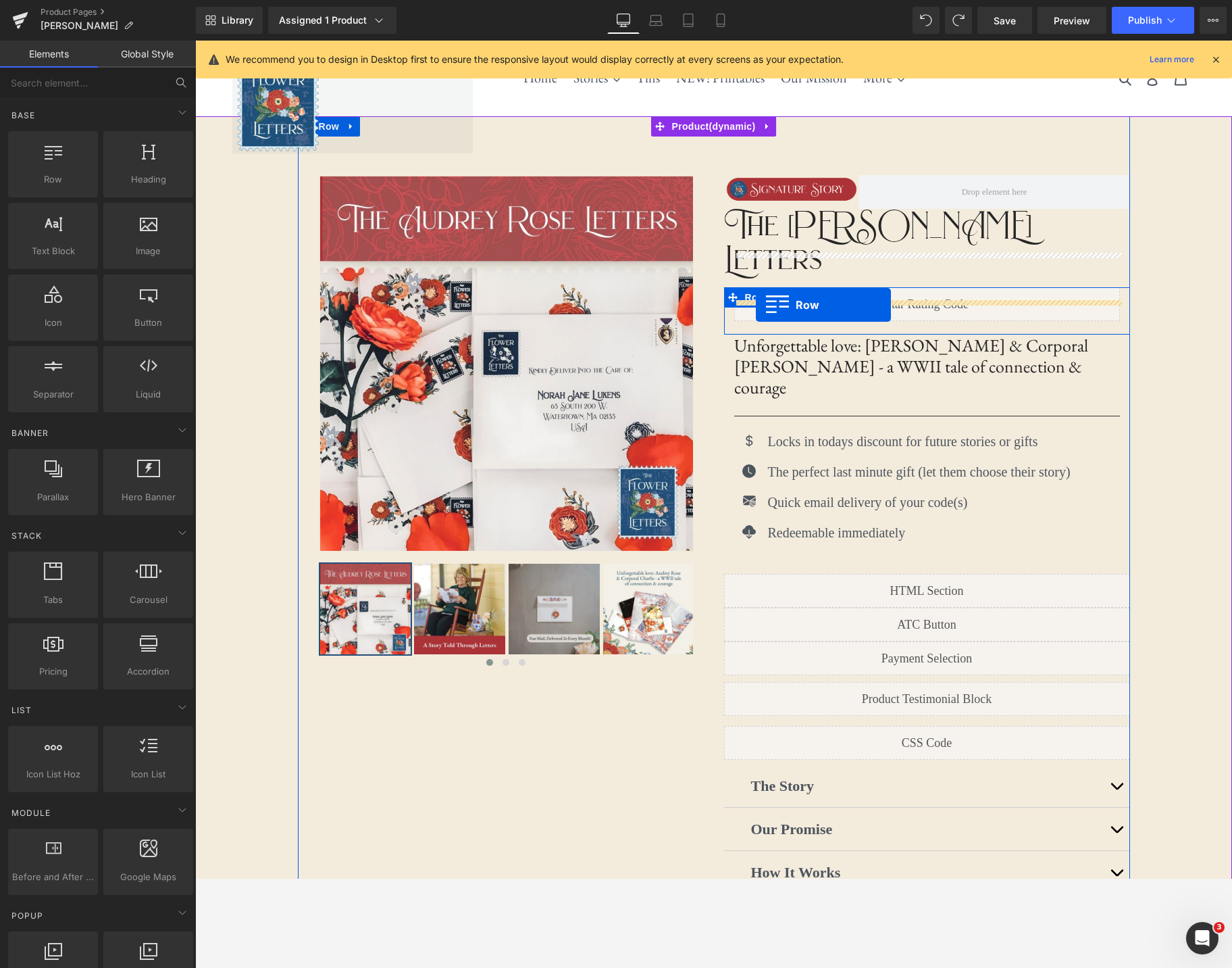
drag, startPoint x: 263, startPoint y: 201, endPoint x: 755, endPoint y: 304, distance: 502.7
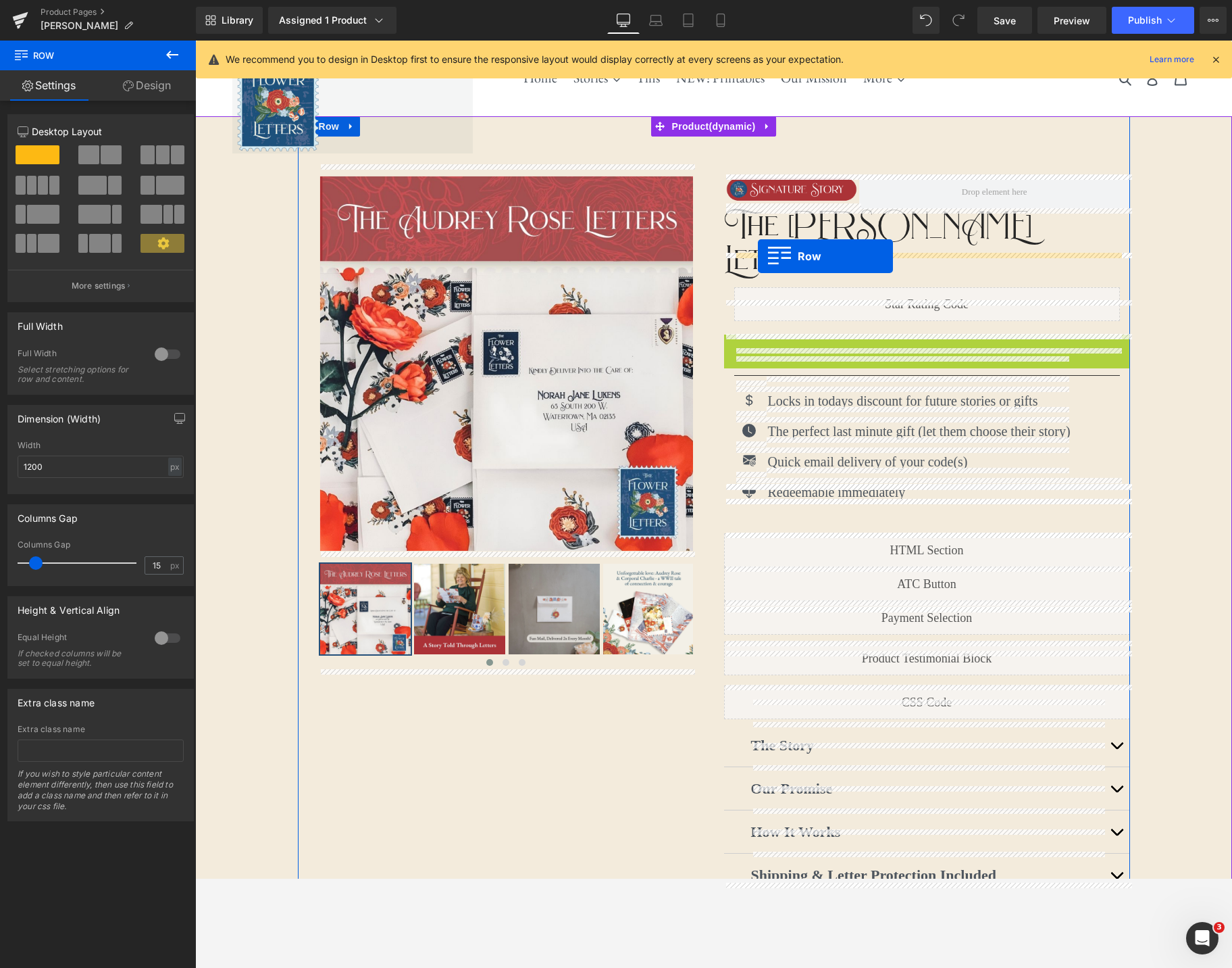
drag, startPoint x: 728, startPoint y: 310, endPoint x: 758, endPoint y: 256, distance: 61.8
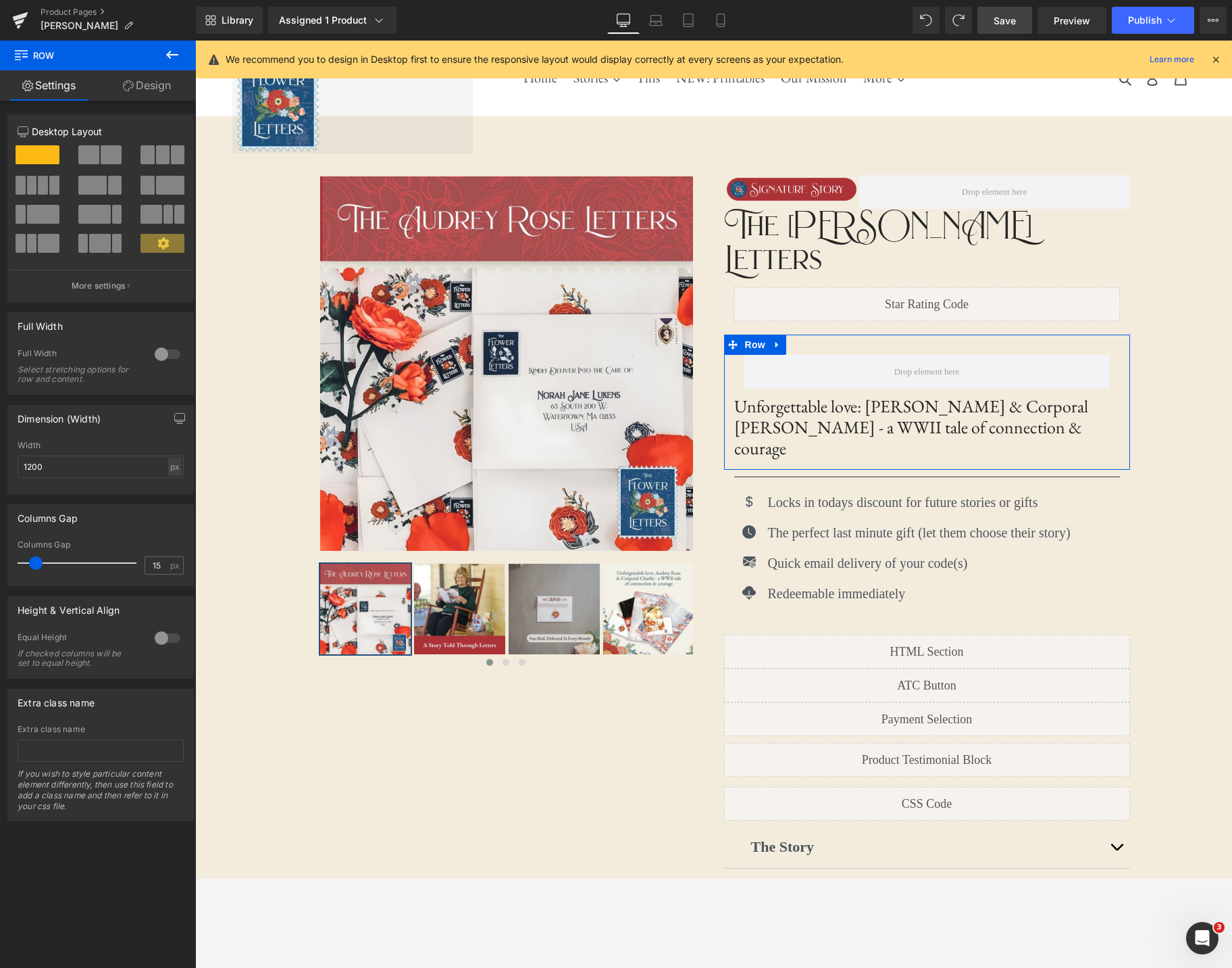
click at [1015, 33] on link "Save" at bounding box center [1005, 20] width 55 height 27
click at [1087, 23] on span "Preview" at bounding box center [1072, 20] width 36 height 14
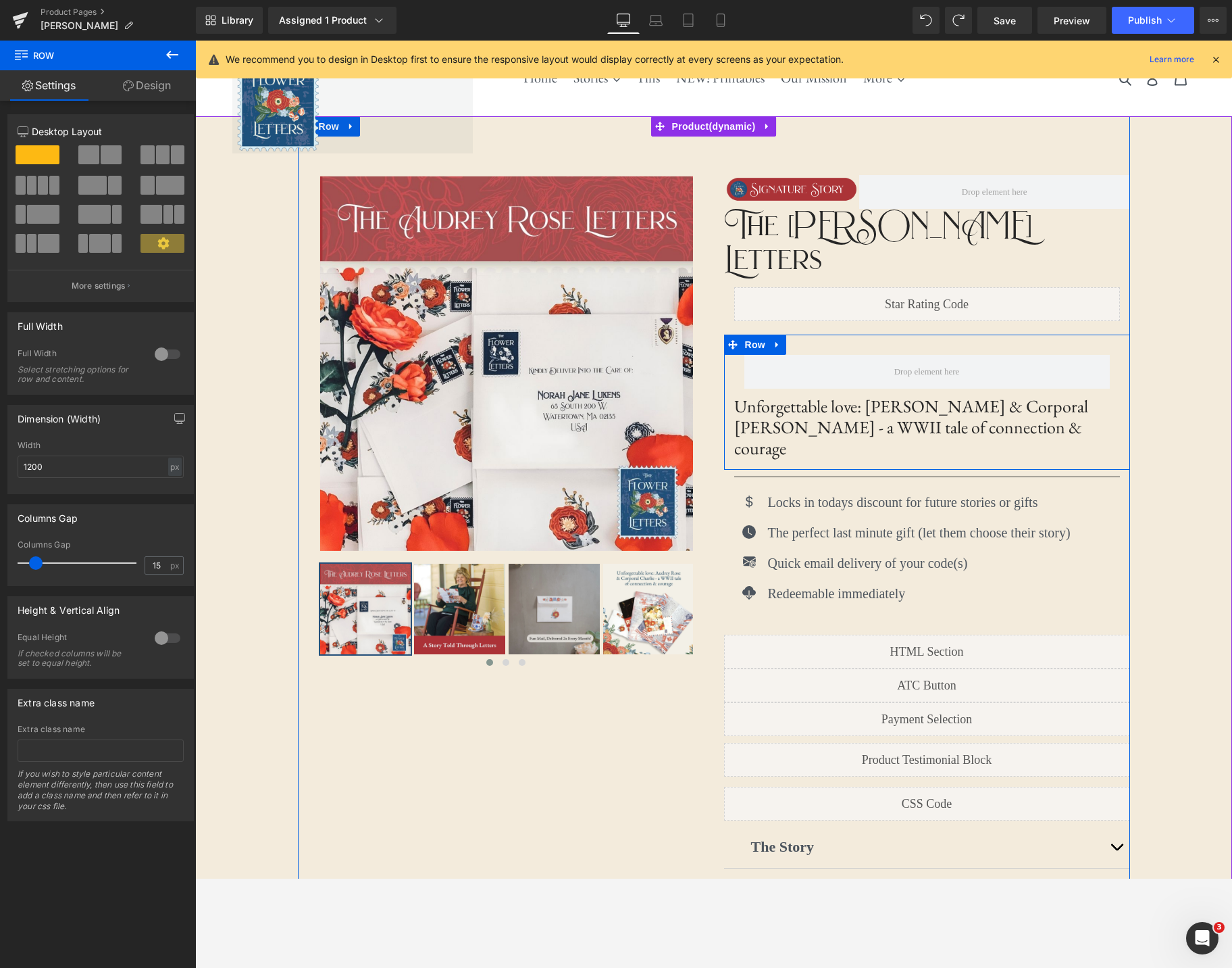
click at [778, 340] on icon at bounding box center [778, 345] width 9 height 10
click at [806, 335] on link at bounding box center [812, 345] width 17 height 20
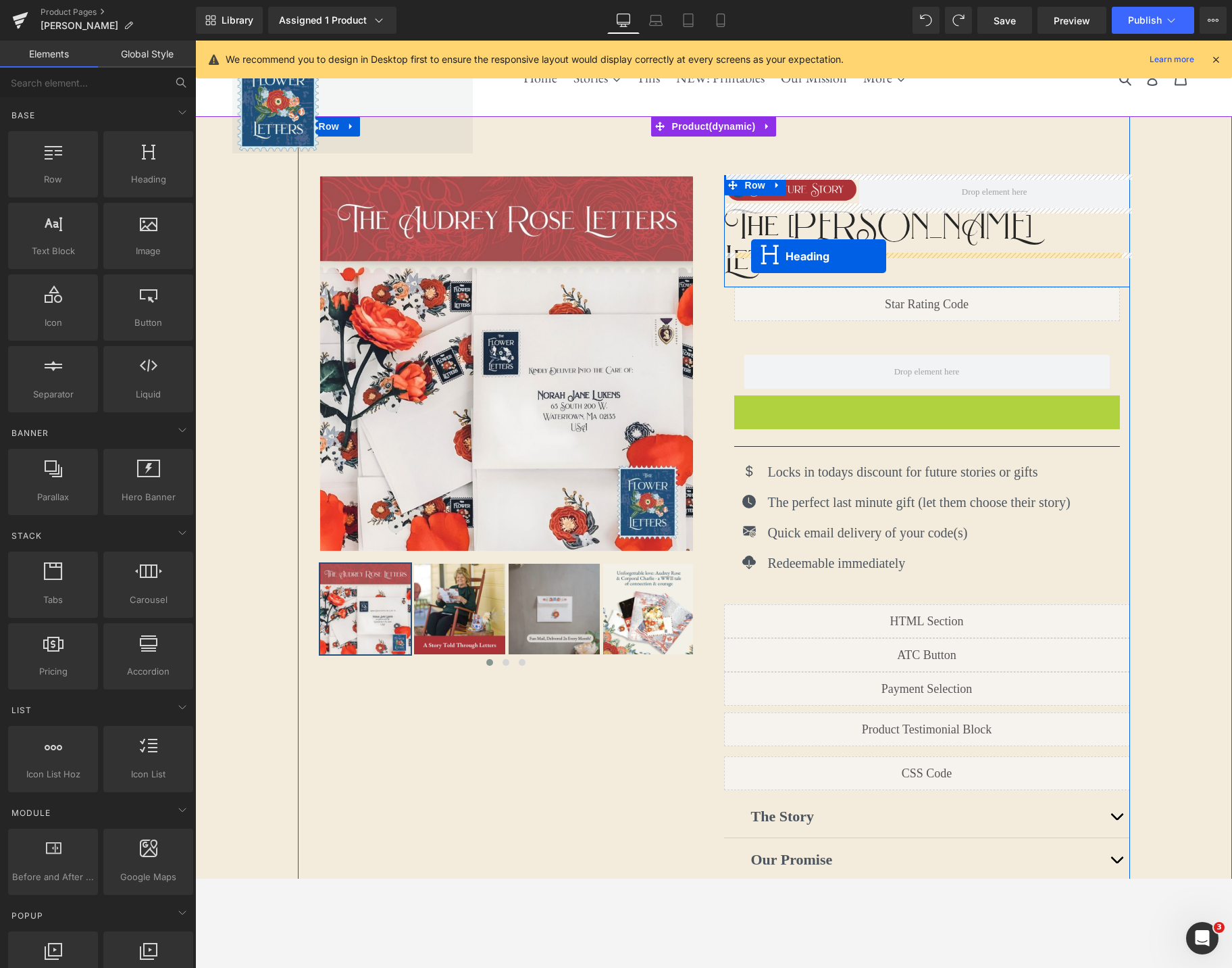
drag, startPoint x: 893, startPoint y: 387, endPoint x: 751, endPoint y: 256, distance: 193.2
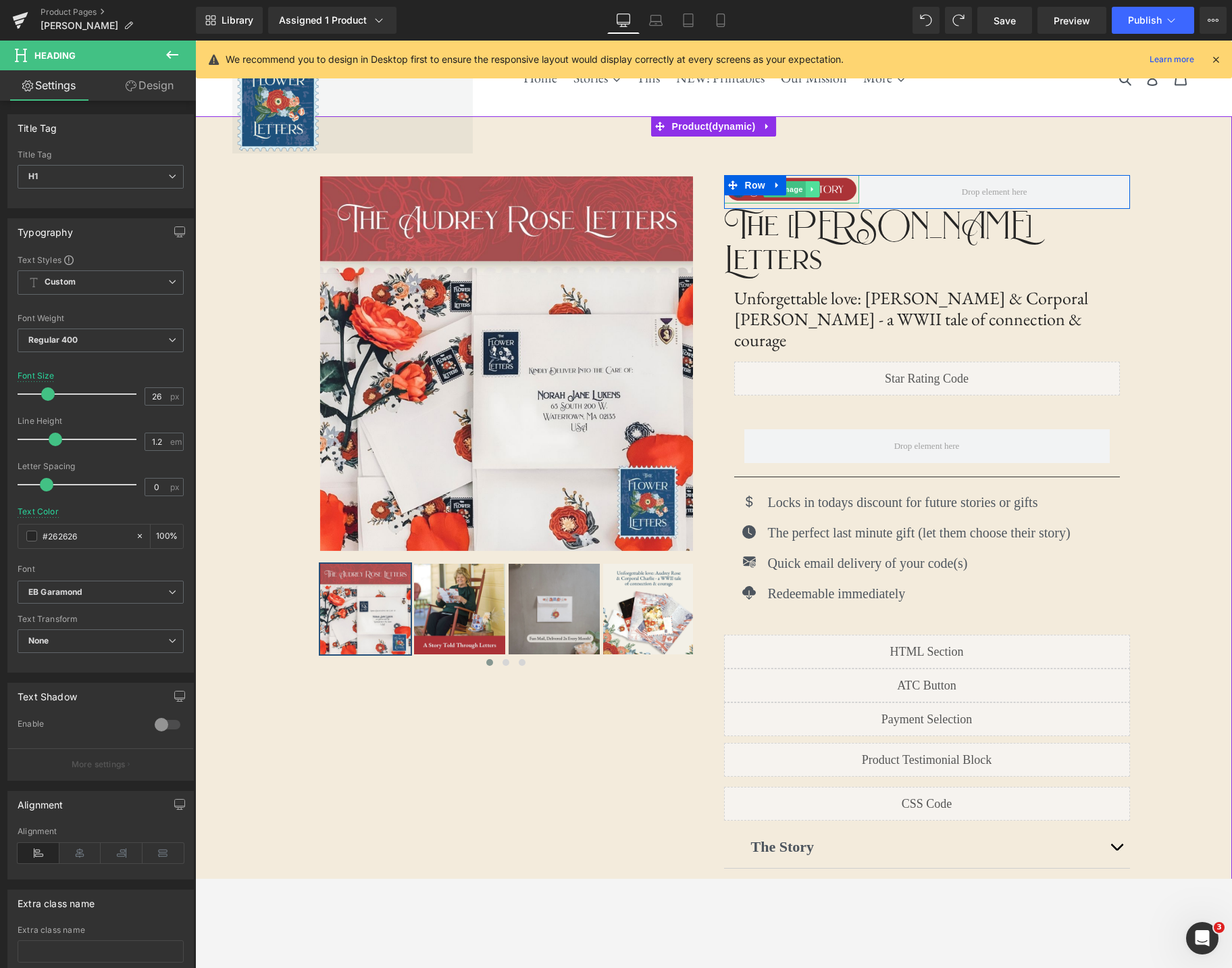
click at [815, 186] on icon at bounding box center [812, 189] width 8 height 8
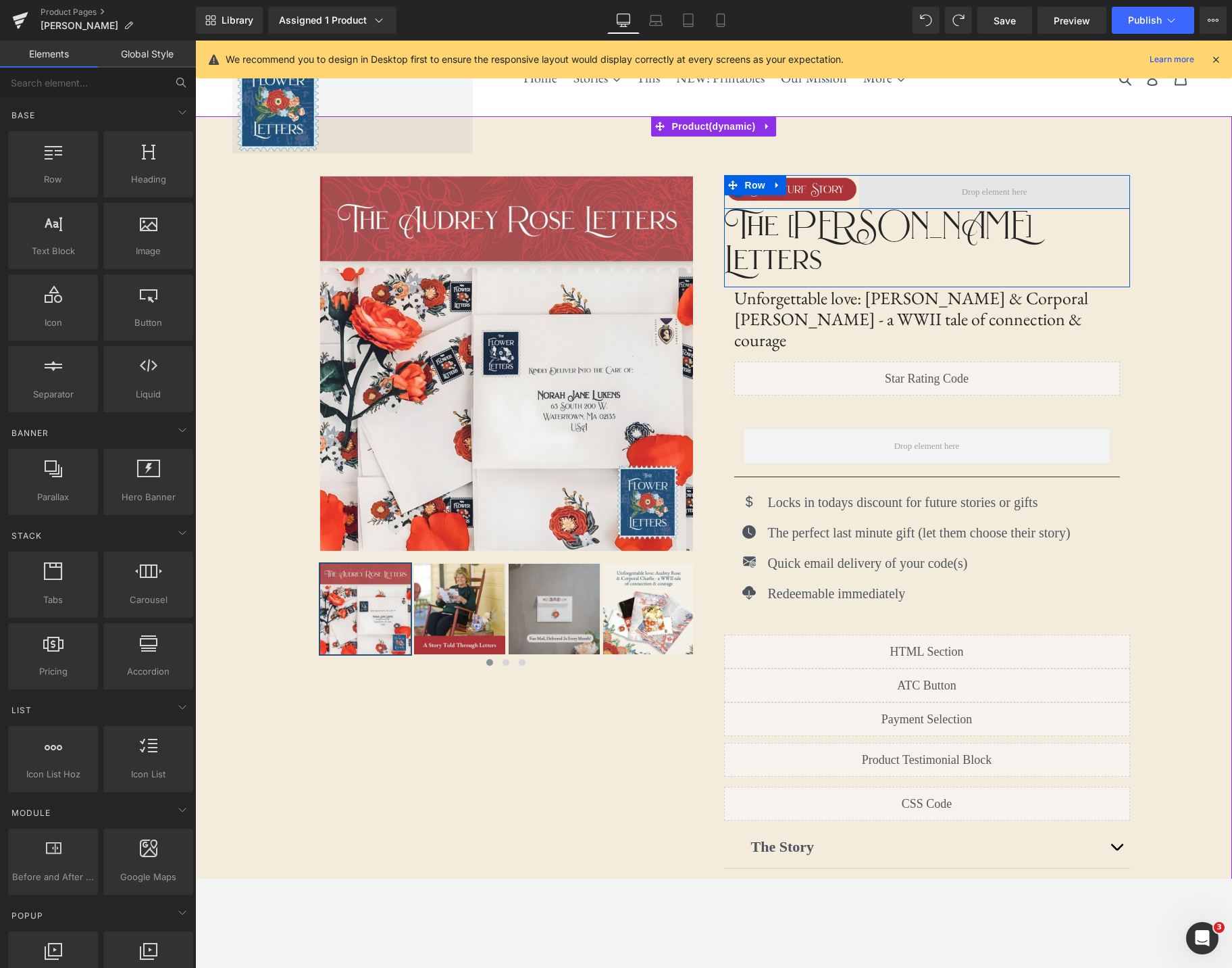
click at [974, 183] on span at bounding box center [994, 192] width 75 height 20
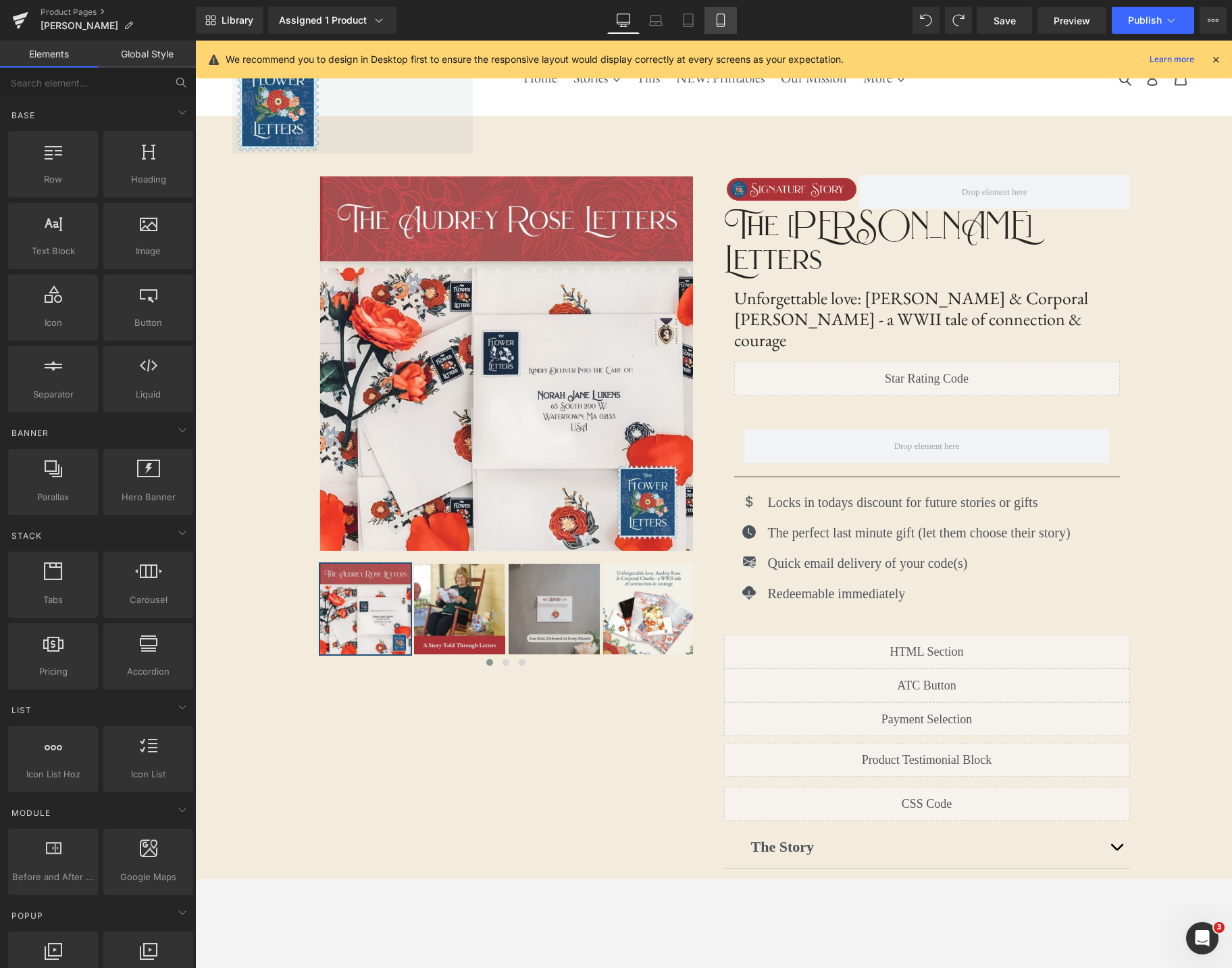
click at [730, 17] on link "Mobile" at bounding box center [721, 20] width 33 height 27
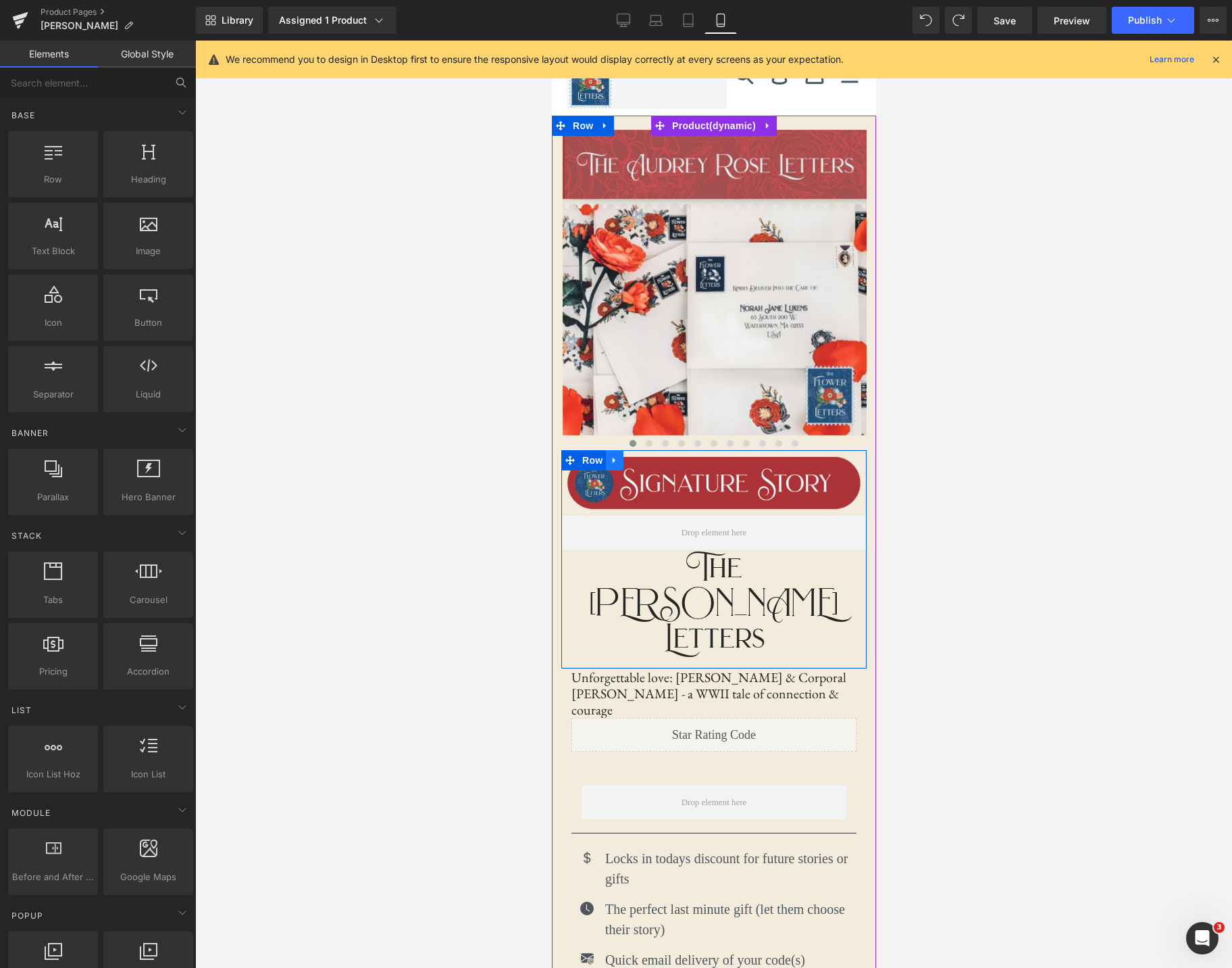
click at [616, 466] on link at bounding box center [613, 460] width 17 height 20
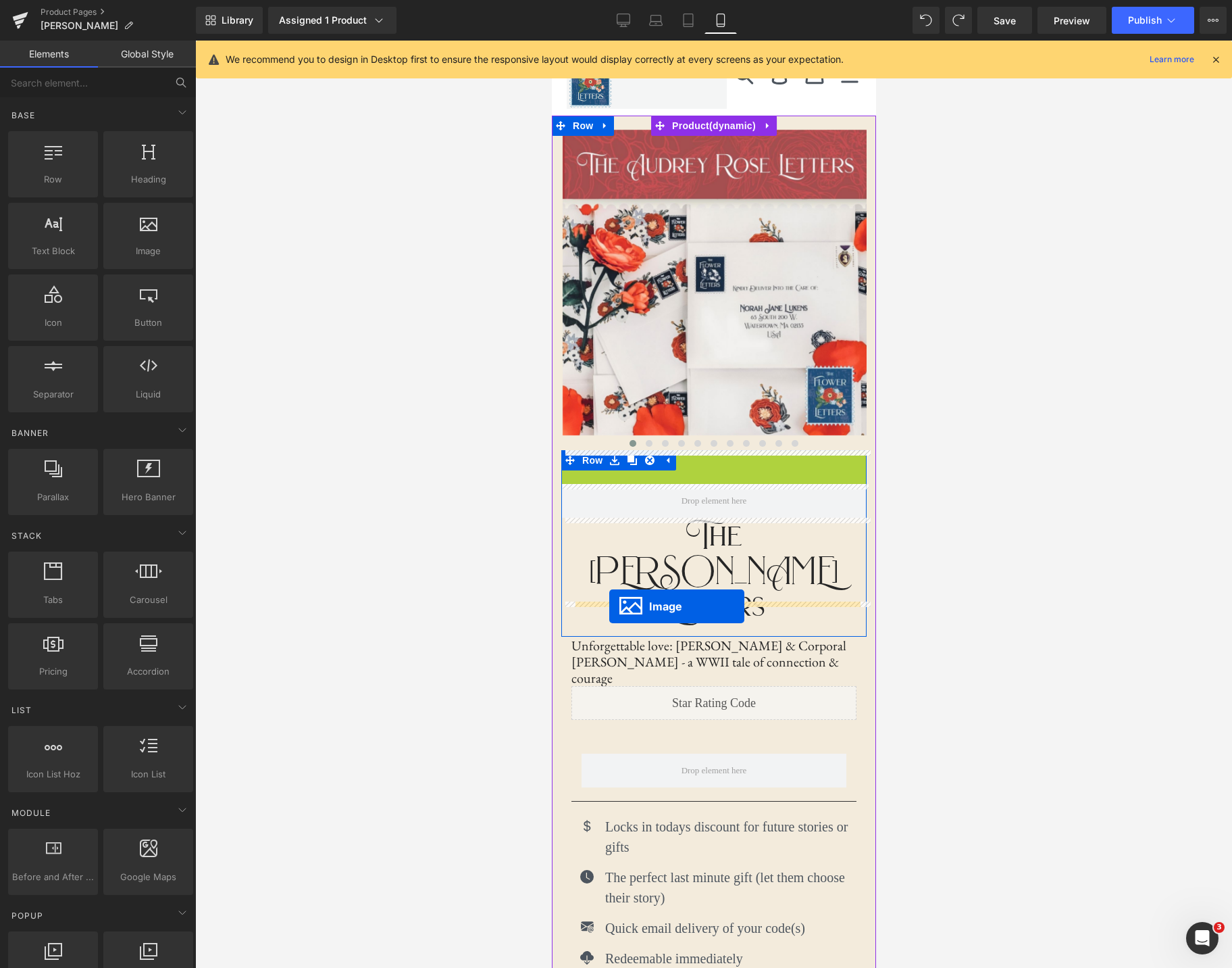
drag, startPoint x: 668, startPoint y: 486, endPoint x: 608, endPoint y: 606, distance: 134.2
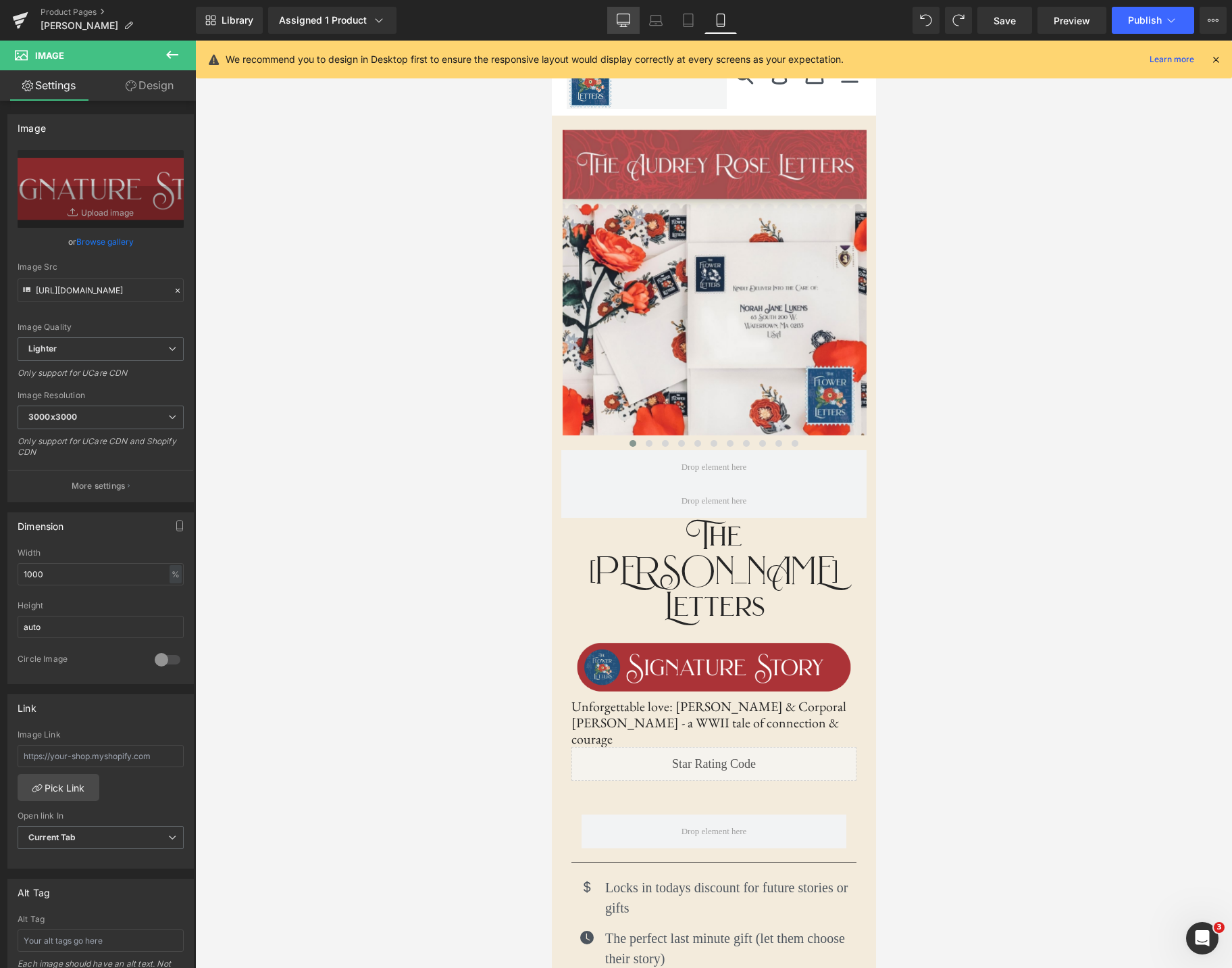
click at [621, 18] on icon at bounding box center [624, 20] width 14 height 14
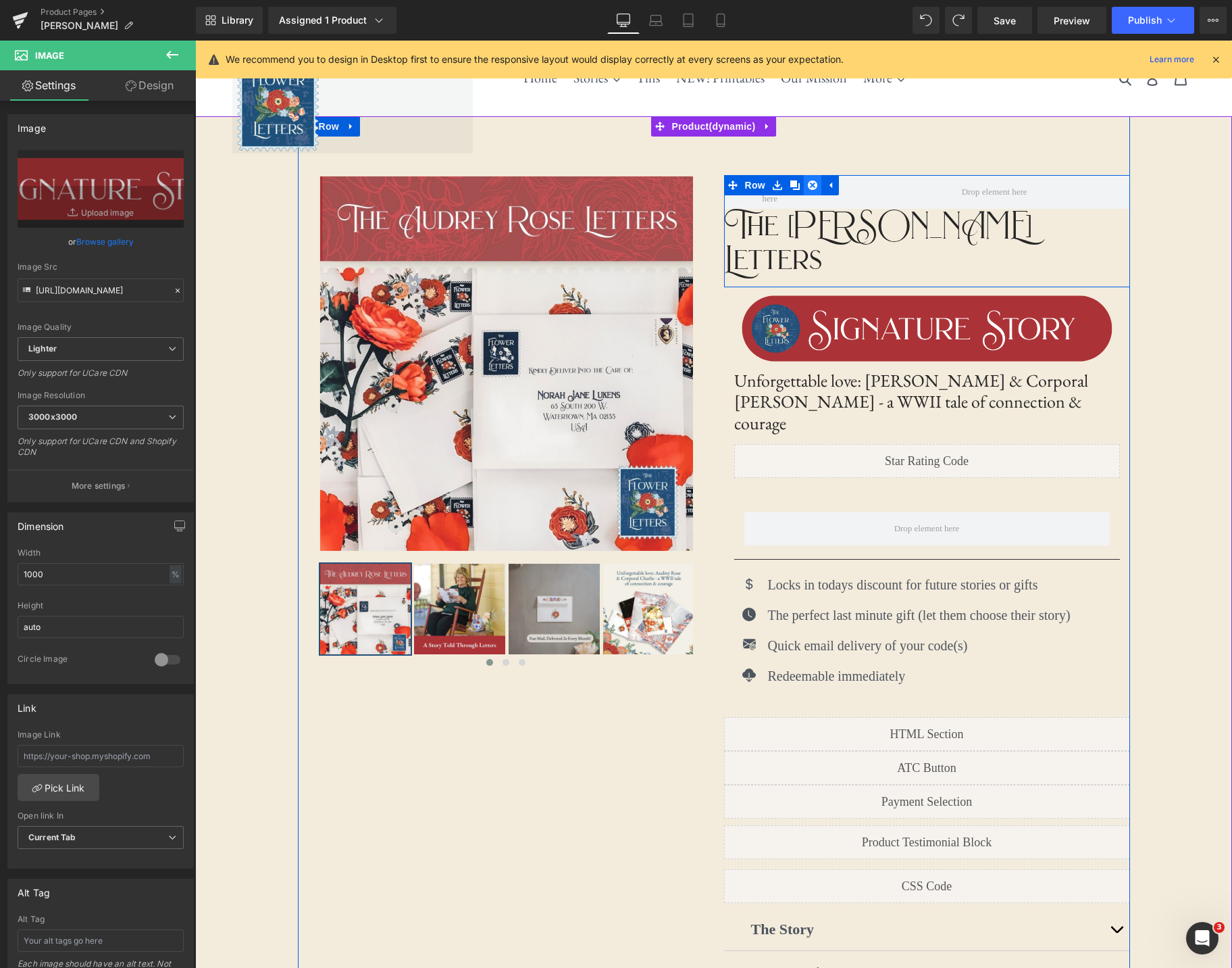
click at [815, 188] on icon at bounding box center [812, 185] width 9 height 9
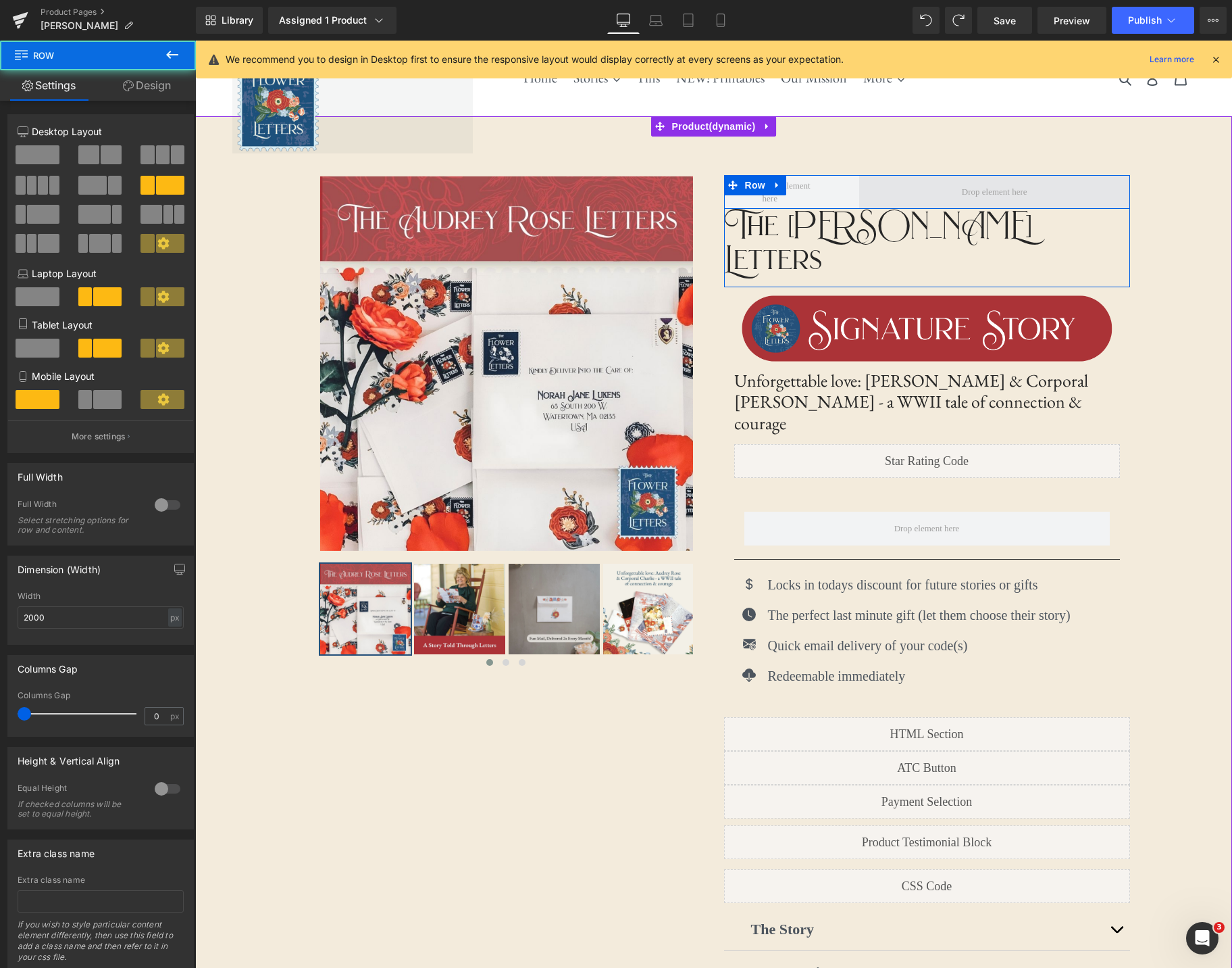
click at [888, 197] on span at bounding box center [995, 192] width 271 height 34
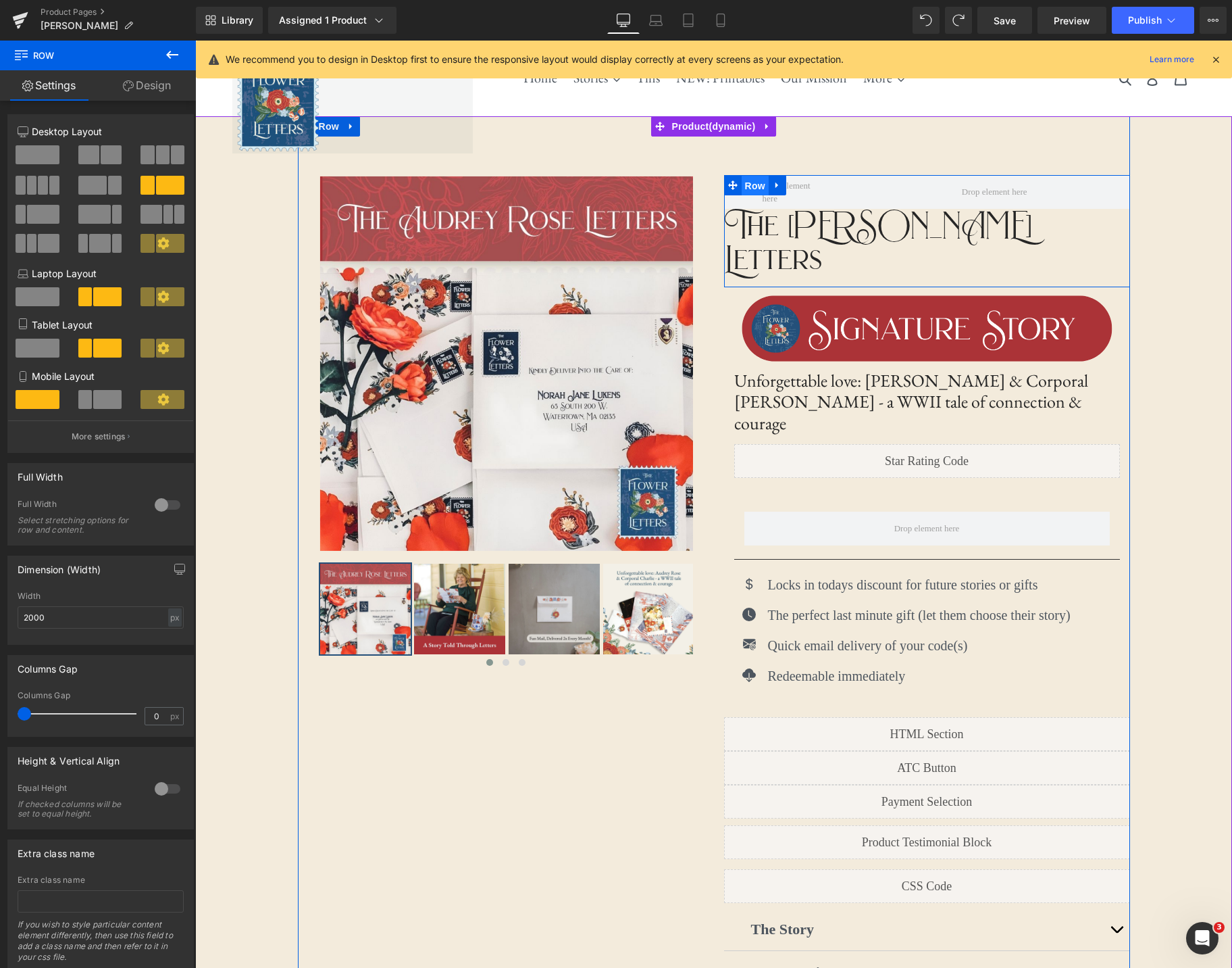
click at [755, 186] on span "Row" at bounding box center [756, 186] width 27 height 20
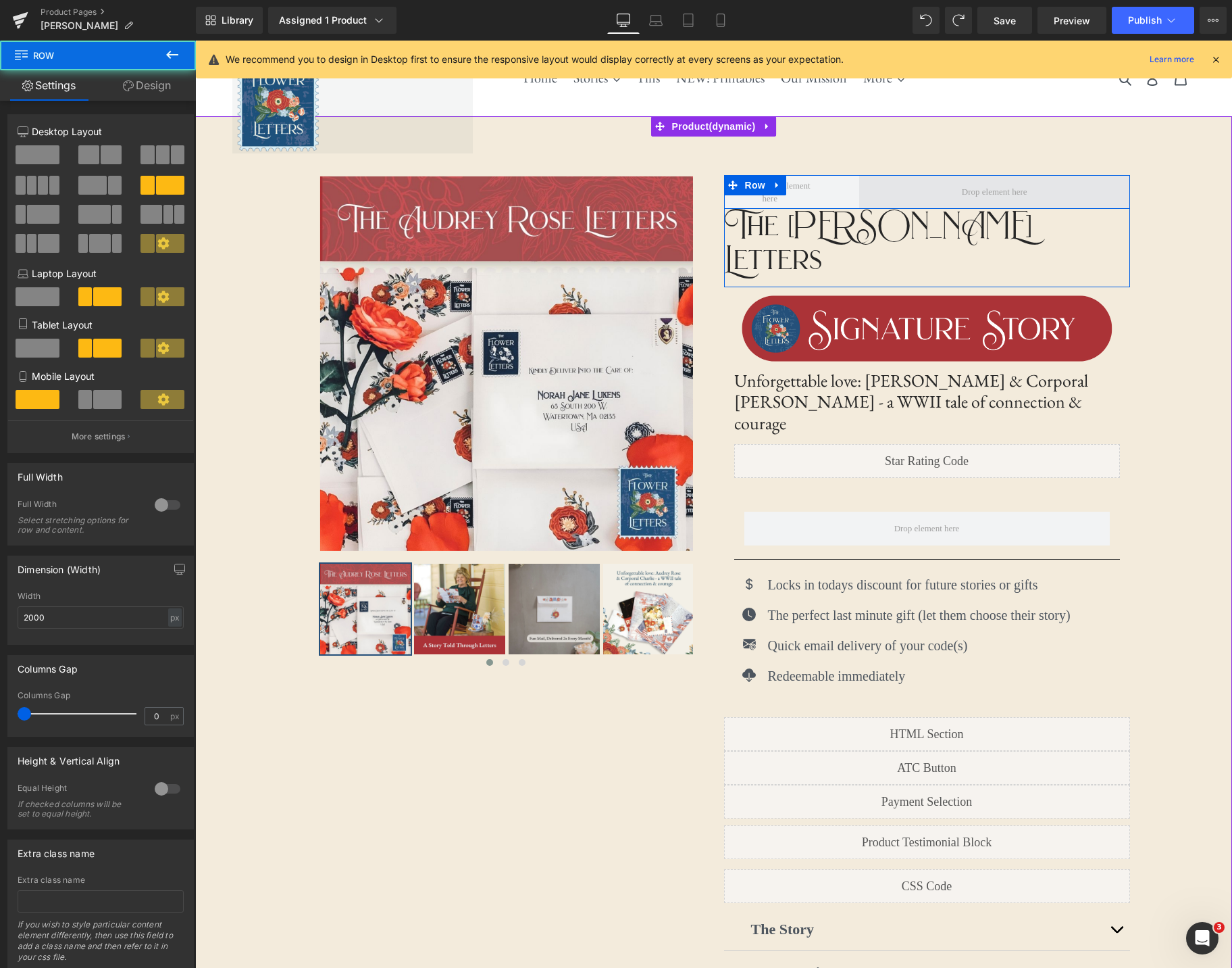
click at [1074, 182] on span at bounding box center [995, 192] width 271 height 34
drag, startPoint x: 1073, startPoint y: 186, endPoint x: 1099, endPoint y: 204, distance: 31.6
click at [1099, 204] on span at bounding box center [995, 192] width 271 height 34
